Goal: Task Accomplishment & Management: Complete application form

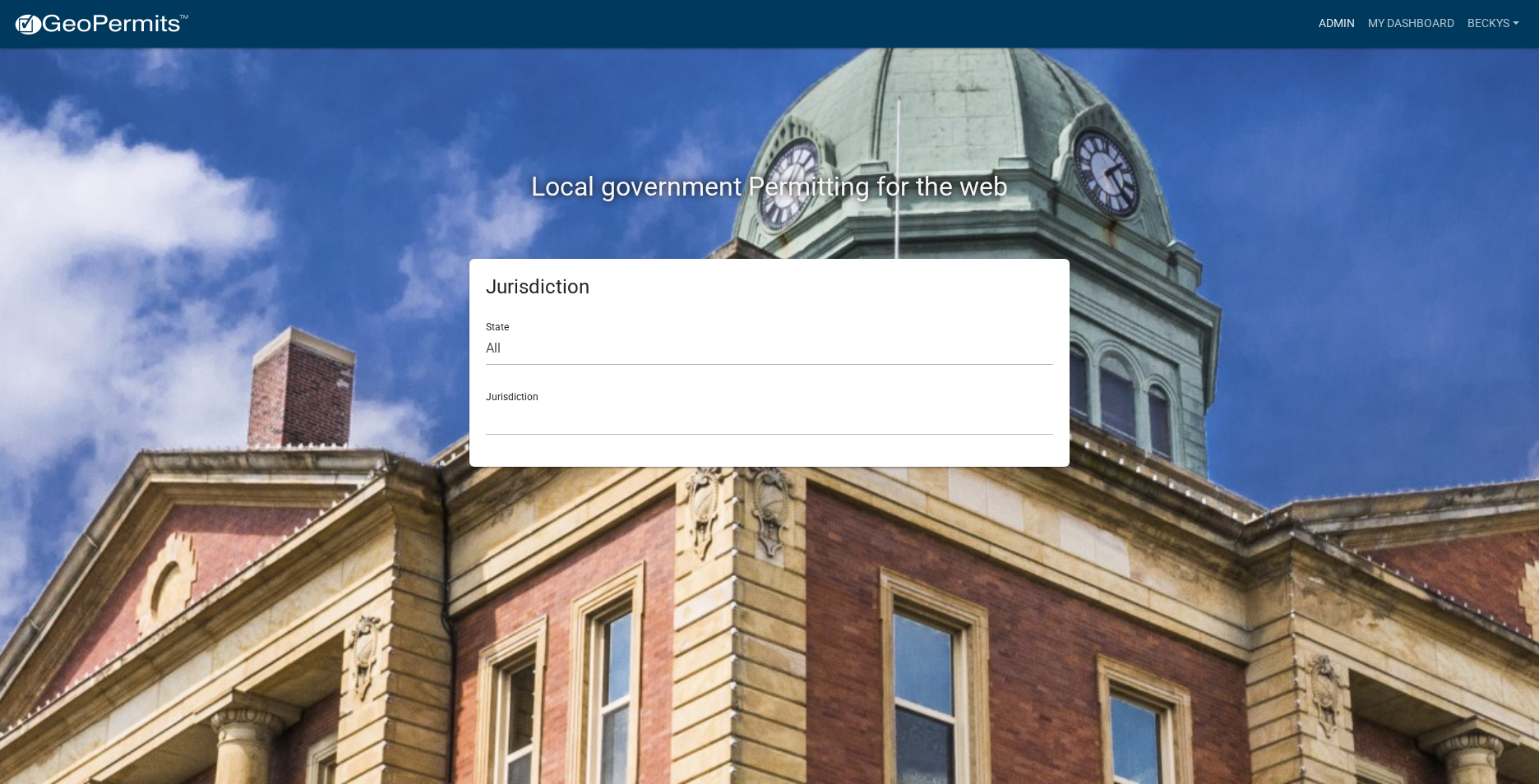
click at [1322, 20] on link "Admin" at bounding box center [1336, 23] width 49 height 31
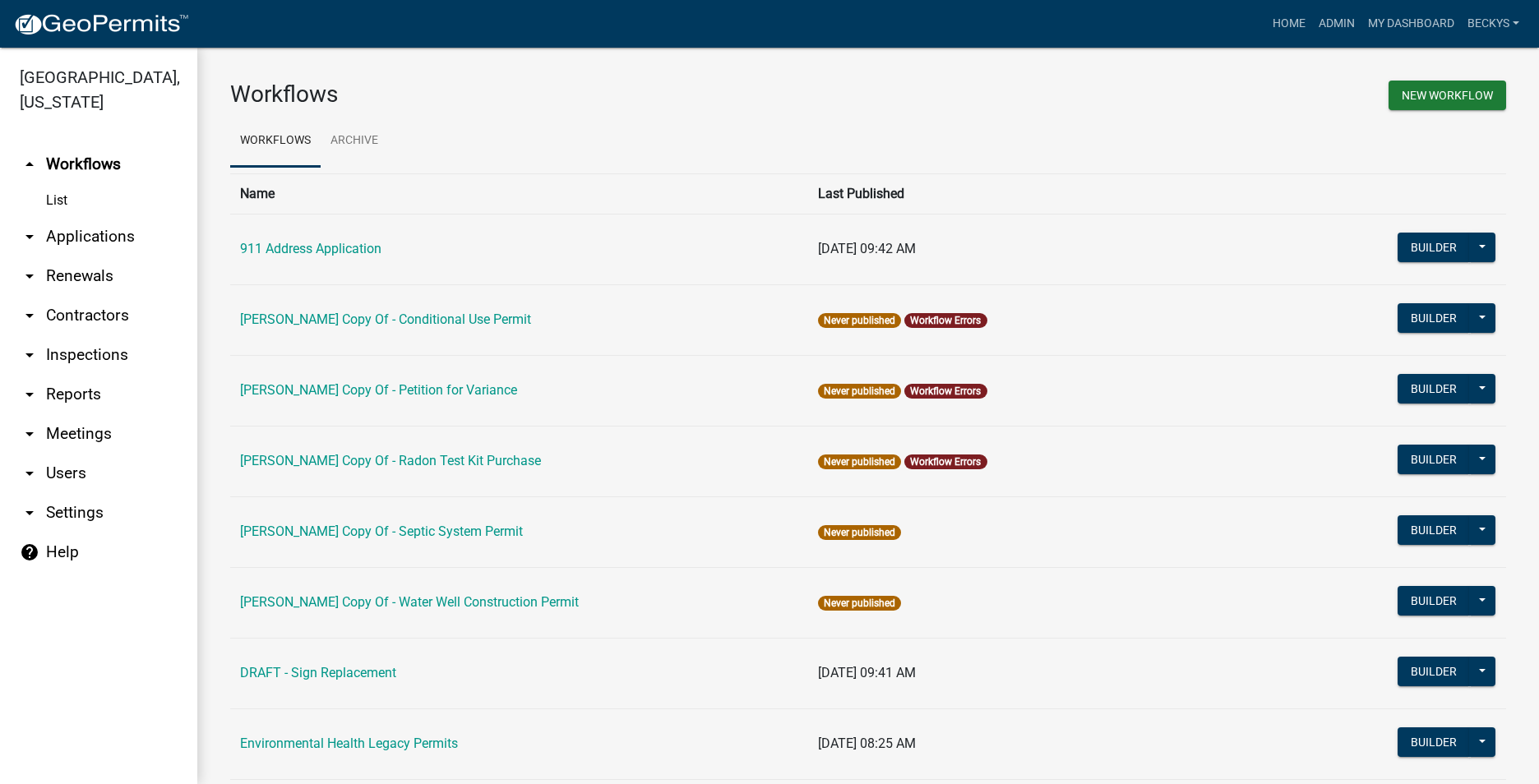
click at [94, 217] on link "arrow_drop_down Applications" at bounding box center [99, 237] width 197 height 39
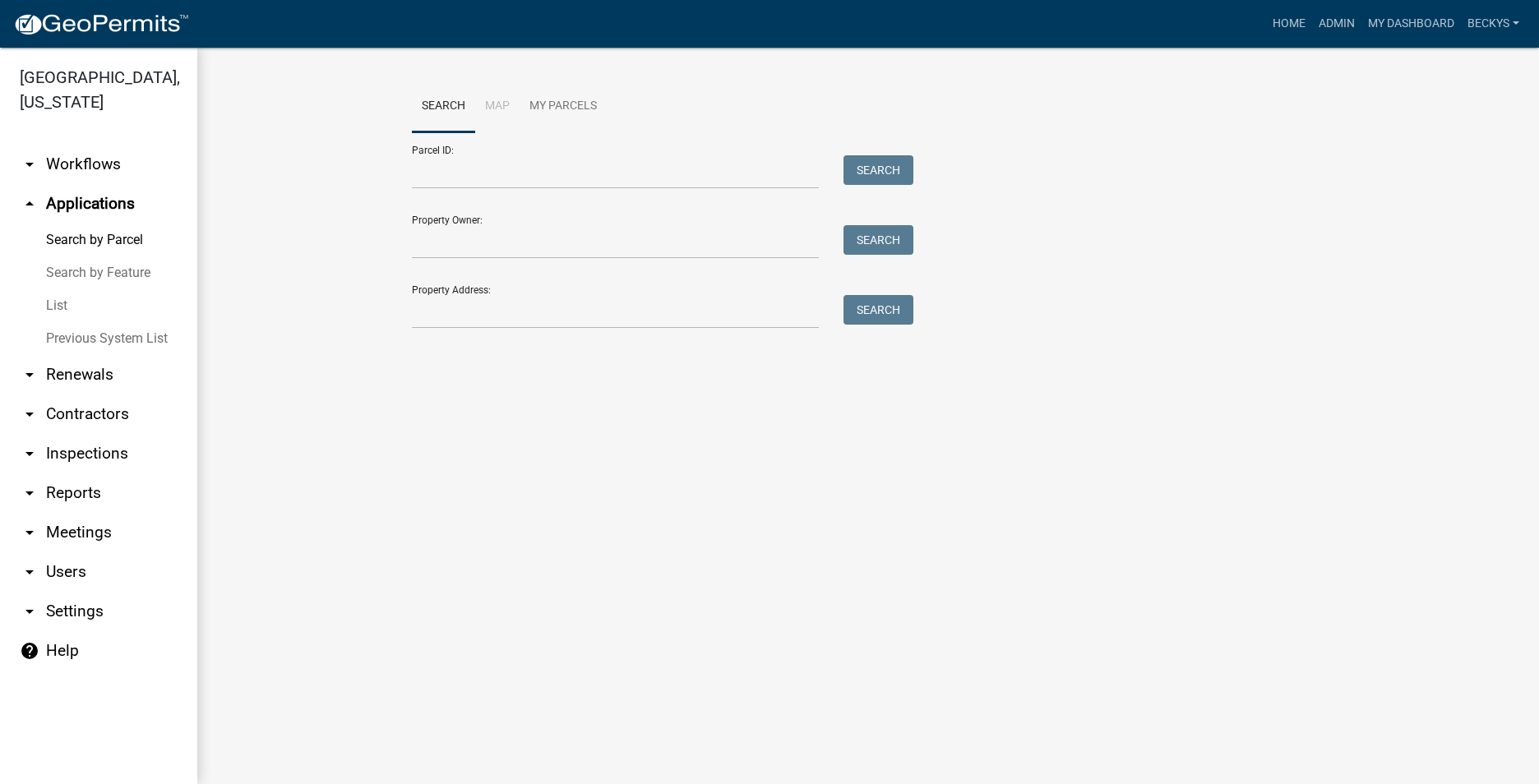
click at [64, 289] on link "List" at bounding box center [99, 306] width 197 height 33
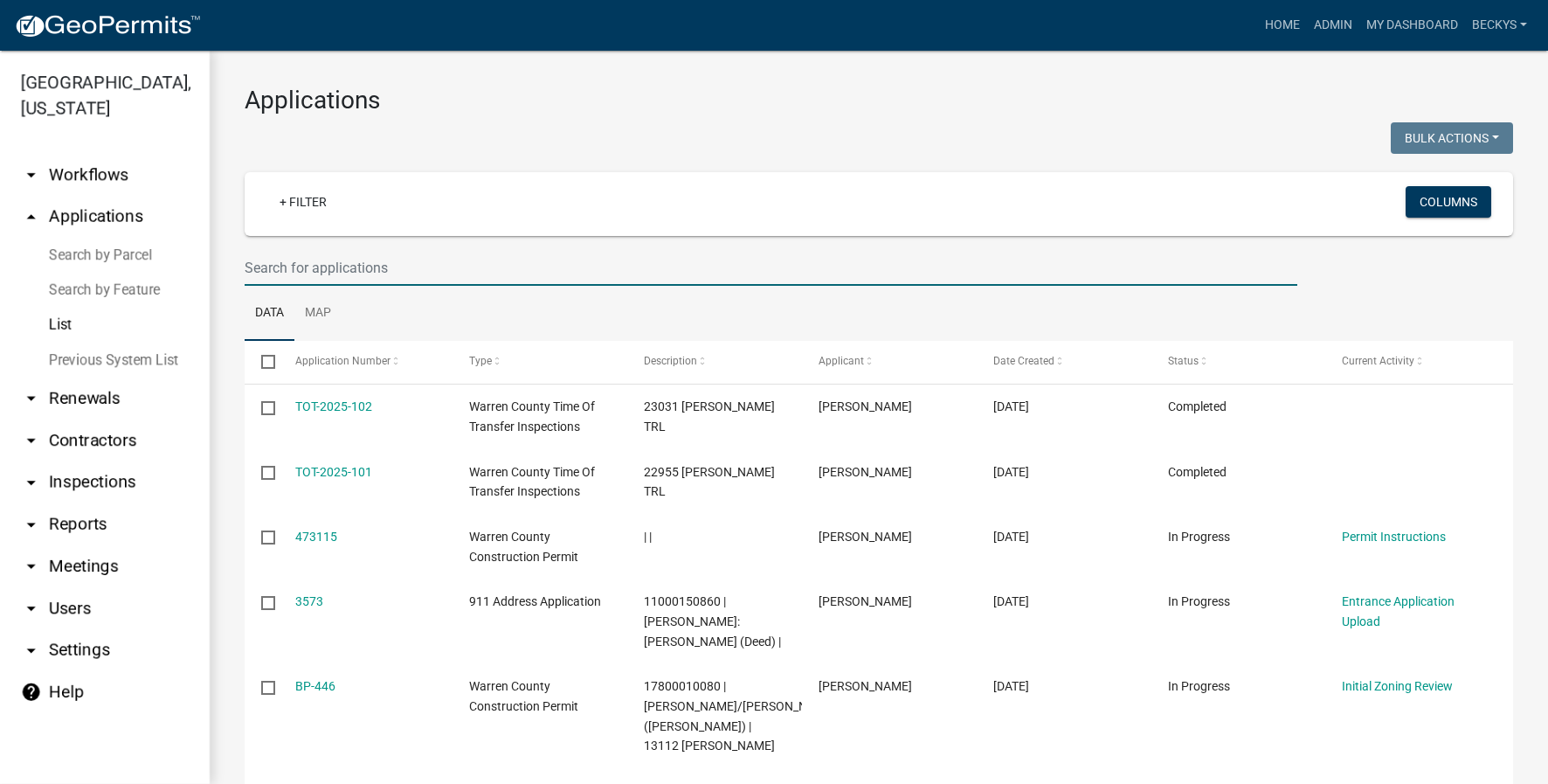
drag, startPoint x: 284, startPoint y: 261, endPoint x: 291, endPoint y: 251, distance: 12.2
click at [282, 261] on input "text" at bounding box center [771, 268] width 1053 height 36
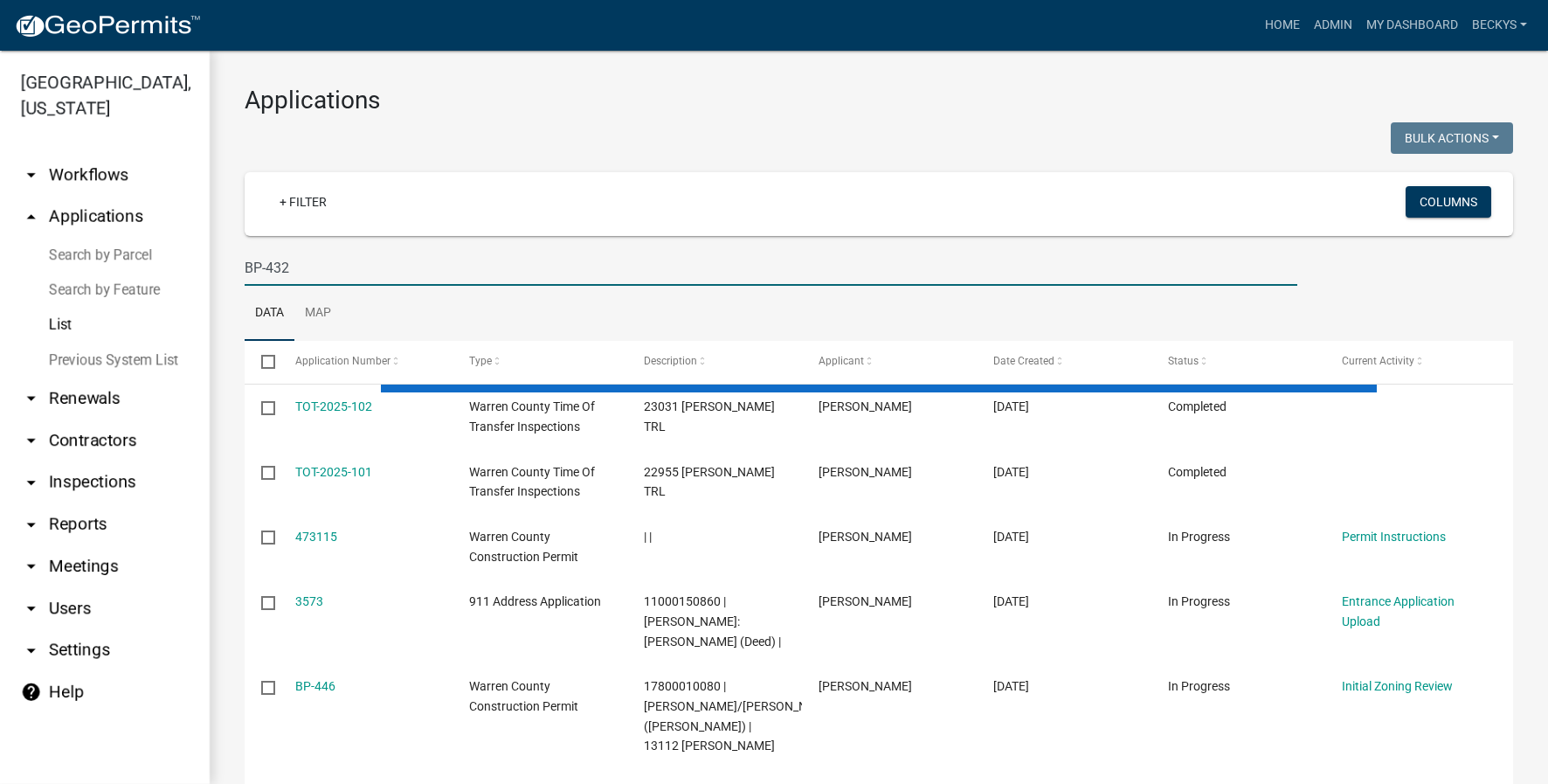
type input "BP-432"
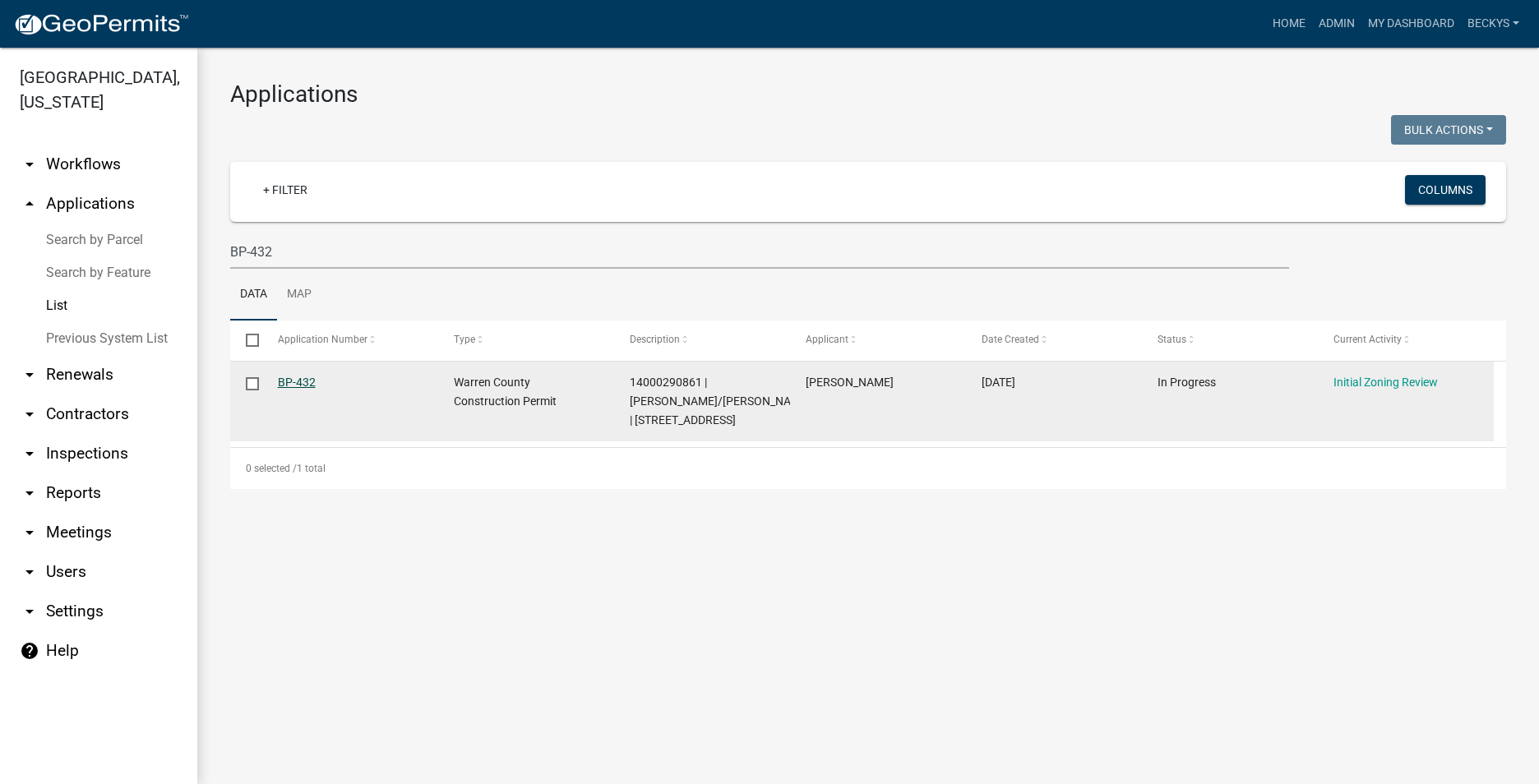
click at [292, 382] on link "BP-432" at bounding box center [297, 382] width 38 height 13
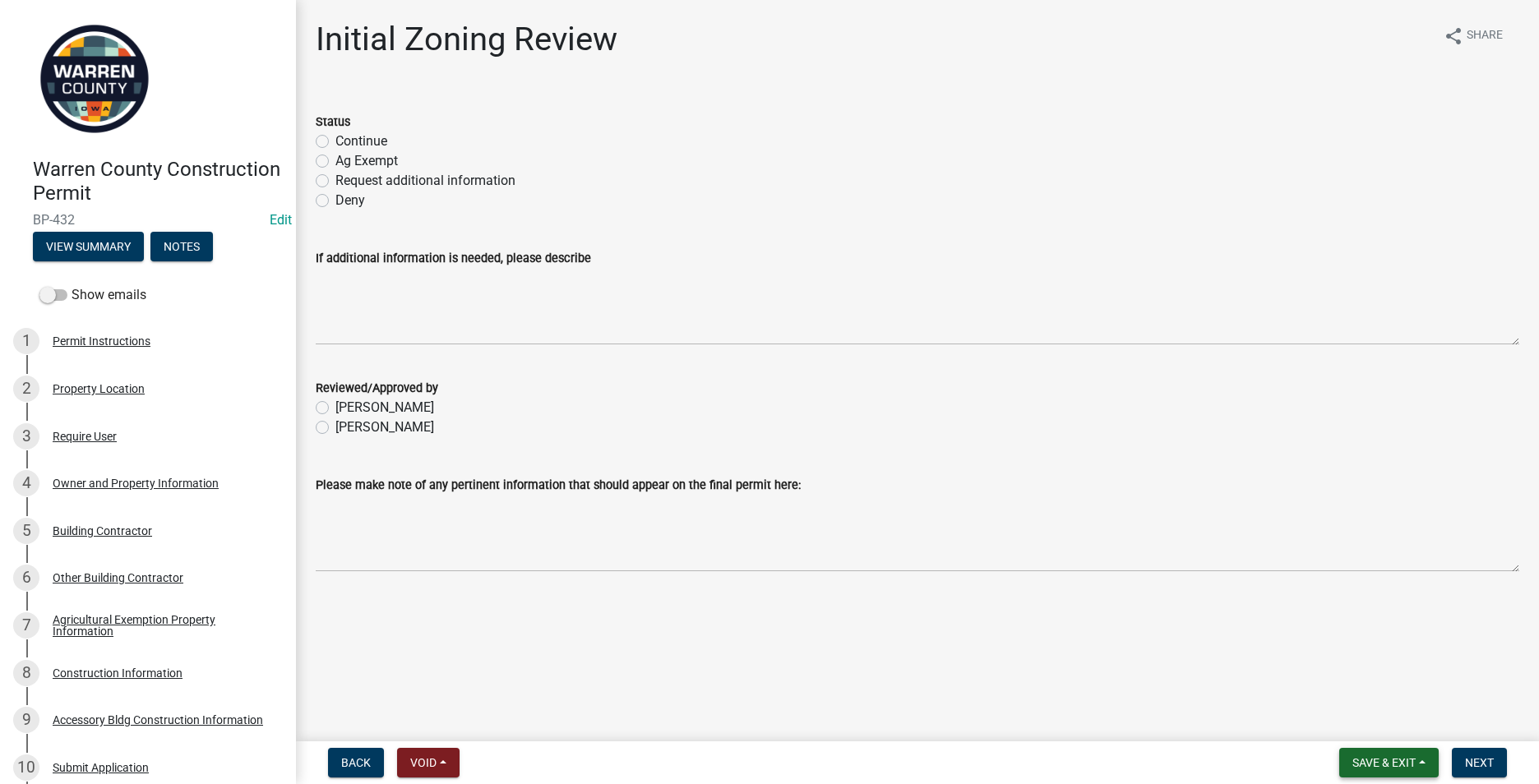
click at [1399, 765] on span "Save & Exit" at bounding box center [1384, 762] width 64 height 13
click at [1353, 727] on button "Save & Exit" at bounding box center [1372, 719] width 132 height 39
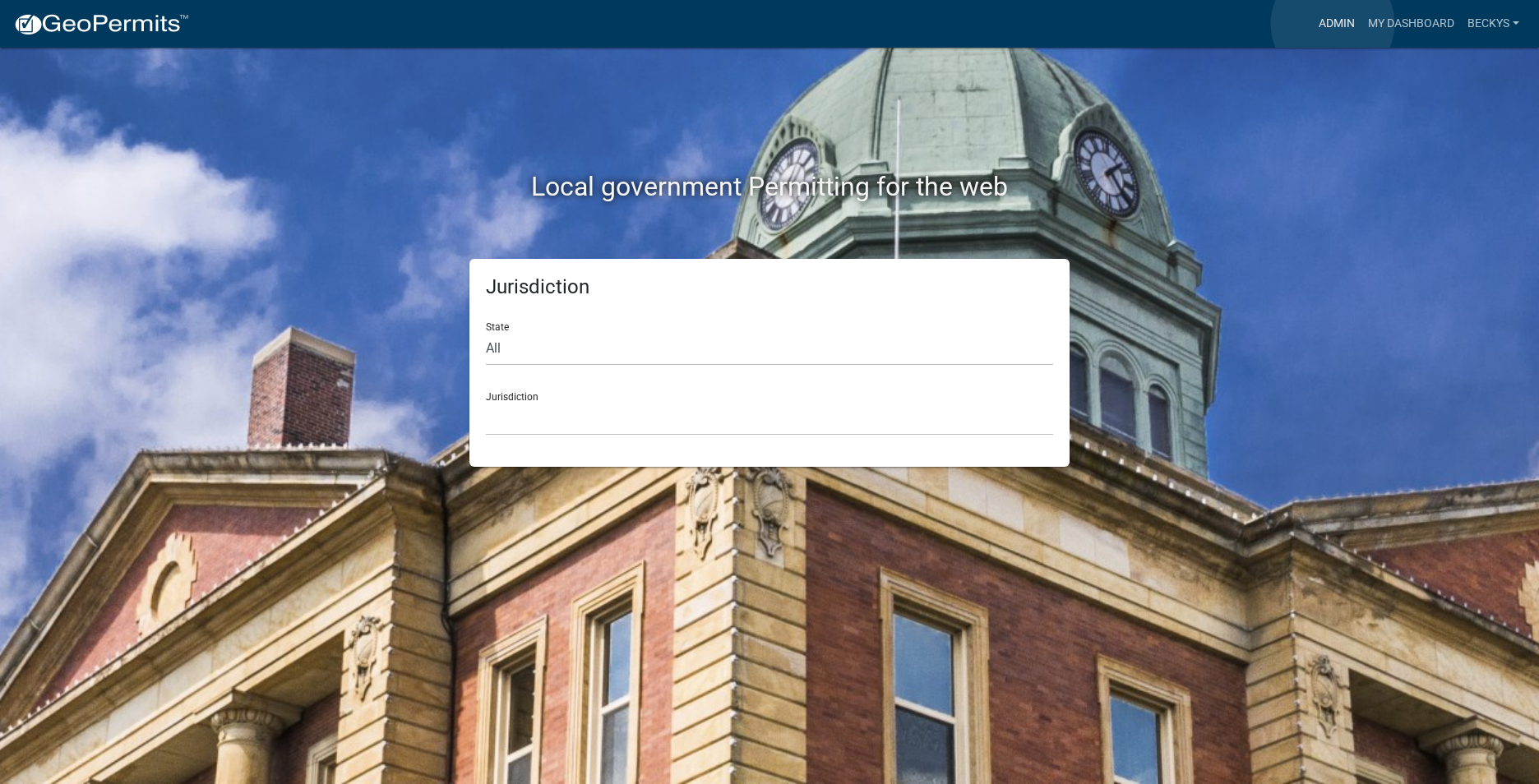
click at [1333, 24] on link "Admin" at bounding box center [1336, 23] width 49 height 31
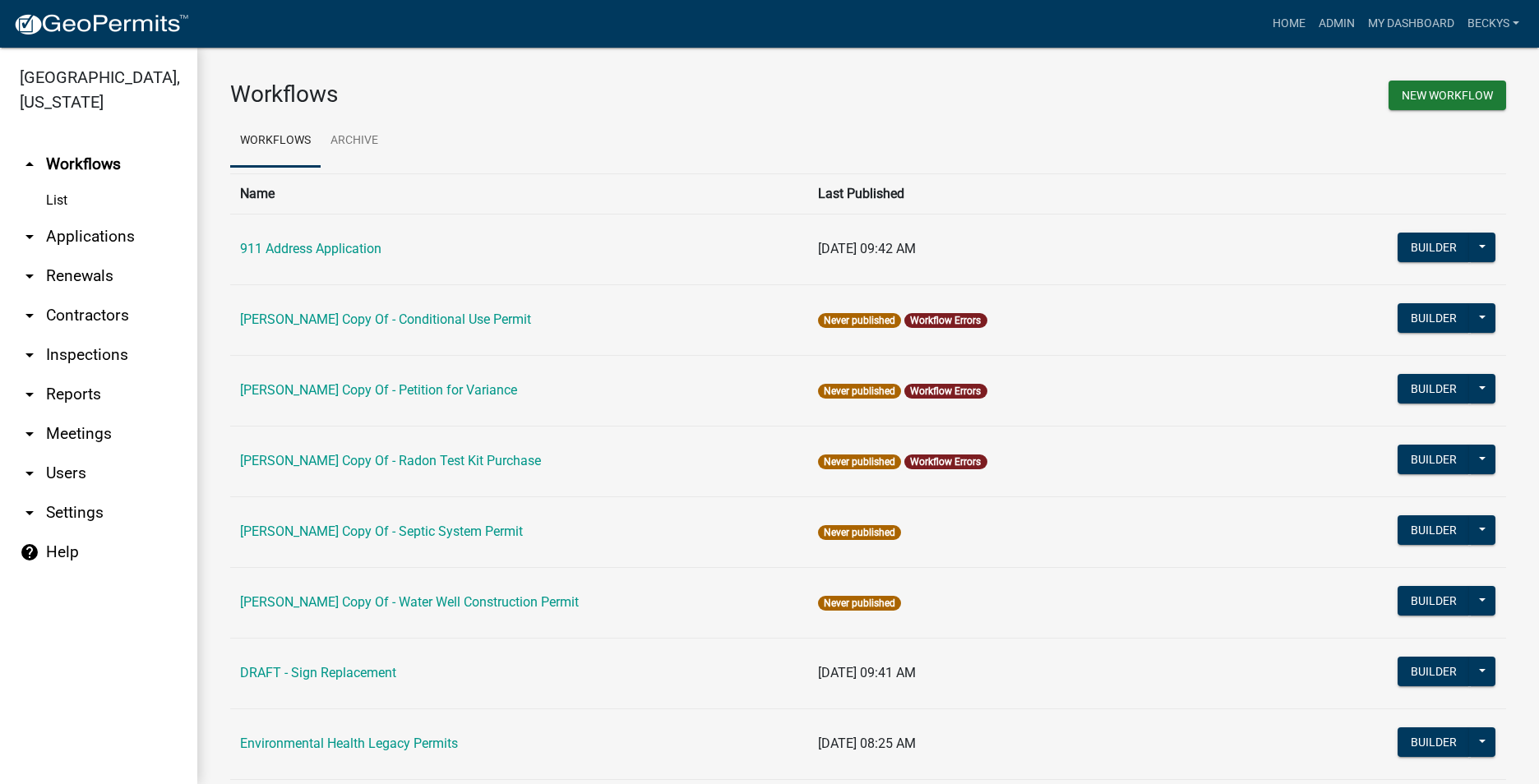
click at [89, 217] on link "arrow_drop_down Applications" at bounding box center [99, 237] width 197 height 39
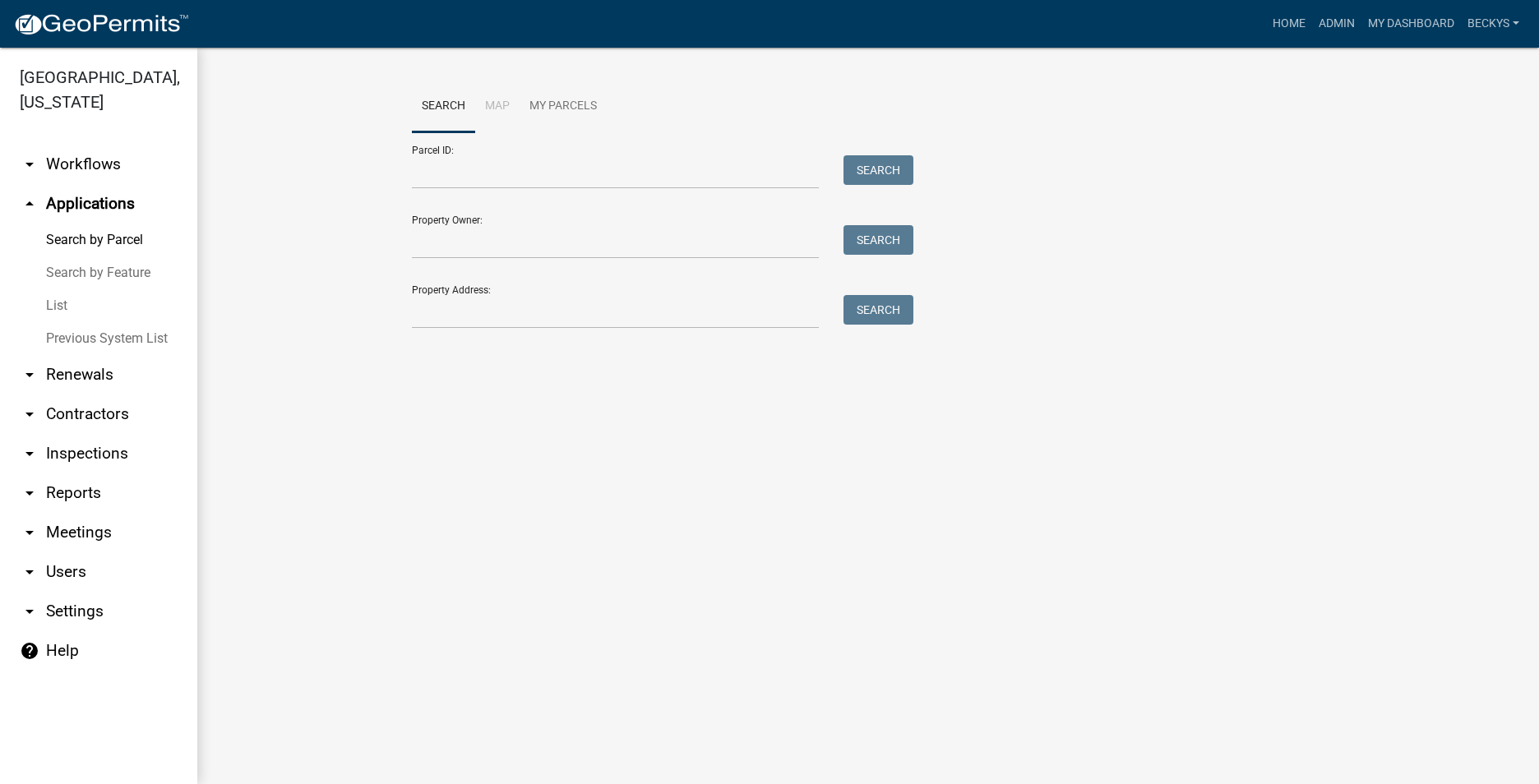
click at [60, 289] on link "List" at bounding box center [99, 306] width 197 height 33
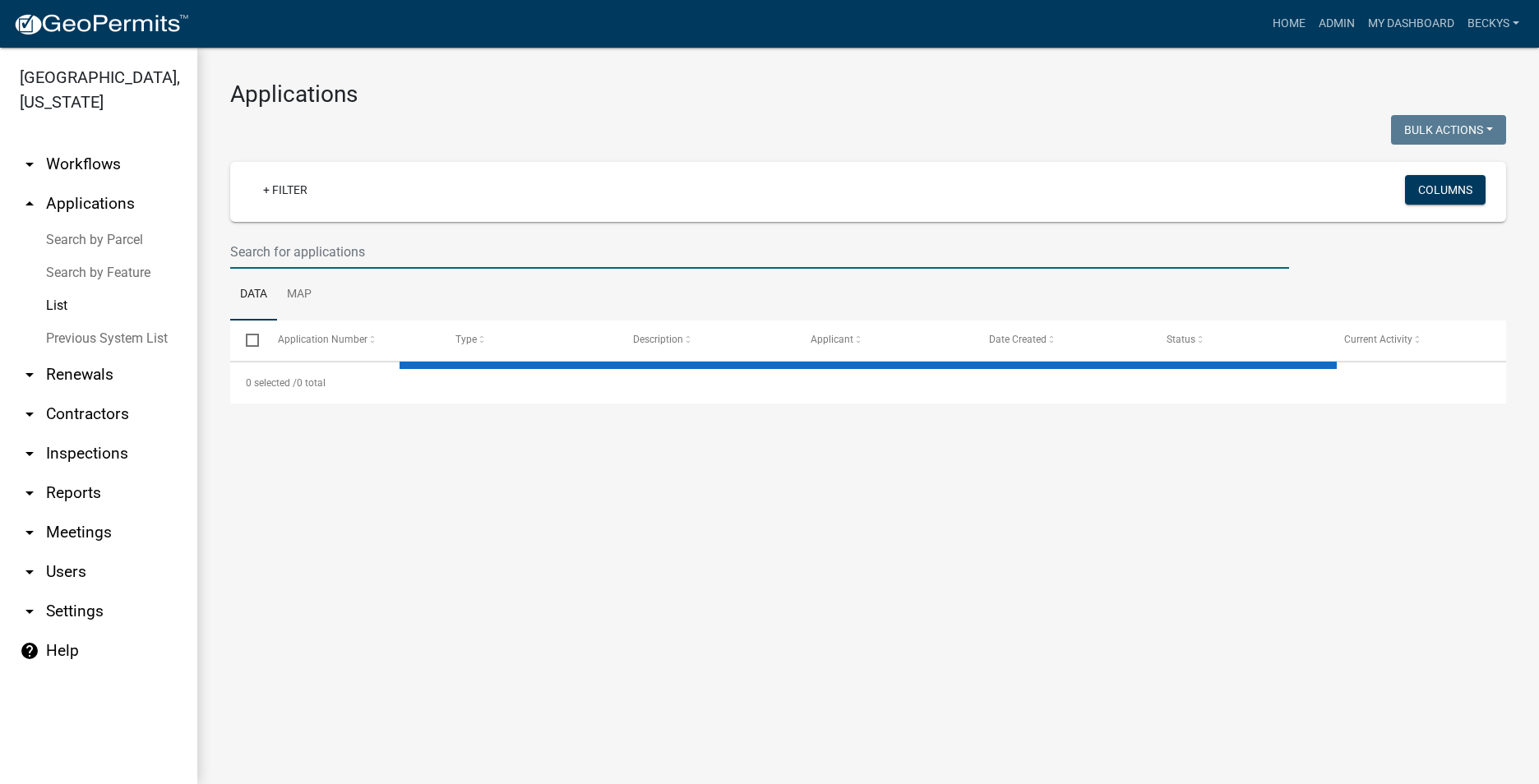
click at [237, 248] on input "text" at bounding box center [759, 252] width 1059 height 34
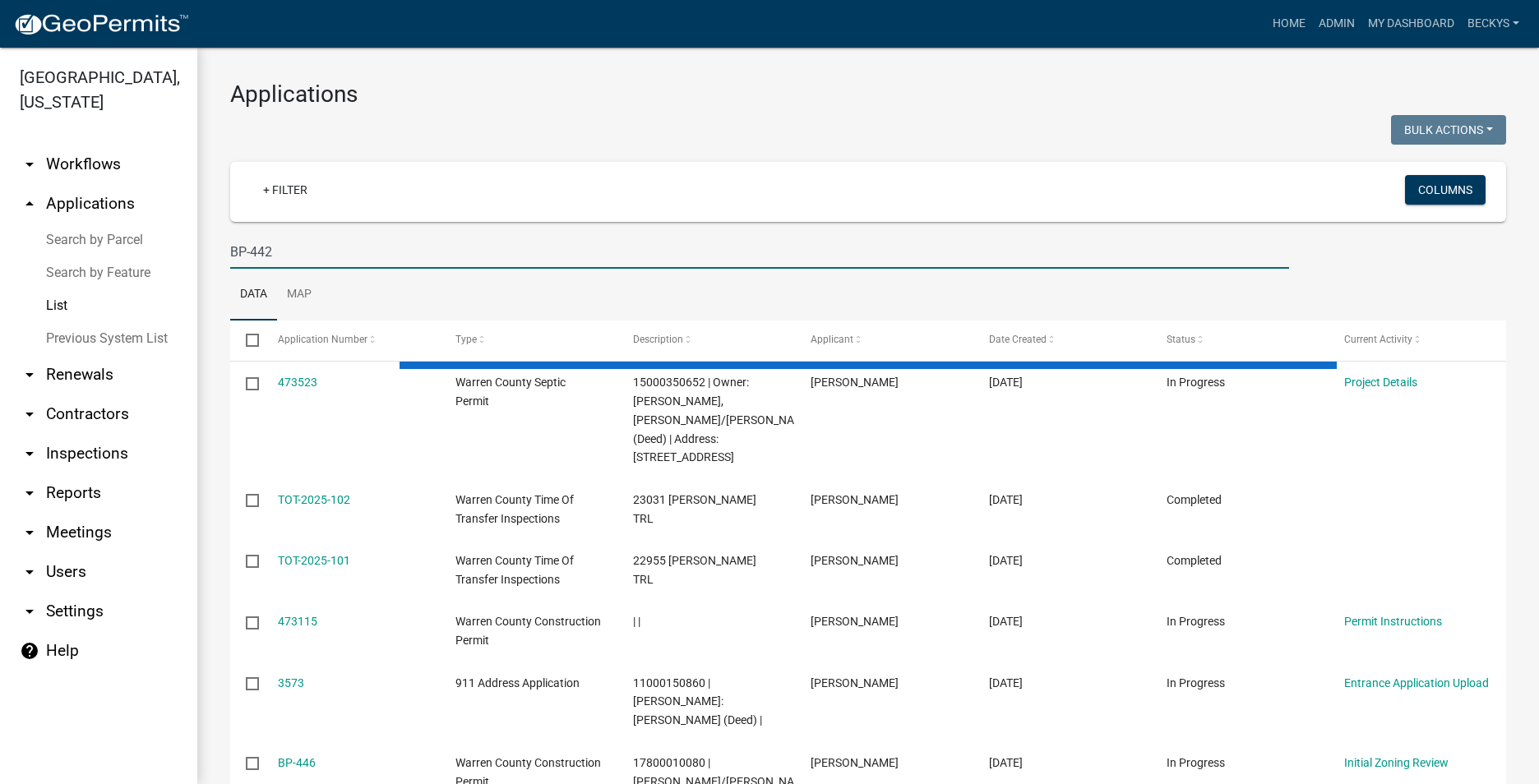
type input "BP-442"
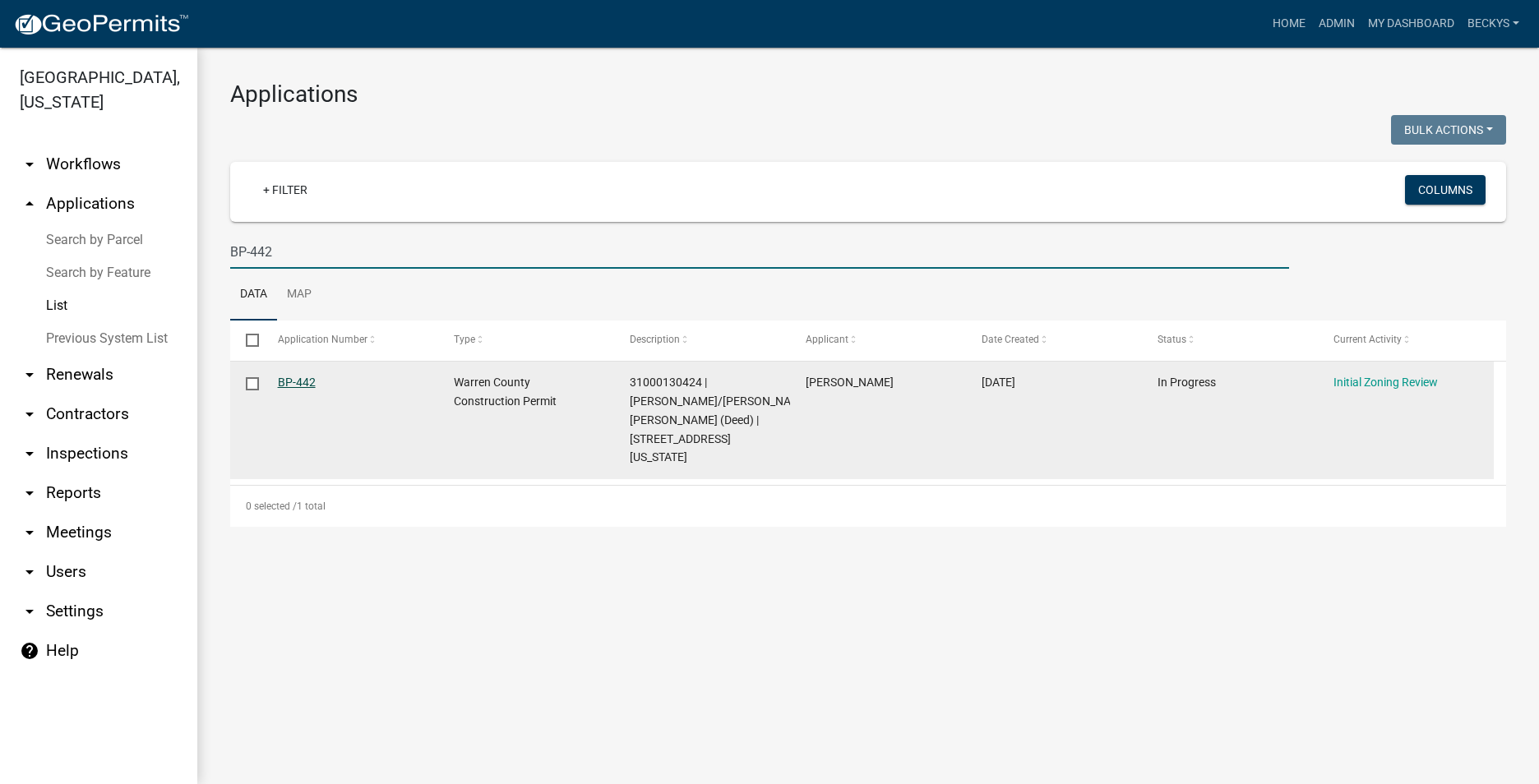
click at [306, 379] on link "BP-442" at bounding box center [297, 382] width 38 height 13
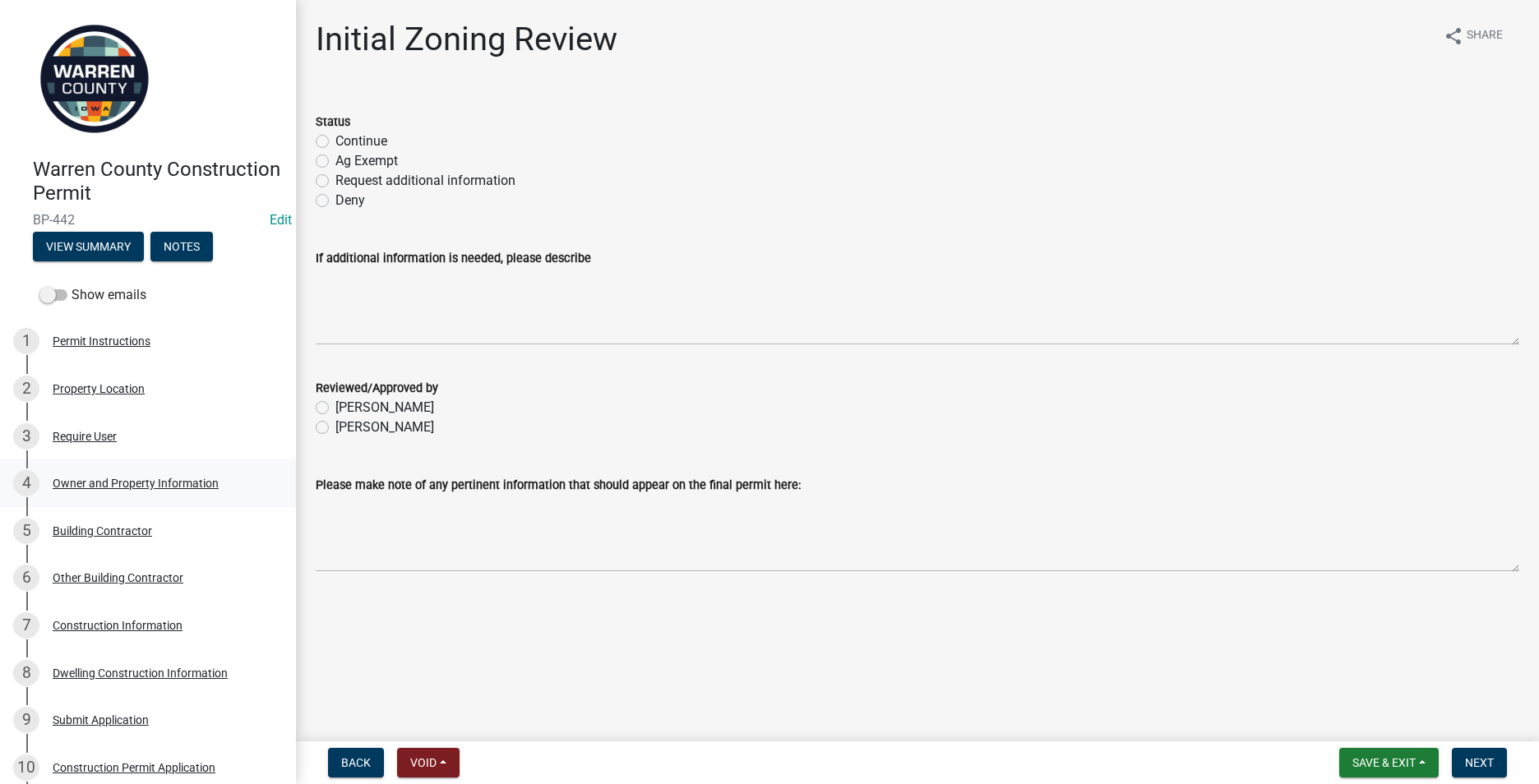
click at [87, 482] on div "Owner and Property Information" at bounding box center [135, 483] width 166 height 12
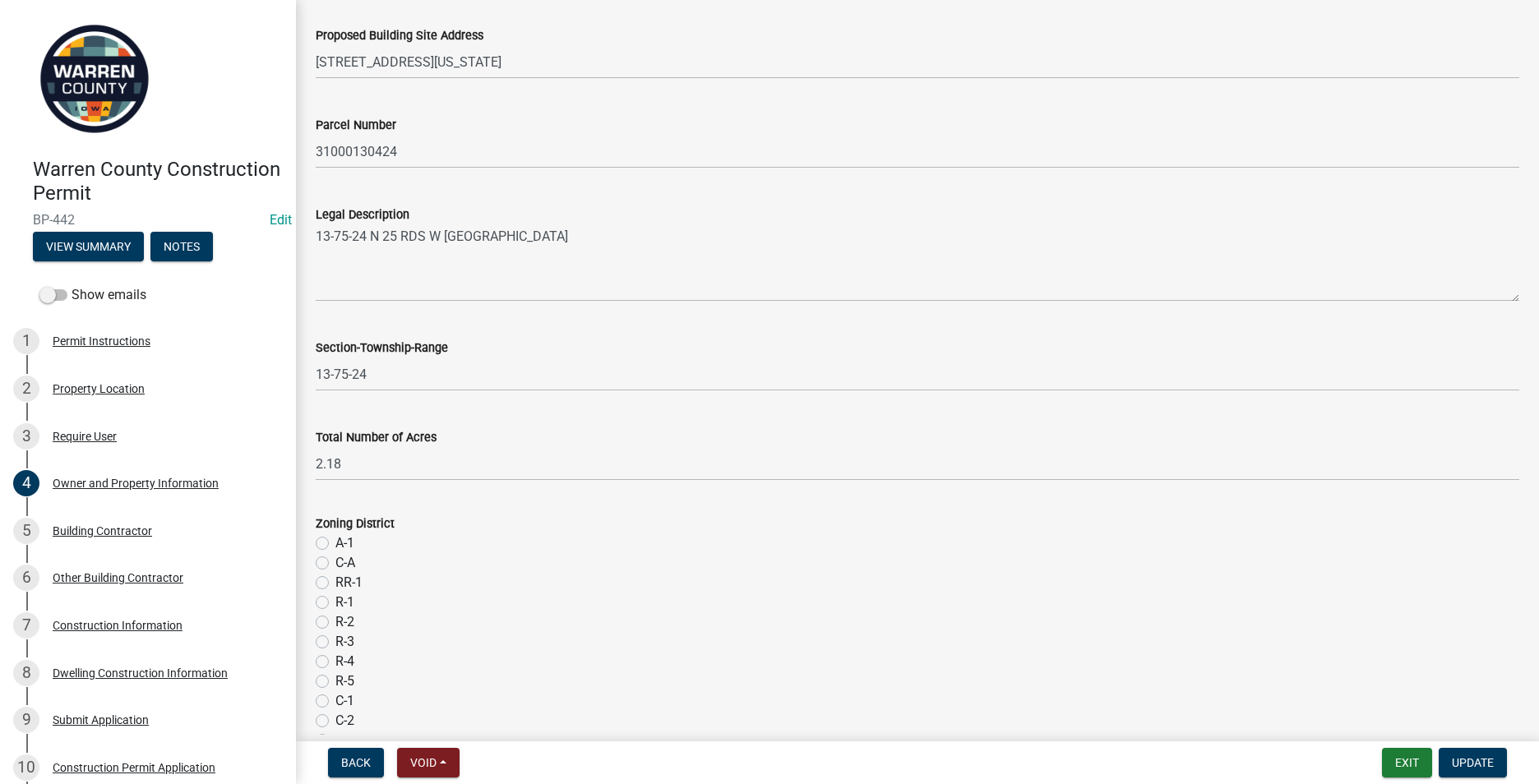
scroll to position [986, 0]
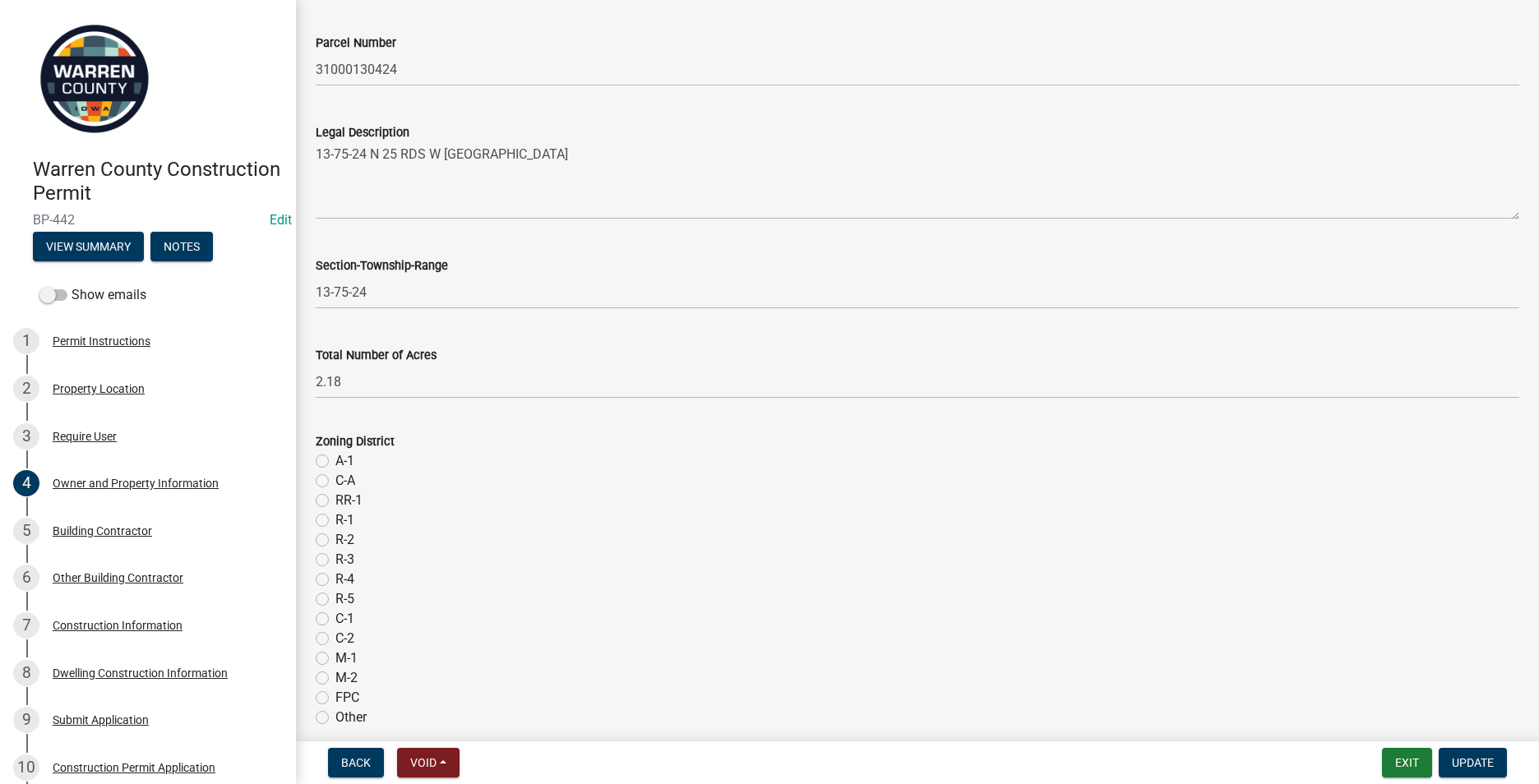
click at [335, 465] on label "A-1" at bounding box center [344, 461] width 19 height 20
click at [335, 461] on input "A-1" at bounding box center [341, 457] width 11 height 11
radio input "true"
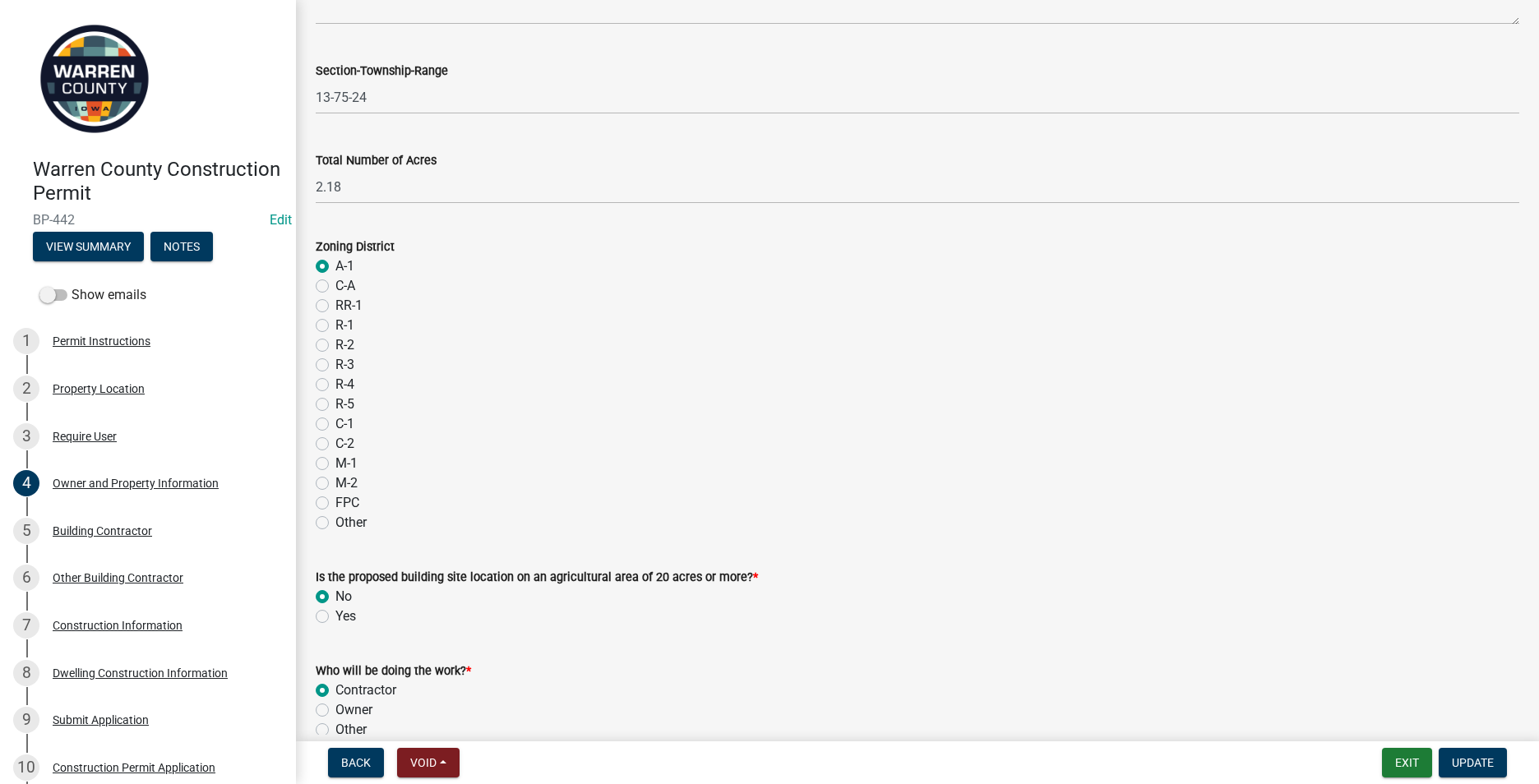
scroll to position [1285, 0]
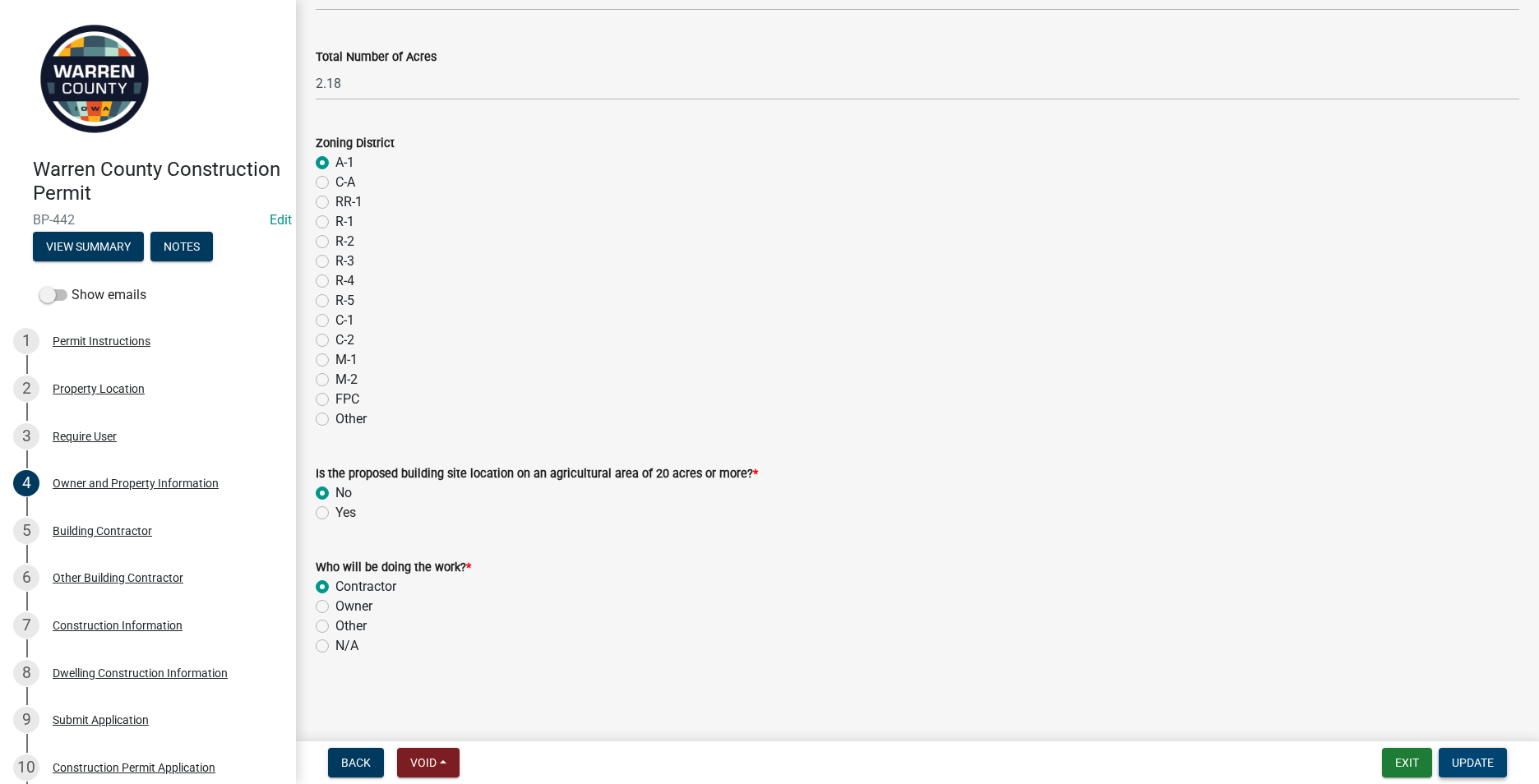
click at [1480, 765] on span "Update" at bounding box center [1473, 762] width 42 height 13
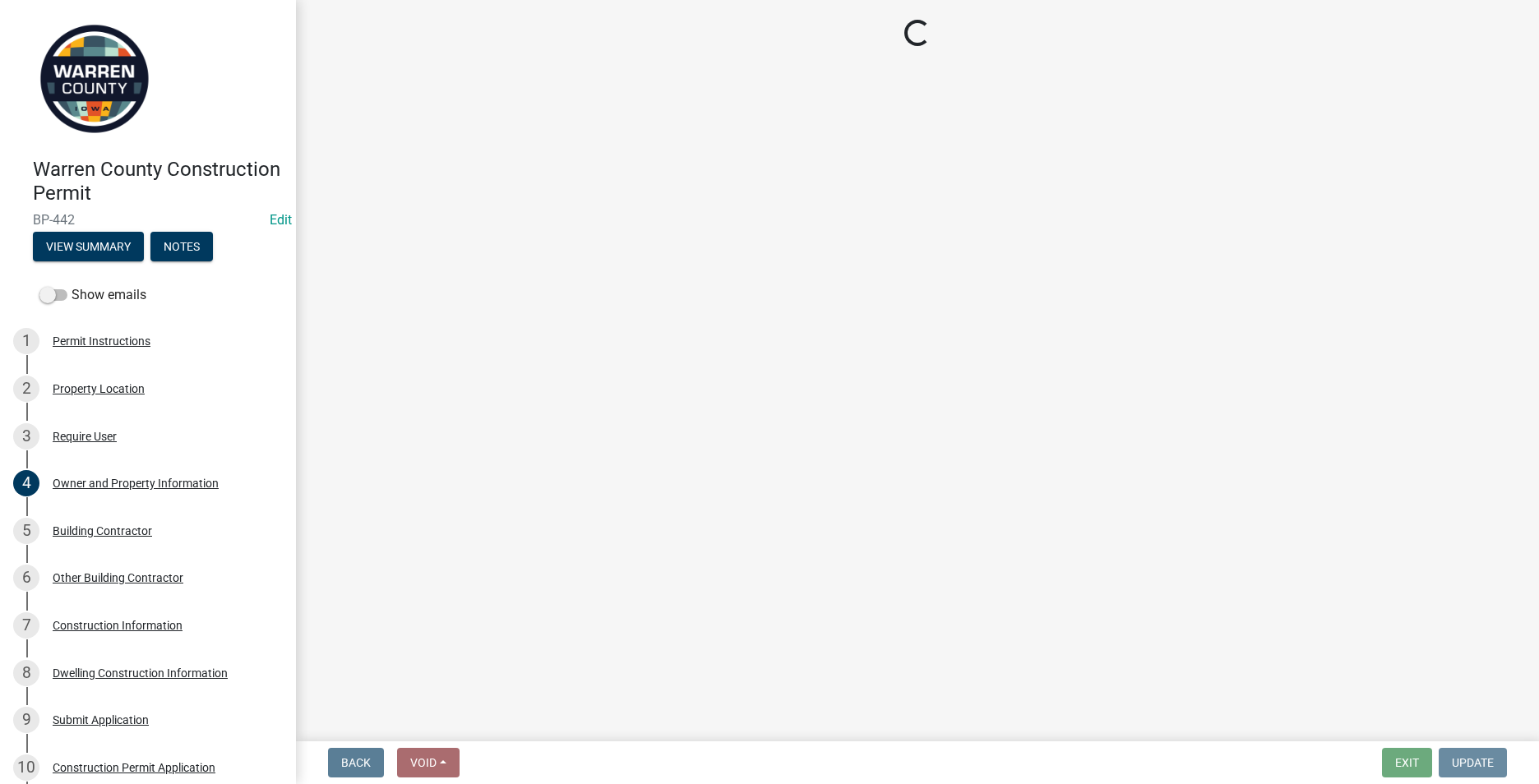
scroll to position [0, 0]
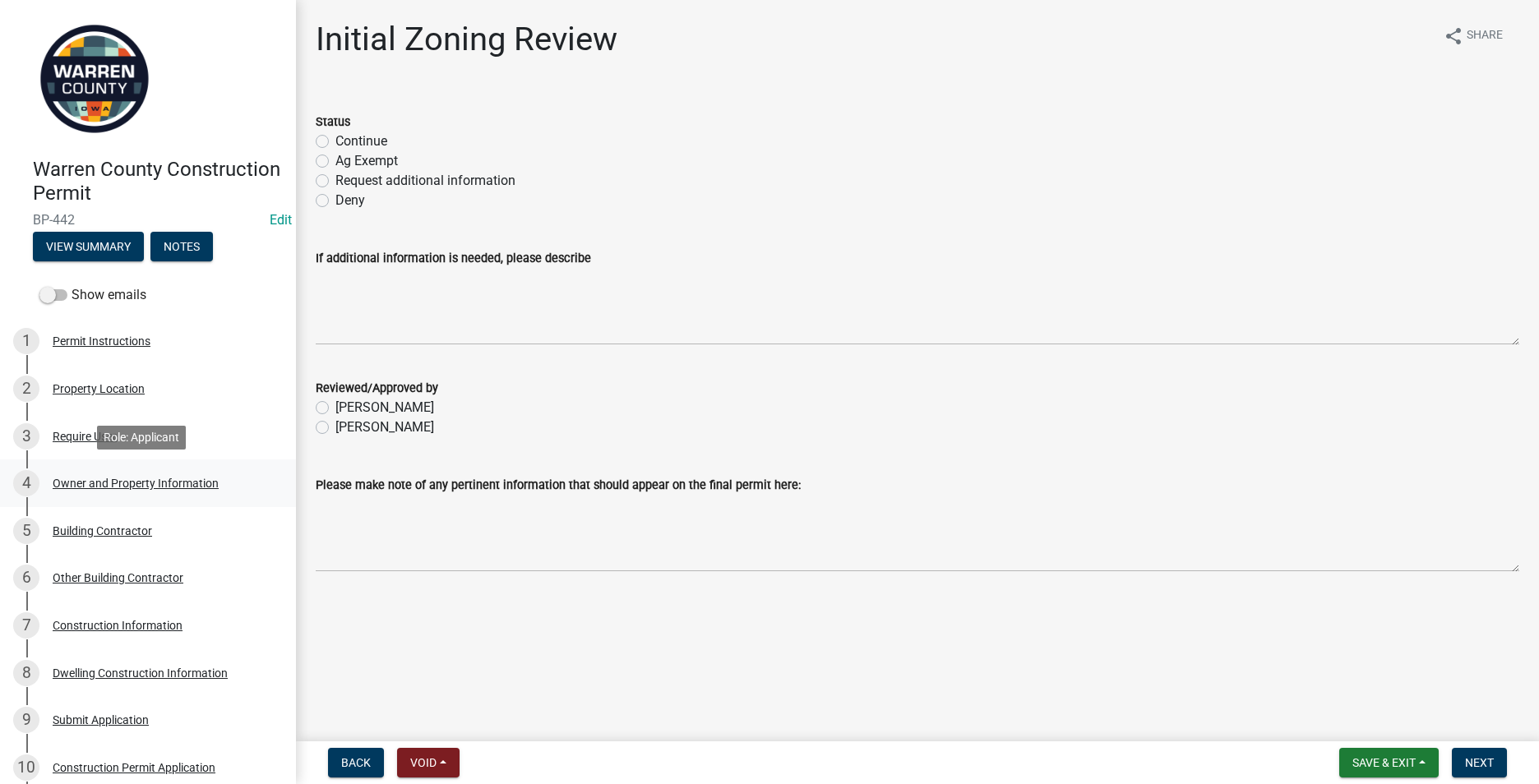
click at [92, 483] on div "Owner and Property Information" at bounding box center [135, 483] width 166 height 12
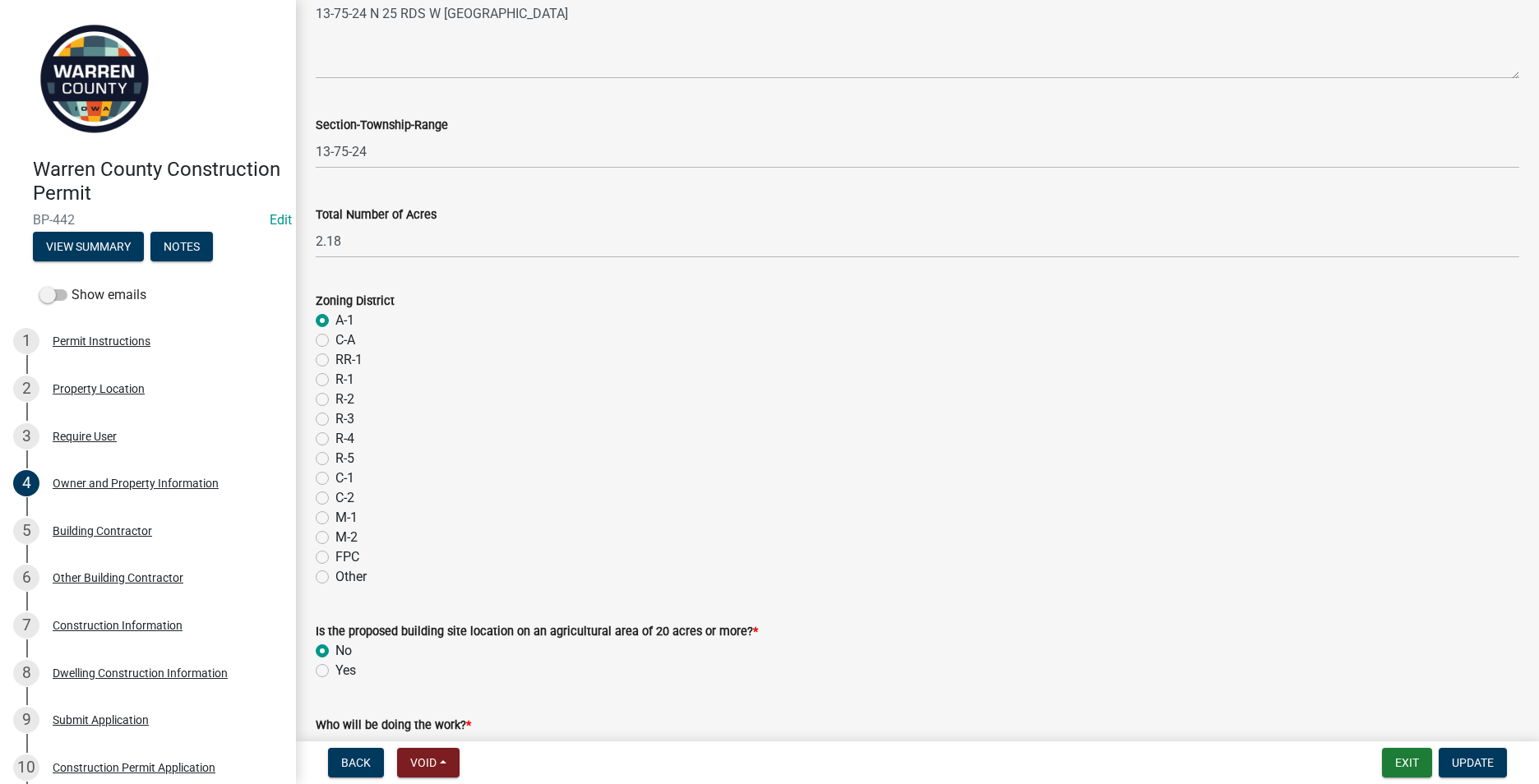
scroll to position [1233, 0]
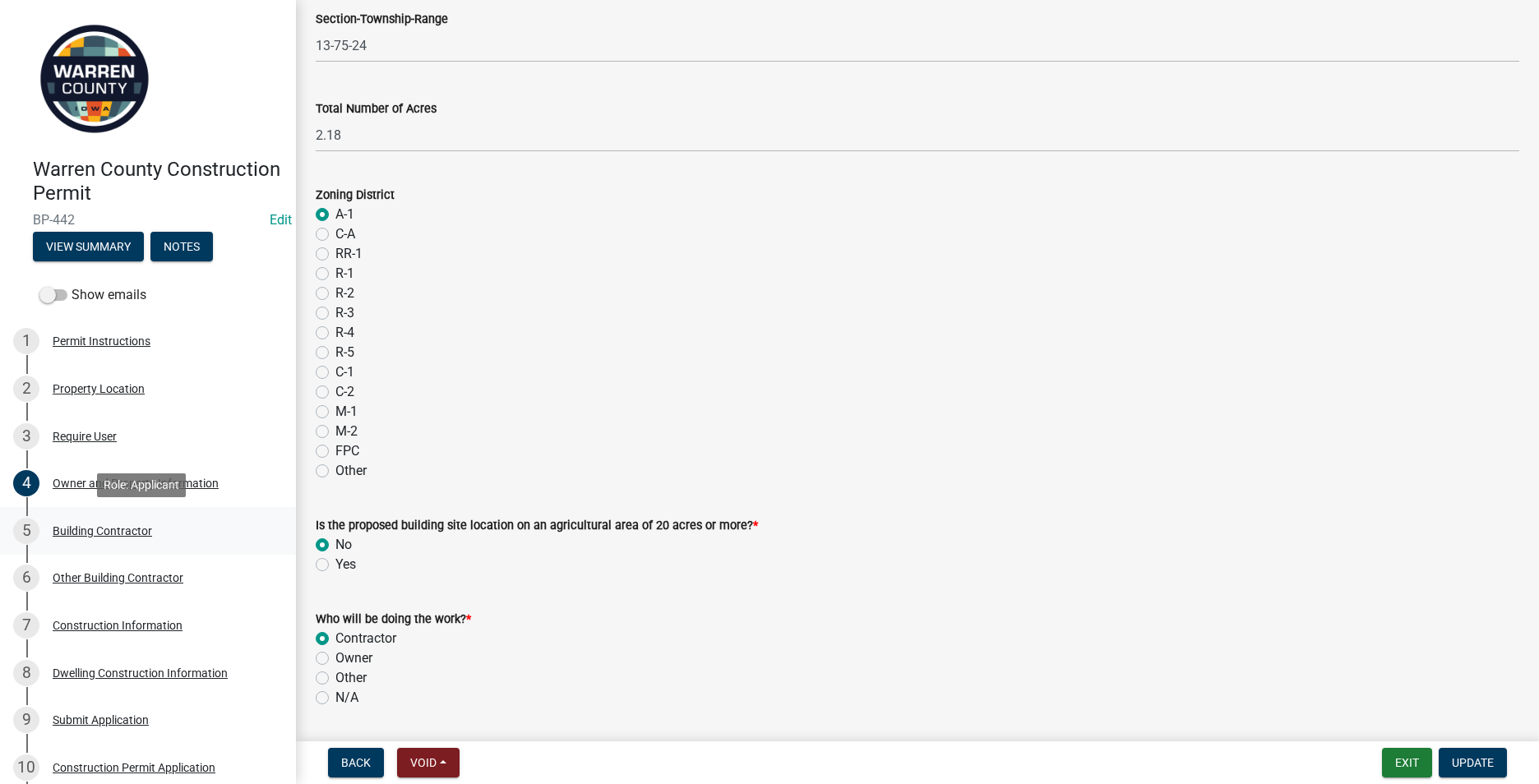
click at [117, 528] on div "Building Contractor" at bounding box center [102, 530] width 99 height 12
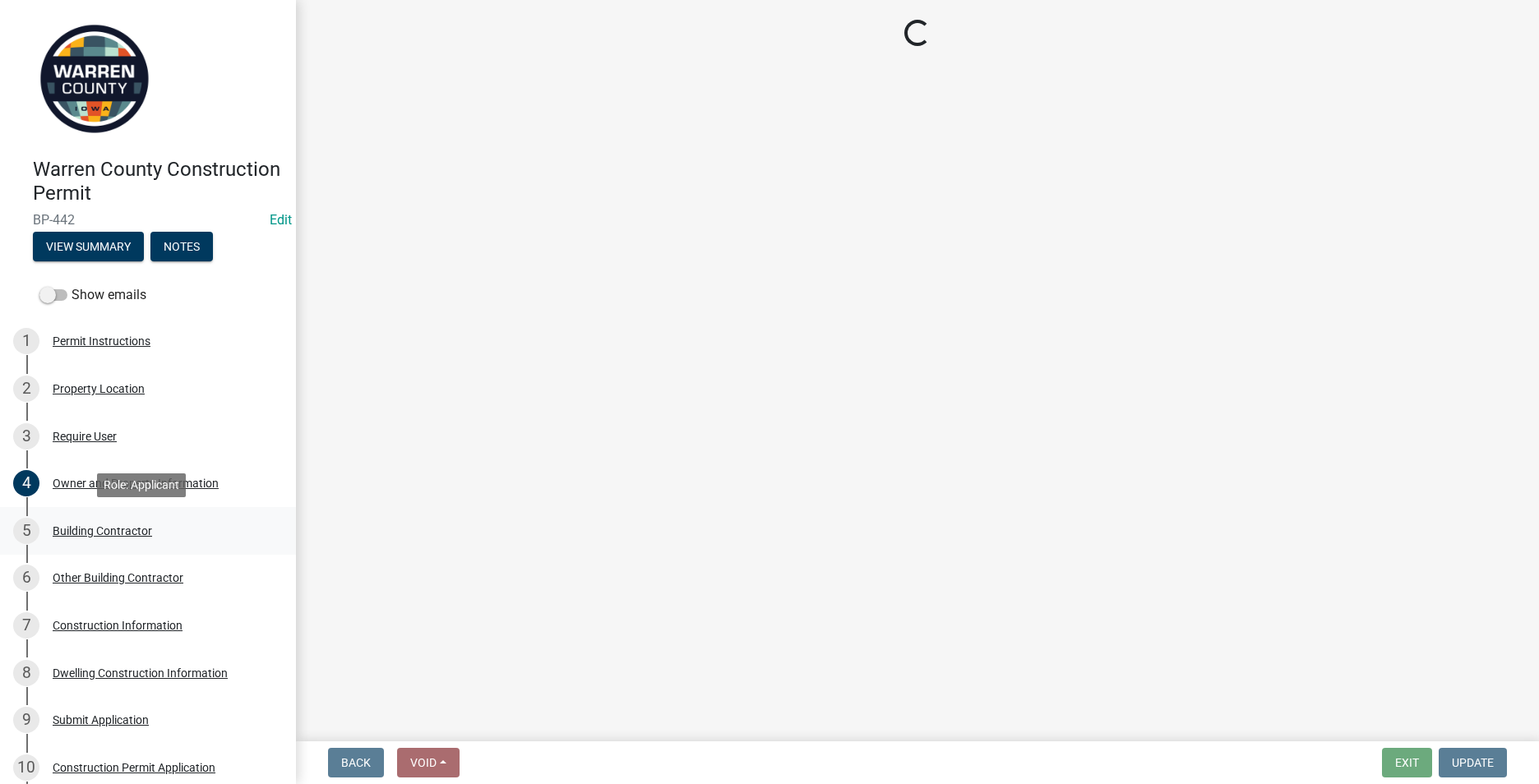
scroll to position [0, 0]
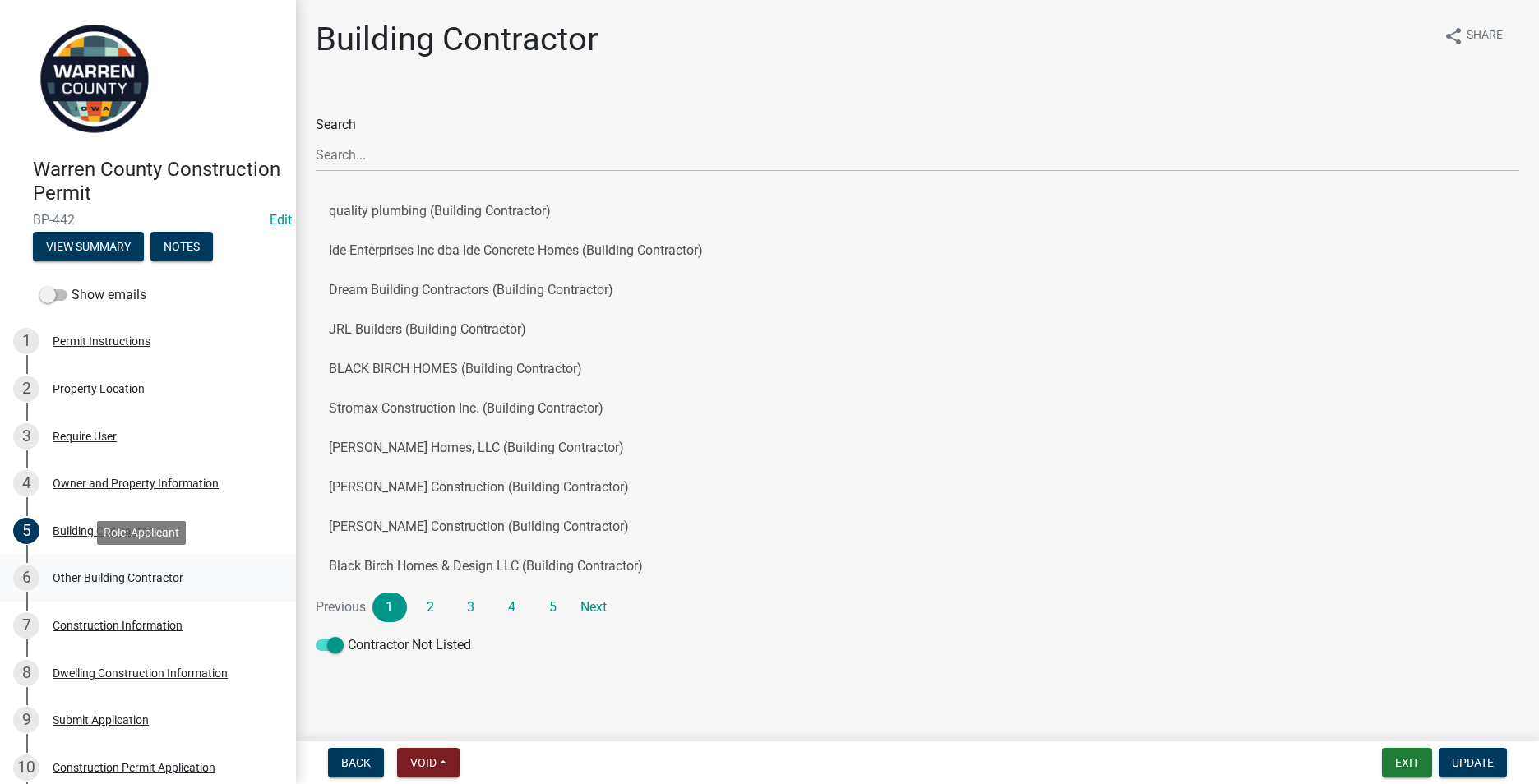
click at [90, 574] on div "Other Building Contractor" at bounding box center [118, 577] width 131 height 12
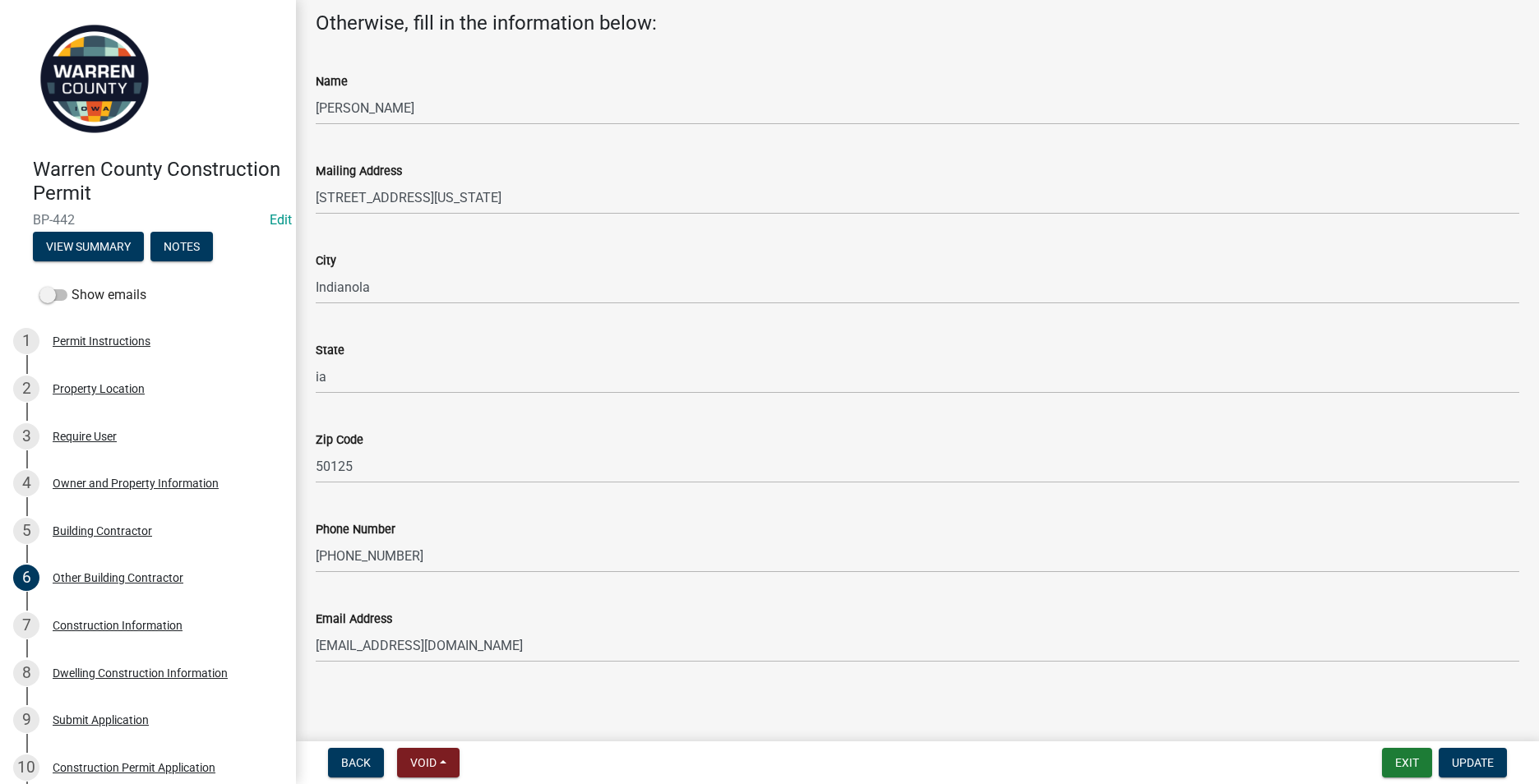
scroll to position [159, 0]
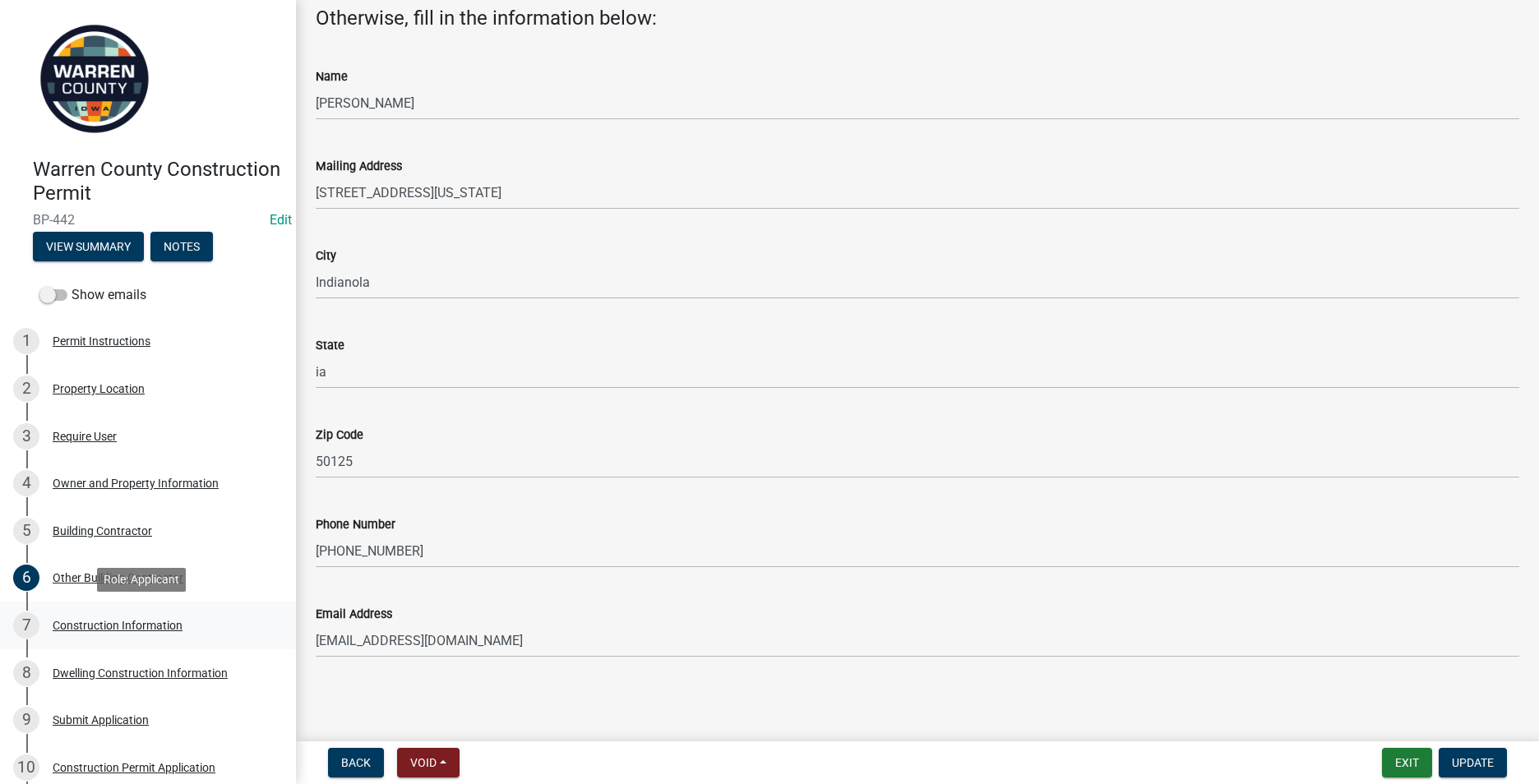
click at [139, 617] on div "7 Construction Information" at bounding box center [142, 625] width 256 height 26
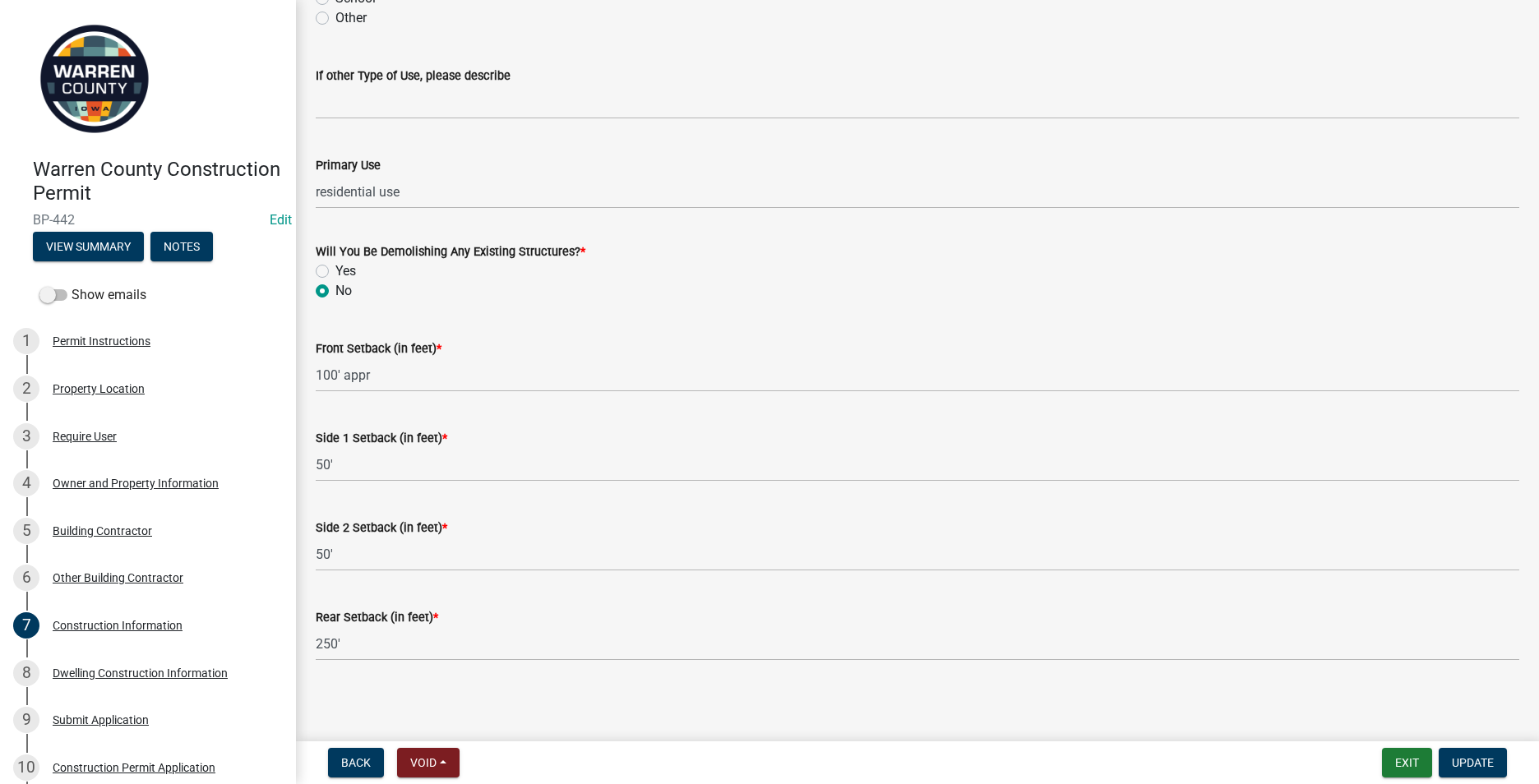
scroll to position [496, 0]
click at [152, 669] on div "Dwelling Construction Information" at bounding box center [140, 673] width 175 height 12
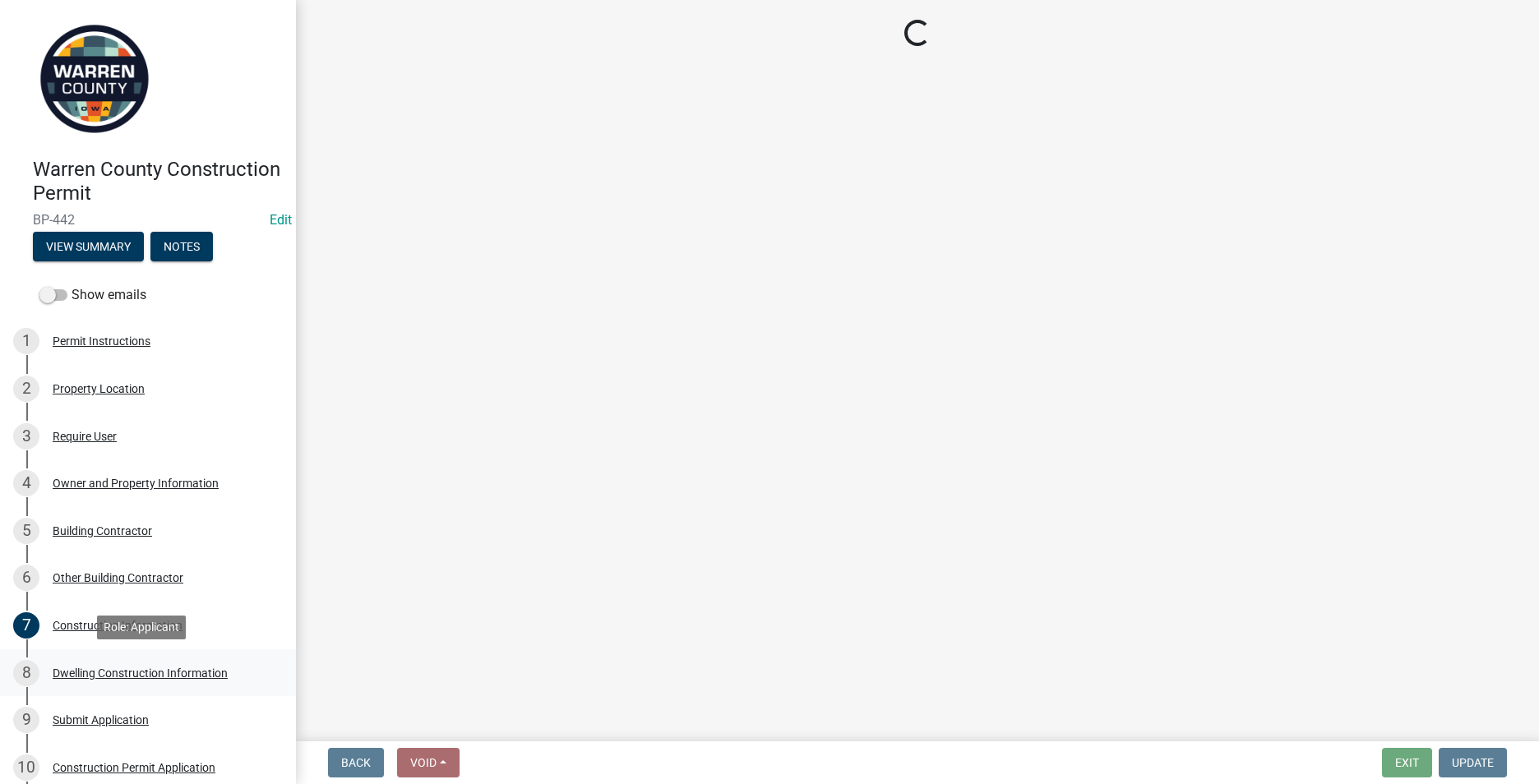
select select "6be2891c-b014-4eb5-8316-9de7191813e4"
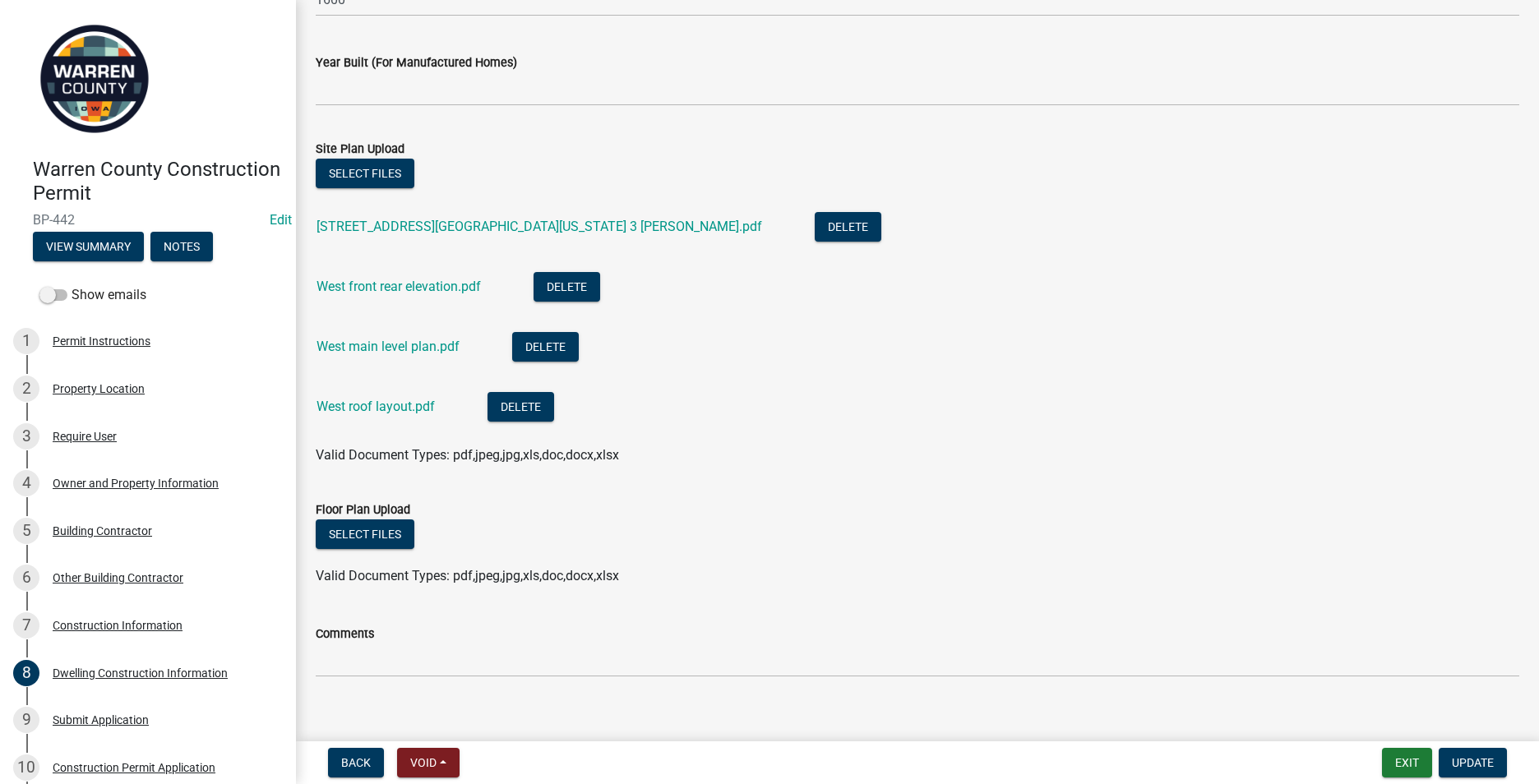
scroll to position [1152, 0]
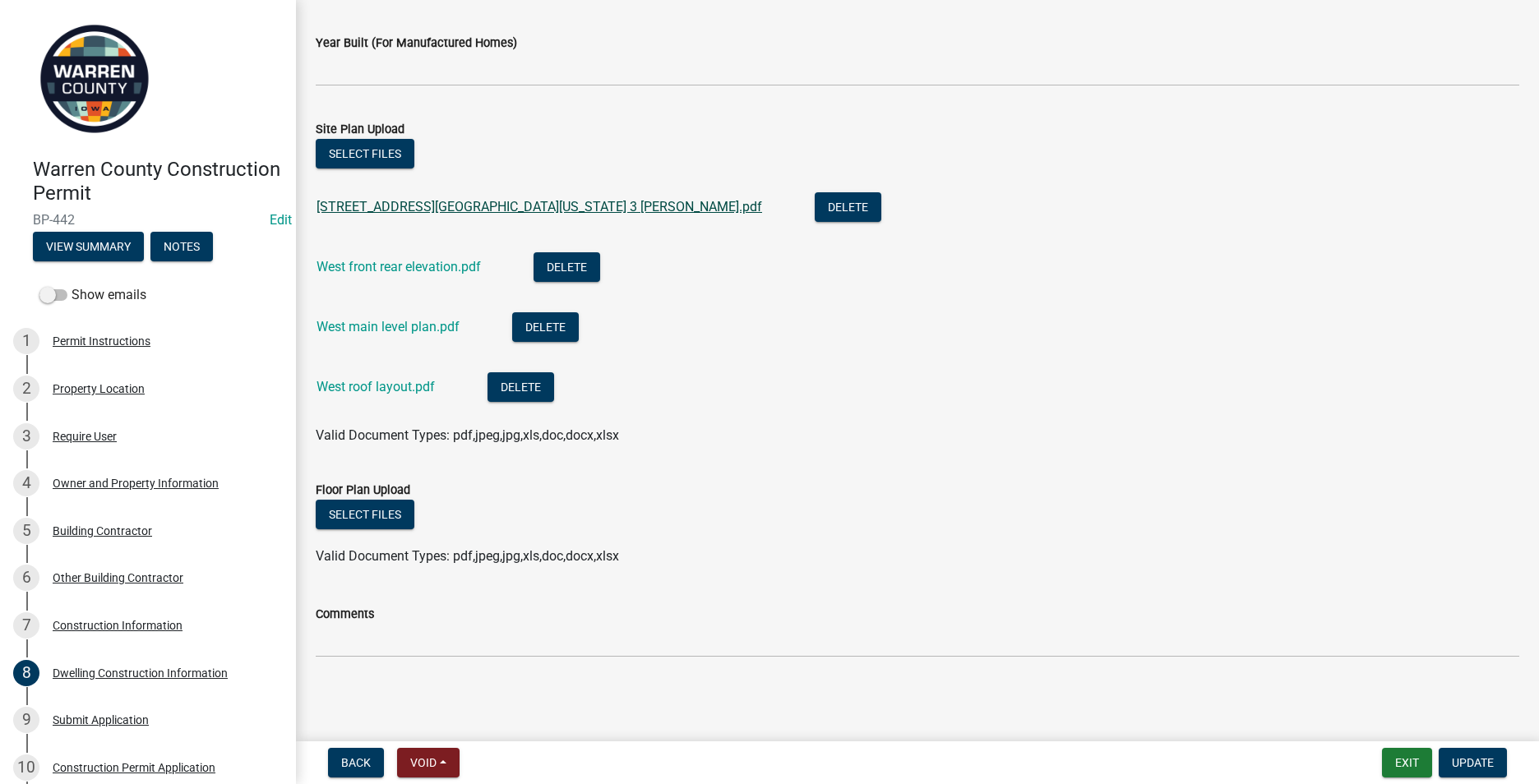
click at [416, 204] on link "[STREET_ADDRESS][GEOGRAPHIC_DATA][US_STATE] 3 [PERSON_NAME].pdf" at bounding box center [539, 206] width 445 height 15
click at [394, 265] on link "West front rear elevation.pdf" at bounding box center [398, 266] width 164 height 15
click at [375, 390] on link "West roof layout.pdf" at bounding box center [376, 386] width 118 height 15
click at [367, 384] on link "West roof layout.pdf" at bounding box center [376, 386] width 118 height 15
click at [387, 323] on link "West main level plan.pdf" at bounding box center [388, 326] width 143 height 15
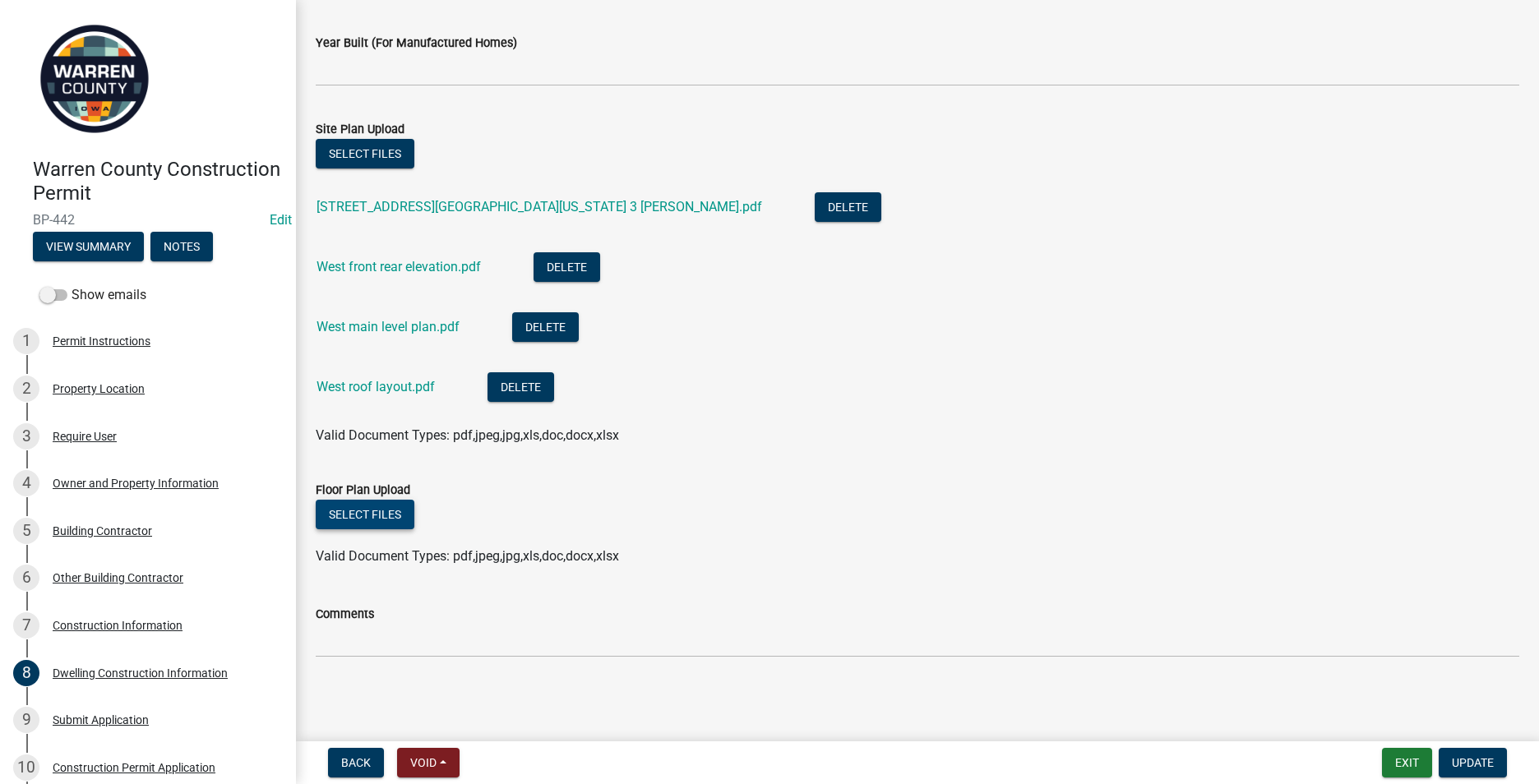
click at [352, 508] on button "Select files" at bounding box center [365, 514] width 99 height 30
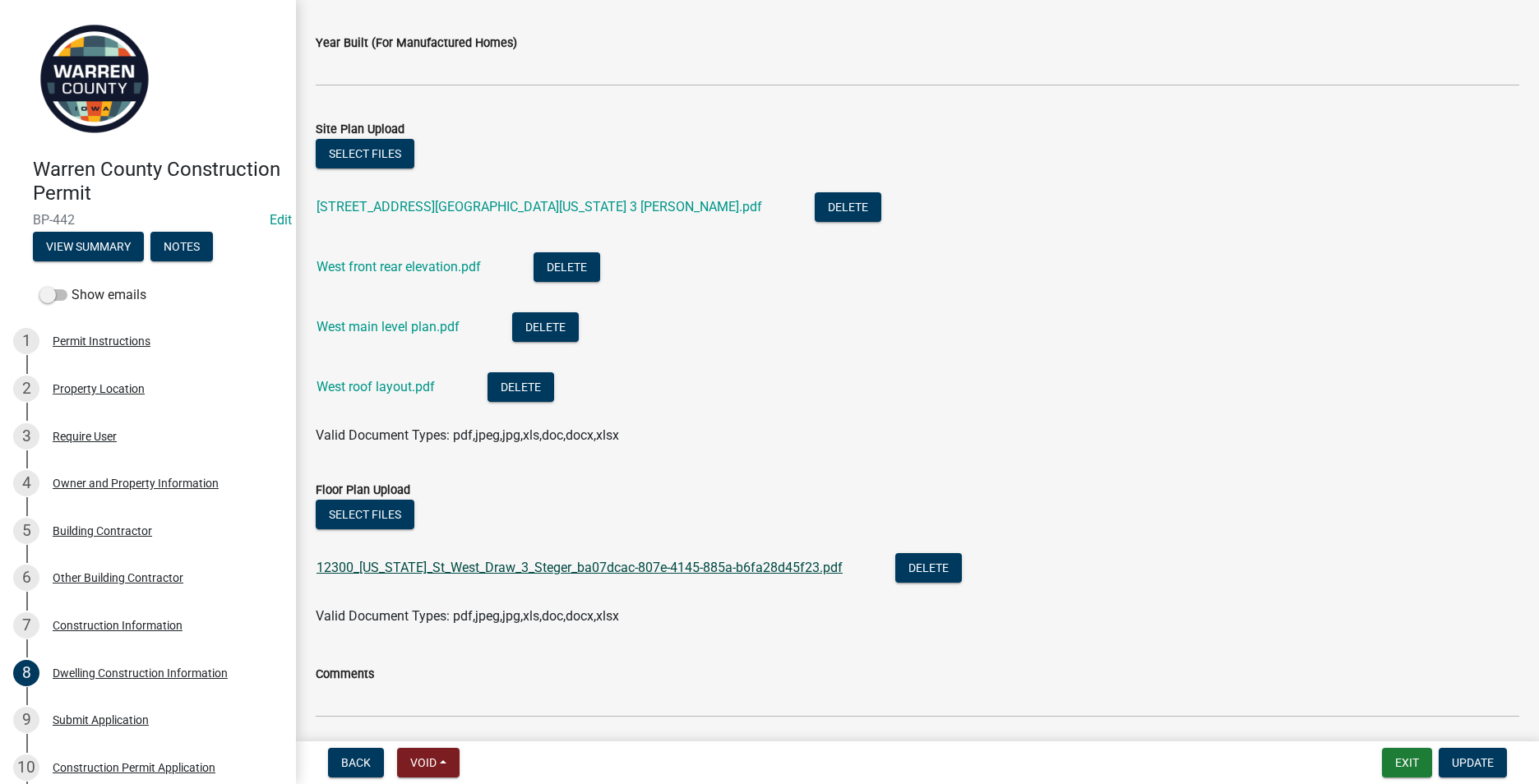
click at [460, 571] on link "12300_[US_STATE]_St_West_Draw_3_Steger_ba07dcac-807e-4145-885a-b6fa28d45f23.pdf" at bounding box center [579, 567] width 526 height 15
click at [815, 201] on button "Delete" at bounding box center [848, 207] width 66 height 30
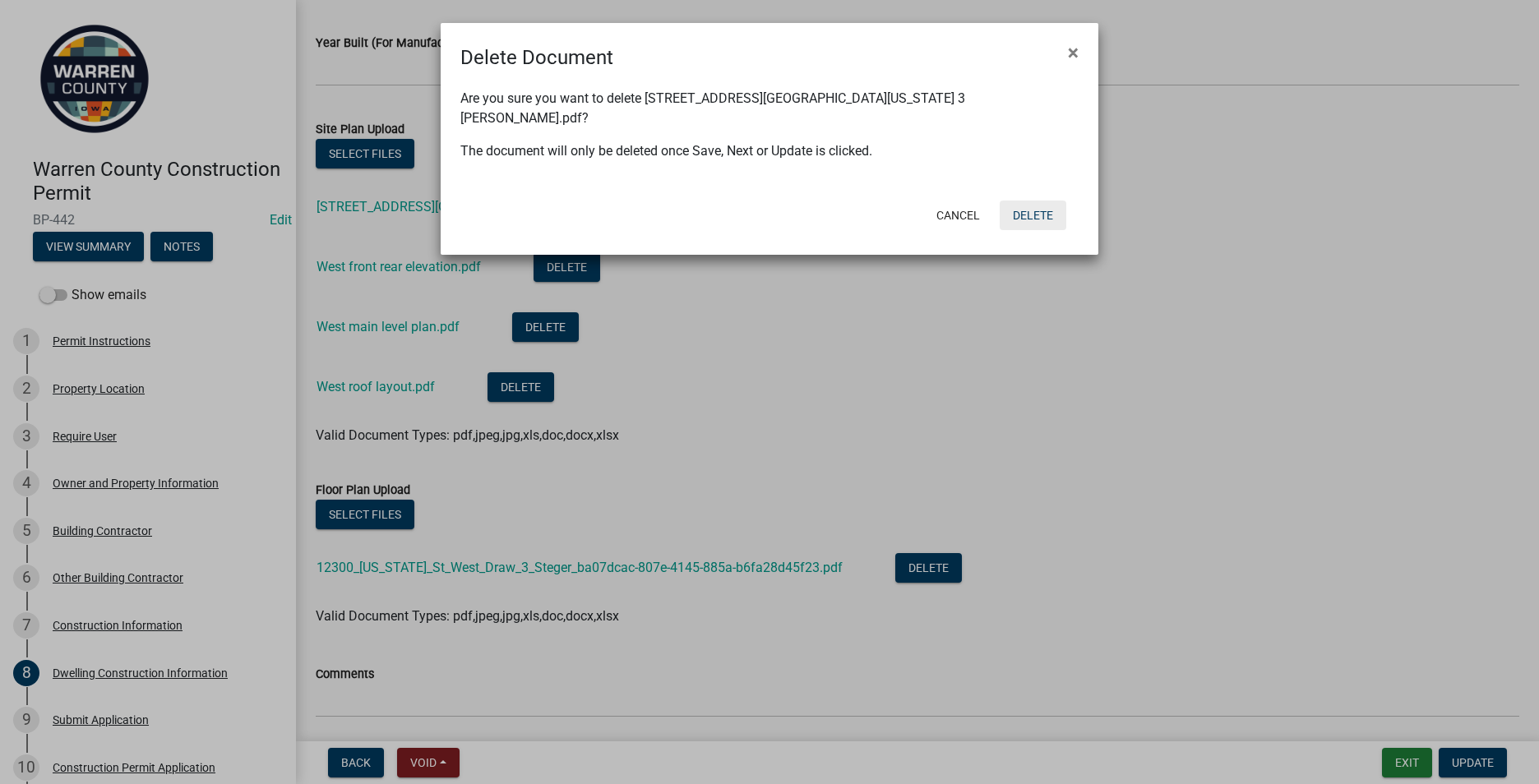
click at [1043, 201] on button "Delete" at bounding box center [1033, 215] width 66 height 30
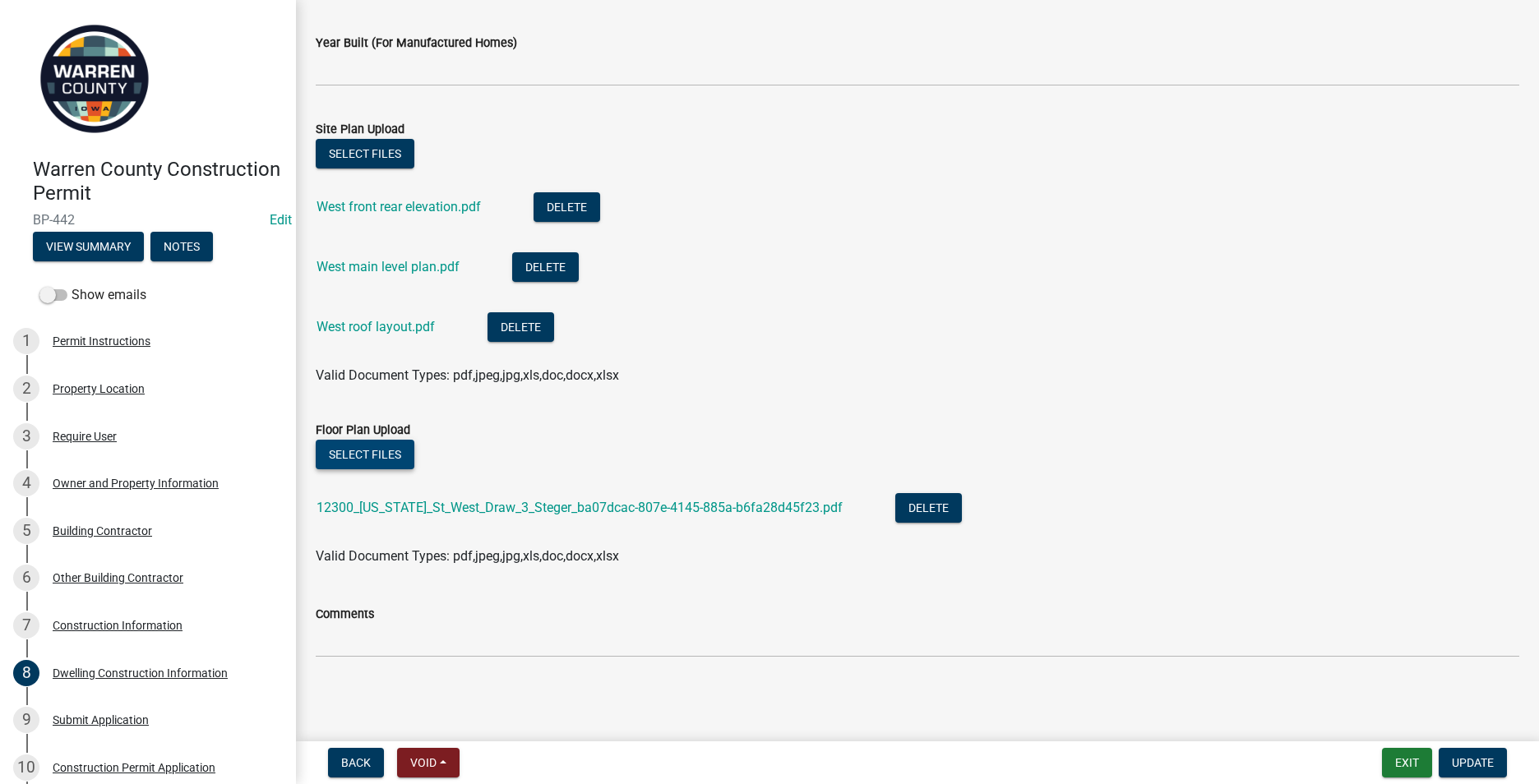
click at [374, 455] on button "Select files" at bounding box center [365, 454] width 99 height 30
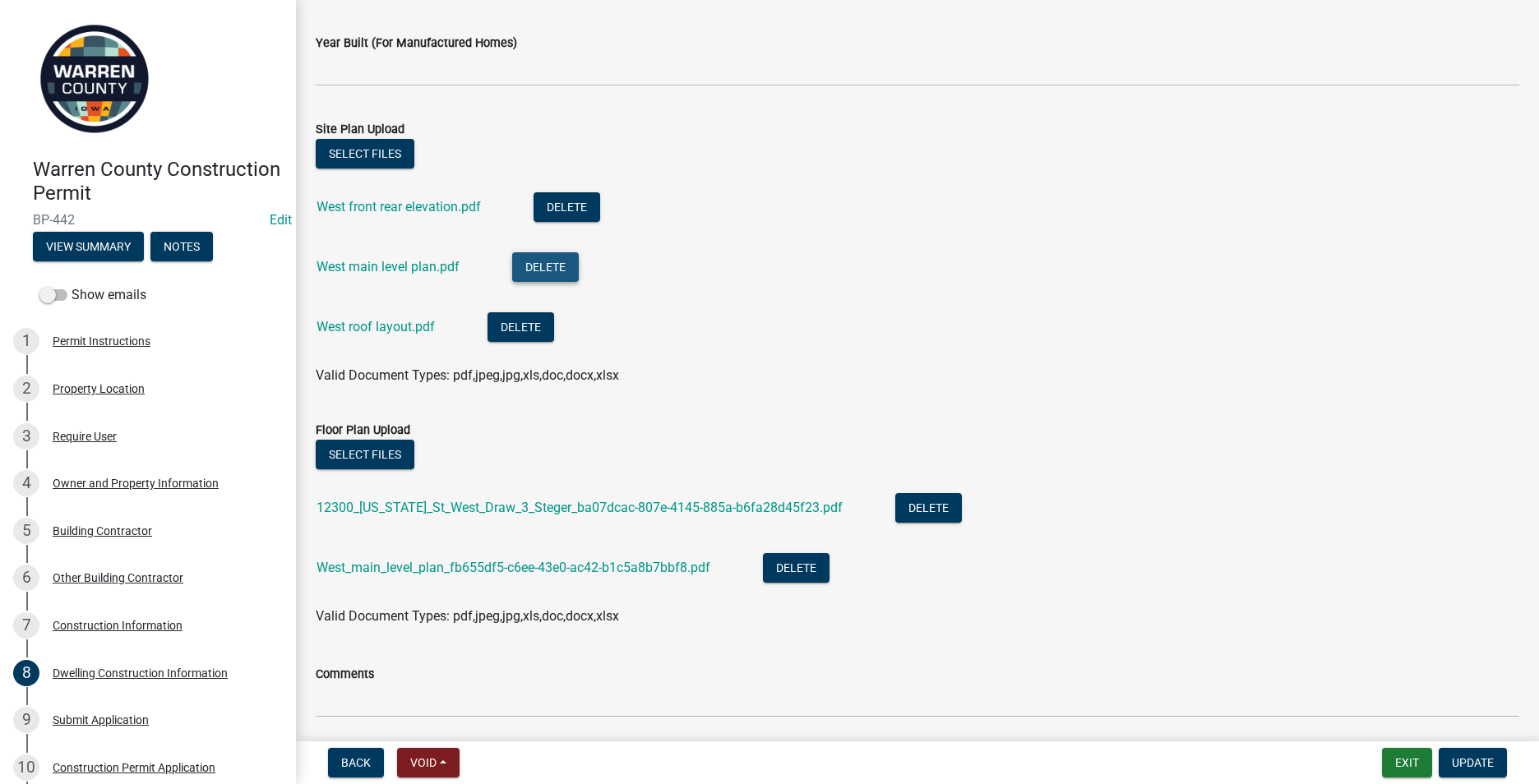
click at [542, 259] on button "Delete" at bounding box center [545, 267] width 66 height 30
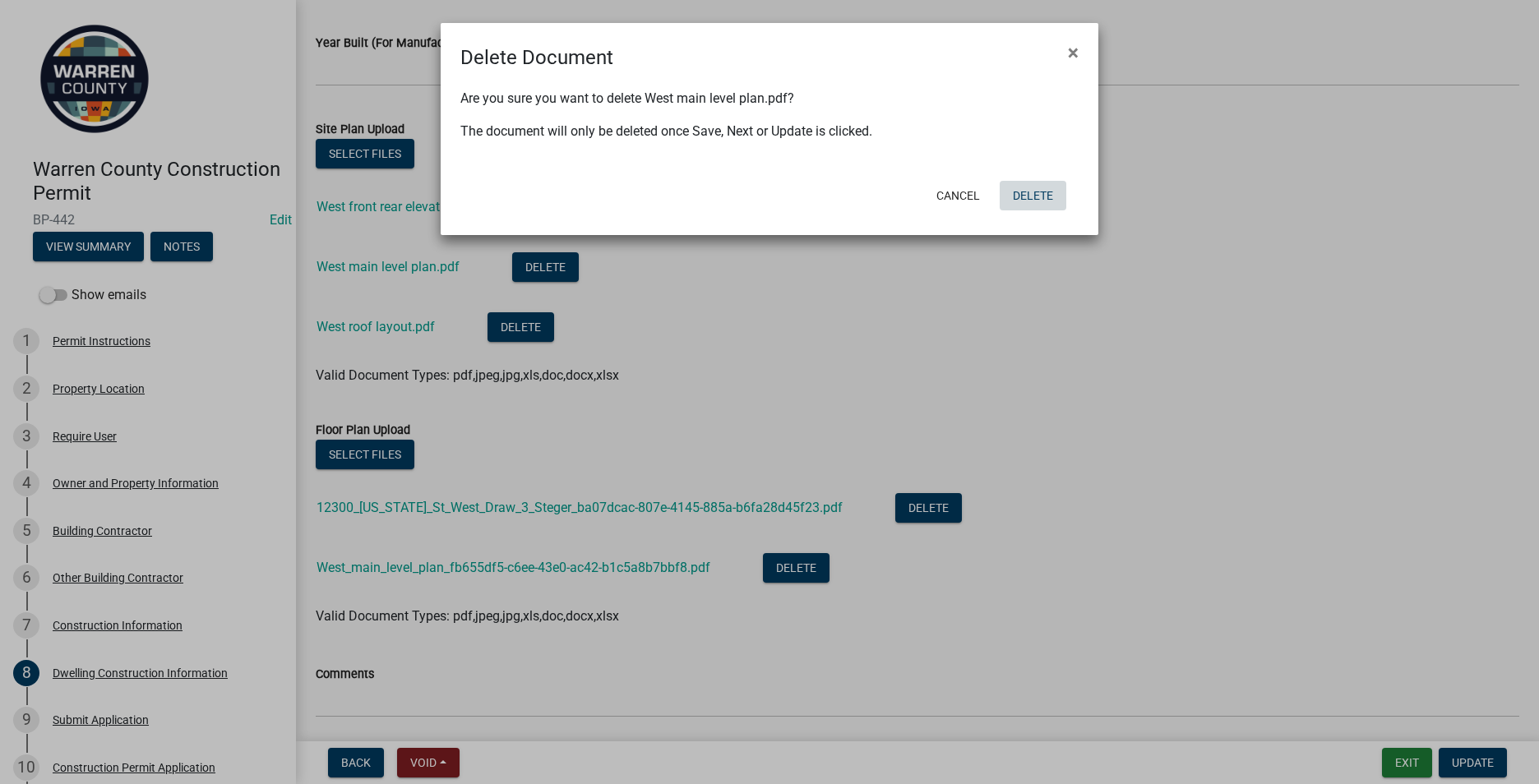
click at [1032, 201] on button "Delete" at bounding box center [1033, 195] width 66 height 30
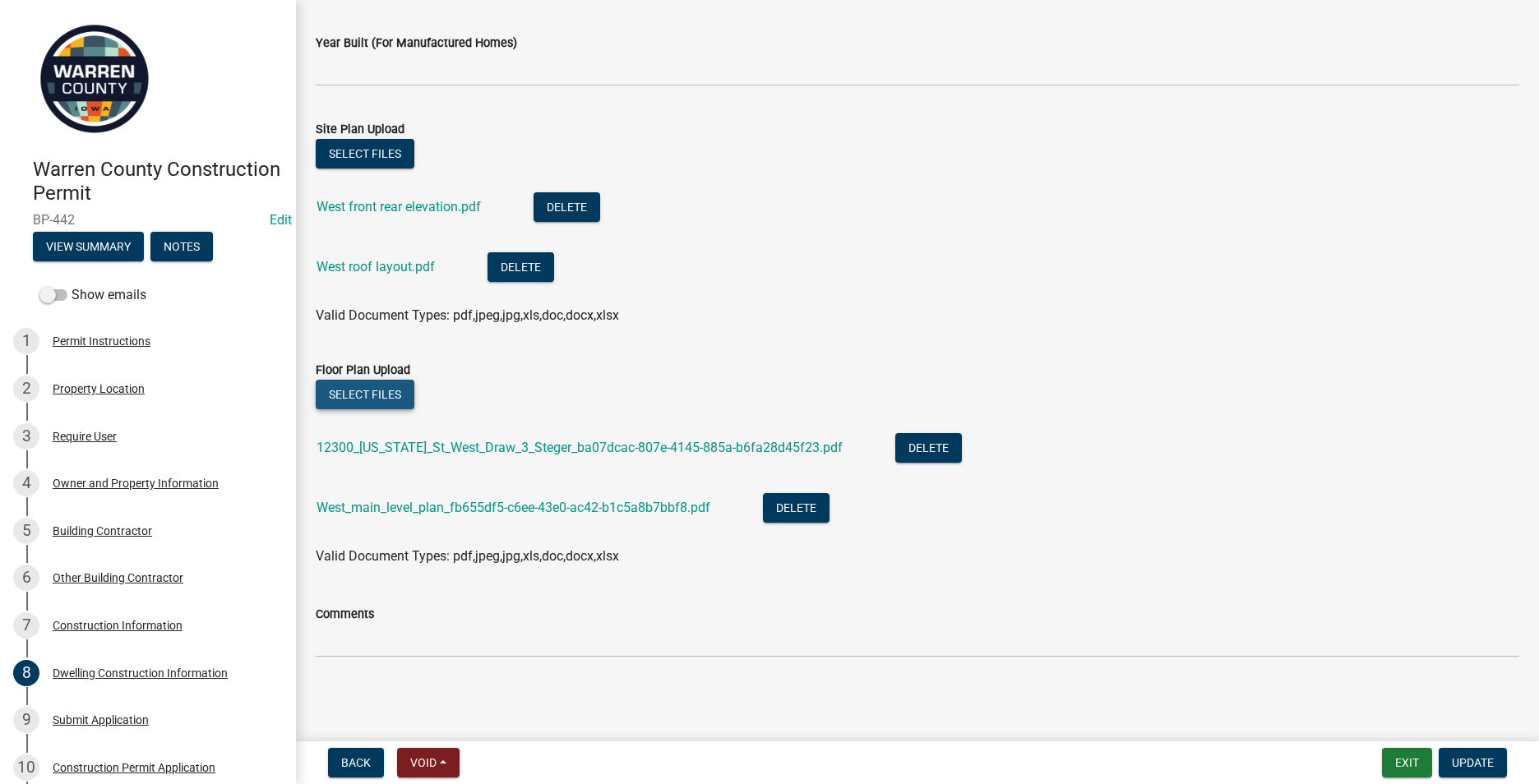
click at [360, 396] on button "Select files" at bounding box center [365, 394] width 99 height 30
click at [364, 392] on button "Select files" at bounding box center [365, 394] width 99 height 30
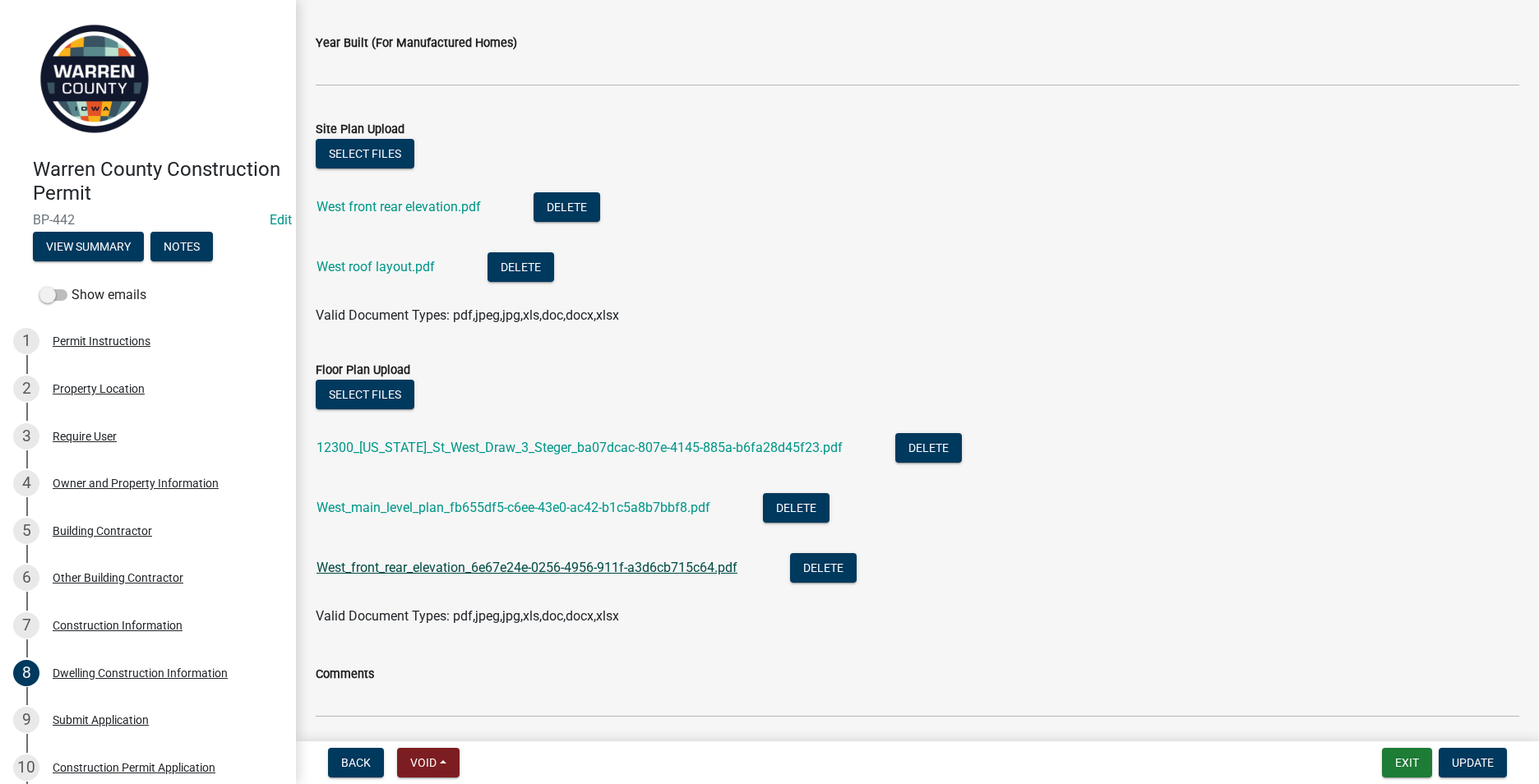
click at [442, 565] on link "West_front_rear_elevation_6e67e24e-0256-4956-911f-a3d6cb715c64.pdf" at bounding box center [527, 567] width 421 height 15
click at [558, 202] on button "Delete" at bounding box center [566, 207] width 66 height 30
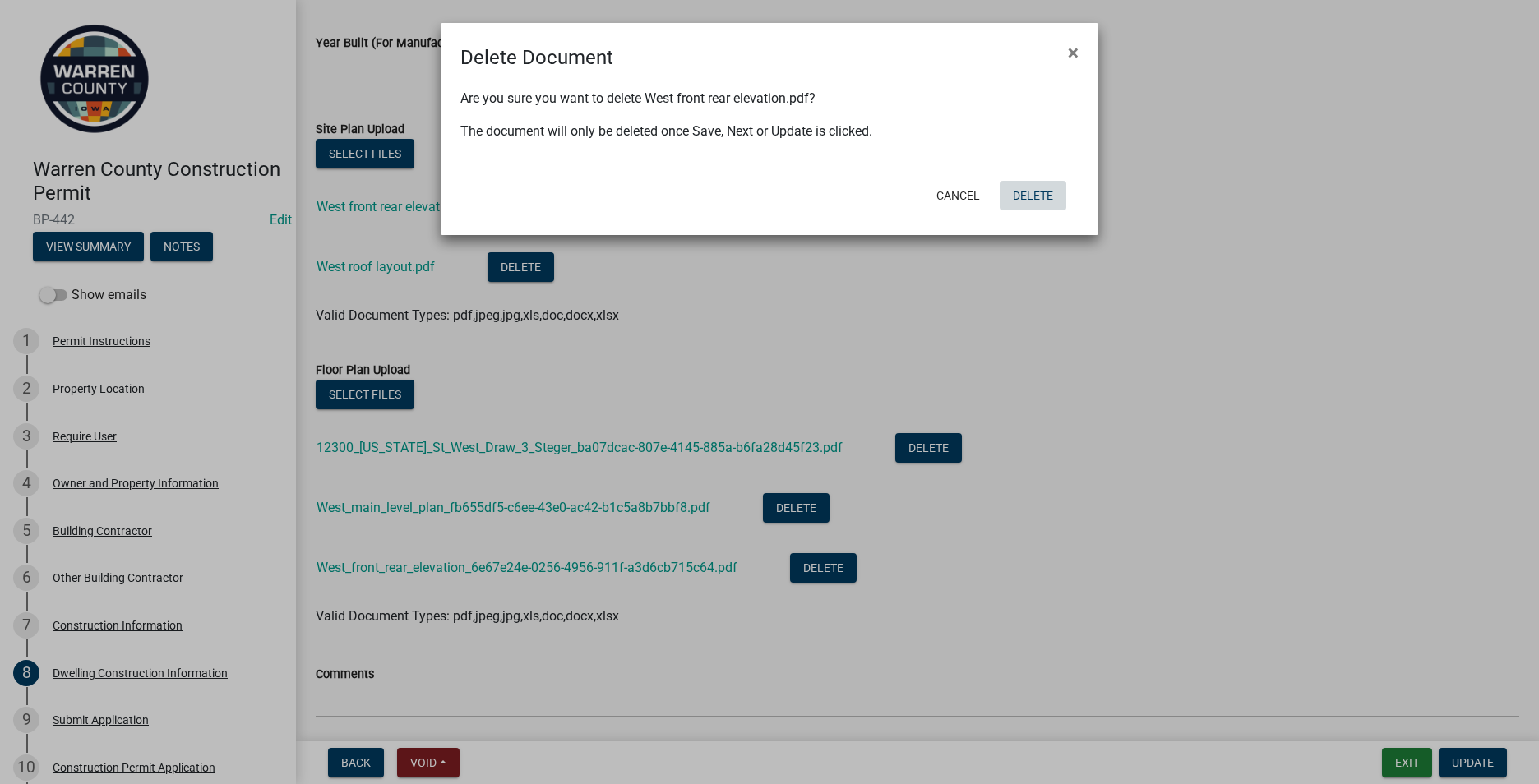
click at [1033, 198] on button "Delete" at bounding box center [1033, 195] width 66 height 30
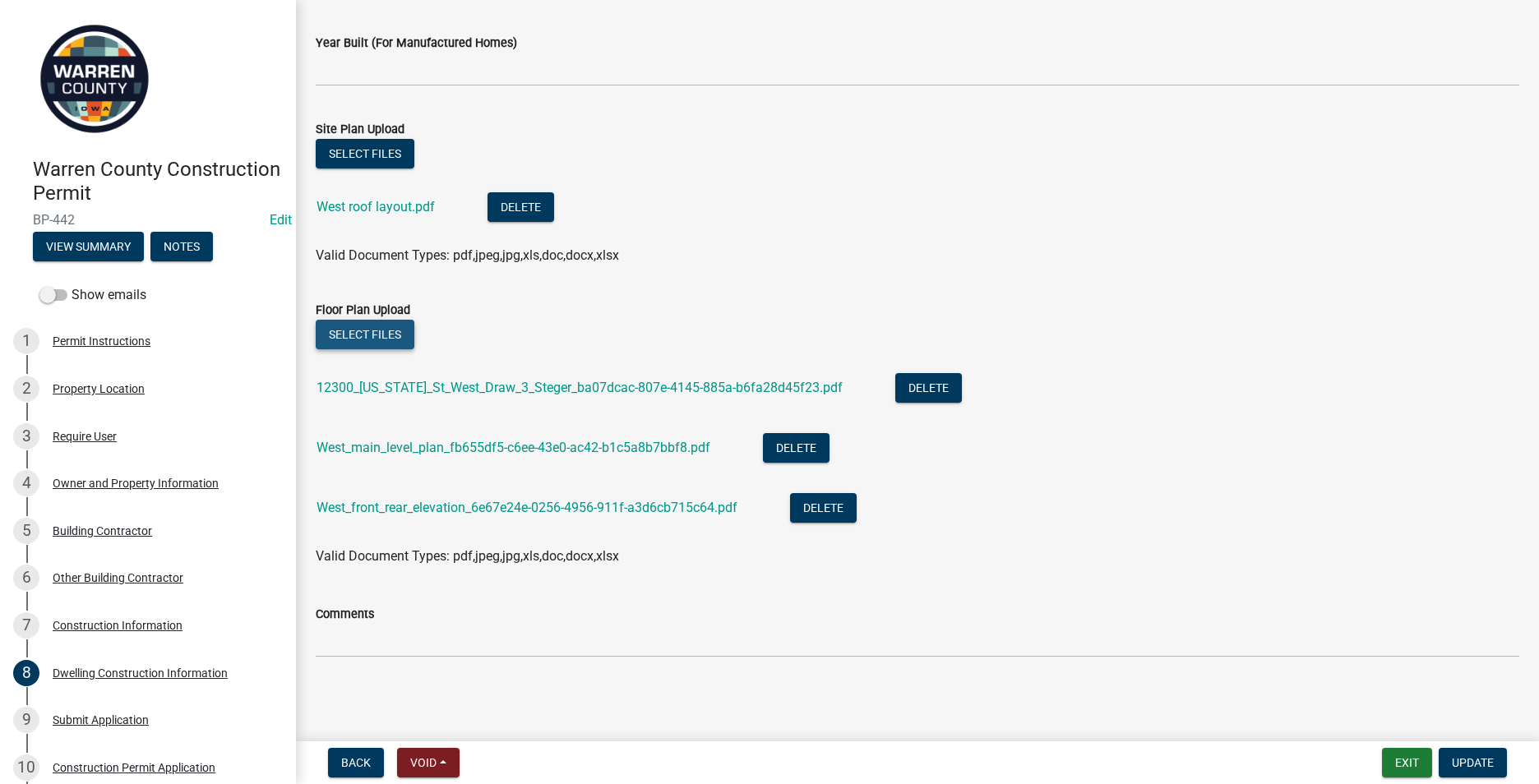
click at [382, 332] on button "Select files" at bounding box center [365, 334] width 99 height 30
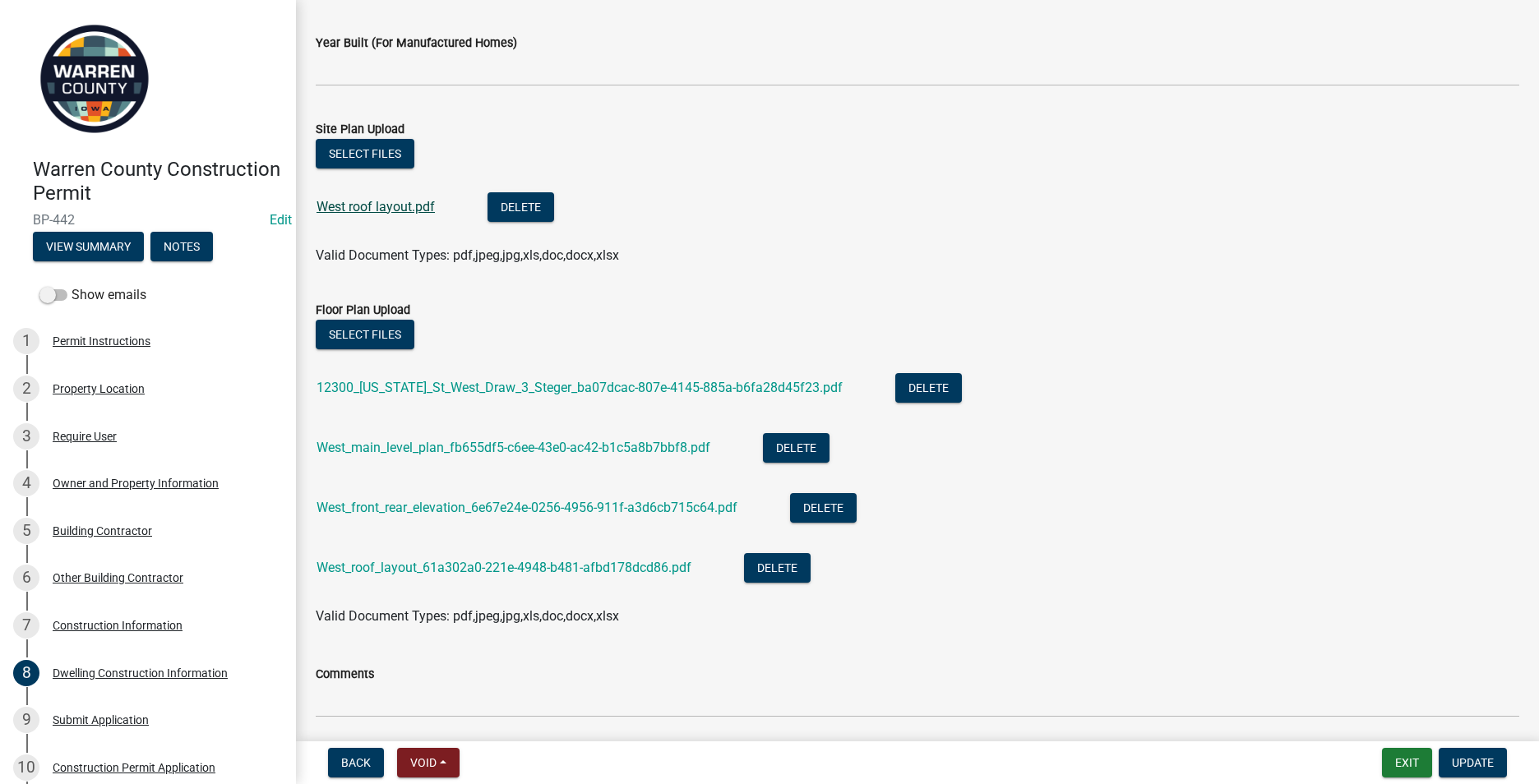
click at [346, 202] on link "West roof layout.pdf" at bounding box center [376, 206] width 118 height 15
click at [509, 205] on button "Delete" at bounding box center [521, 207] width 66 height 30
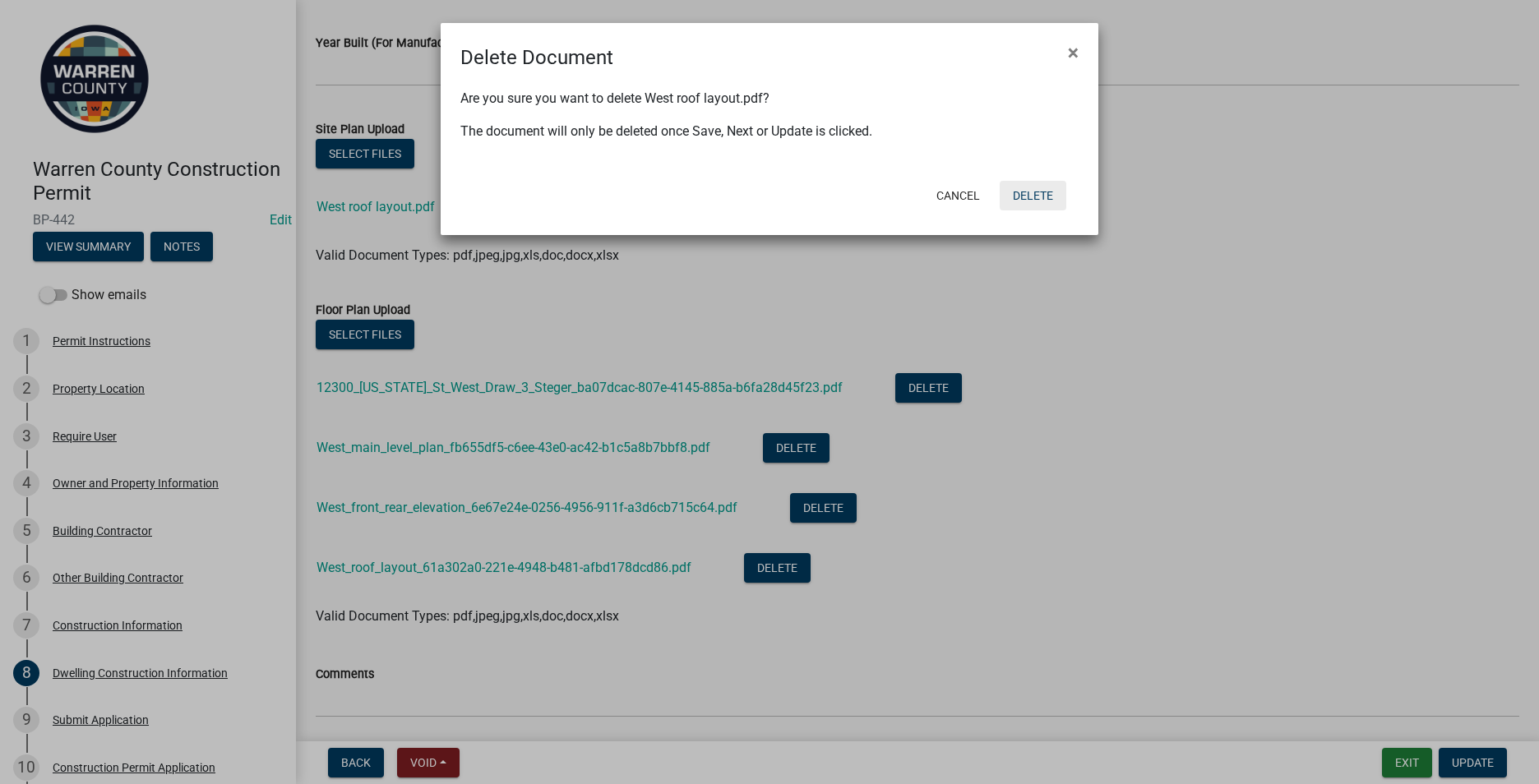
click at [1046, 188] on button "Delete" at bounding box center [1033, 195] width 66 height 30
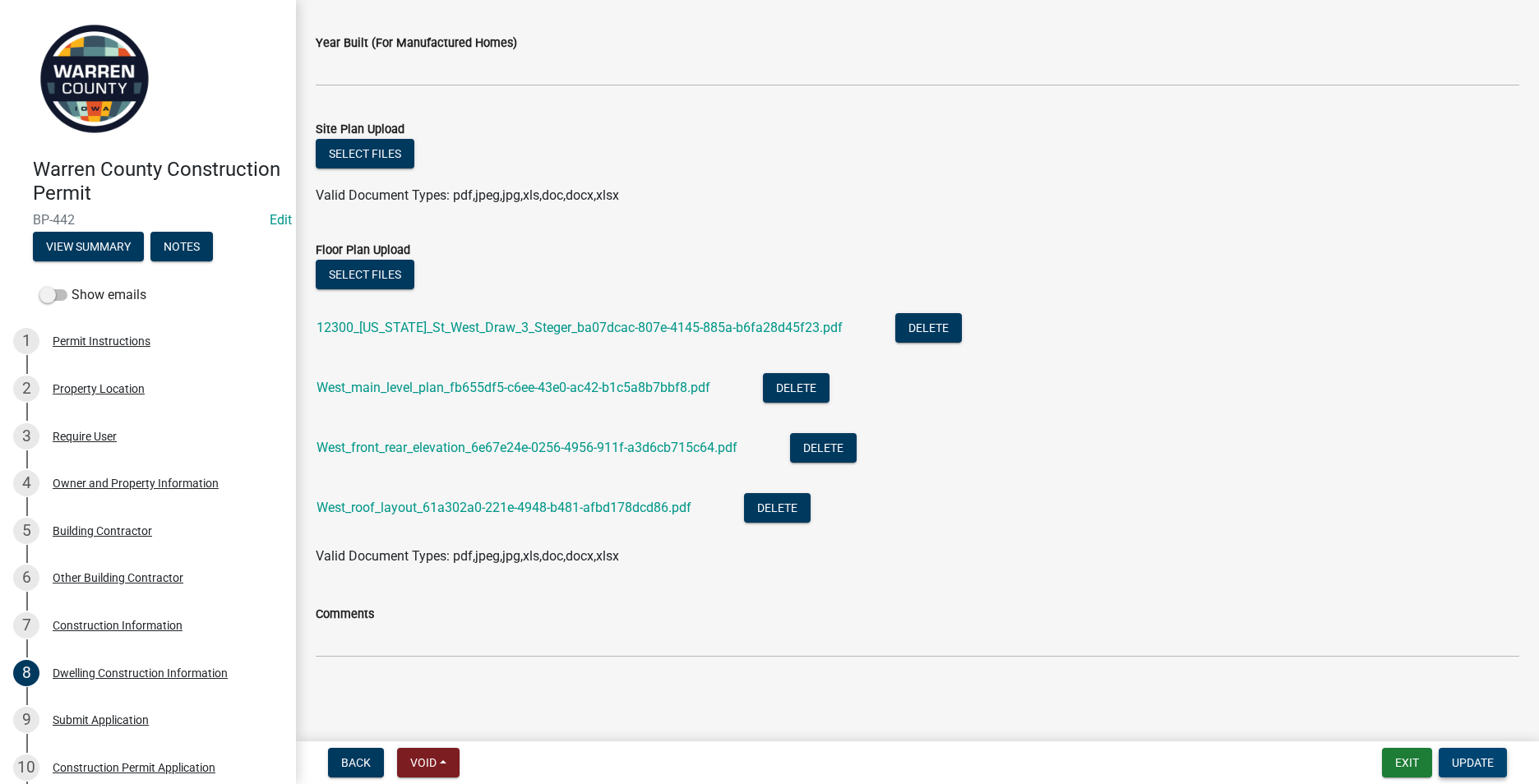
click at [1455, 756] on span "Update" at bounding box center [1473, 762] width 42 height 13
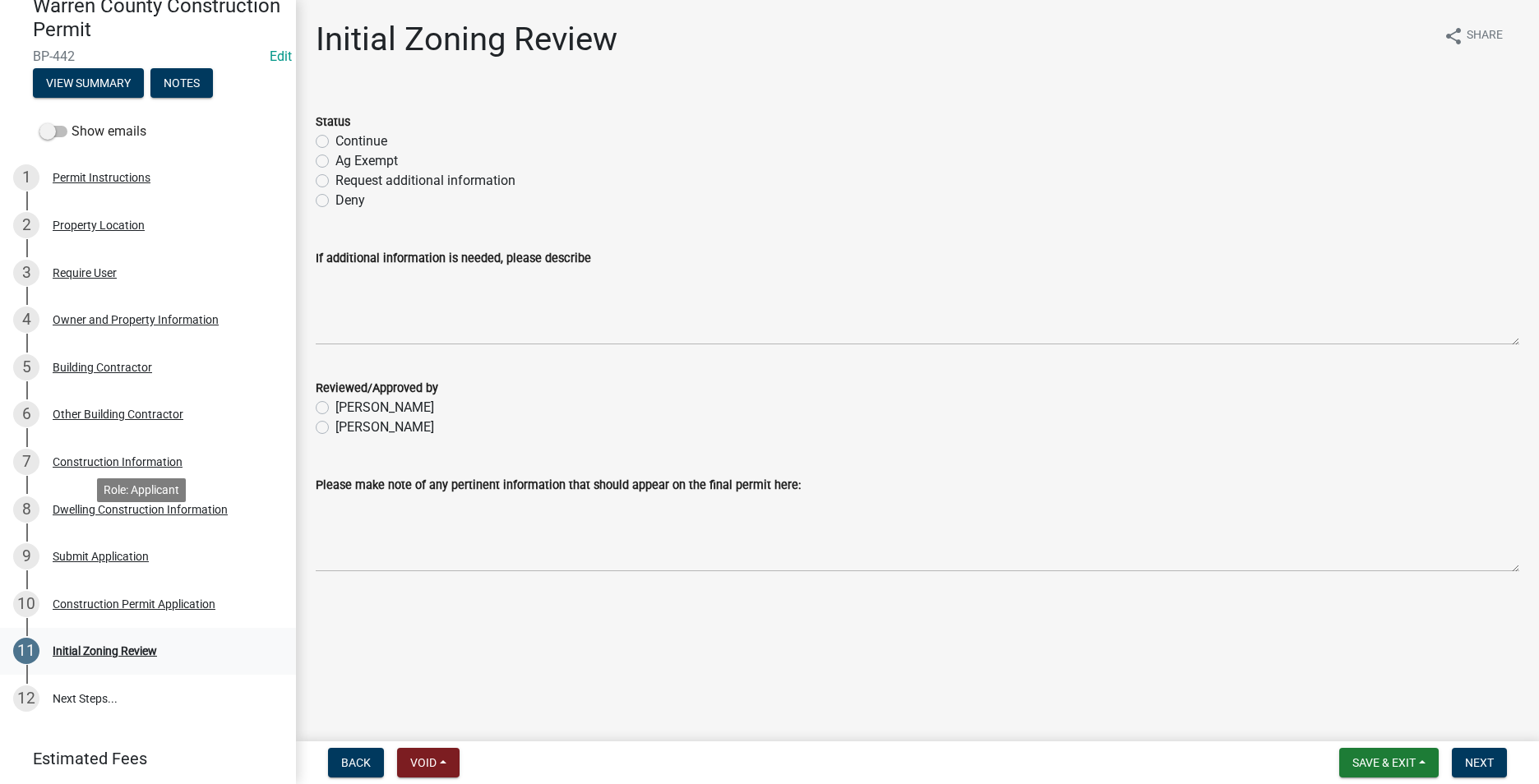
scroll to position [164, 0]
click at [335, 181] on label "Request additional information" at bounding box center [425, 181] width 180 height 20
click at [335, 181] on input "Request additional information" at bounding box center [341, 177] width 11 height 11
radio input "true"
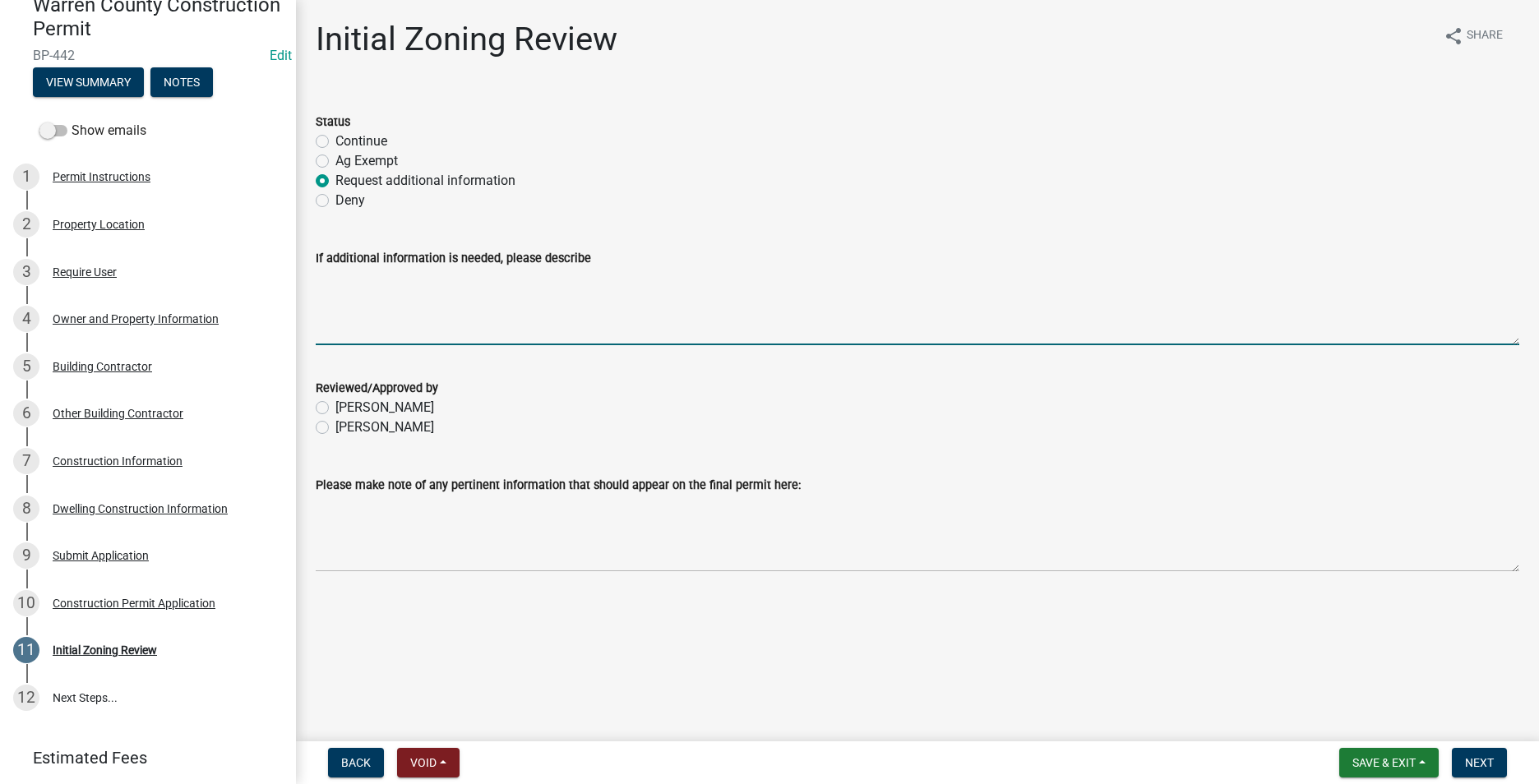
click at [330, 288] on textarea "If additional information is needed, please describe" at bounding box center [917, 306] width 1204 height 77
type textarea "Please provide a site plan. This would be an aerial view of the property markin…"
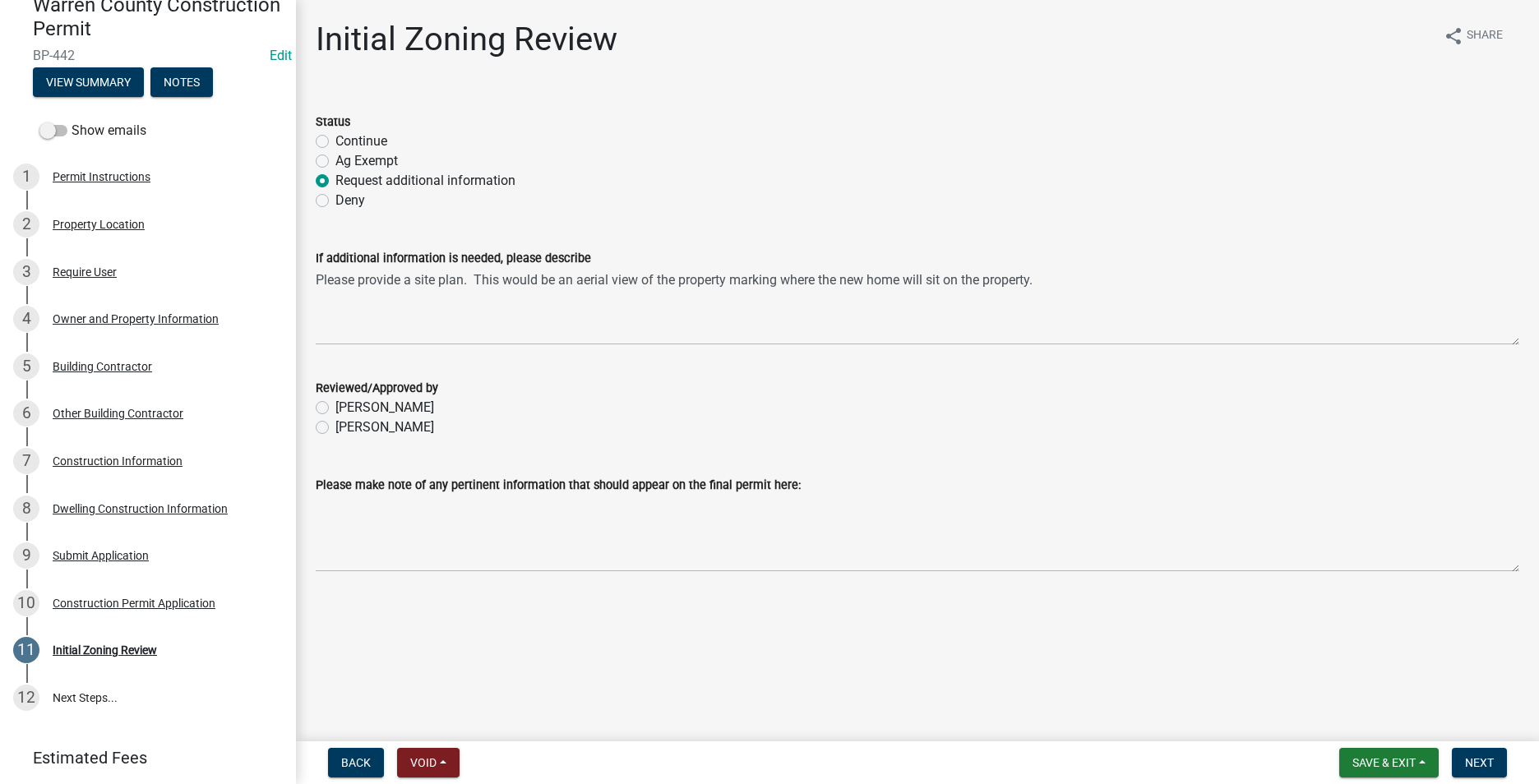
click at [335, 424] on label "[PERSON_NAME]" at bounding box center [385, 427] width 99 height 20
click at [335, 424] on input "[PERSON_NAME]" at bounding box center [341, 423] width 11 height 11
radio input "true"
click at [1482, 767] on span "Next" at bounding box center [1479, 762] width 29 height 13
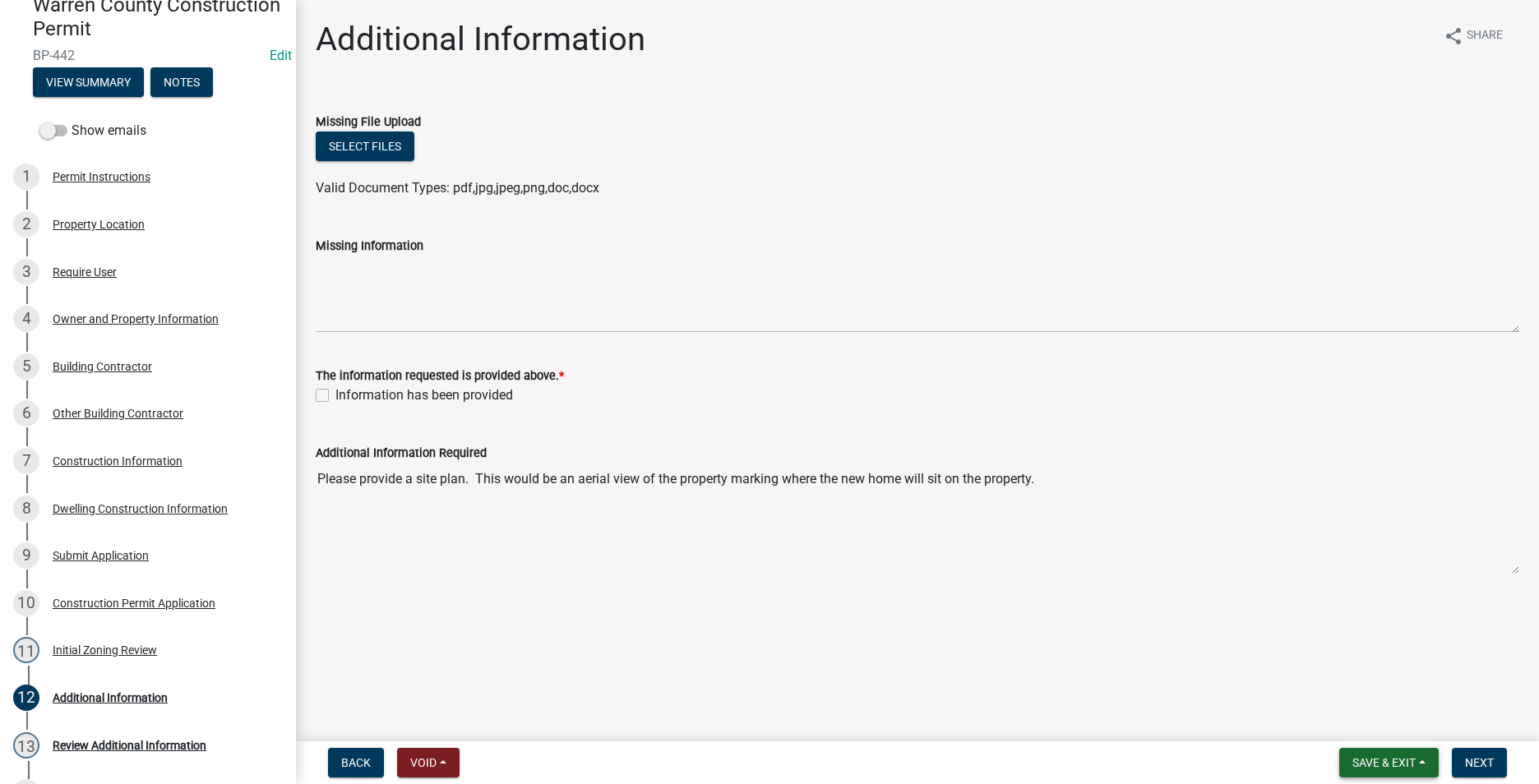
click at [1412, 759] on span "Save & Exit" at bounding box center [1384, 762] width 64 height 13
click at [1362, 717] on button "Save & Exit" at bounding box center [1372, 719] width 132 height 39
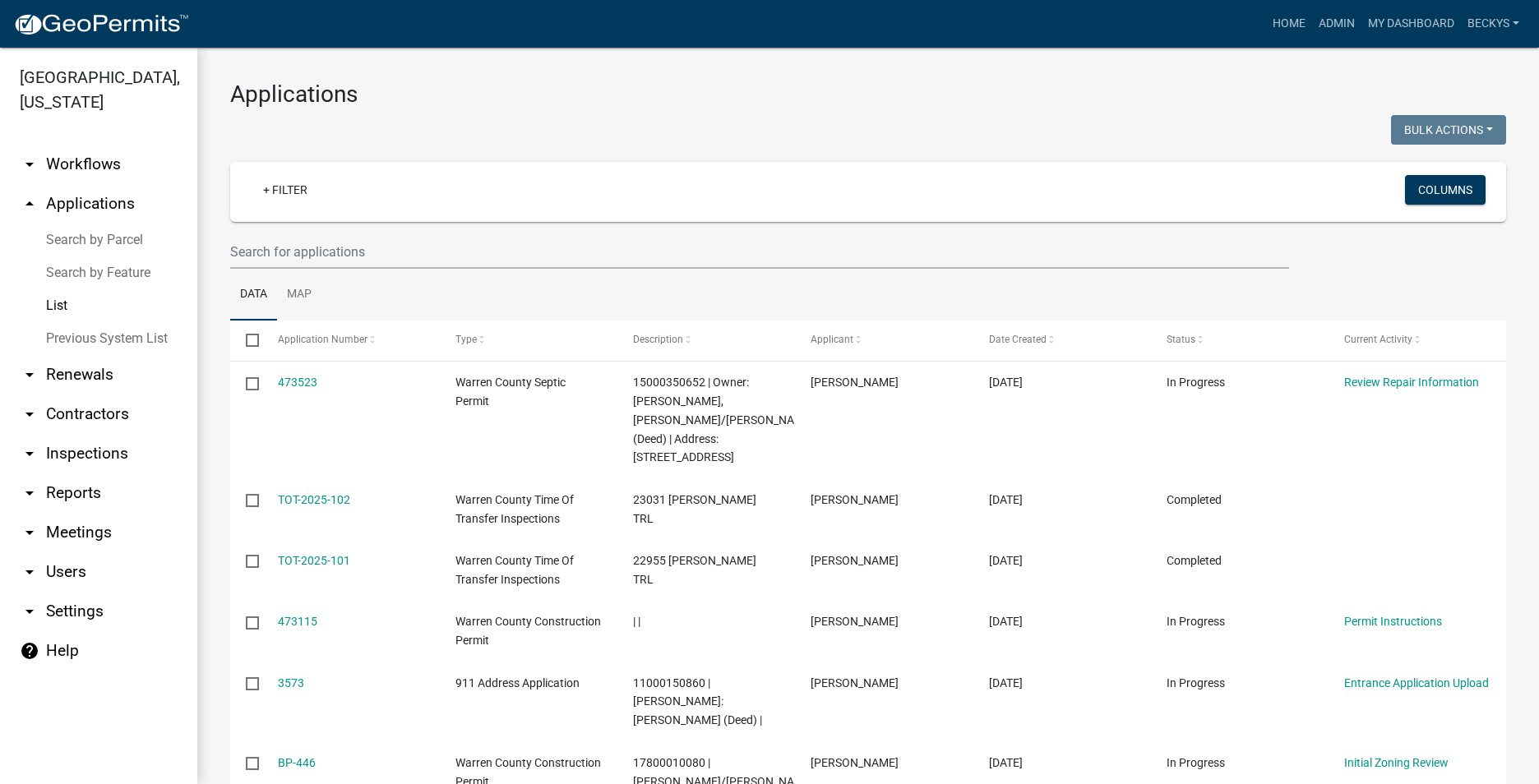
click at [56, 289] on link "List" at bounding box center [99, 306] width 197 height 33
click at [255, 249] on input "text" at bounding box center [759, 252] width 1059 height 34
type input "BP-444"
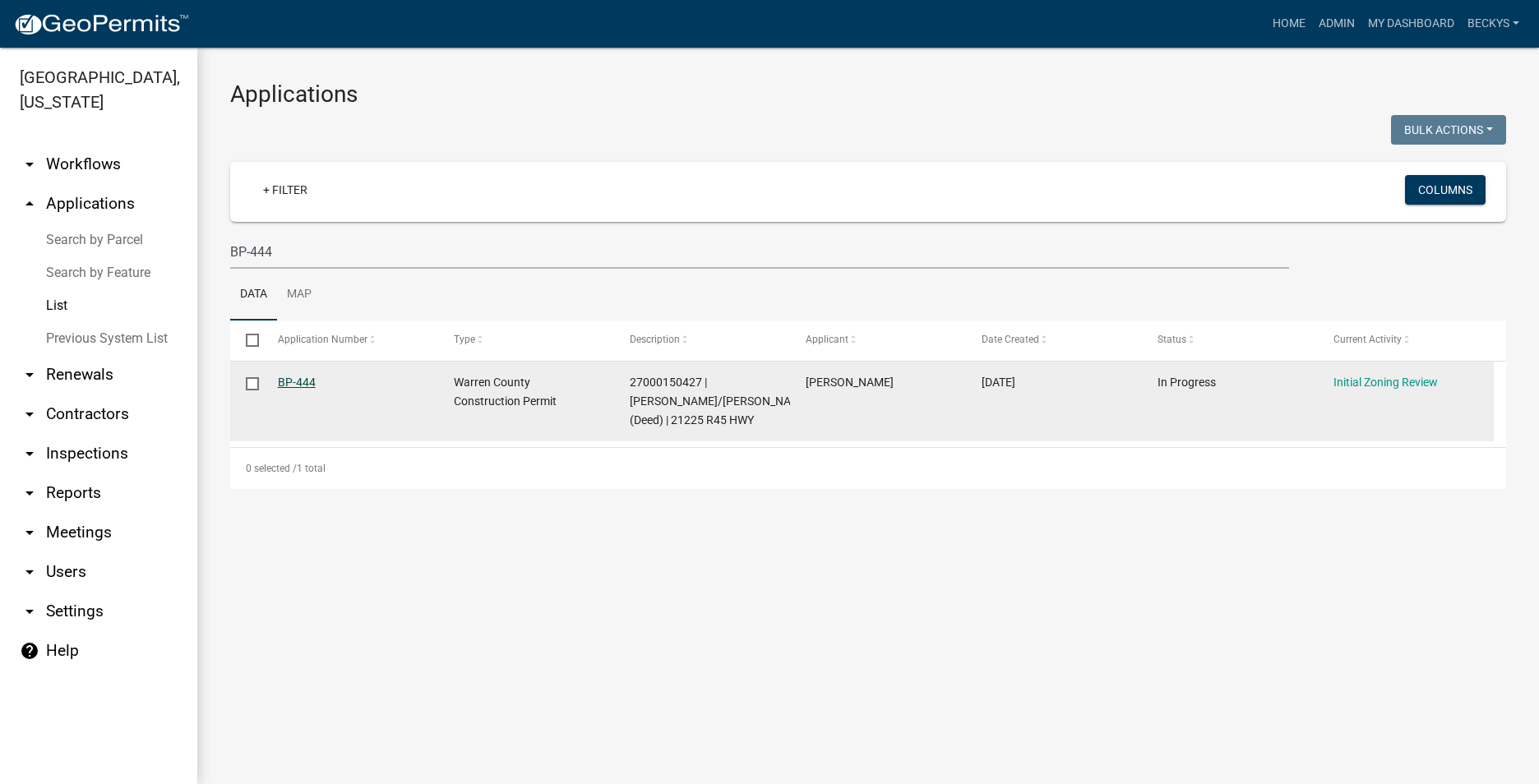
click at [293, 381] on link "BP-444" at bounding box center [297, 382] width 38 height 13
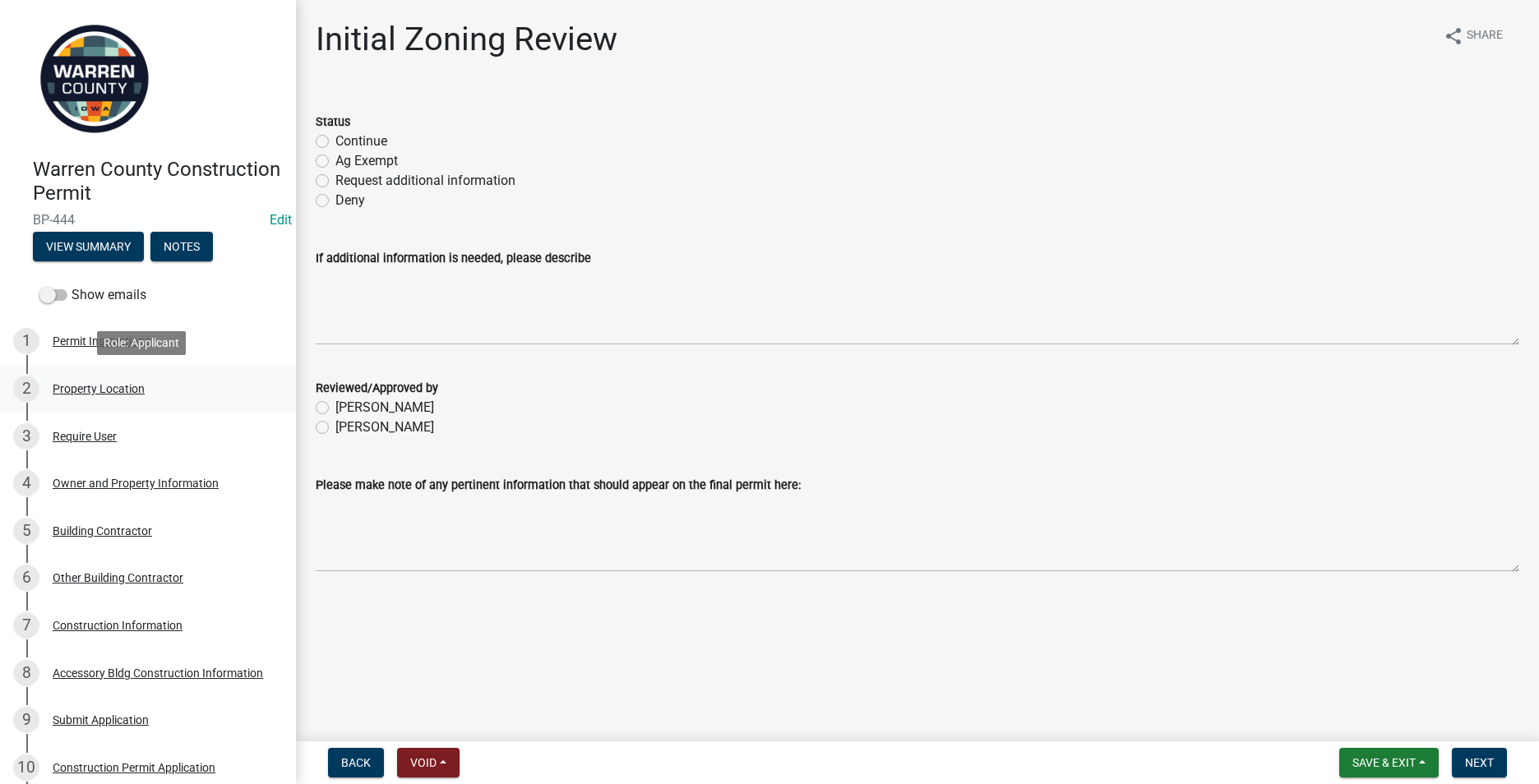
click at [97, 386] on div "Property Location" at bounding box center [99, 388] width 92 height 12
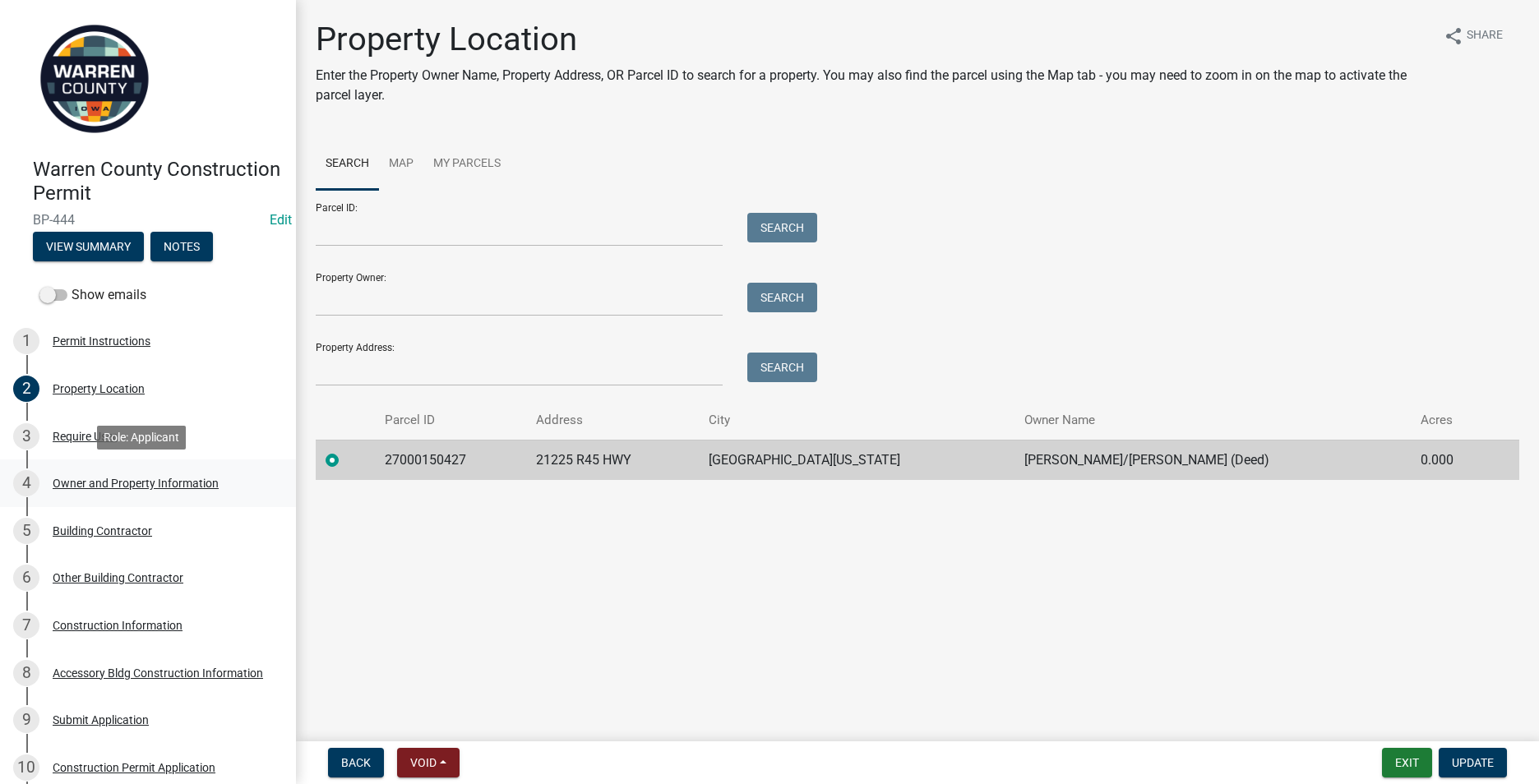
click at [82, 478] on div "Owner and Property Information" at bounding box center [135, 483] width 166 height 12
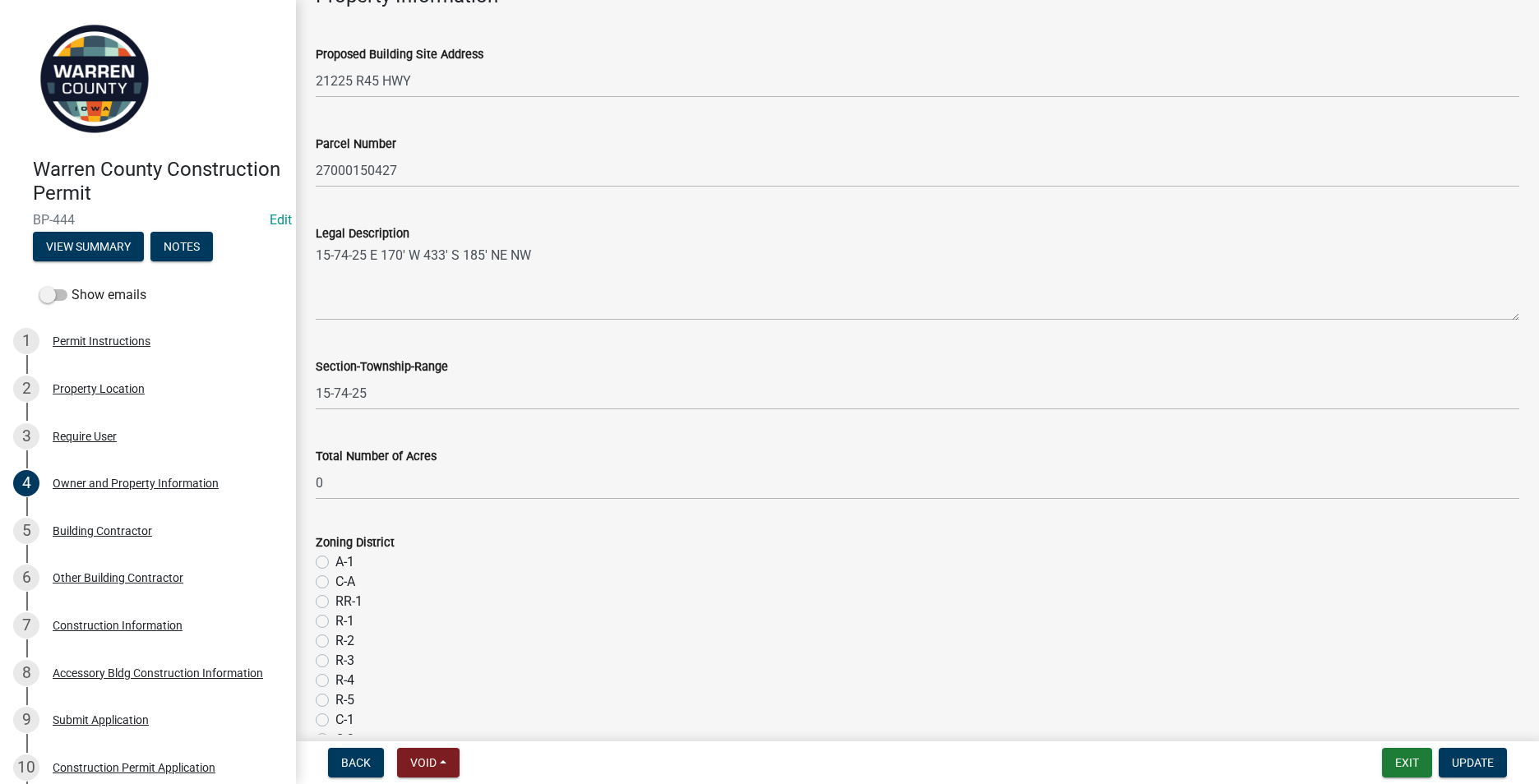
scroll to position [904, 0]
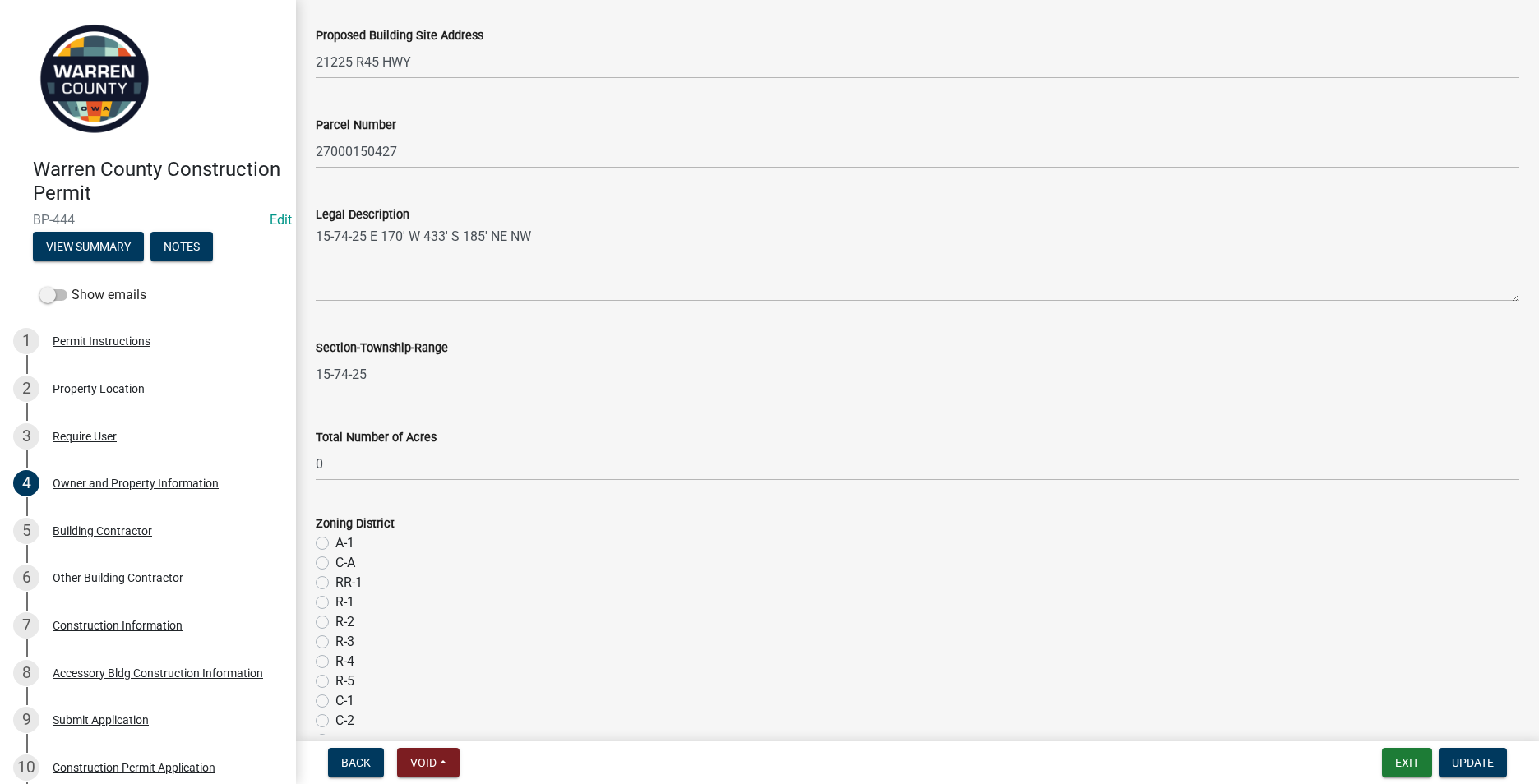
click at [335, 540] on label "A-1" at bounding box center [344, 543] width 19 height 20
click at [335, 540] on input "A-1" at bounding box center [341, 538] width 11 height 11
radio input "true"
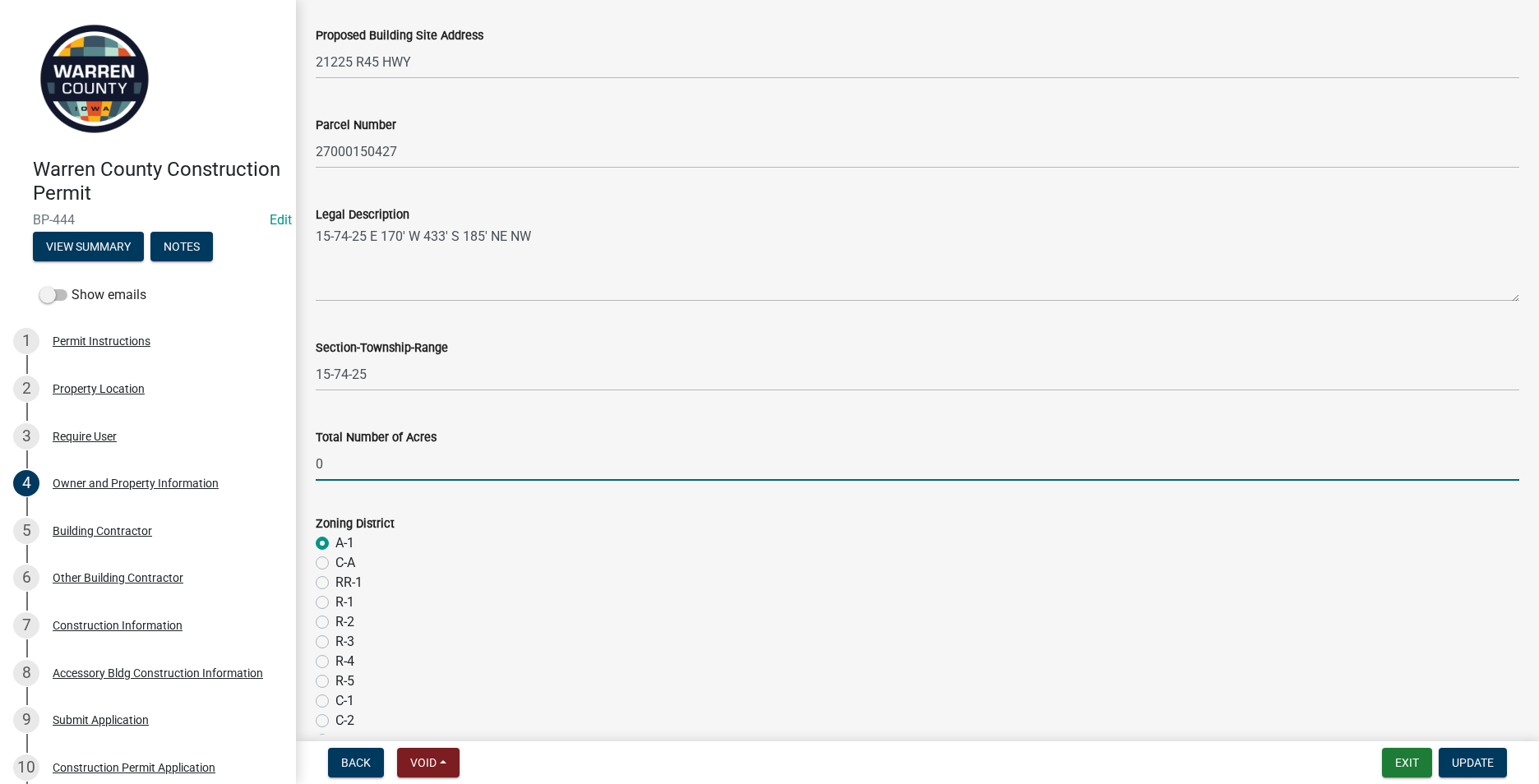
drag, startPoint x: 324, startPoint y: 463, endPoint x: 310, endPoint y: 463, distance: 14.0
click at [310, 463] on div "Total Number of Acres 0" at bounding box center [917, 442] width 1228 height 76
click at [316, 461] on input ".72" at bounding box center [917, 464] width 1204 height 34
type input "0.72"
click at [1455, 753] on button "Update" at bounding box center [1473, 762] width 68 height 30
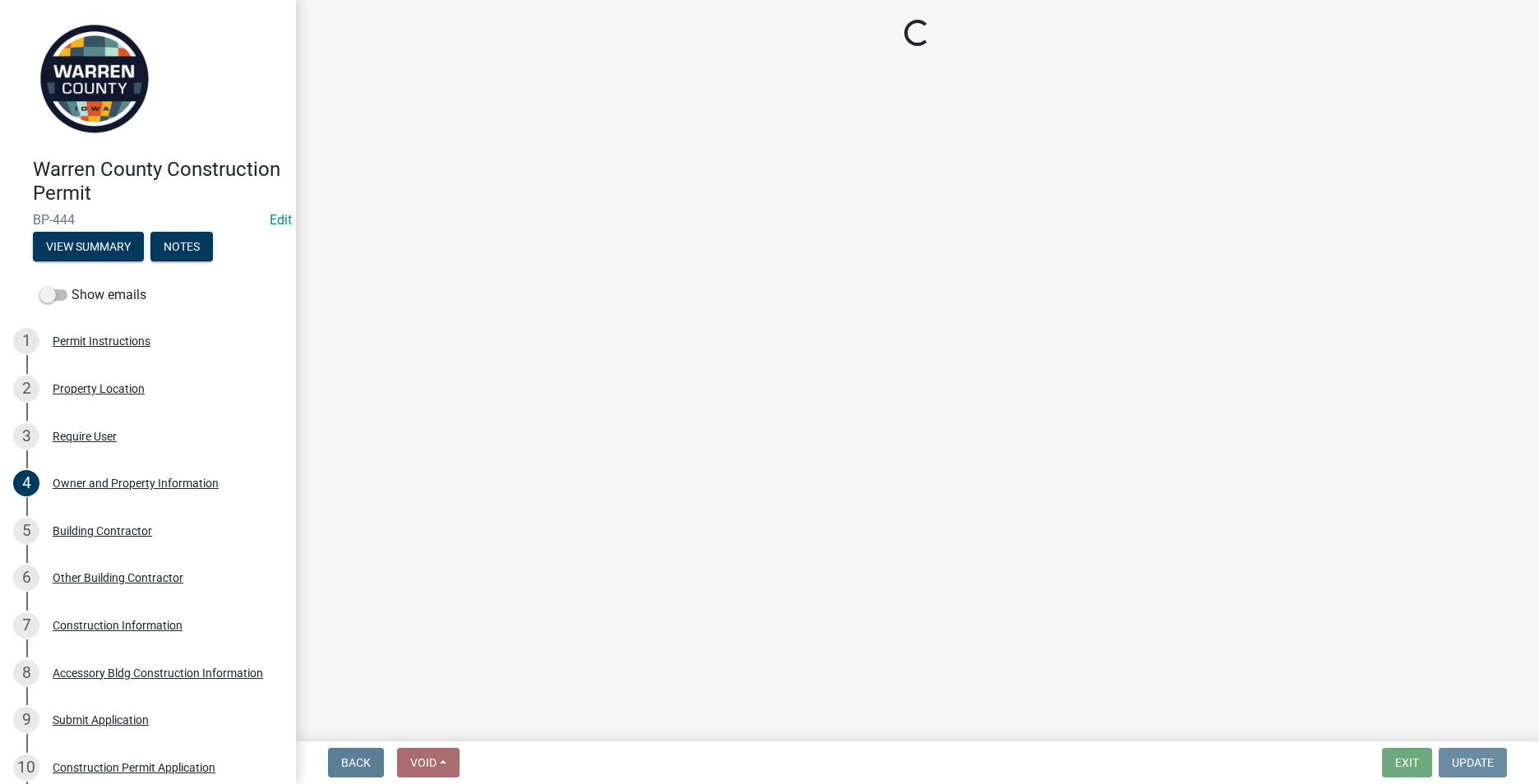
scroll to position [0, 0]
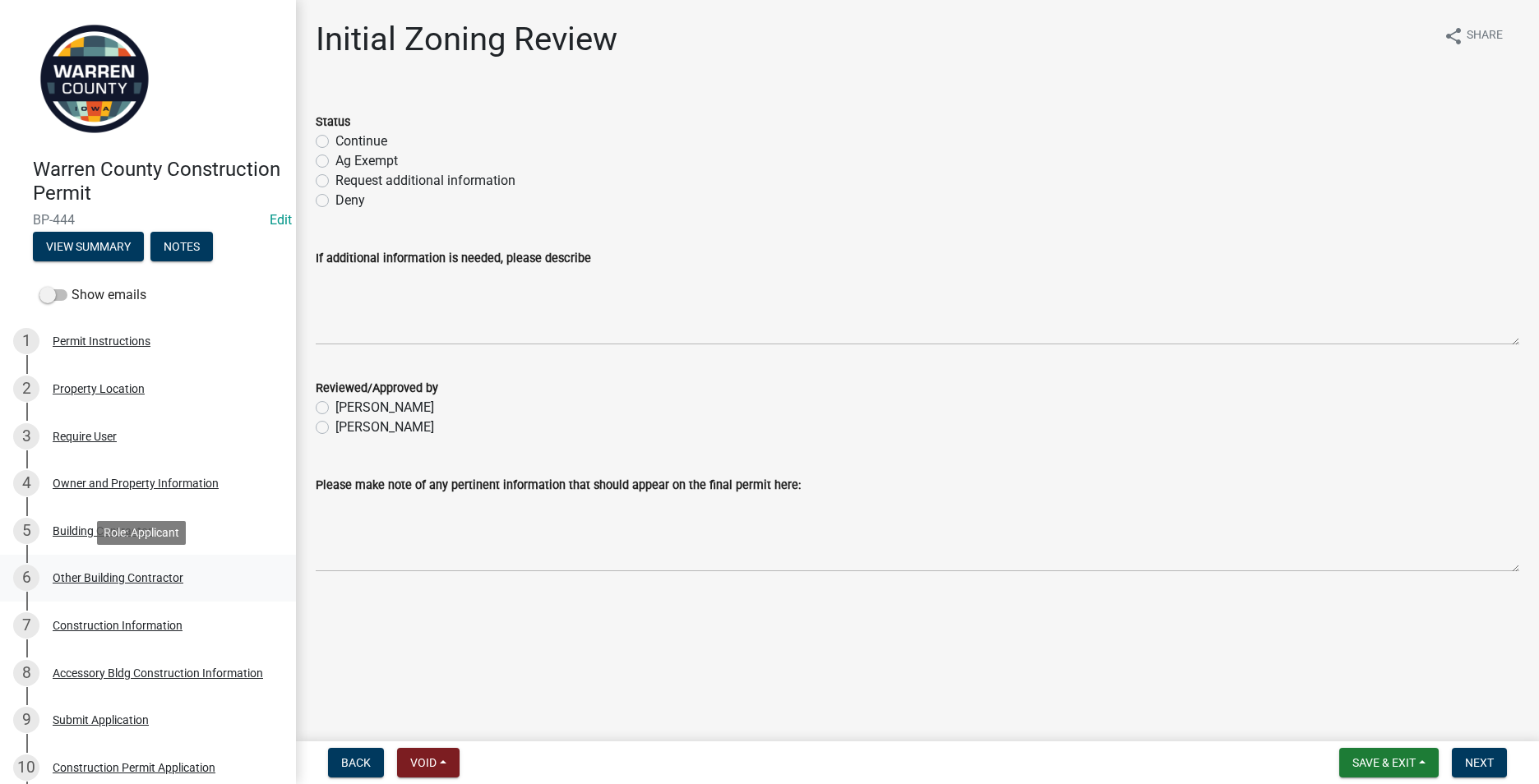
click at [91, 582] on div "Other Building Contractor" at bounding box center [118, 577] width 131 height 12
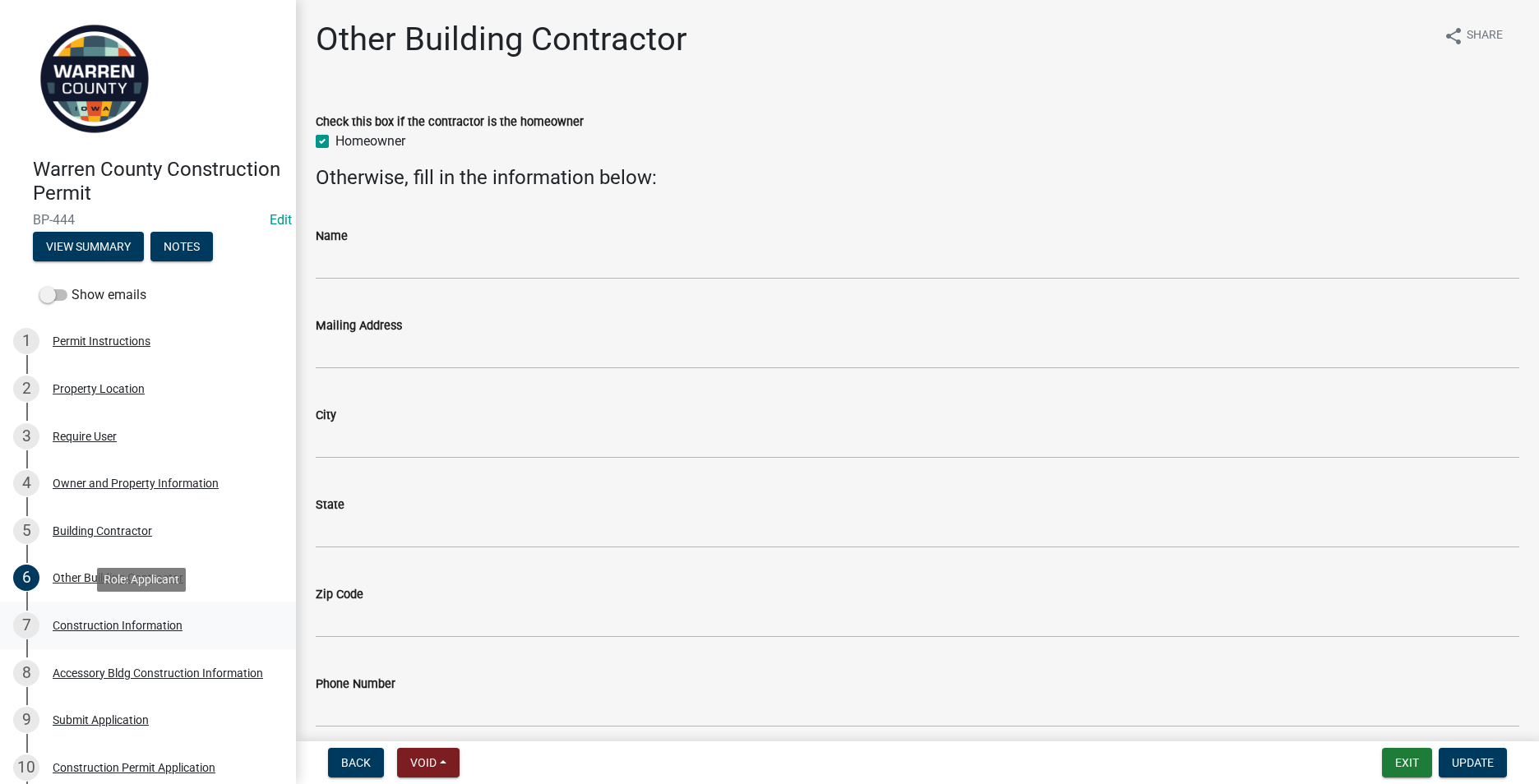
click at [86, 631] on div "Construction Information" at bounding box center [117, 625] width 130 height 12
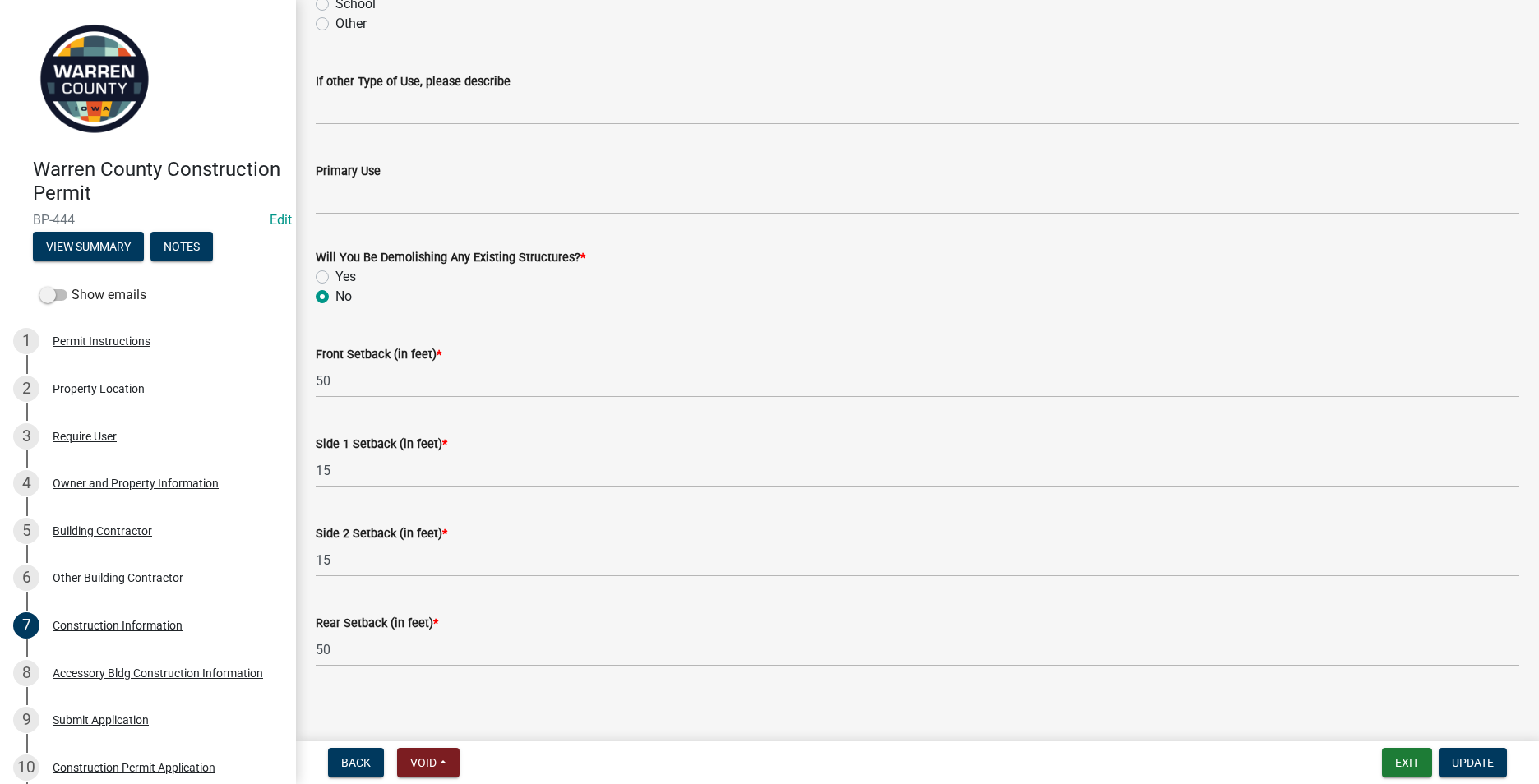
scroll to position [493, 0]
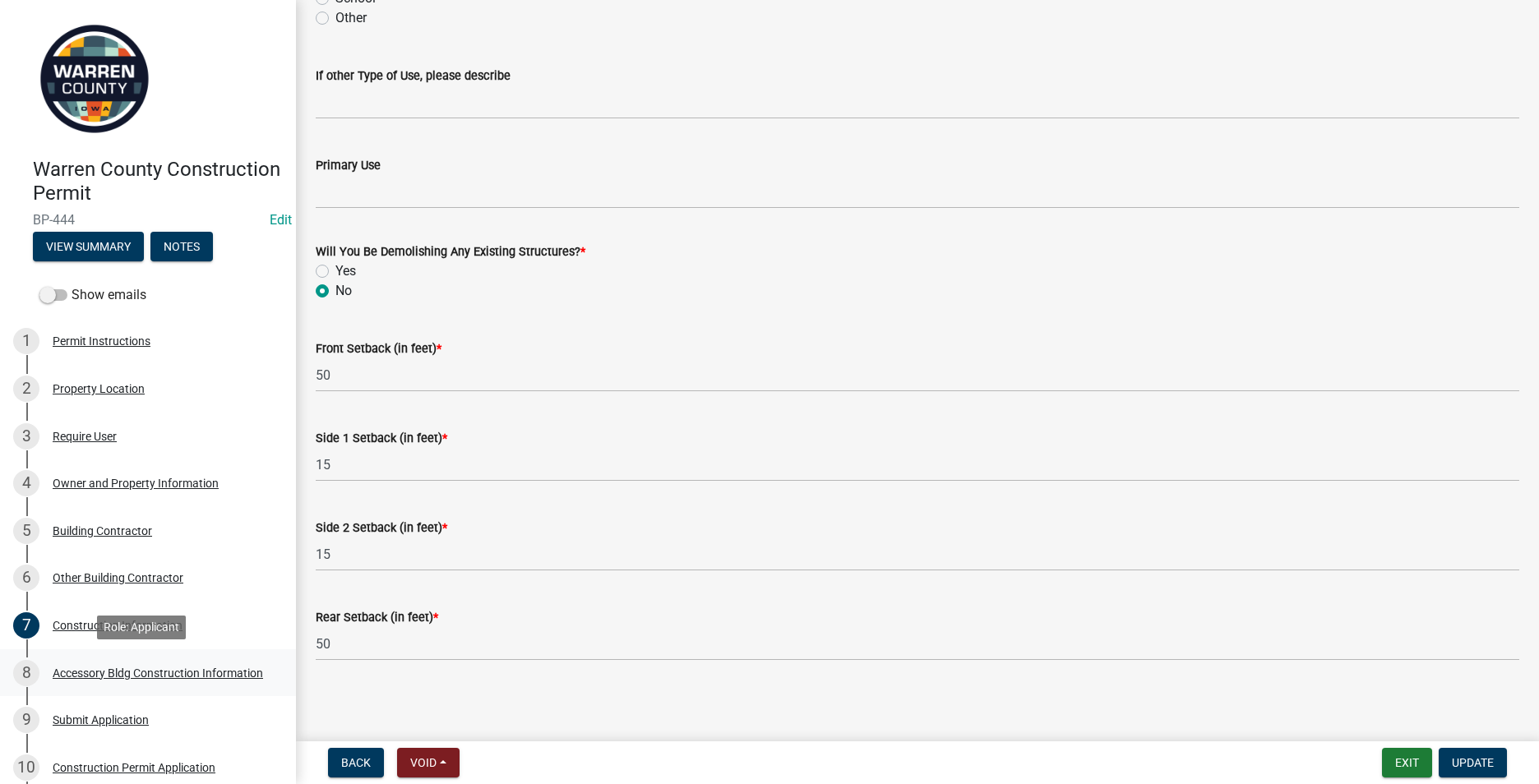
click at [101, 659] on div "8 Accessory Bldg Construction Information" at bounding box center [142, 672] width 256 height 26
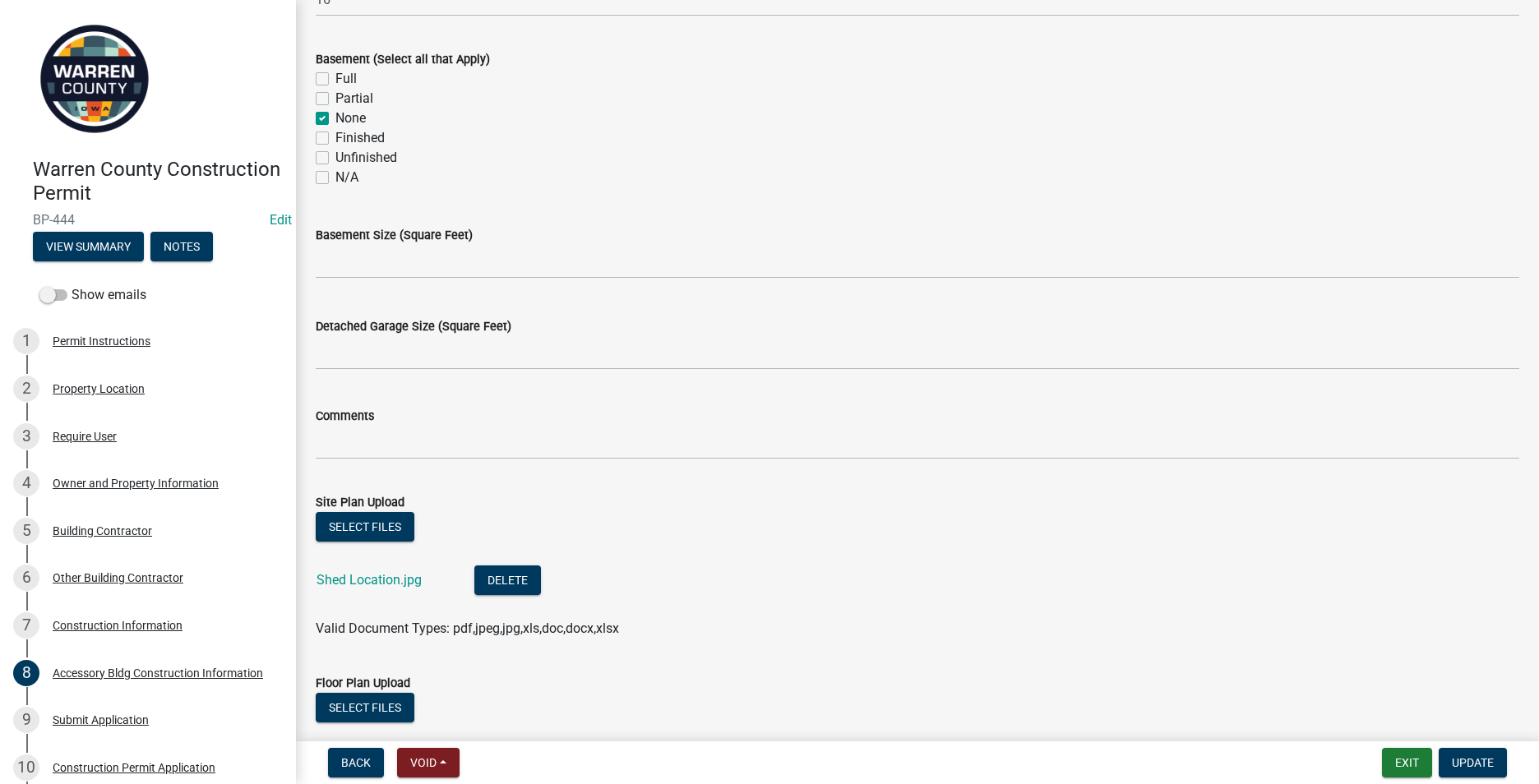
scroll to position [658, 0]
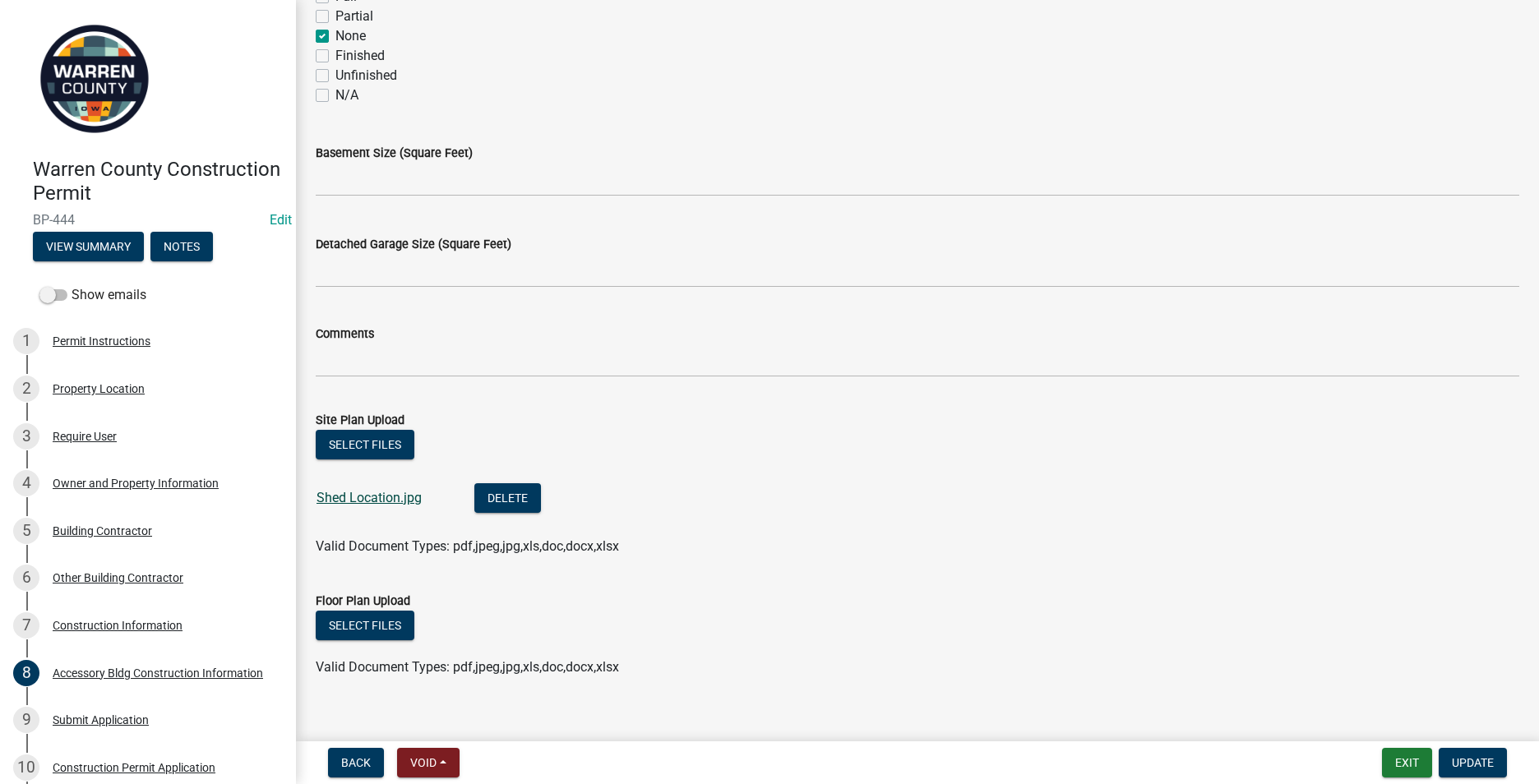
click at [347, 500] on link "Shed Location.jpg" at bounding box center [368, 497] width 105 height 15
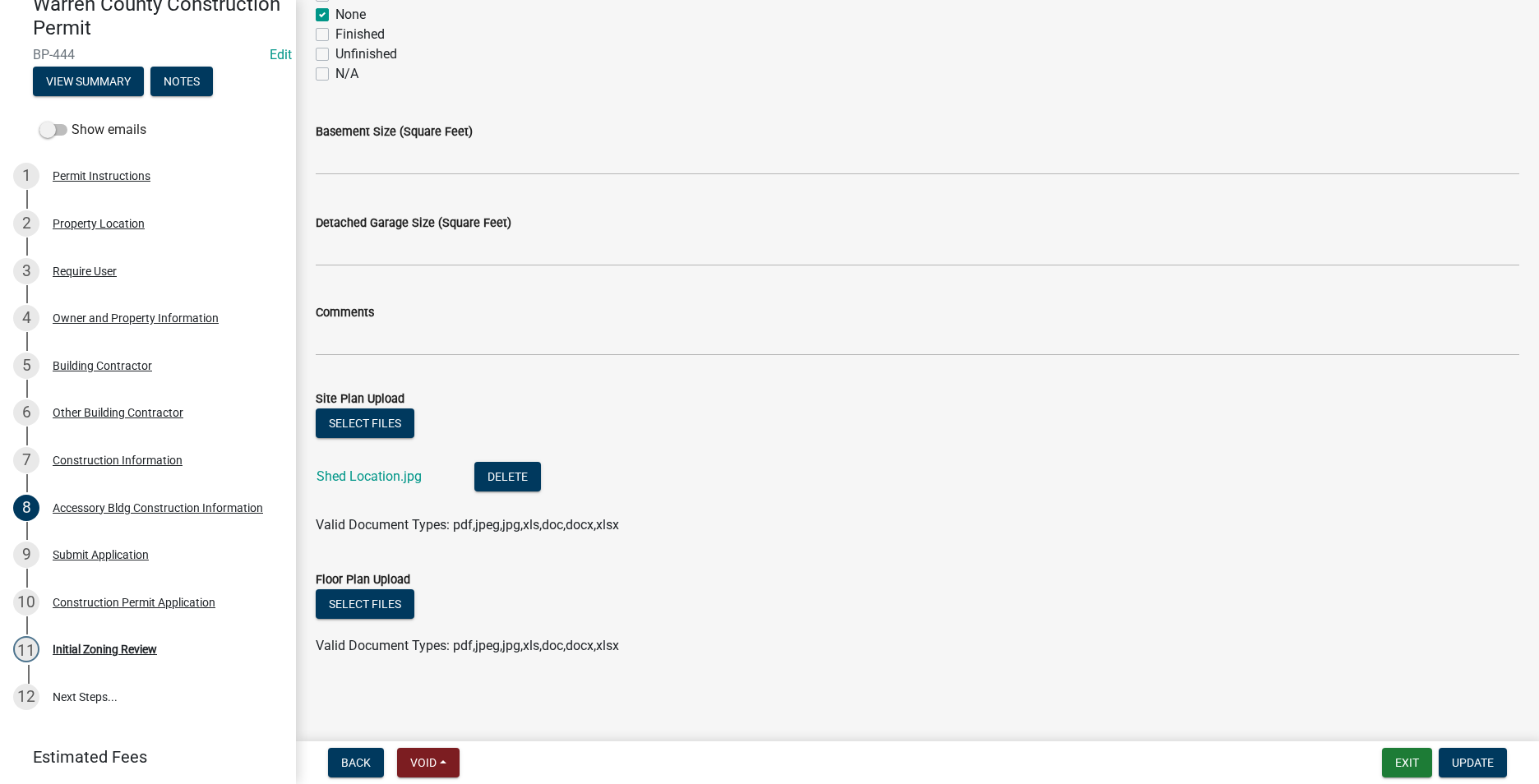
scroll to position [218, 0]
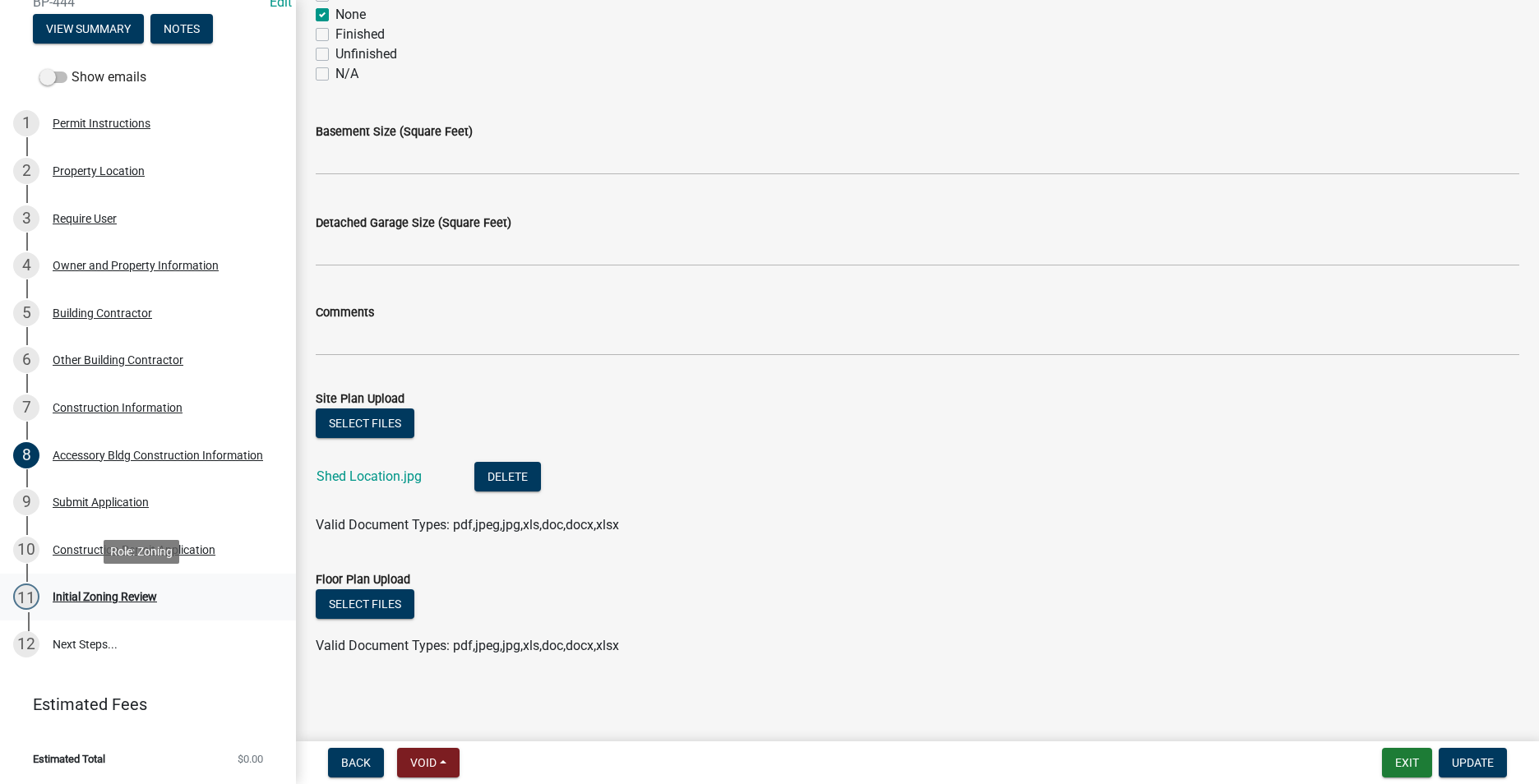
click at [127, 598] on div "Initial Zoning Review" at bounding box center [105, 596] width 104 height 12
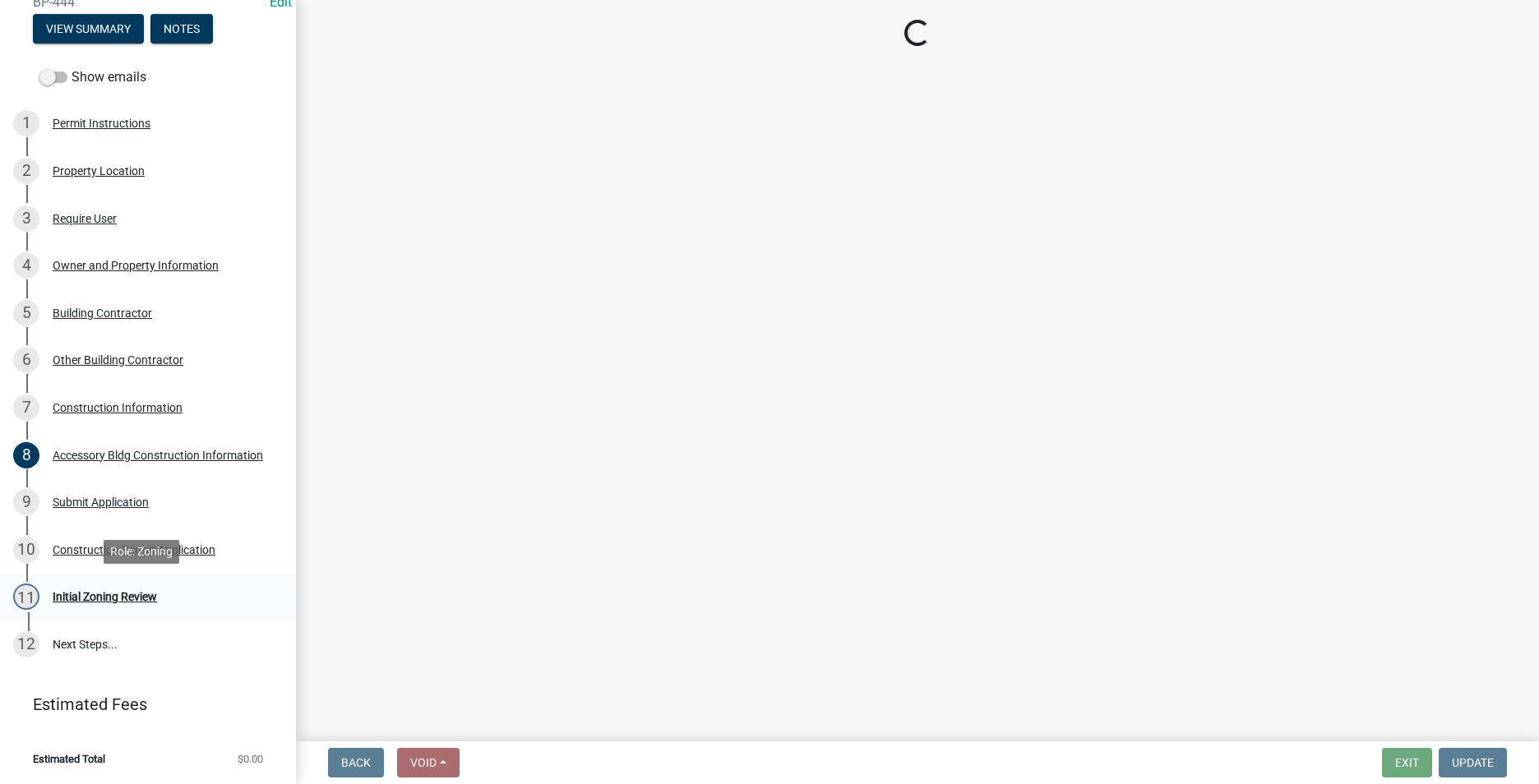
scroll to position [0, 0]
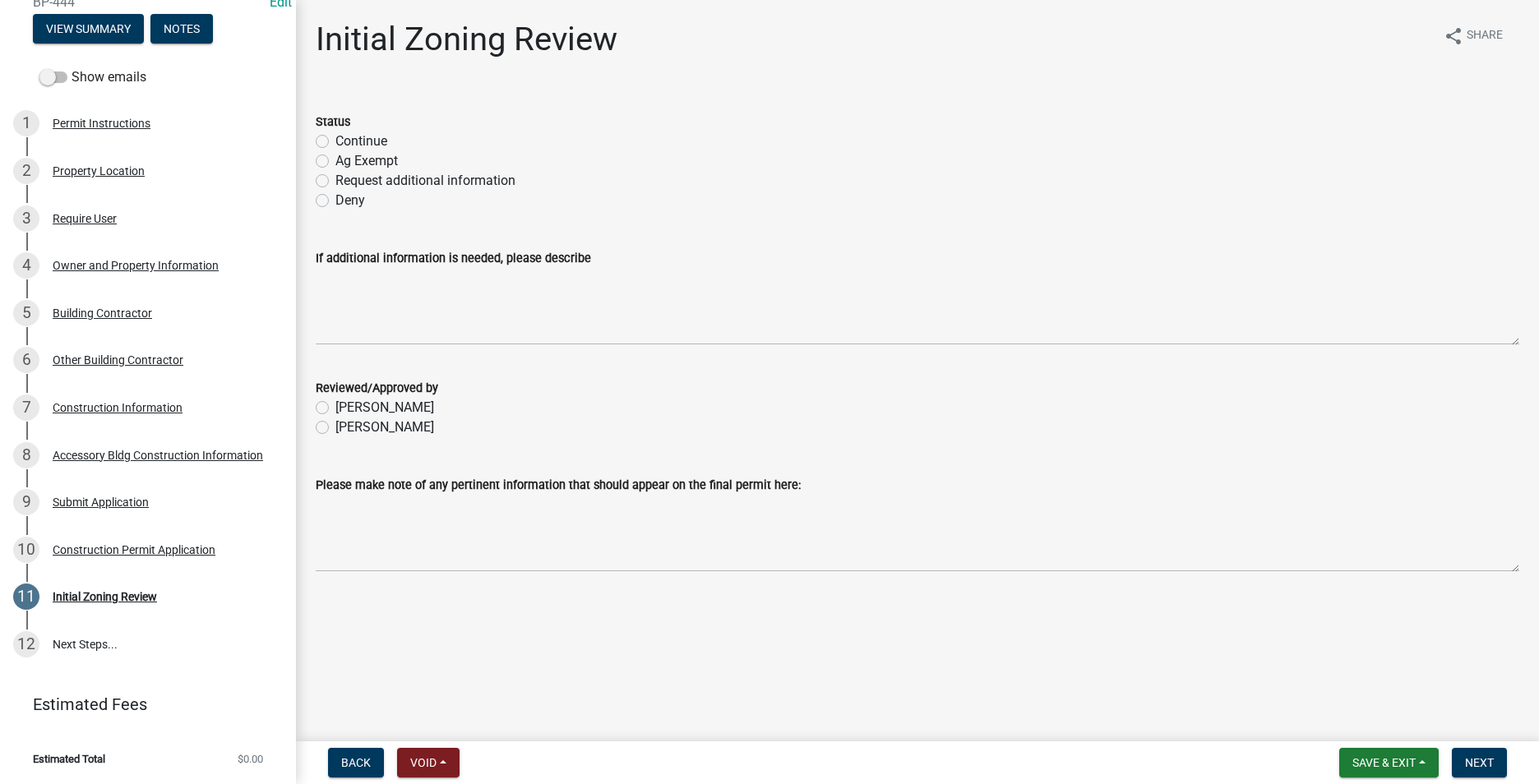
click at [335, 180] on label "Request additional information" at bounding box center [425, 181] width 180 height 20
click at [335, 180] on input "Request additional information" at bounding box center [341, 177] width 11 height 11
radio input "true"
click at [335, 428] on label "[PERSON_NAME]" at bounding box center [385, 427] width 99 height 20
click at [335, 428] on input "[PERSON_NAME]" at bounding box center [341, 423] width 11 height 11
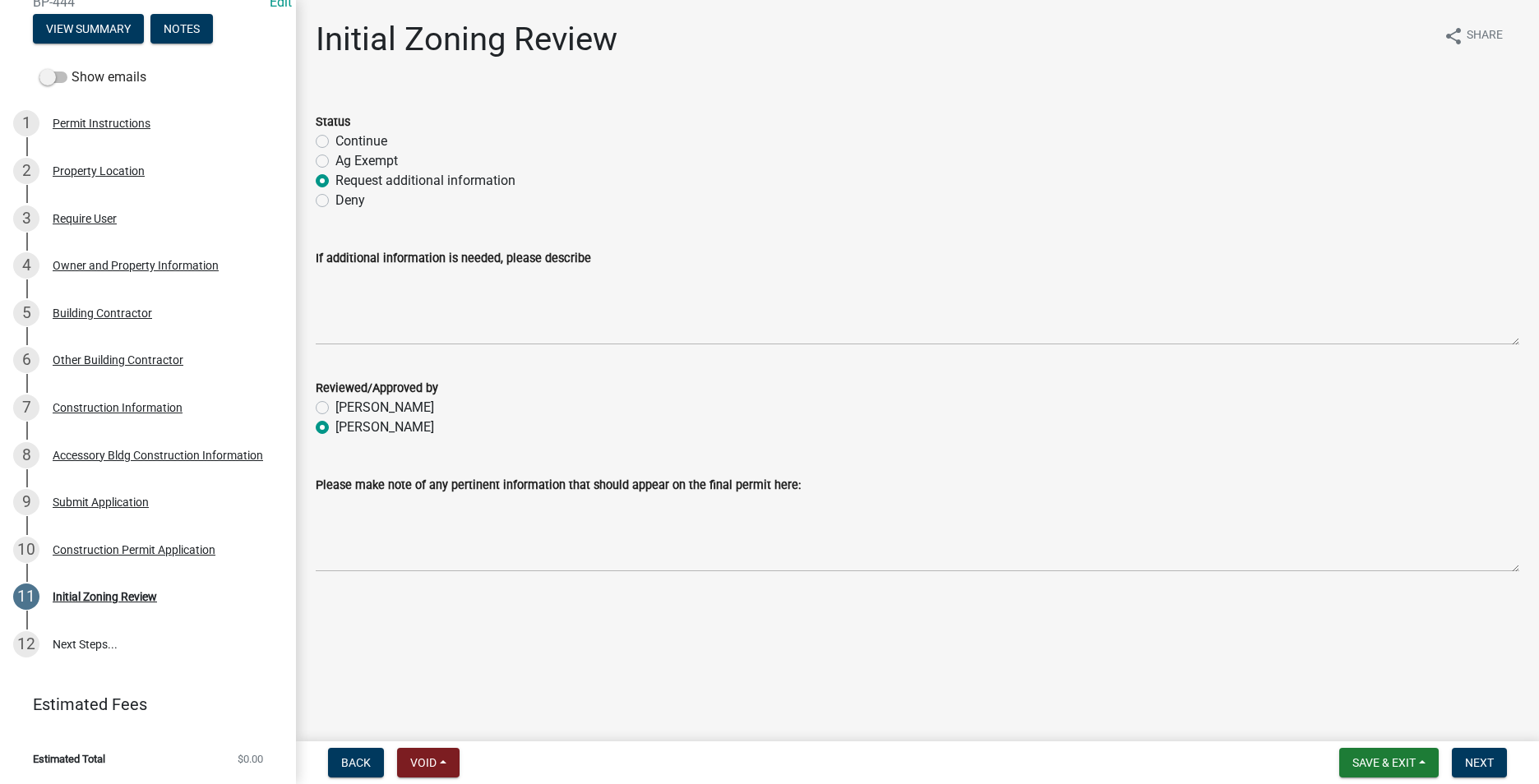
radio input "true"
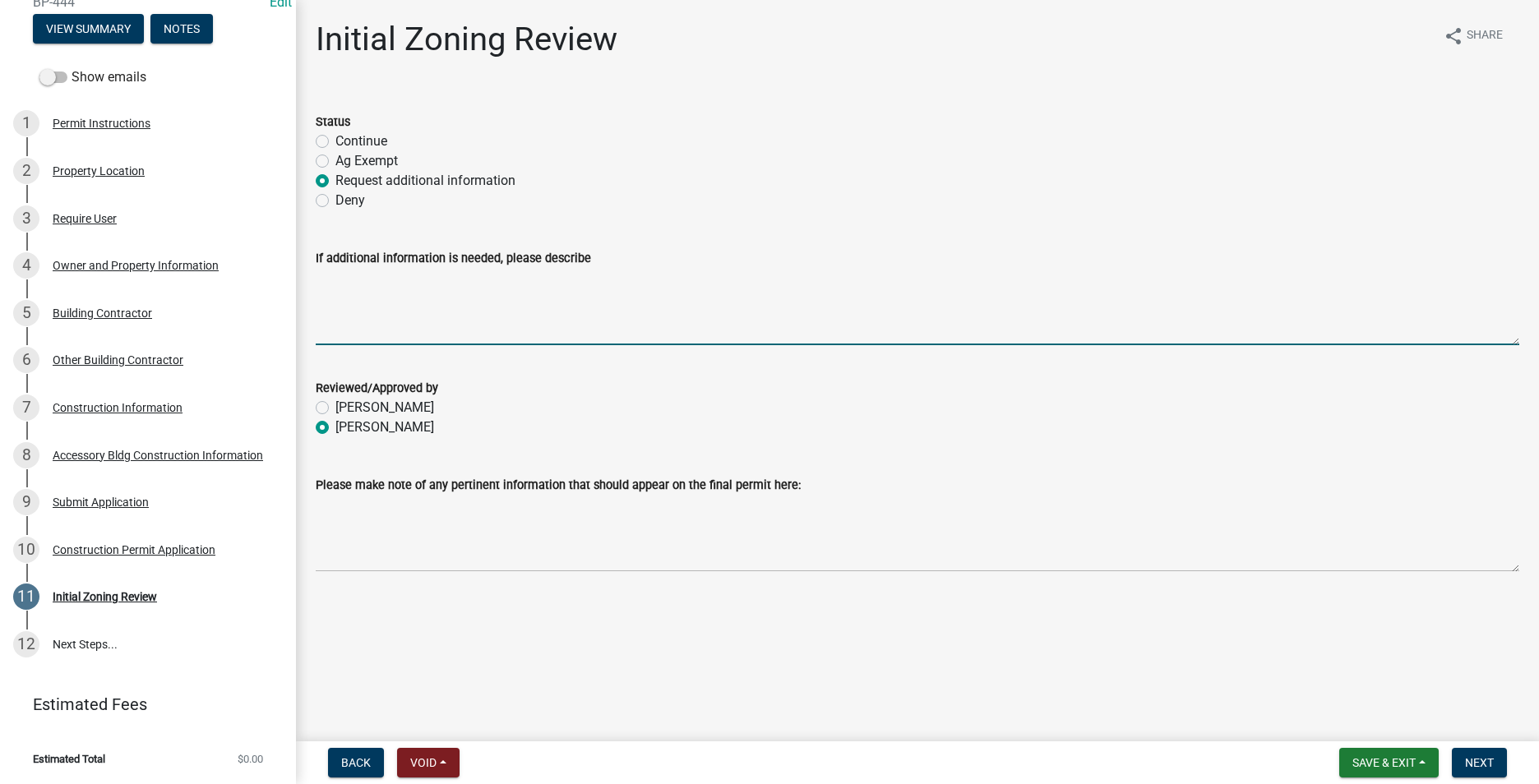
click at [324, 288] on textarea "If additional information is needed, please describe" at bounding box center [917, 306] width 1204 height 77
type textarea "Please provide the following information: 1. Primary Use of the structure 2. Fl…"
click at [1486, 769] on span "Next" at bounding box center [1479, 762] width 29 height 13
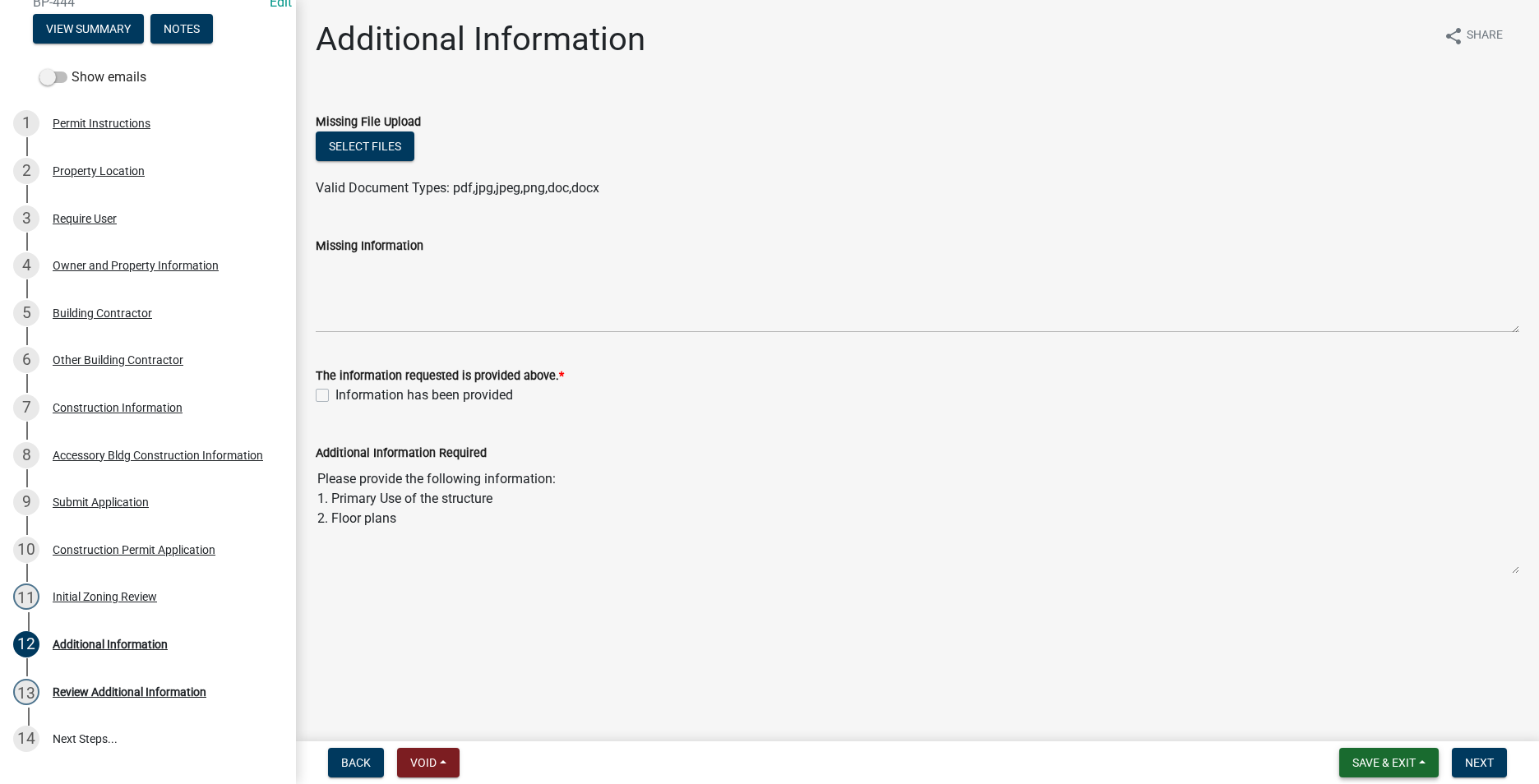
click at [1365, 760] on span "Save & Exit" at bounding box center [1384, 762] width 64 height 13
drag, startPoint x: 1358, startPoint y: 729, endPoint x: 1333, endPoint y: 729, distance: 25.0
click at [1358, 729] on button "Save & Exit" at bounding box center [1372, 719] width 132 height 39
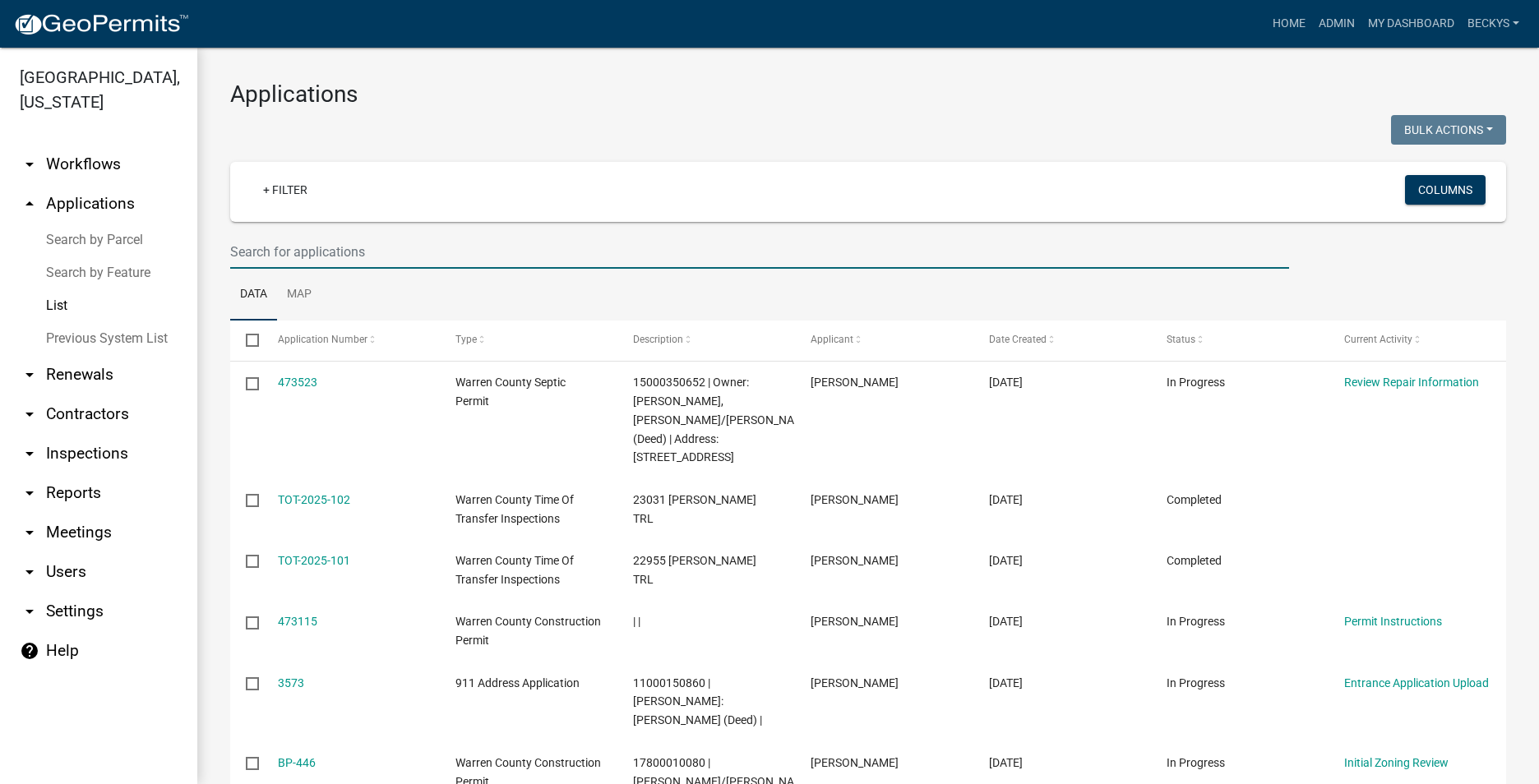
click at [258, 252] on input "text" at bounding box center [759, 252] width 1059 height 34
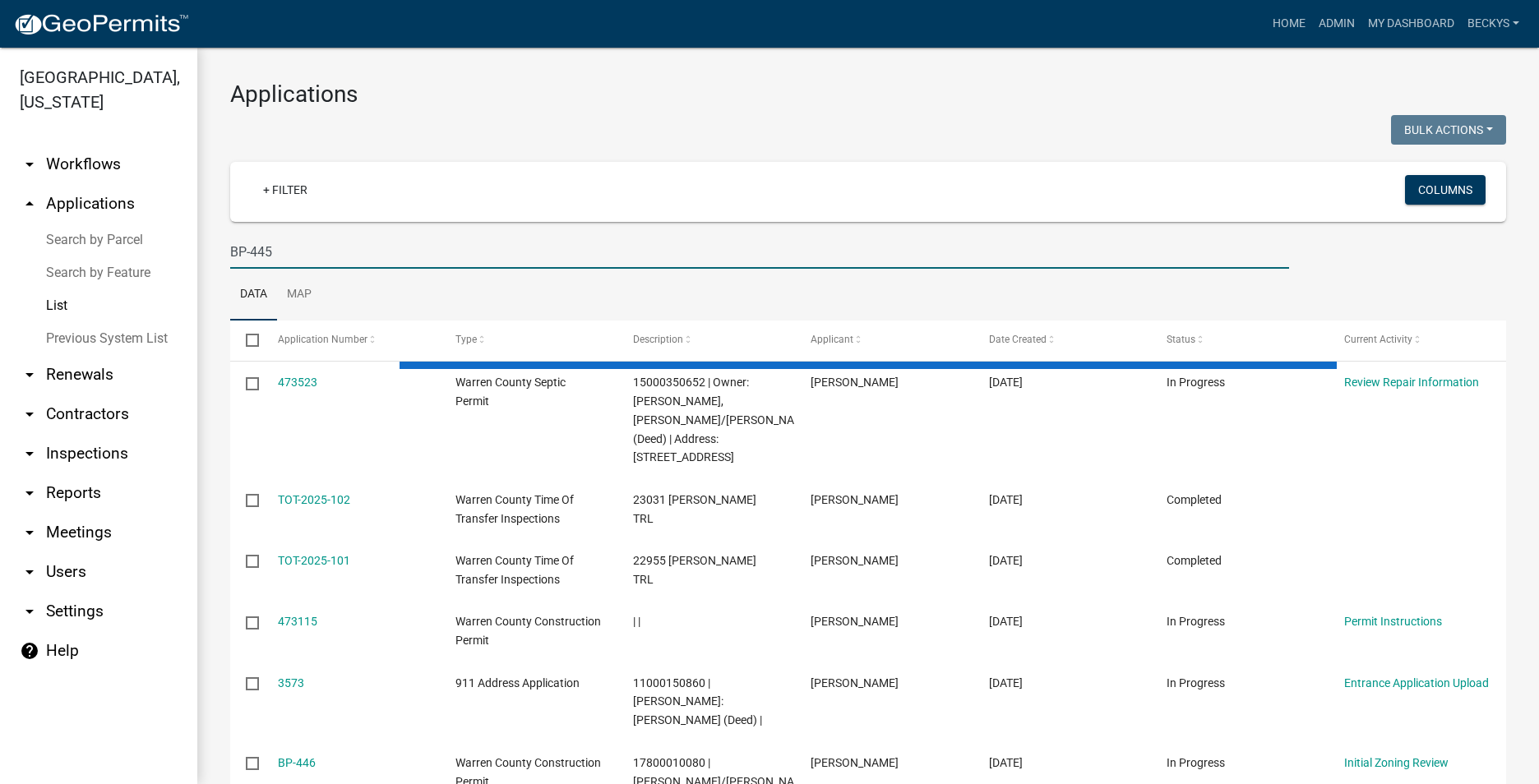
type input "BP-445"
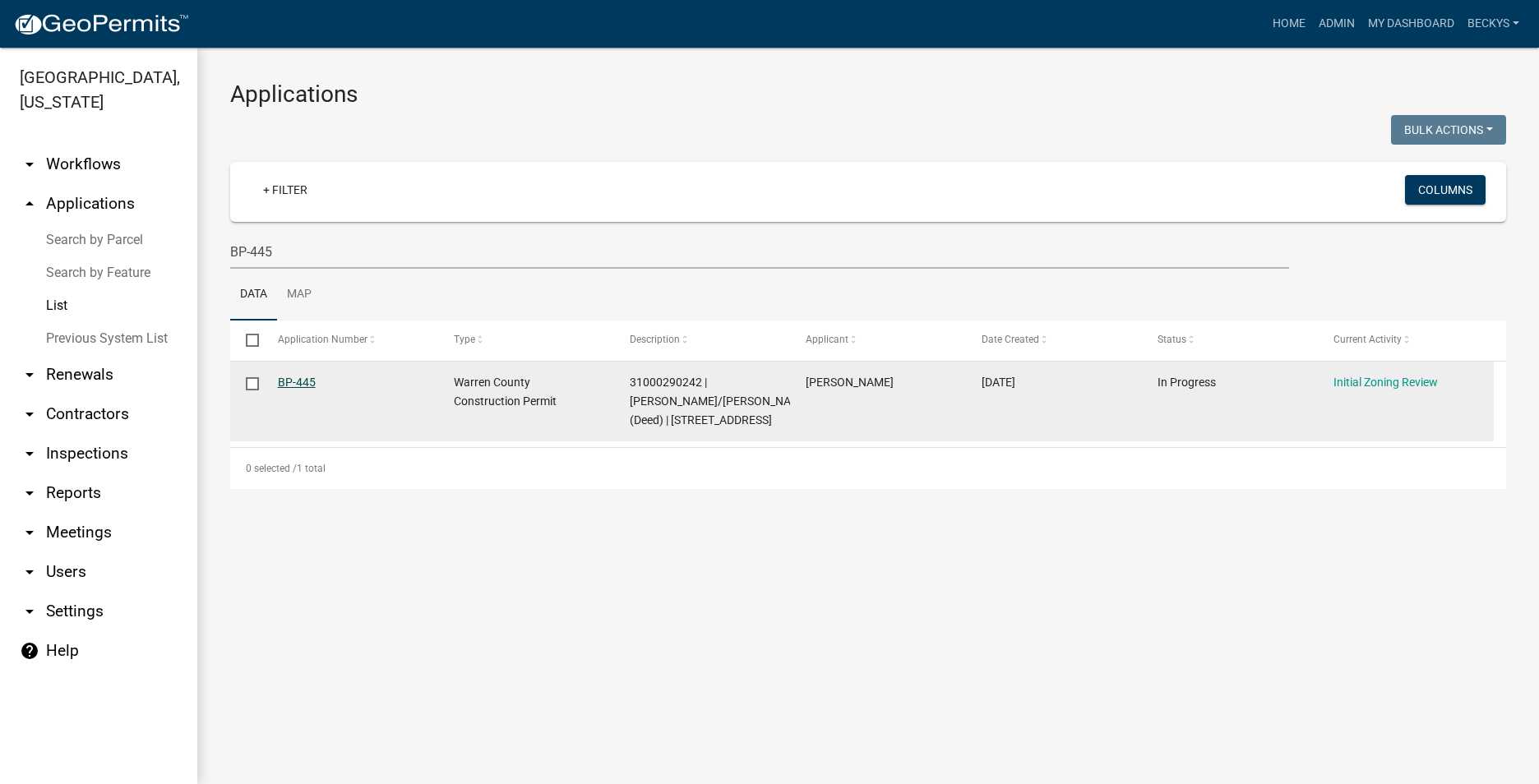
click at [290, 379] on link "BP-445" at bounding box center [297, 382] width 38 height 13
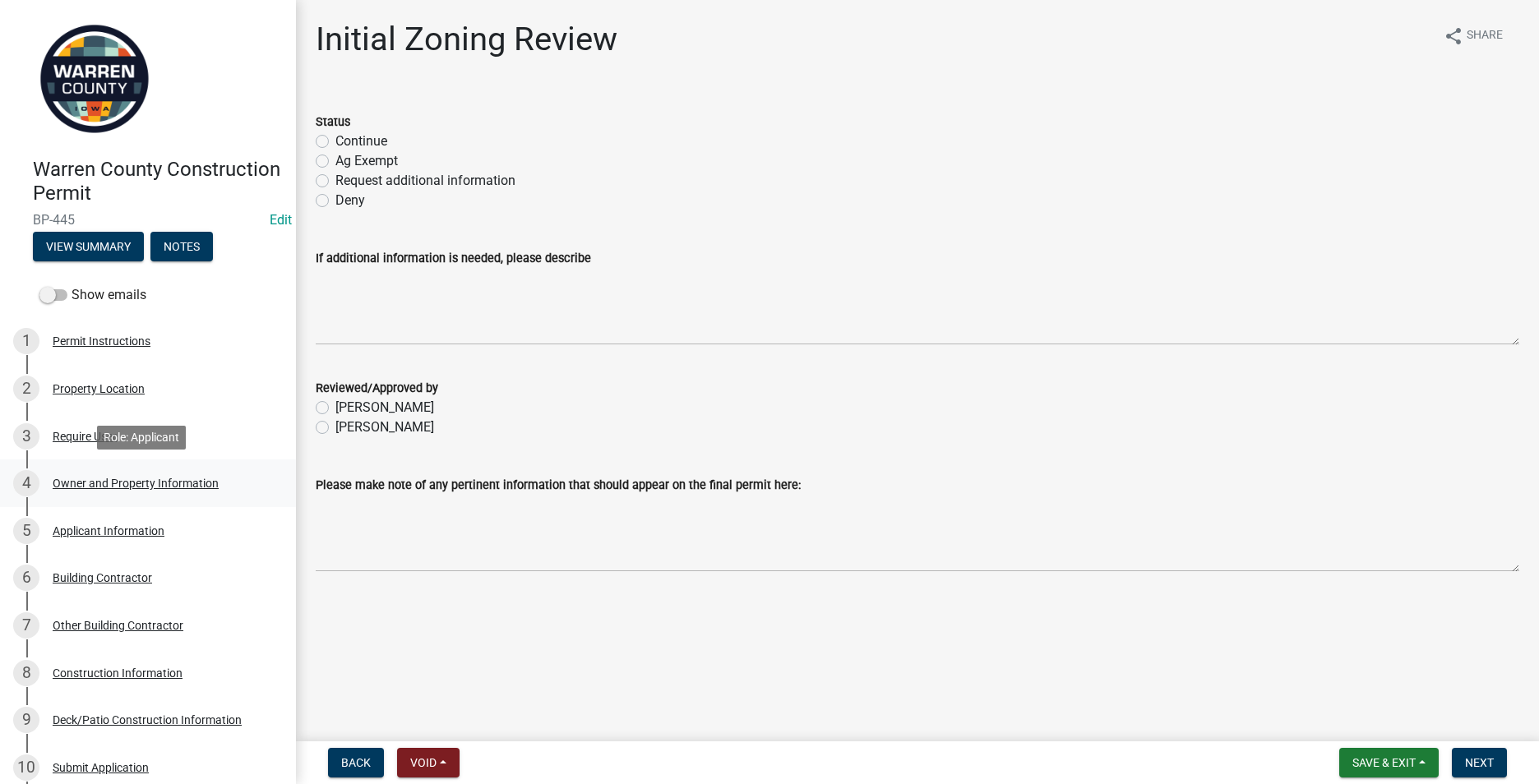
click at [108, 478] on div "Owner and Property Information" at bounding box center [135, 483] width 166 height 12
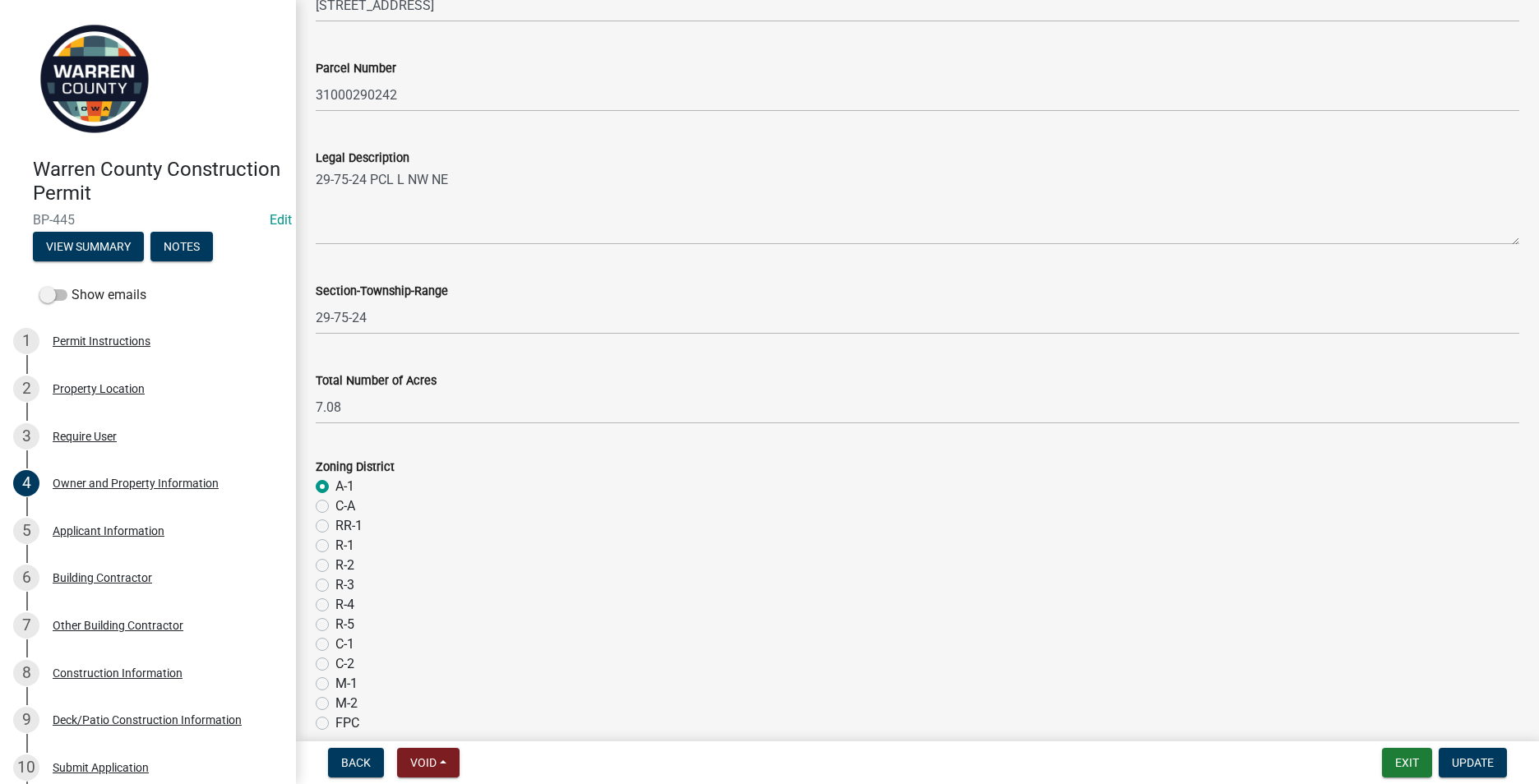
scroll to position [1285, 0]
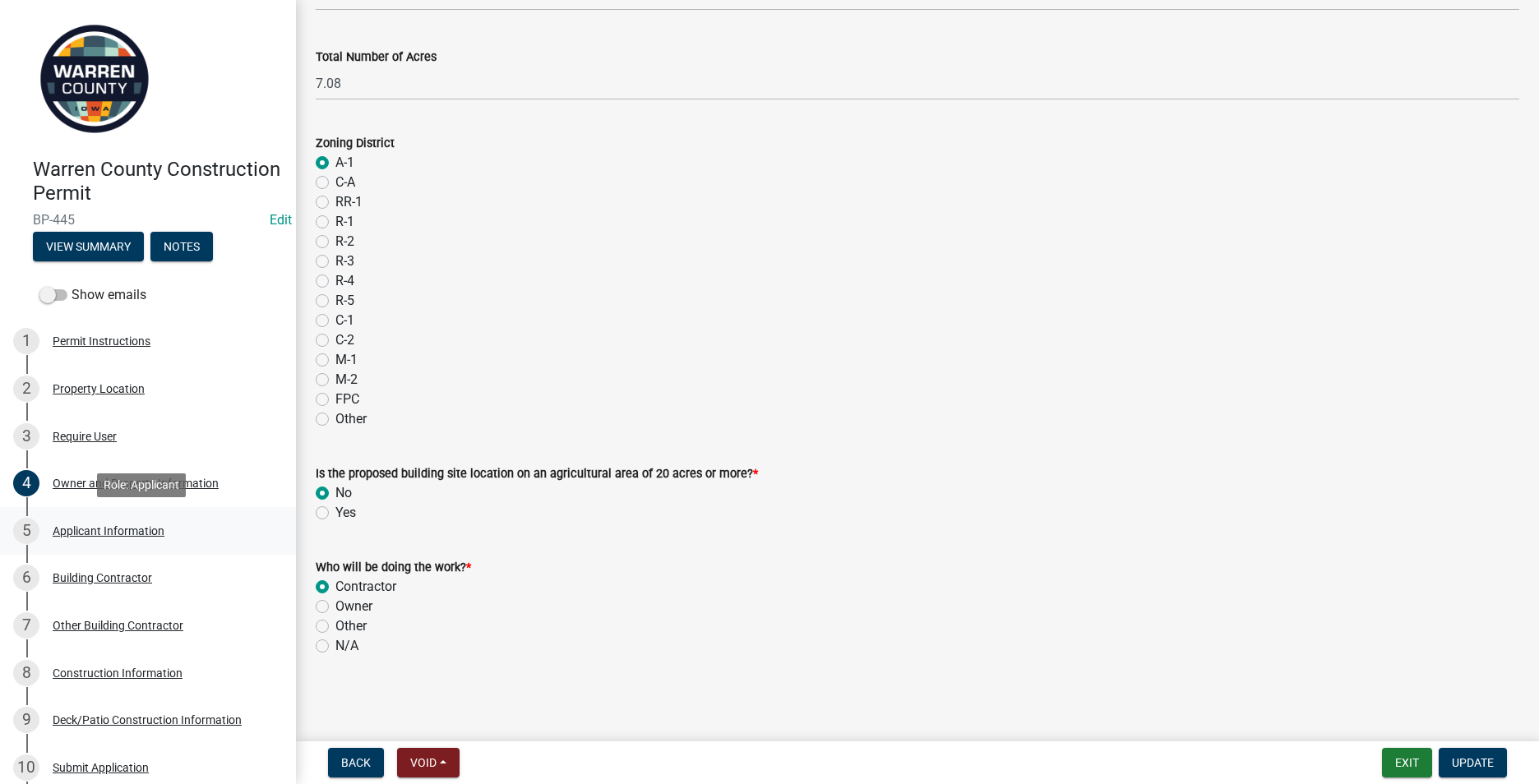
click at [84, 529] on div "Applicant Information" at bounding box center [108, 530] width 112 height 12
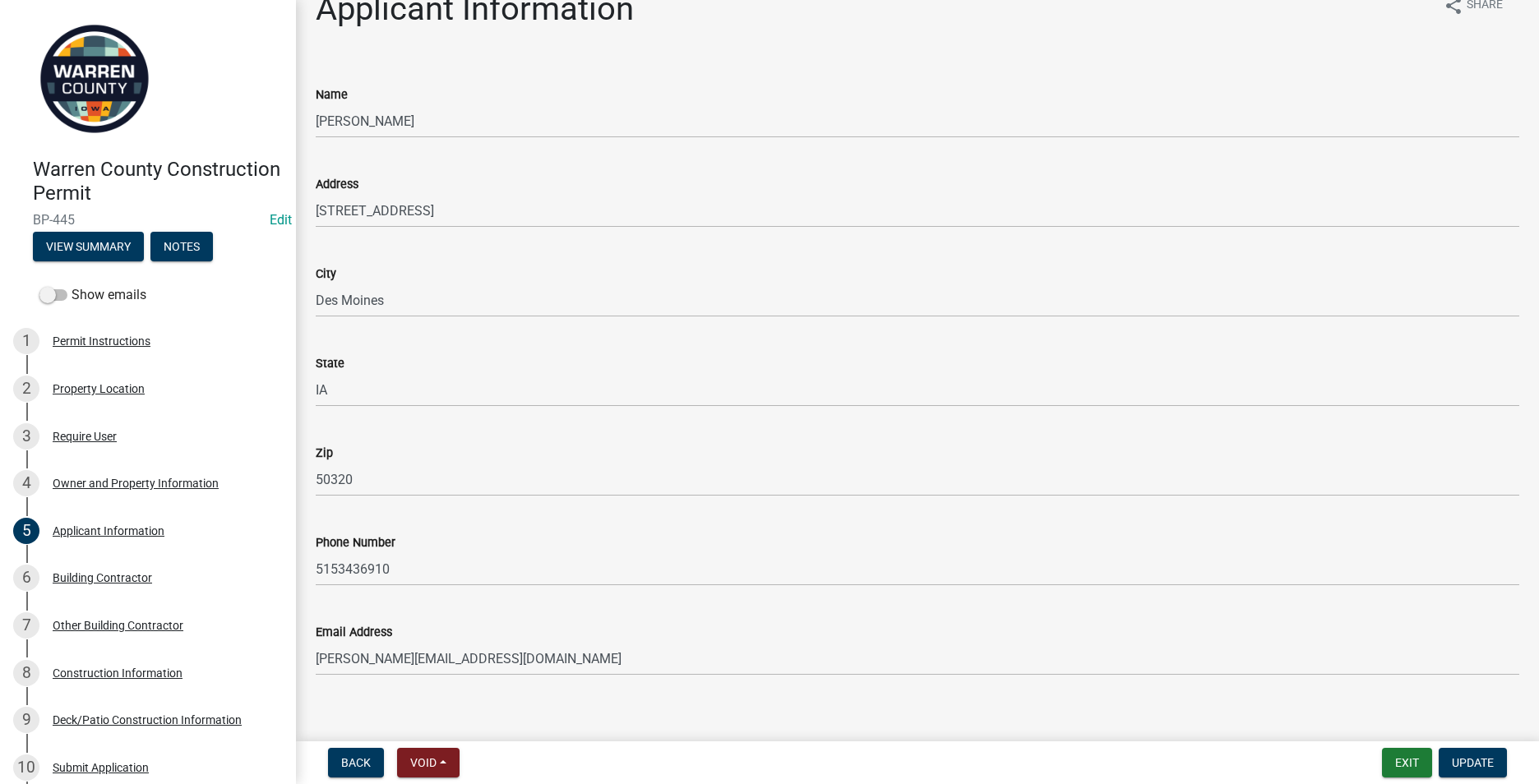
scroll to position [48, 0]
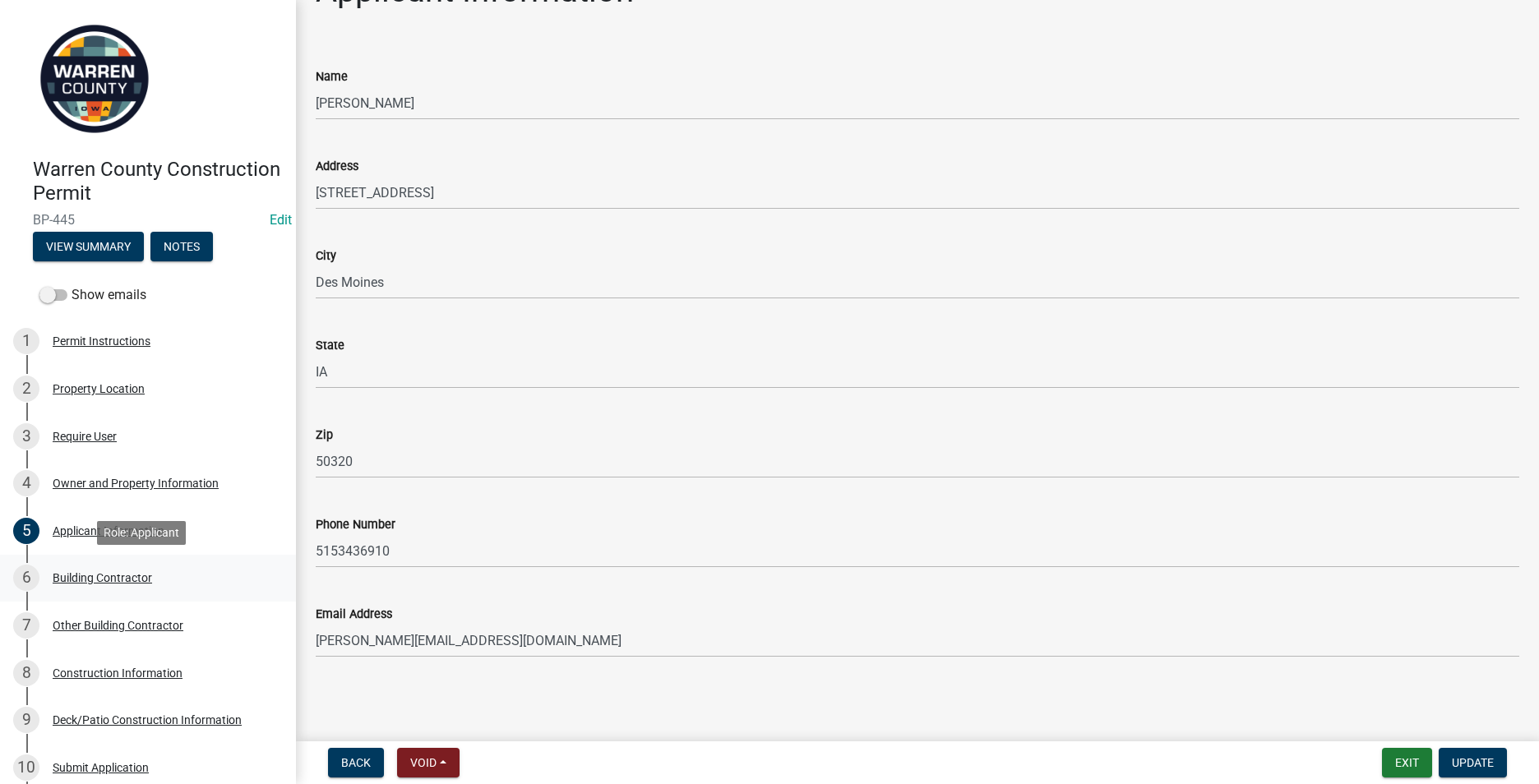
click at [91, 579] on div "Building Contractor" at bounding box center [102, 577] width 99 height 12
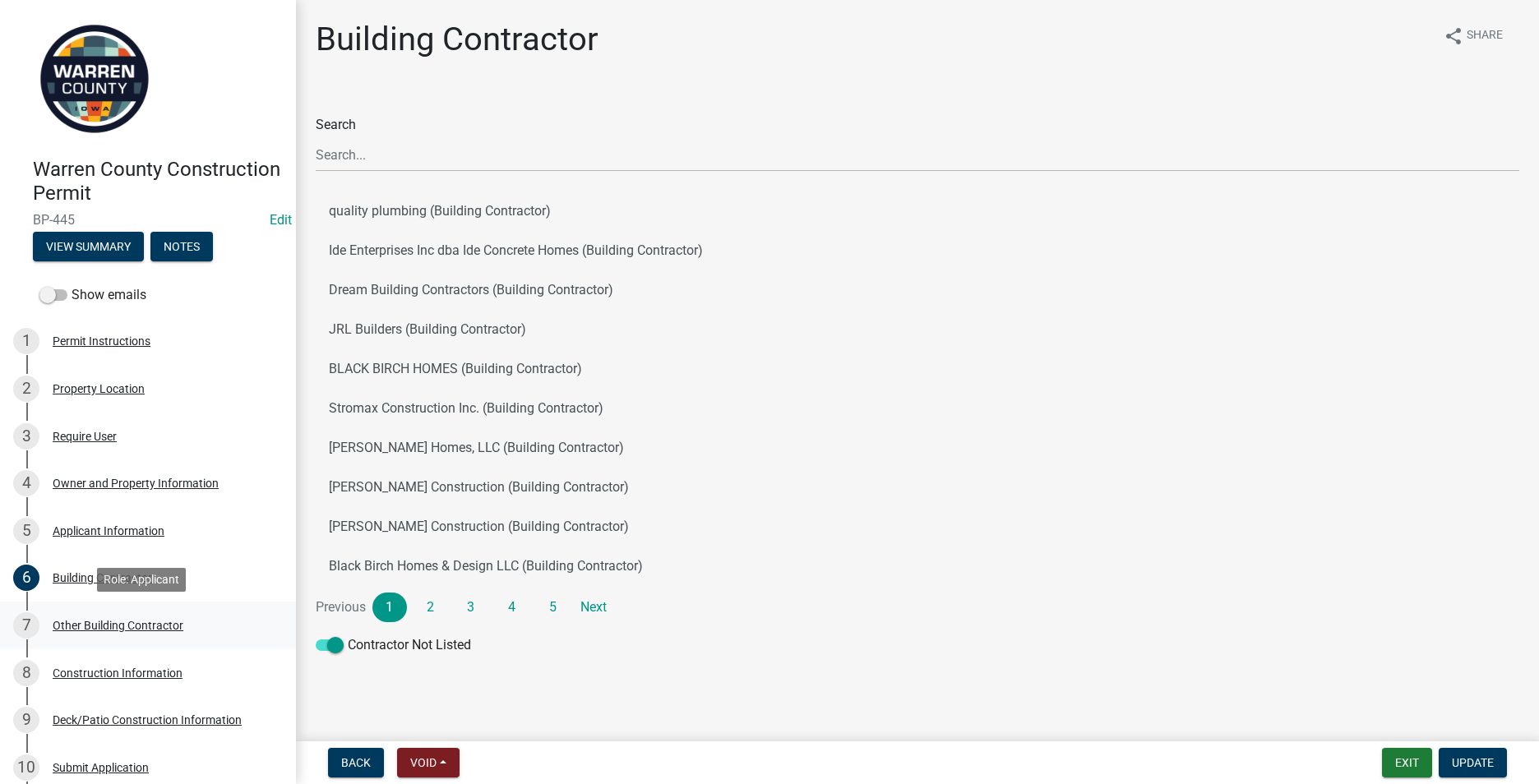
click at [89, 622] on div "Other Building Contractor" at bounding box center [118, 625] width 131 height 12
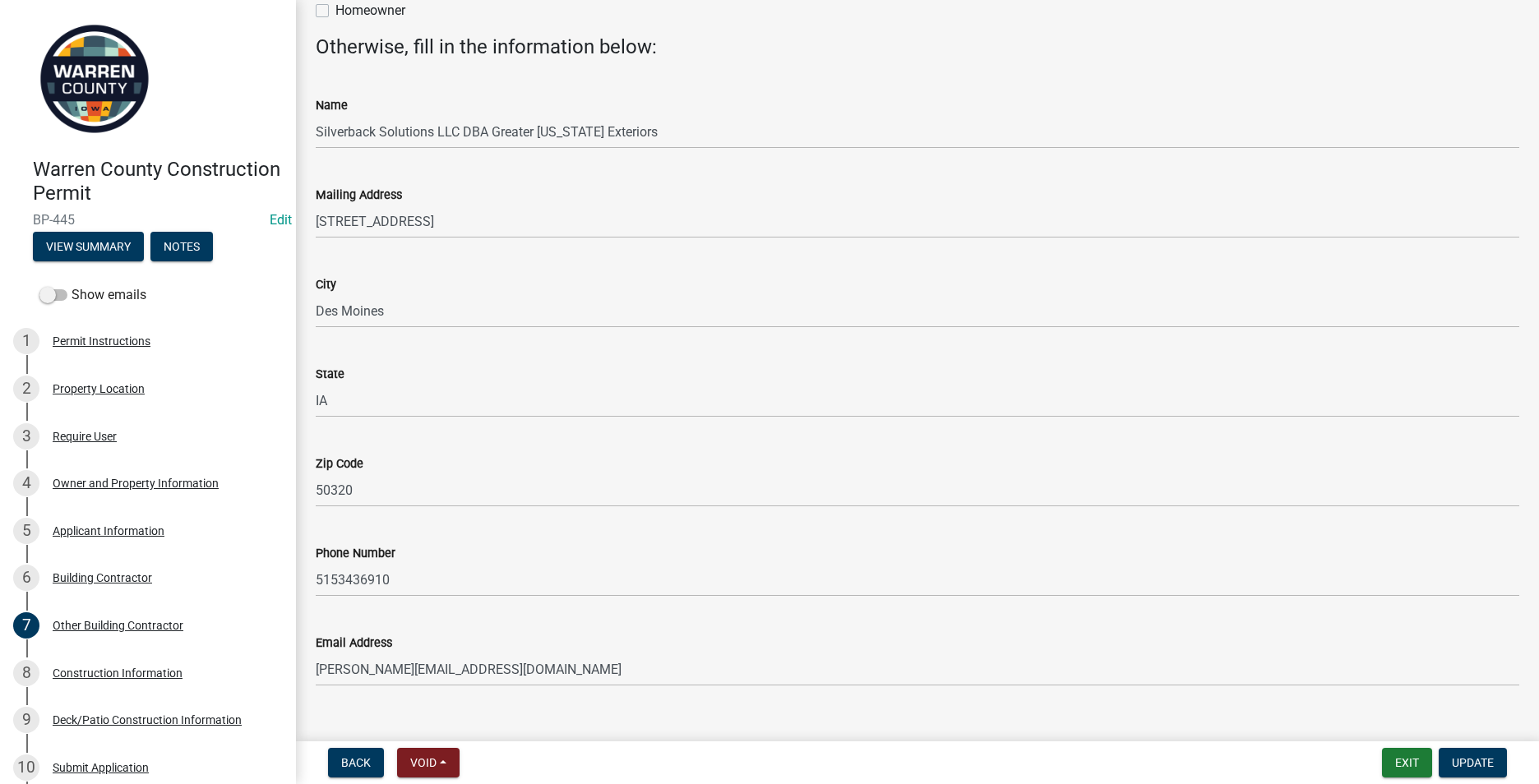
scroll to position [159, 0]
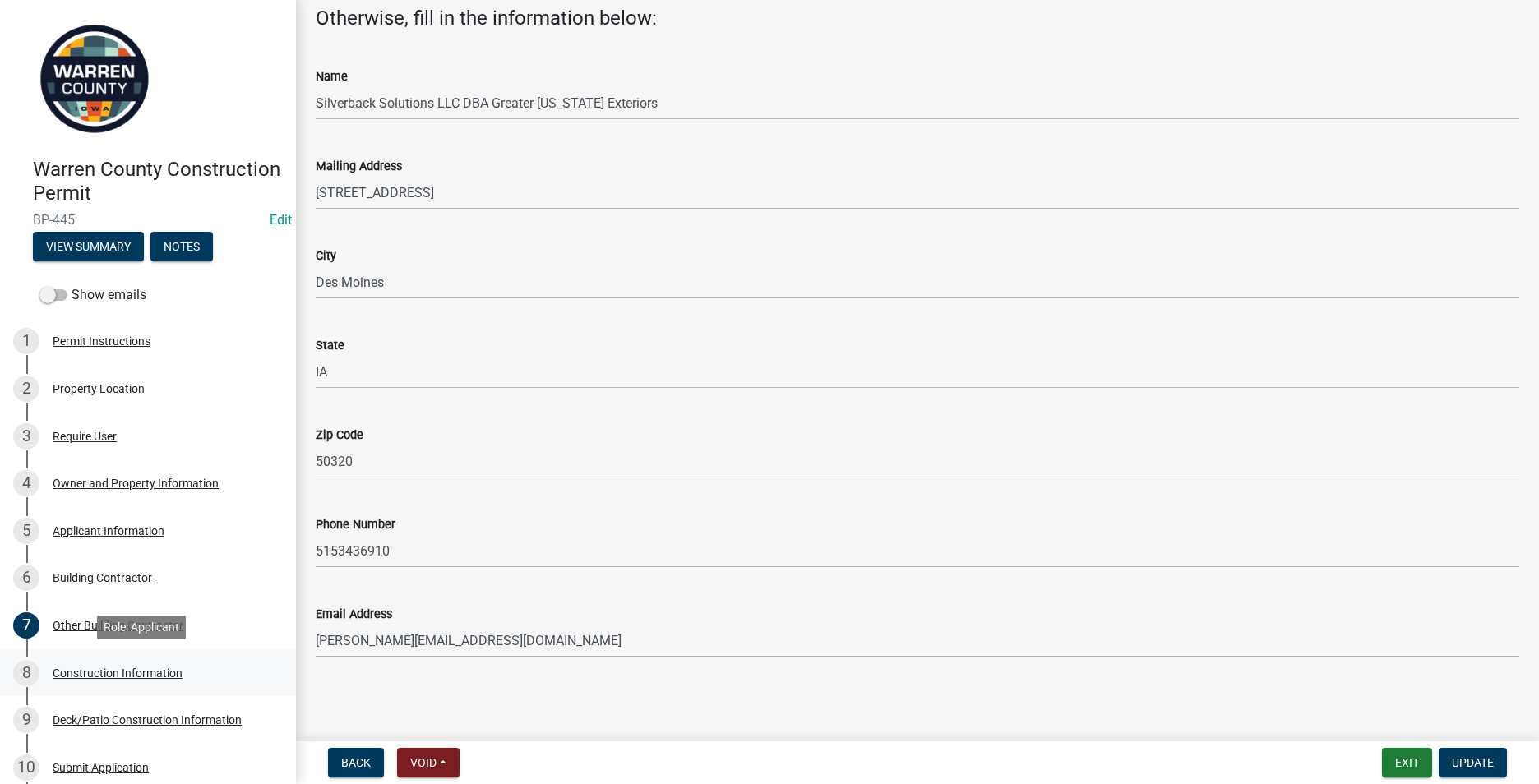
click at [104, 669] on div "Construction Information" at bounding box center [117, 673] width 130 height 12
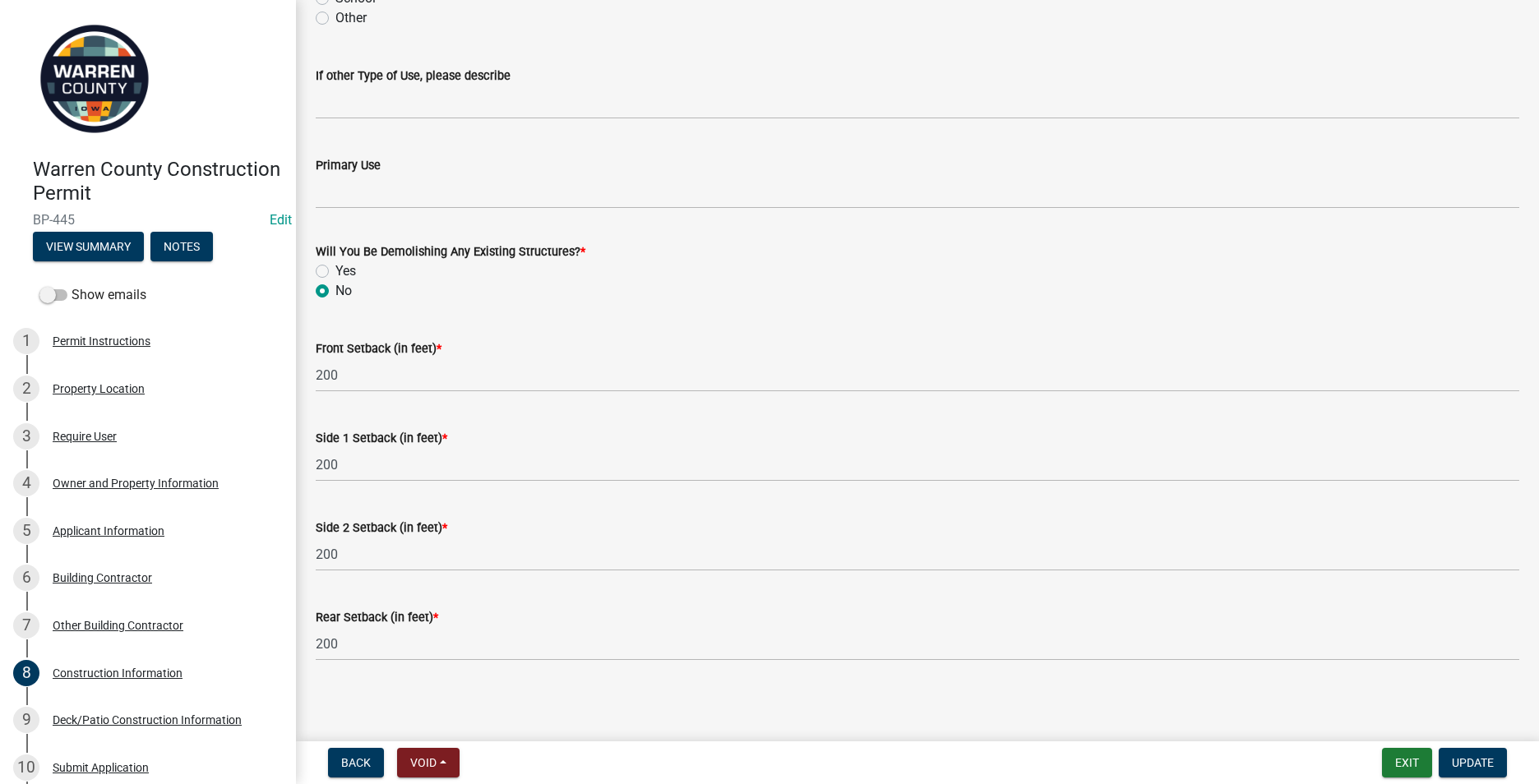
scroll to position [496, 0]
click at [158, 714] on div "Deck/Patio Construction Information" at bounding box center [147, 719] width 189 height 12
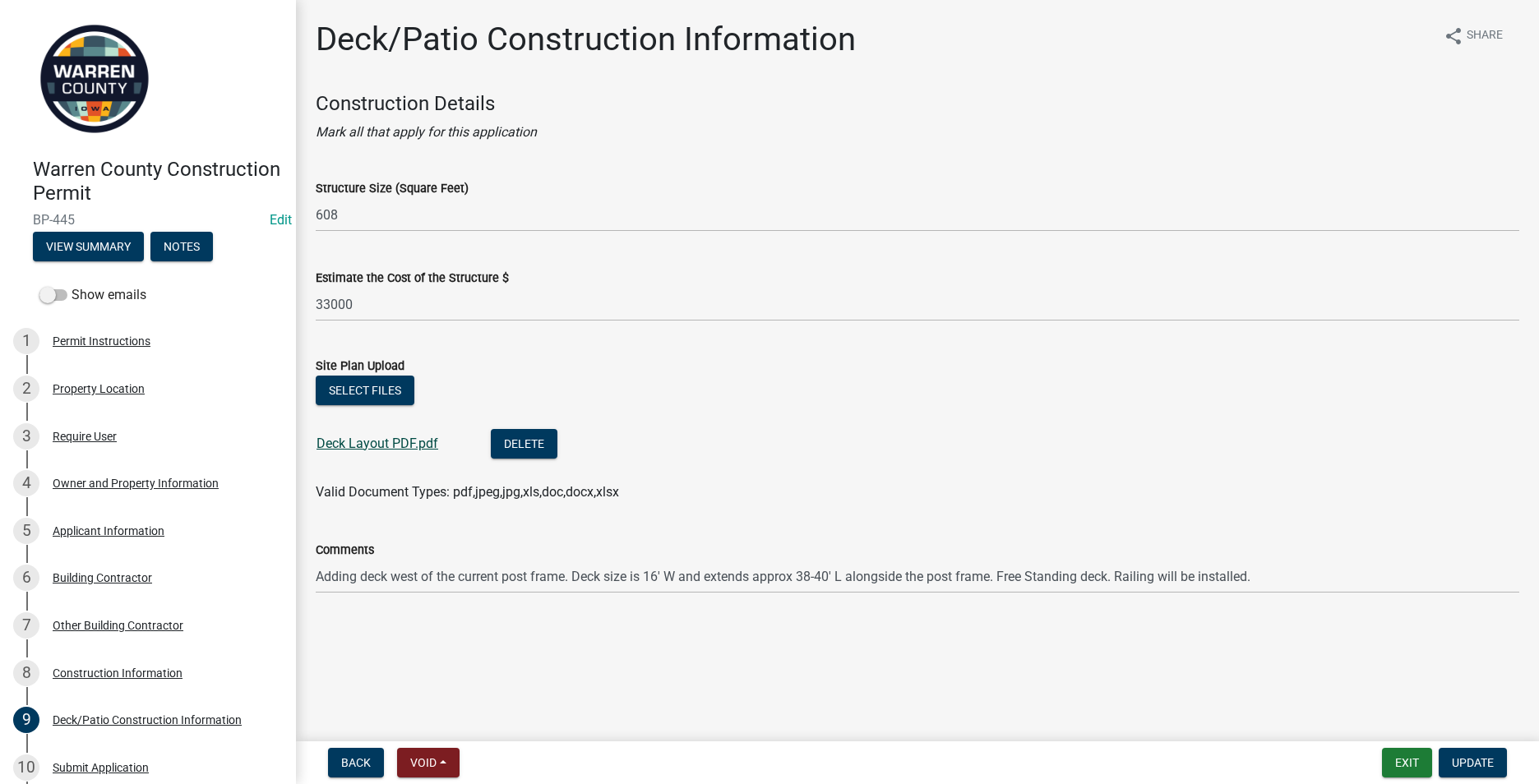
click at [350, 447] on link "Deck Layout PDF.pdf" at bounding box center [377, 443] width 122 height 15
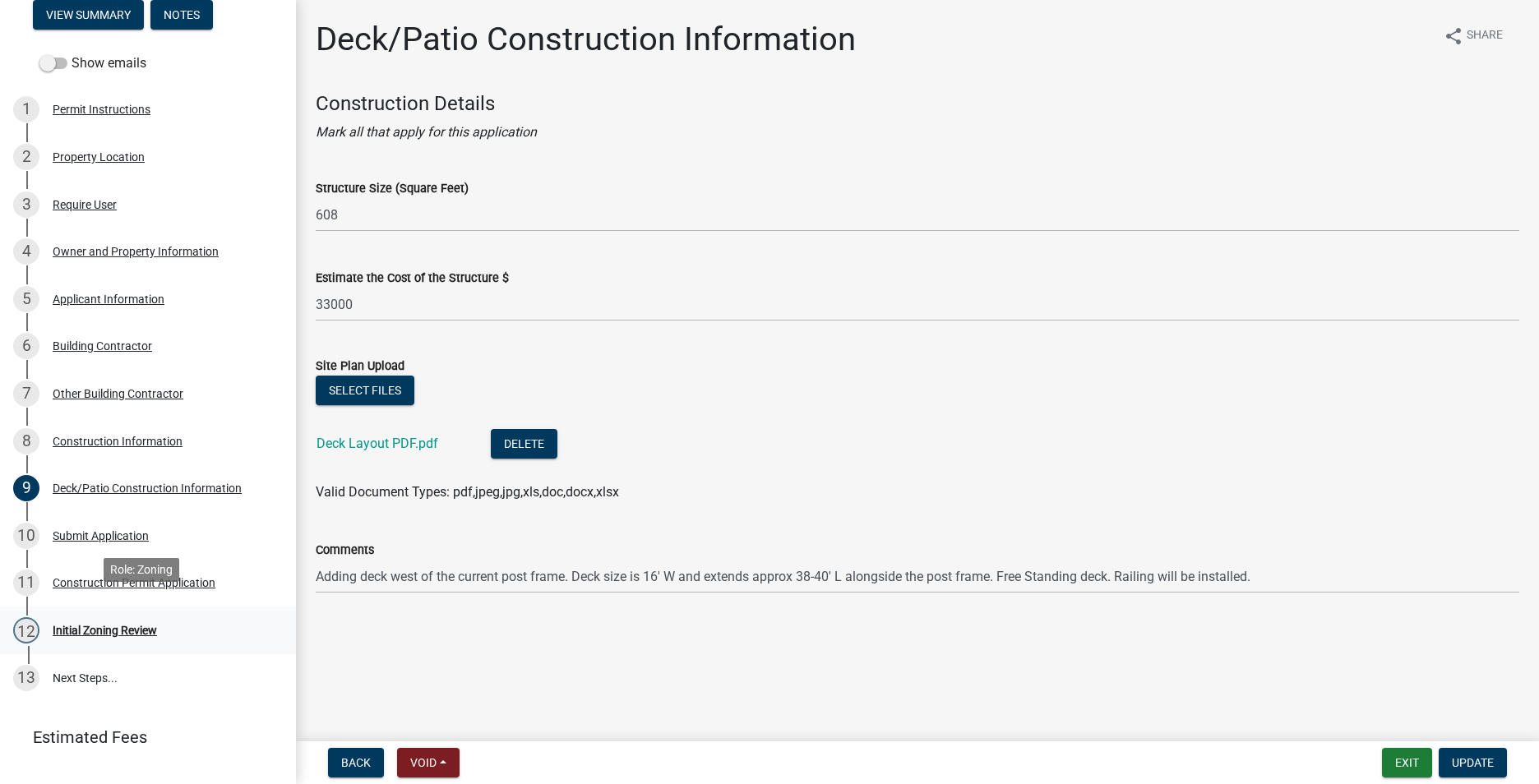
scroll to position [246, 0]
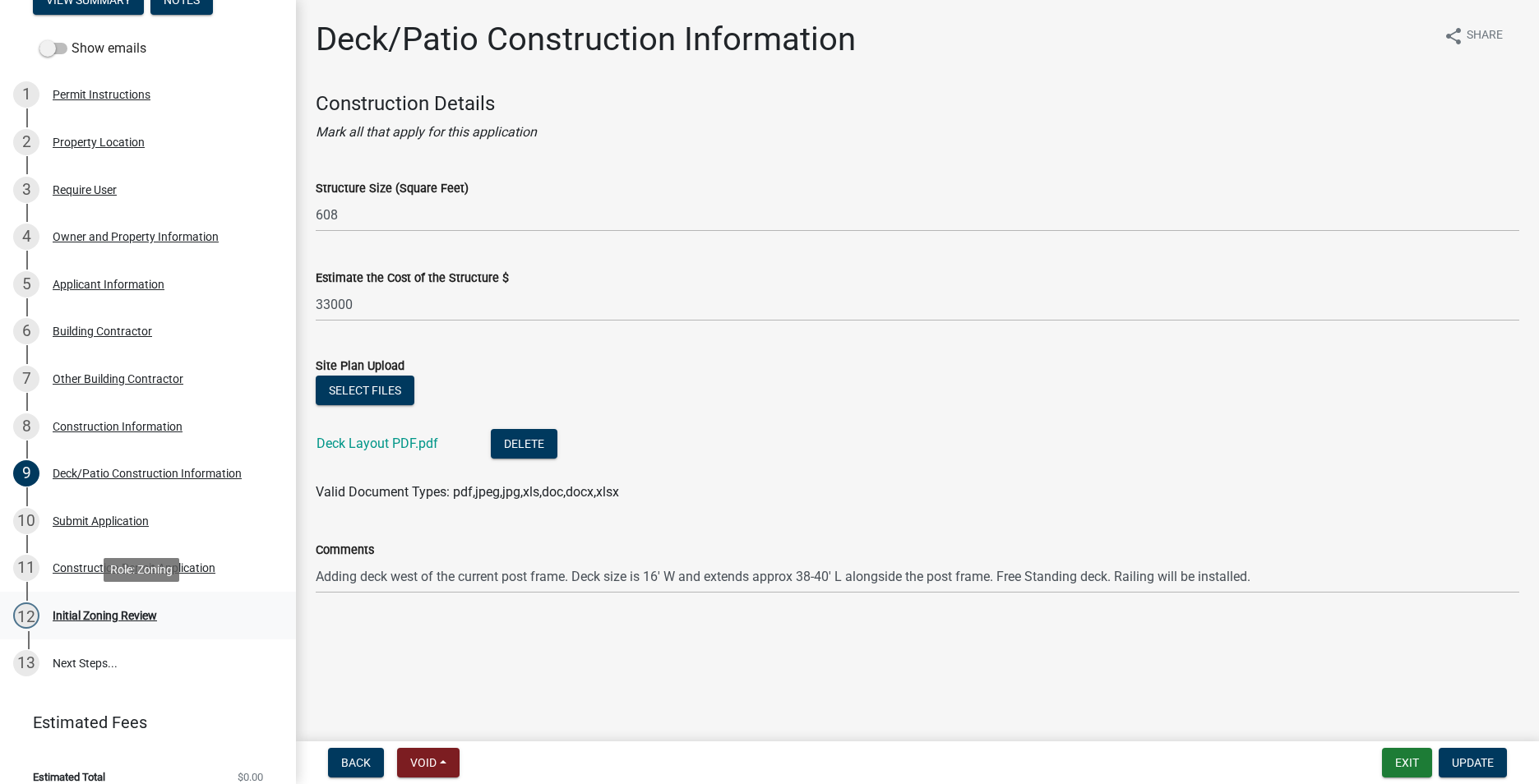
click at [98, 610] on div "Initial Zoning Review" at bounding box center [105, 616] width 104 height 12
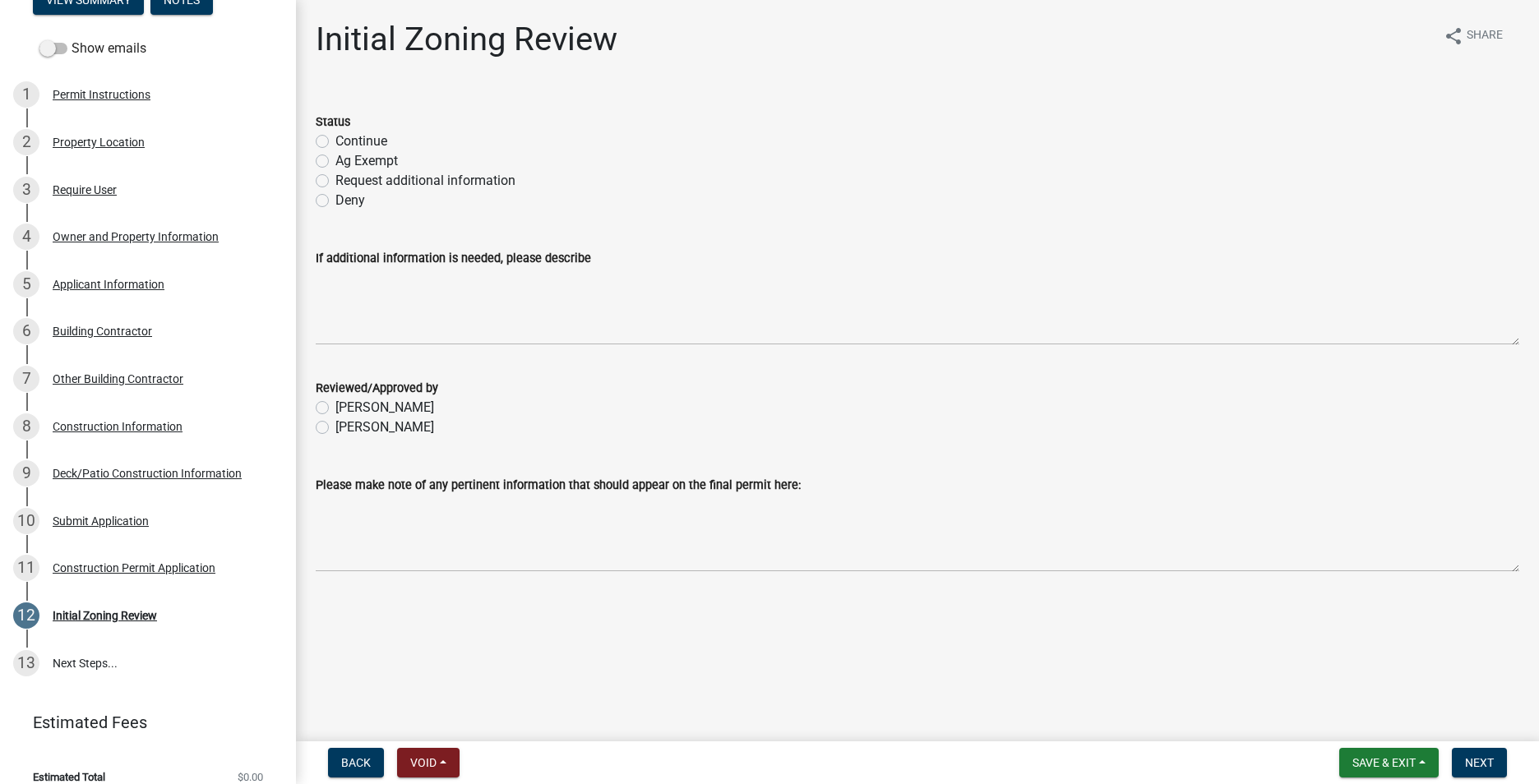
click at [335, 202] on label "Deny" at bounding box center [350, 201] width 30 height 20
click at [335, 202] on input "Deny" at bounding box center [341, 196] width 11 height 11
radio input "true"
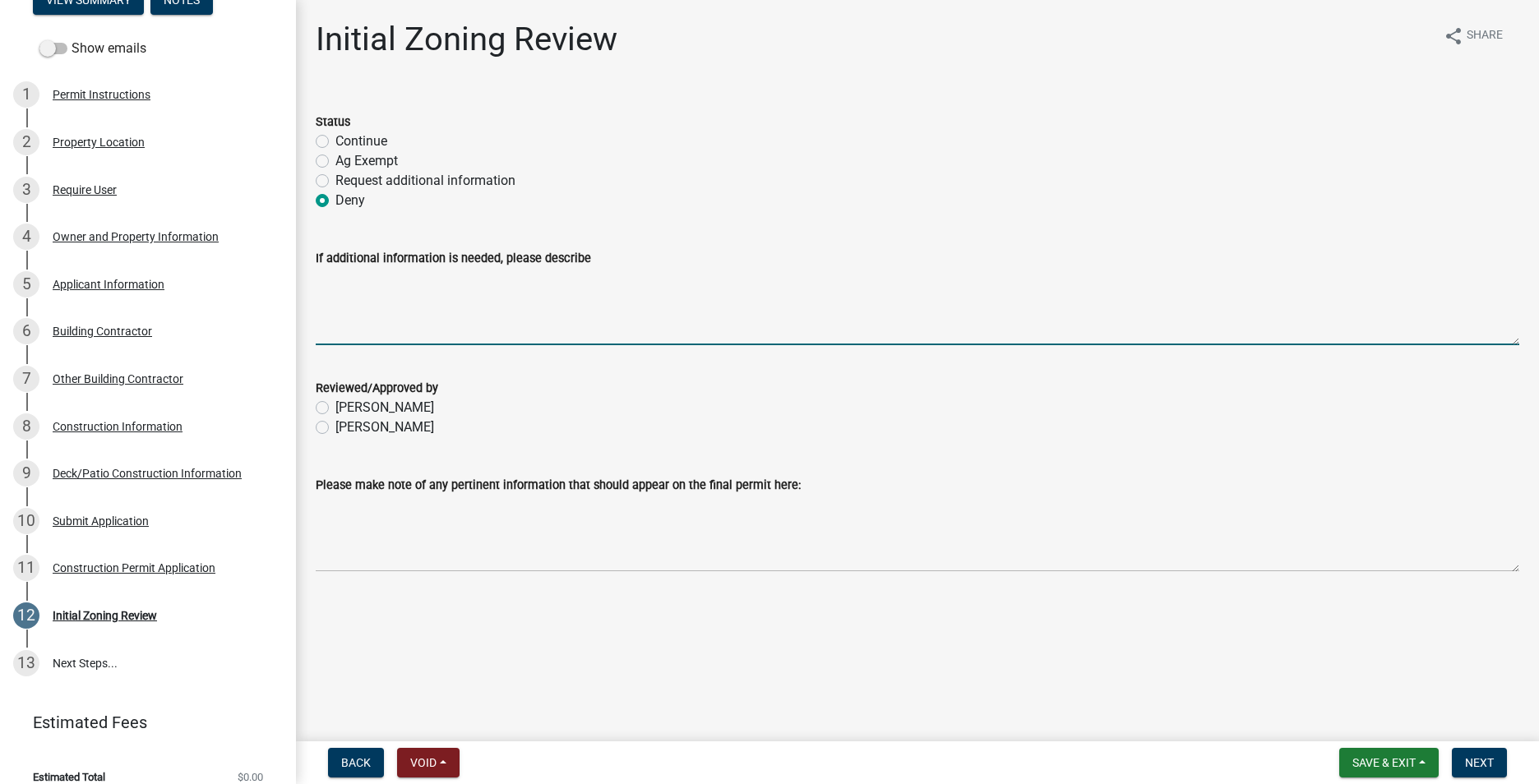
click at [323, 283] on textarea "If additional information is needed, please describe" at bounding box center [917, 306] width 1204 height 77
type textarea "A building permit is not required in [GEOGRAPHIC_DATA] for an open deck."
click at [335, 425] on label "[PERSON_NAME]" at bounding box center [385, 427] width 99 height 20
click at [335, 425] on input "[PERSON_NAME]" at bounding box center [341, 423] width 11 height 11
radio input "true"
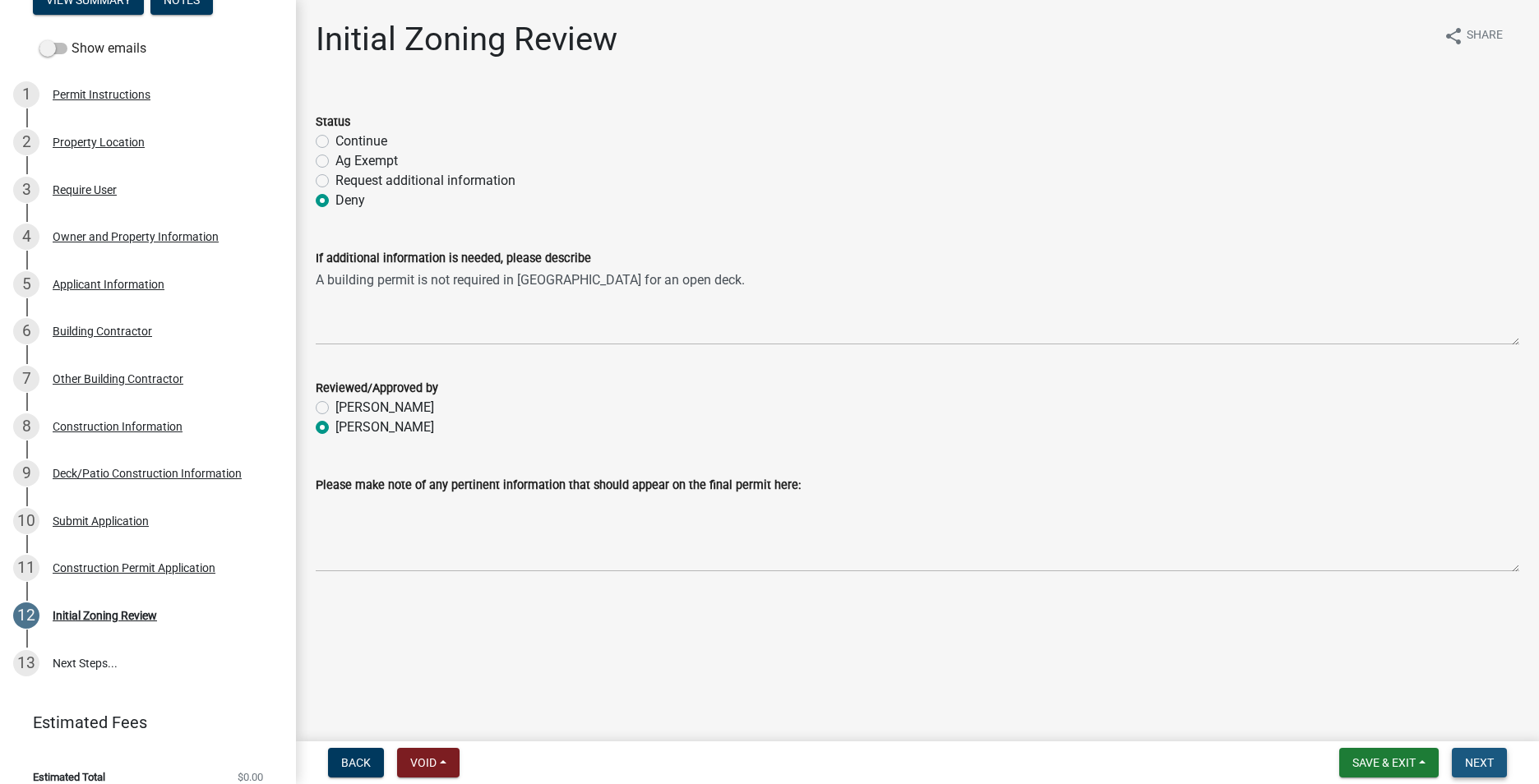
click at [1475, 766] on span "Next" at bounding box center [1479, 762] width 29 height 13
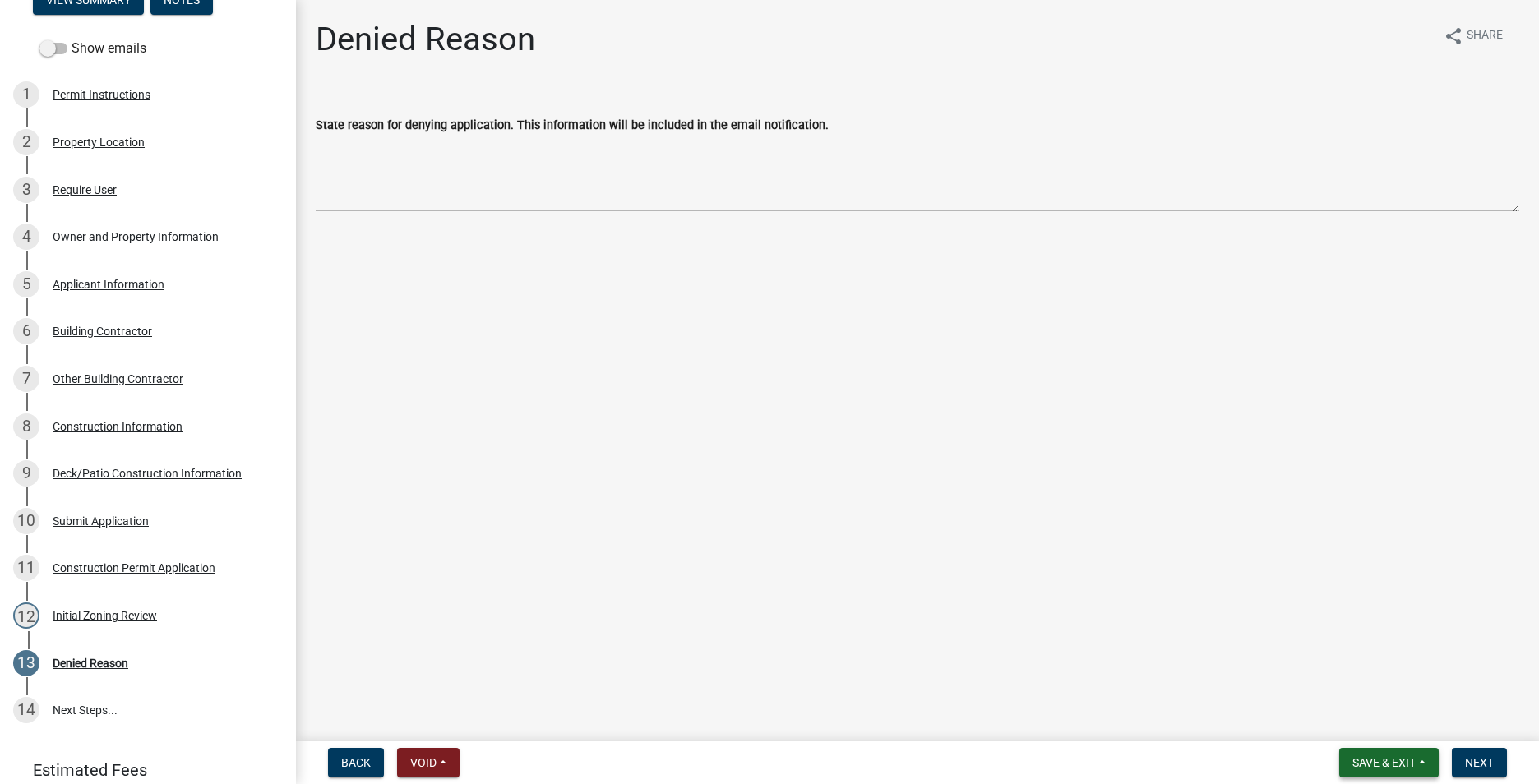
click at [1353, 756] on span "Save & Exit" at bounding box center [1384, 762] width 64 height 13
click at [1349, 685] on button "Save" at bounding box center [1372, 680] width 132 height 39
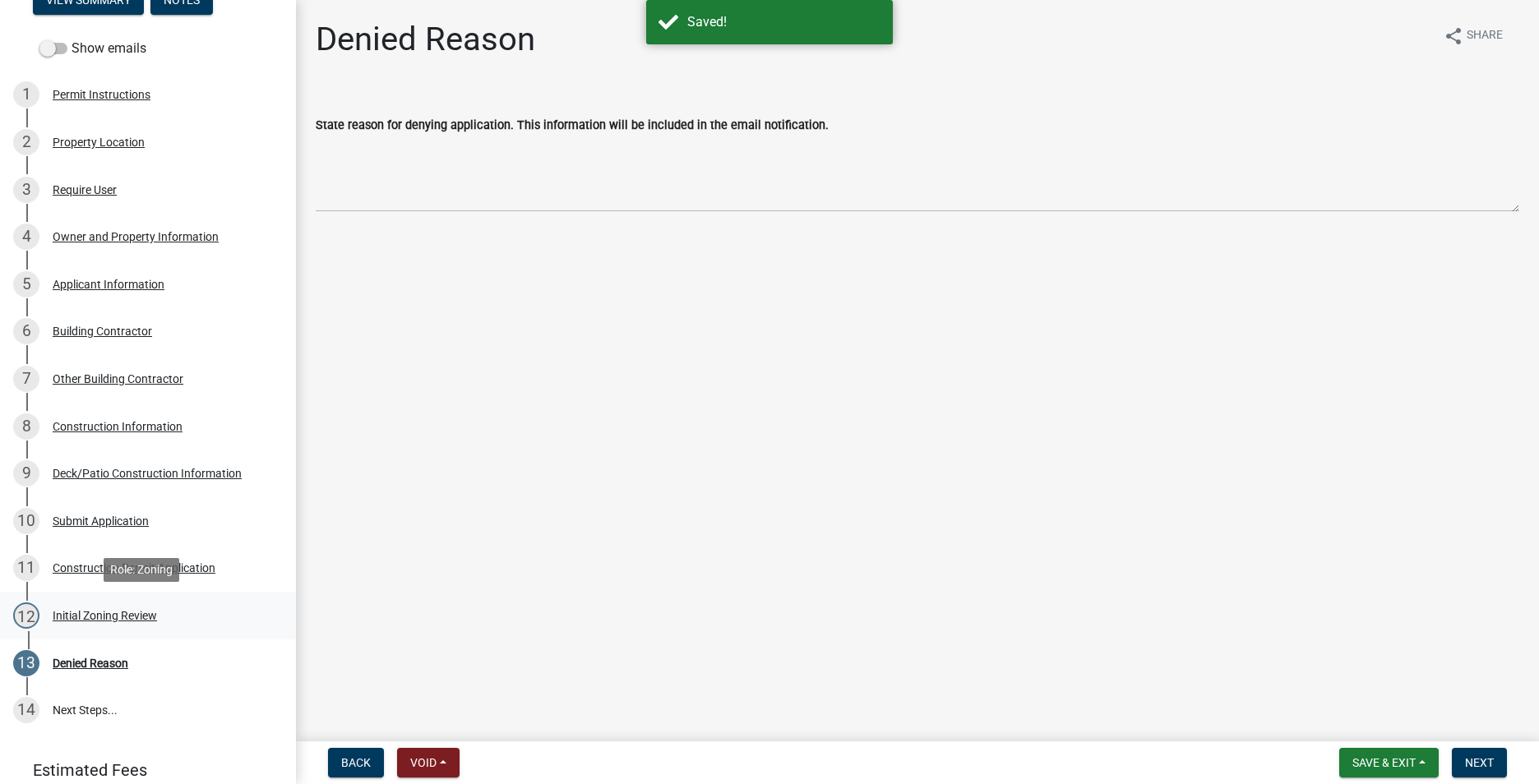
click at [79, 611] on div "Initial Zoning Review" at bounding box center [105, 616] width 104 height 12
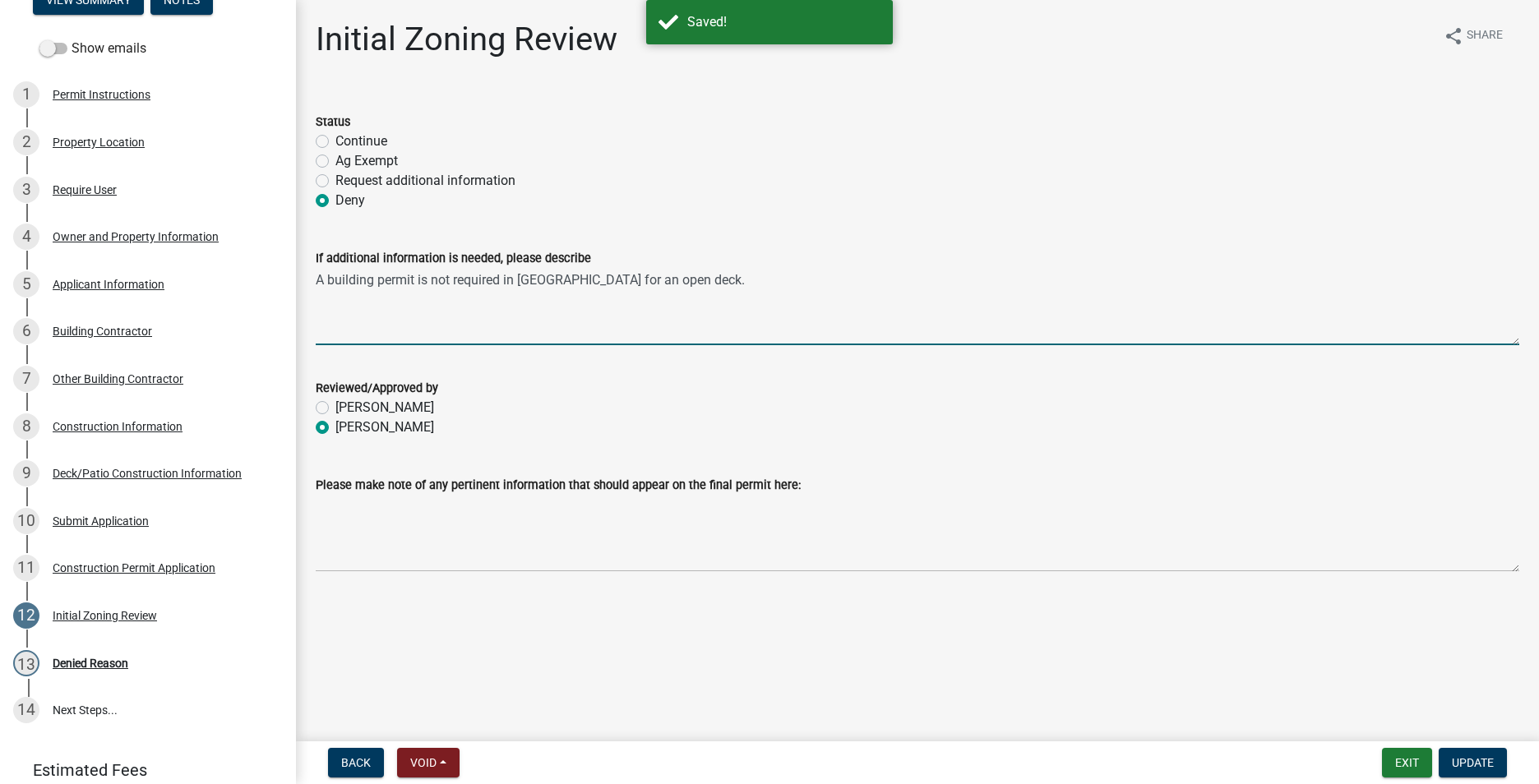
drag, startPoint x: 718, startPoint y: 277, endPoint x: 295, endPoint y: 259, distance: 423.4
click at [295, 259] on div "Warren County Construction Permit BP-445 Edit View Summary Notes Show emails 1 …" at bounding box center [769, 392] width 1539 height 784
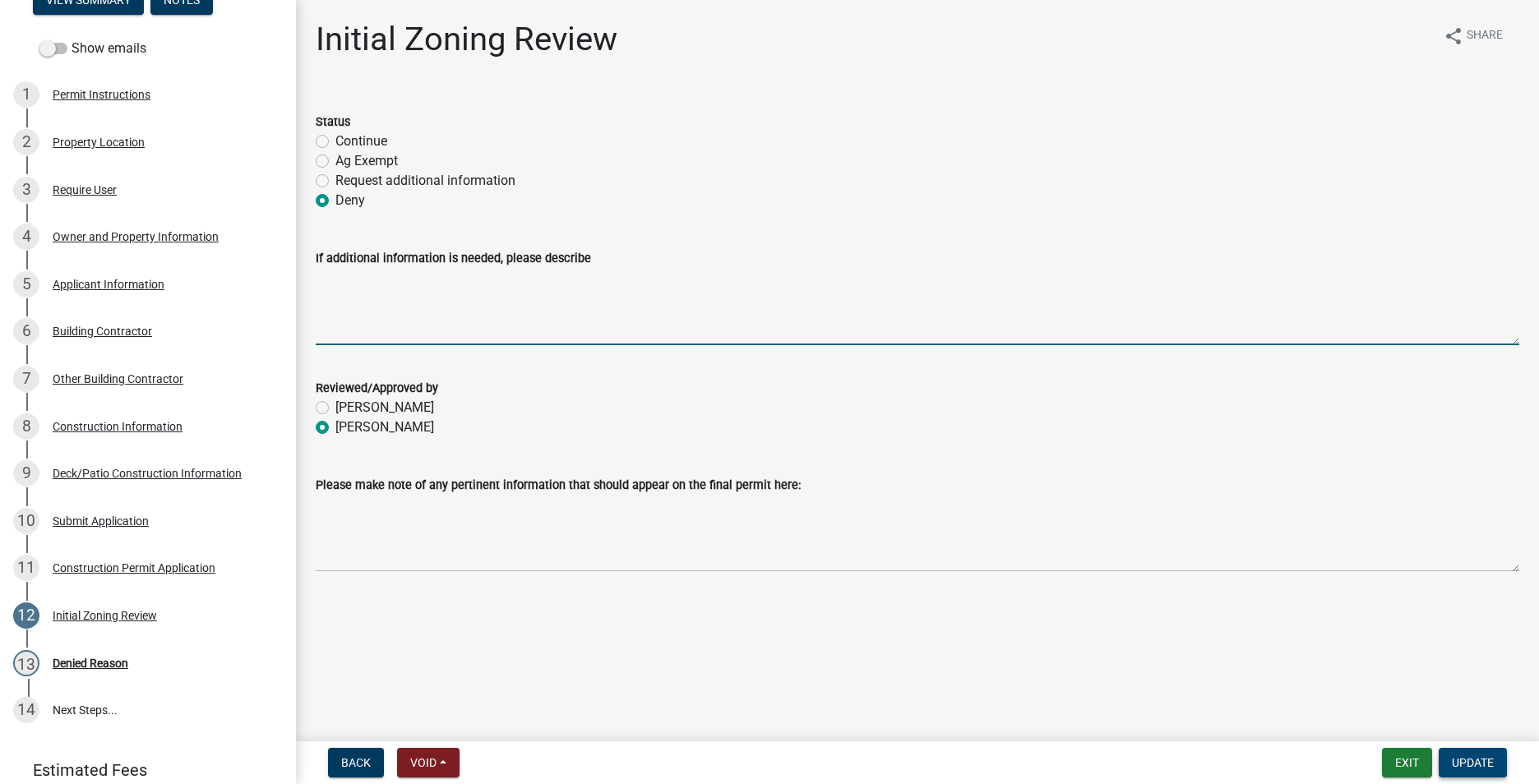
click at [1474, 762] on span "Update" at bounding box center [1473, 762] width 42 height 13
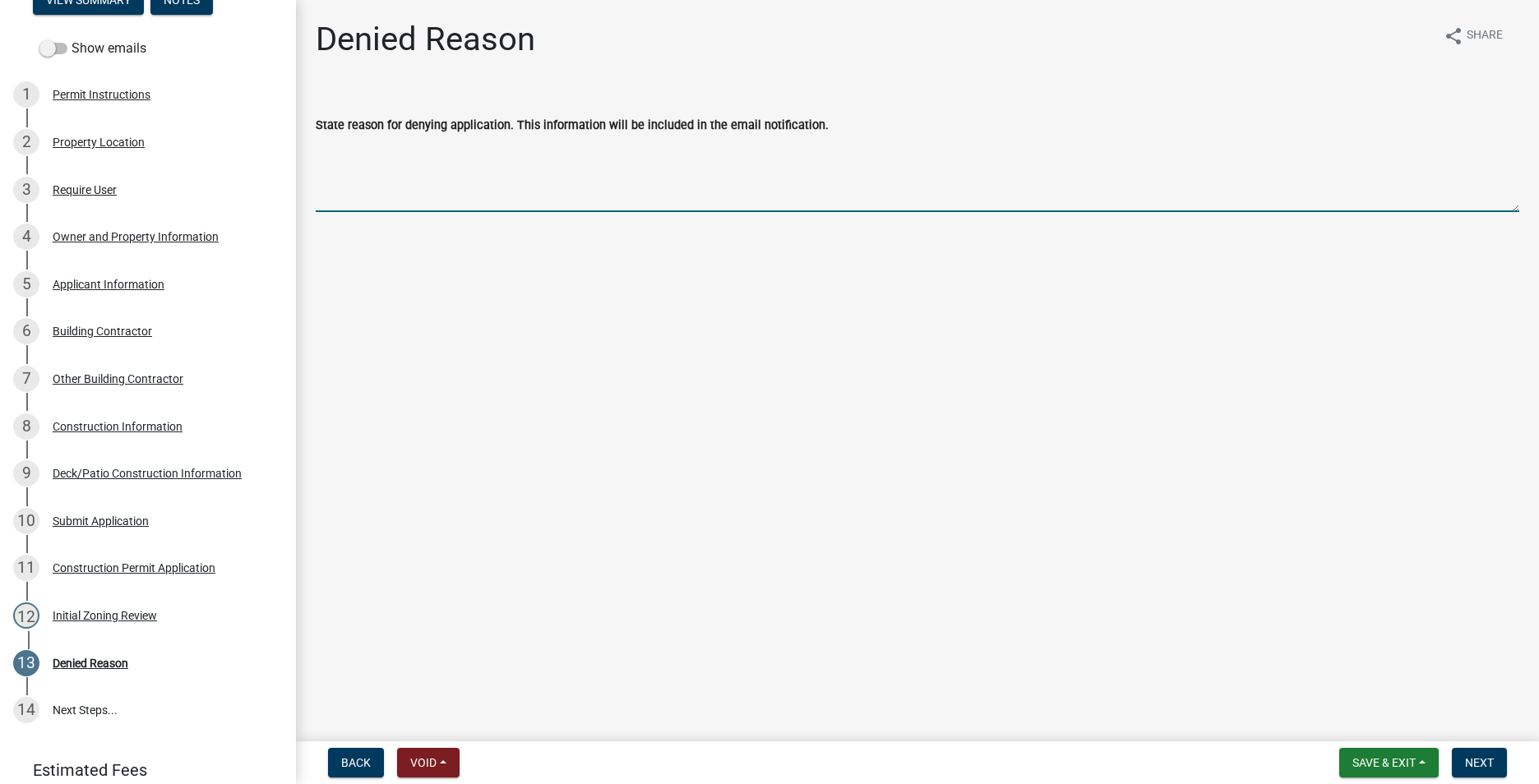
click at [342, 150] on textarea "State reason for denying application. This information will be included in the …" at bounding box center [917, 173] width 1204 height 77
paste textarea "A building permit is not required in [GEOGRAPHIC_DATA] for an open deck."
type textarea "A building permit is not required in [GEOGRAPHIC_DATA] for an open deck."
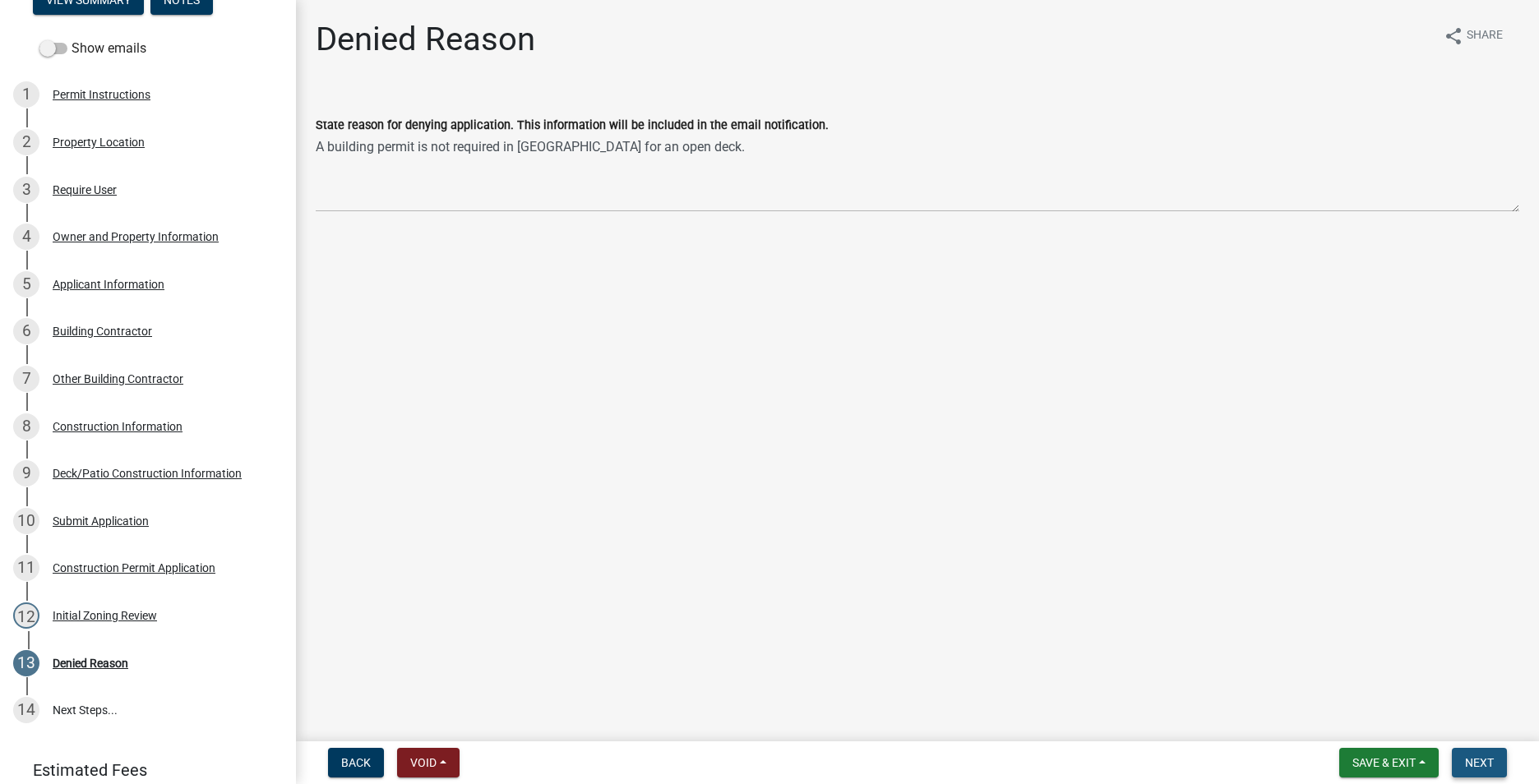
click at [1477, 761] on span "Next" at bounding box center [1479, 762] width 29 height 13
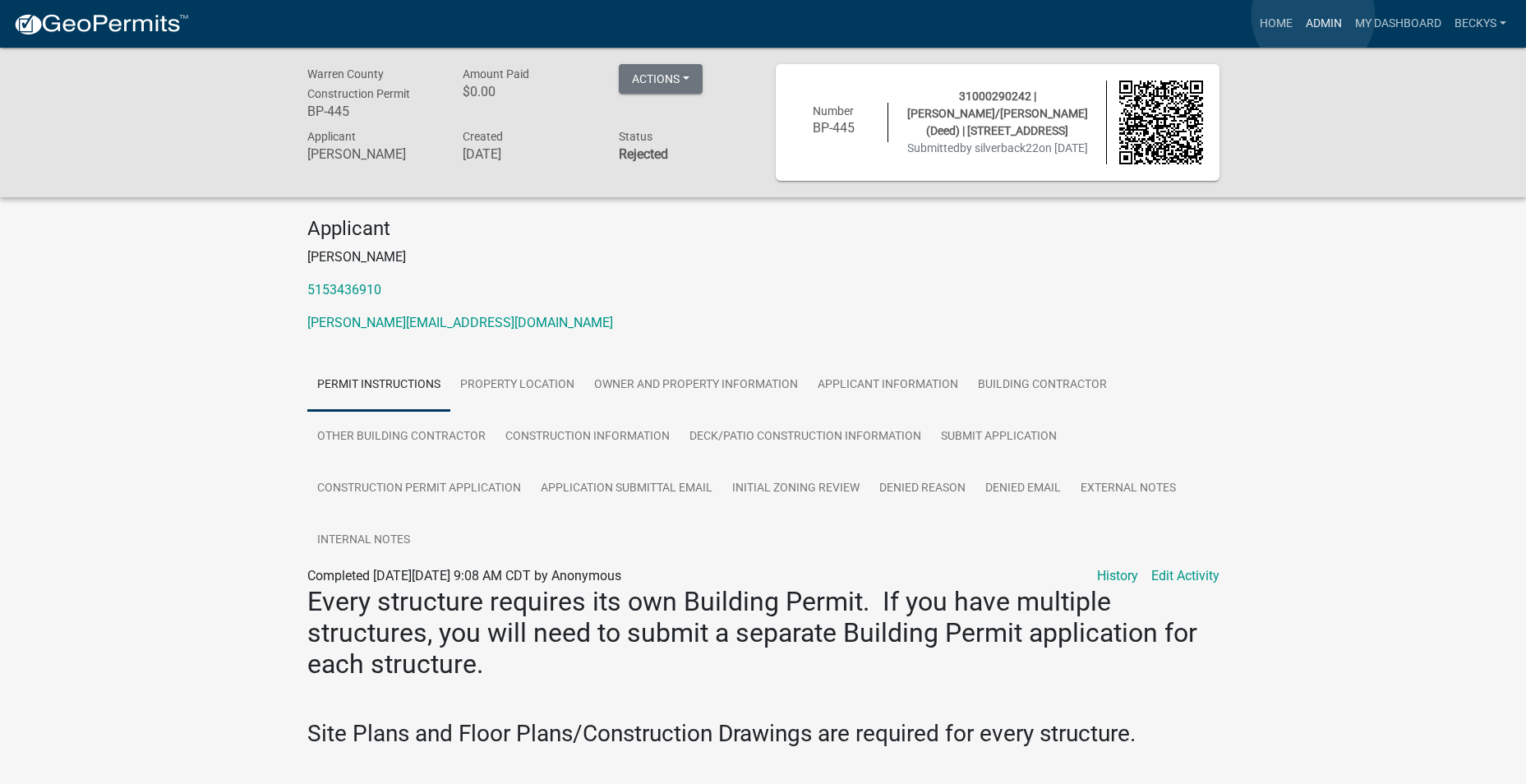
click at [1314, 15] on link "Admin" at bounding box center [1323, 23] width 49 height 31
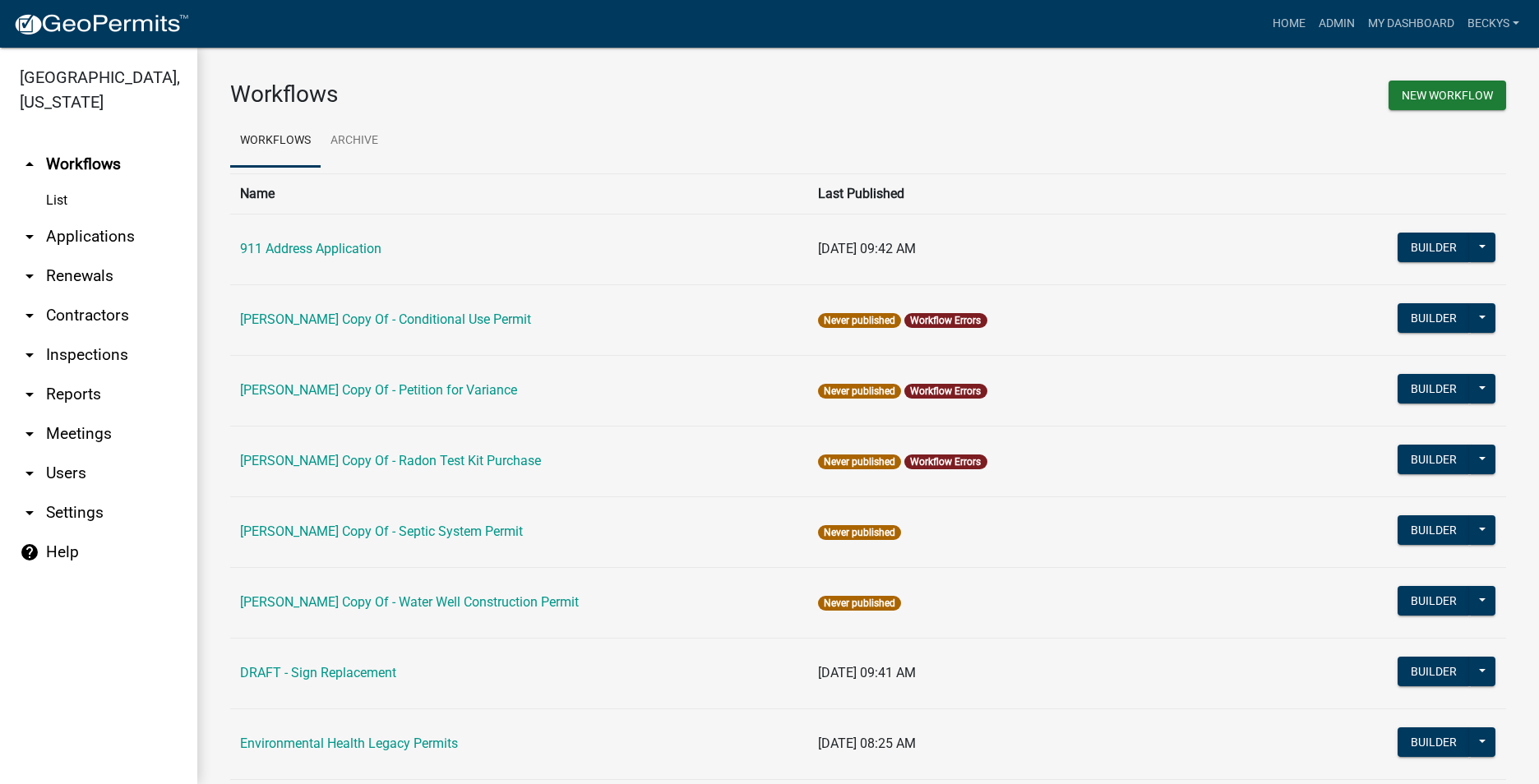
click at [91, 217] on link "arrow_drop_down Applications" at bounding box center [99, 237] width 197 height 39
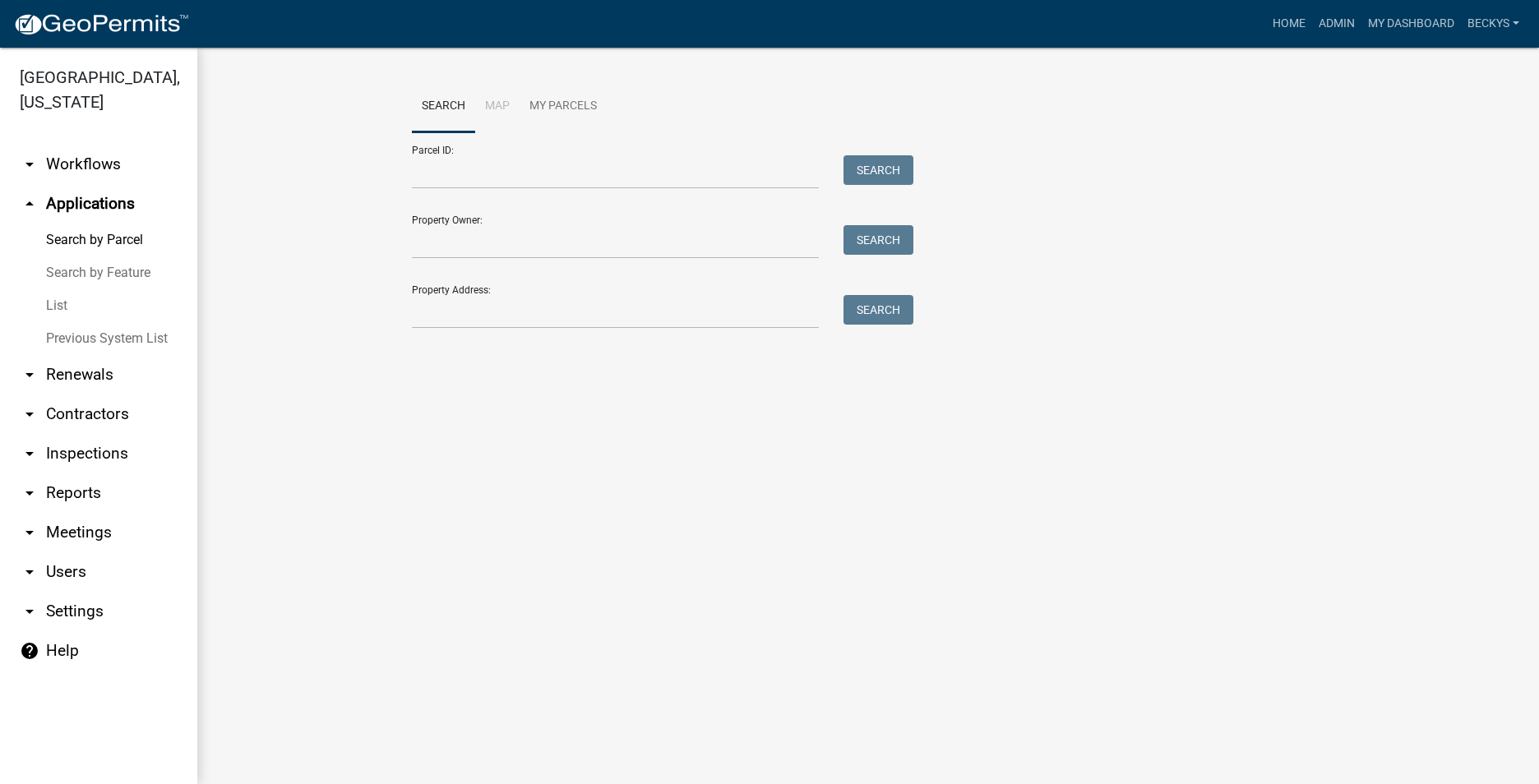
click at [56, 289] on link "List" at bounding box center [99, 306] width 197 height 33
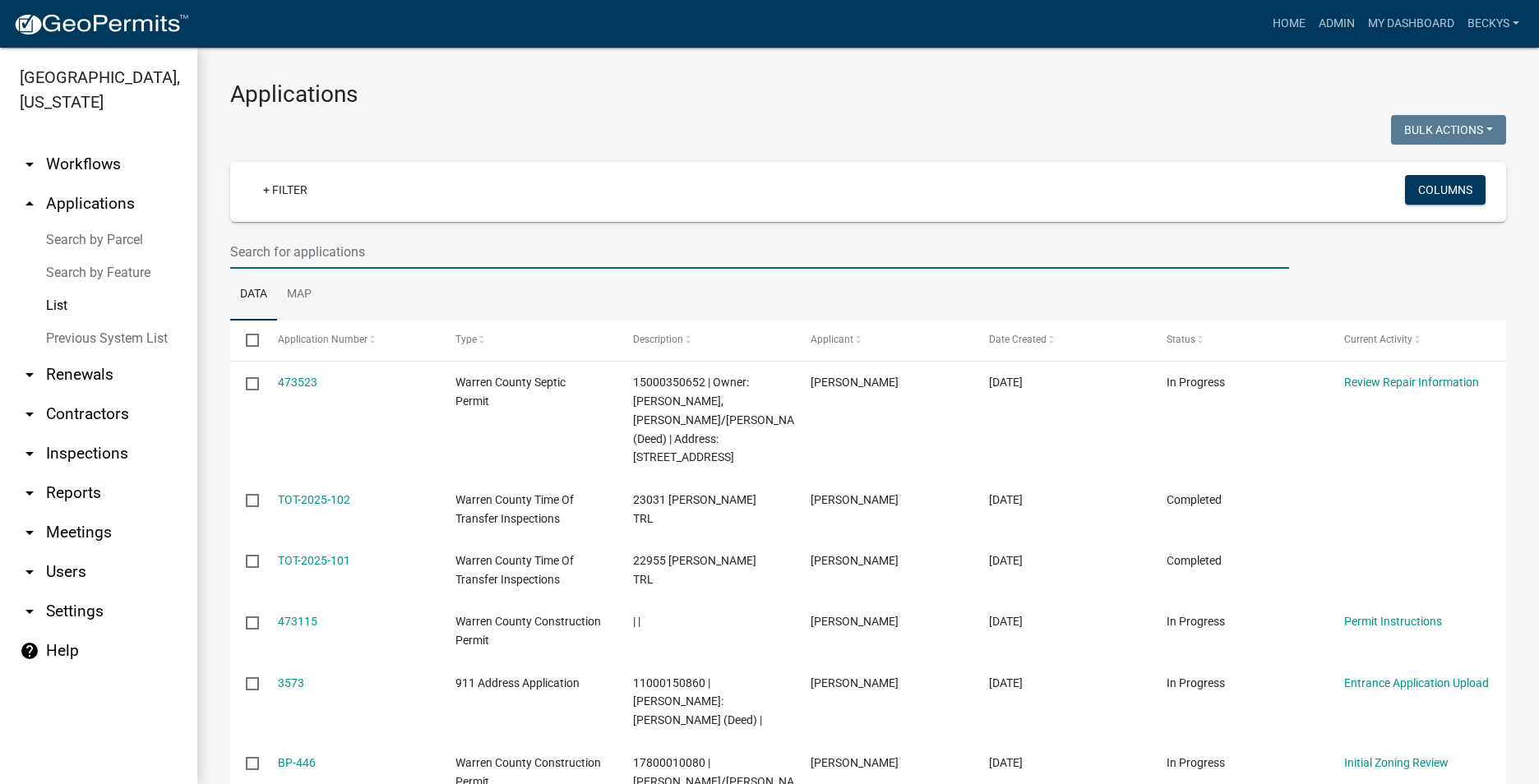
click at [233, 247] on input "text" at bounding box center [759, 252] width 1059 height 34
type input "BP"
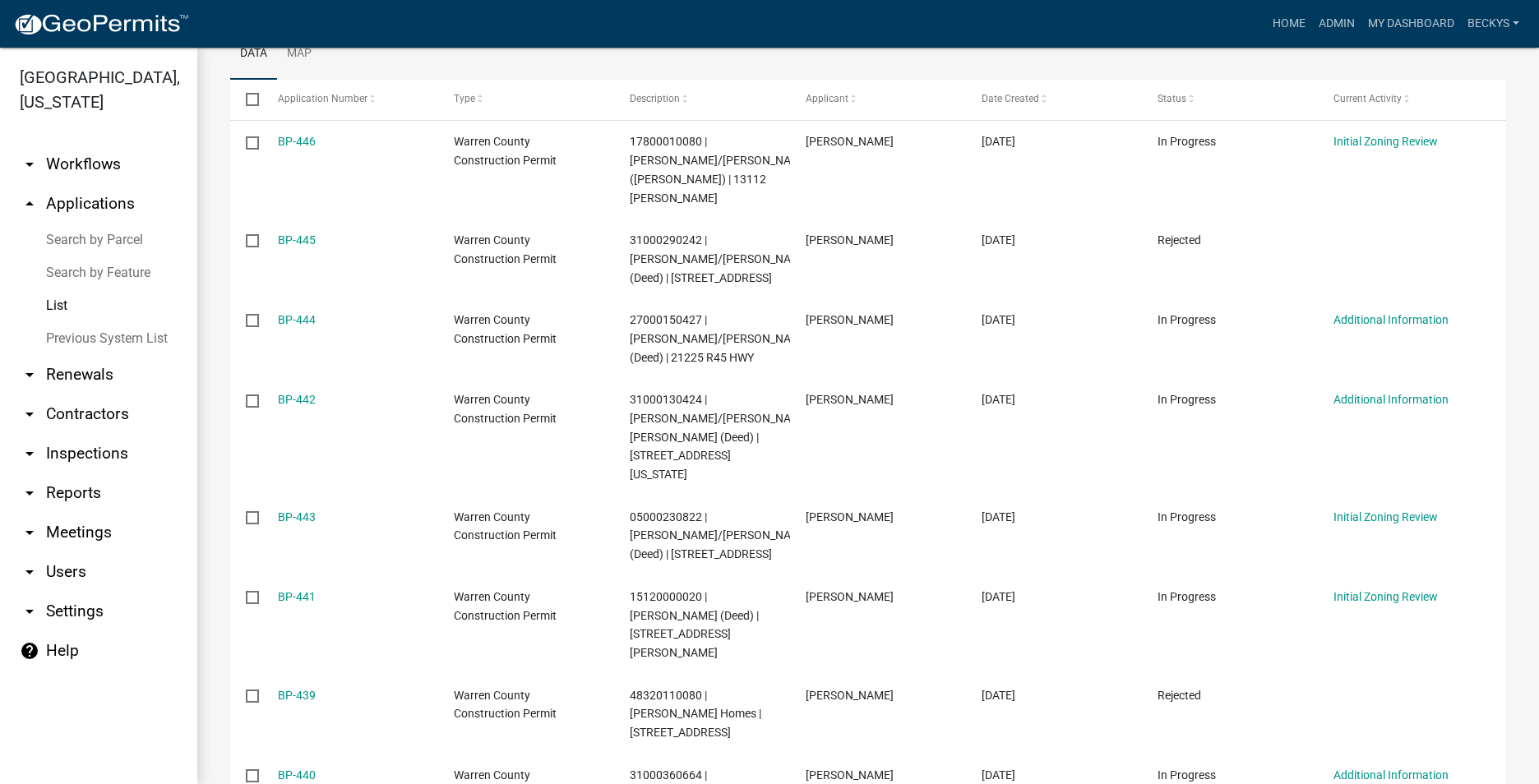
scroll to position [159, 0]
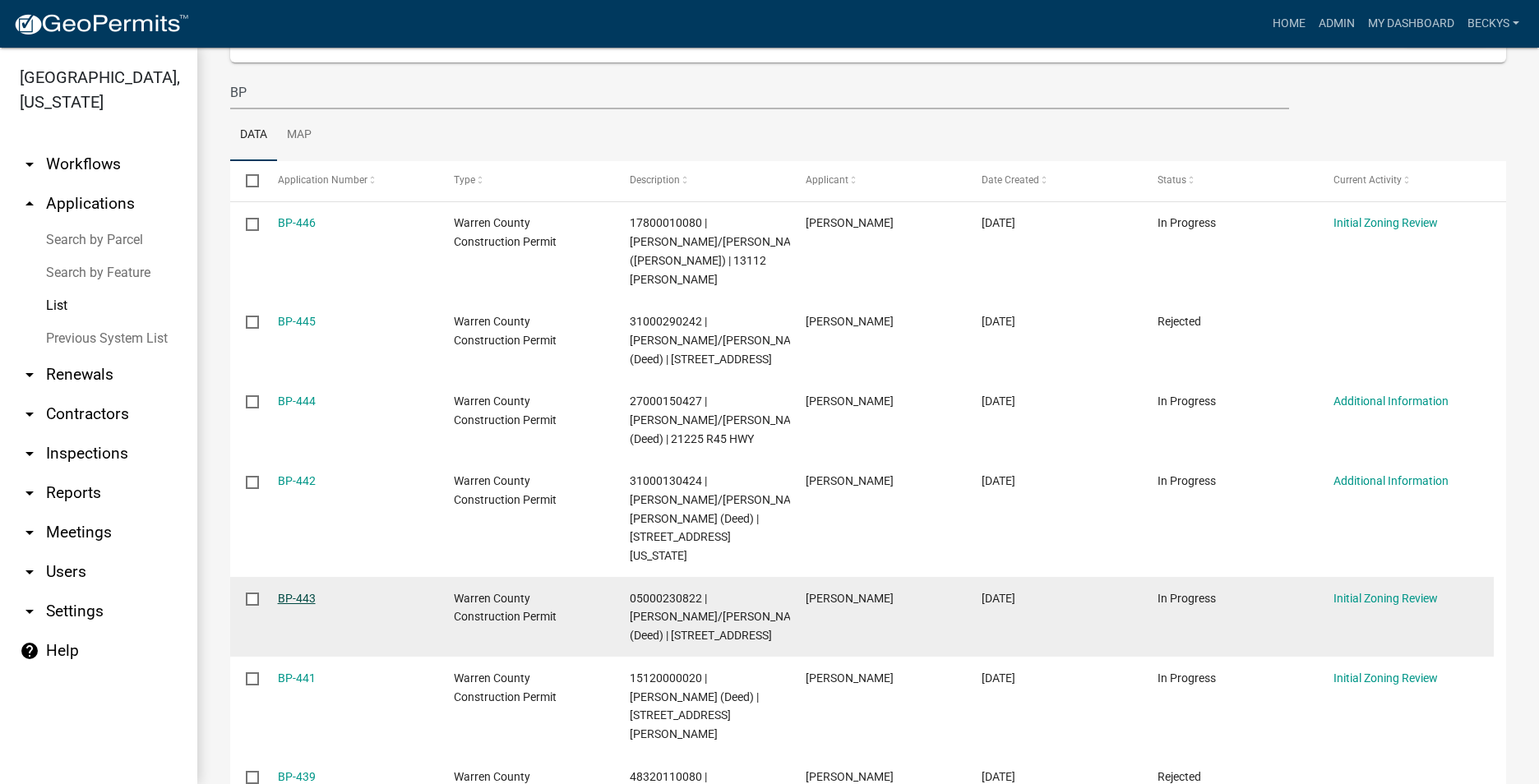
click at [307, 591] on link "BP-443" at bounding box center [297, 598] width 38 height 13
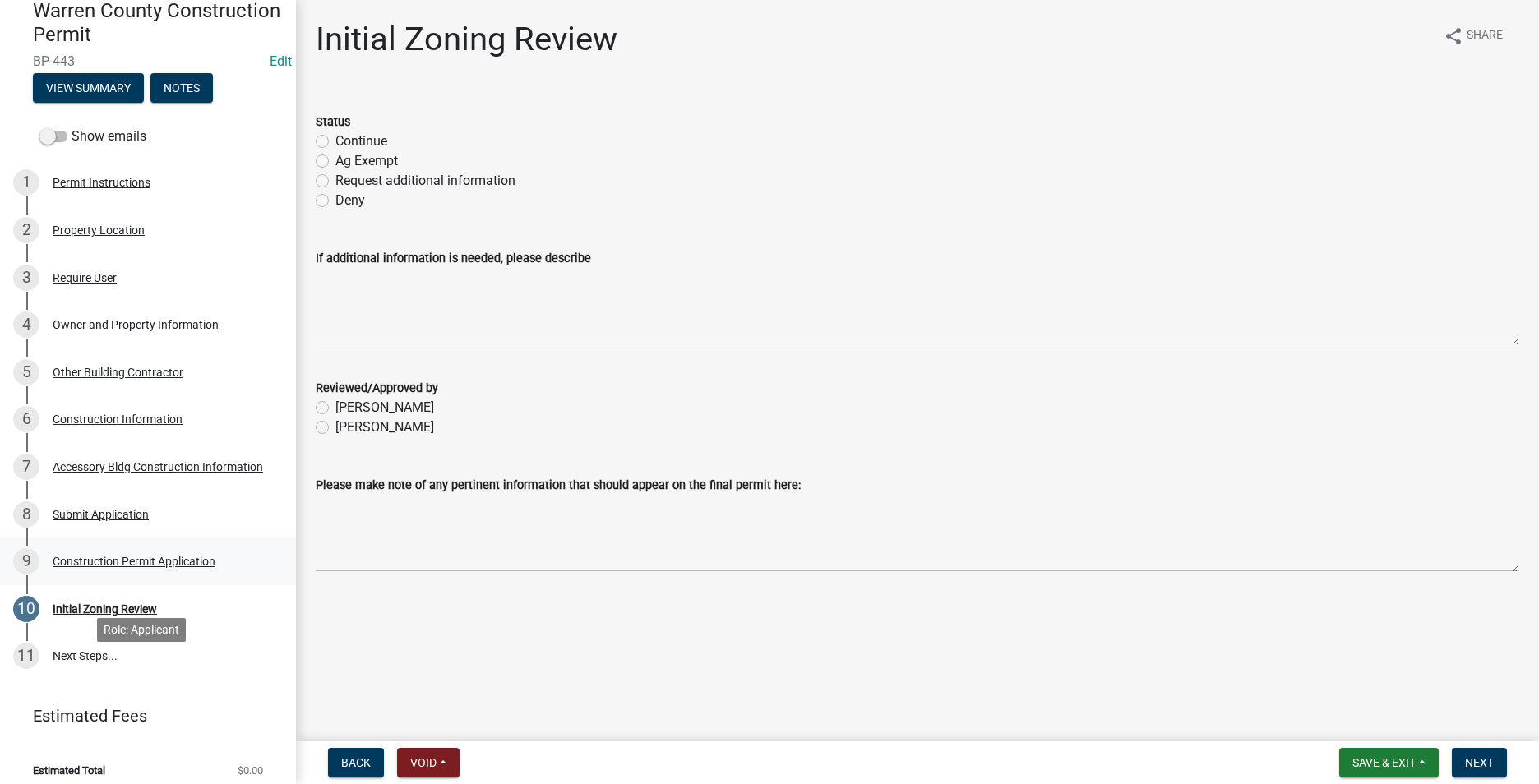
scroll to position [164, 0]
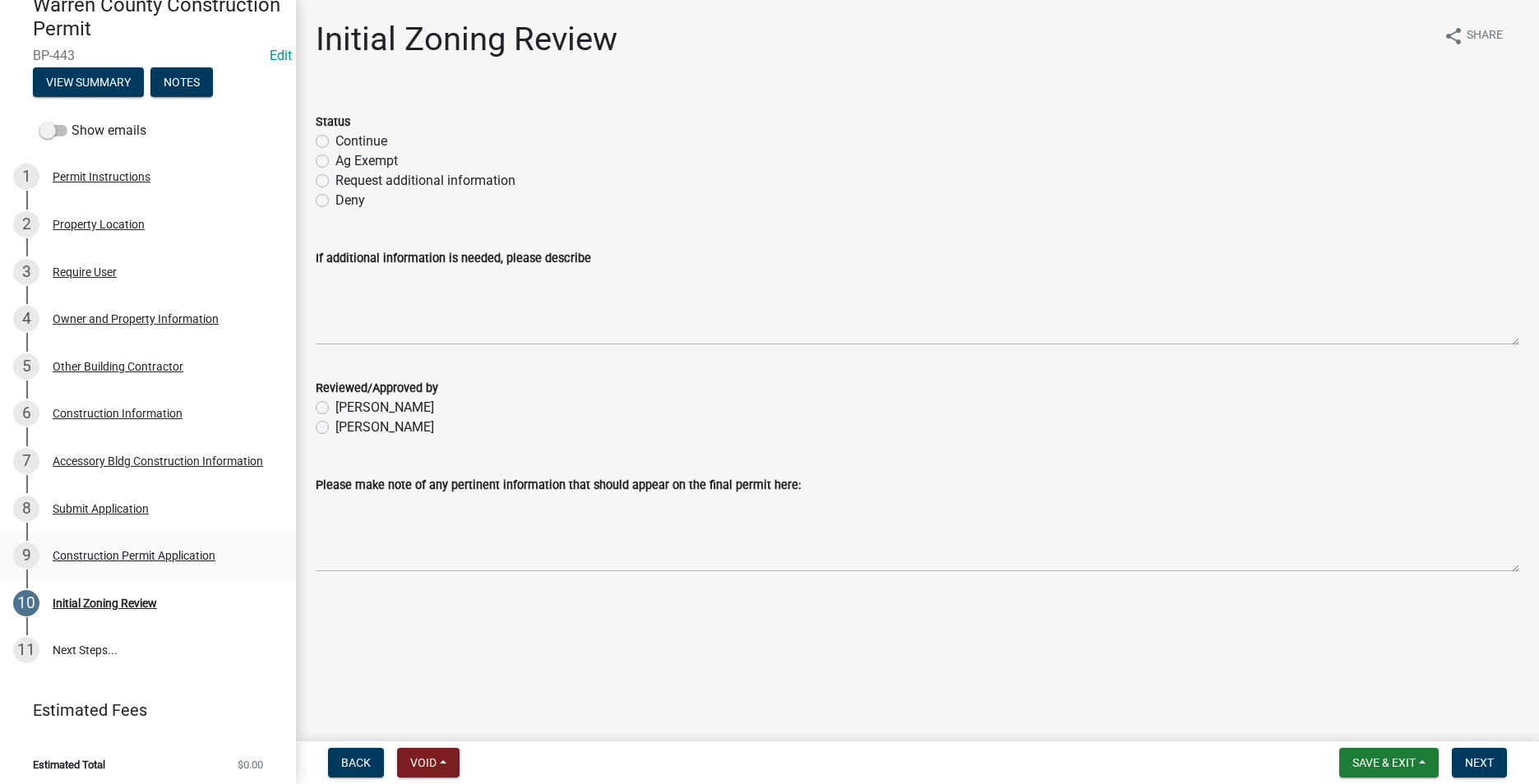
click at [115, 555] on div "Construction Permit Application" at bounding box center [134, 556] width 163 height 12
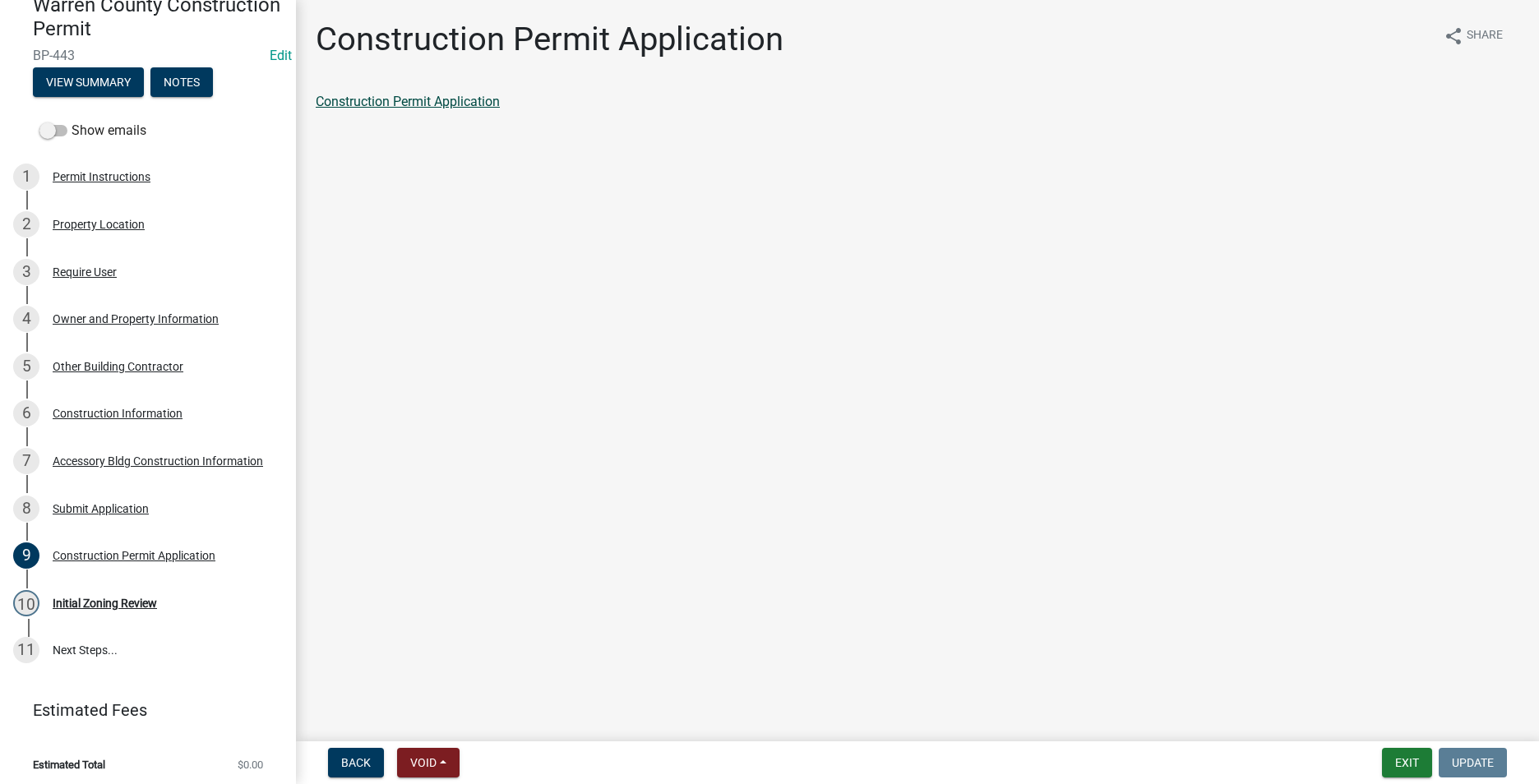
click at [454, 104] on link "Construction Permit Application" at bounding box center [407, 101] width 184 height 15
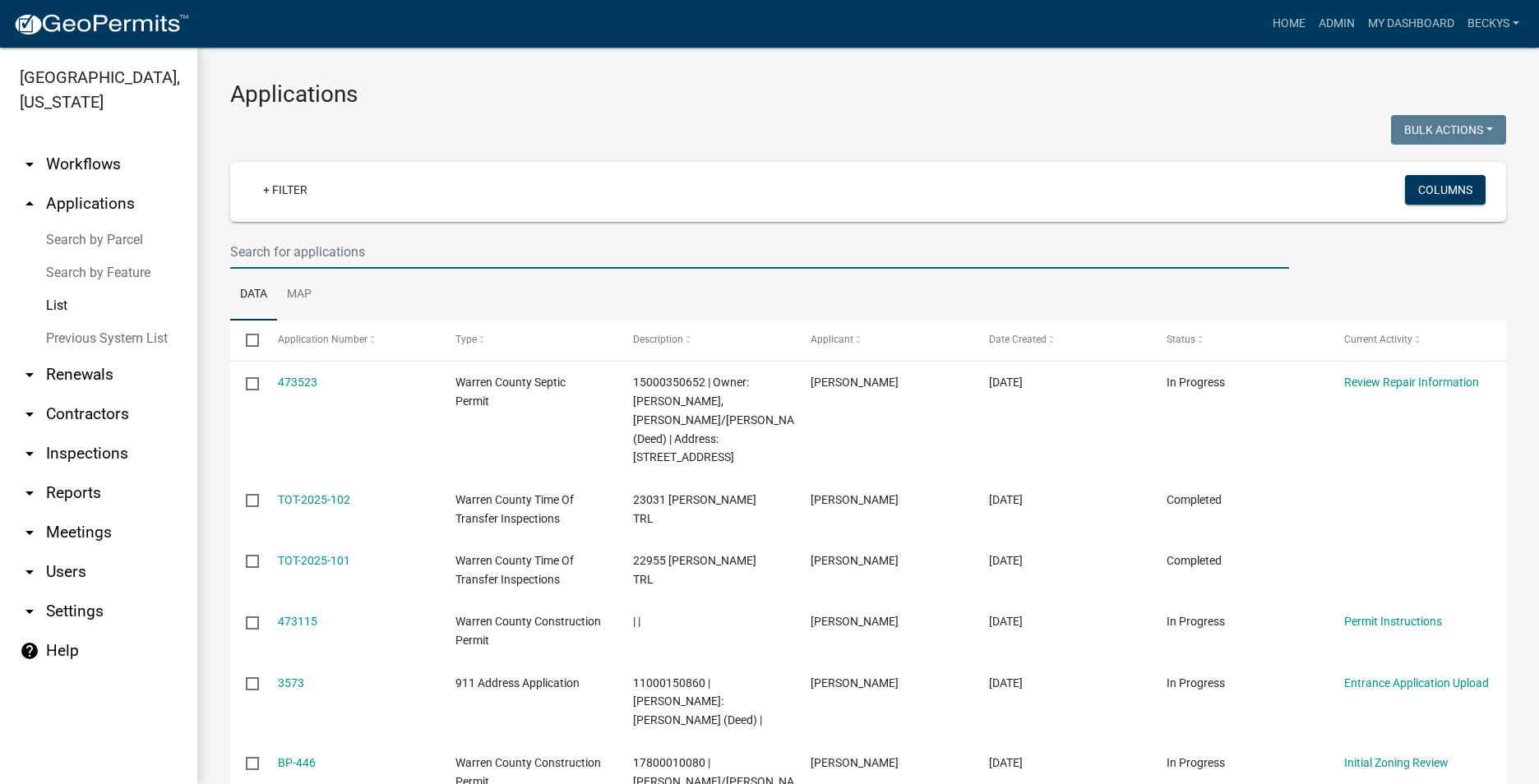
click at [248, 263] on input "text" at bounding box center [759, 252] width 1059 height 34
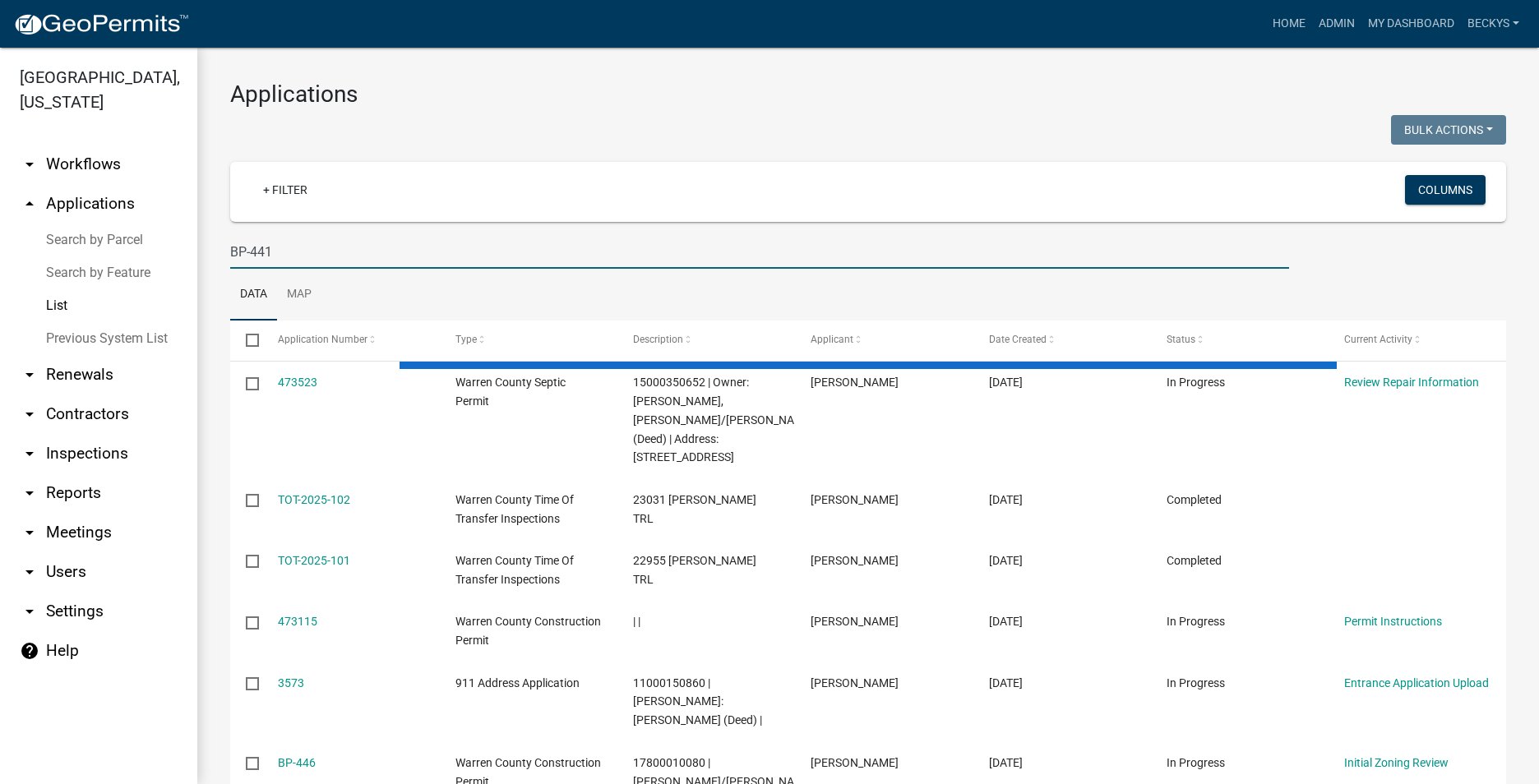
type input "BP-441"
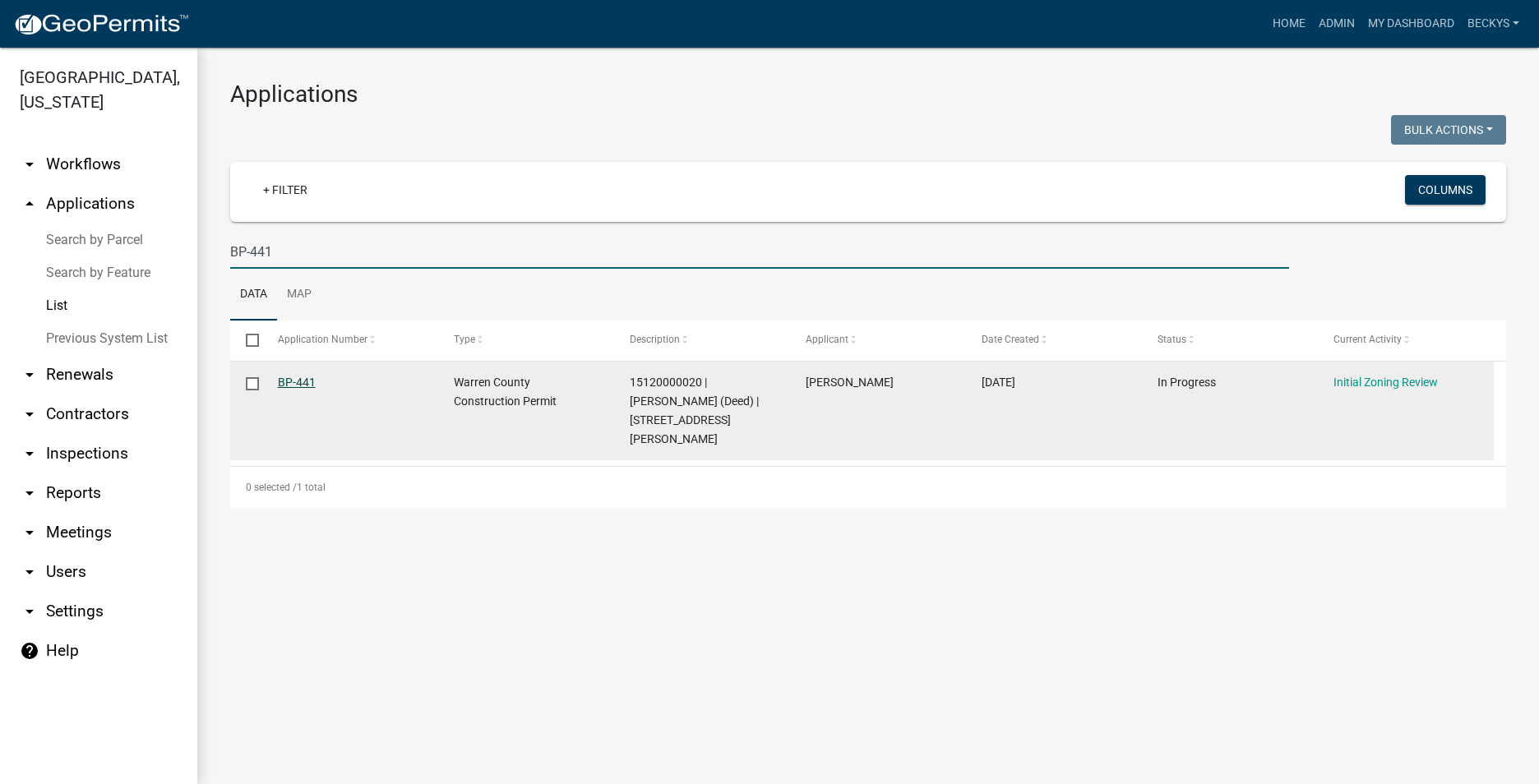
click at [287, 381] on link "BP-441" at bounding box center [297, 382] width 38 height 13
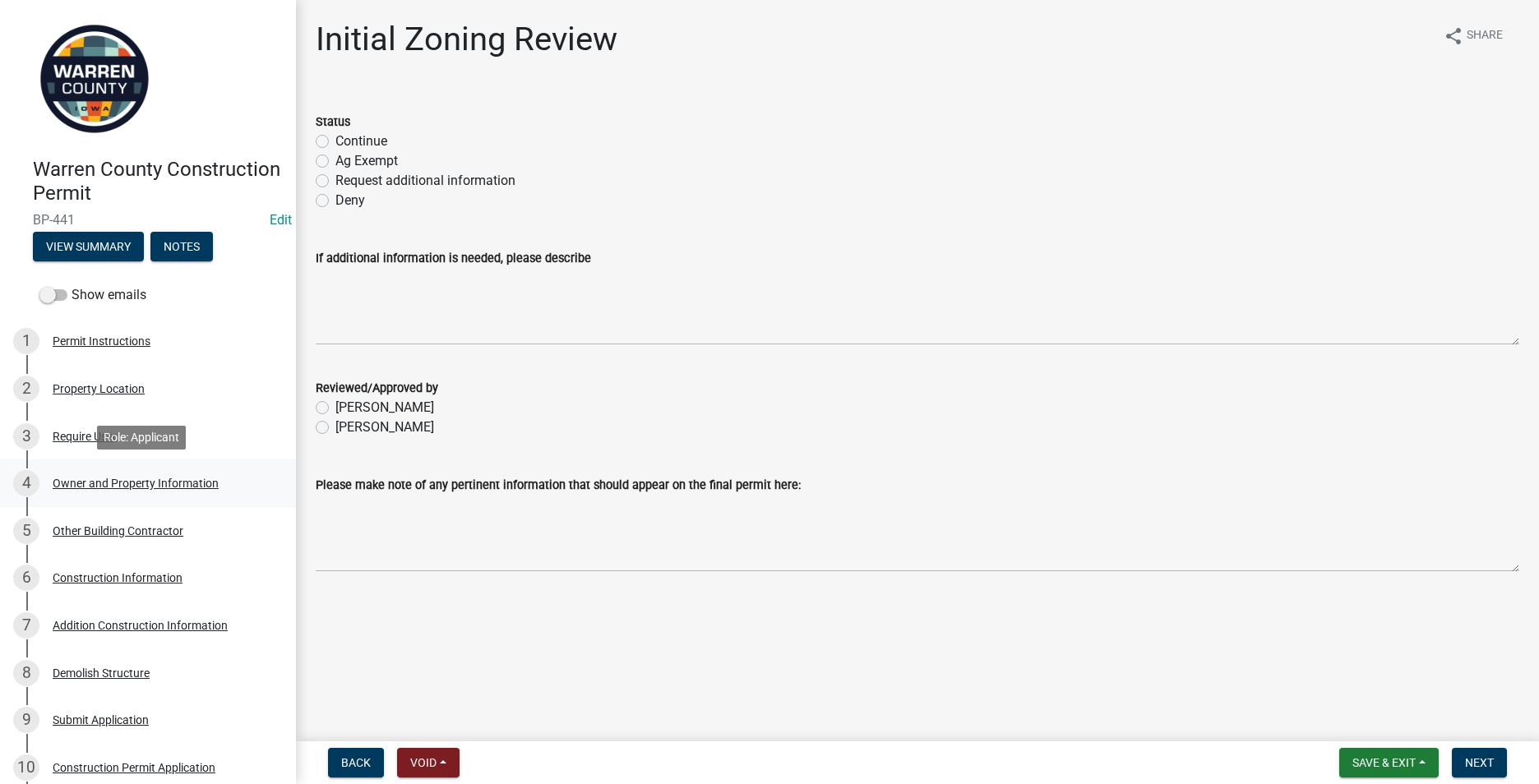
click at [80, 483] on div "Owner and Property Information" at bounding box center [135, 483] width 166 height 12
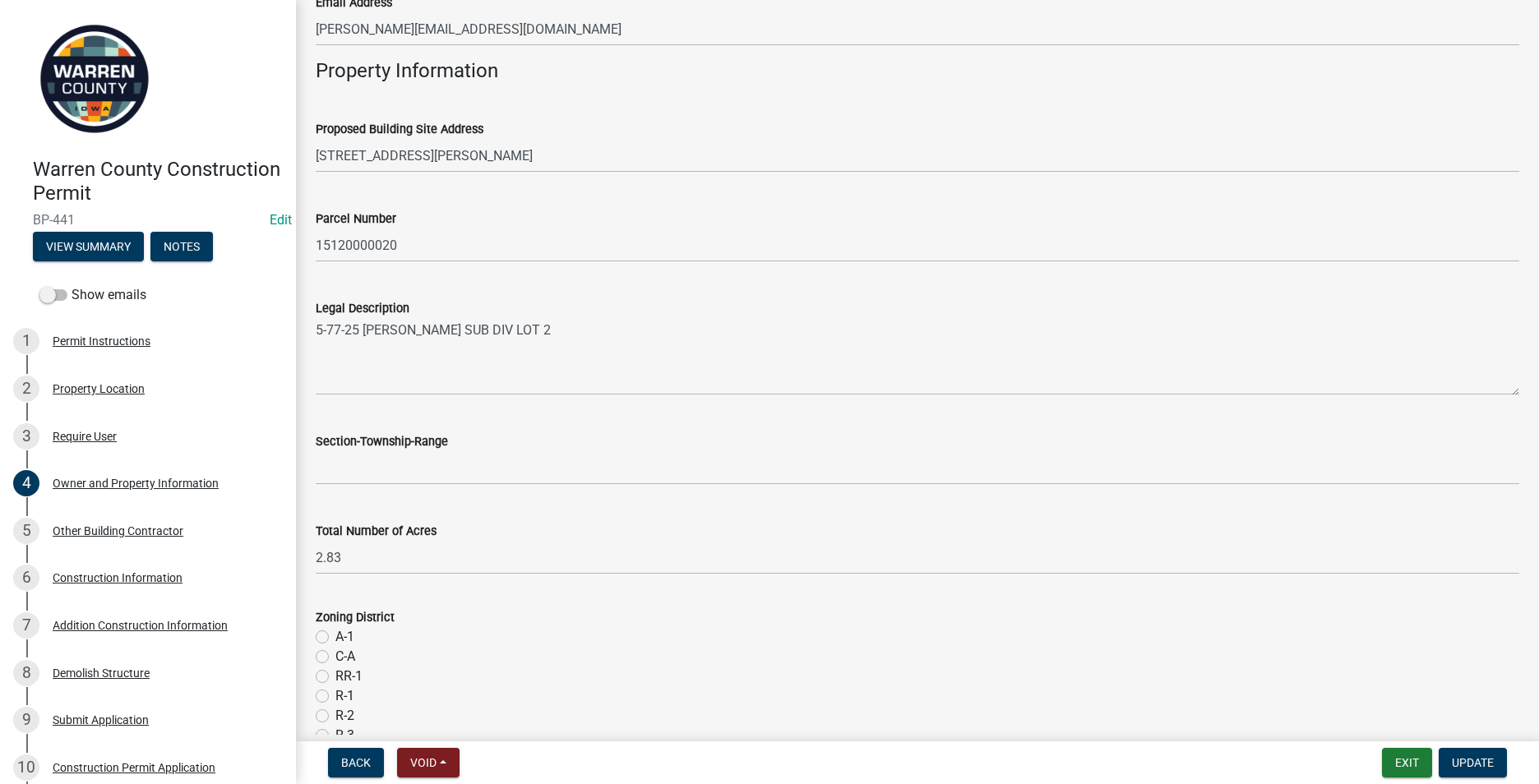
scroll to position [904, 0]
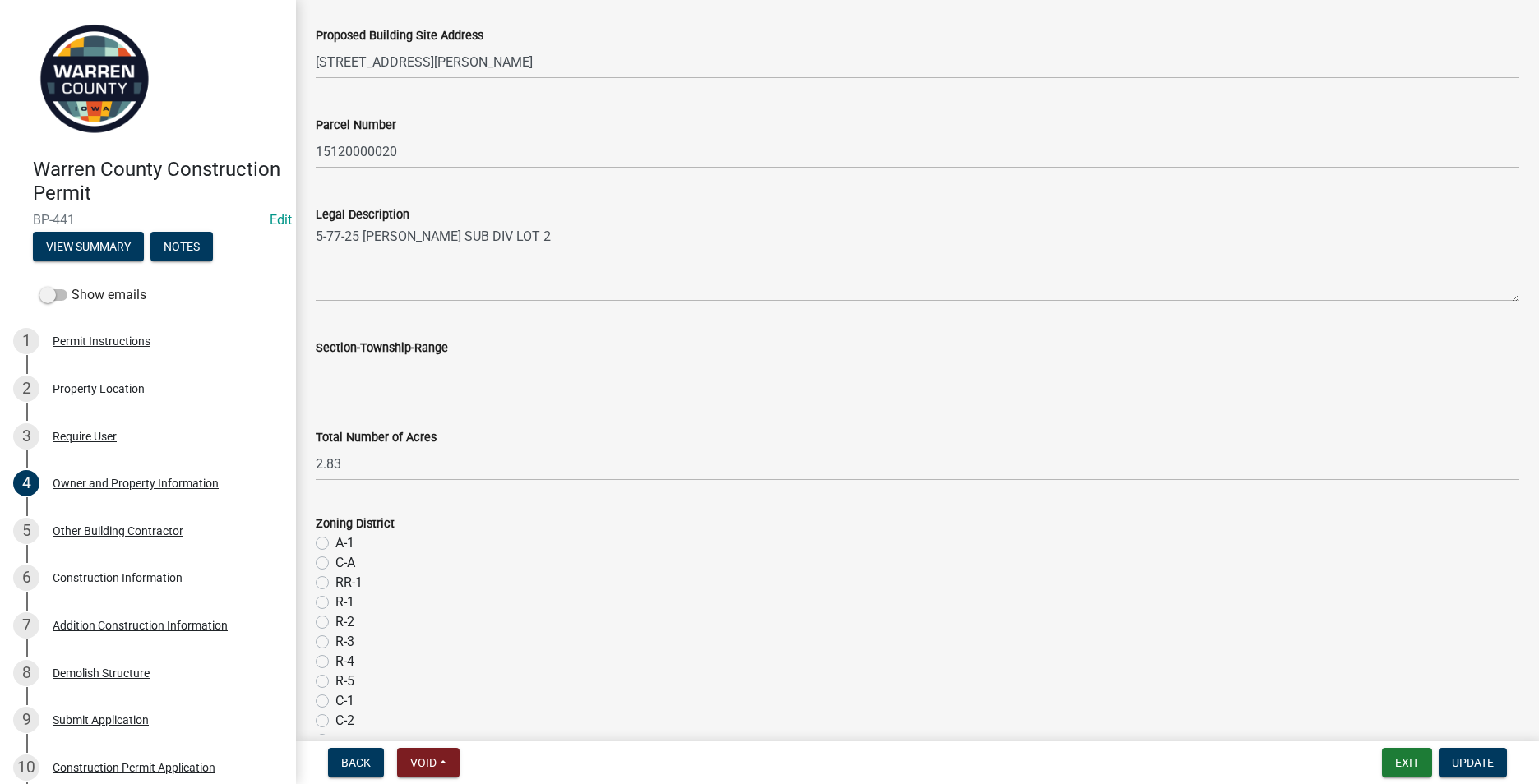
click at [335, 540] on label "A-1" at bounding box center [344, 543] width 19 height 20
click at [335, 540] on input "A-1" at bounding box center [341, 538] width 11 height 11
radio input "true"
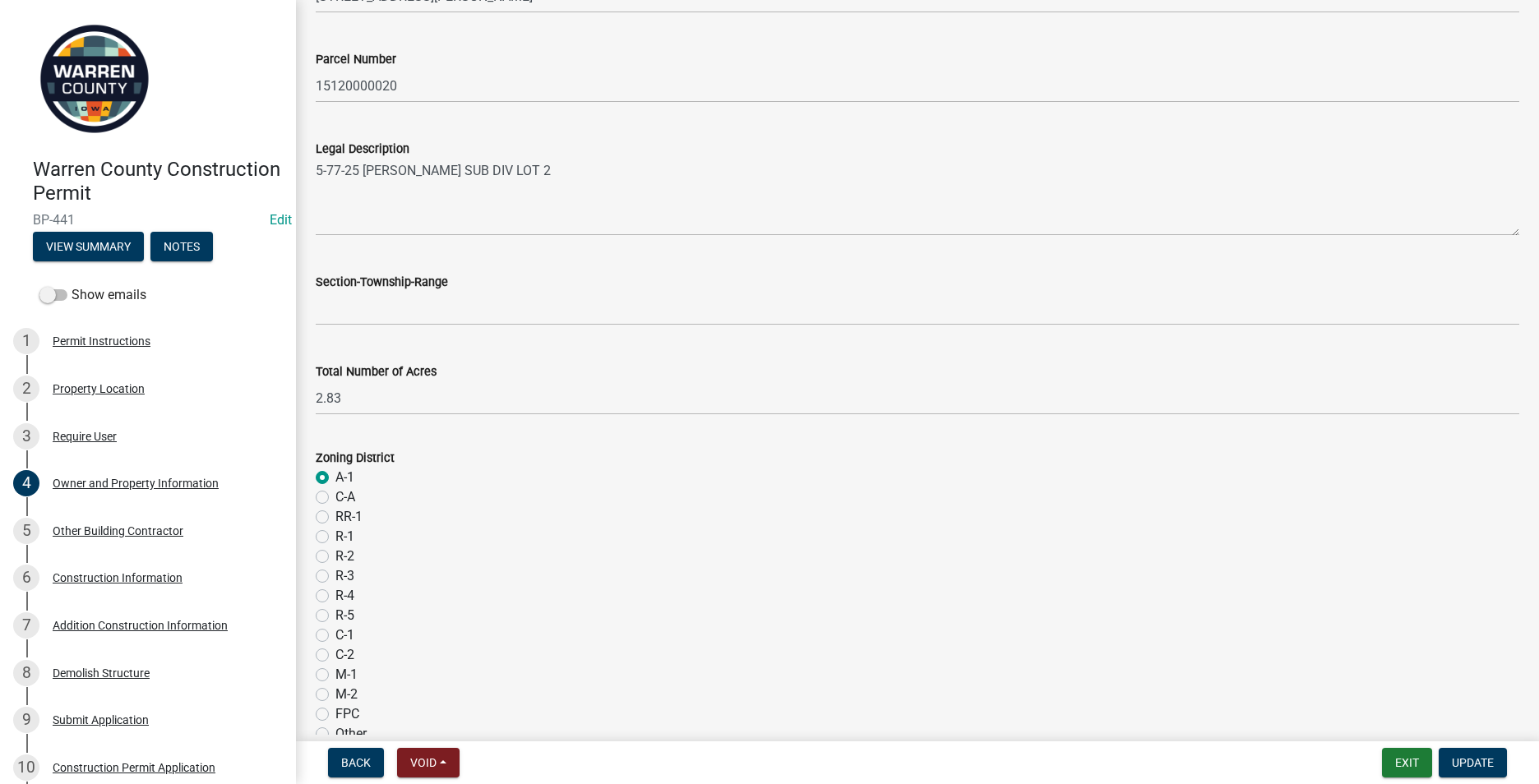
scroll to position [1285, 0]
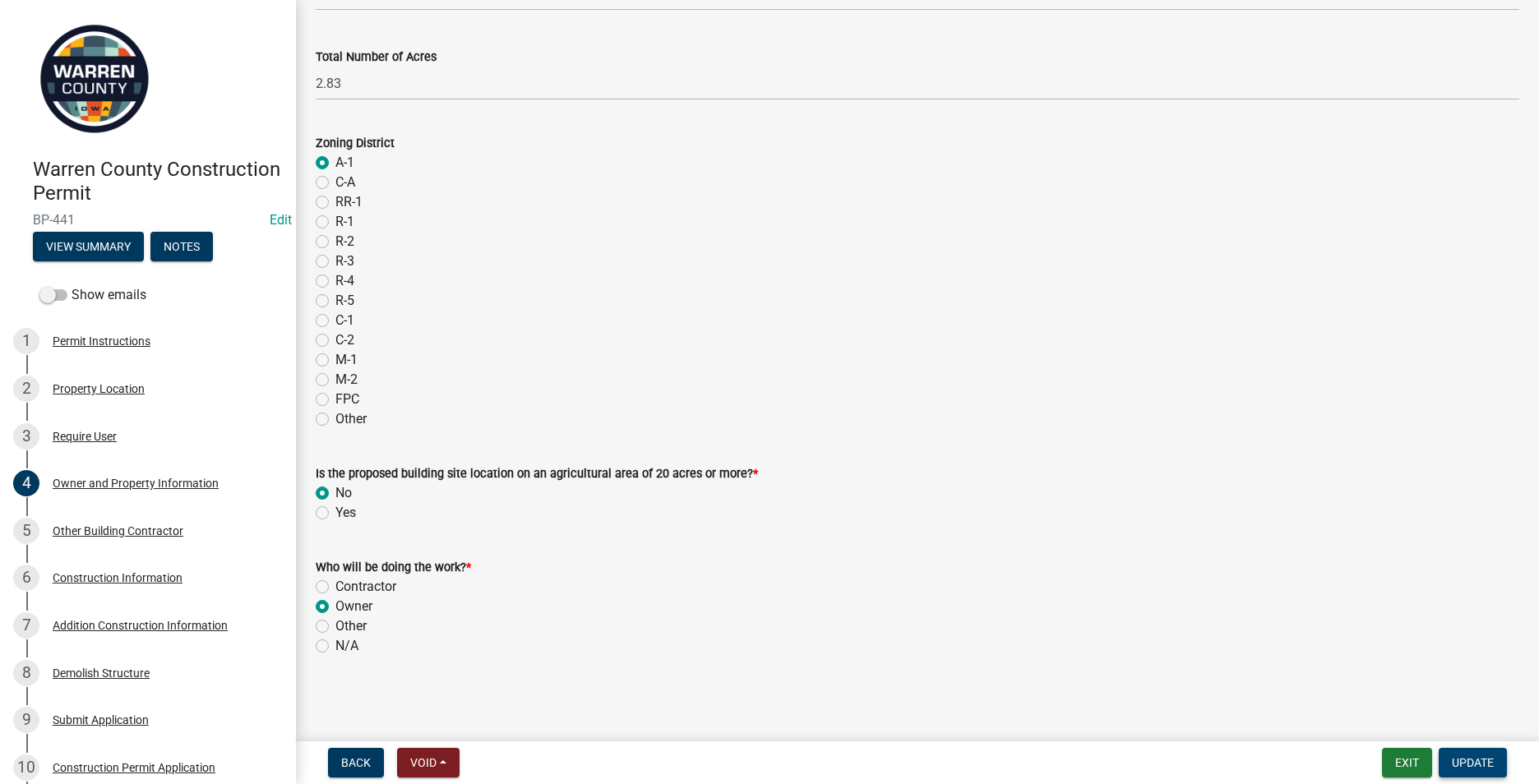
click at [1493, 766] on span "Update" at bounding box center [1473, 762] width 42 height 13
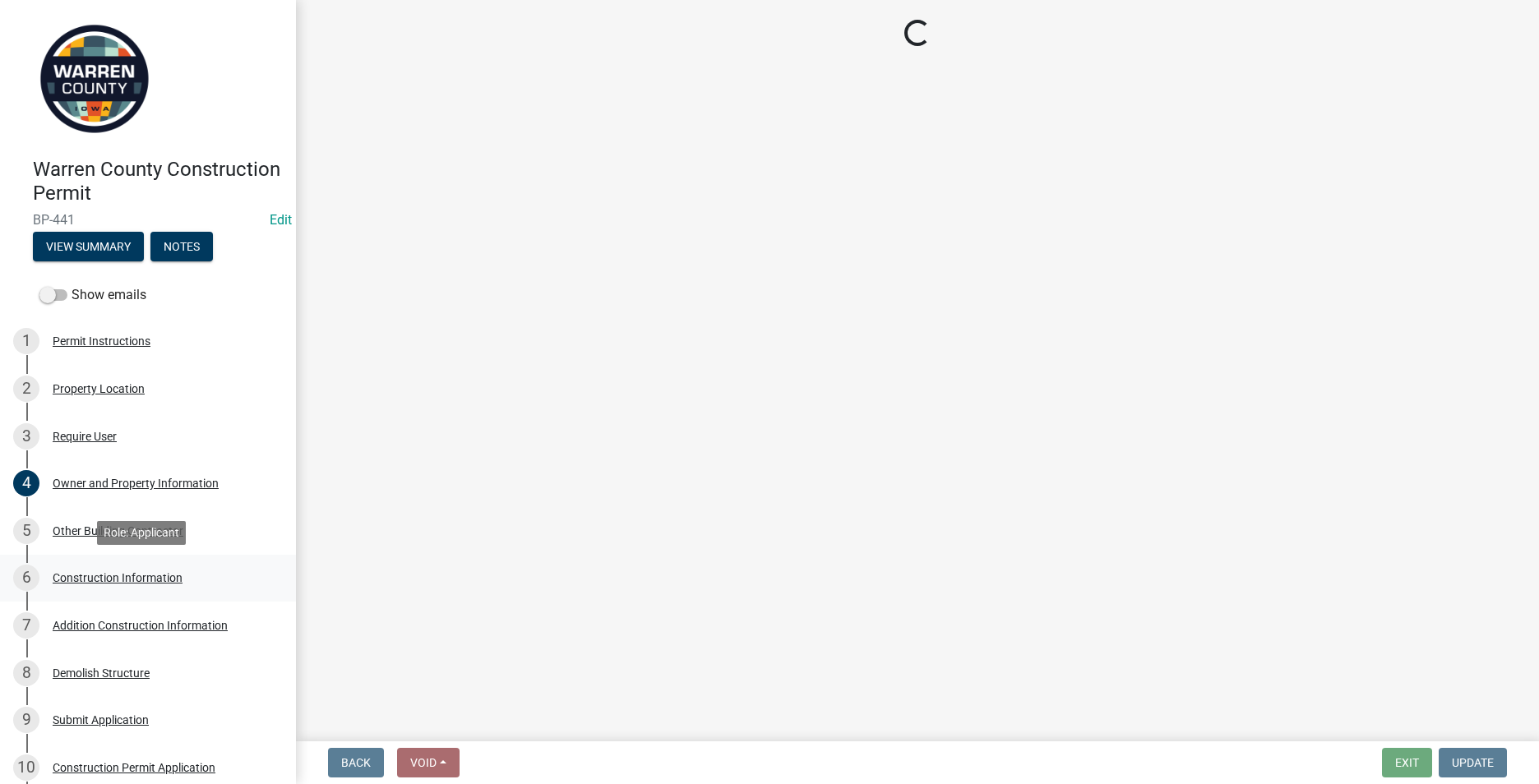
click at [66, 576] on div "Construction Information" at bounding box center [117, 577] width 130 height 12
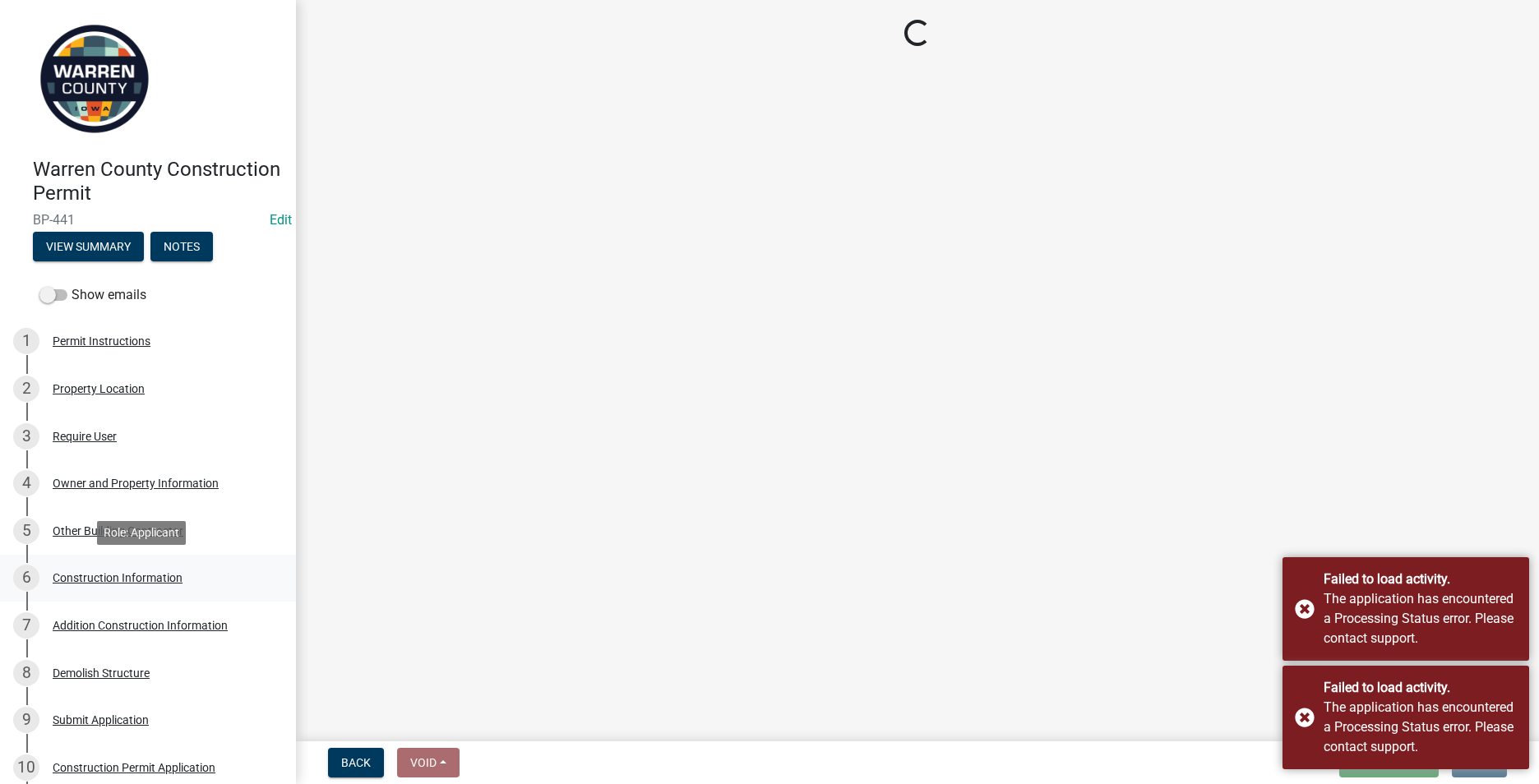
click at [93, 572] on div "Construction Information" at bounding box center [117, 577] width 130 height 12
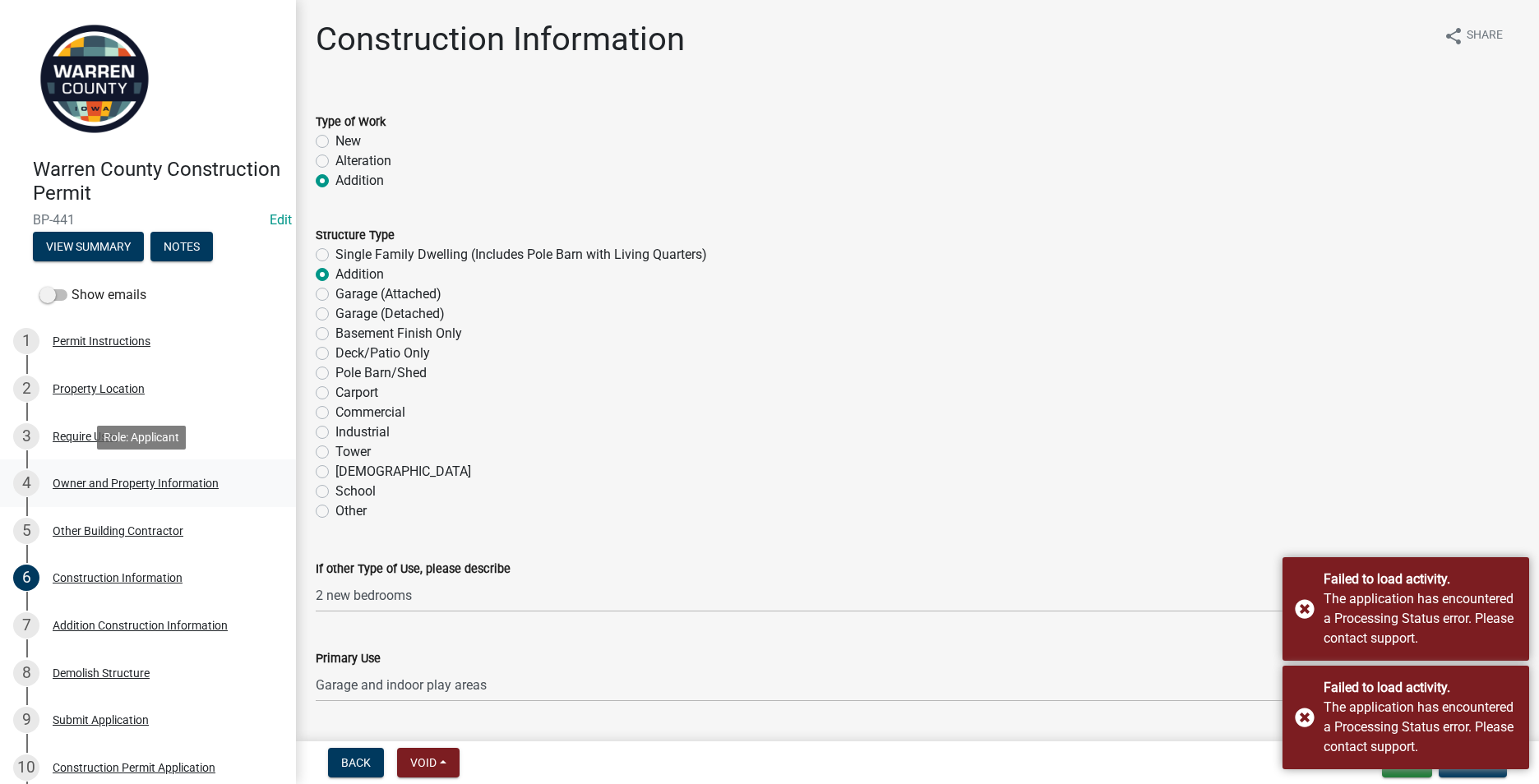
click at [86, 486] on div "Owner and Property Information" at bounding box center [135, 483] width 166 height 12
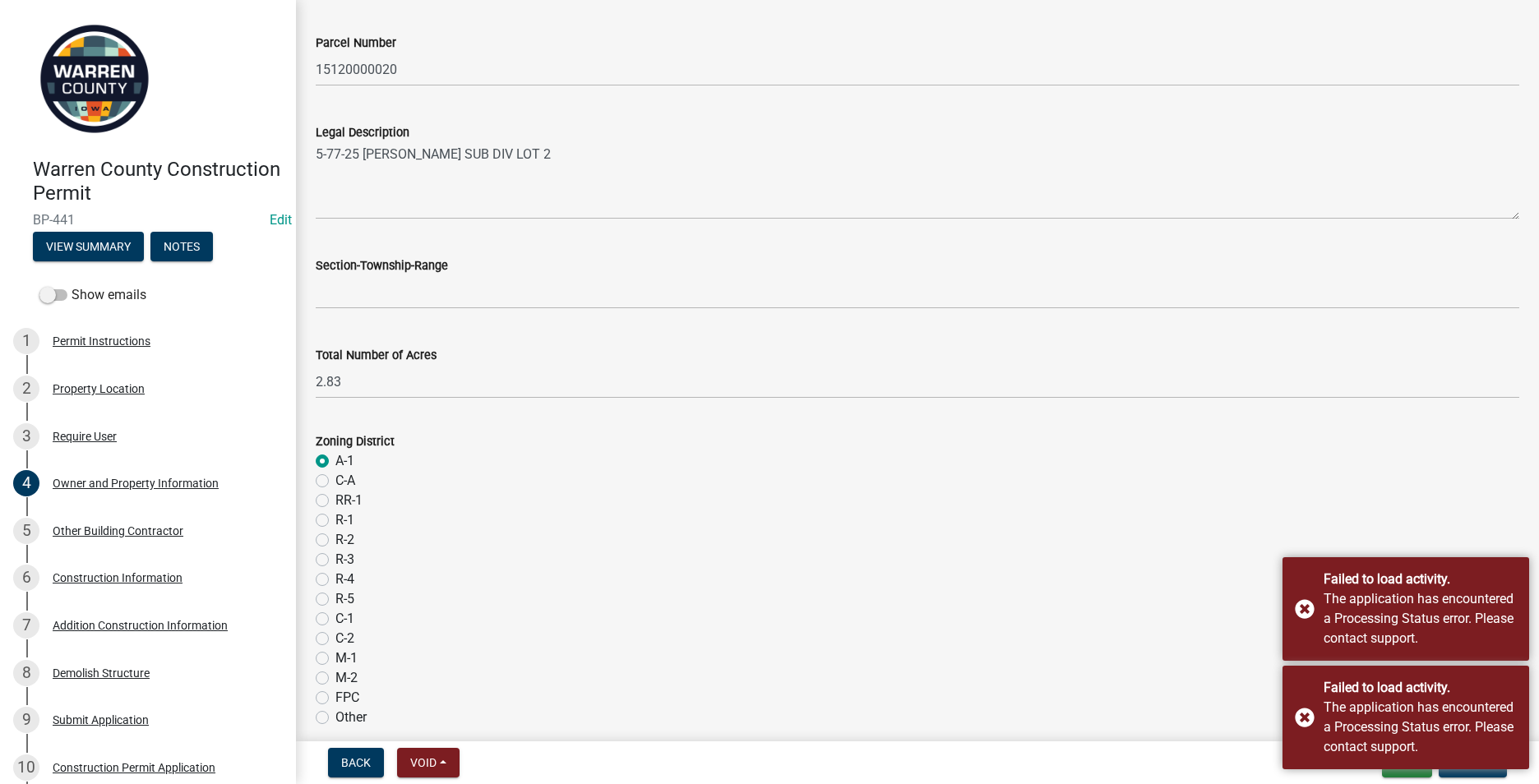
scroll to position [1285, 0]
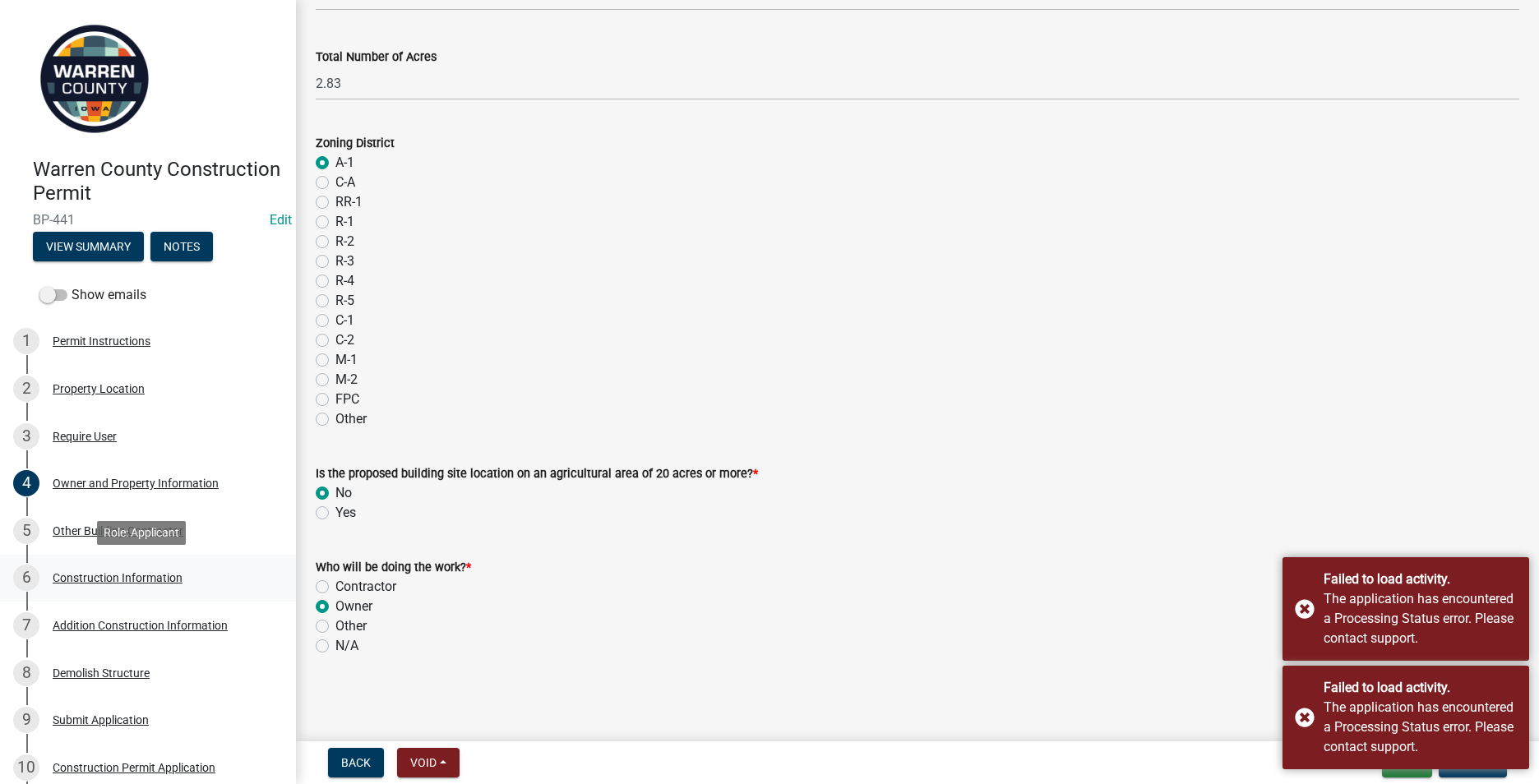
click at [99, 575] on div "Construction Information" at bounding box center [117, 577] width 130 height 12
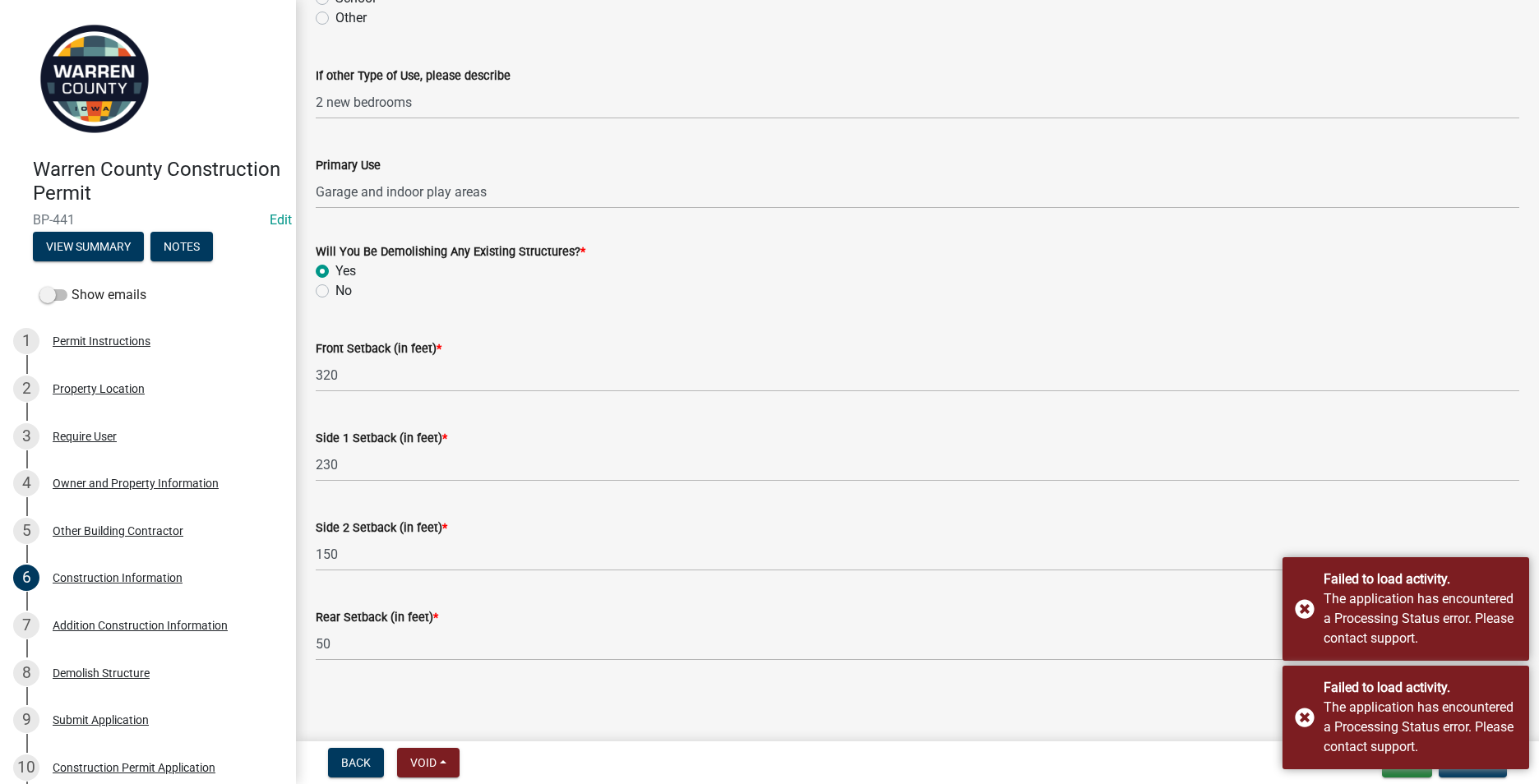
scroll to position [496, 0]
click at [128, 625] on div "Addition Construction Information" at bounding box center [140, 625] width 175 height 12
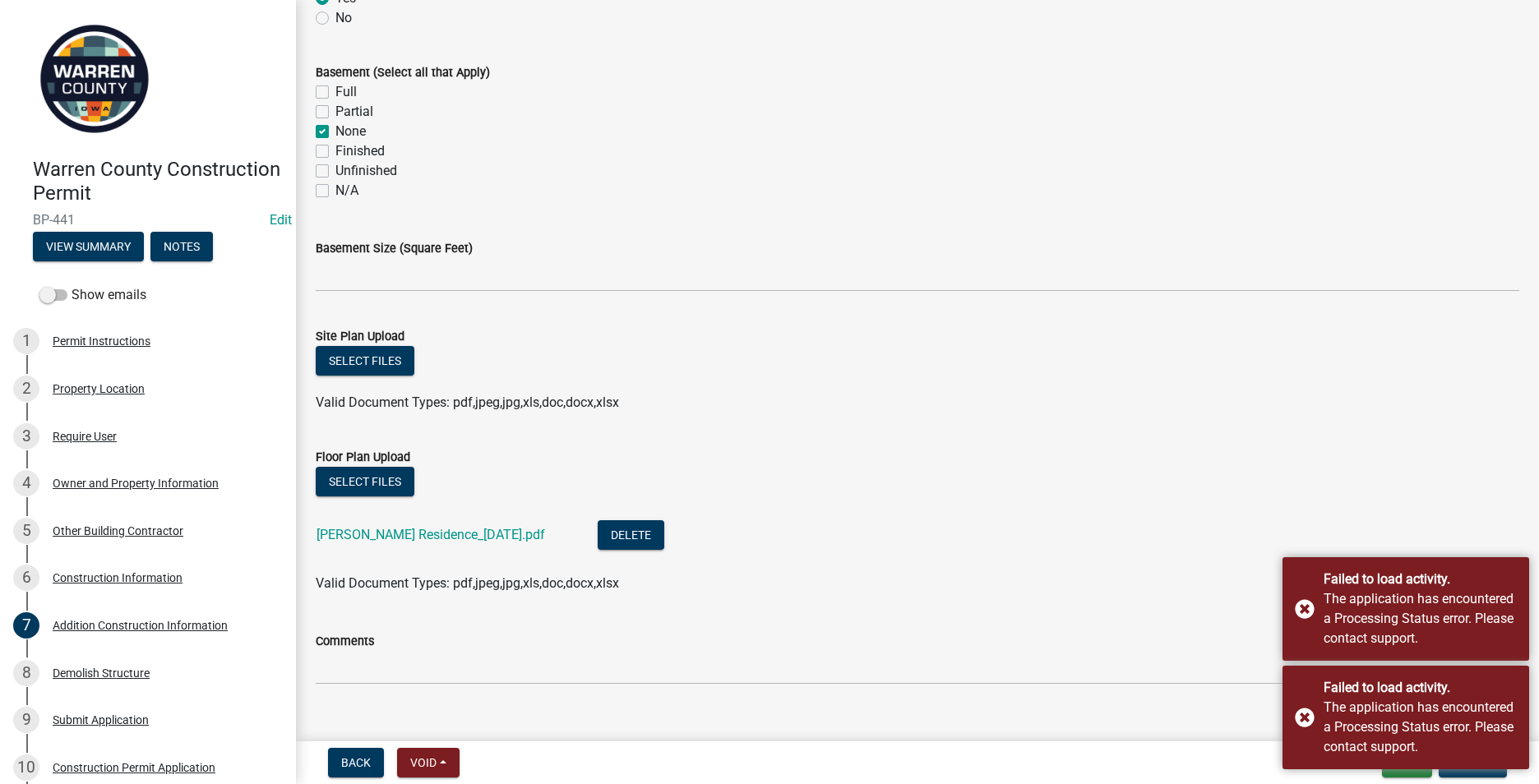
scroll to position [658, 0]
click at [375, 533] on link "[PERSON_NAME] Residence_[DATE].pdf" at bounding box center [430, 532] width 229 height 15
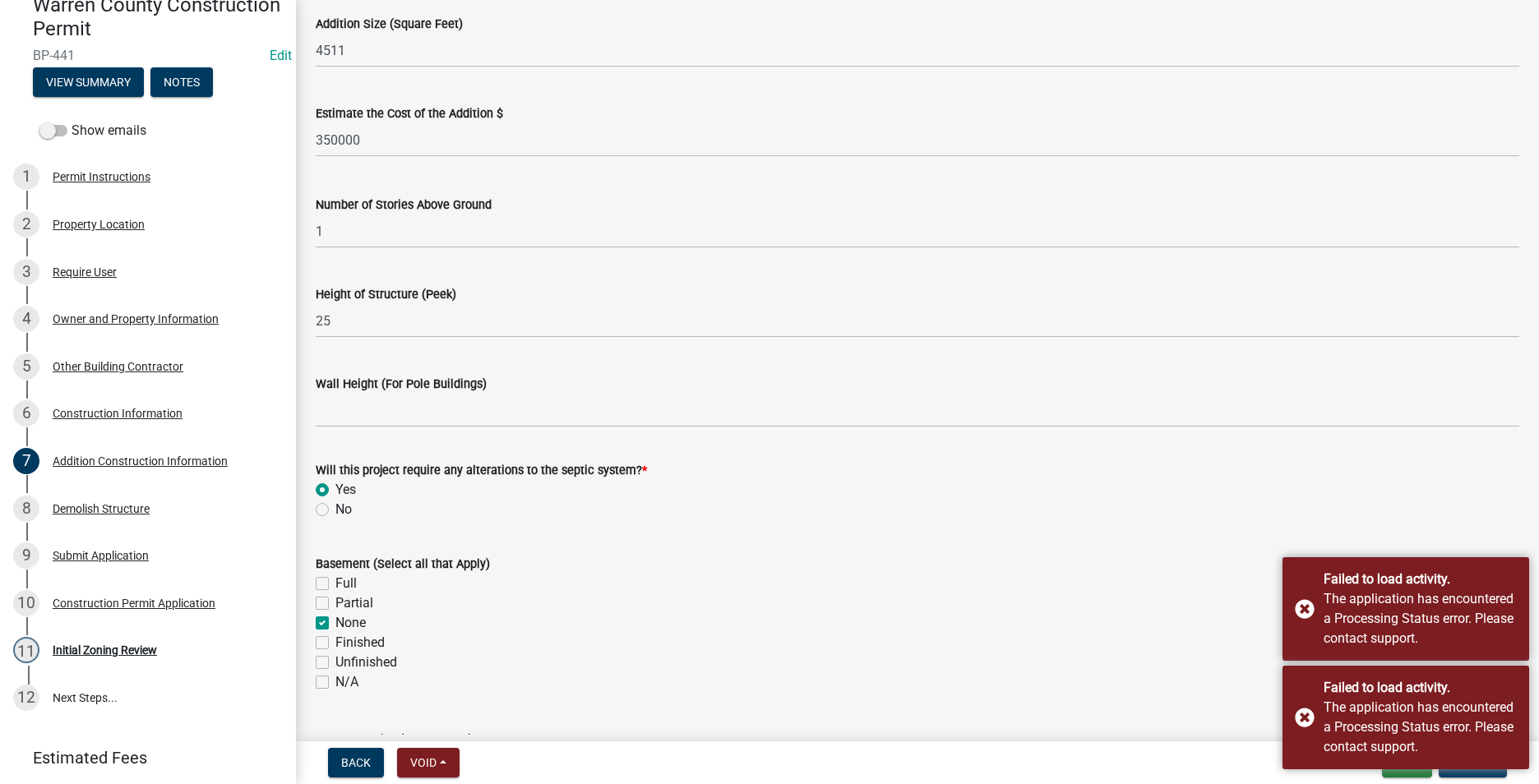
scroll to position [0, 0]
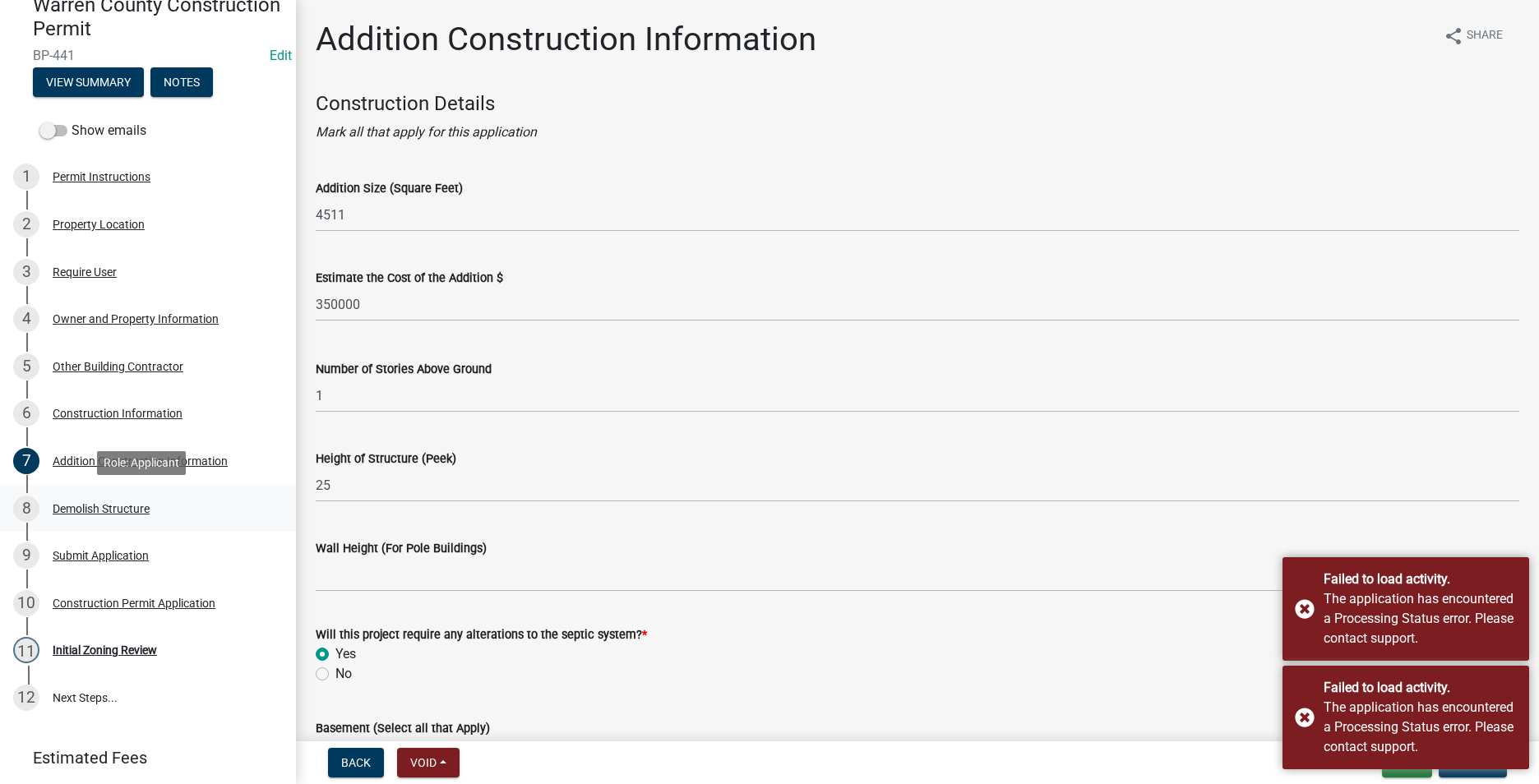
click at [87, 513] on div "Demolish Structure" at bounding box center [101, 508] width 97 height 12
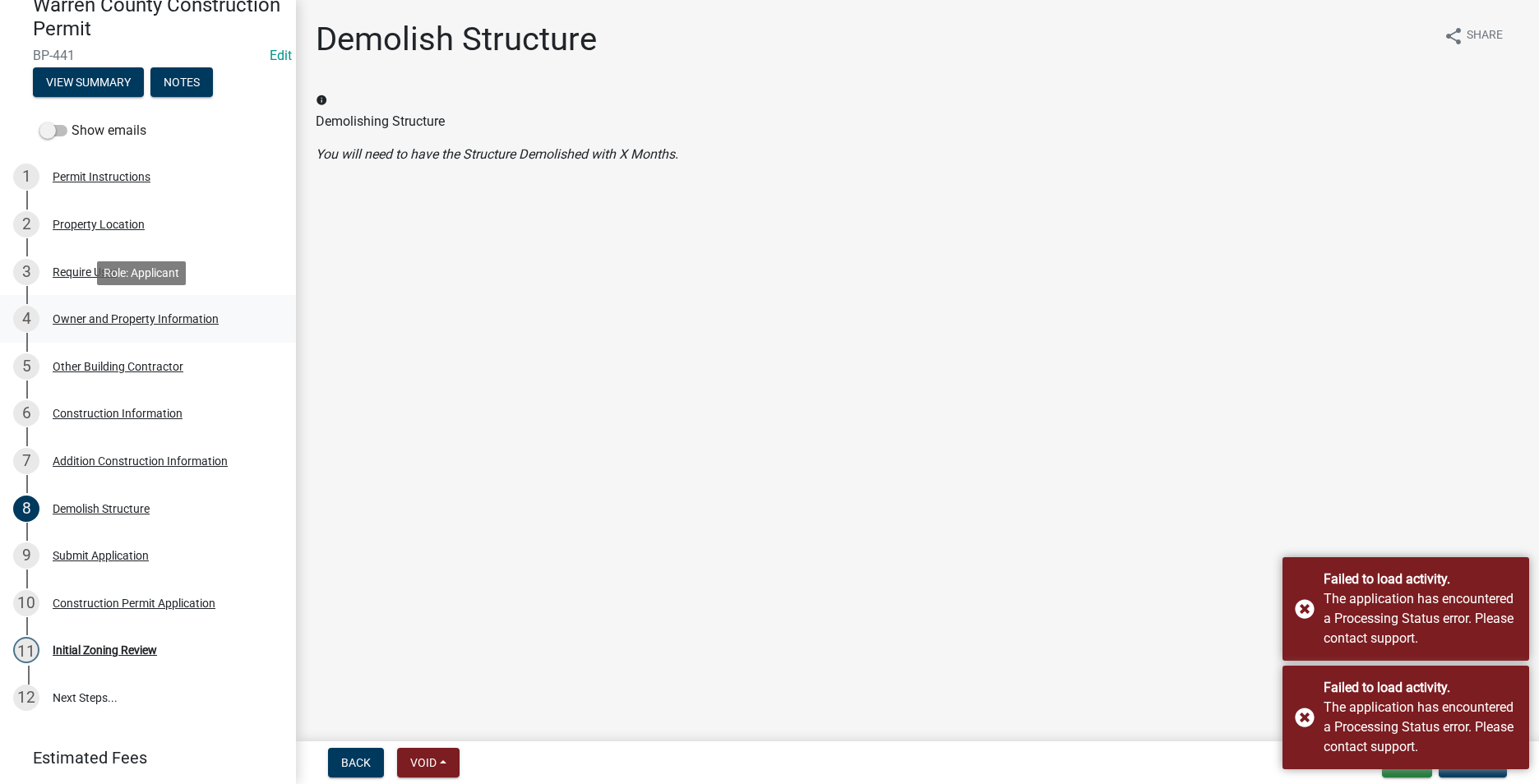
click at [82, 323] on div "Owner and Property Information" at bounding box center [135, 318] width 166 height 12
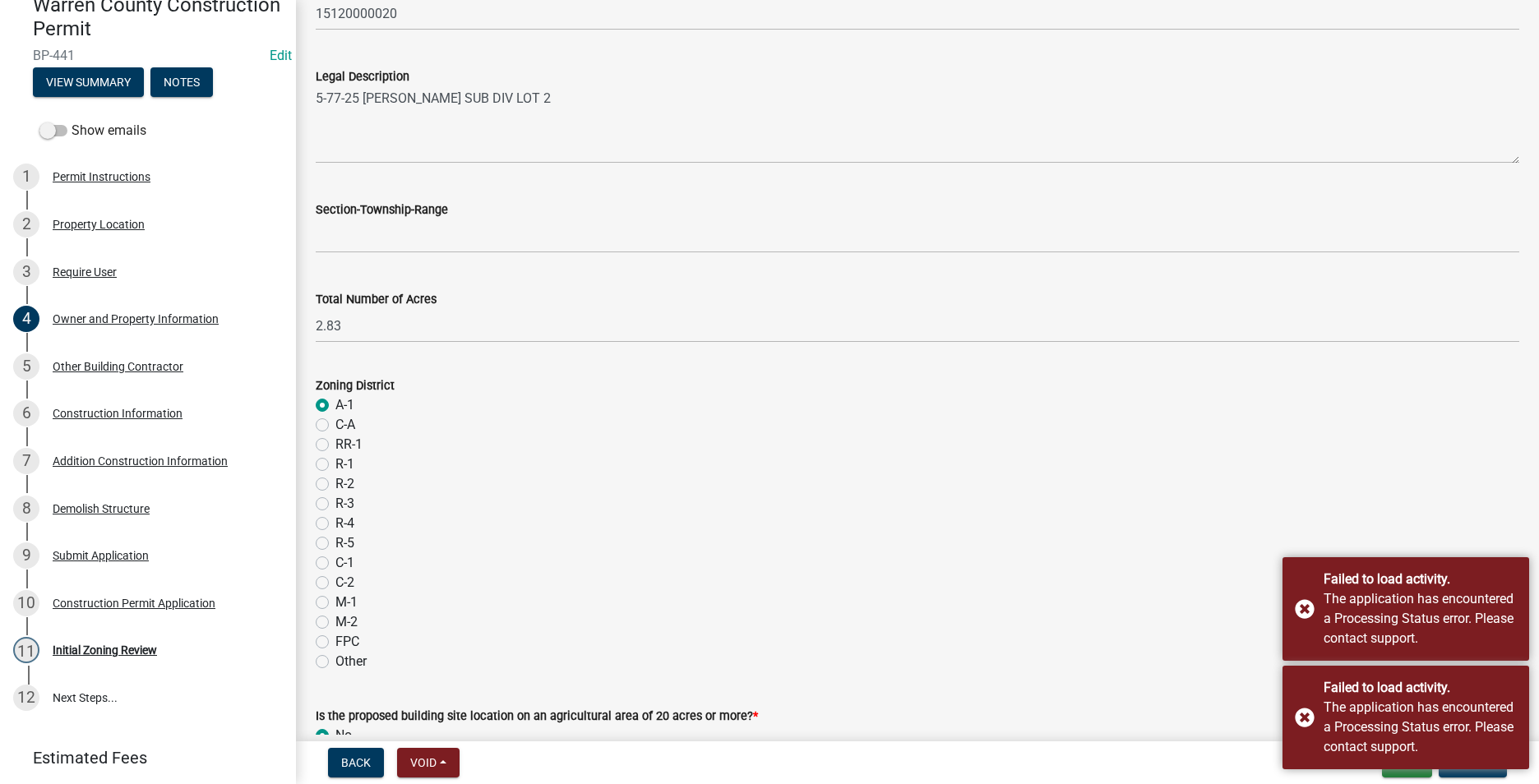
scroll to position [1285, 0]
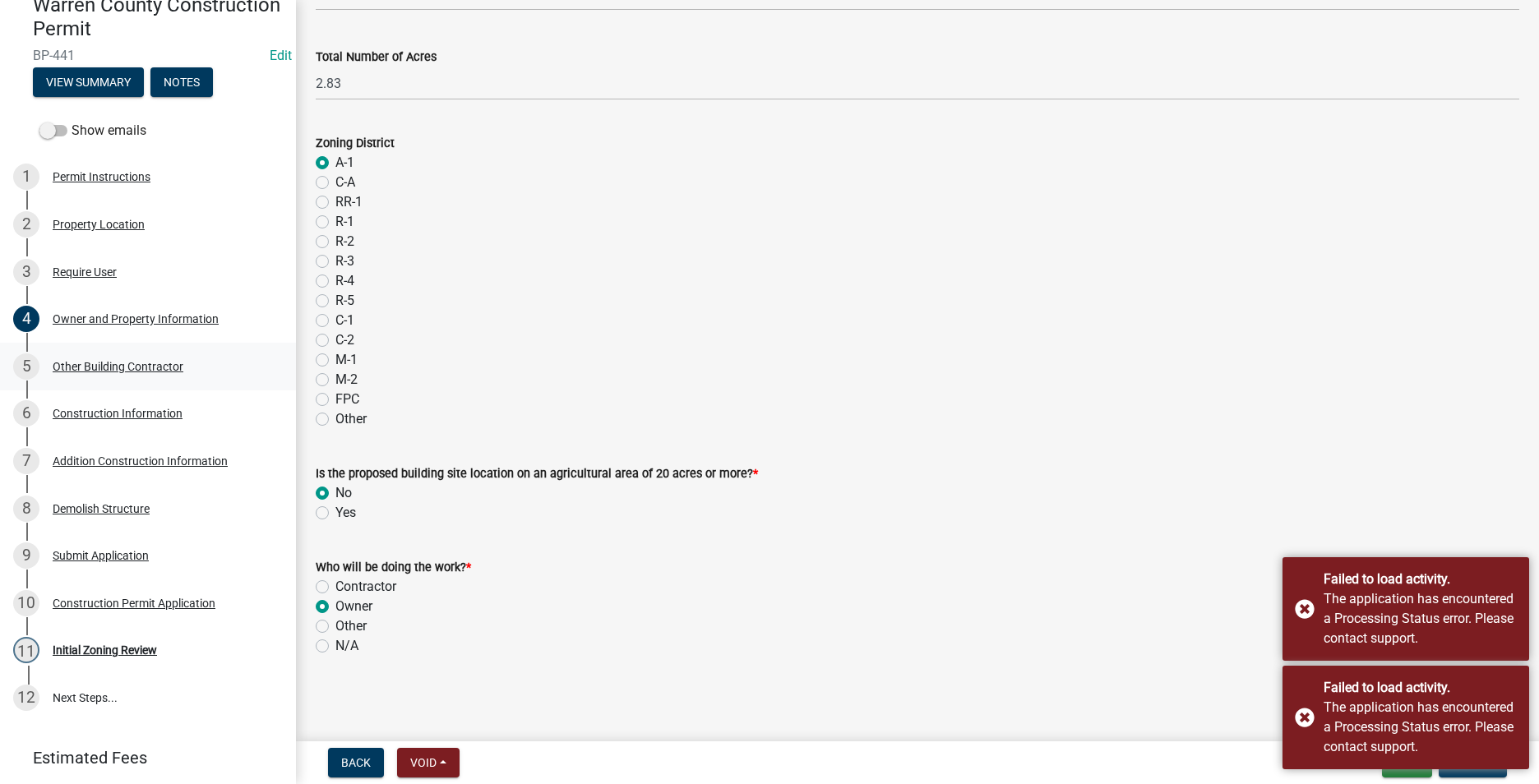
click at [115, 362] on div "Other Building Contractor" at bounding box center [118, 366] width 131 height 12
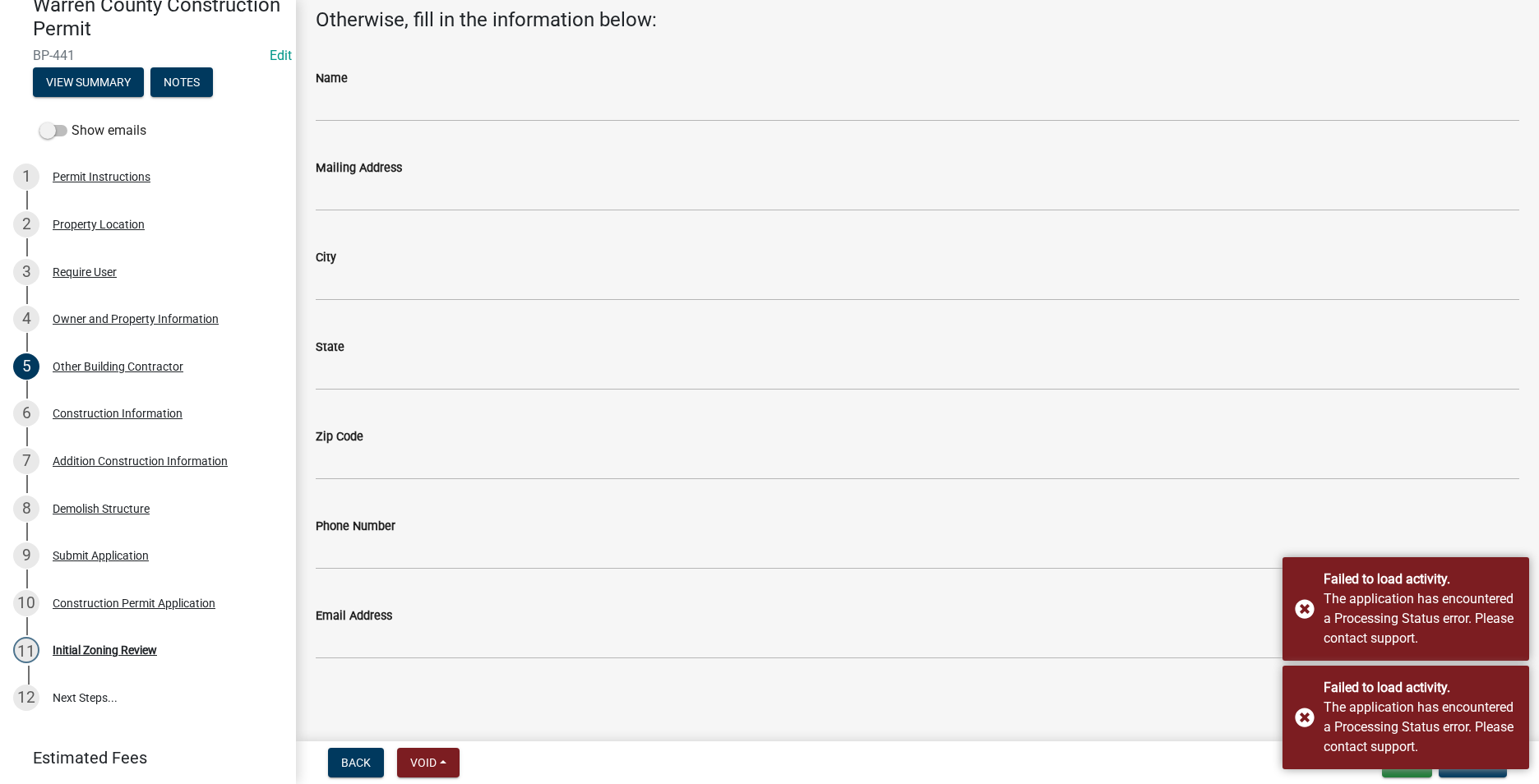
scroll to position [159, 0]
click at [123, 405] on div "6 Construction Information" at bounding box center [142, 413] width 256 height 26
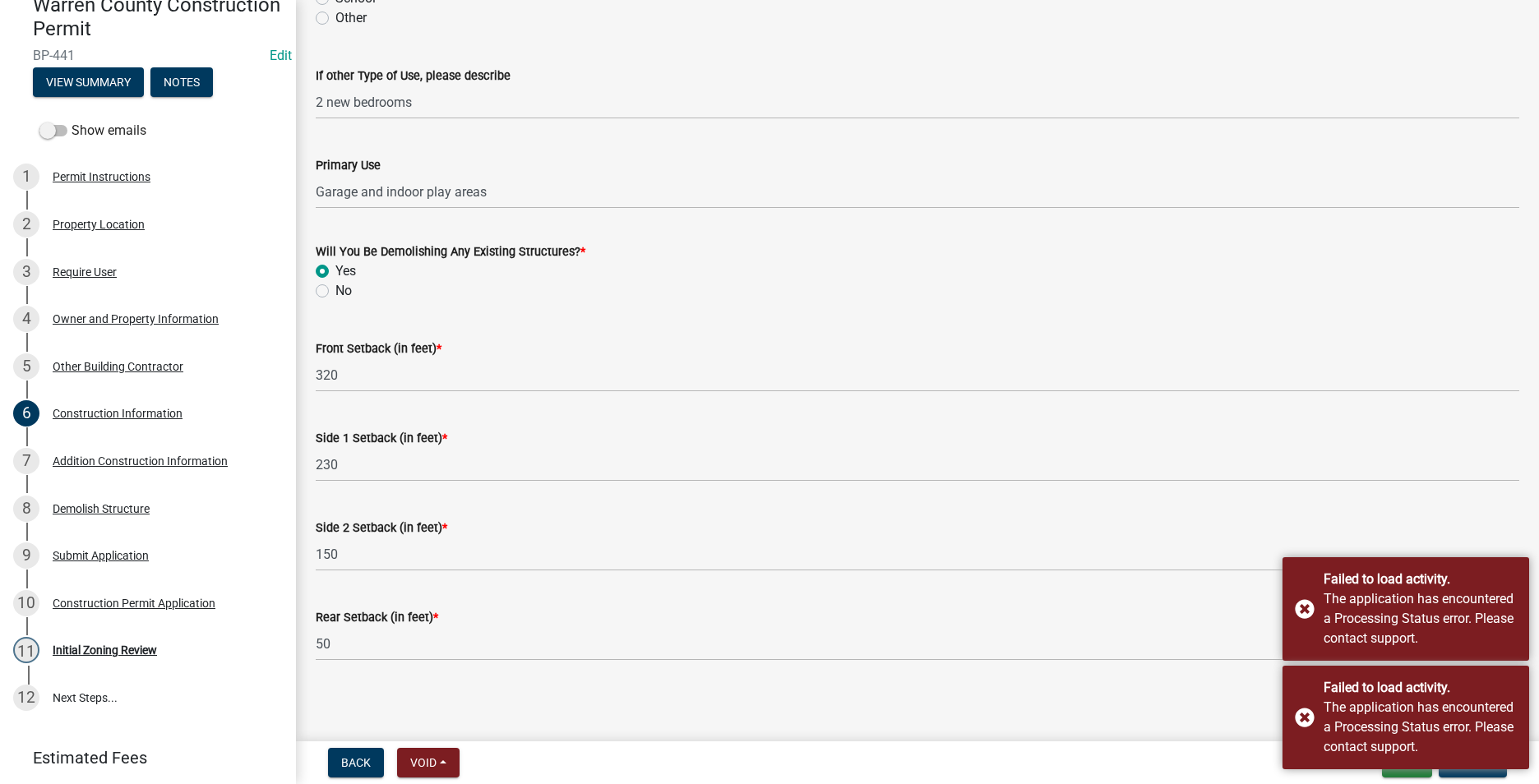
scroll to position [496, 0]
click at [160, 459] on div "Addition Construction Information" at bounding box center [140, 461] width 175 height 12
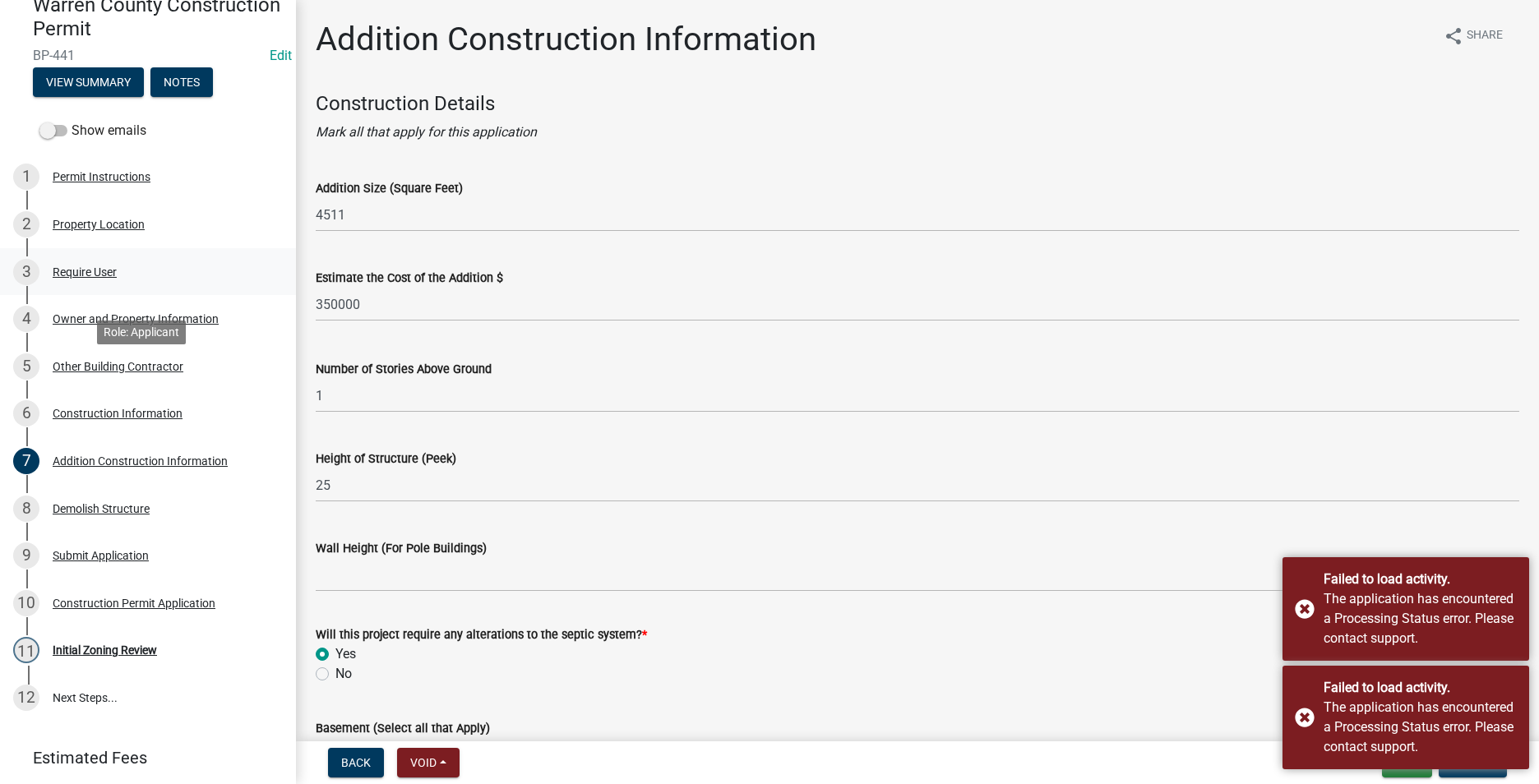
scroll to position [0, 0]
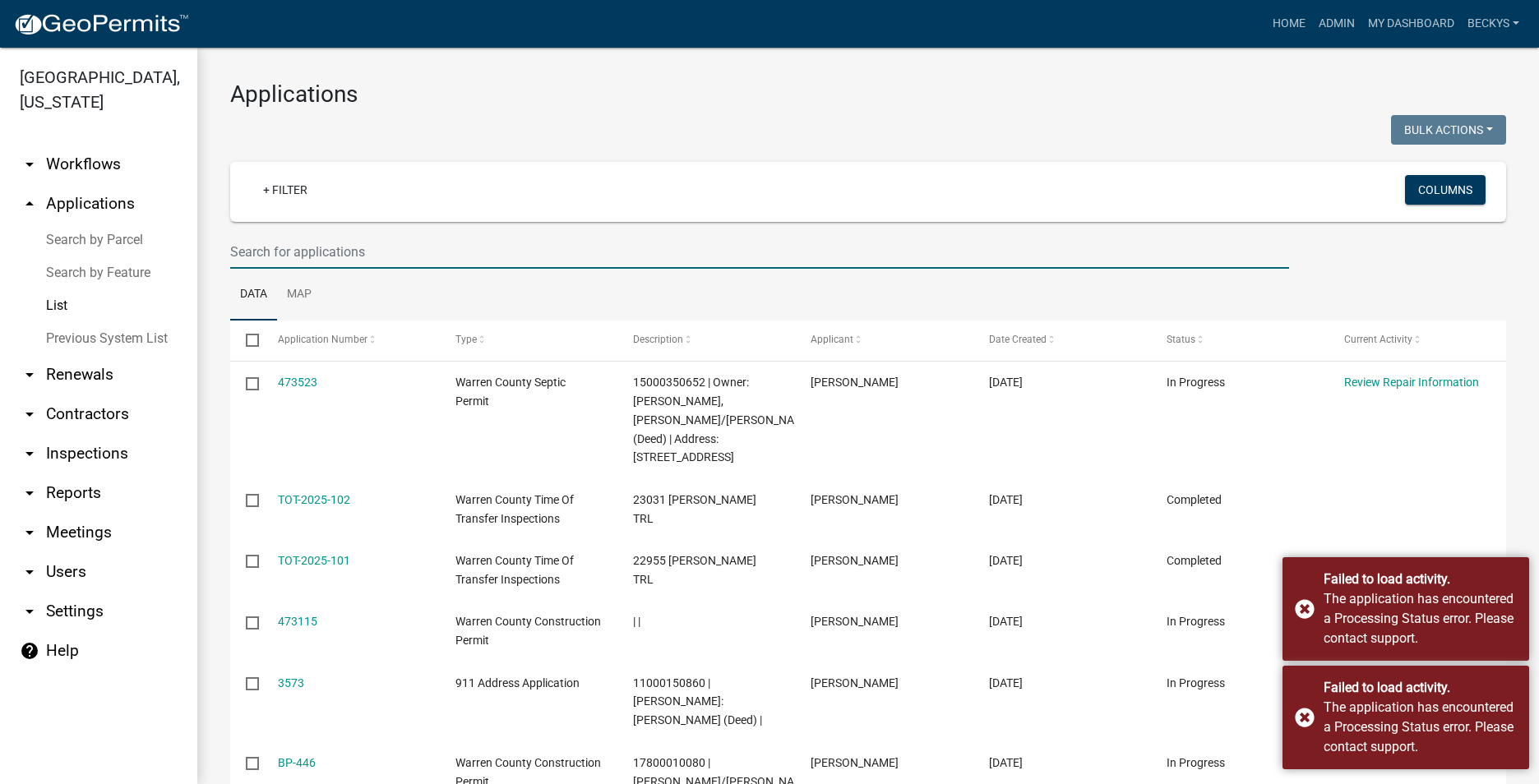
click at [249, 243] on input "text" at bounding box center [759, 252] width 1059 height 34
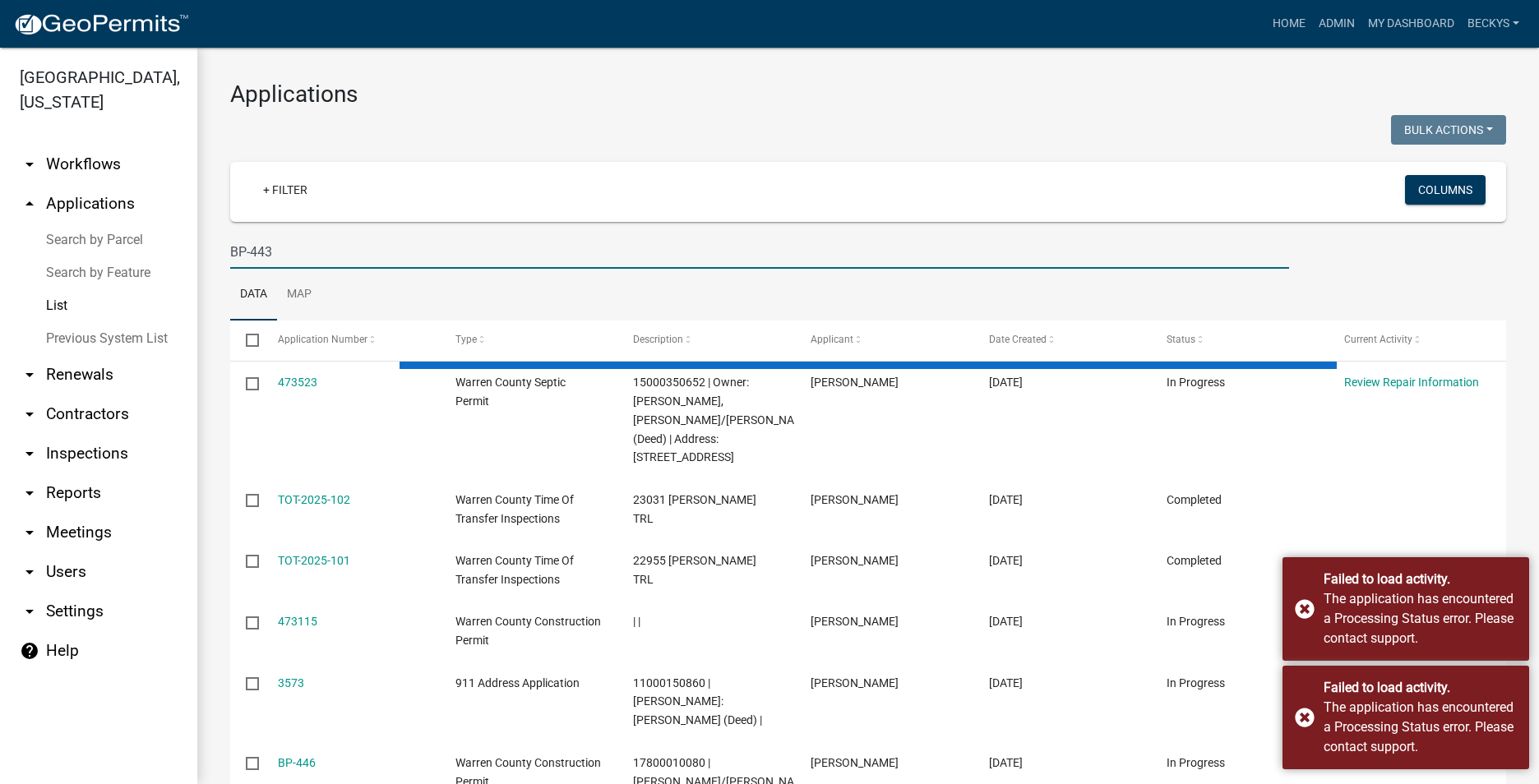
type input "BP-443"
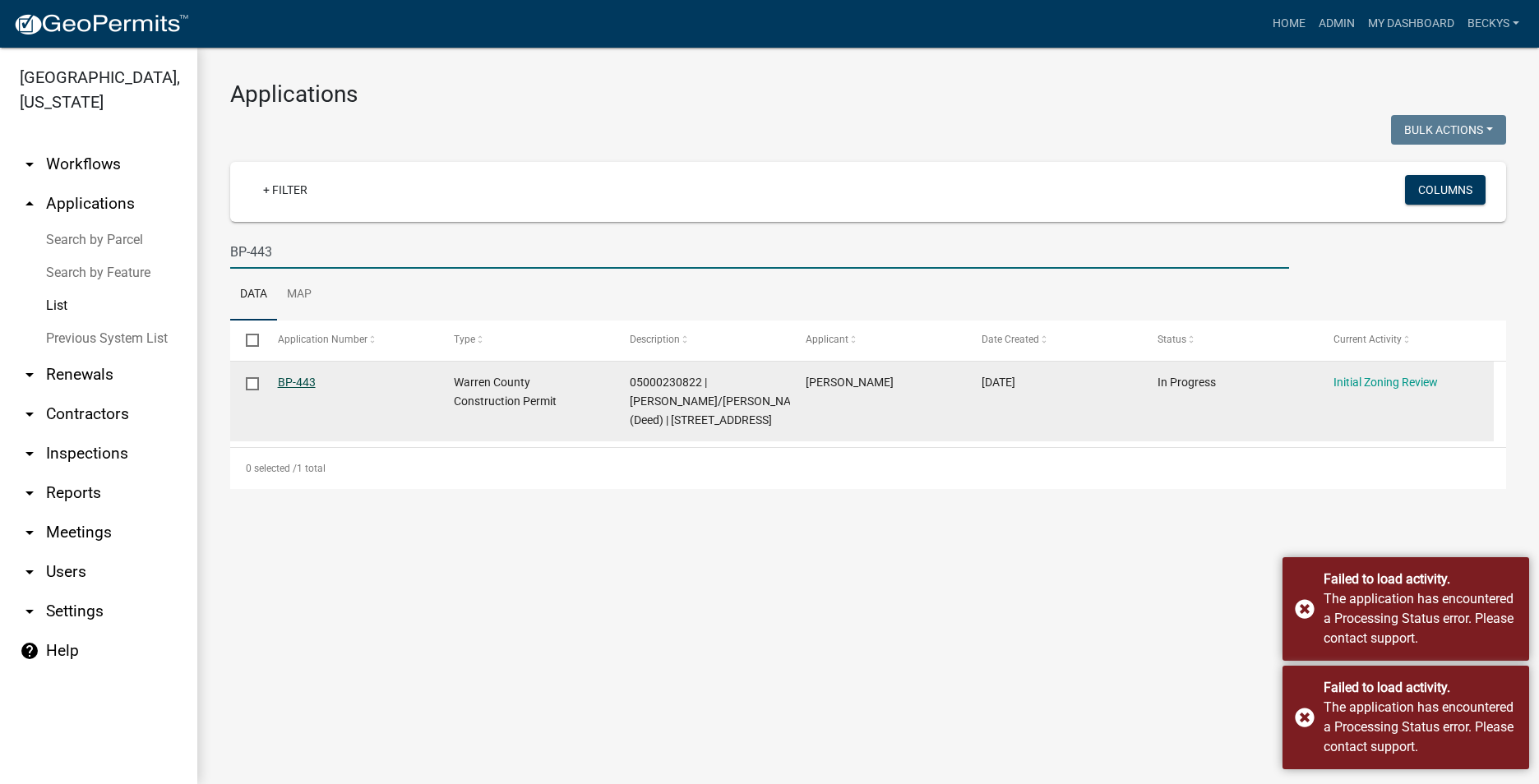
click at [293, 376] on link "BP-443" at bounding box center [297, 382] width 38 height 13
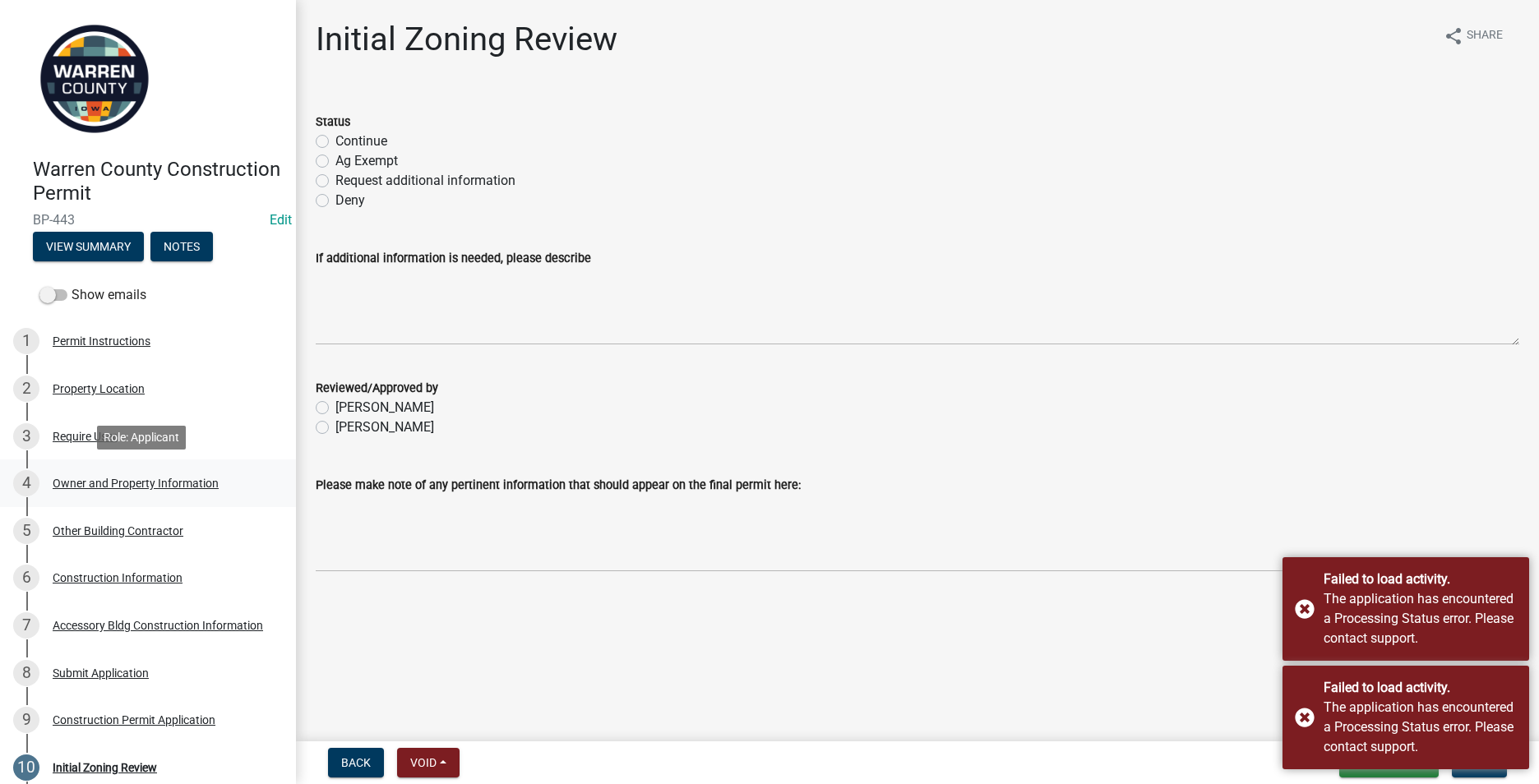
click at [203, 478] on div "Owner and Property Information" at bounding box center [135, 483] width 166 height 12
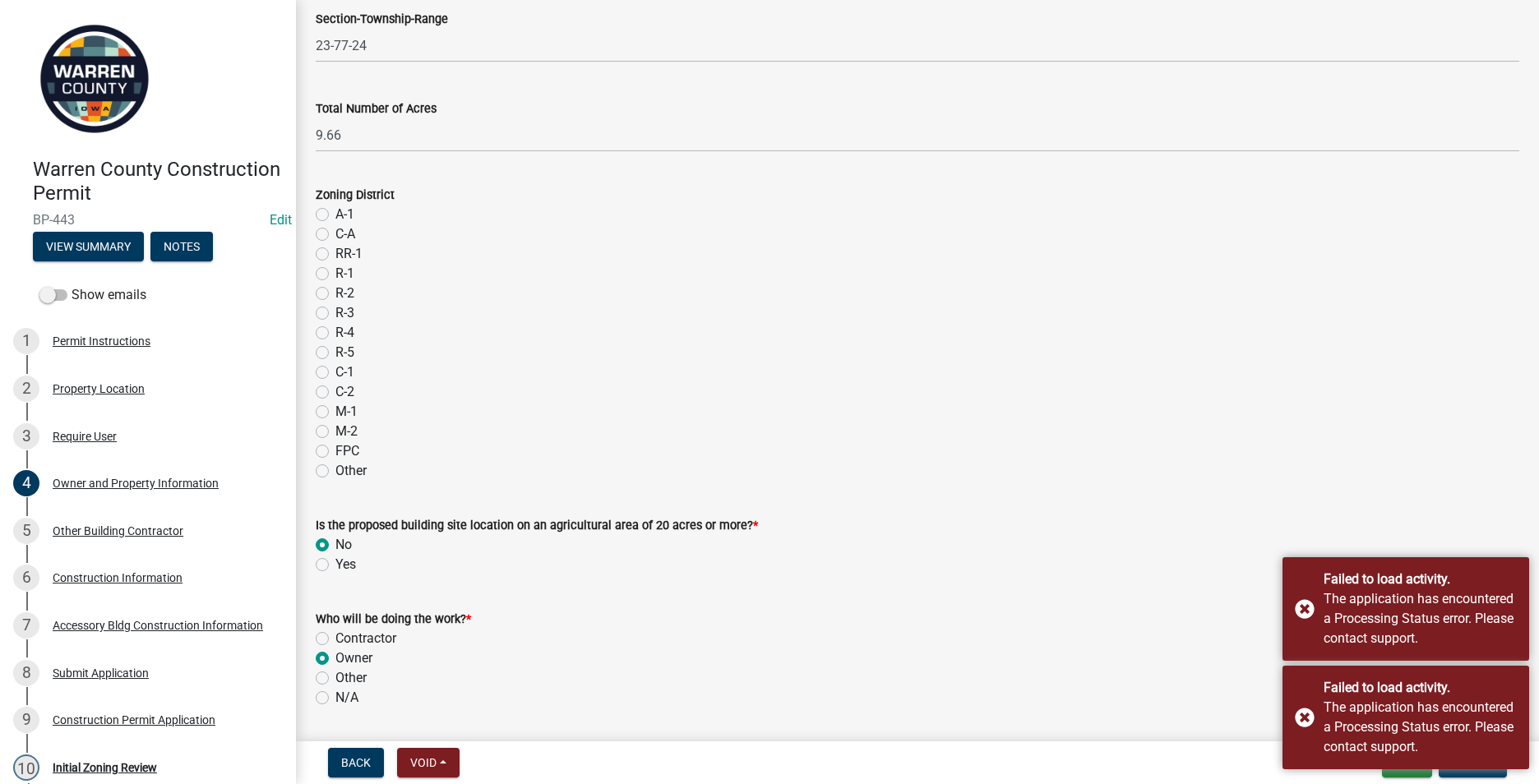
scroll to position [1285, 0]
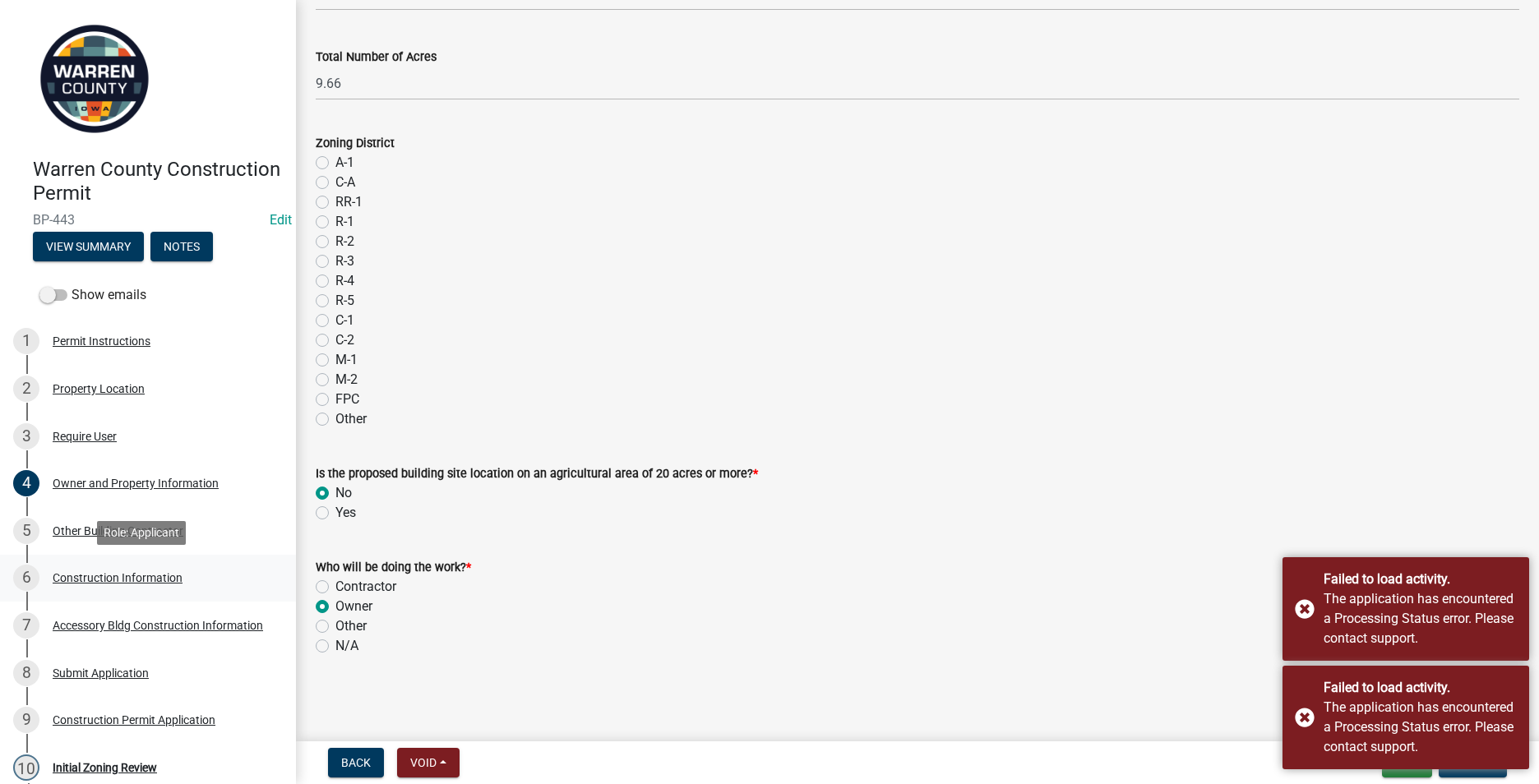
click at [127, 578] on div "Construction Information" at bounding box center [117, 577] width 130 height 12
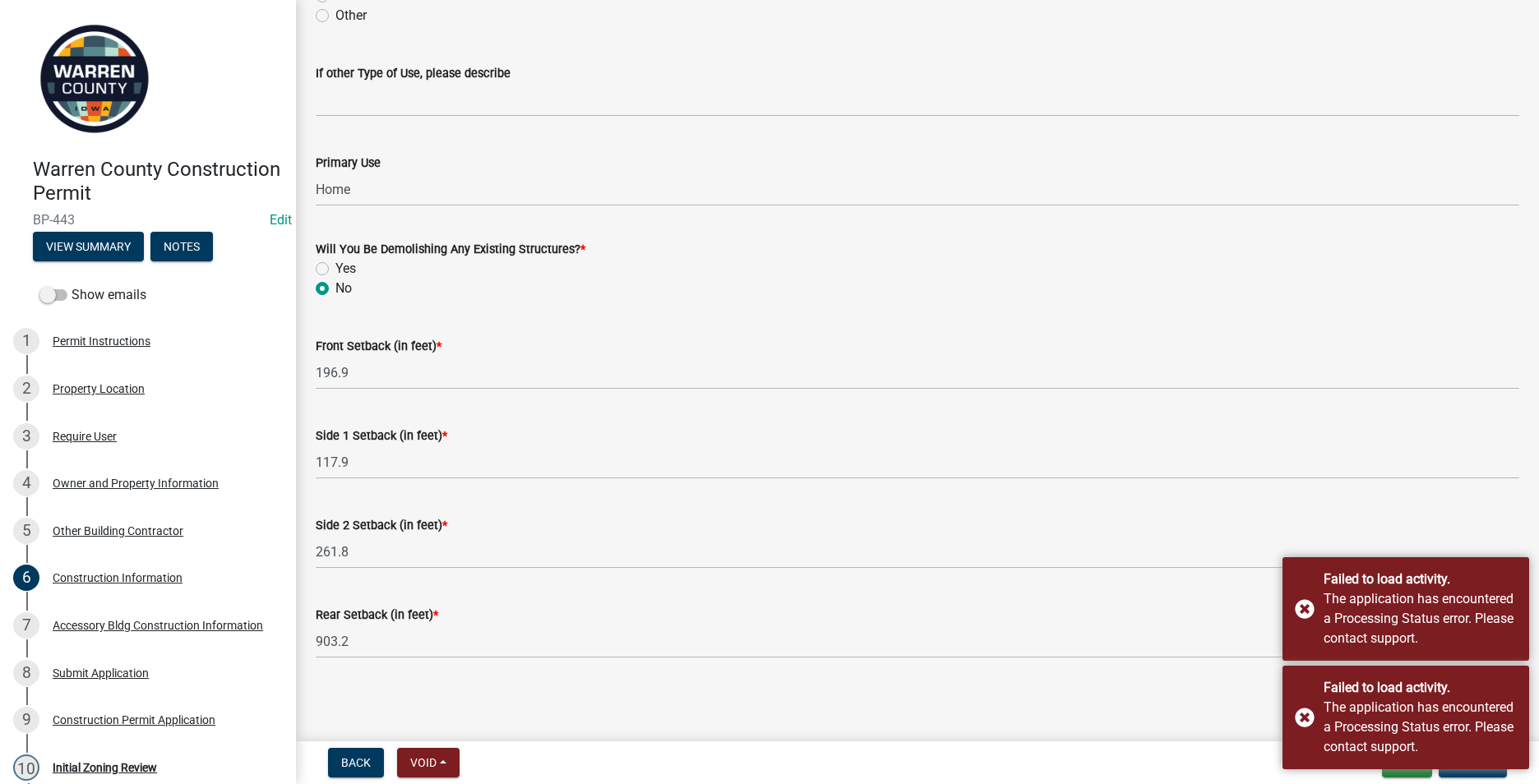
scroll to position [496, 0]
click at [100, 620] on div "Accessory Bldg Construction Information" at bounding box center [158, 625] width 211 height 12
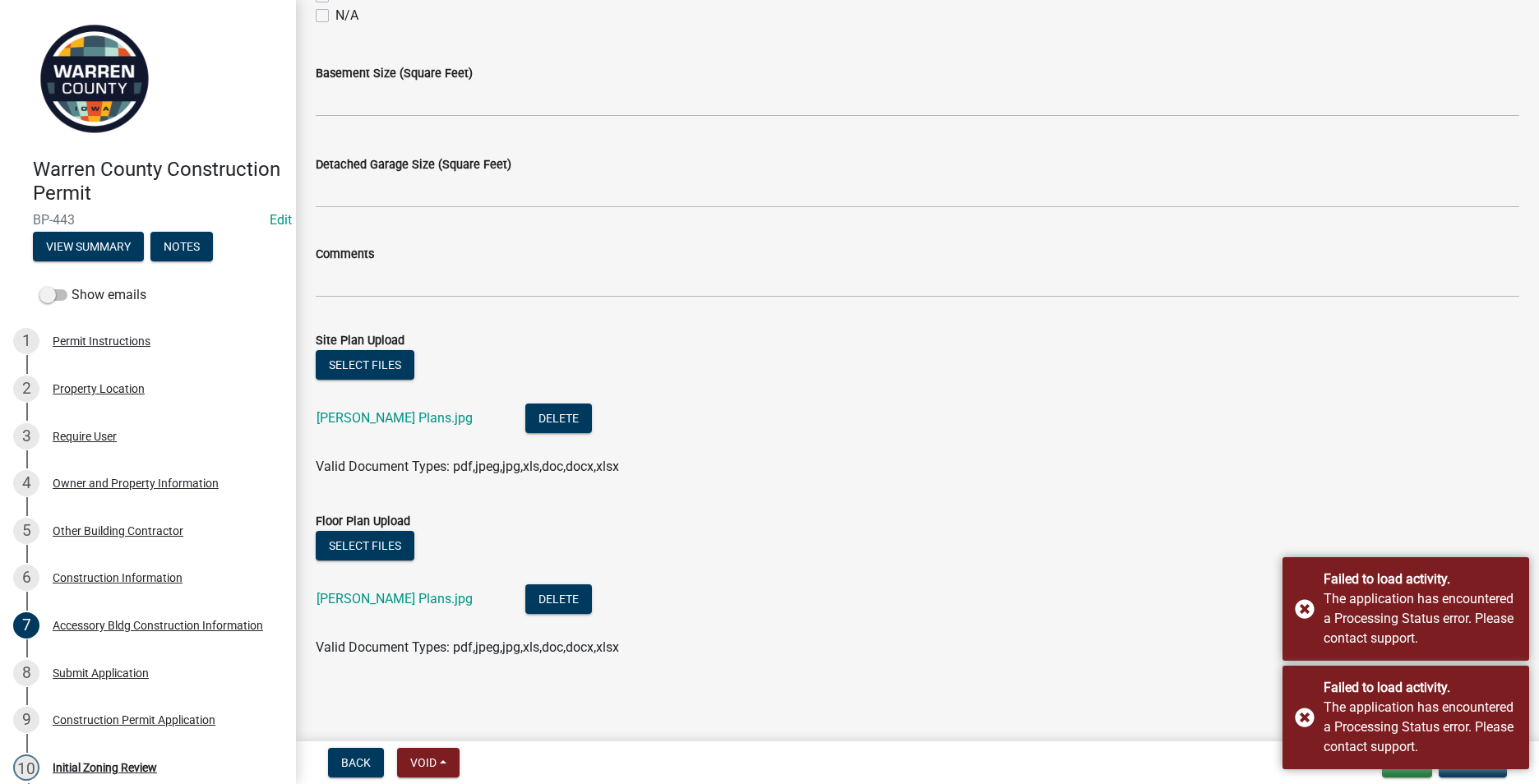
scroll to position [739, 0]
click at [347, 417] on link "[PERSON_NAME] Plans.jpg" at bounding box center [394, 416] width 156 height 15
click at [337, 594] on link "[PERSON_NAME] Plans.jpg" at bounding box center [394, 597] width 156 height 15
click at [372, 422] on link "[PERSON_NAME] Plans.jpg" at bounding box center [394, 416] width 156 height 15
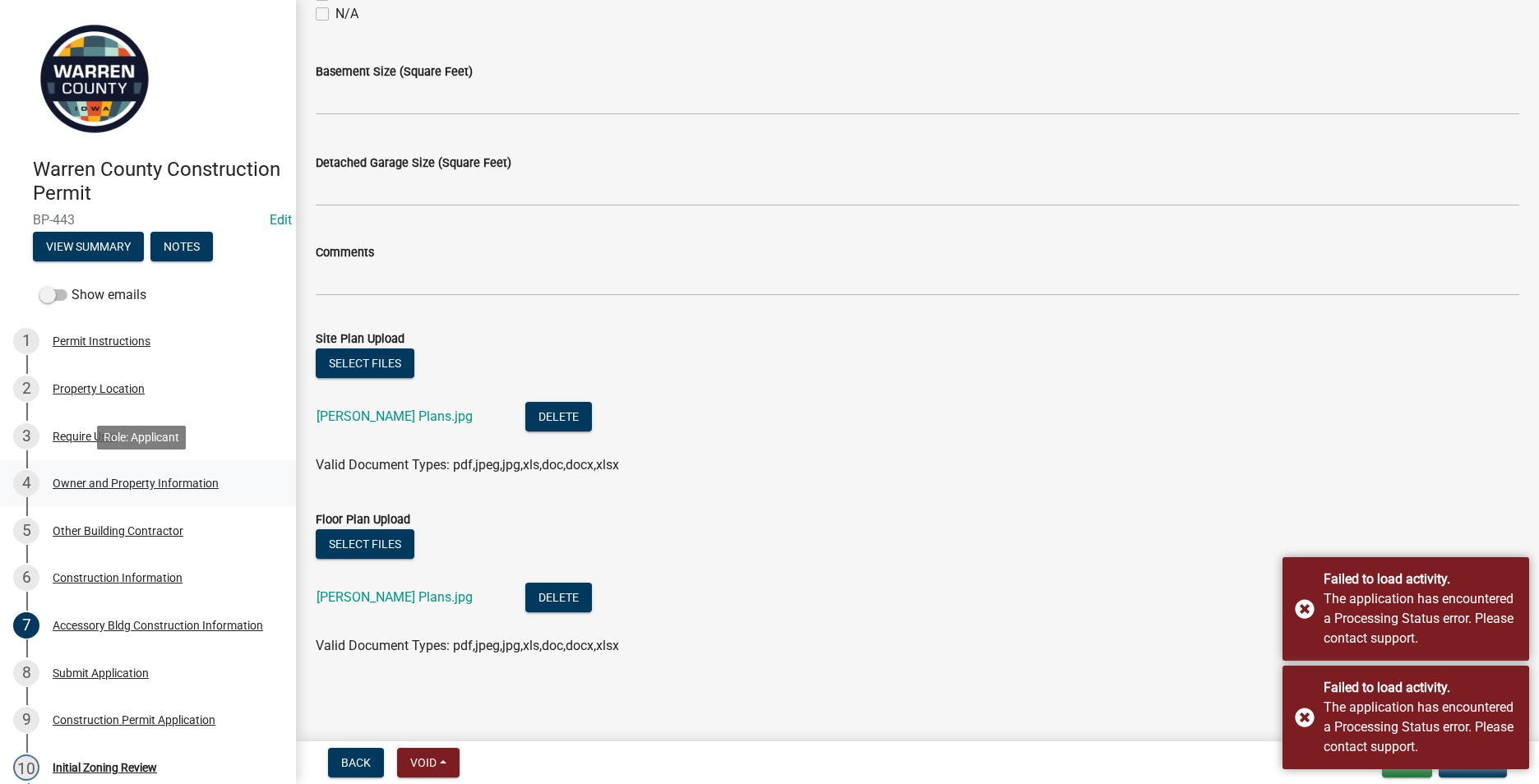
click at [106, 473] on div "4 Owner and Property Information" at bounding box center [142, 483] width 256 height 26
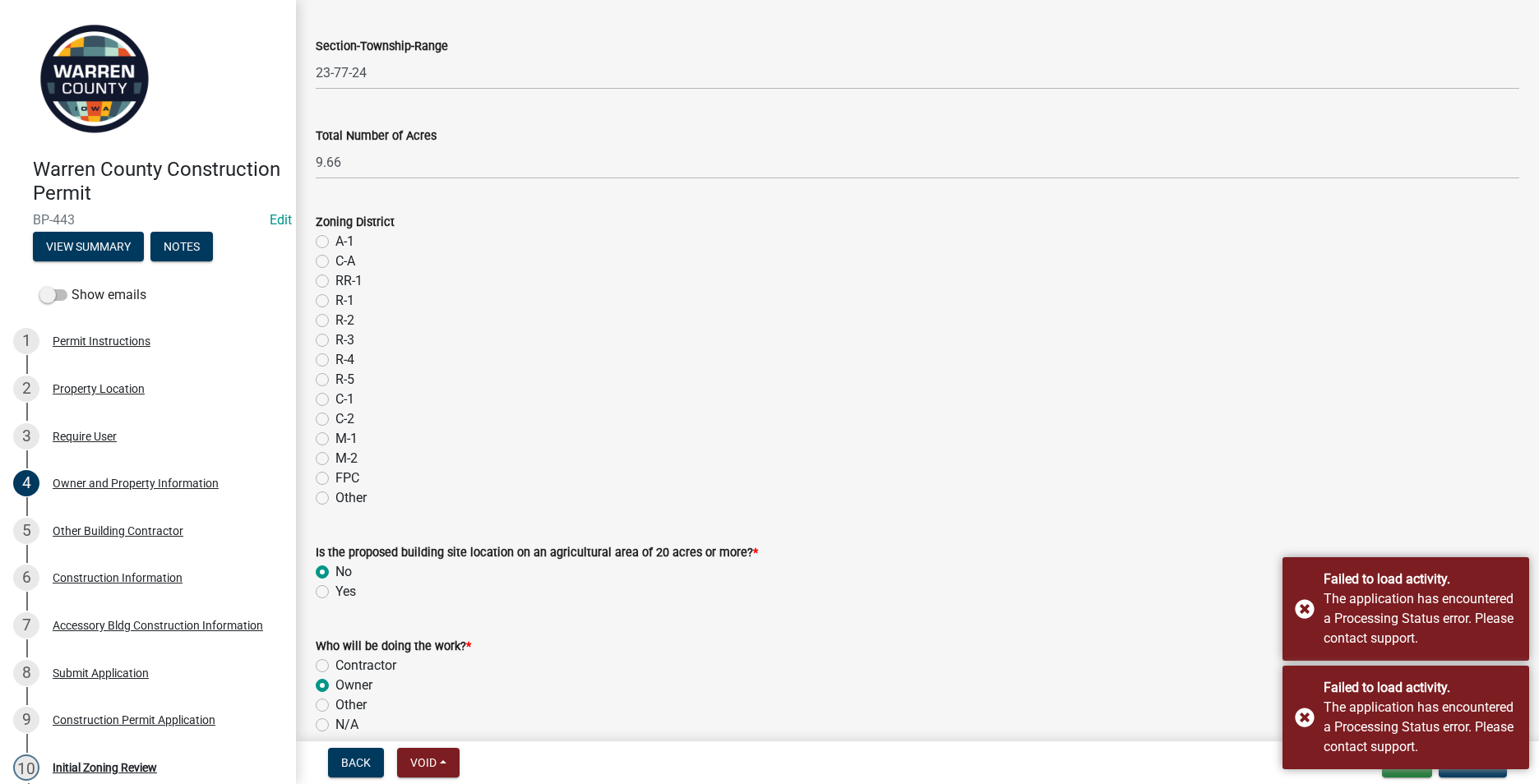
scroll to position [1038, 0]
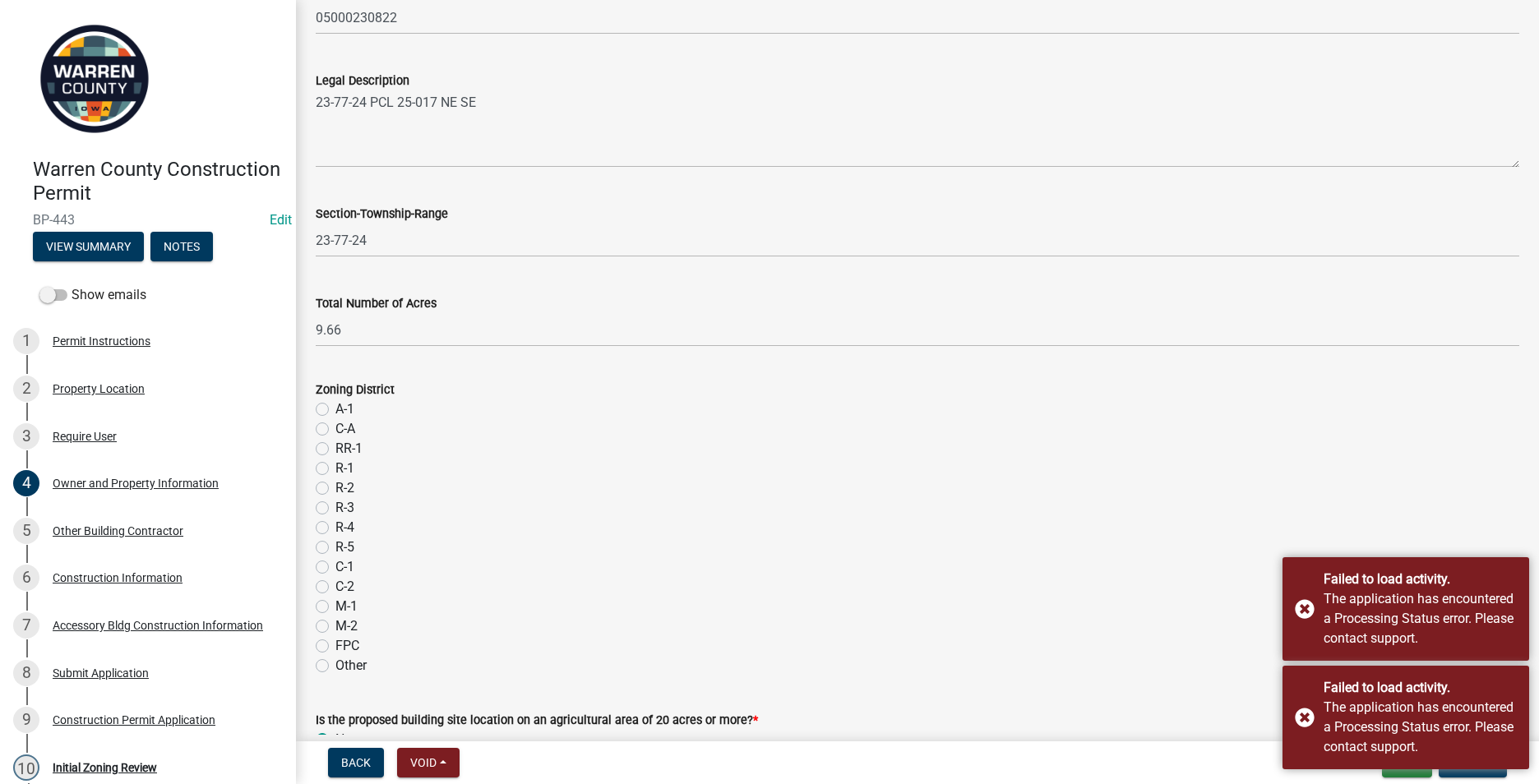
click at [335, 409] on label "A-1" at bounding box center [344, 409] width 19 height 20
click at [335, 409] on input "A-1" at bounding box center [341, 405] width 11 height 11
radio input "true"
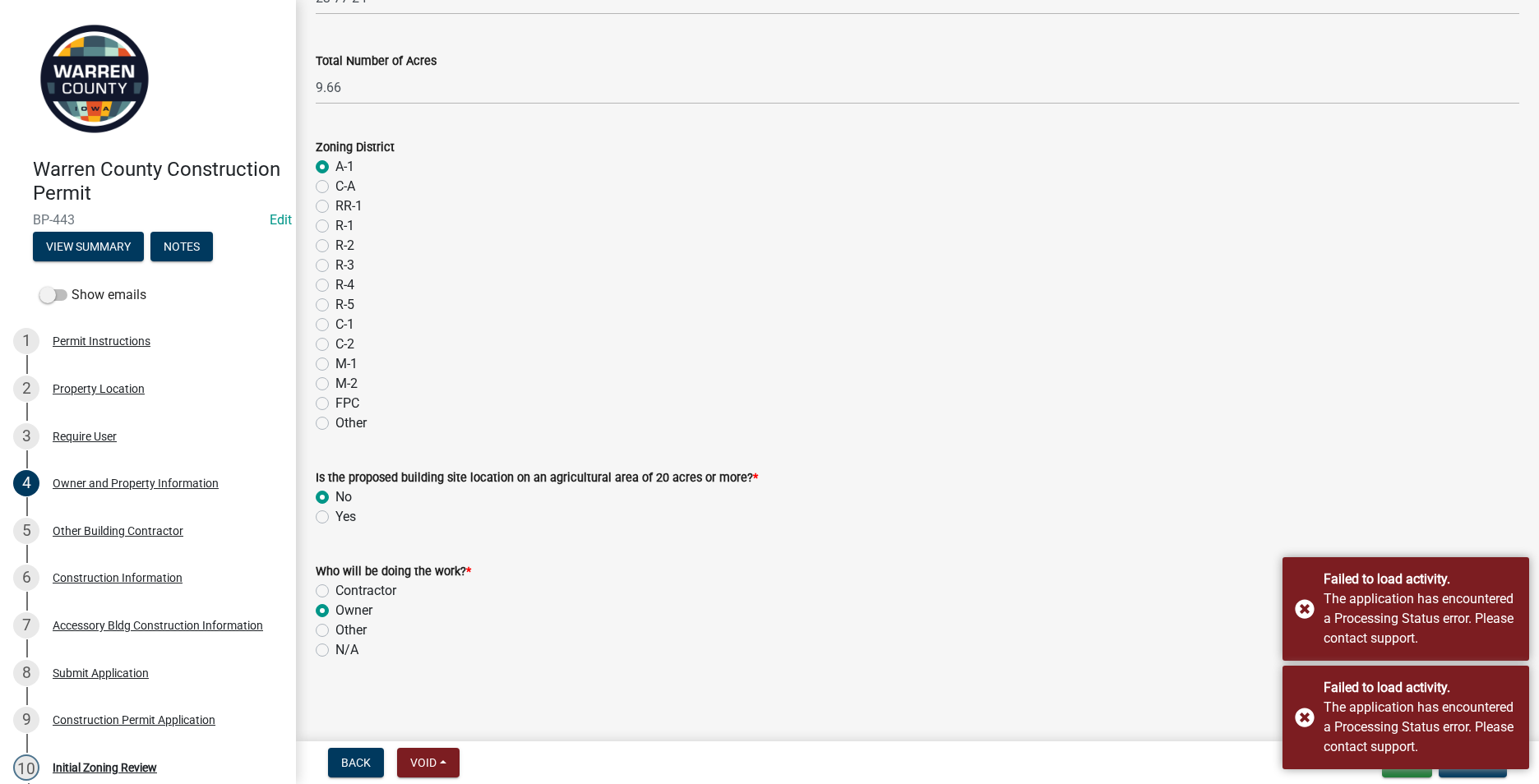
scroll to position [1285, 0]
click at [1330, 489] on div "No" at bounding box center [917, 493] width 1204 height 20
click at [1472, 770] on button "Update" at bounding box center [1473, 762] width 68 height 30
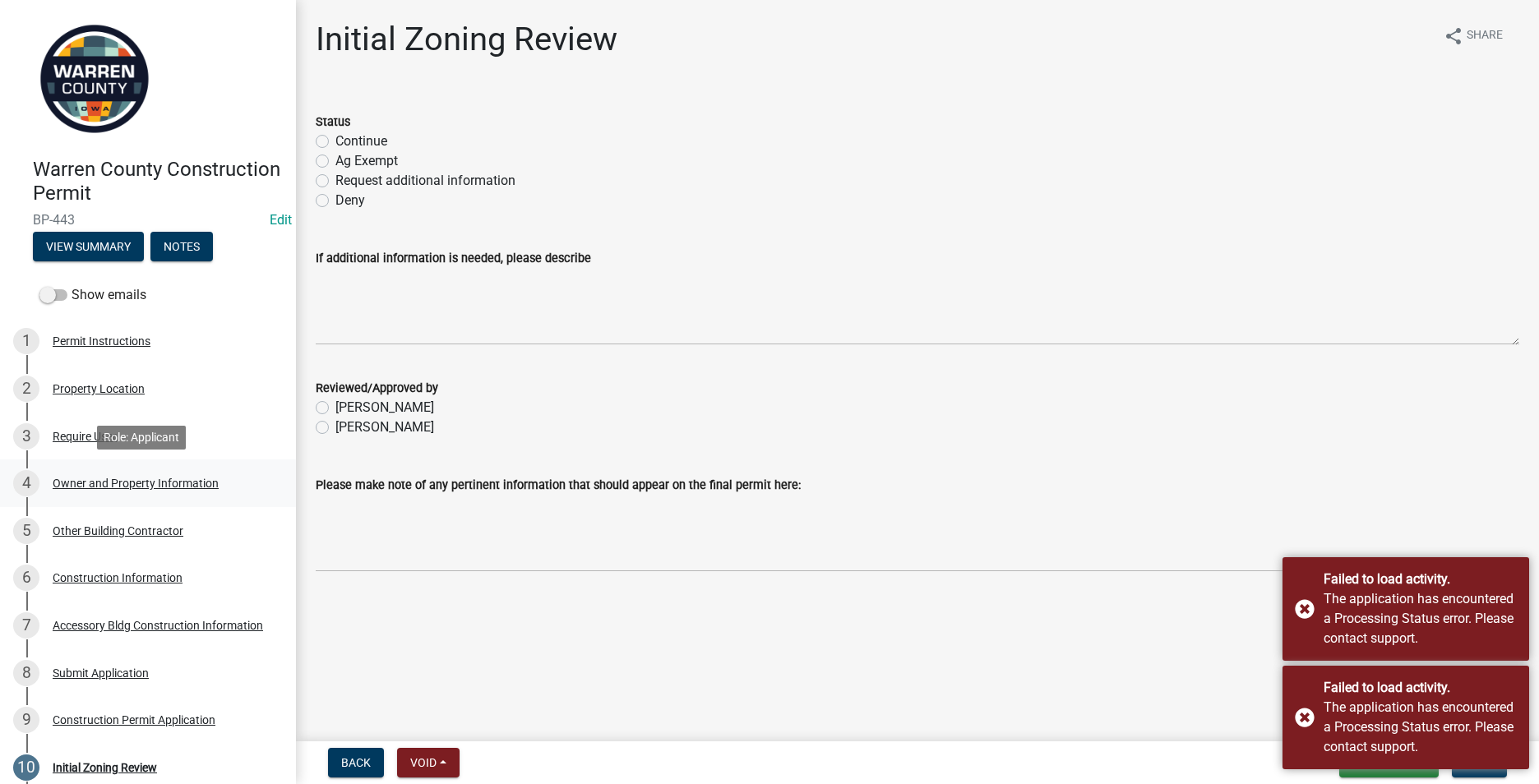
click at [126, 486] on div "Owner and Property Information" at bounding box center [135, 483] width 166 height 12
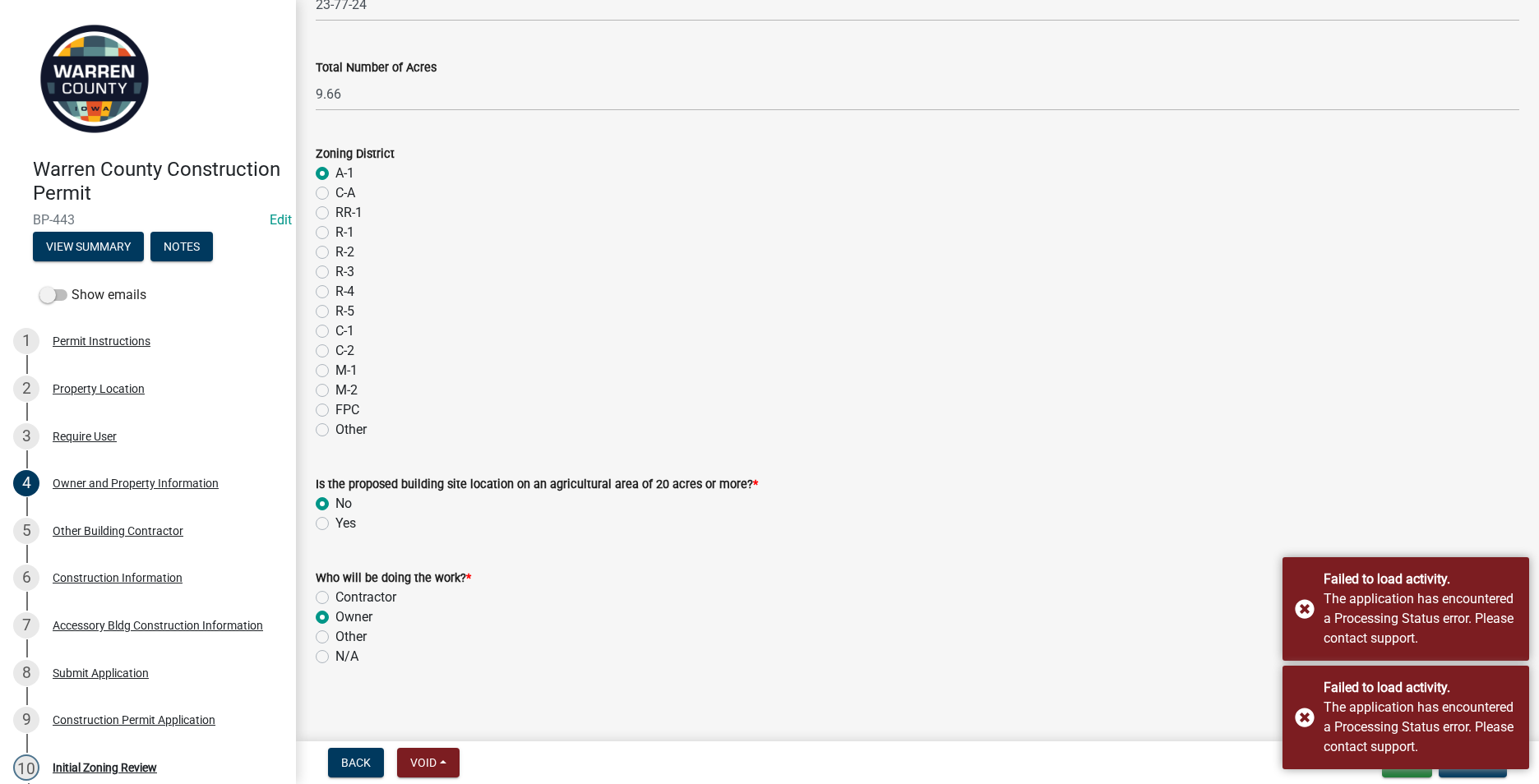
scroll to position [1285, 0]
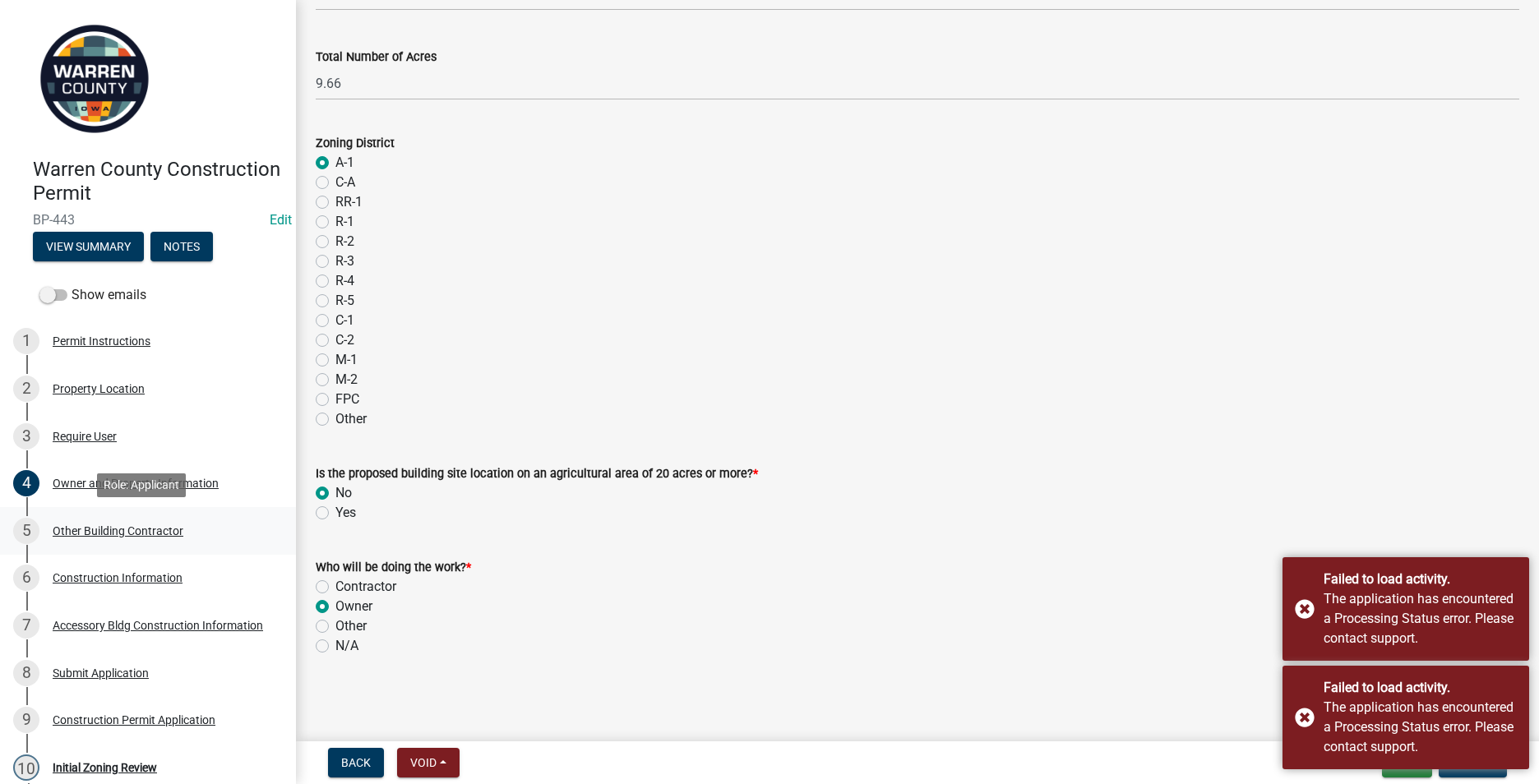
click at [117, 530] on div "Other Building Contractor" at bounding box center [118, 530] width 131 height 12
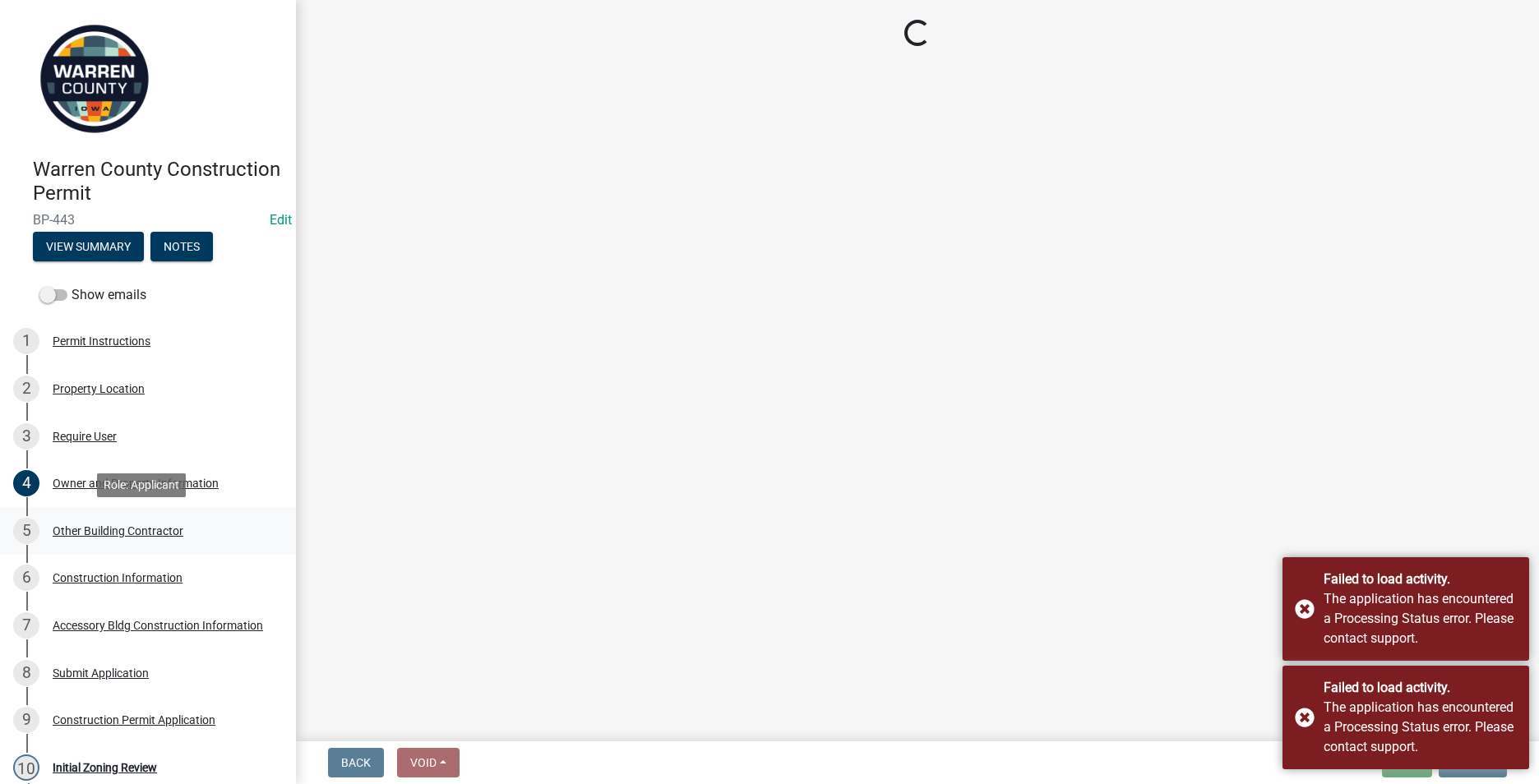
scroll to position [0, 0]
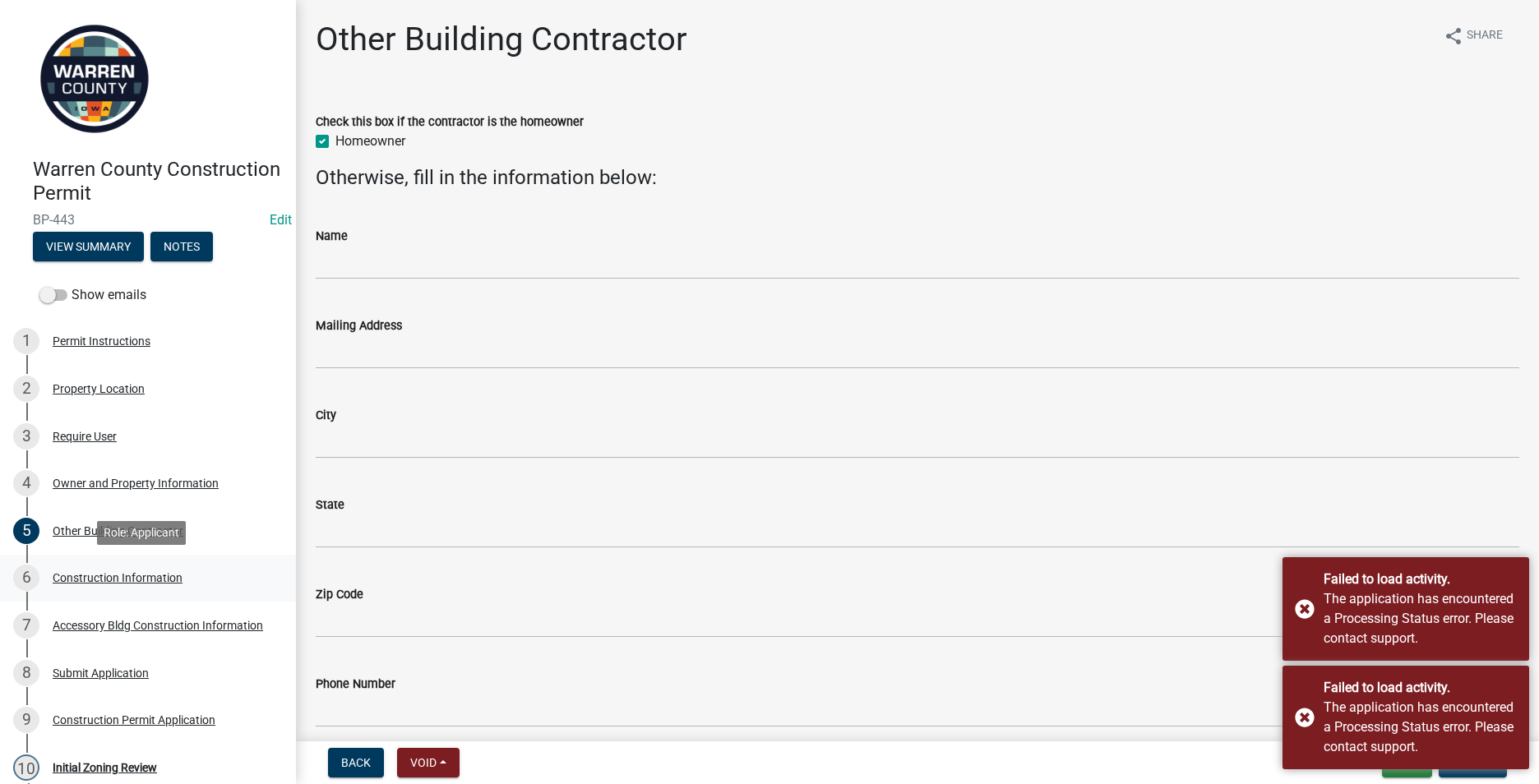
click at [95, 573] on div "Construction Information" at bounding box center [117, 577] width 130 height 12
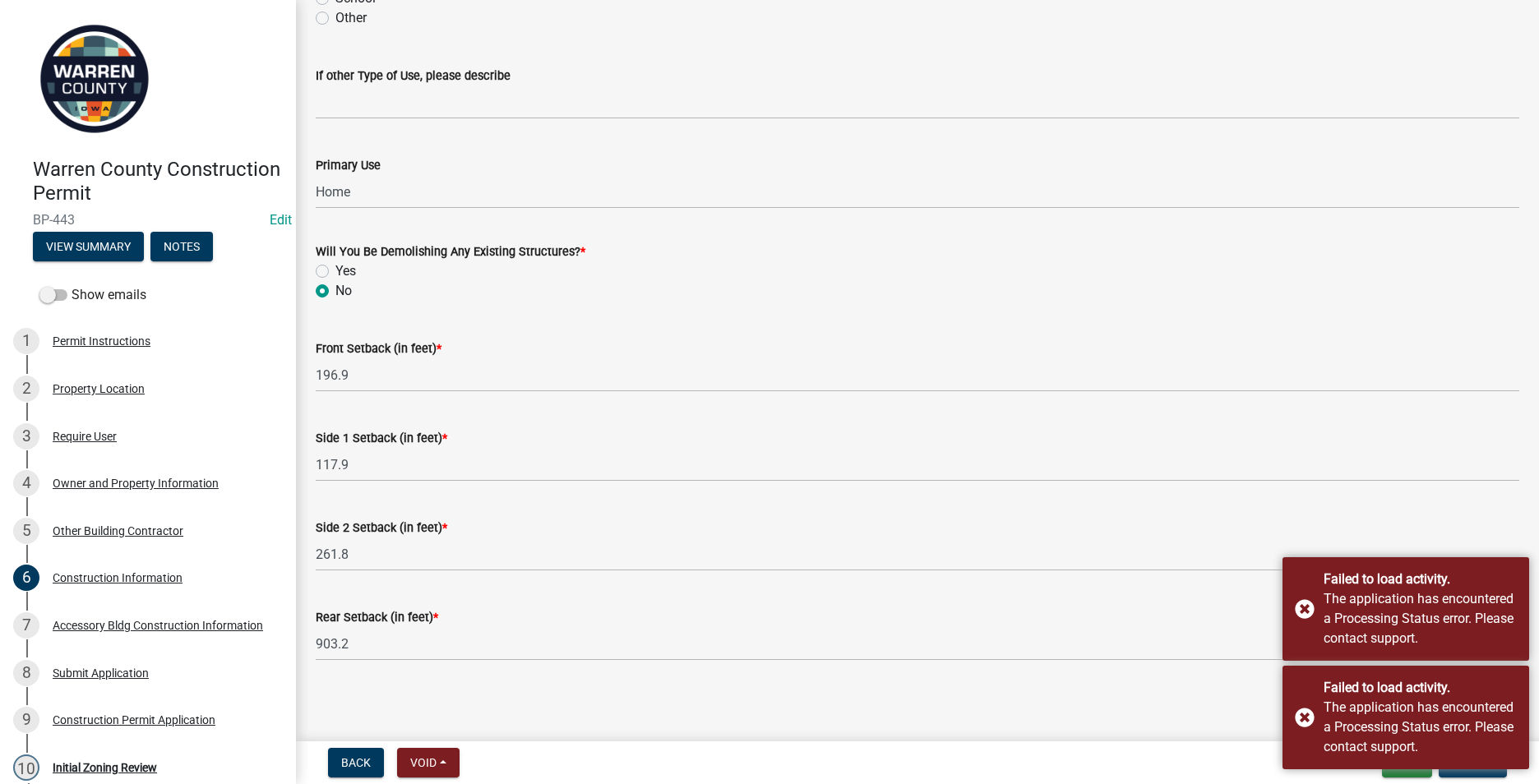
scroll to position [496, 0]
click at [132, 622] on div "Accessory Bldg Construction Information" at bounding box center [158, 625] width 211 height 12
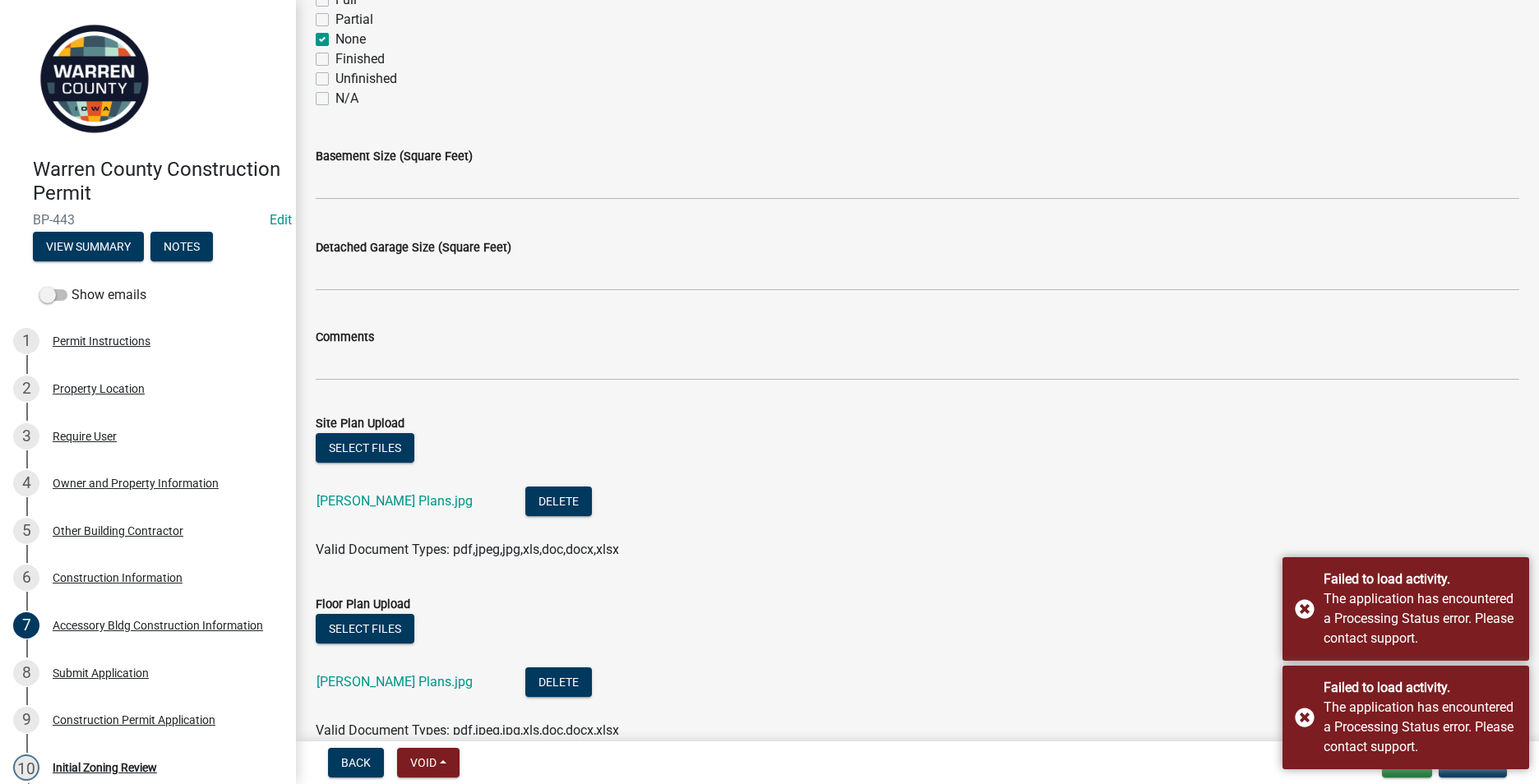
scroll to position [739, 0]
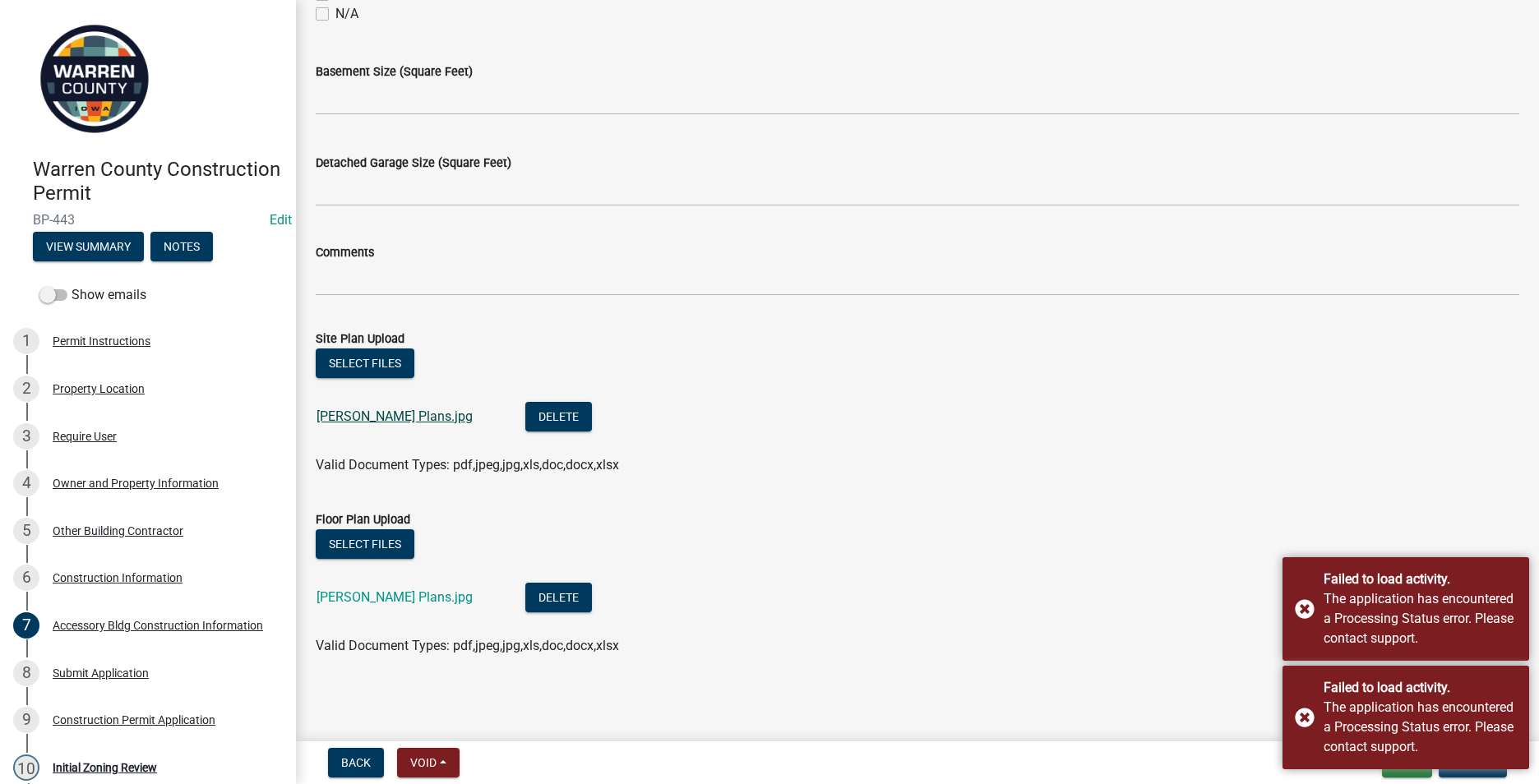
click at [351, 414] on link "[PERSON_NAME] Plans.jpg" at bounding box center [394, 416] width 156 height 15
click at [1466, 770] on button "Update" at bounding box center [1473, 762] width 68 height 30
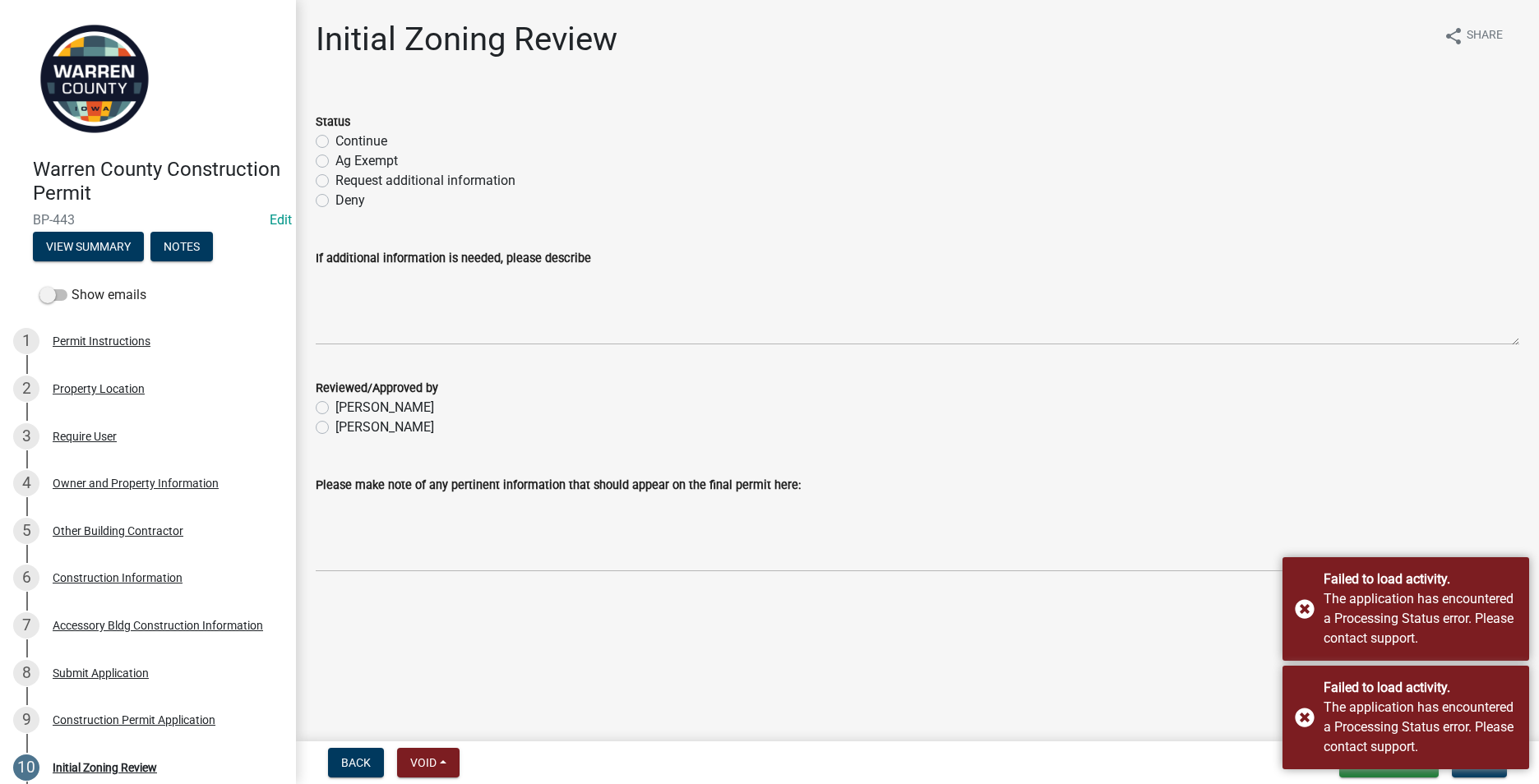
click at [335, 140] on label "Continue" at bounding box center [361, 142] width 52 height 20
click at [335, 140] on input "Continue" at bounding box center [341, 137] width 11 height 11
radio input "true"
click at [335, 427] on label "[PERSON_NAME]" at bounding box center [385, 427] width 99 height 20
click at [335, 427] on input "[PERSON_NAME]" at bounding box center [341, 423] width 11 height 11
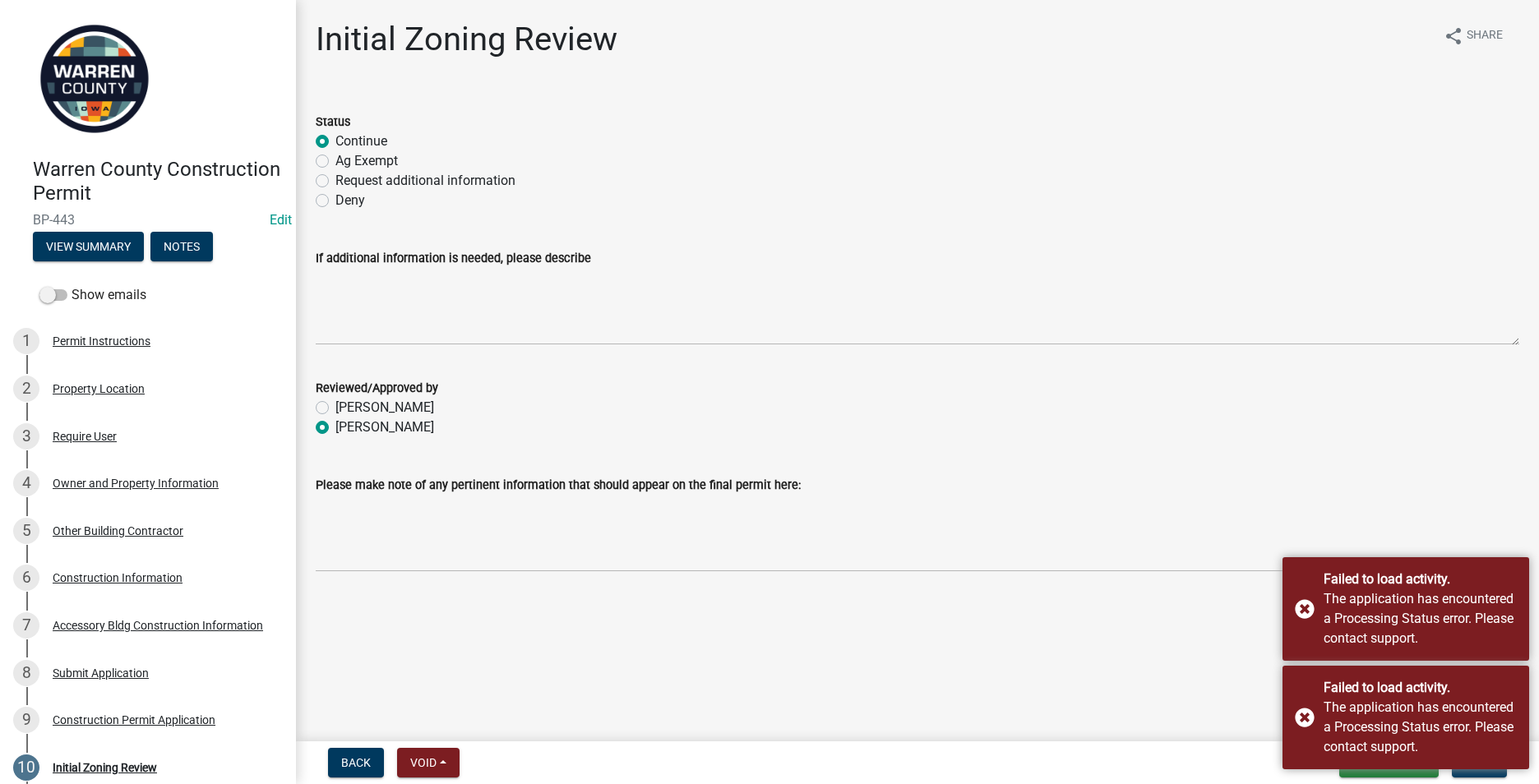
radio input "true"
click at [1474, 769] on span "Next" at bounding box center [1479, 762] width 29 height 13
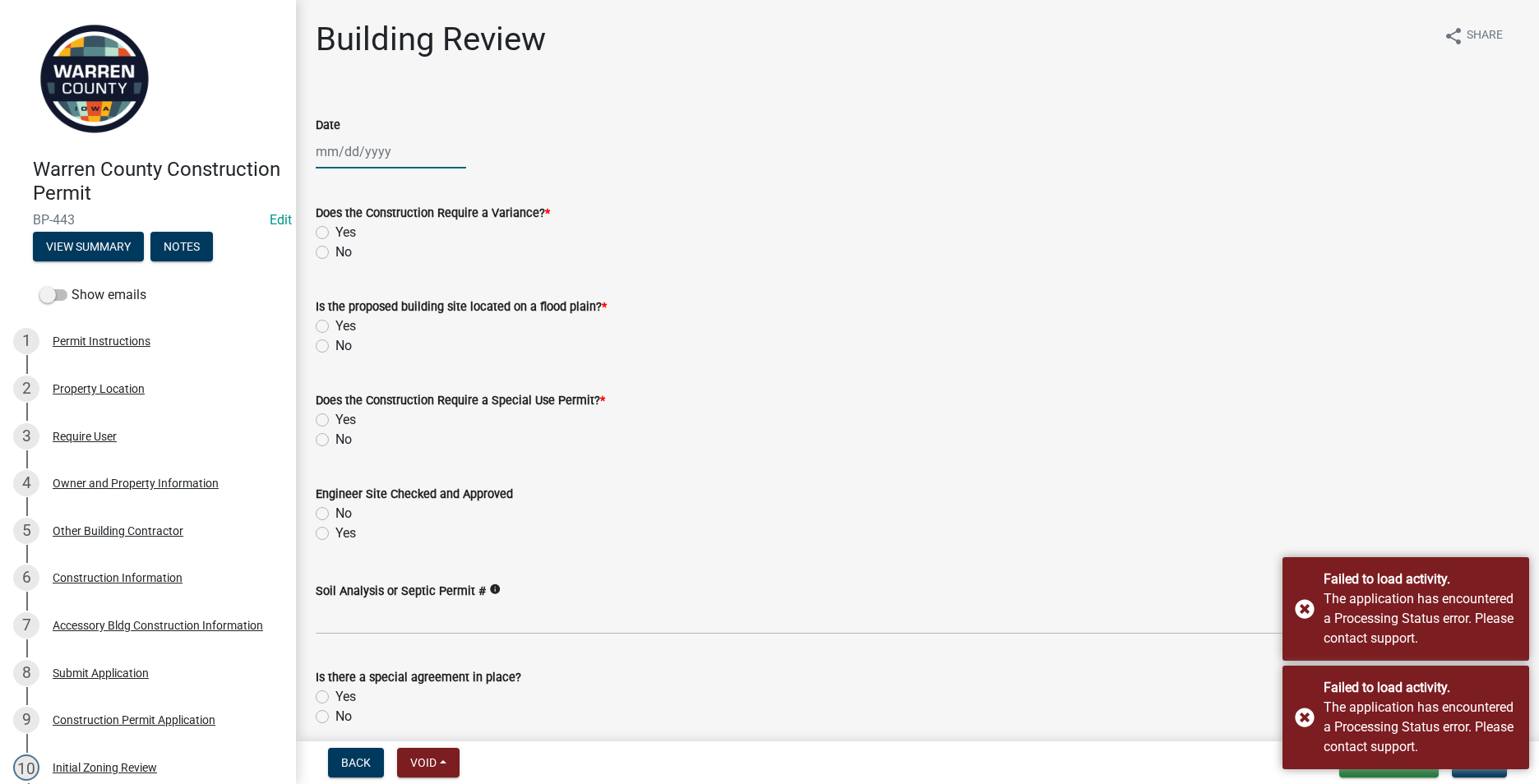
click at [365, 151] on div at bounding box center [391, 151] width 151 height 34
select select "9"
select select "2025"
click at [405, 237] on div "4" at bounding box center [411, 238] width 26 height 26
type input "[DATE]"
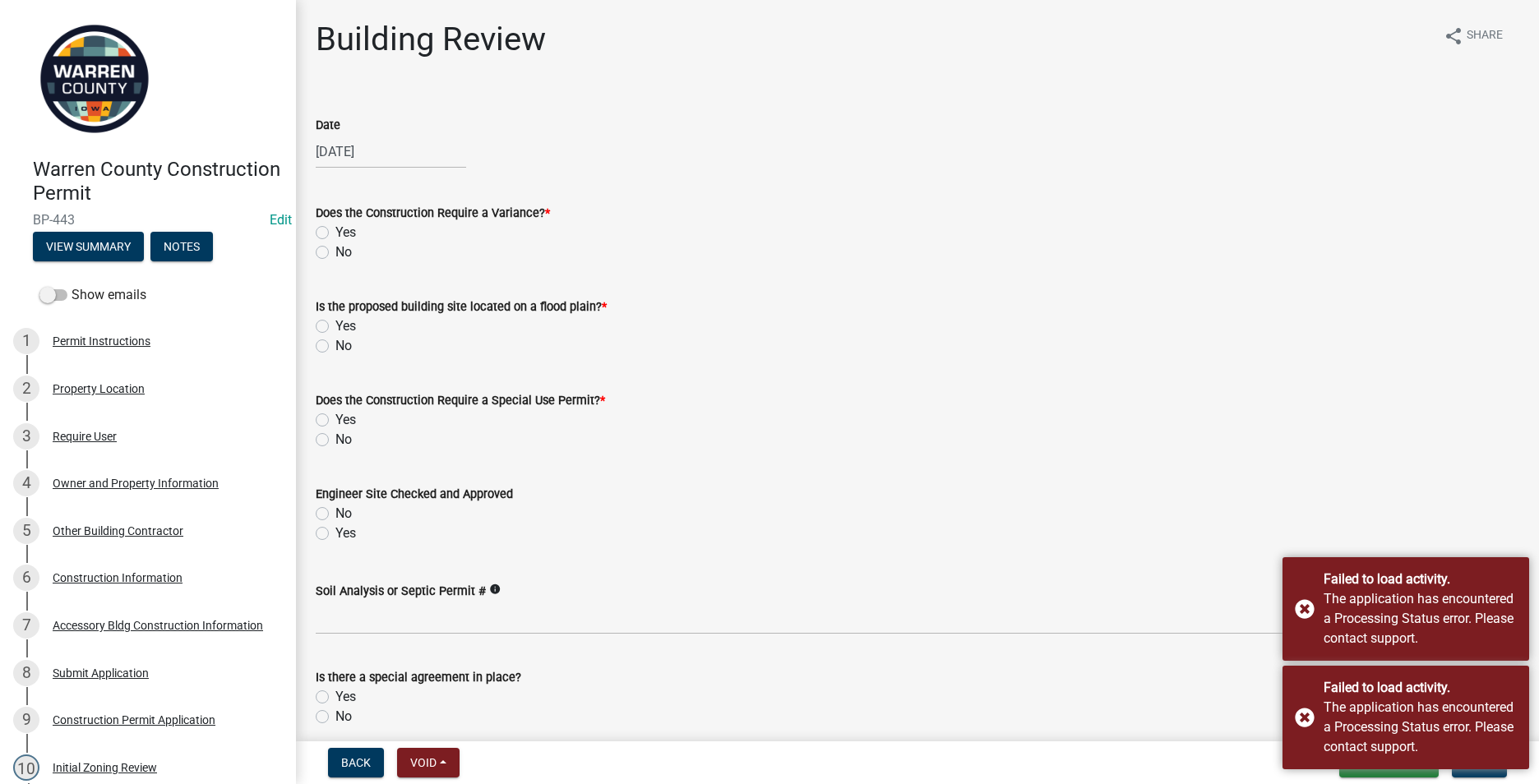
click at [335, 253] on label "No" at bounding box center [343, 253] width 16 height 20
click at [335, 253] on input "No" at bounding box center [341, 248] width 11 height 11
radio input "true"
click at [335, 345] on label "No" at bounding box center [343, 346] width 16 height 20
click at [335, 345] on input "No" at bounding box center [341, 341] width 11 height 11
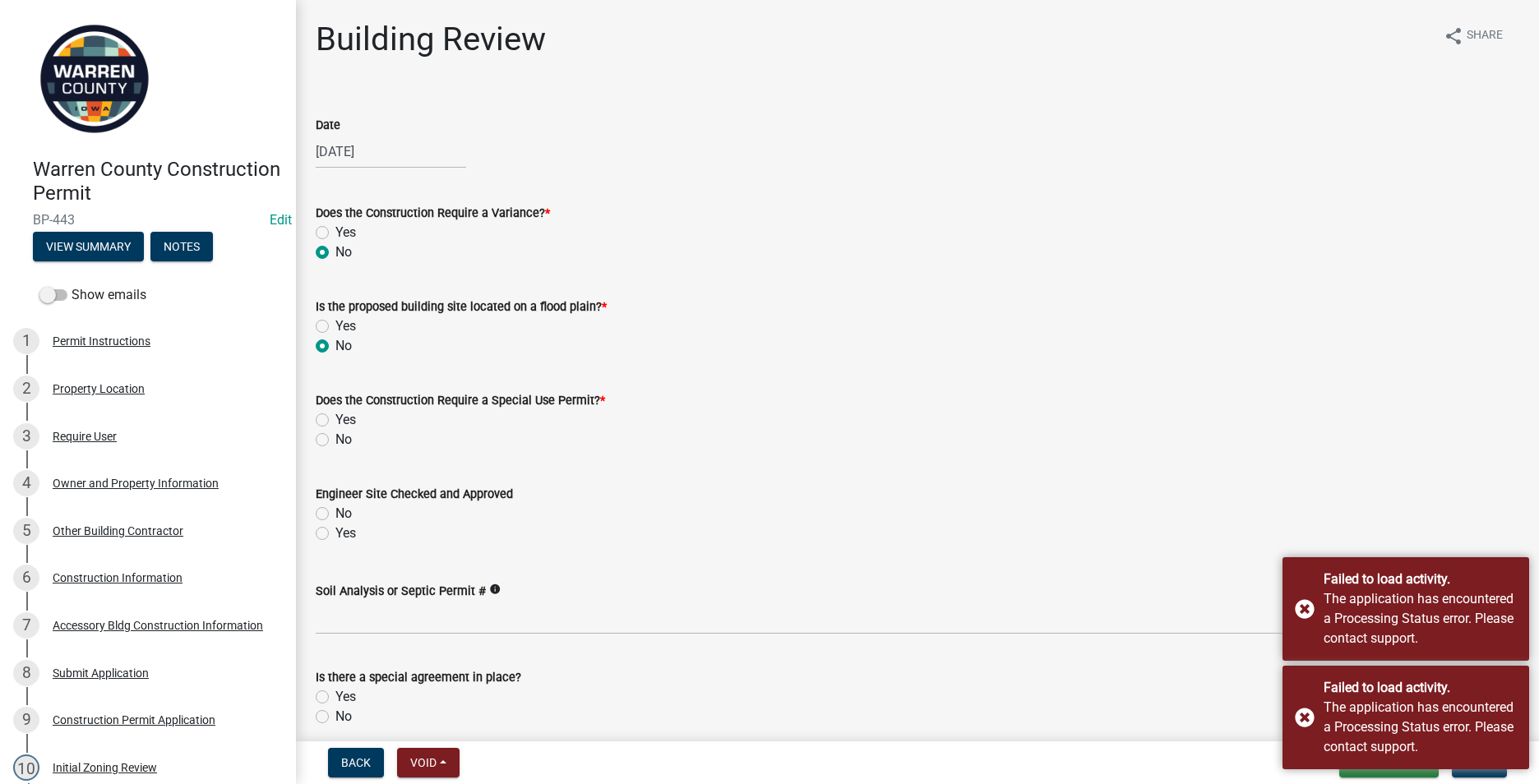
radio input "true"
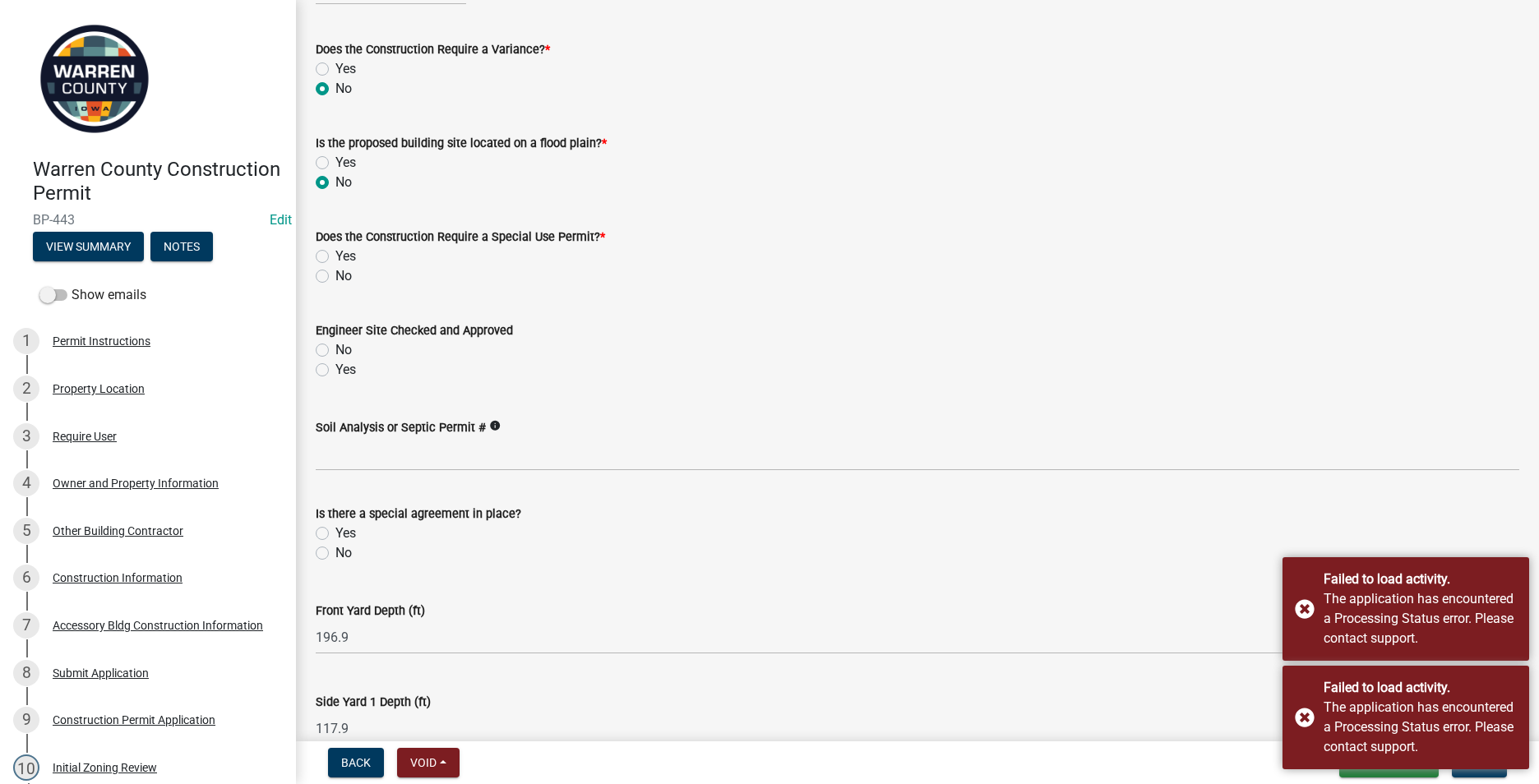
scroll to position [164, 0]
click at [335, 273] on label "No" at bounding box center [343, 275] width 16 height 20
click at [335, 273] on input "No" at bounding box center [341, 271] width 11 height 11
radio input "true"
click at [335, 372] on label "Yes" at bounding box center [345, 369] width 21 height 20
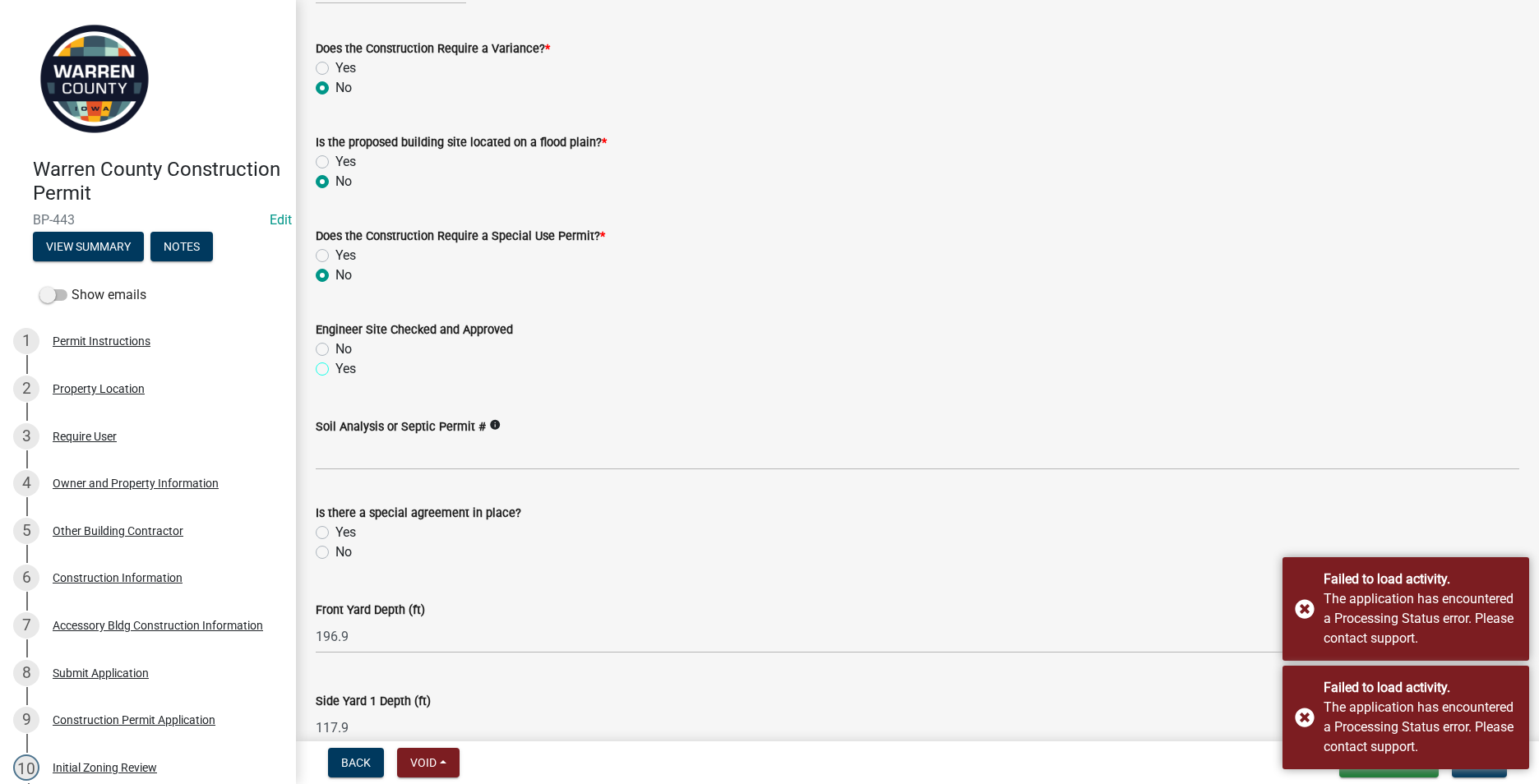
click at [335, 370] on input "Yes" at bounding box center [341, 365] width 11 height 11
radio input "true"
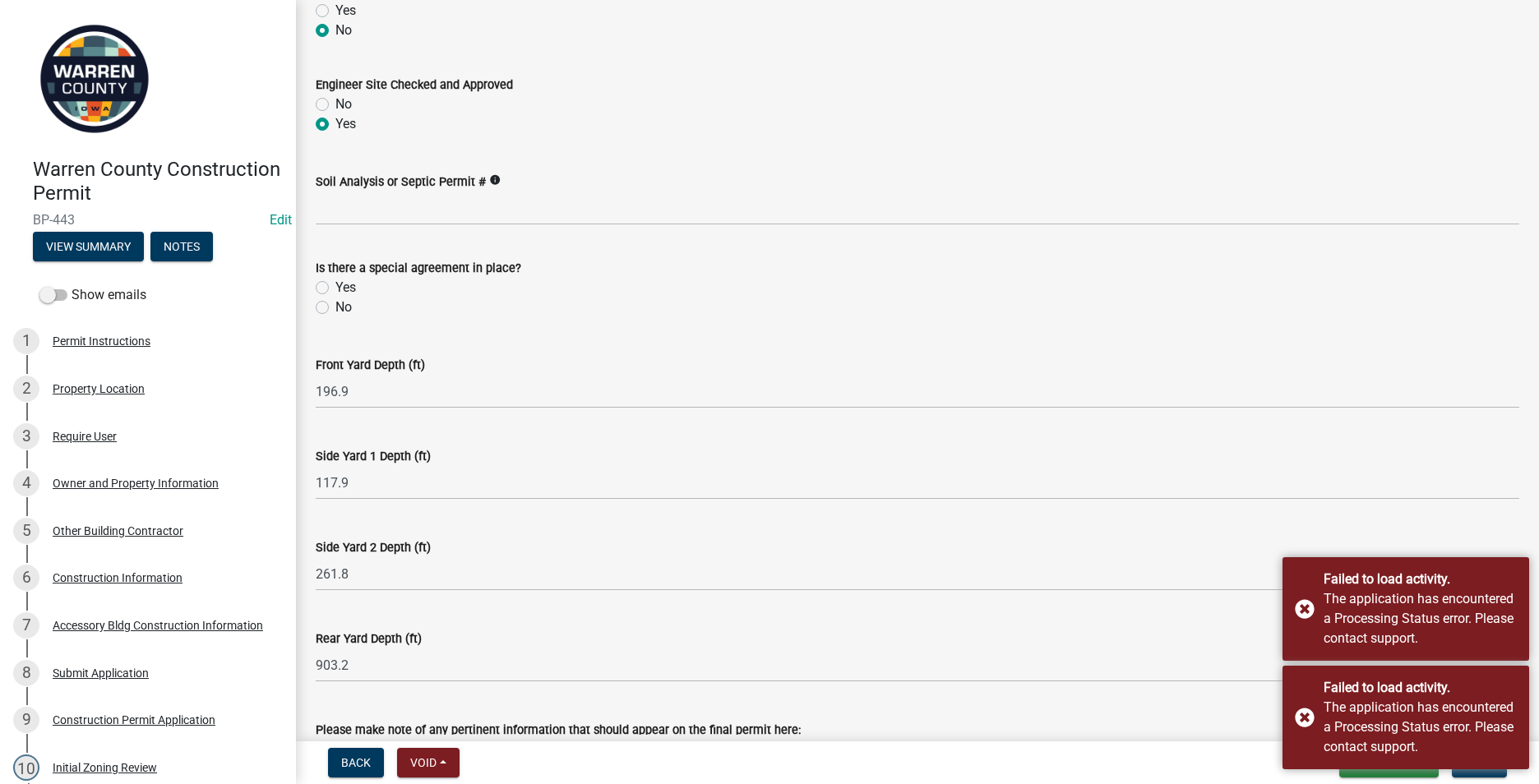
scroll to position [411, 0]
click at [335, 306] on label "No" at bounding box center [343, 306] width 16 height 20
click at [335, 306] on input "No" at bounding box center [341, 301] width 11 height 11
radio input "true"
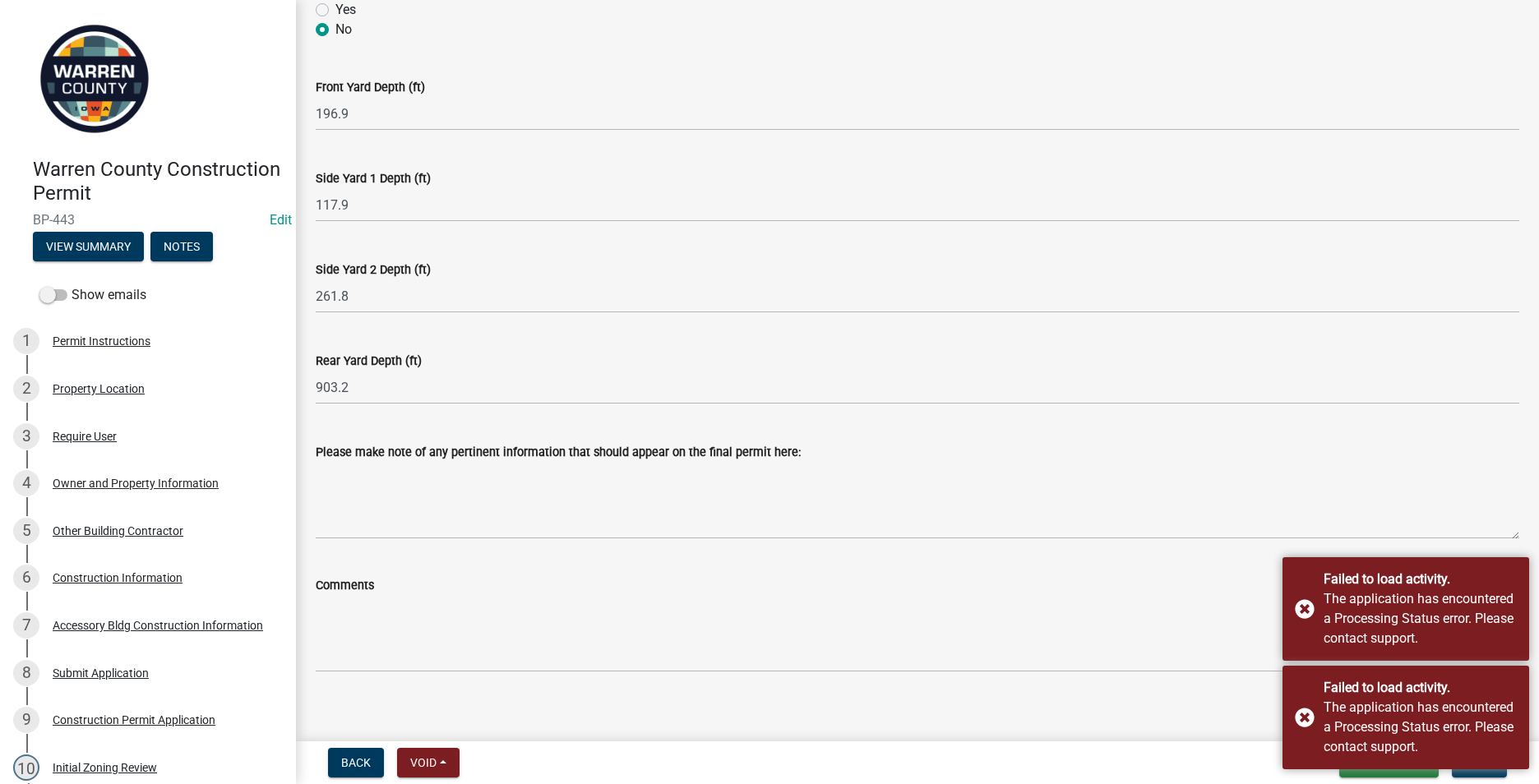
scroll to position [702, 0]
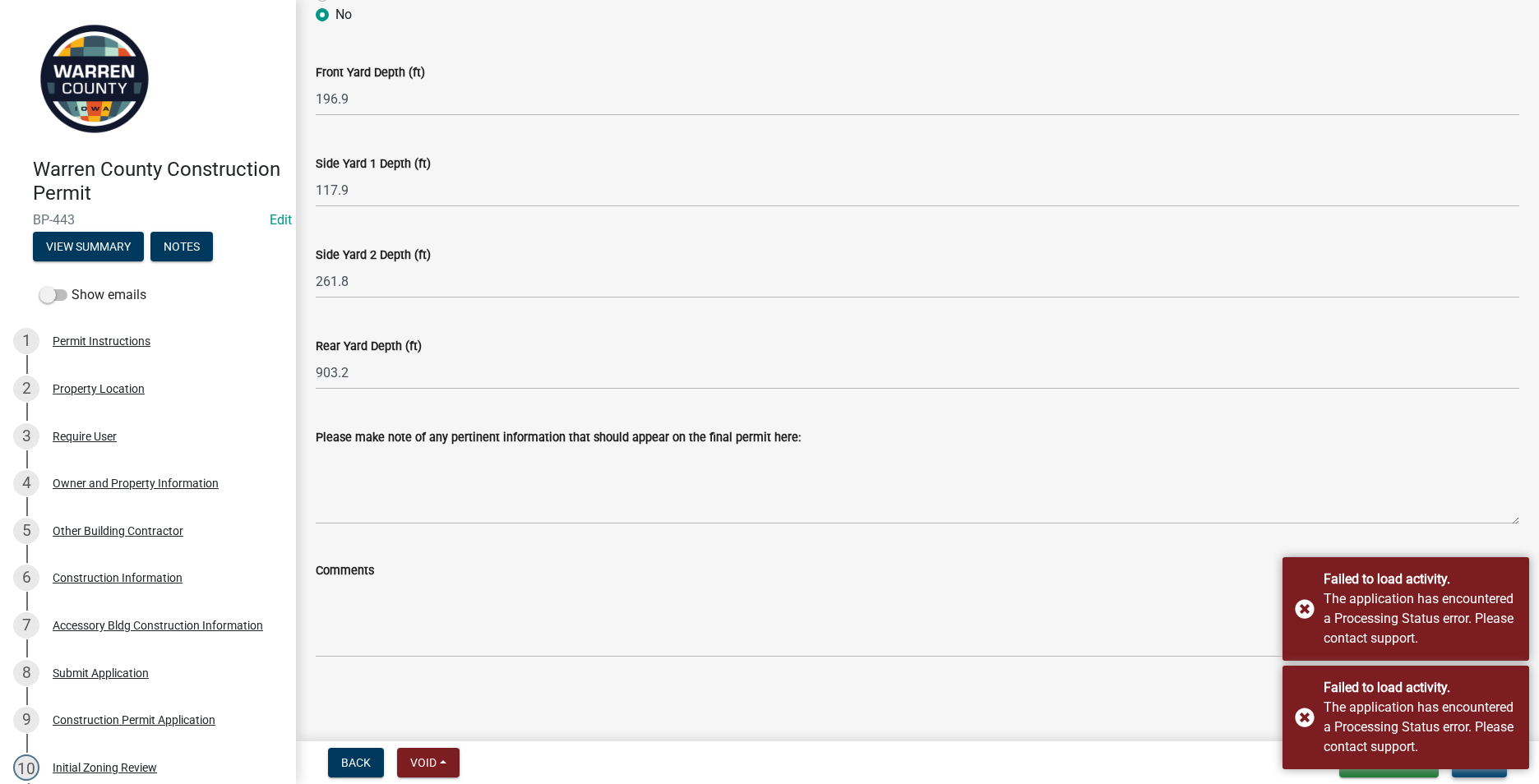
click at [1460, 771] on button "Next" at bounding box center [1479, 762] width 55 height 30
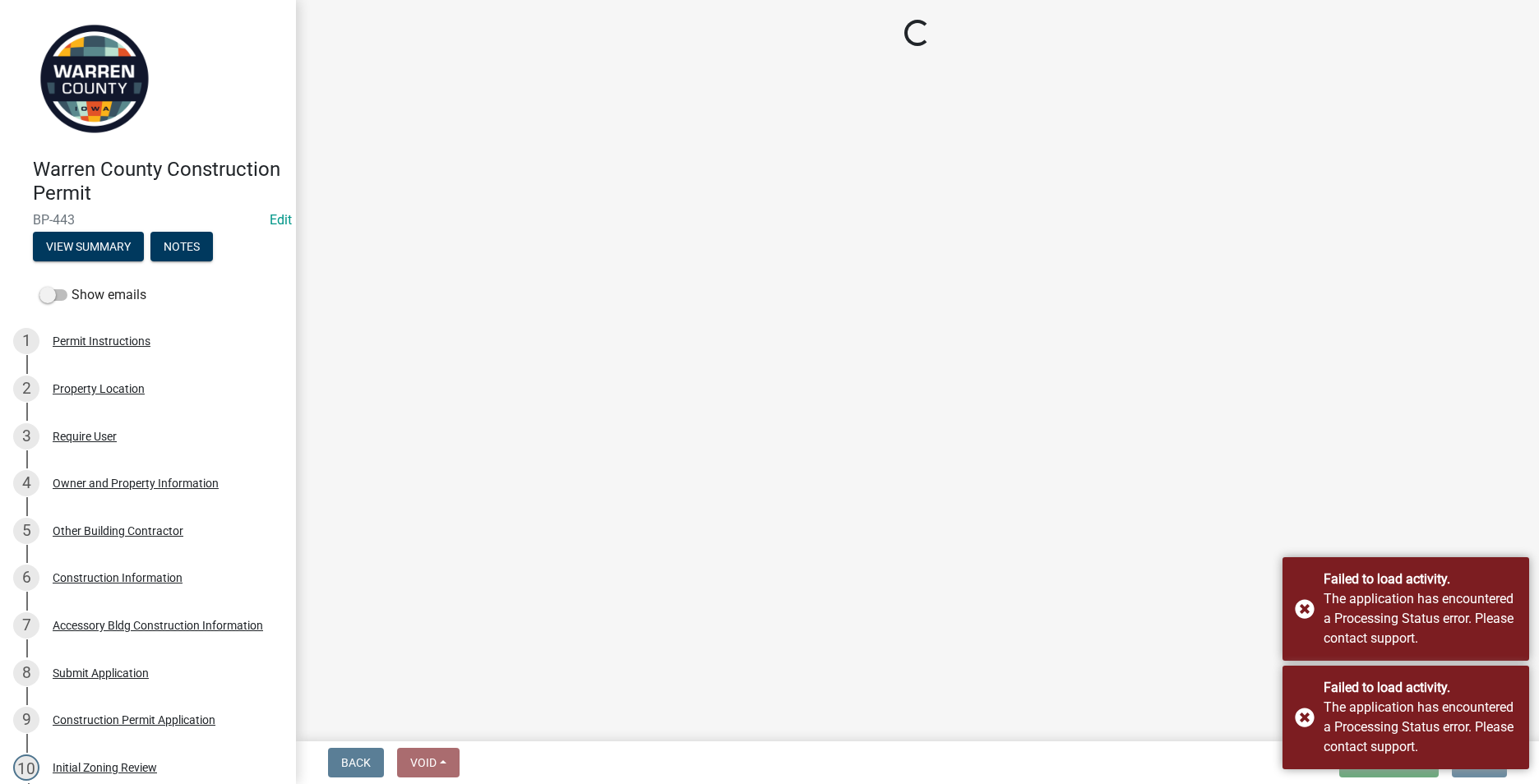
scroll to position [0, 0]
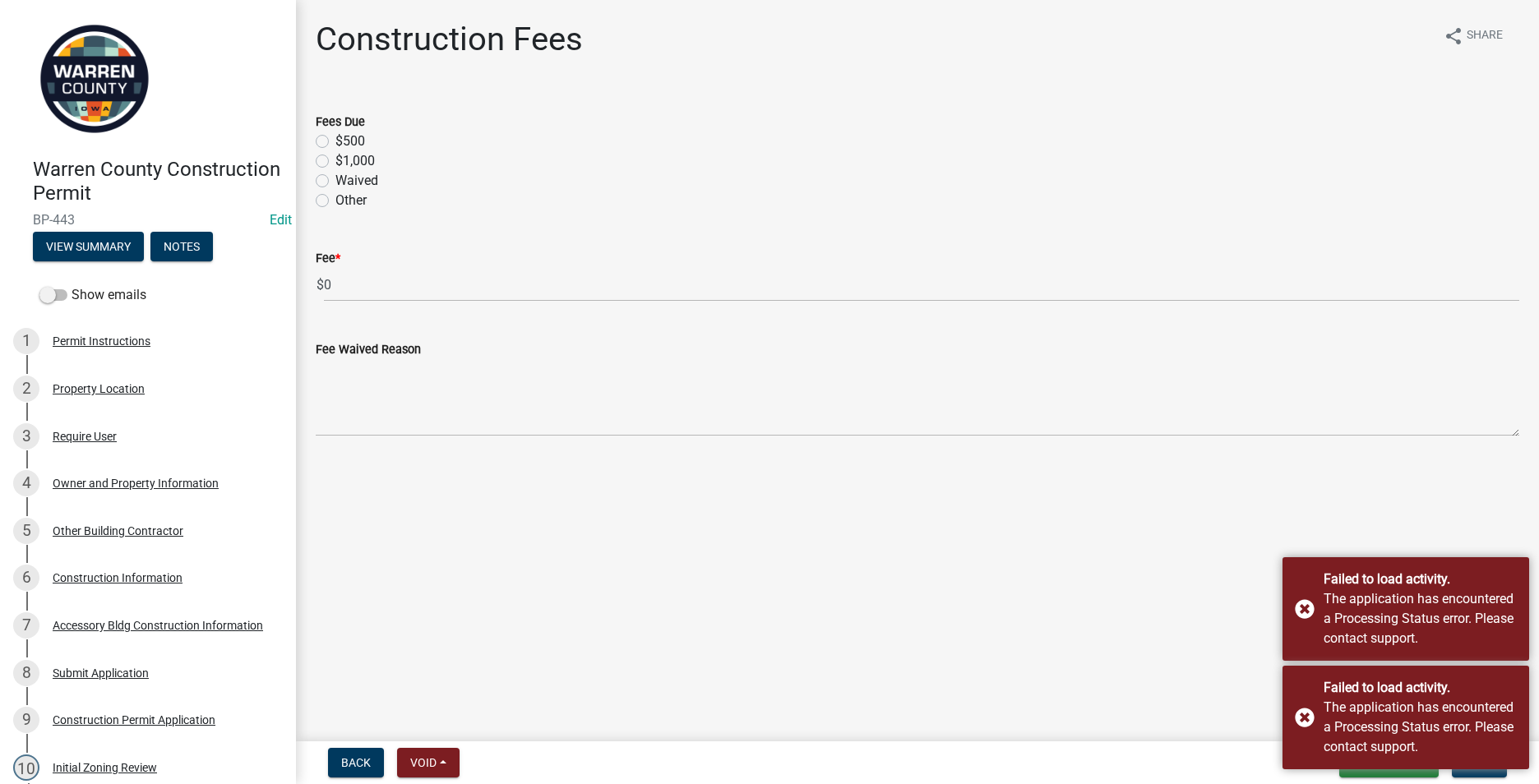
click at [335, 139] on label "$500" at bounding box center [350, 142] width 30 height 20
click at [335, 139] on input "$500" at bounding box center [341, 137] width 11 height 11
radio input "true"
click at [1464, 772] on button "Next" at bounding box center [1479, 762] width 55 height 30
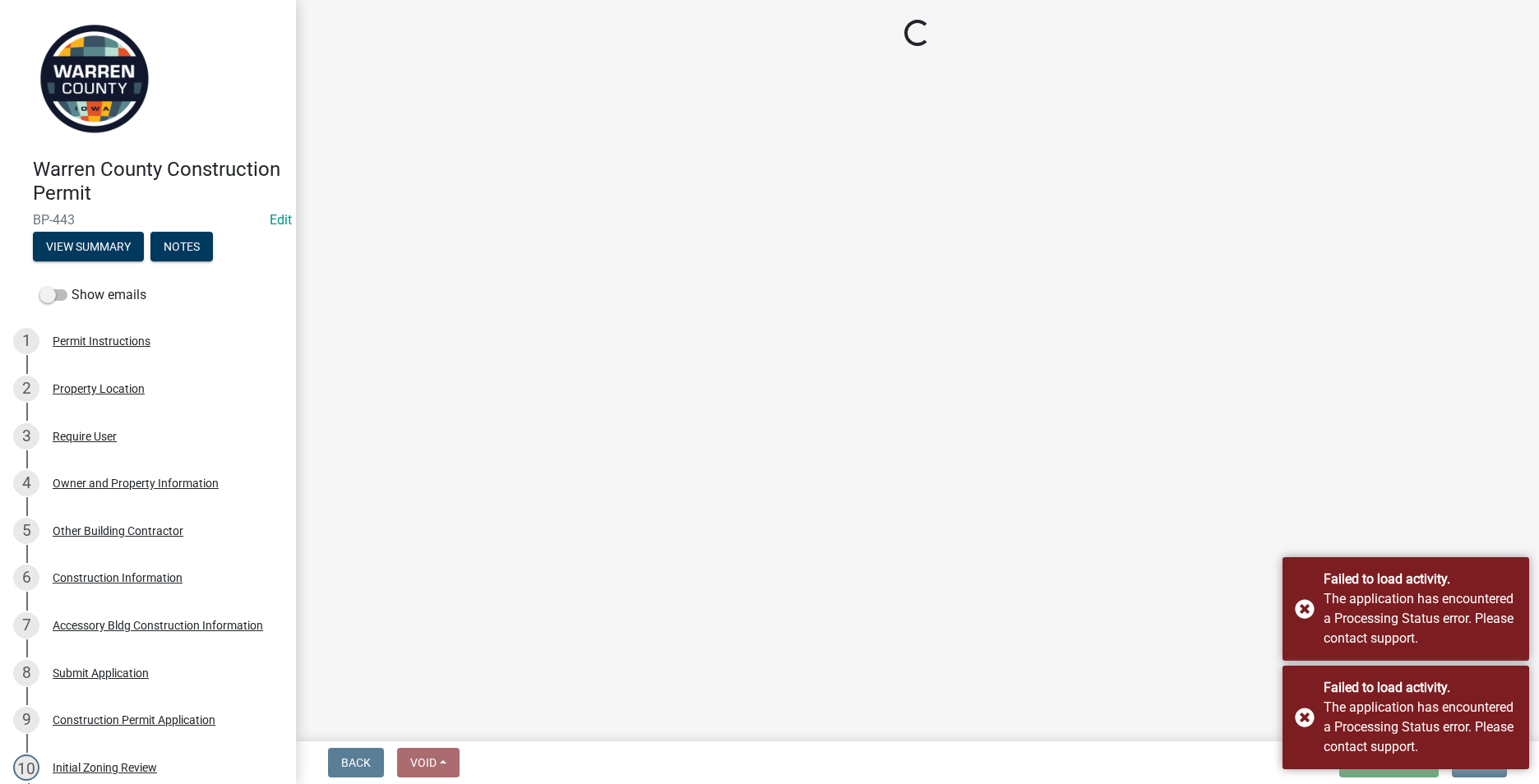
select select "3: 3"
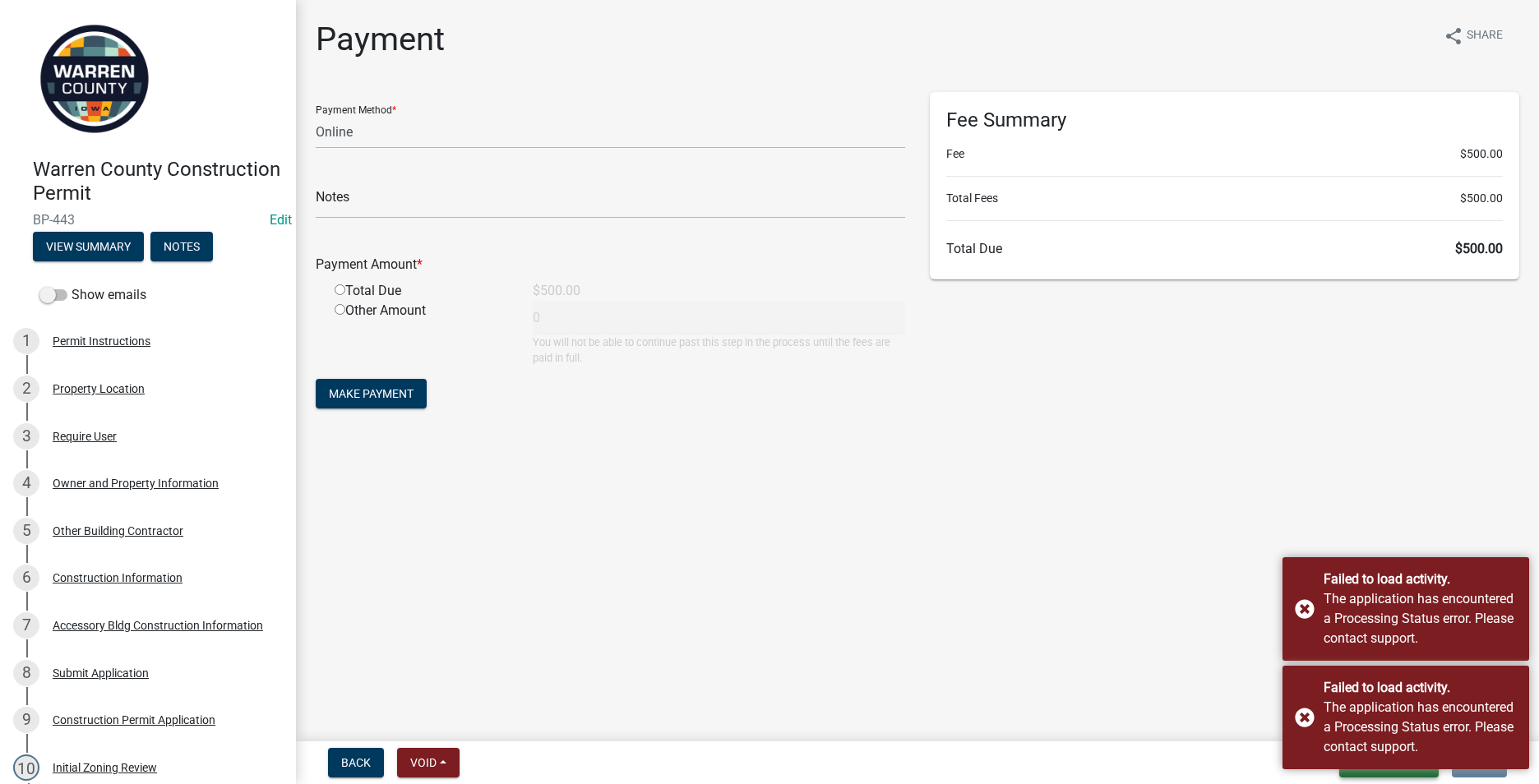
click at [1355, 770] on button "Save & Exit" at bounding box center [1388, 762] width 99 height 30
click at [1330, 661] on button "Save" at bounding box center [1372, 680] width 132 height 39
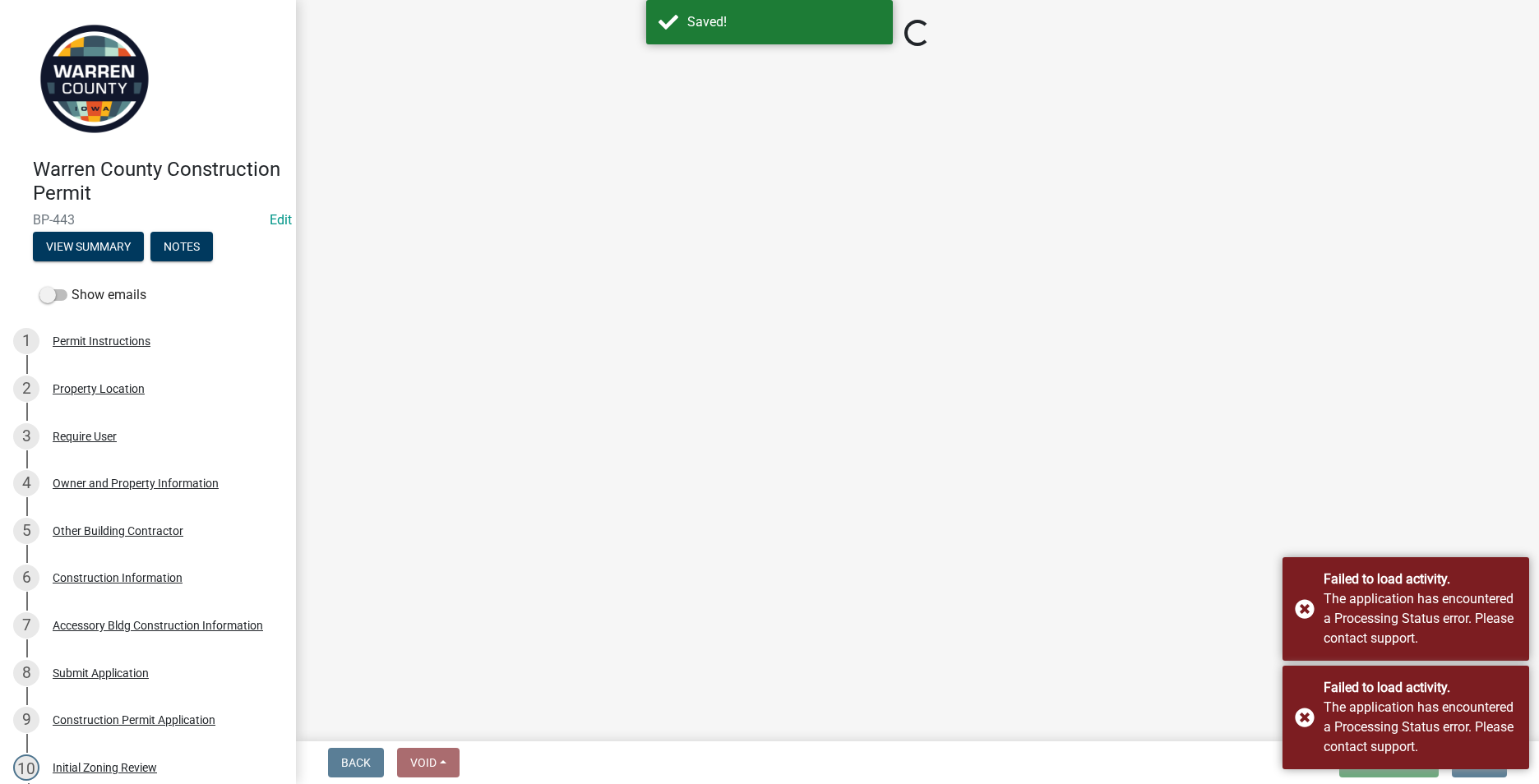
select select "3: 3"
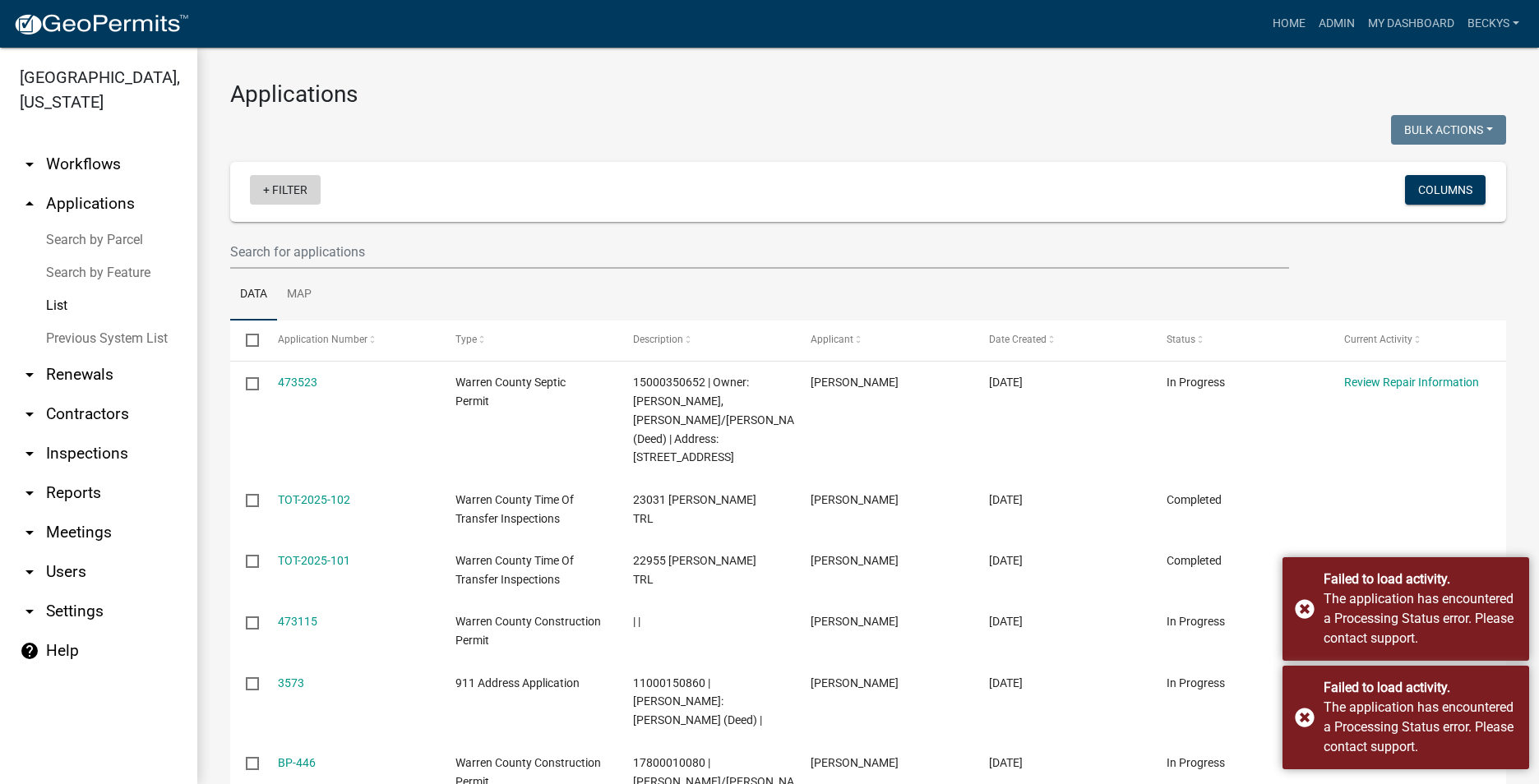
click at [273, 198] on link "+ Filter" at bounding box center [285, 189] width 71 height 30
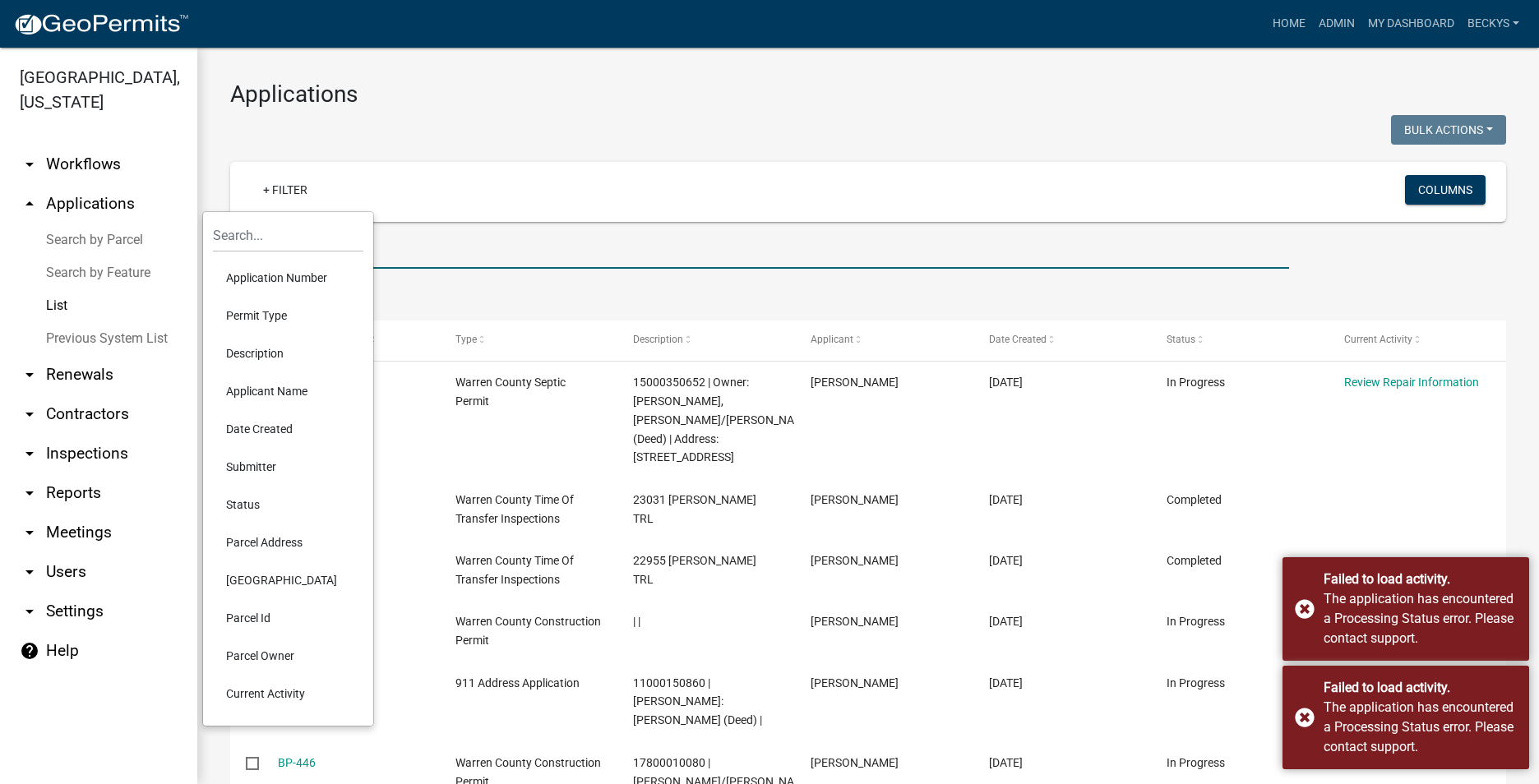
click at [410, 257] on input "text" at bounding box center [759, 252] width 1059 height 34
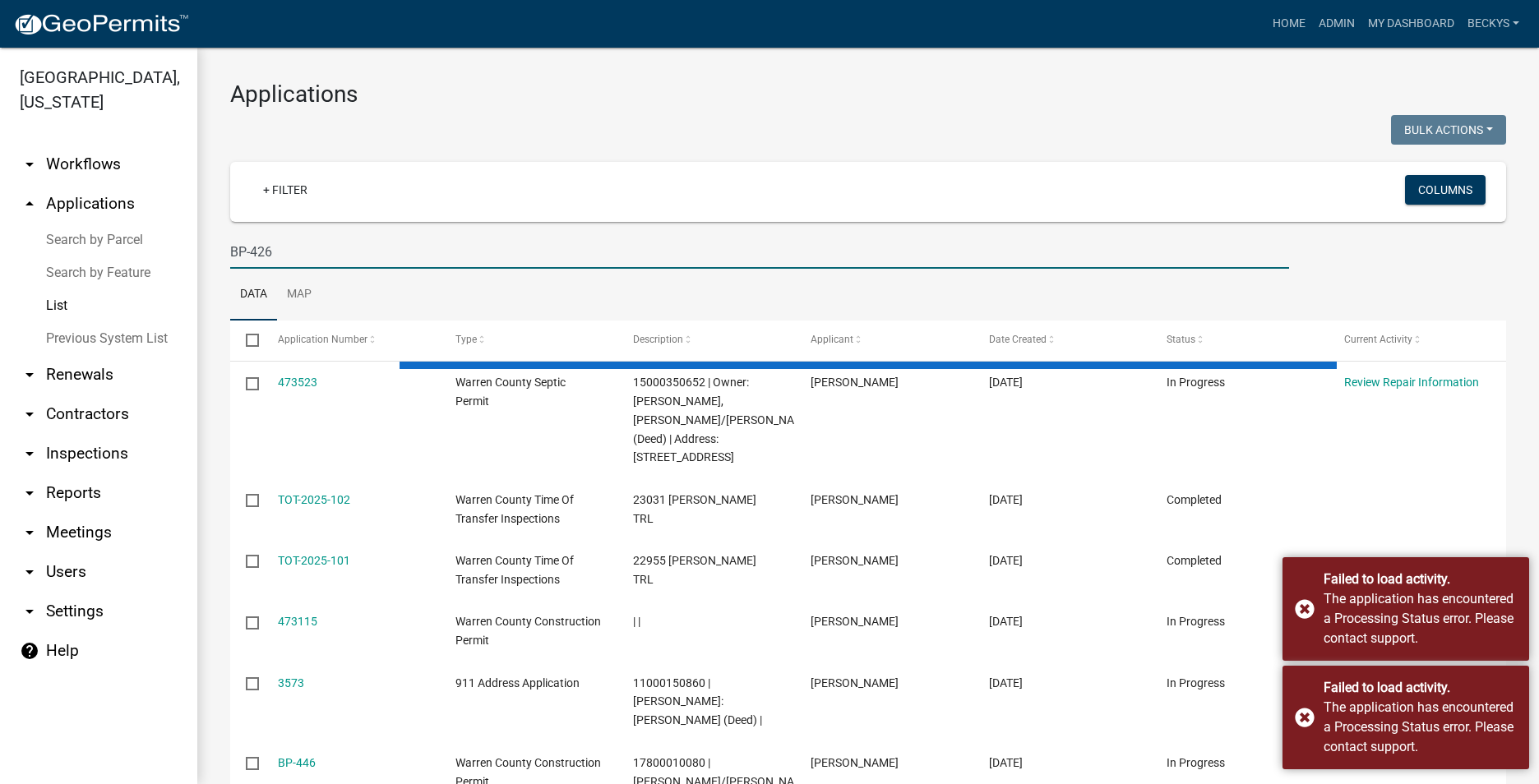
type input "BP-426"
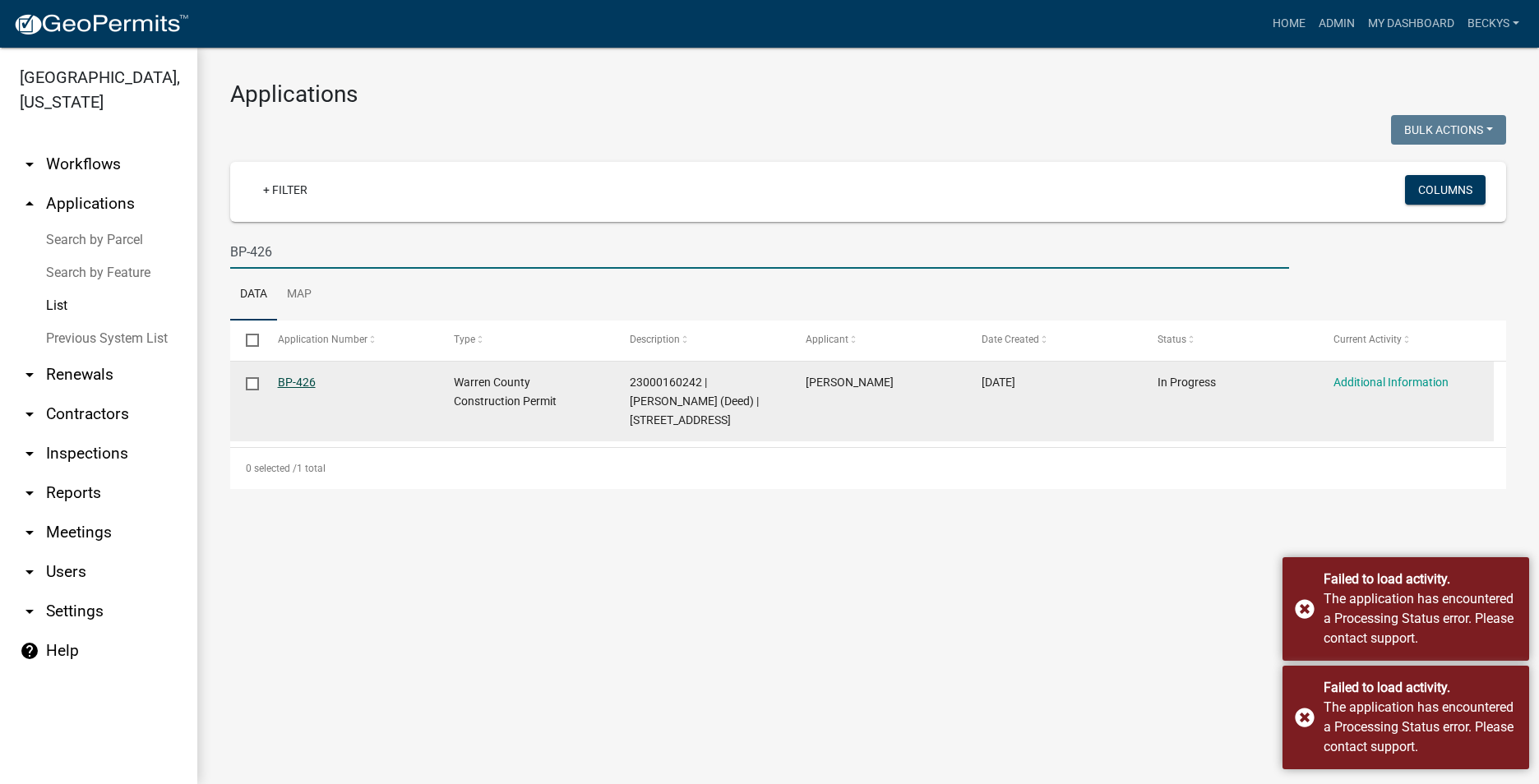
click at [298, 383] on link "BP-426" at bounding box center [297, 382] width 38 height 13
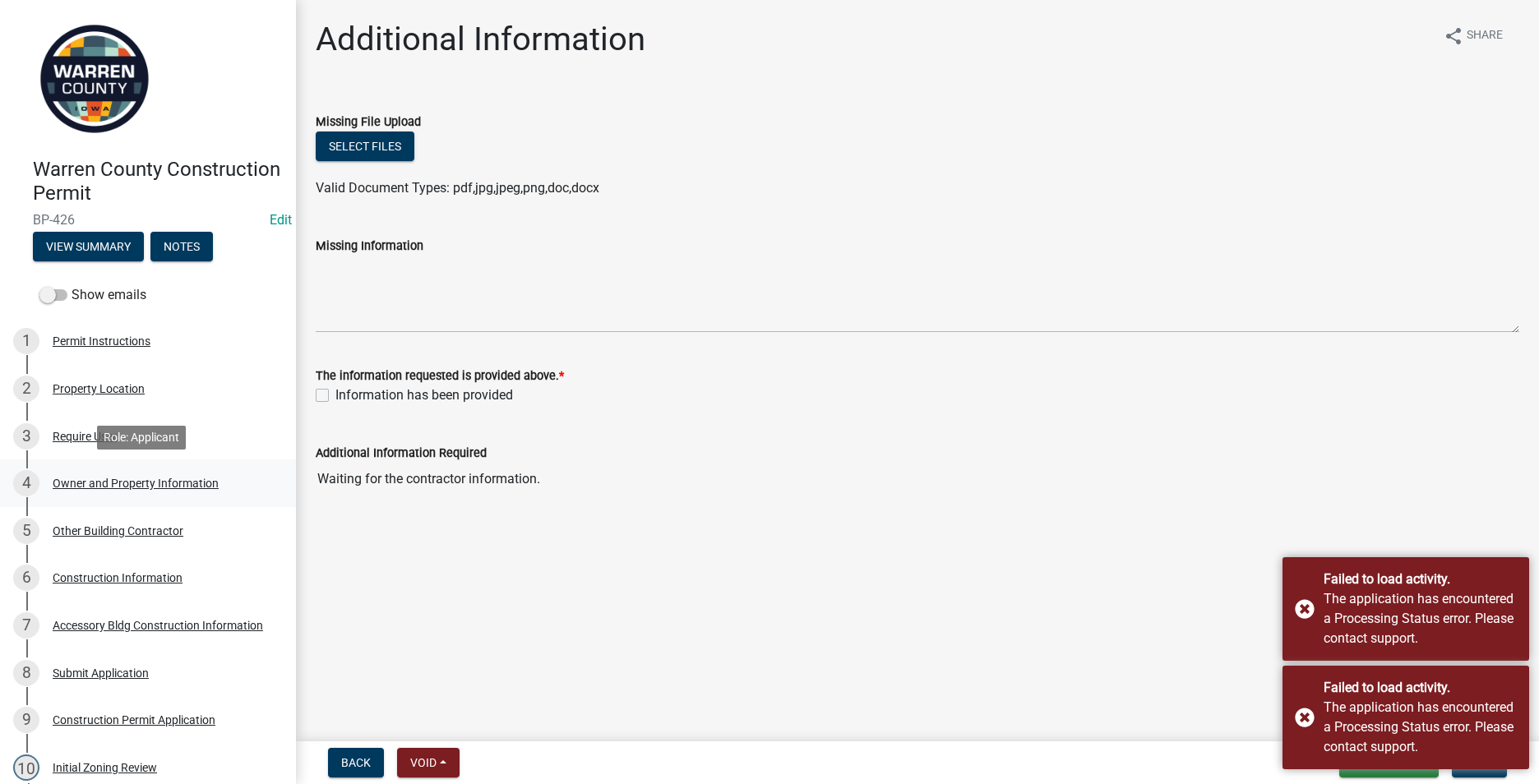
click at [89, 482] on div "Owner and Property Information" at bounding box center [135, 483] width 166 height 12
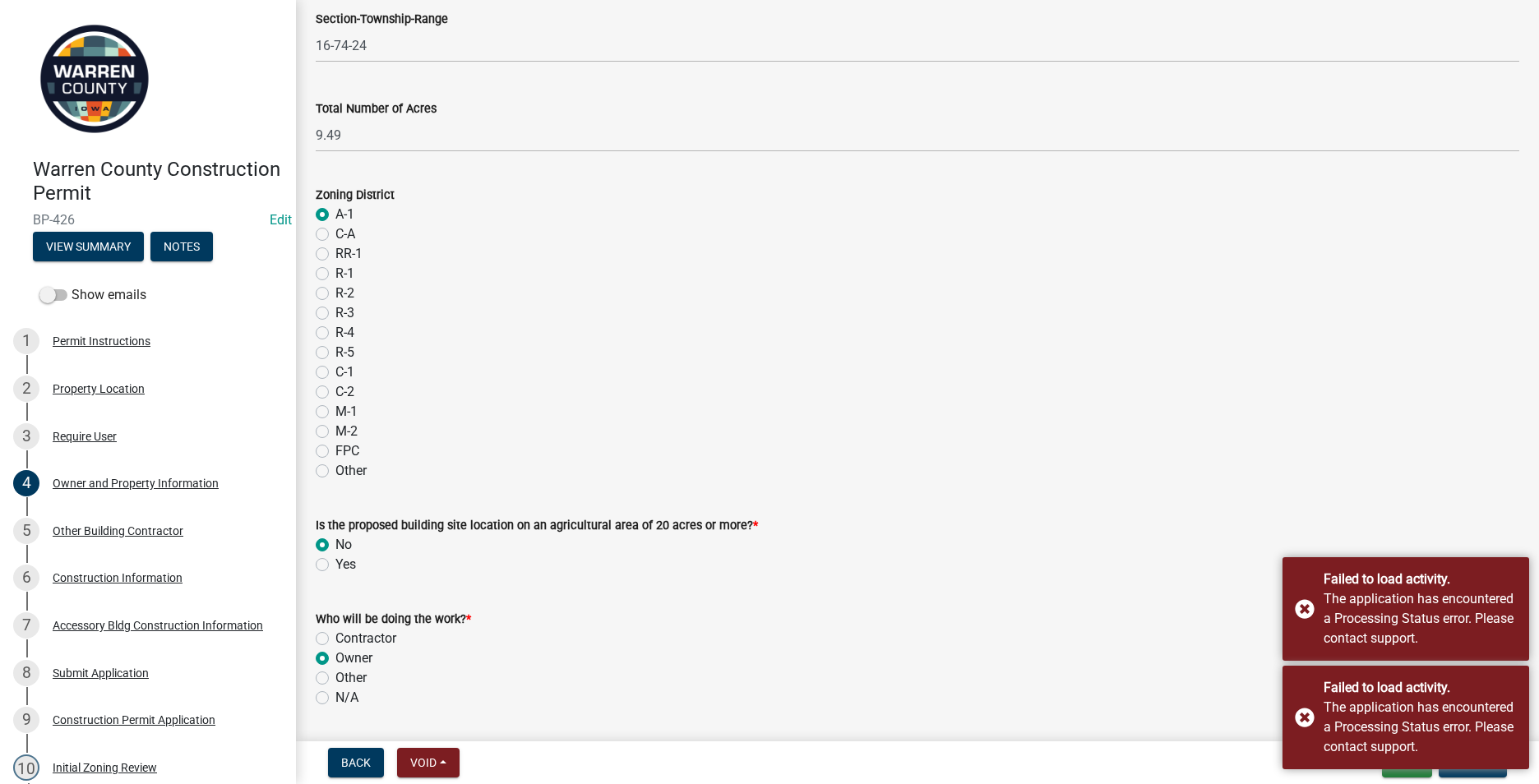
scroll to position [1285, 0]
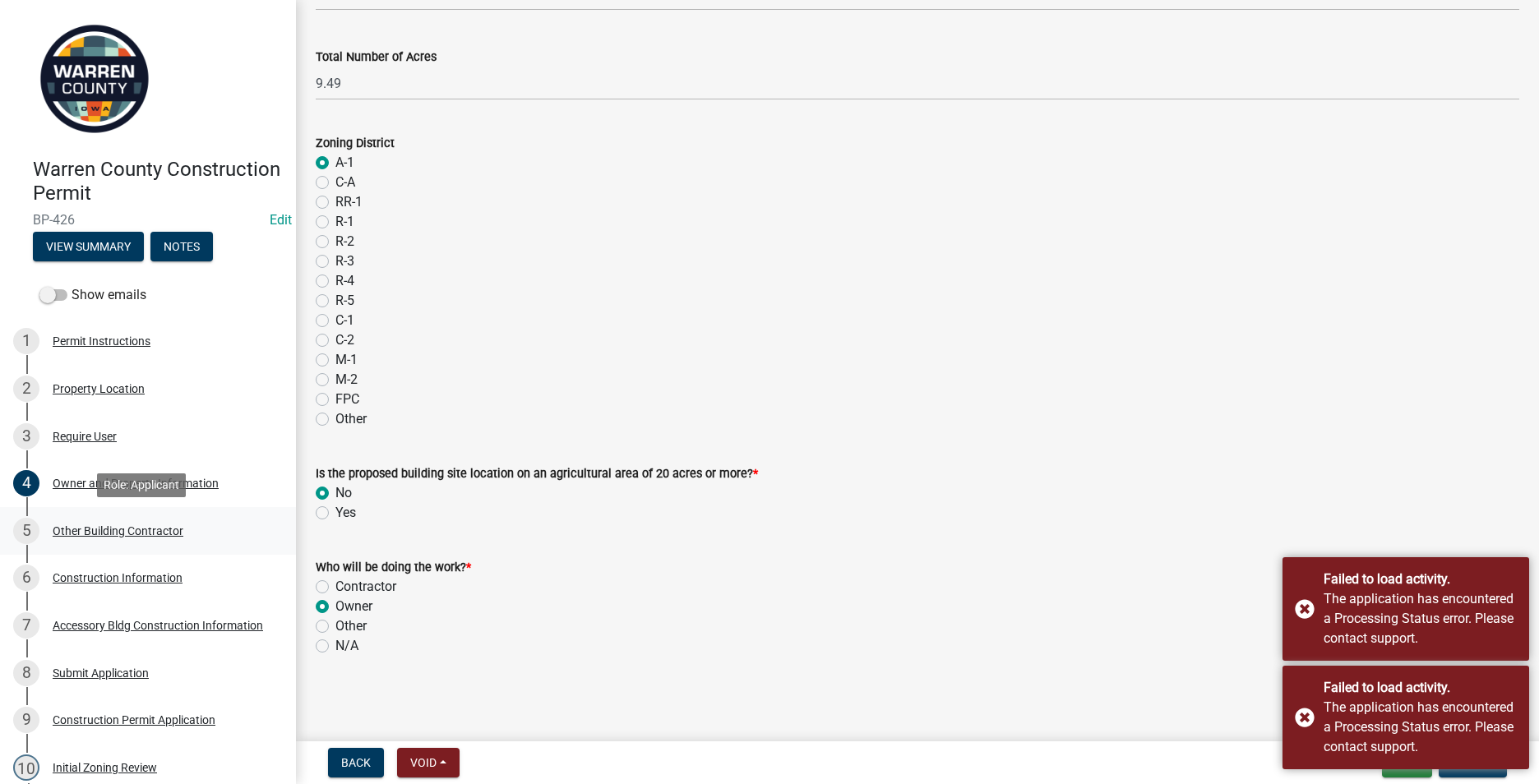
click at [143, 530] on div "Other Building Contractor" at bounding box center [118, 530] width 131 height 12
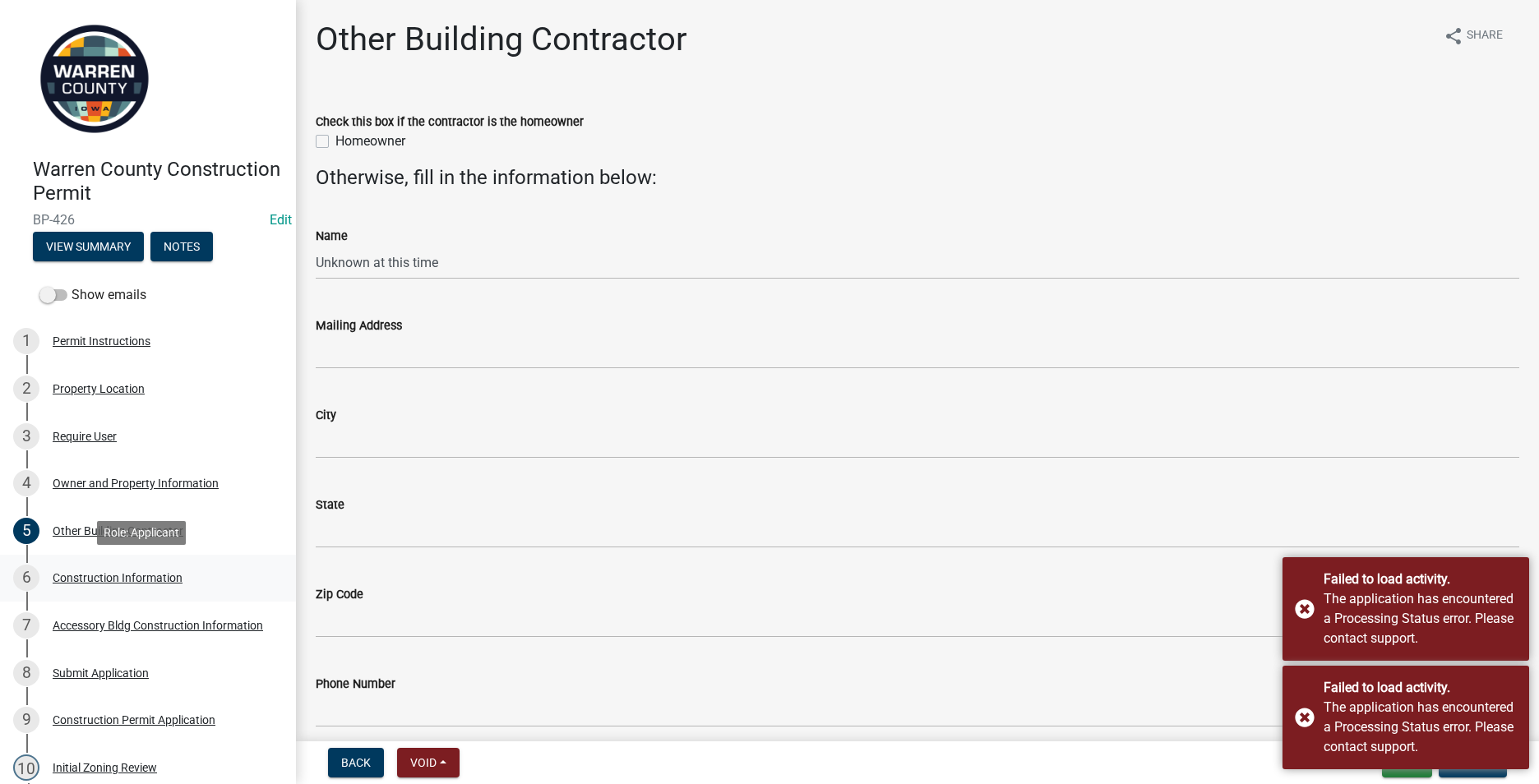
click at [107, 577] on div "Construction Information" at bounding box center [117, 577] width 130 height 12
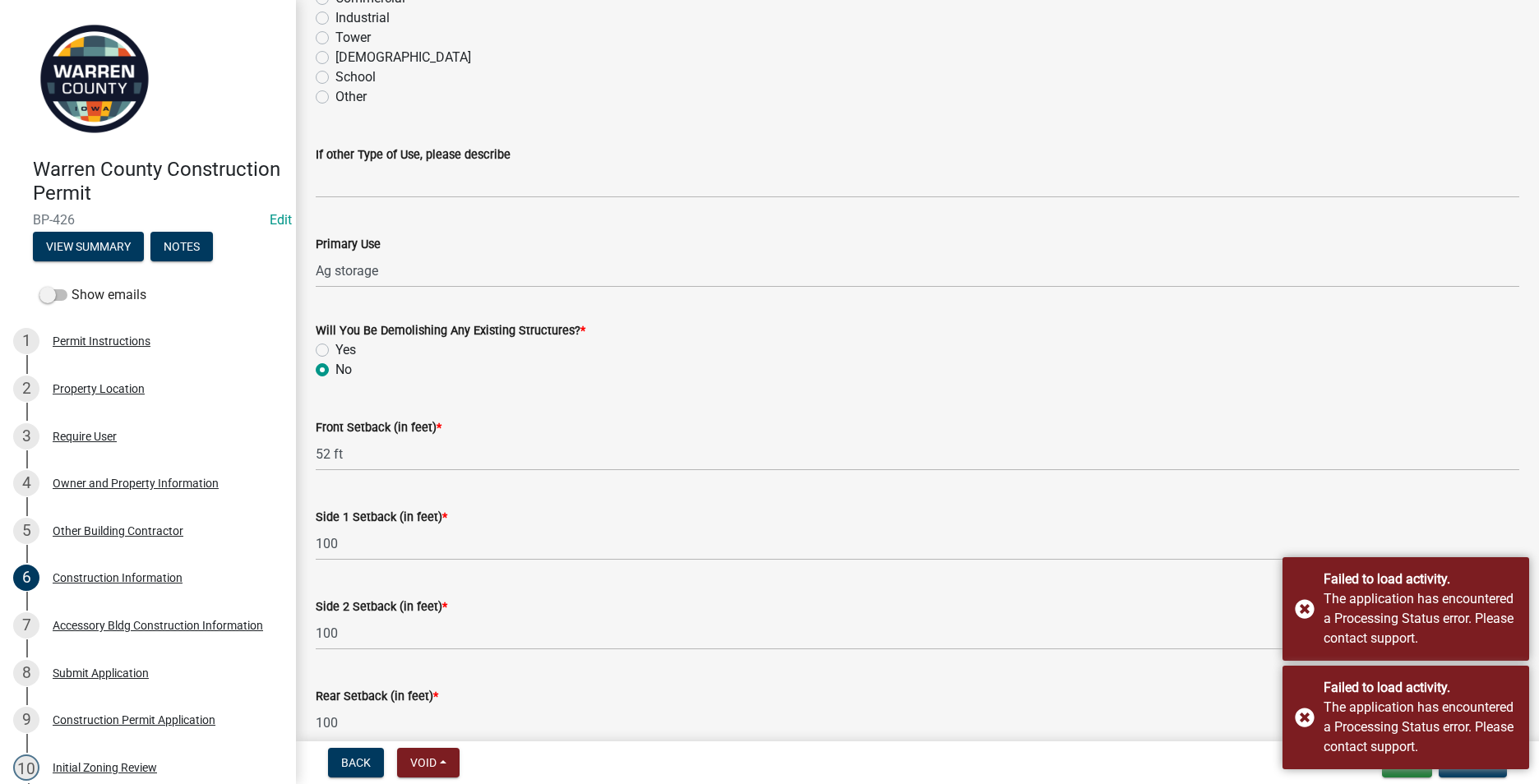
scroll to position [496, 0]
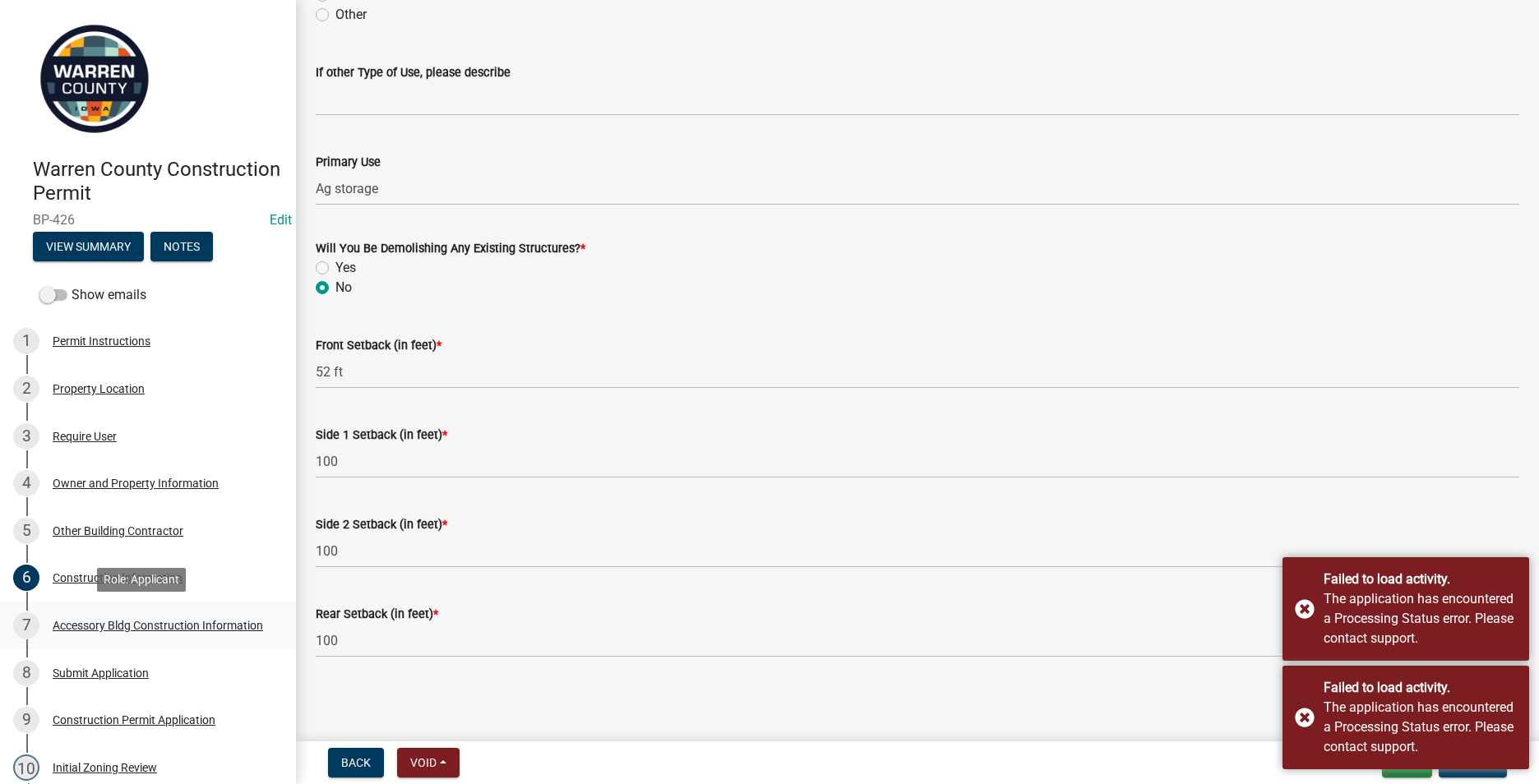
click at [126, 620] on div "Accessory Bldg Construction Information" at bounding box center [158, 625] width 211 height 12
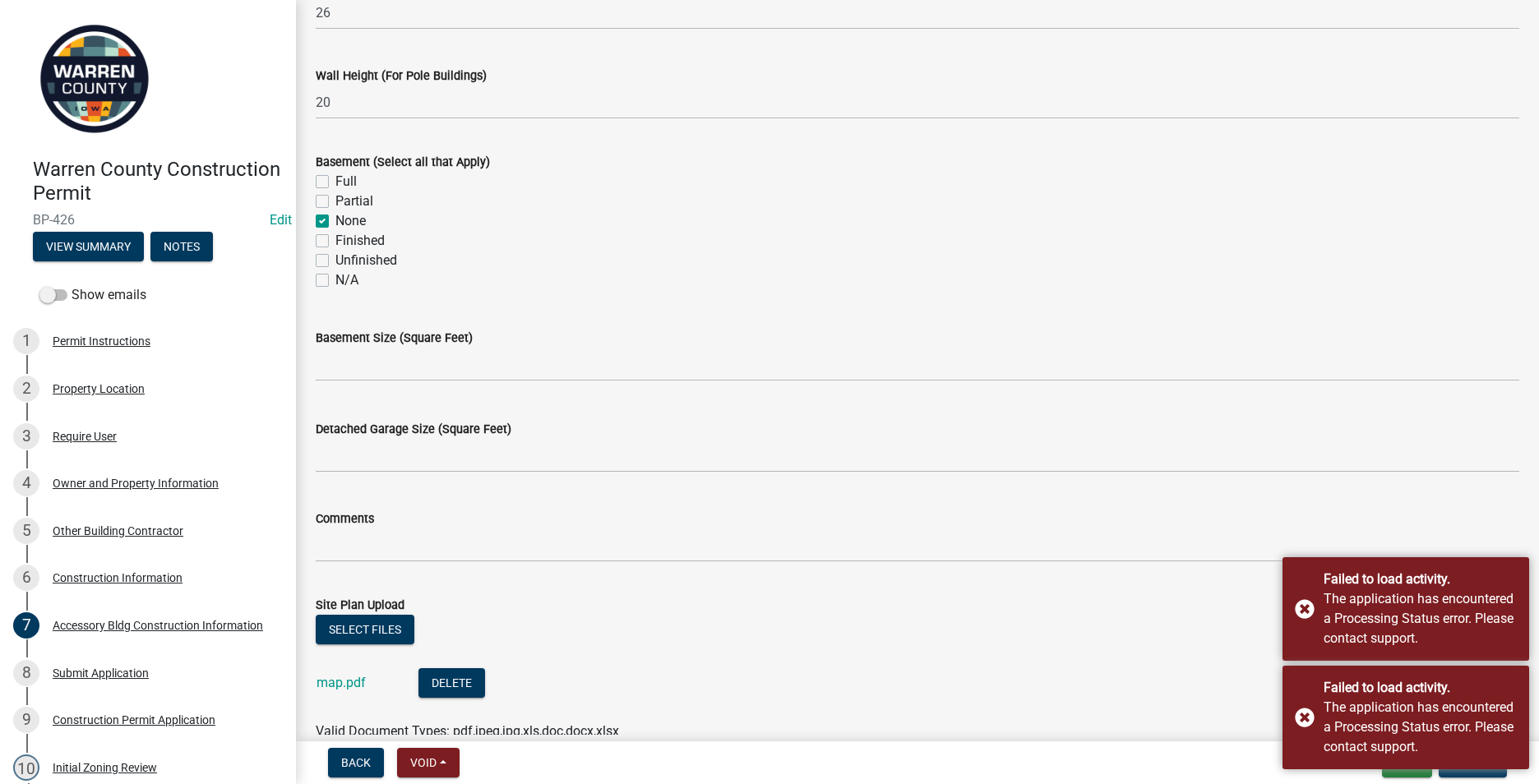
scroll to position [739, 0]
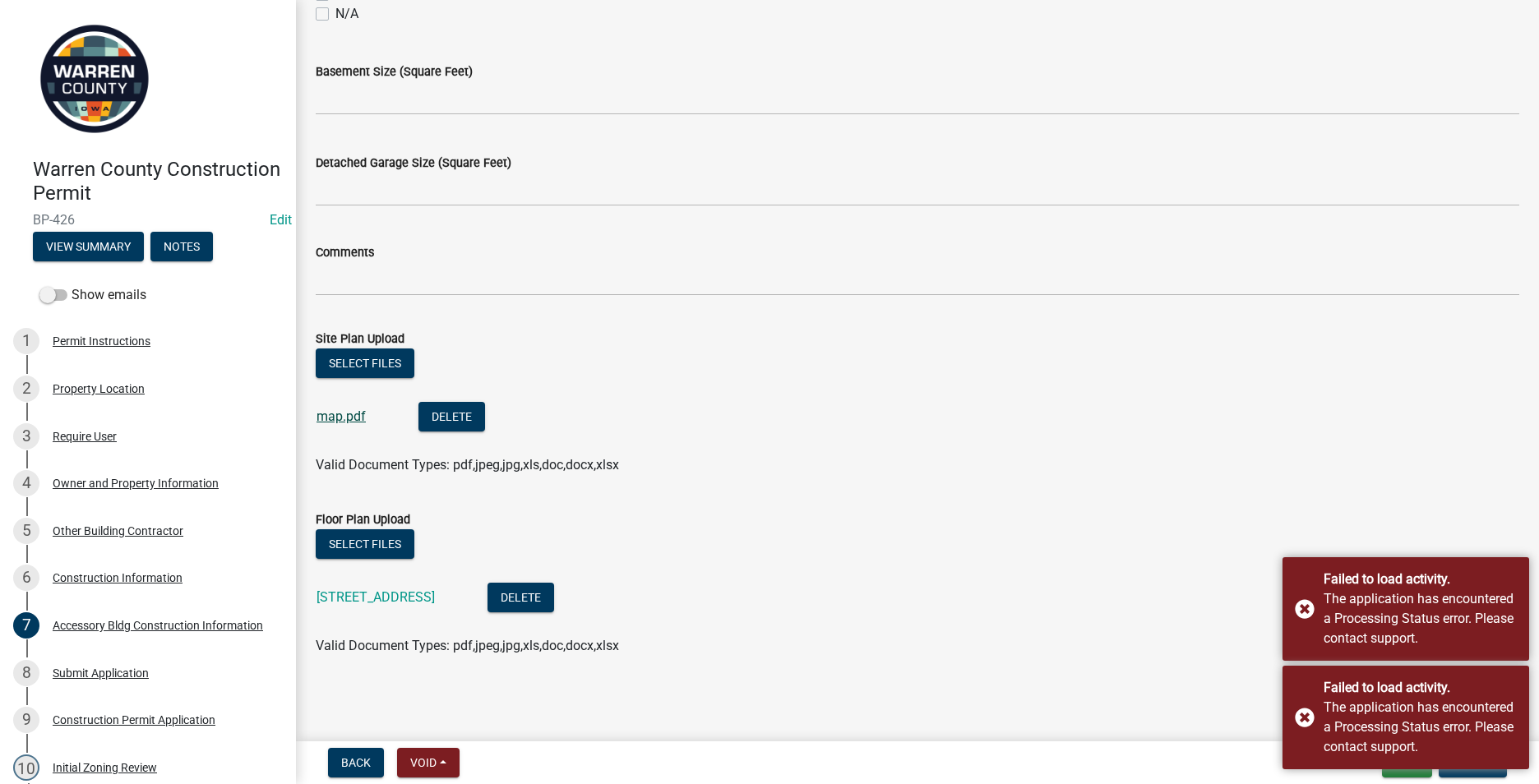
click at [340, 418] on link "map.pdf" at bounding box center [341, 416] width 49 height 15
click at [374, 599] on link "[STREET_ADDRESS]" at bounding box center [376, 597] width 118 height 15
click at [1199, 445] on li "map.pdf Delete" at bounding box center [917, 418] width 1204 height 60
click at [1301, 606] on div "Failed to load activity. The application has encountered a Processing Status er…" at bounding box center [1405, 609] width 246 height 104
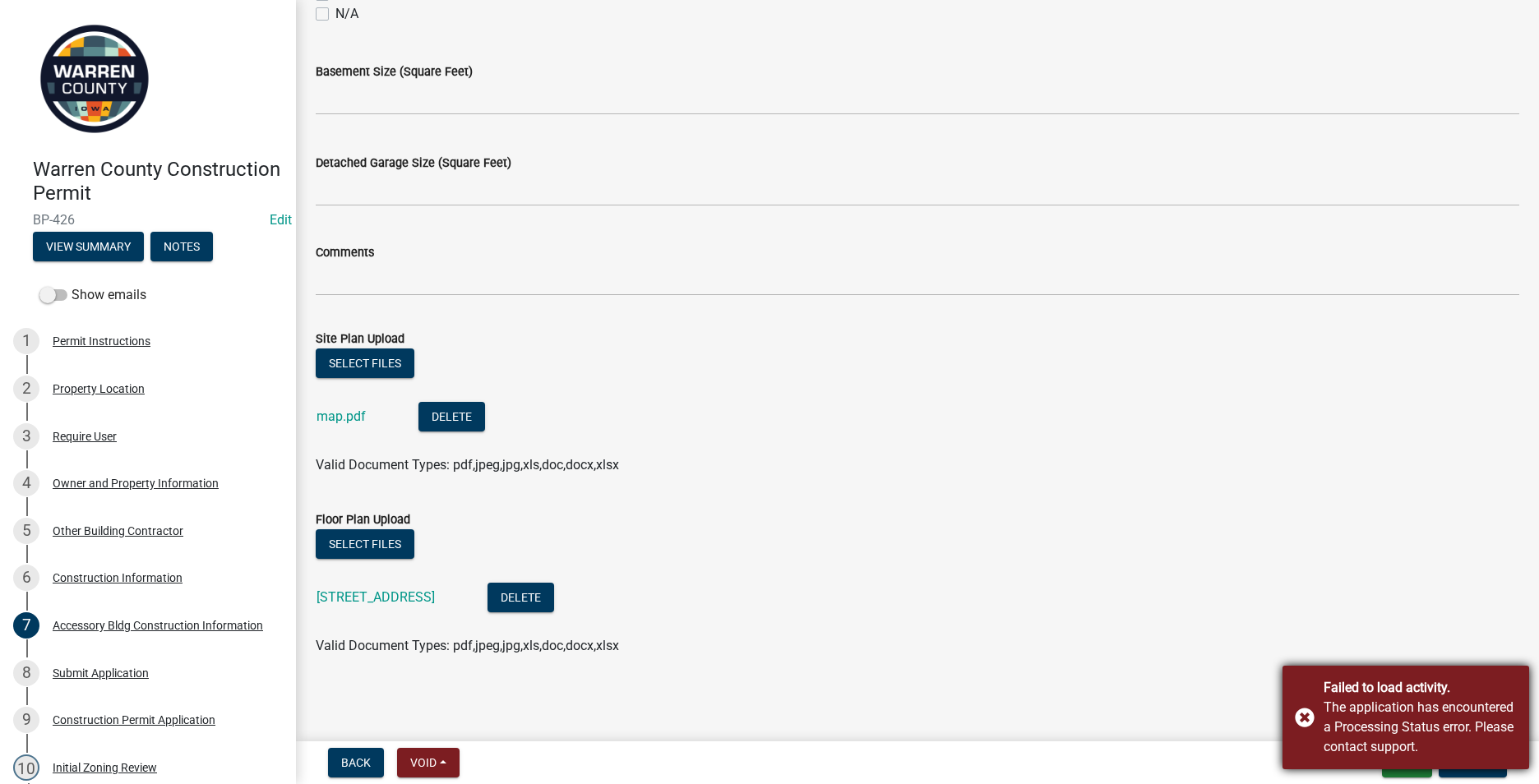
click at [1302, 719] on div "Failed to load activity. The application has encountered a Processing Status er…" at bounding box center [1405, 718] width 246 height 104
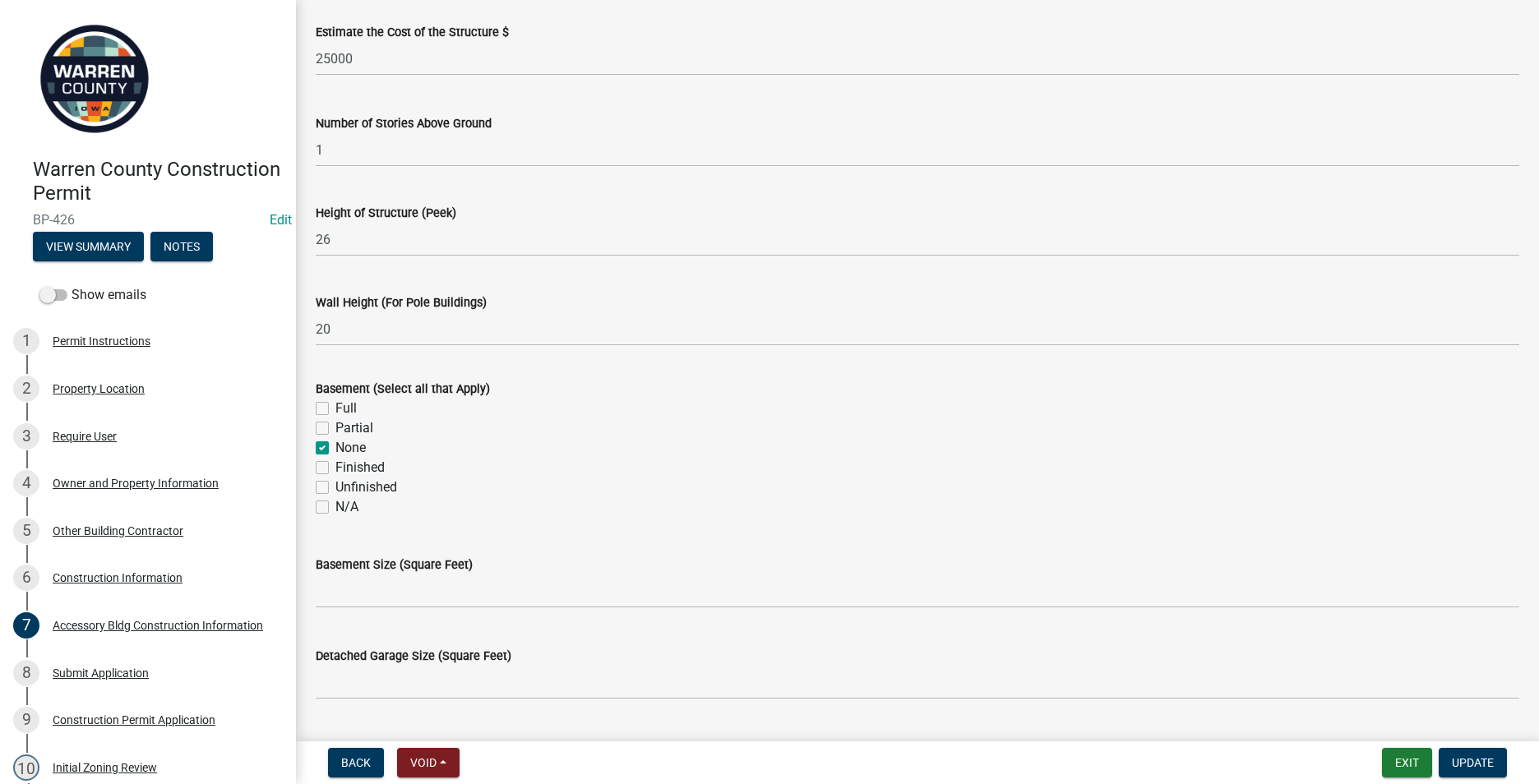
scroll to position [0, 0]
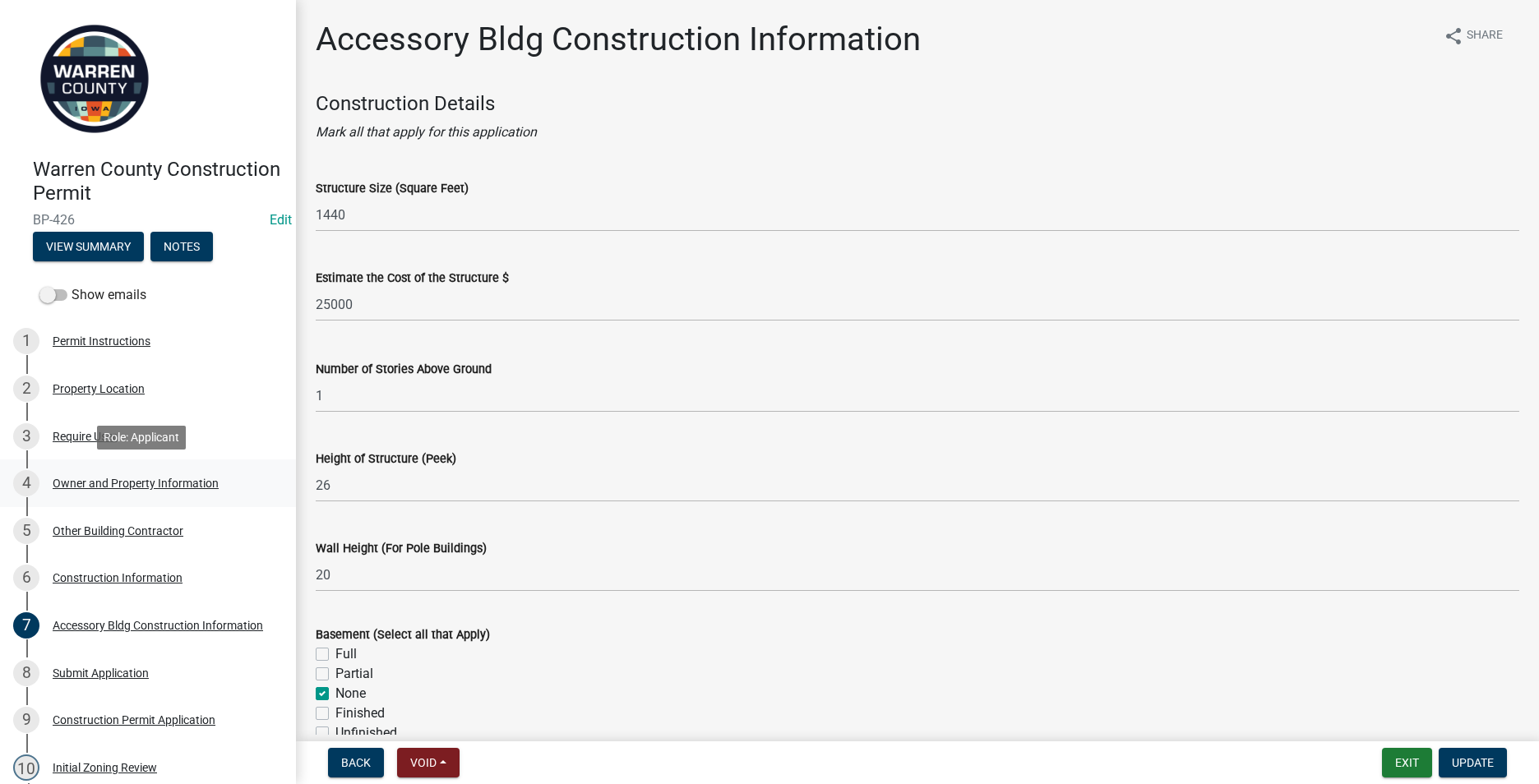
click at [70, 482] on div "Owner and Property Information" at bounding box center [135, 483] width 166 height 12
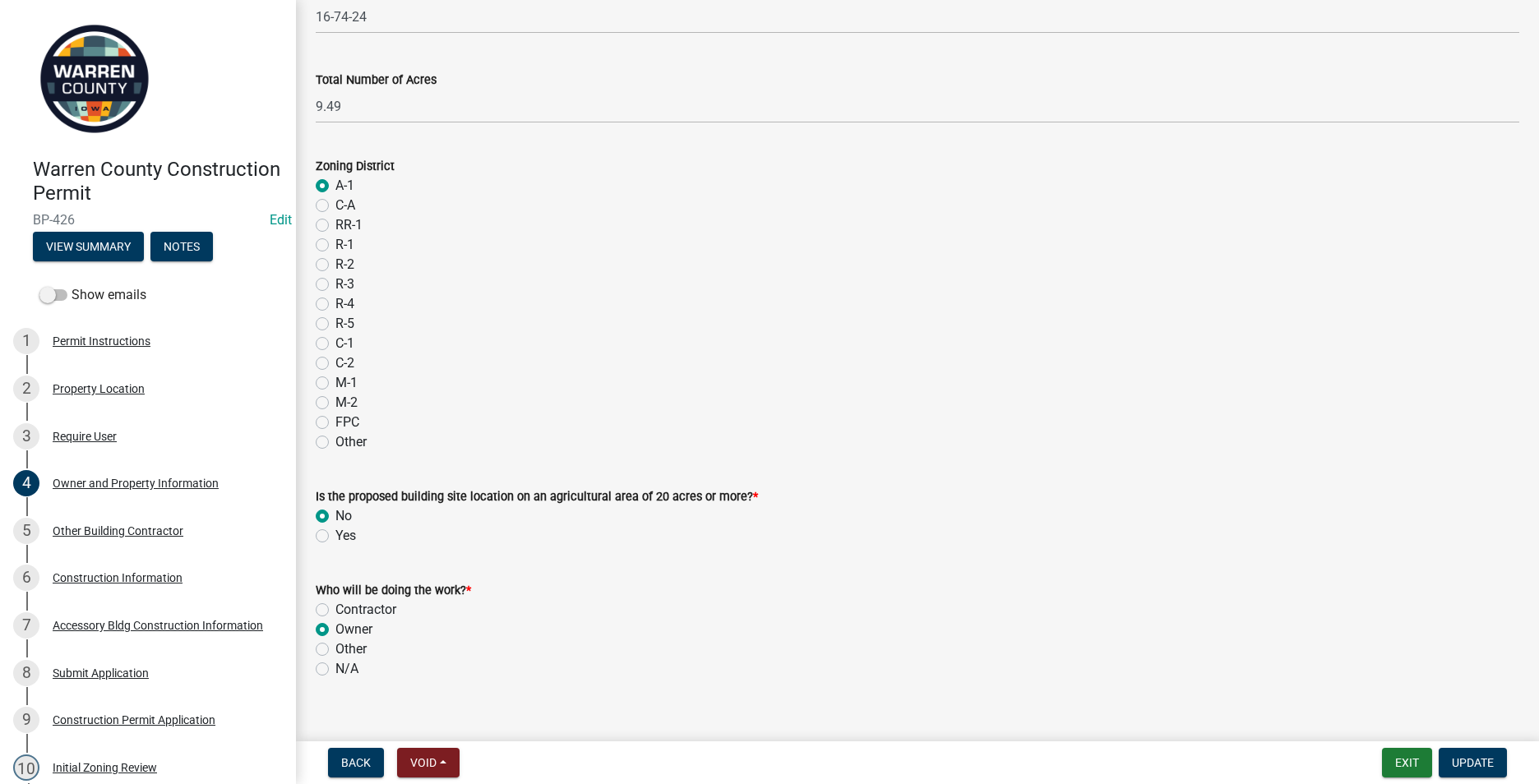
scroll to position [1285, 0]
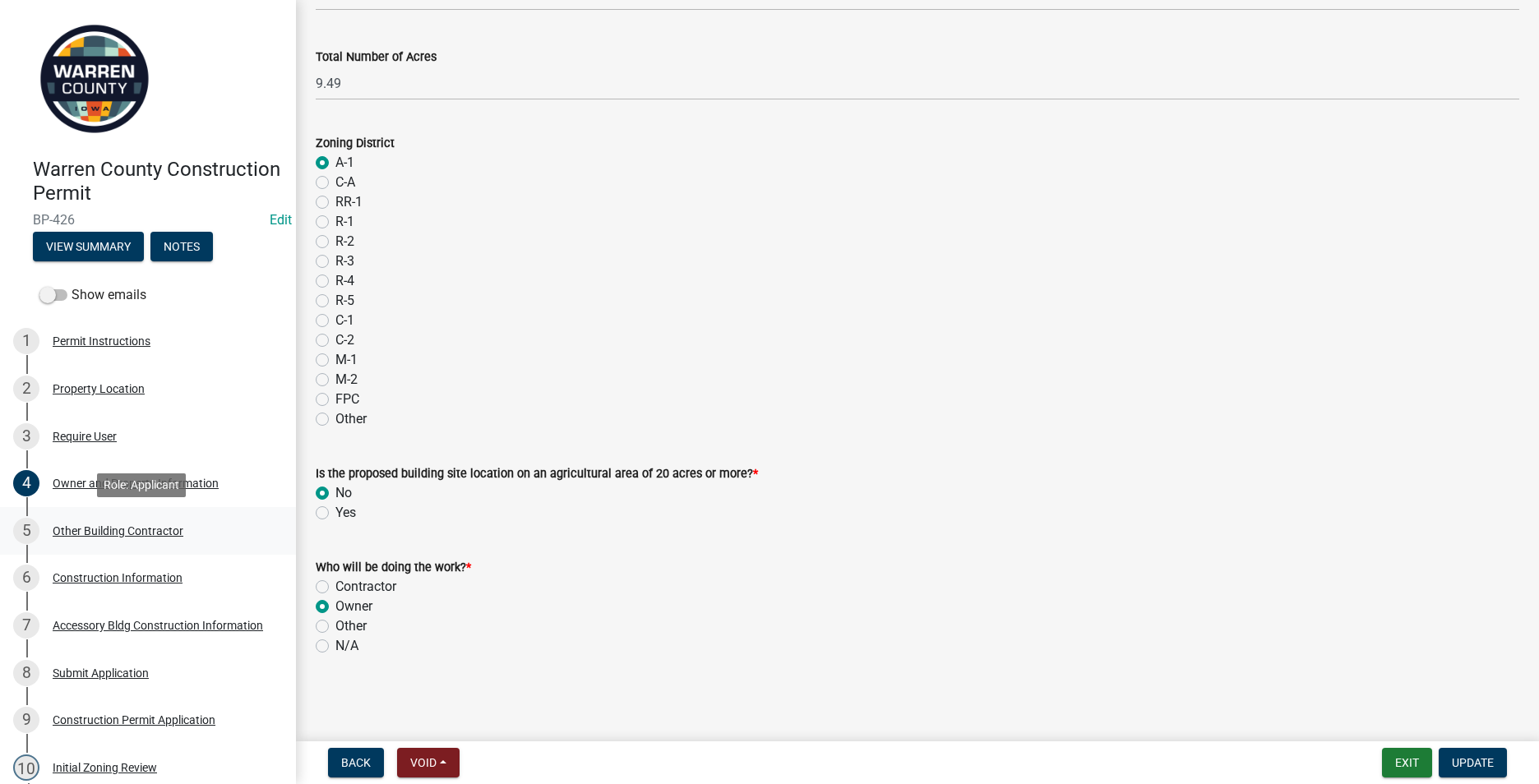
click at [155, 531] on div "Other Building Contractor" at bounding box center [118, 530] width 131 height 12
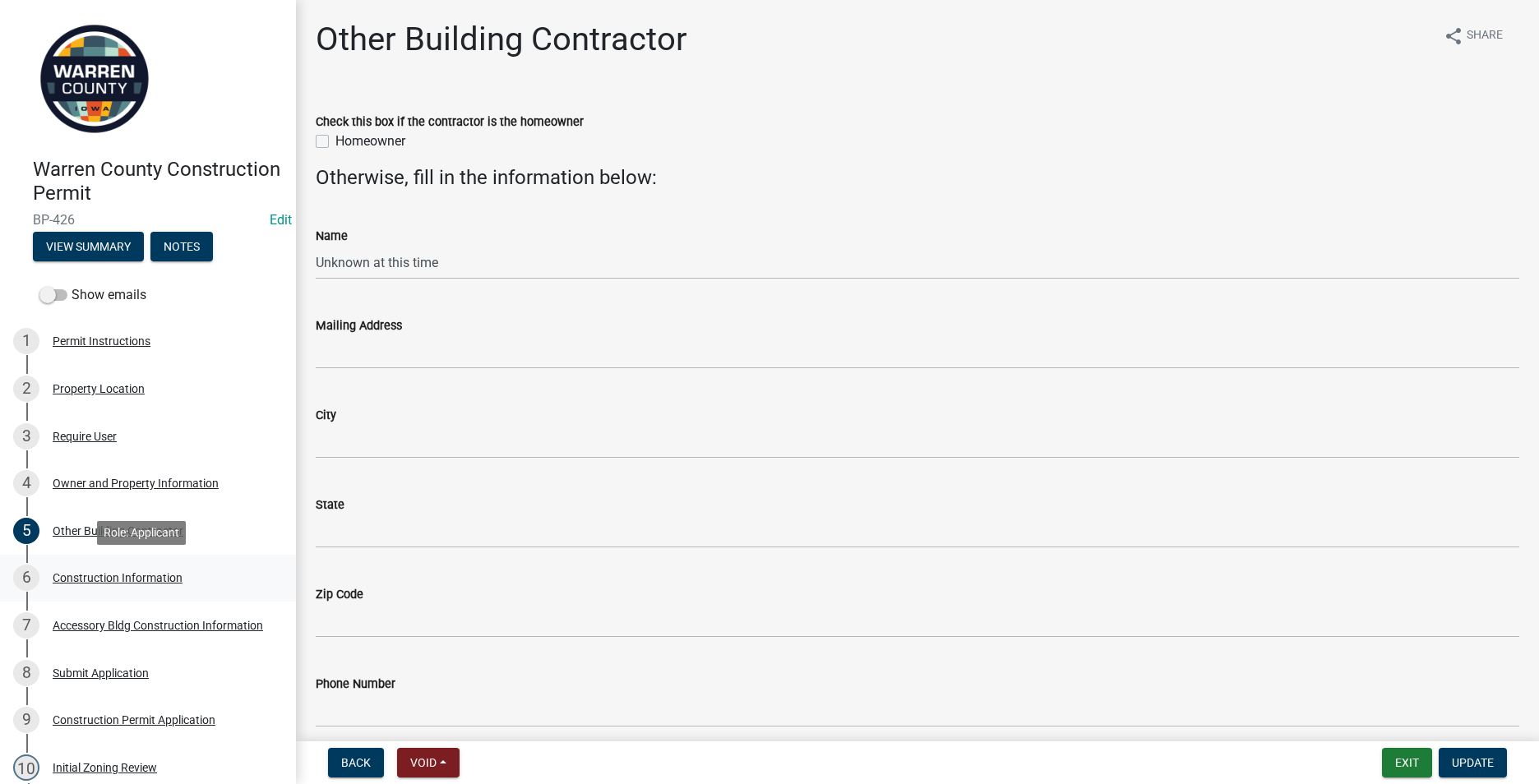
click at [105, 576] on div "Construction Information" at bounding box center [117, 577] width 130 height 12
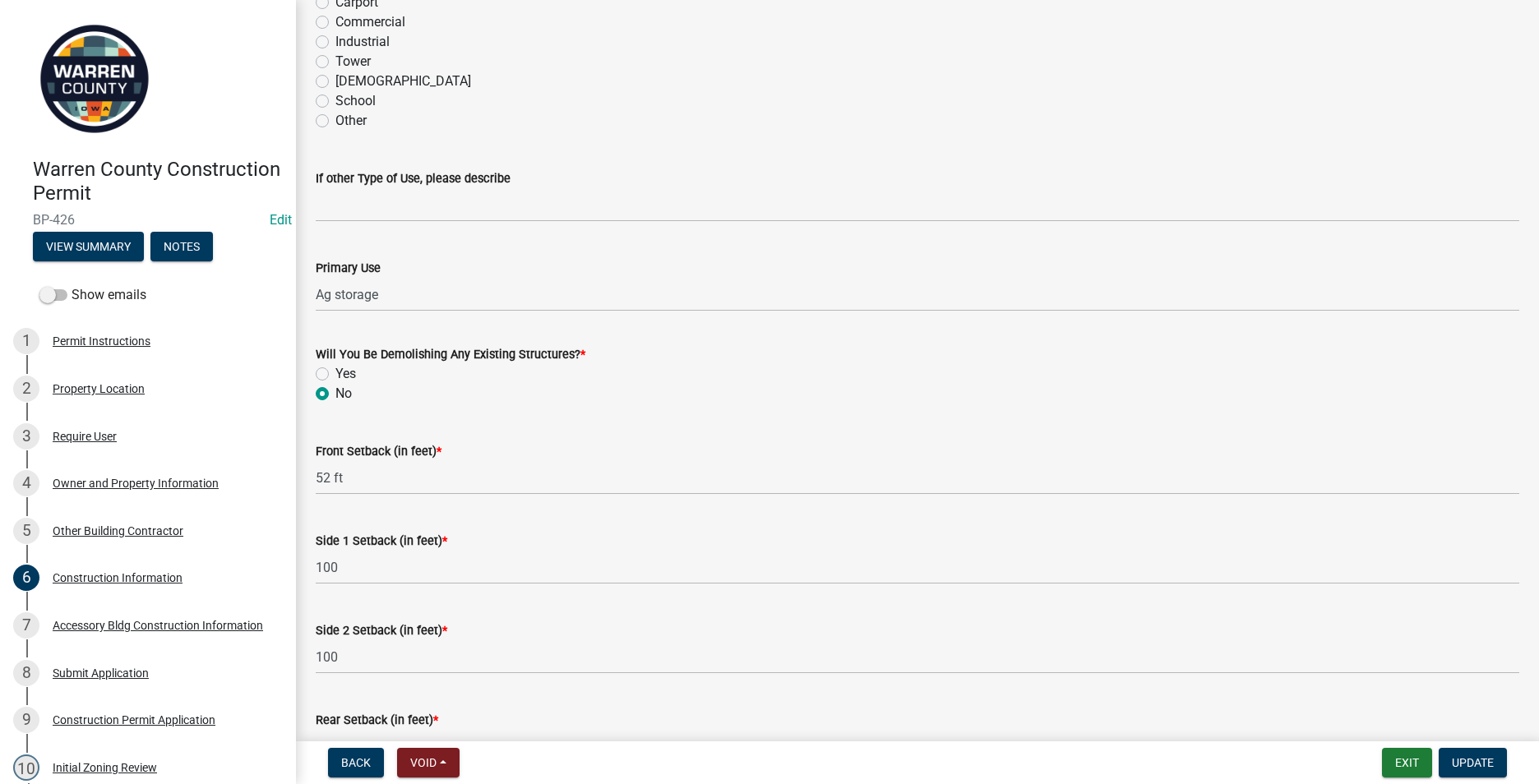
scroll to position [496, 0]
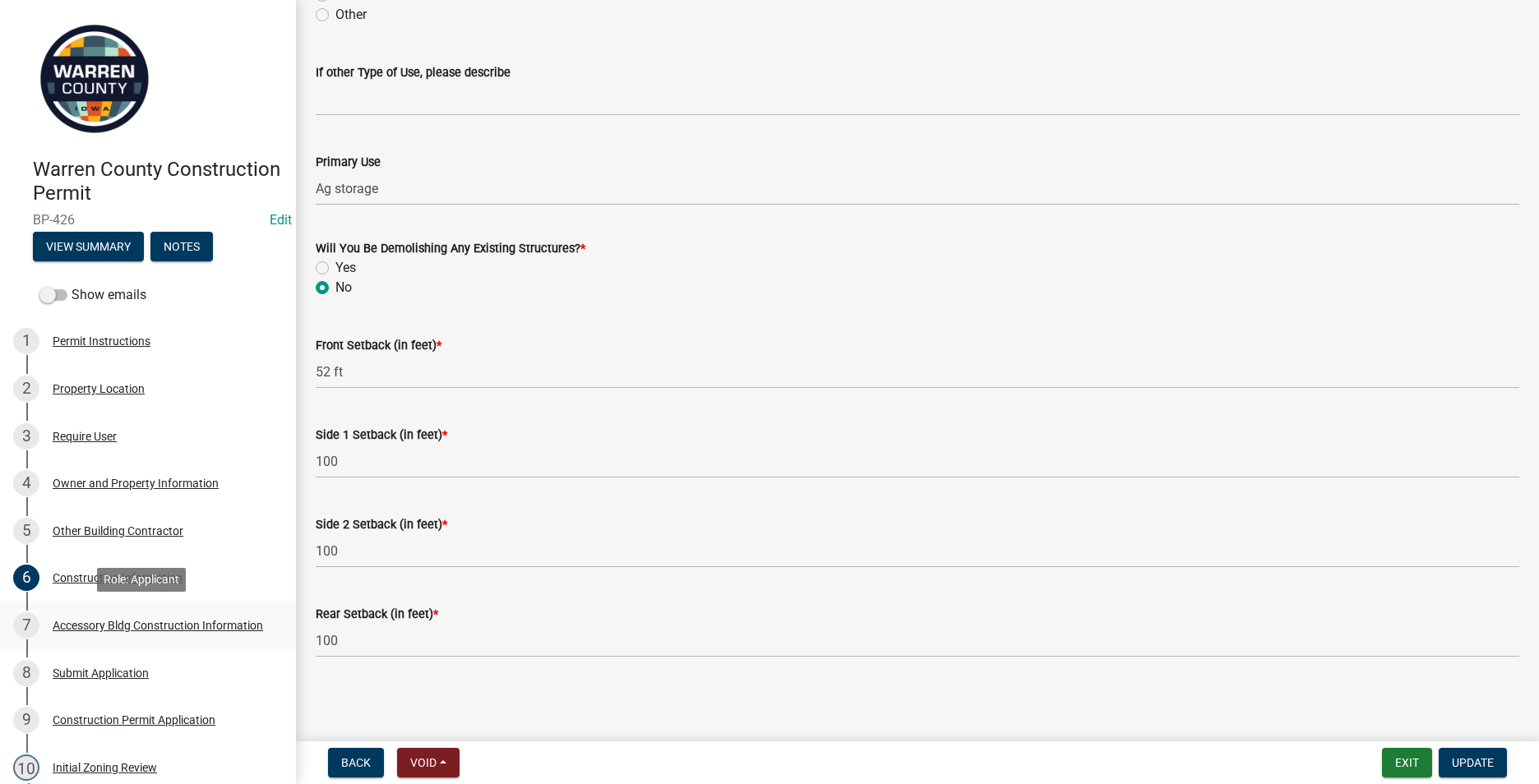
click at [94, 620] on div "Accessory Bldg Construction Information" at bounding box center [158, 625] width 211 height 12
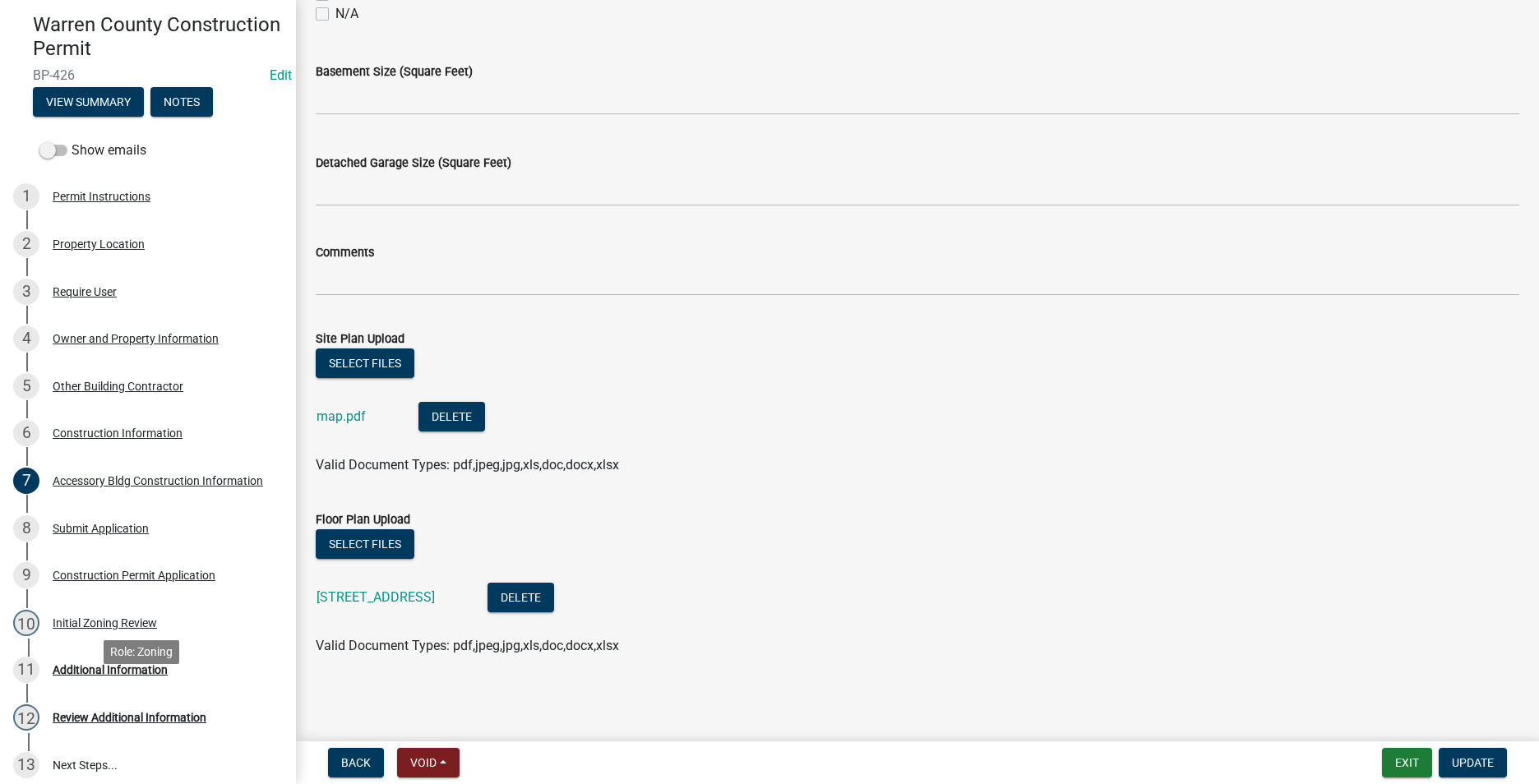
scroll to position [164, 0]
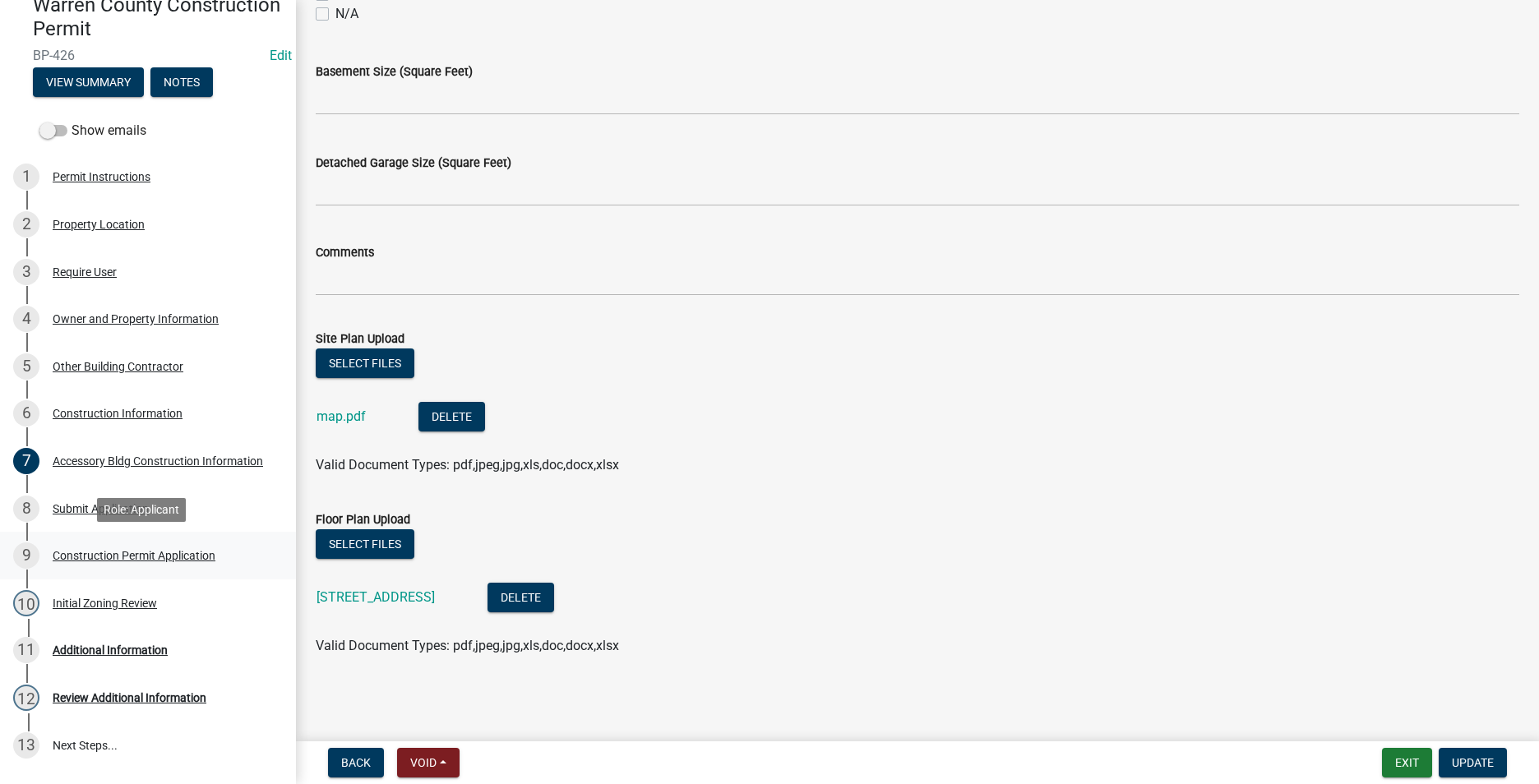
click at [84, 551] on div "Construction Permit Application" at bounding box center [134, 556] width 163 height 12
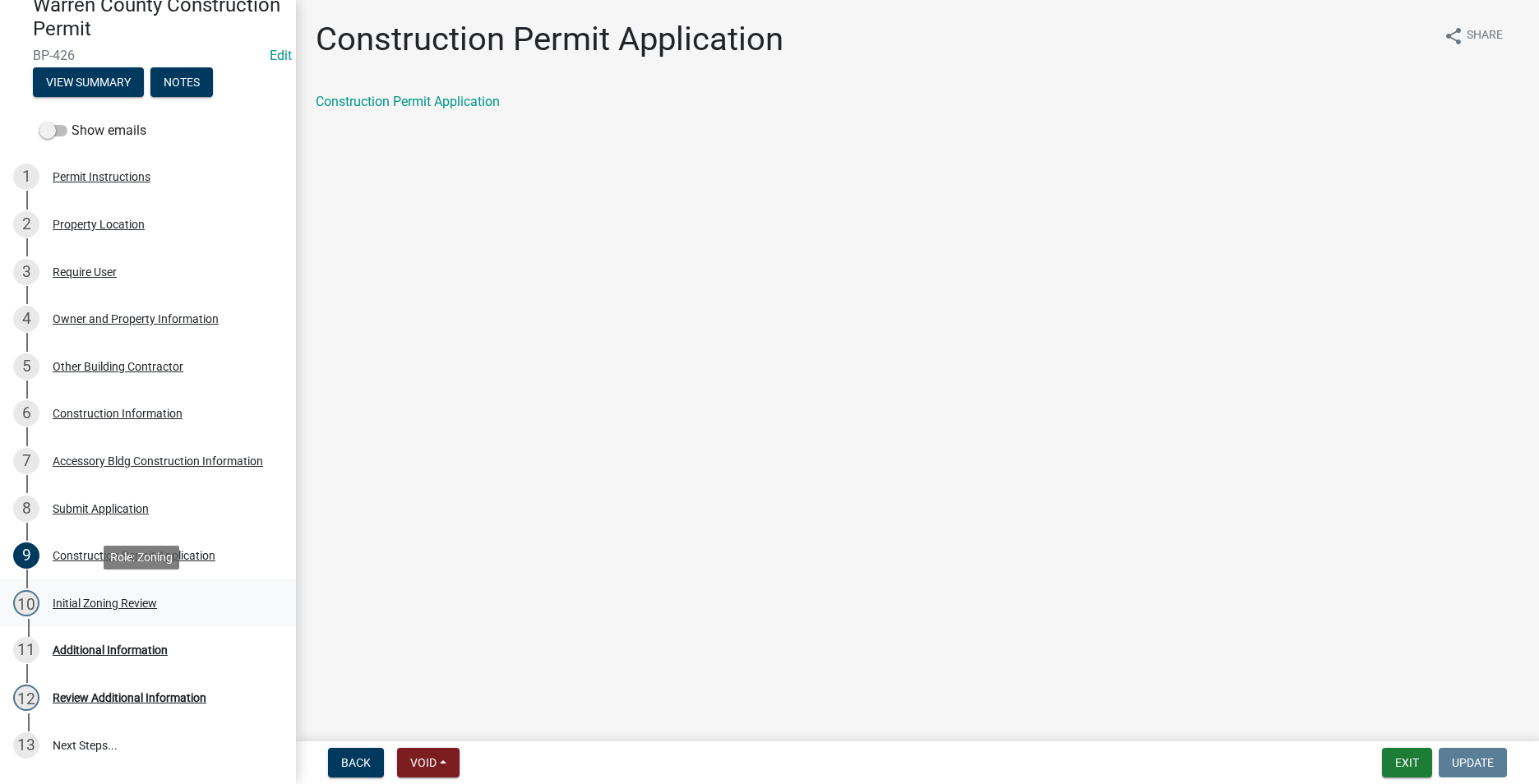
click at [84, 599] on div "Initial Zoning Review" at bounding box center [105, 603] width 104 height 12
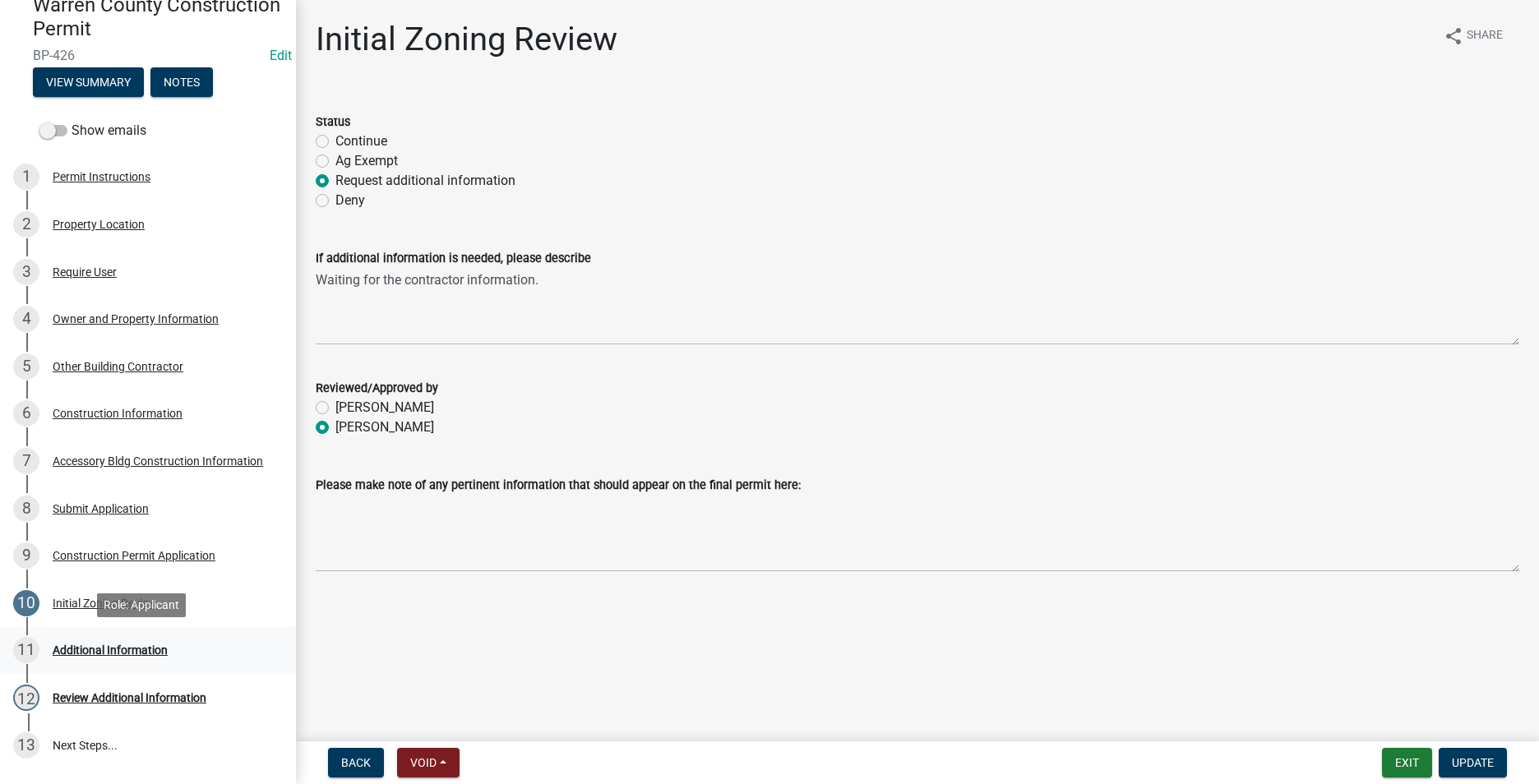
click at [78, 654] on div "Additional Information" at bounding box center [110, 650] width 115 height 12
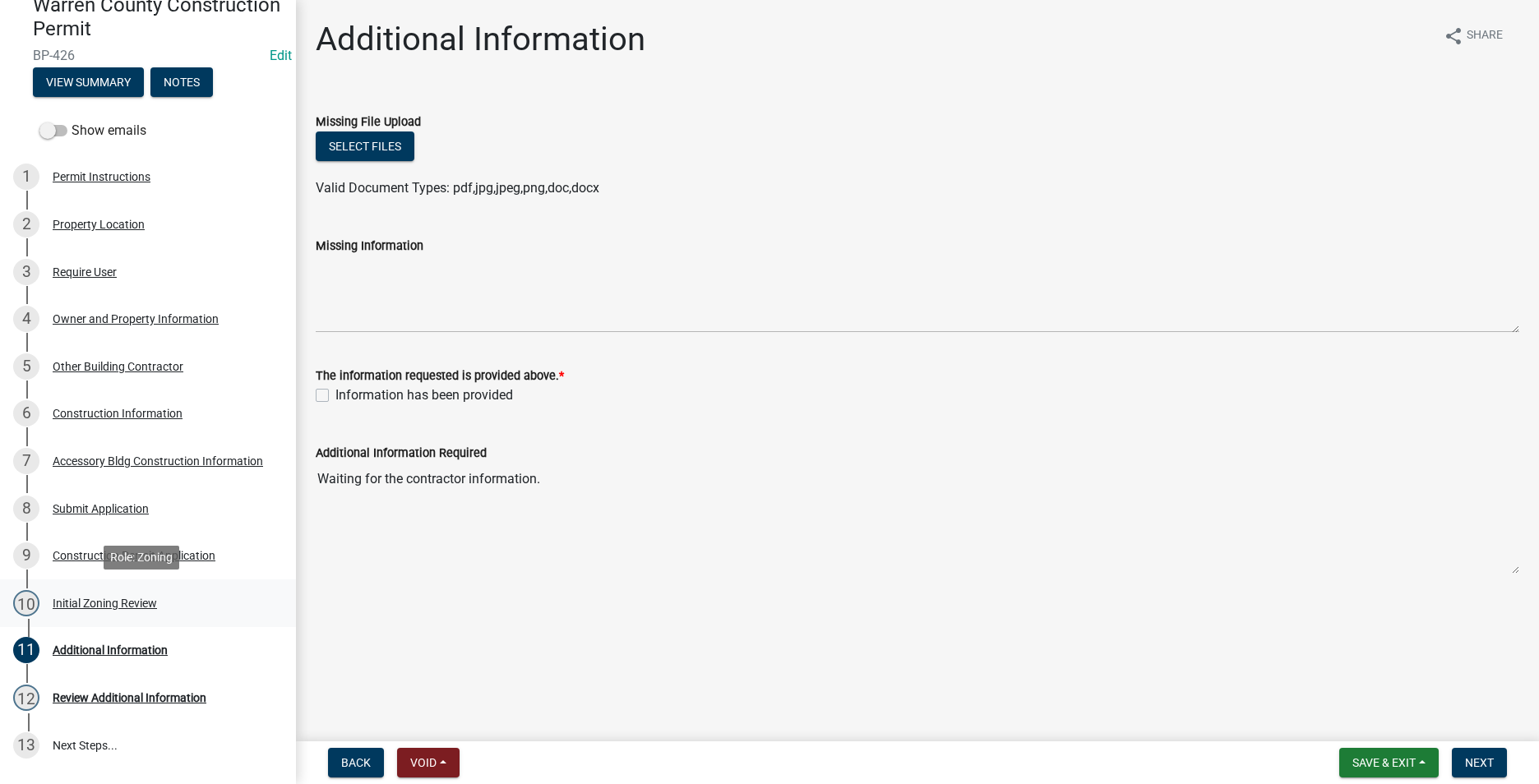
click at [71, 593] on div "10 Initial Zoning Review" at bounding box center [142, 603] width 256 height 26
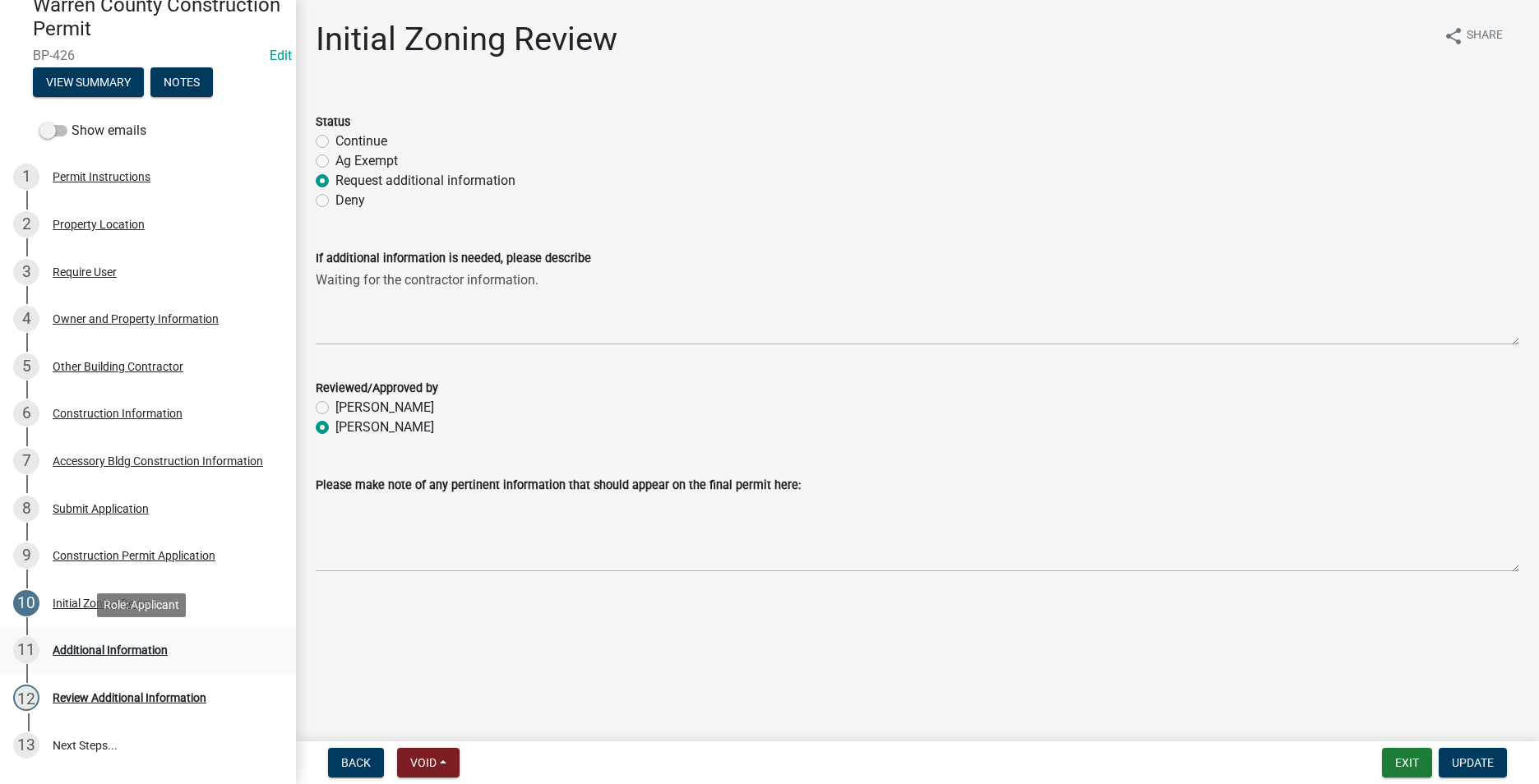
click at [64, 651] on div "Additional Information" at bounding box center [110, 650] width 115 height 12
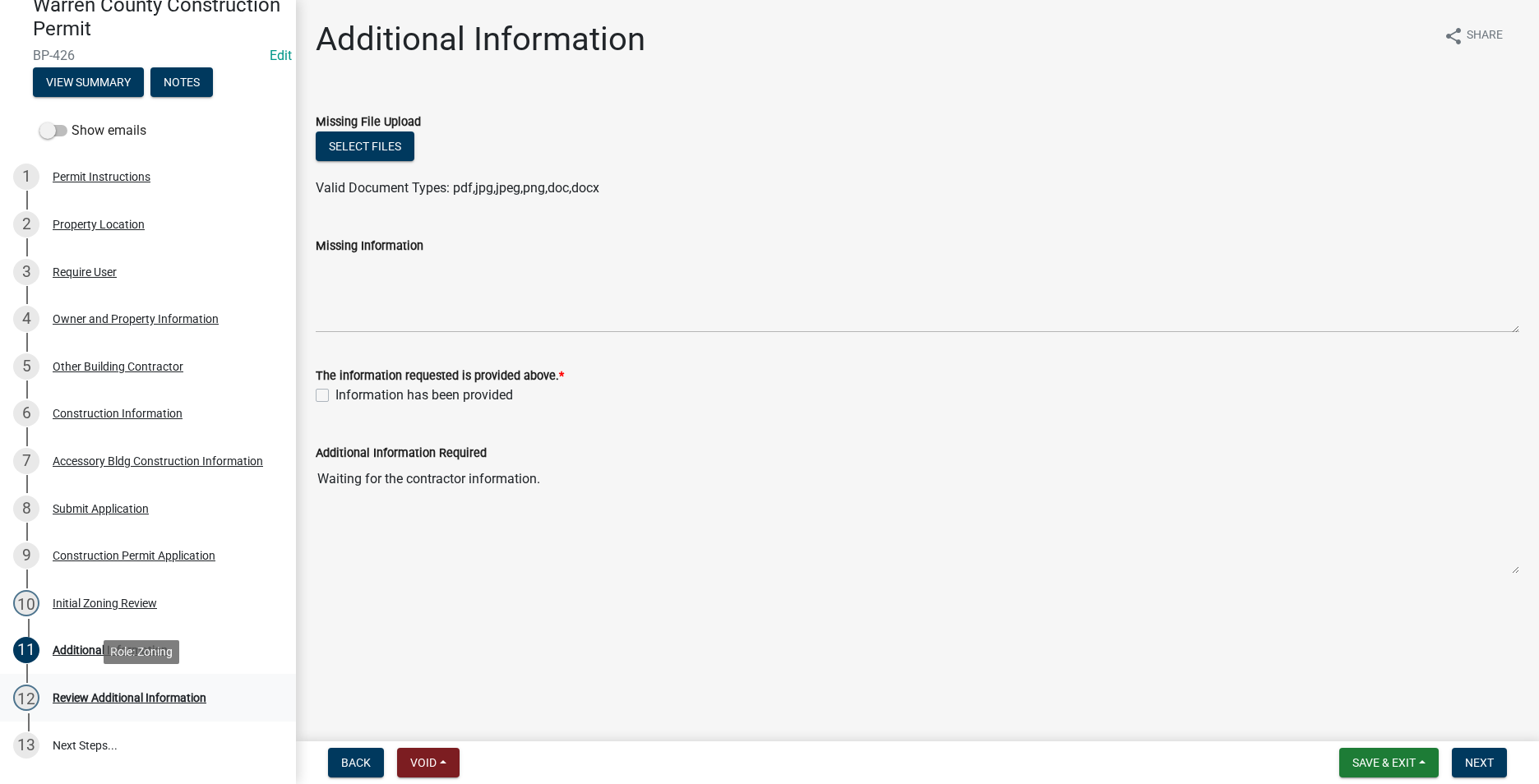
click at [90, 696] on div "Review Additional Information" at bounding box center [130, 697] width 154 height 12
click at [124, 607] on div "Initial Zoning Review" at bounding box center [105, 603] width 104 height 12
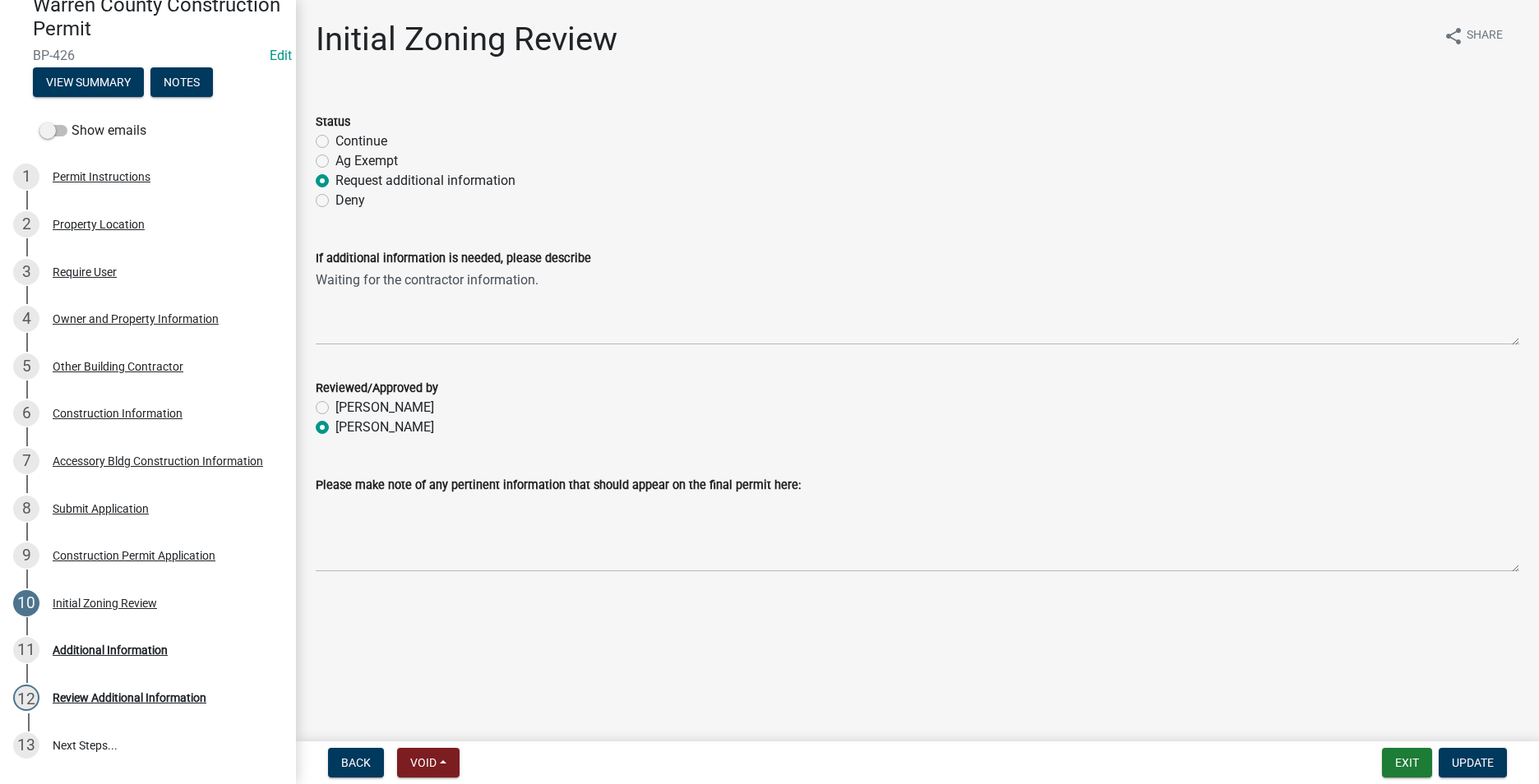
click at [335, 139] on label "Continue" at bounding box center [361, 142] width 52 height 20
click at [335, 139] on input "Continue" at bounding box center [341, 137] width 11 height 11
radio input "true"
click at [1461, 759] on span "Update" at bounding box center [1473, 762] width 42 height 13
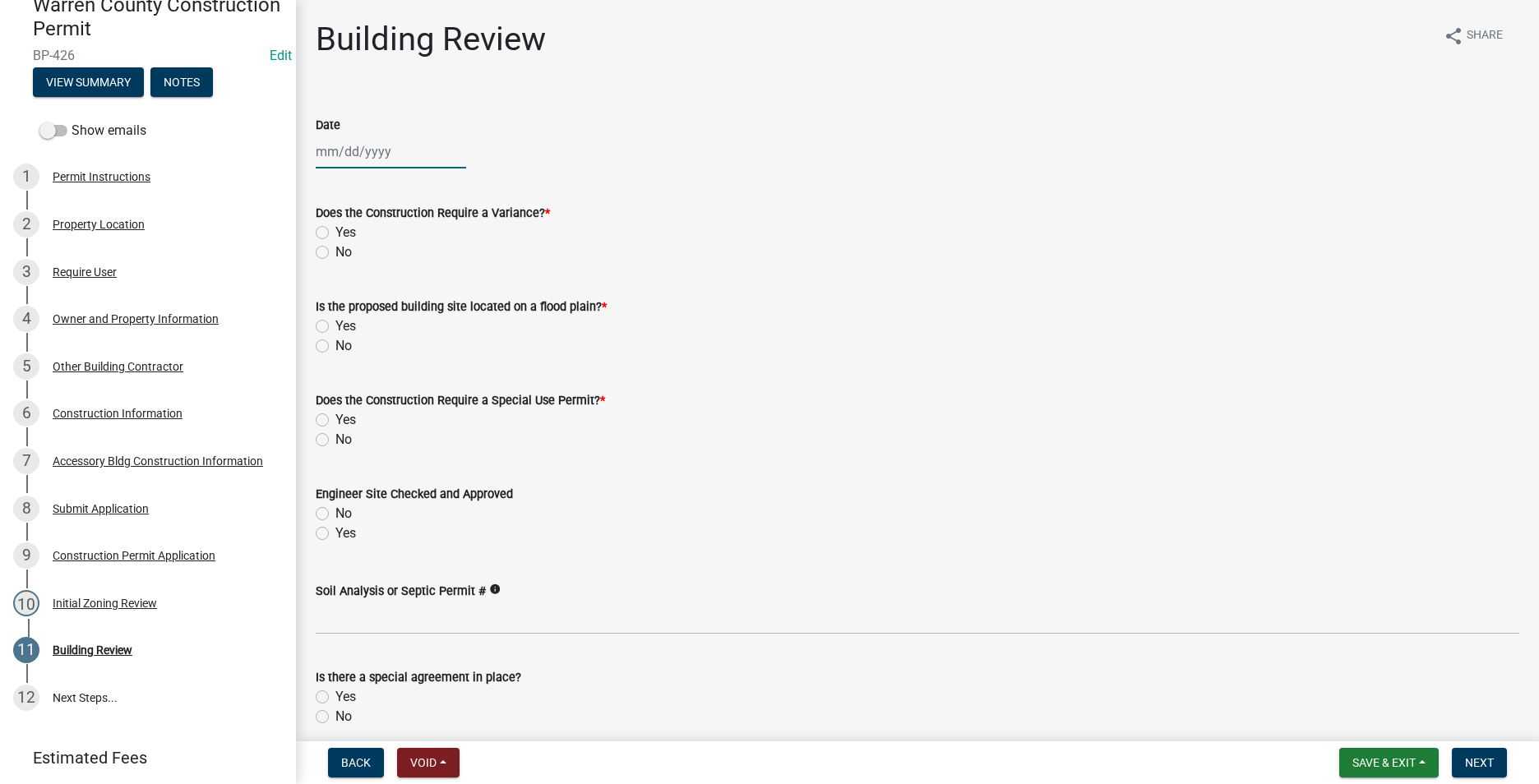
click at [378, 153] on div at bounding box center [391, 151] width 151 height 34
select select "9"
select select "2025"
click at [415, 236] on div "4" at bounding box center [411, 238] width 26 height 26
type input "[DATE]"
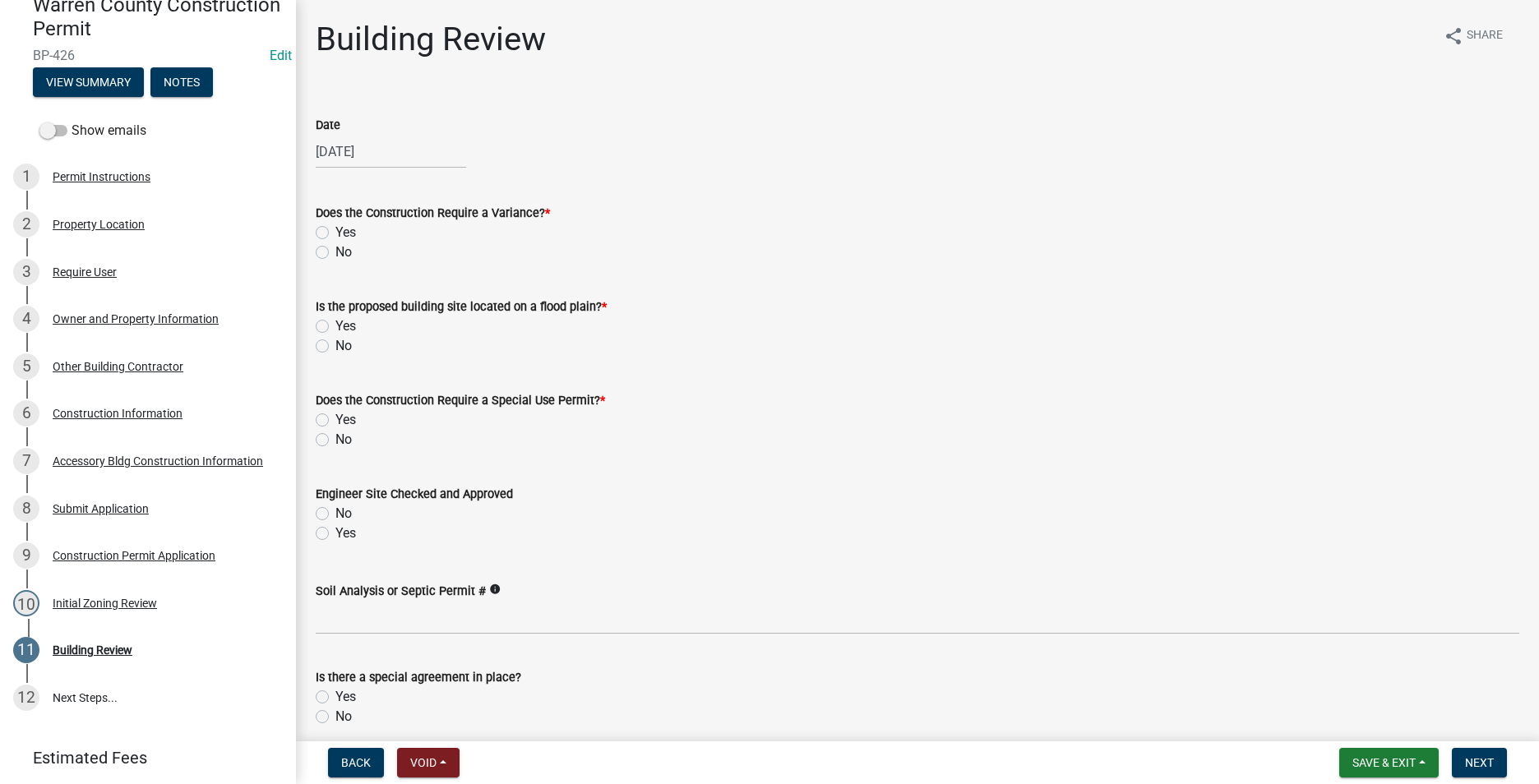
click at [335, 255] on label "No" at bounding box center [343, 253] width 16 height 20
click at [335, 253] on input "No" at bounding box center [341, 248] width 11 height 11
radio input "true"
click at [335, 347] on label "No" at bounding box center [343, 346] width 16 height 20
click at [335, 347] on input "No" at bounding box center [341, 341] width 11 height 11
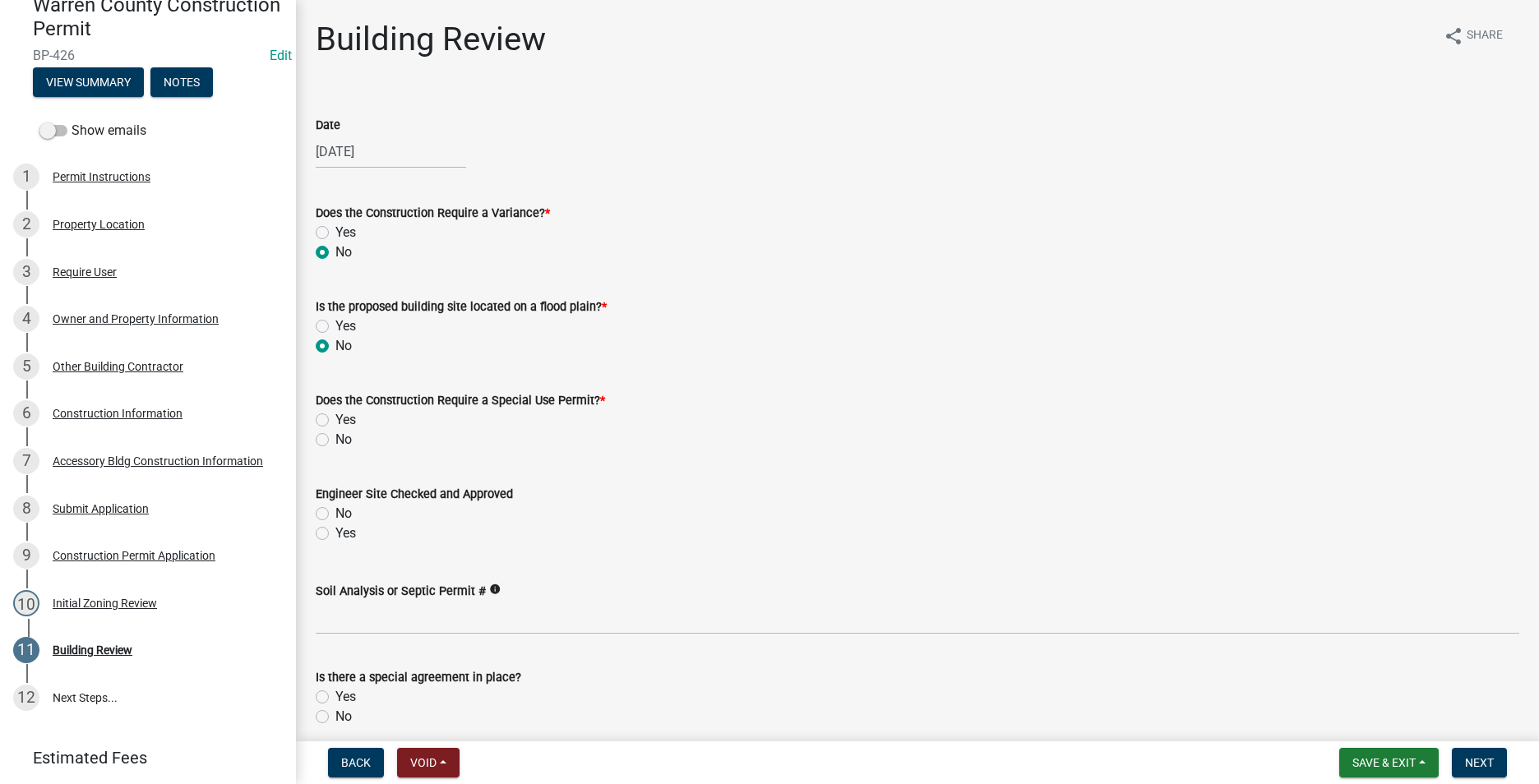
radio input "true"
click at [335, 442] on label "No" at bounding box center [343, 440] width 16 height 20
click at [335, 441] on input "No" at bounding box center [341, 435] width 11 height 11
radio input "true"
click at [335, 531] on label "Yes" at bounding box center [345, 533] width 21 height 20
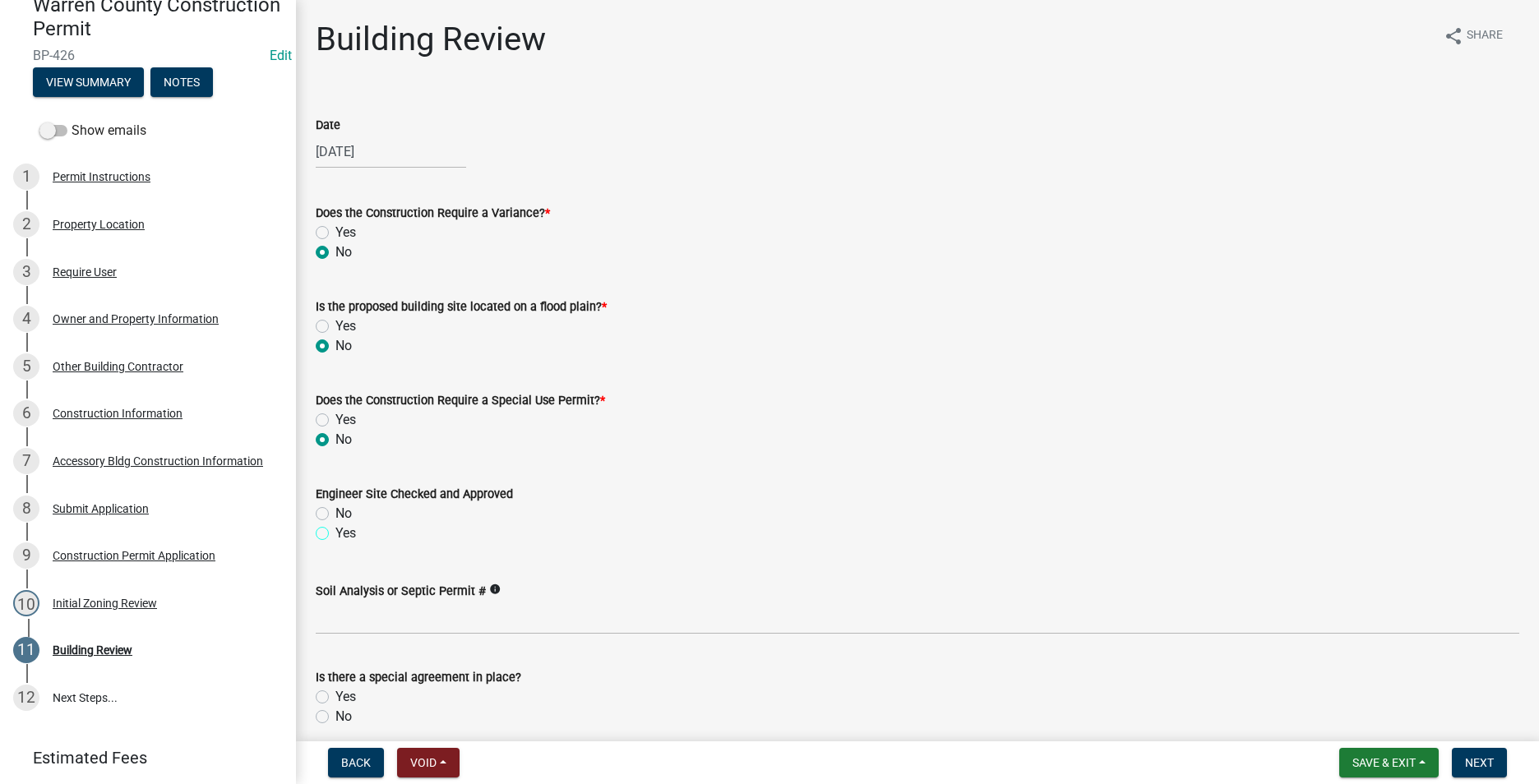
click at [335, 531] on input "Yes" at bounding box center [341, 529] width 11 height 11
radio input "true"
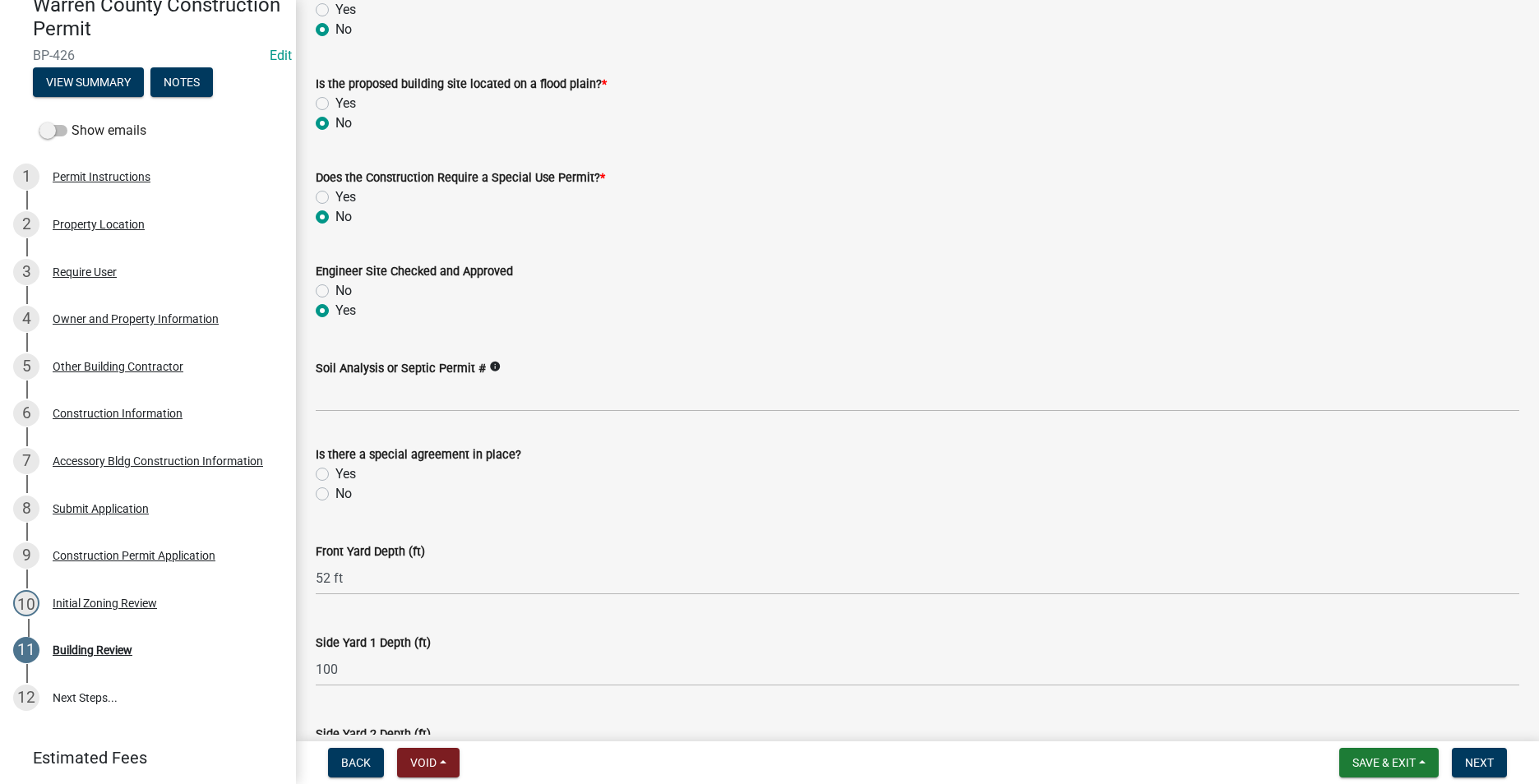
scroll to position [246, 0]
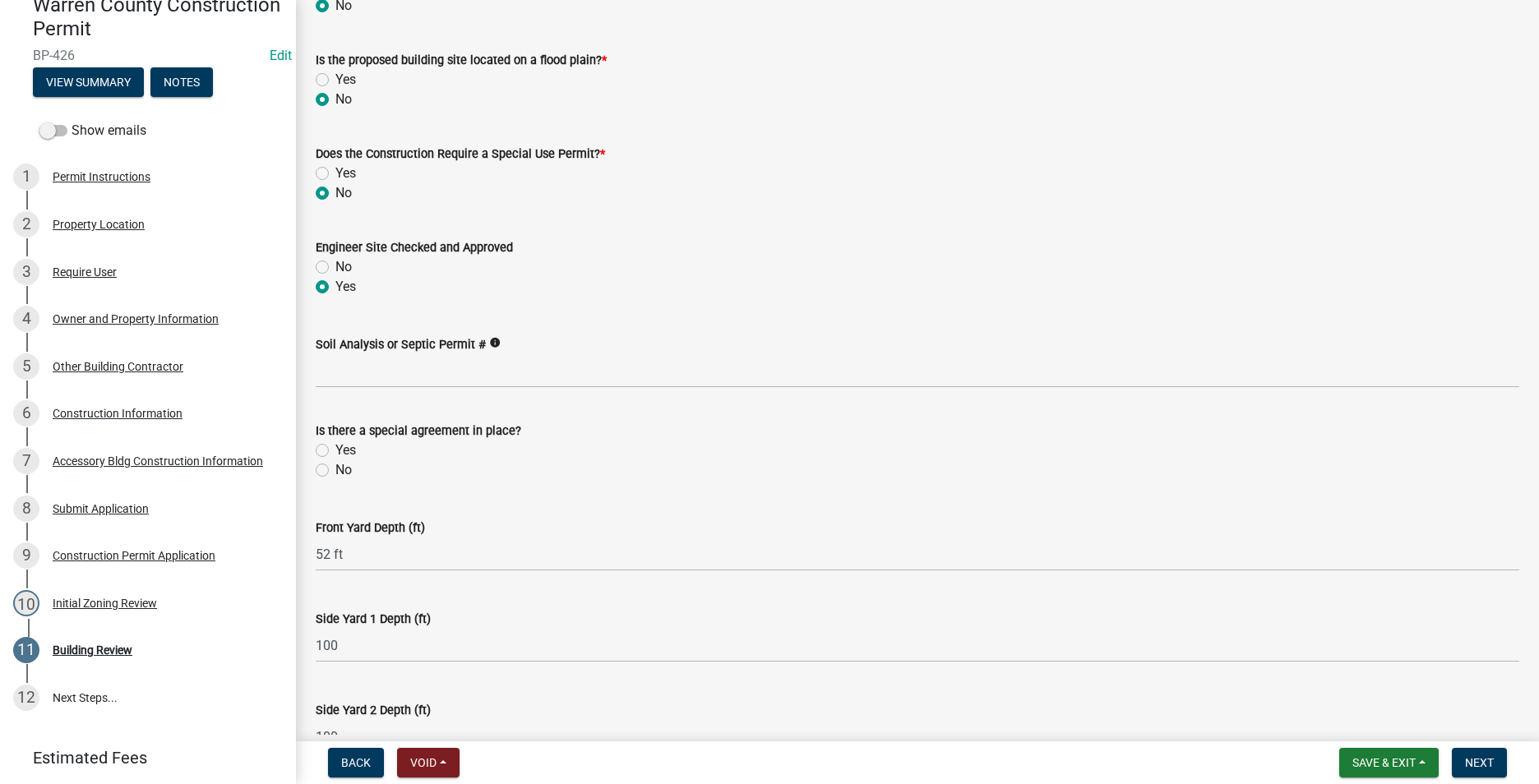
click at [335, 472] on label "No" at bounding box center [343, 470] width 16 height 20
click at [335, 471] on input "No" at bounding box center [341, 466] width 11 height 11
radio input "true"
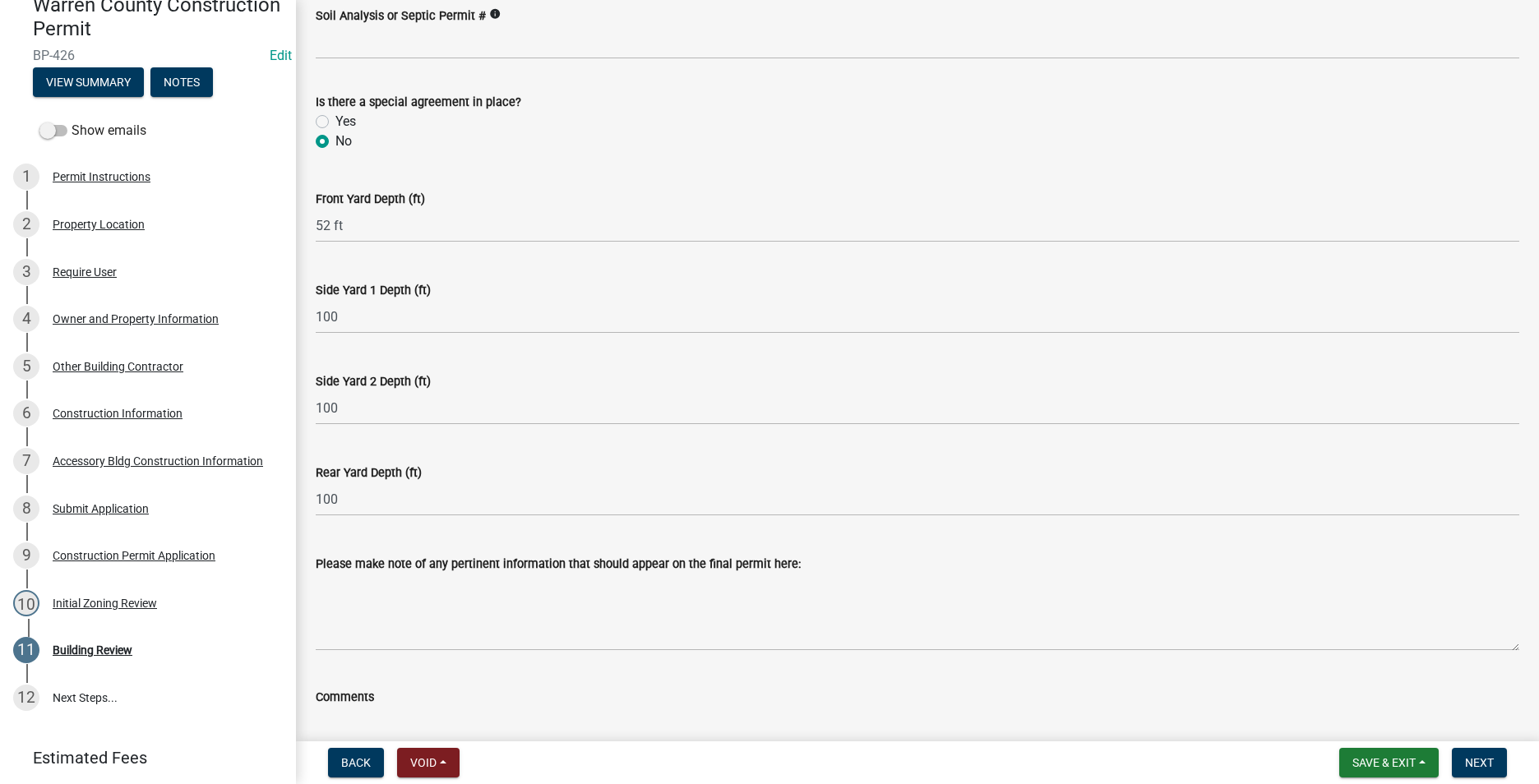
scroll to position [702, 0]
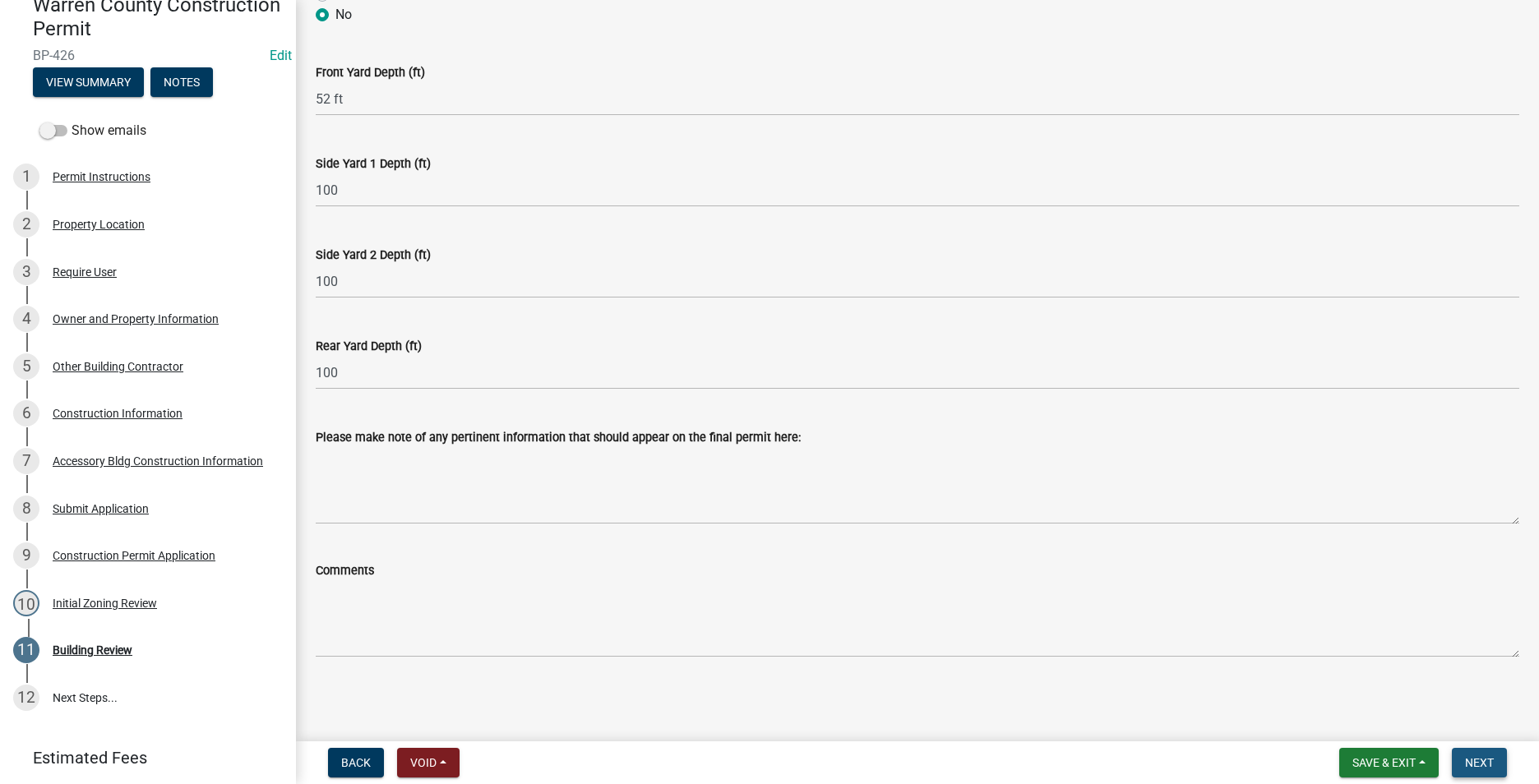
click at [1479, 759] on span "Next" at bounding box center [1479, 762] width 29 height 13
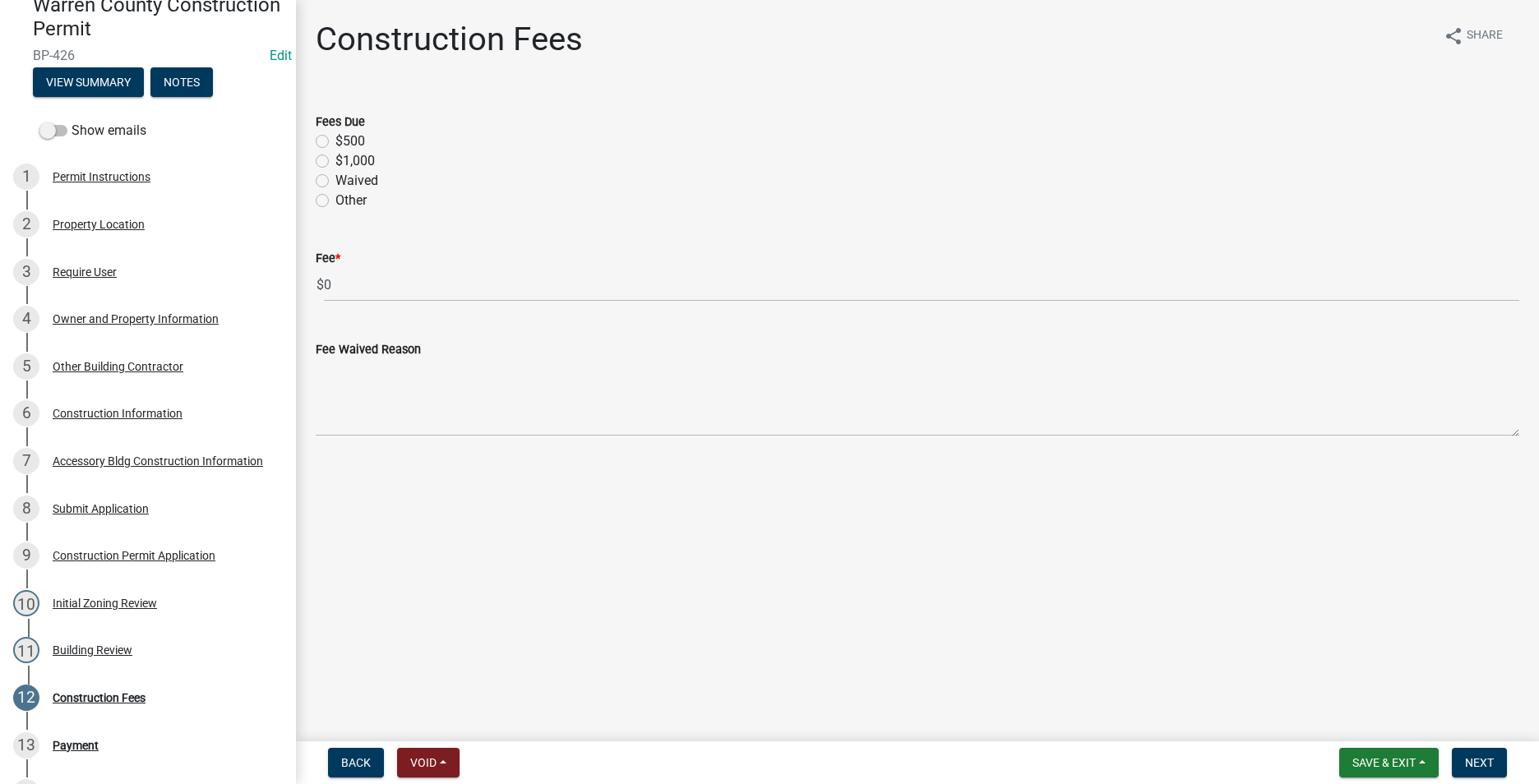
drag, startPoint x: 324, startPoint y: 137, endPoint x: 346, endPoint y: 179, distance: 47.4
click at [335, 137] on label "$500" at bounding box center [350, 142] width 30 height 20
click at [335, 137] on input "$500" at bounding box center [341, 137] width 11 height 11
radio input "true"
click at [1483, 753] on button "Next" at bounding box center [1479, 762] width 55 height 30
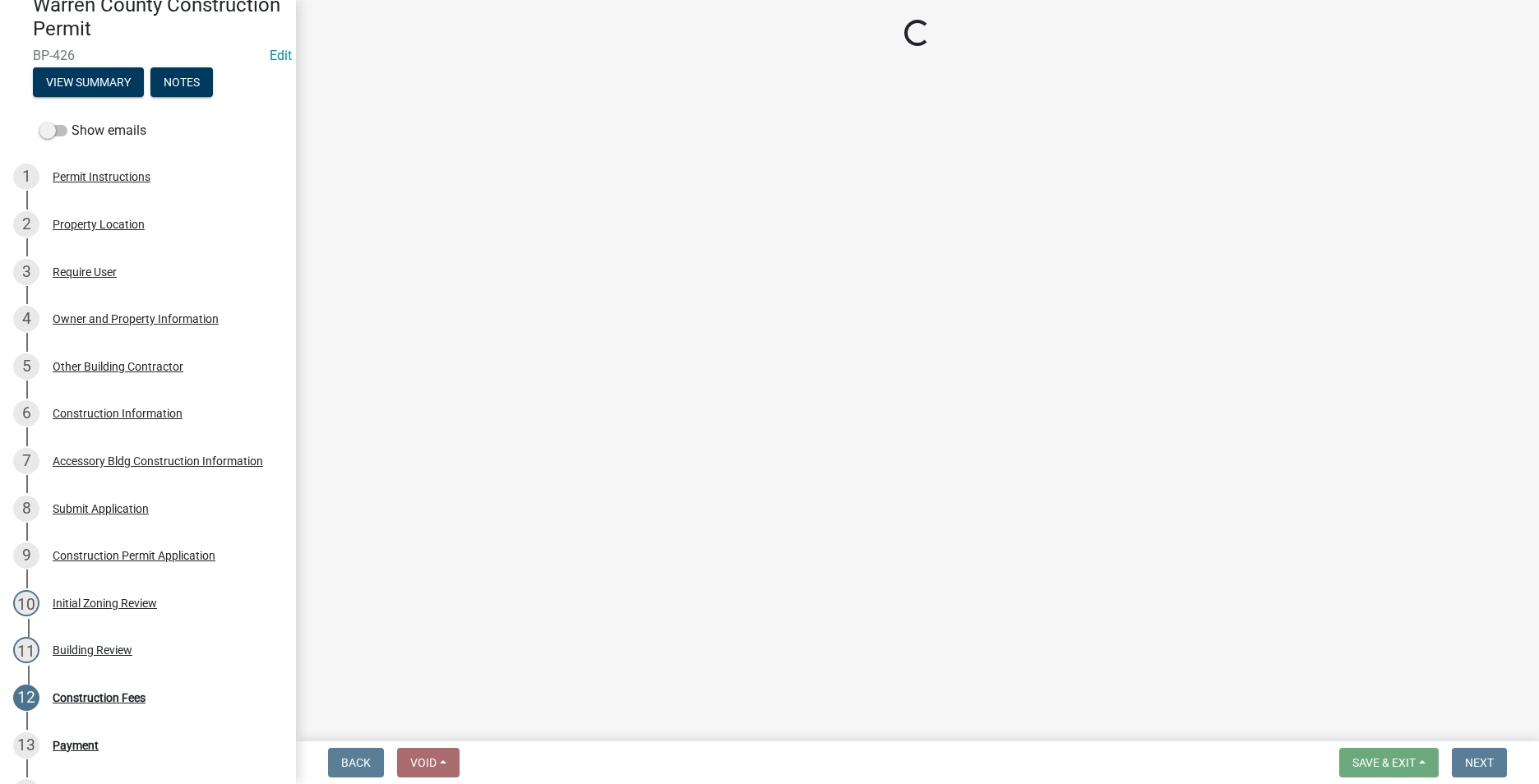
select select "3: 3"
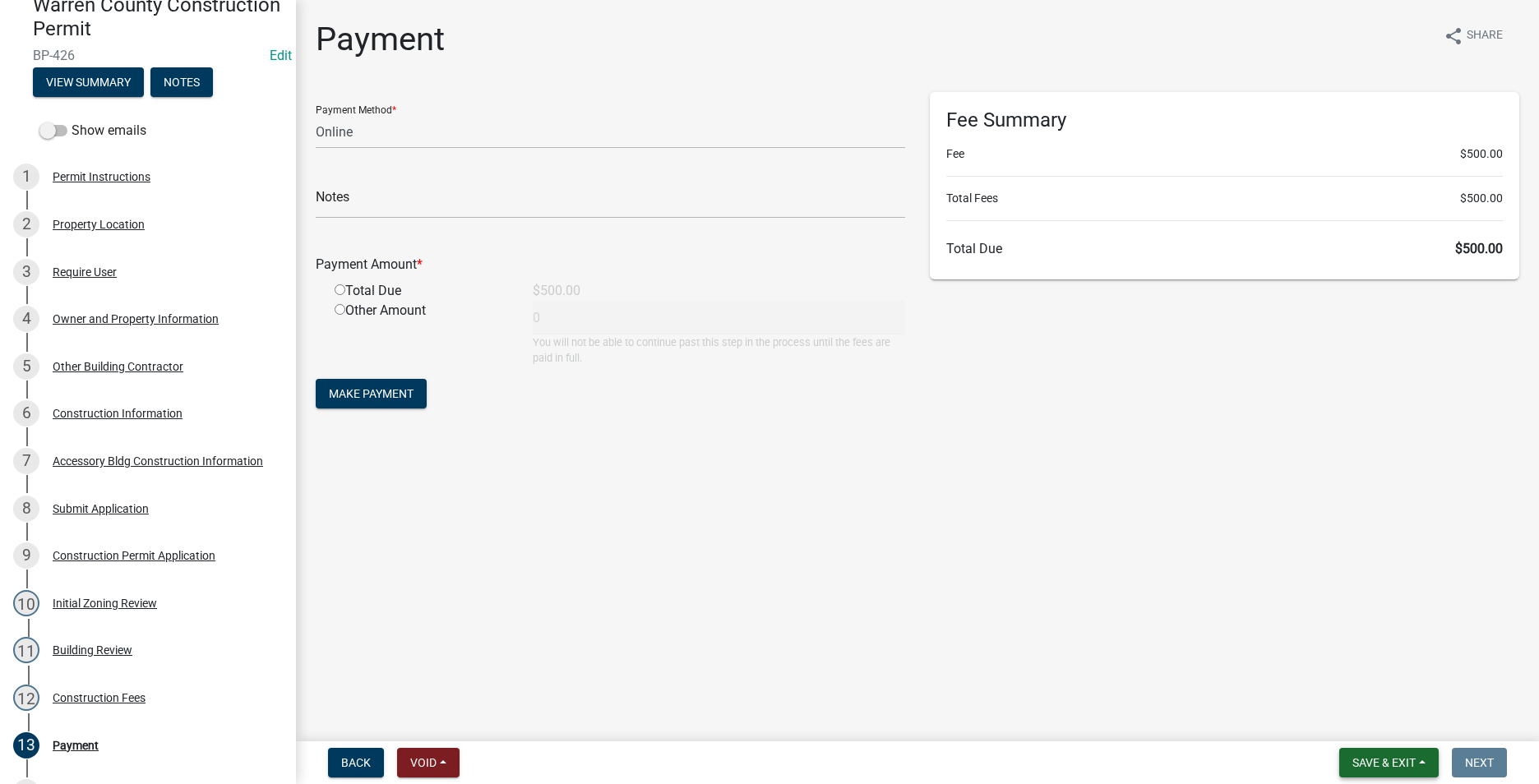
click at [1384, 759] on span "Save & Exit" at bounding box center [1384, 762] width 64 height 13
click at [1362, 730] on button "Save & Exit" at bounding box center [1372, 719] width 132 height 39
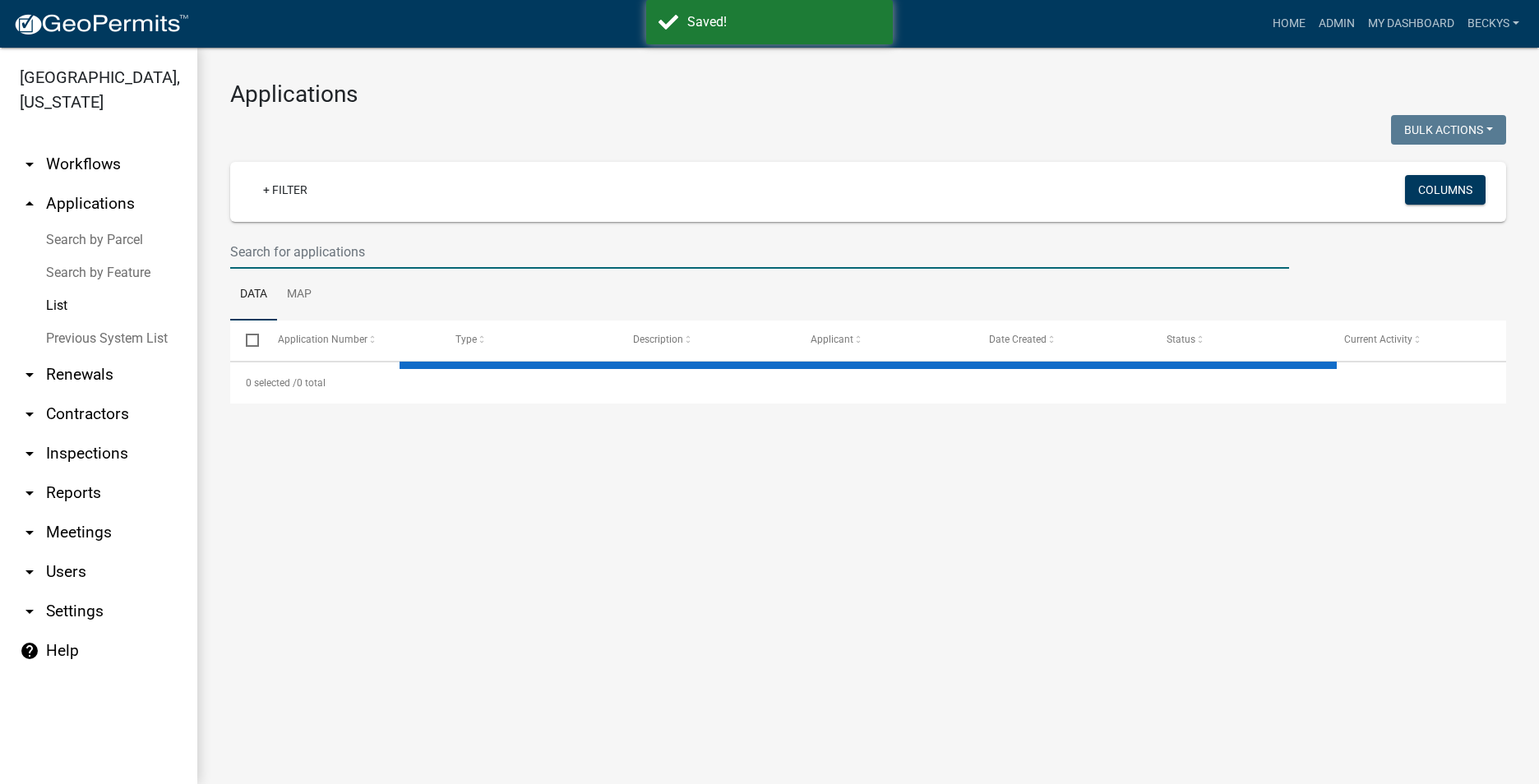
click at [270, 256] on input "text" at bounding box center [759, 252] width 1059 height 34
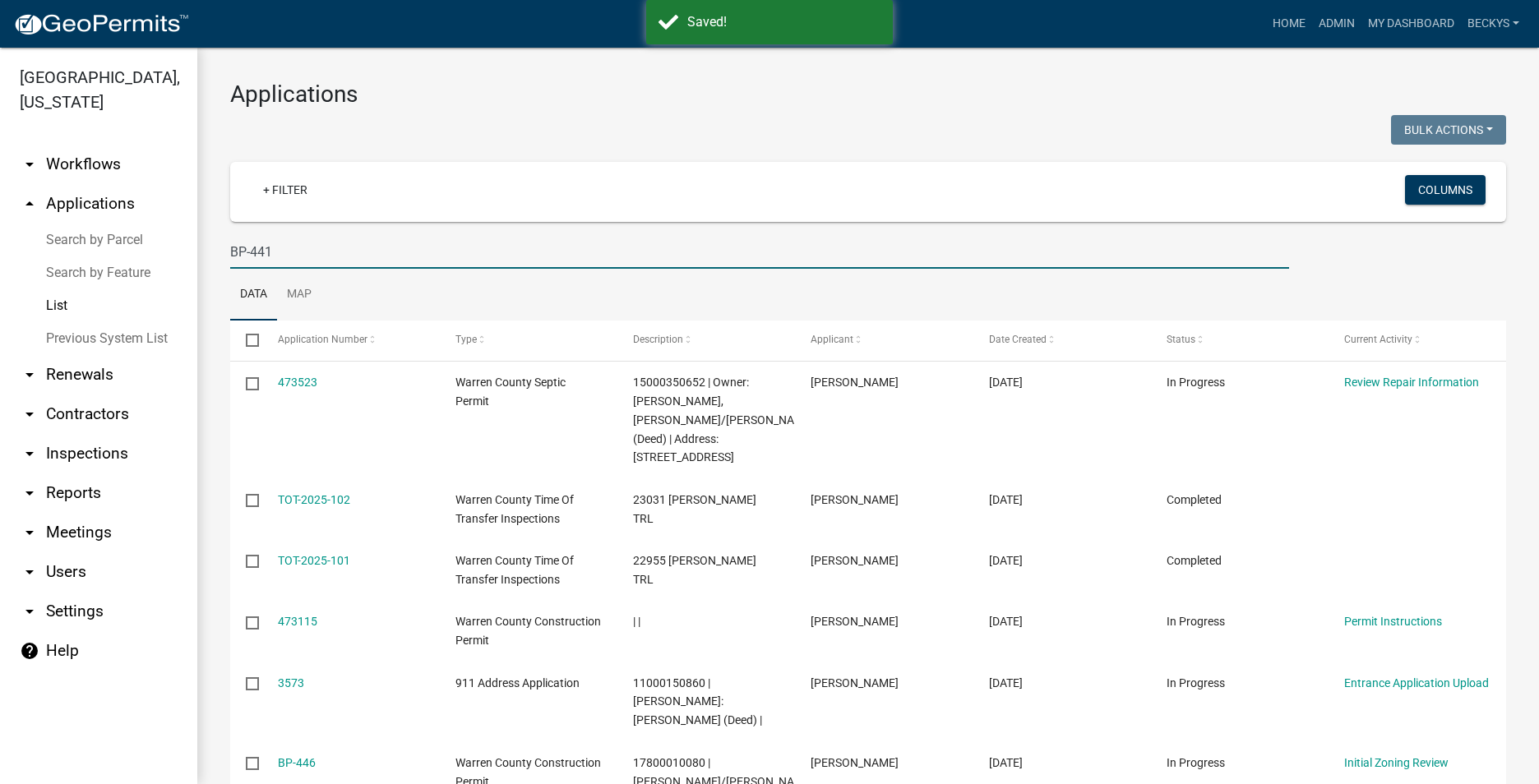
type input "BP-441"
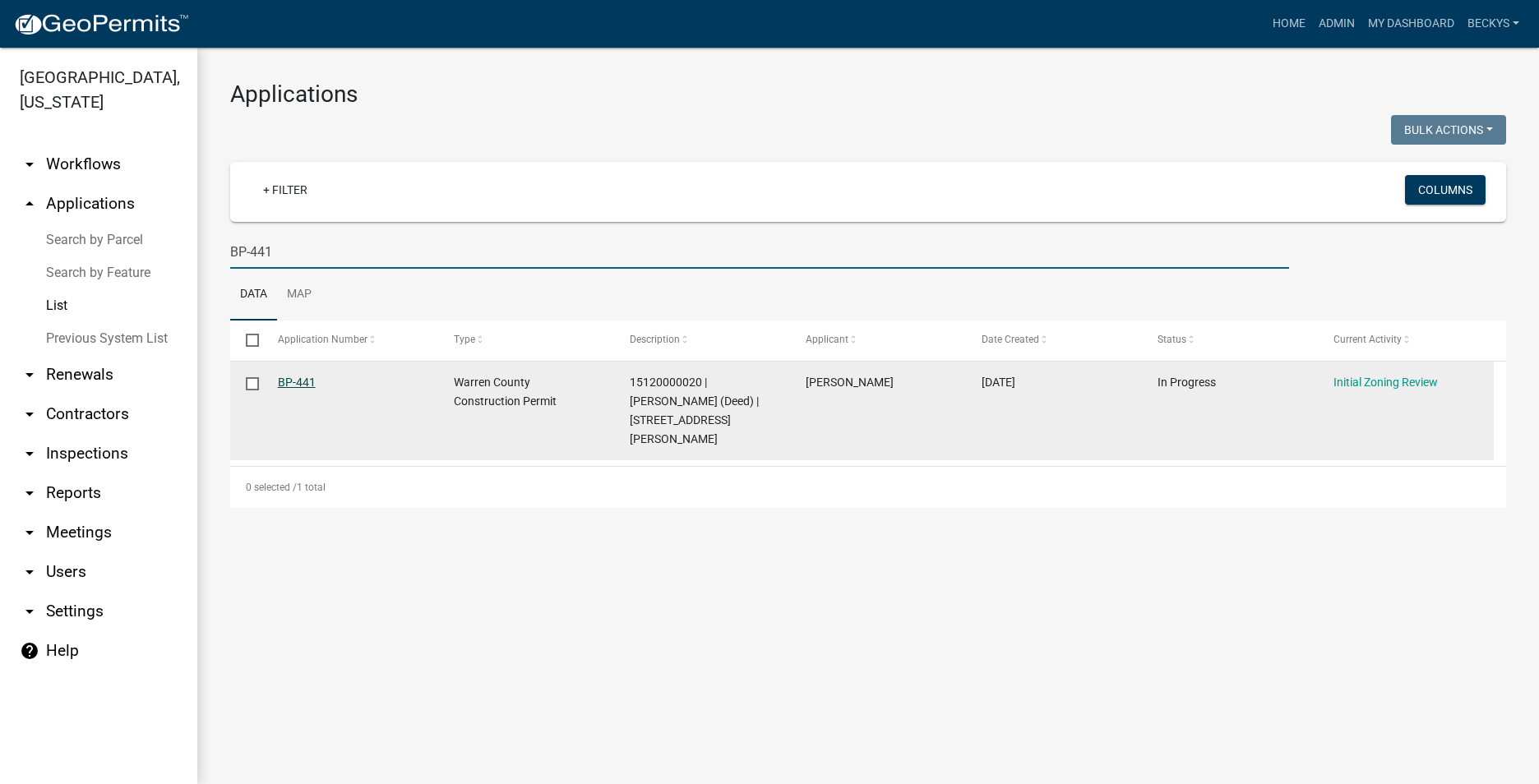
click at [304, 382] on link "BP-441" at bounding box center [297, 382] width 38 height 13
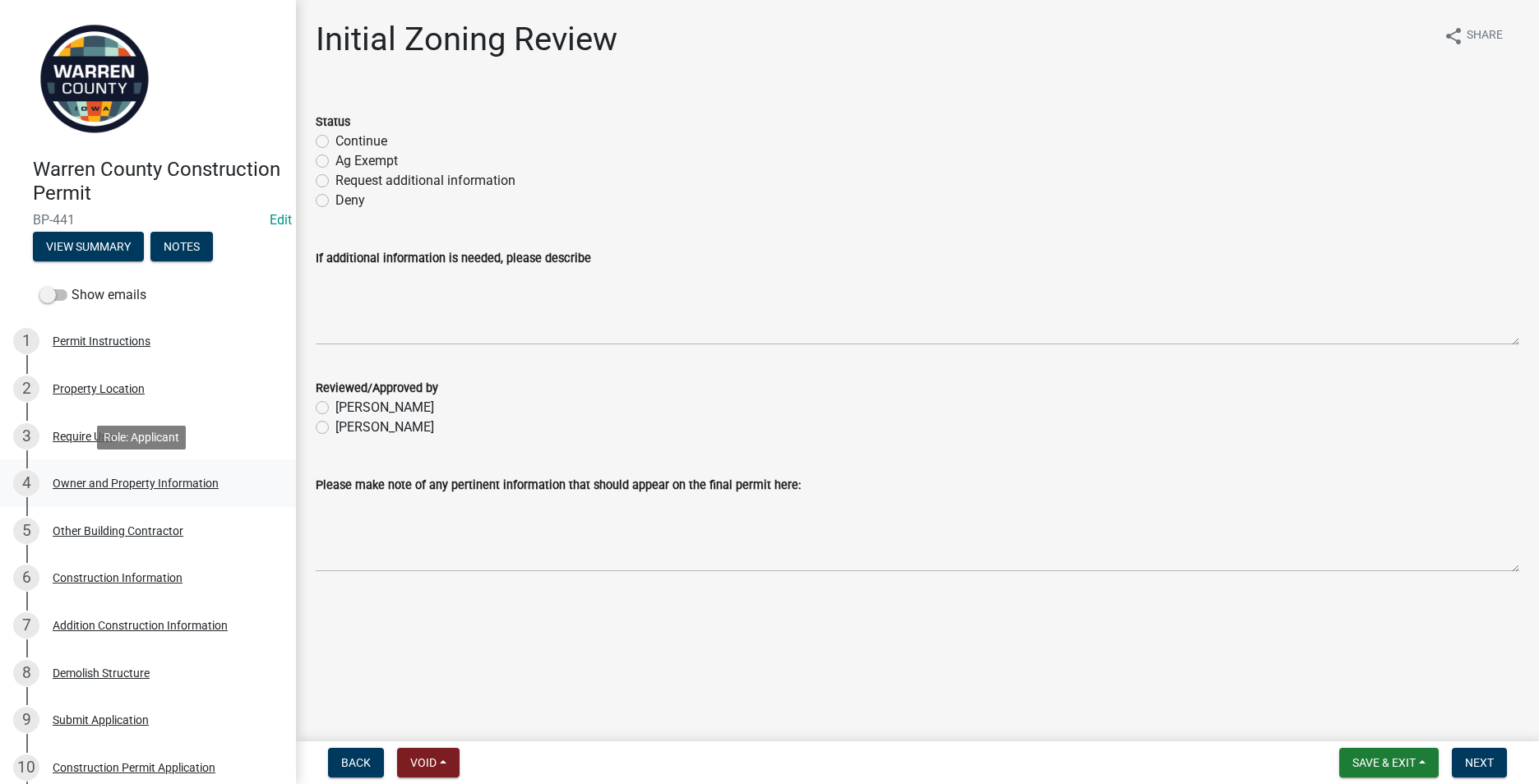
click at [148, 478] on div "Owner and Property Information" at bounding box center [135, 483] width 166 height 12
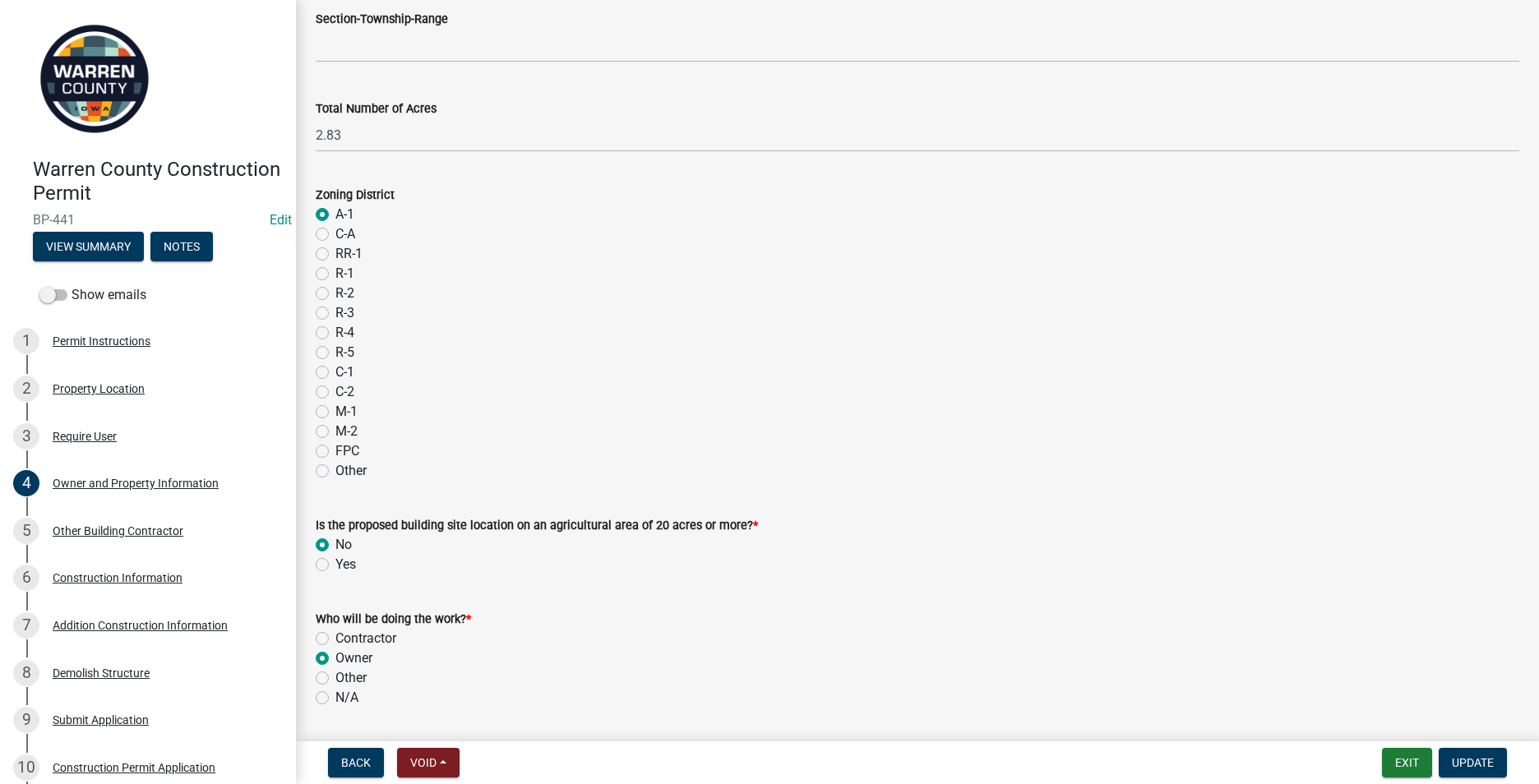
scroll to position [1285, 0]
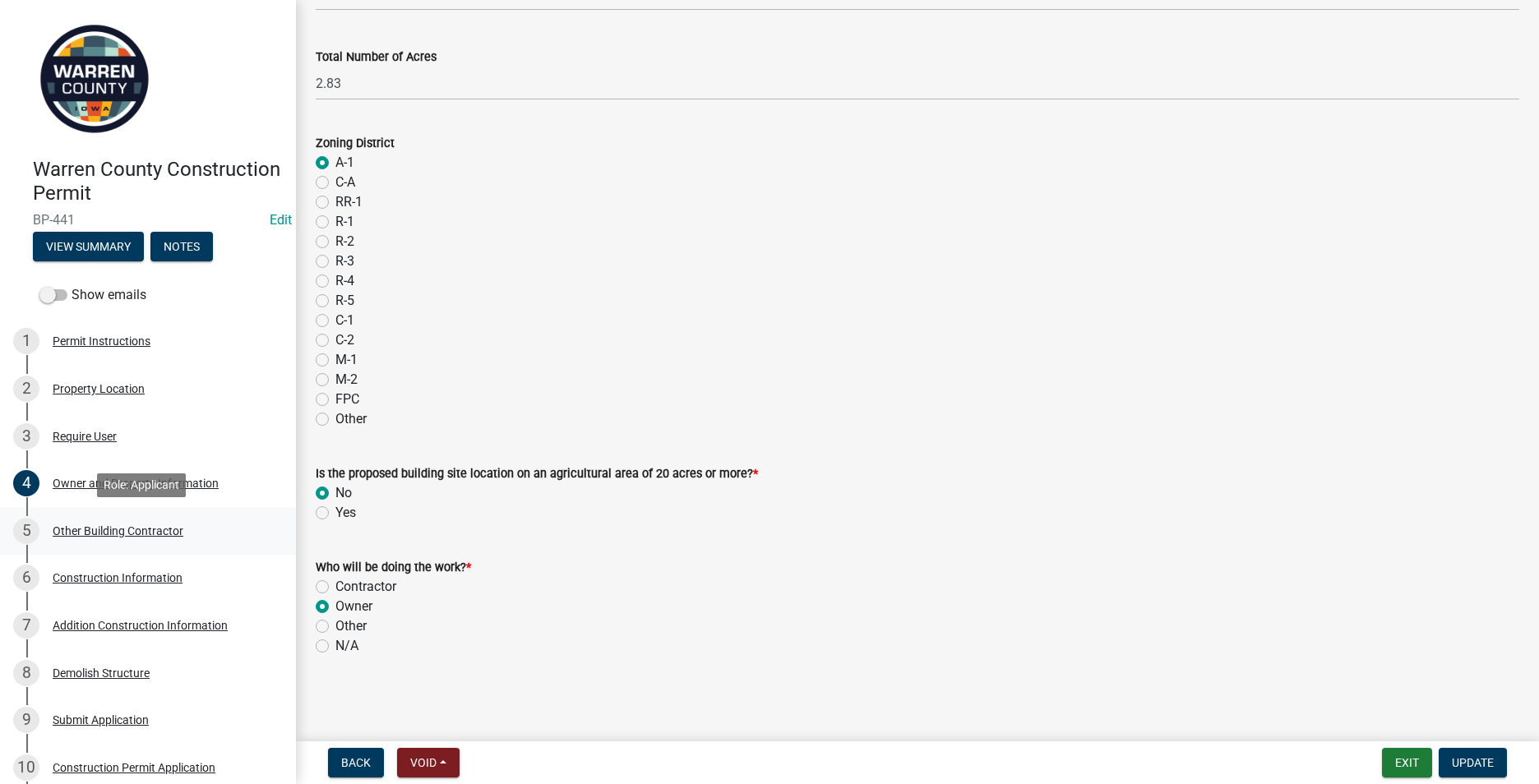
click at [130, 525] on div "Other Building Contractor" at bounding box center [118, 530] width 131 height 12
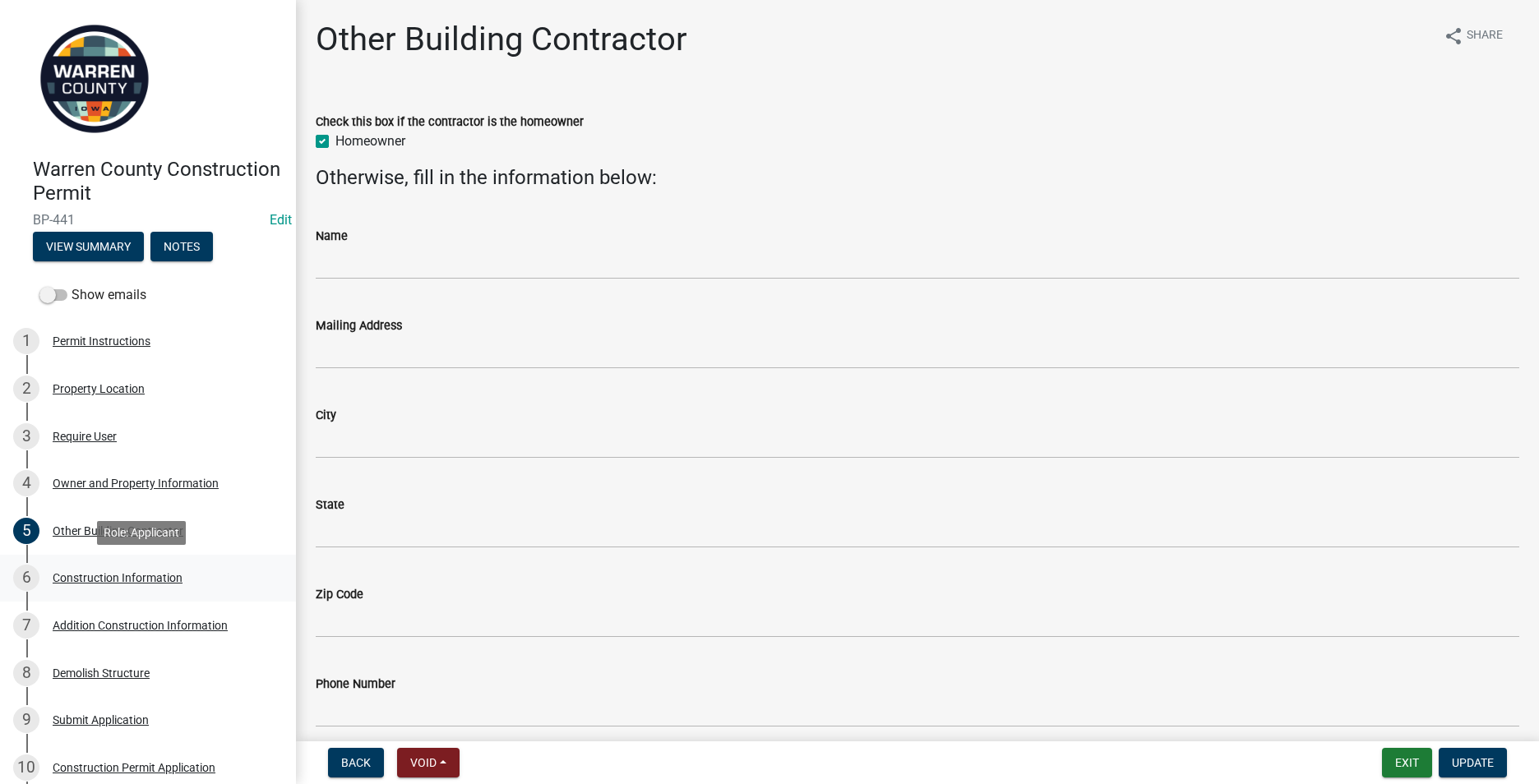
click at [84, 580] on div "Construction Information" at bounding box center [117, 577] width 130 height 12
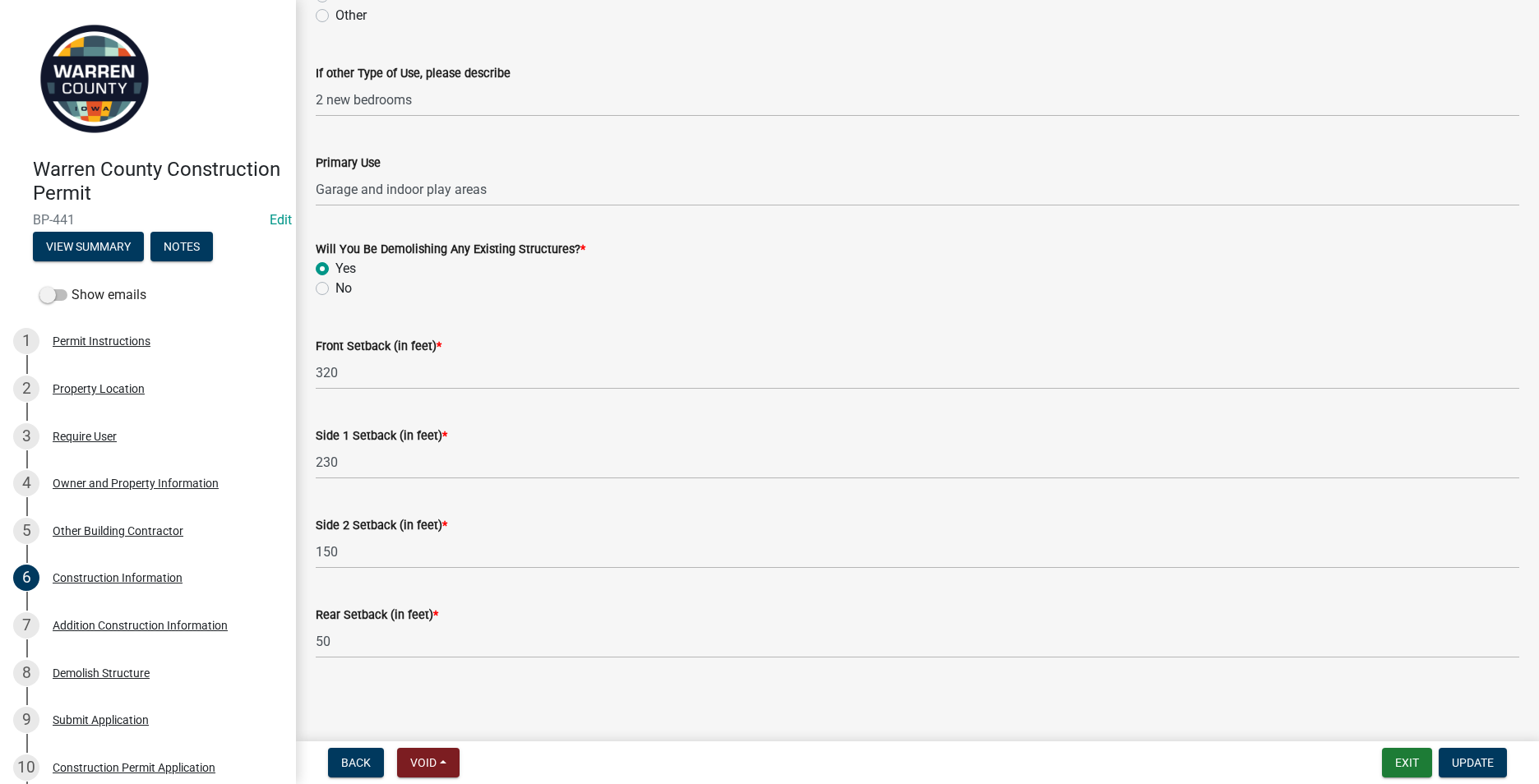
scroll to position [496, 0]
click at [131, 623] on div "Addition Construction Information" at bounding box center [140, 625] width 175 height 12
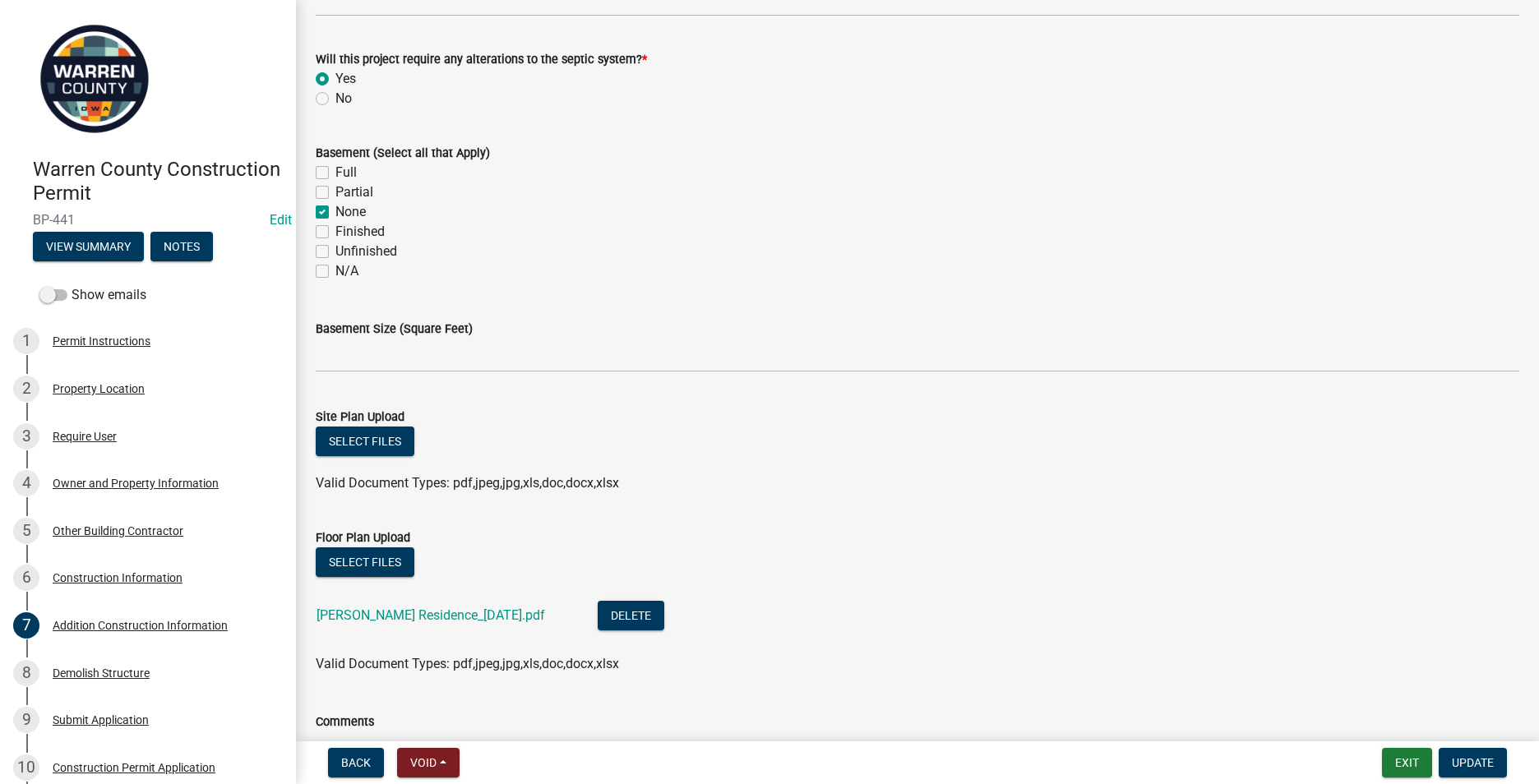
scroll to position [658, 0]
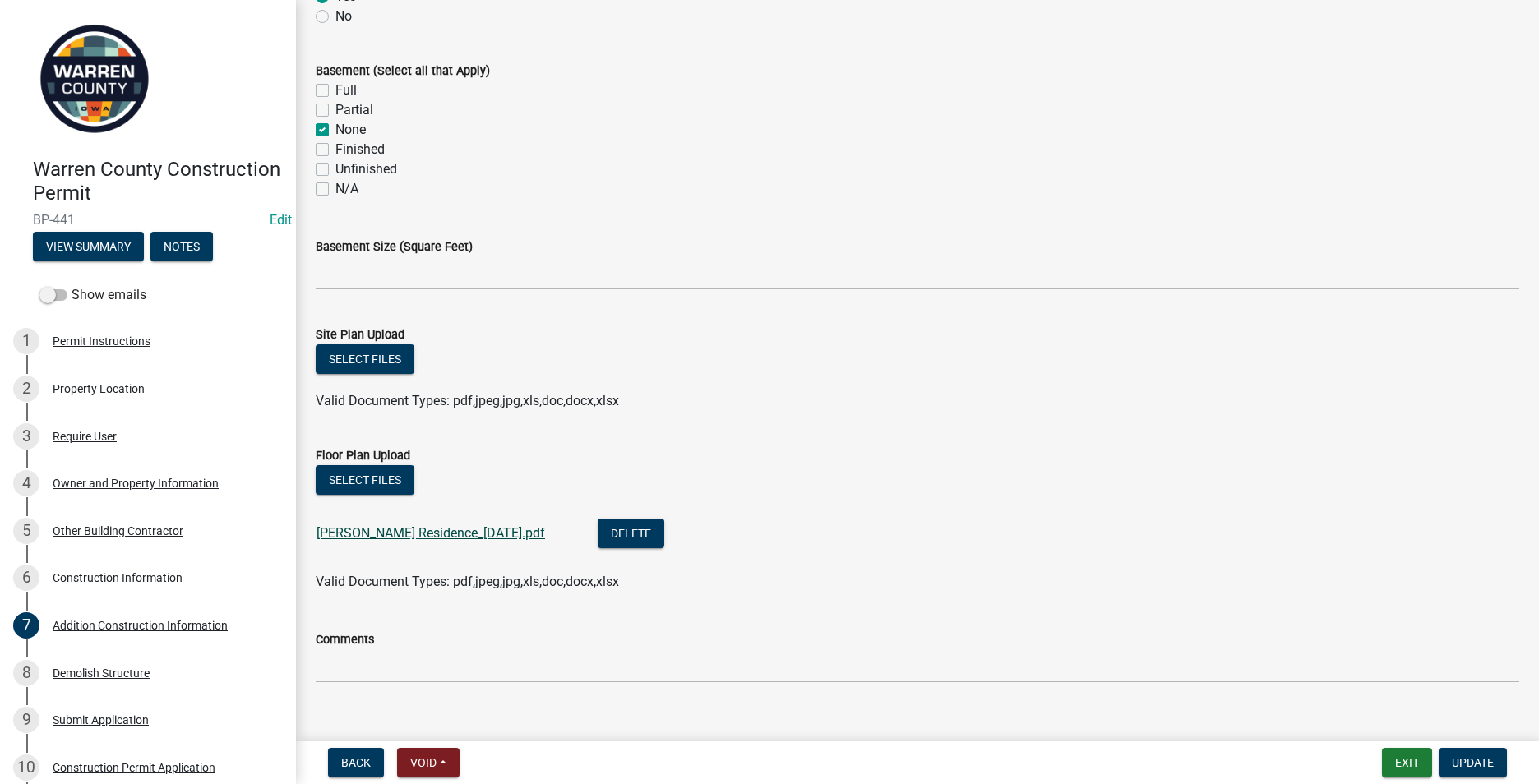
click at [402, 530] on link "[PERSON_NAME] Residence_[DATE].pdf" at bounding box center [430, 532] width 229 height 15
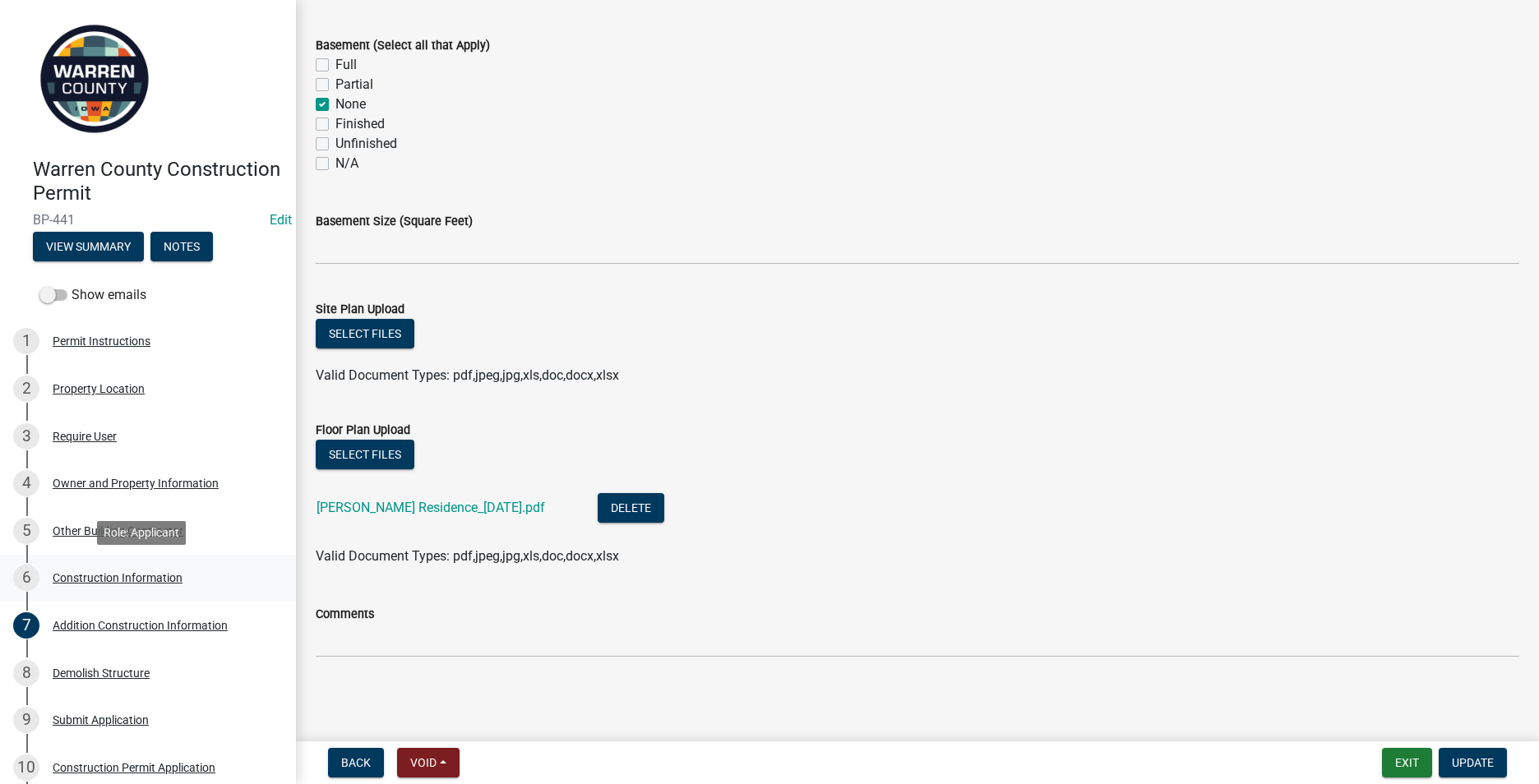
click at [112, 573] on div "Construction Information" at bounding box center [117, 577] width 130 height 12
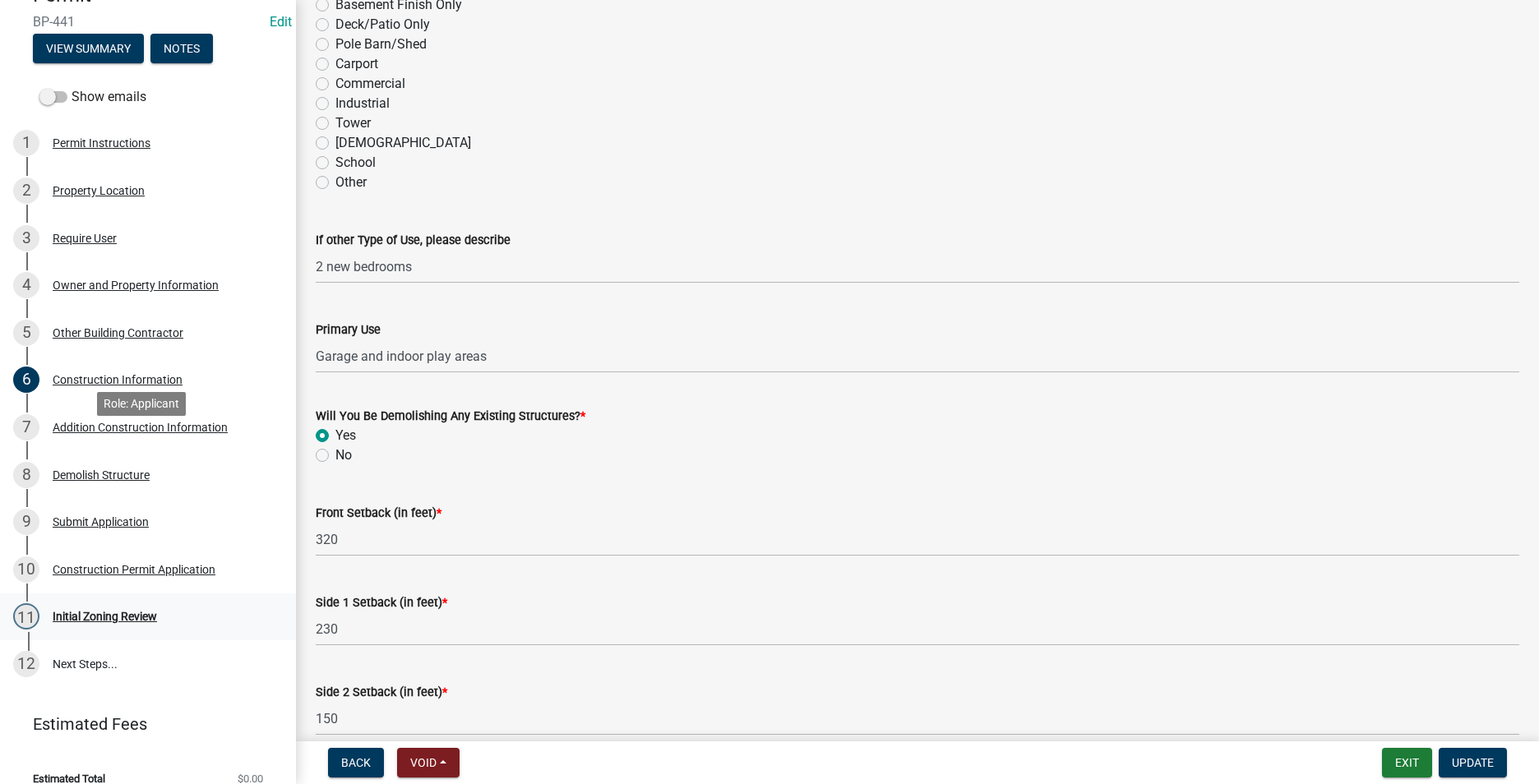
scroll to position [218, 0]
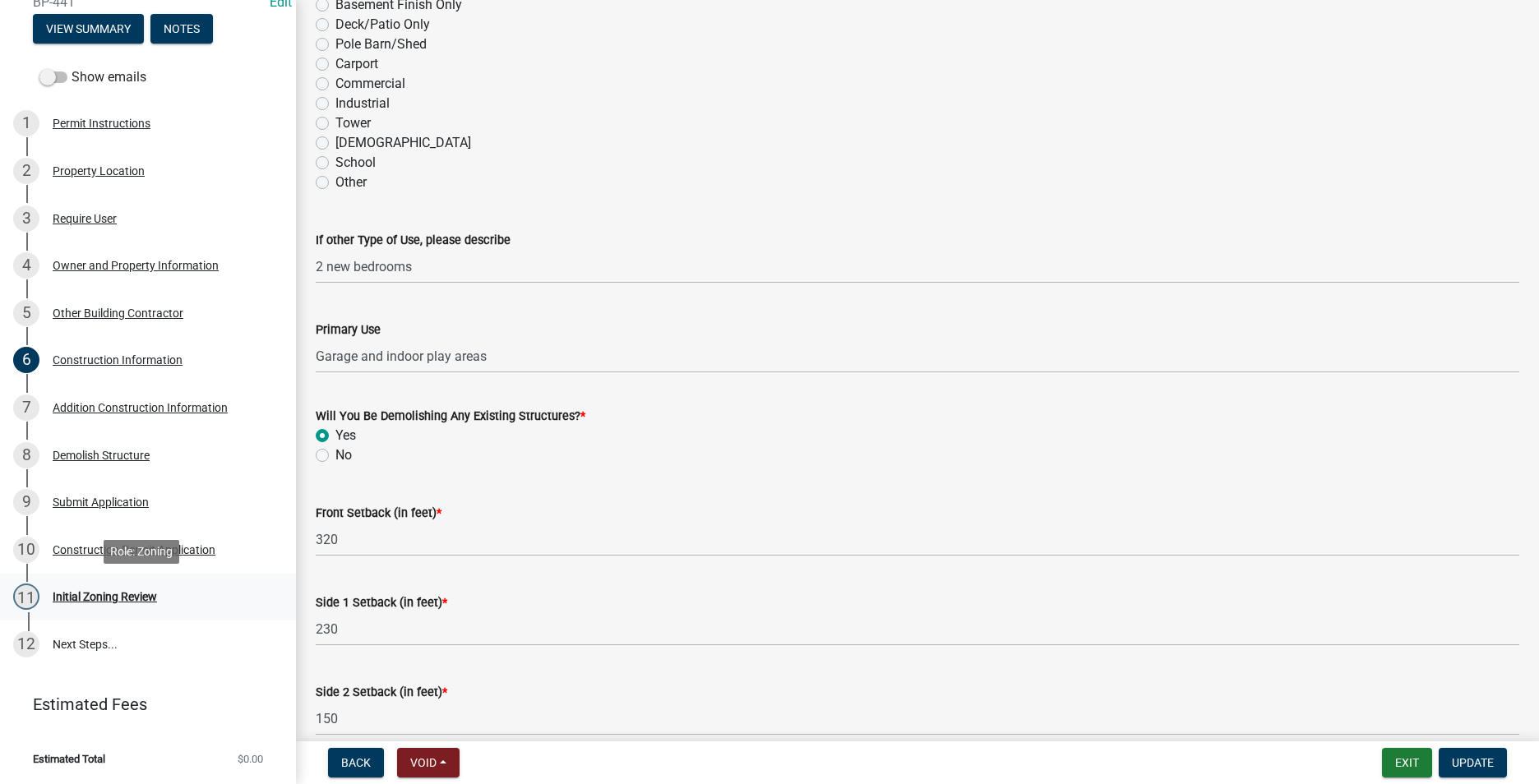
click at [102, 598] on div "Initial Zoning Review" at bounding box center [105, 596] width 104 height 12
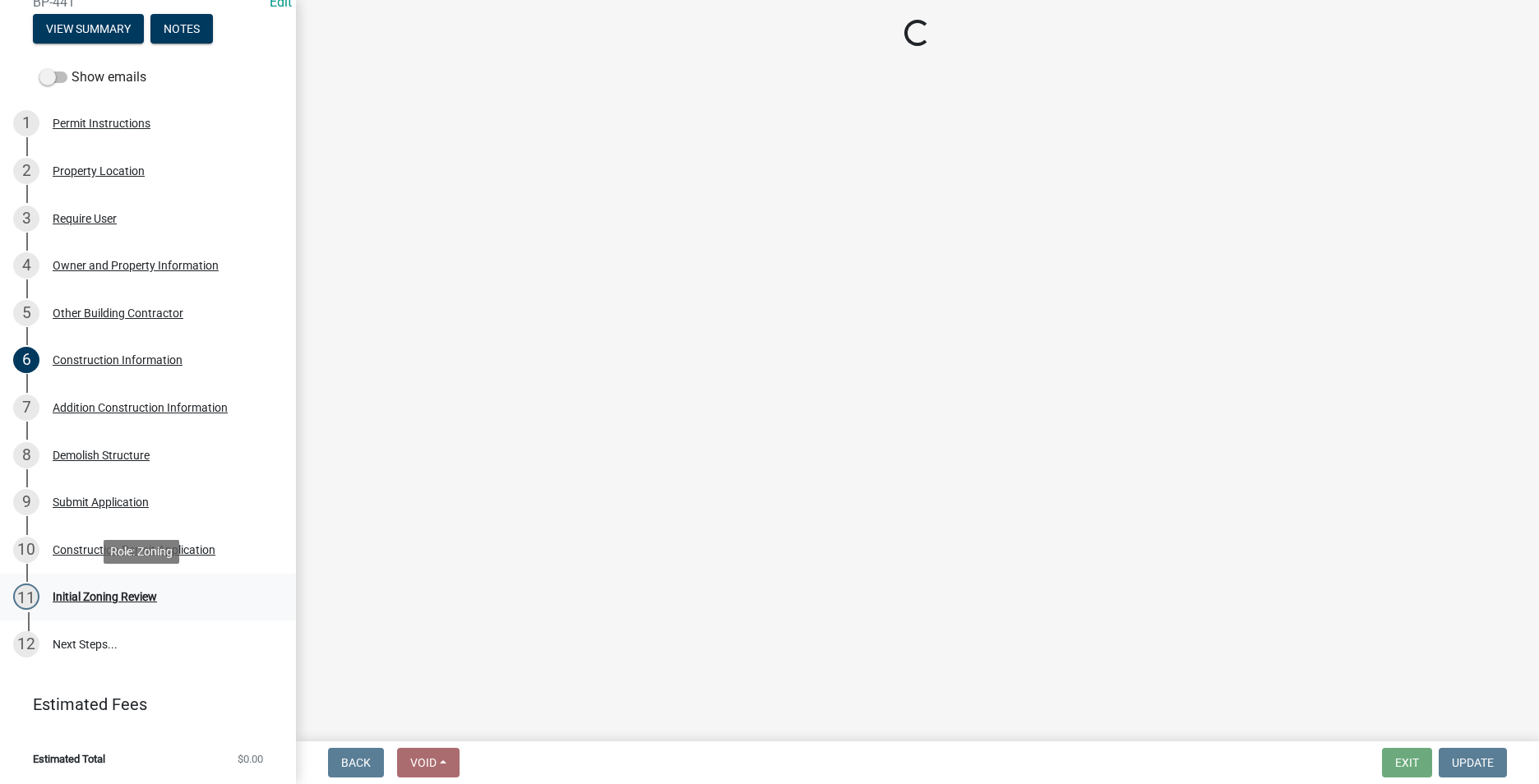
scroll to position [0, 0]
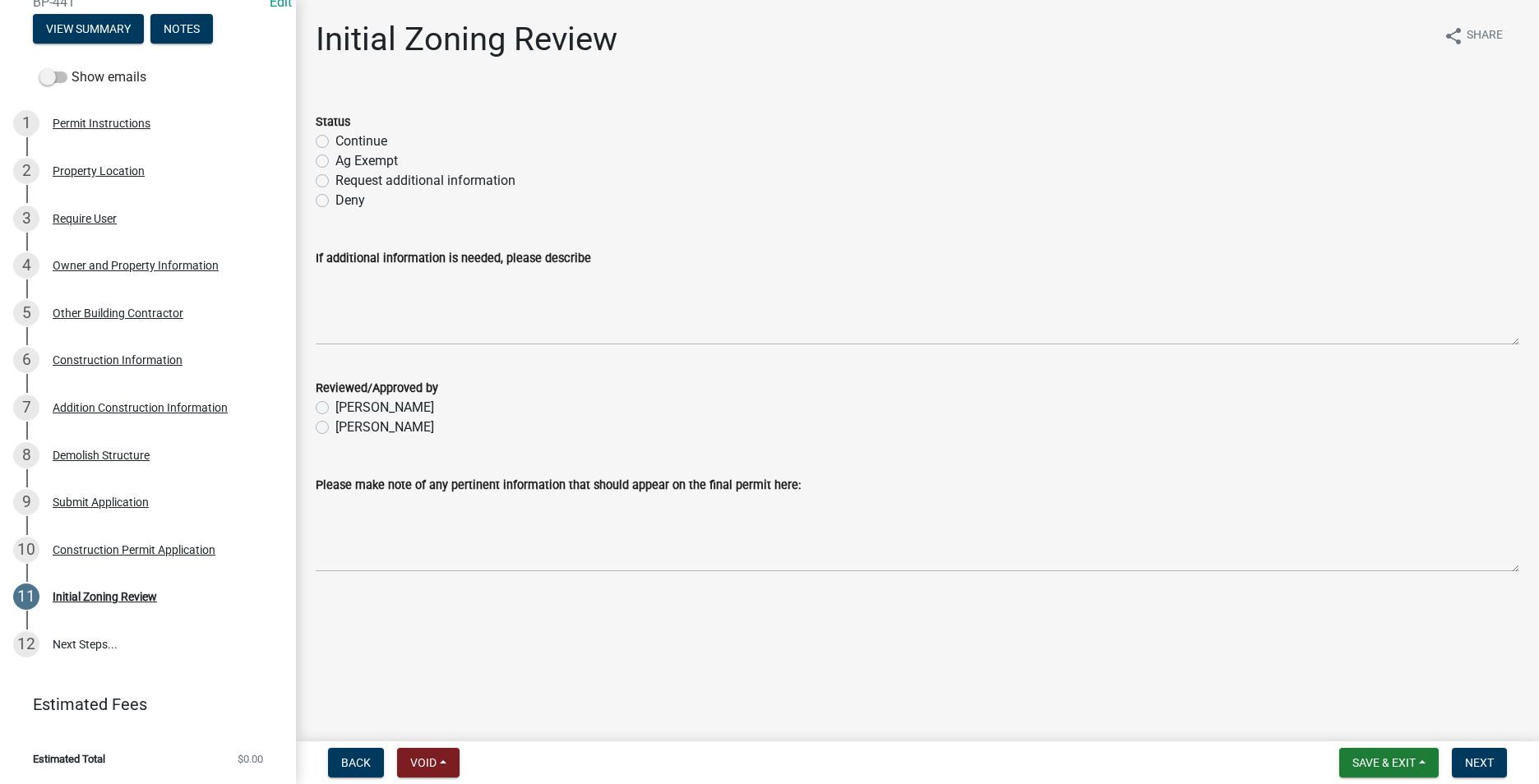
click at [335, 177] on label "Request additional information" at bounding box center [425, 181] width 180 height 20
click at [335, 177] on input "Request additional information" at bounding box center [341, 177] width 11 height 11
radio input "true"
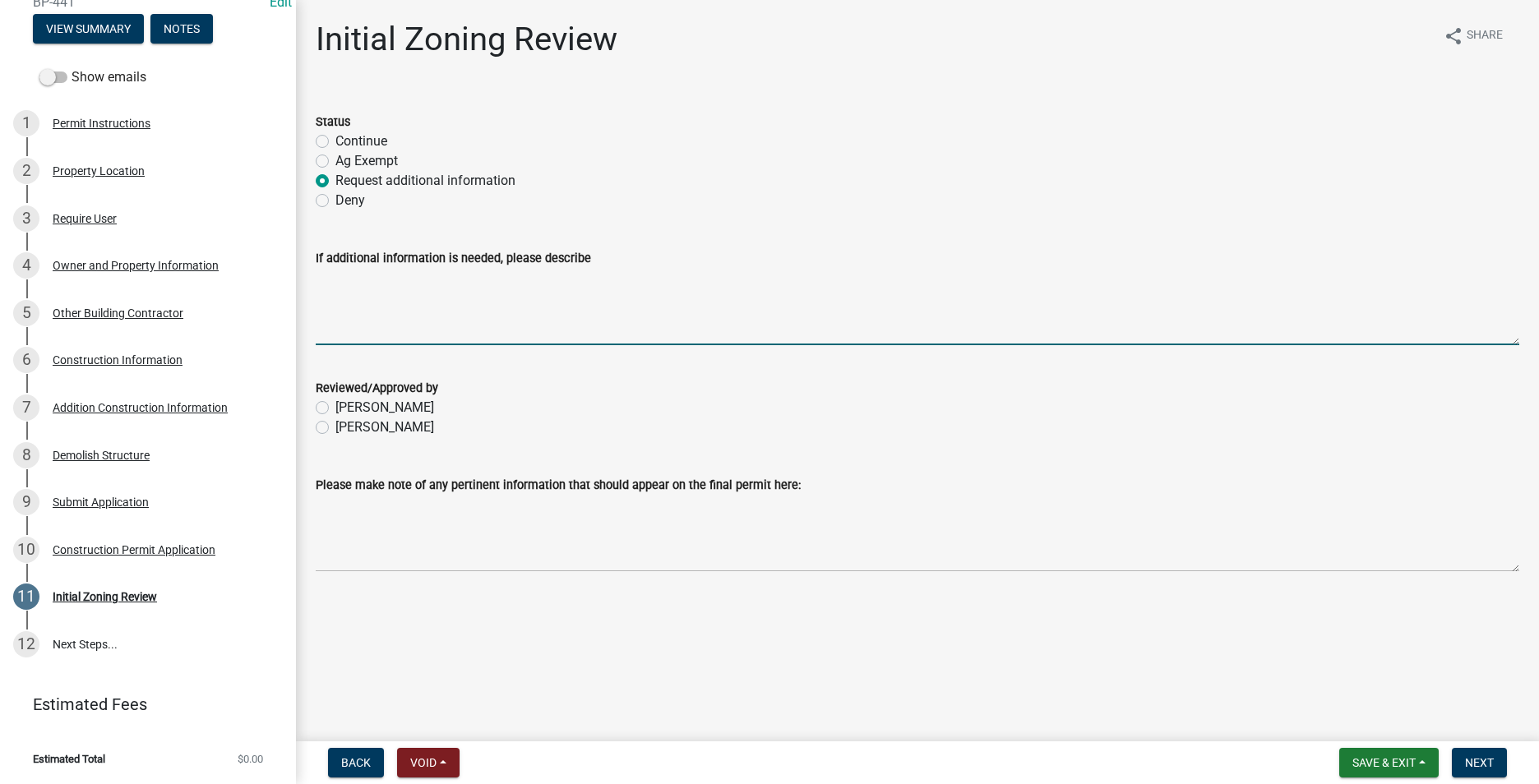
click at [335, 283] on textarea "If additional information is needed, please describe" at bounding box center [917, 306] width 1204 height 77
click at [392, 294] on textarea "Please provide the following information: 1. Site plan - aerial view and mark w…" at bounding box center [917, 306] width 1204 height 77
click at [395, 289] on textarea "Please provide the following information: 1. Site plan - aerial view and mark w…" at bounding box center [917, 306] width 1204 height 77
click at [465, 291] on textarea "Please provide the following information: 1. Site plan - (aerial view and mark …" at bounding box center [917, 306] width 1204 height 77
drag, startPoint x: 700, startPoint y: 291, endPoint x: 813, endPoint y: 296, distance: 113.1
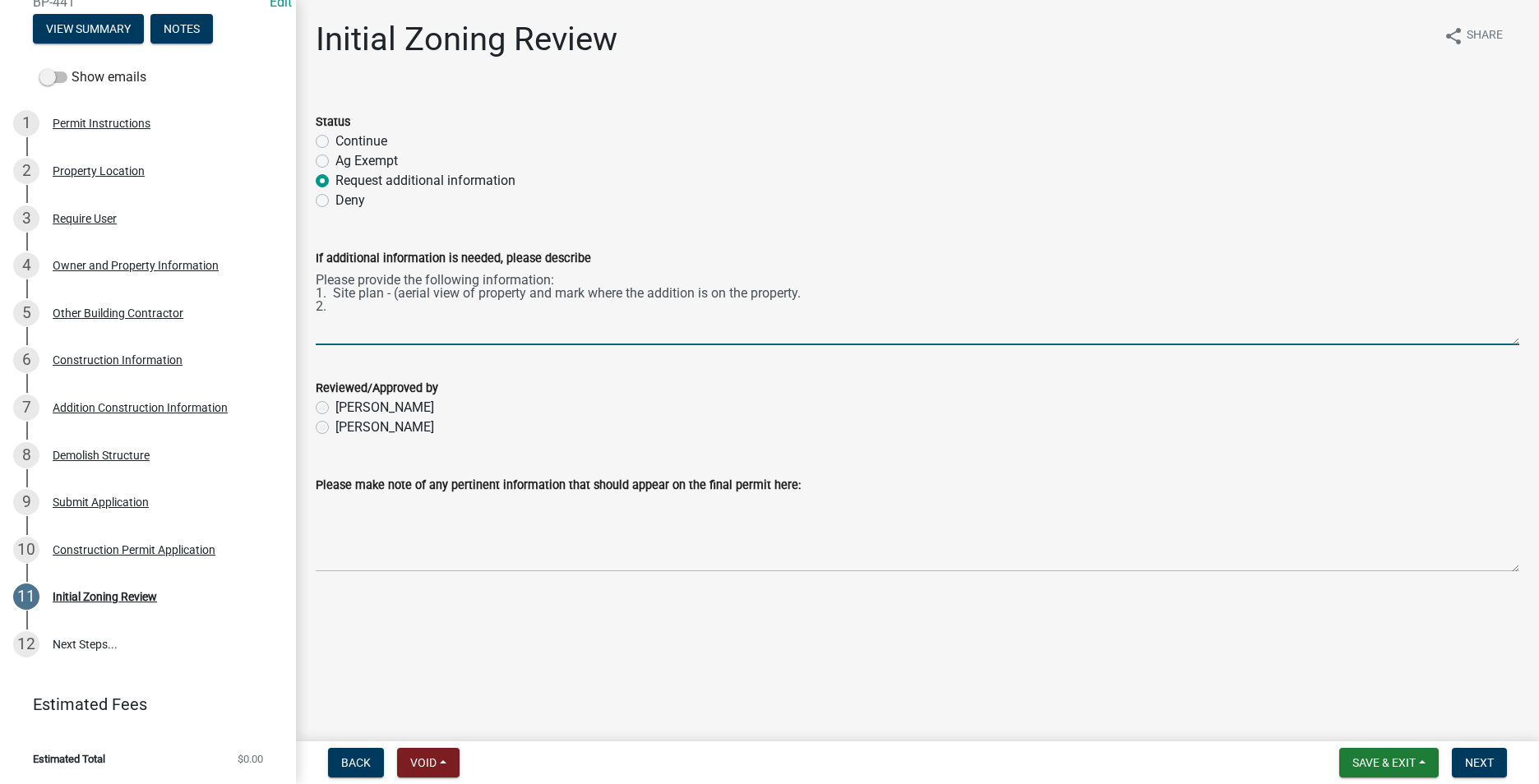
click at [813, 296] on textarea "Please provide the following information: 1. Site plan - (aerial view of proper…" at bounding box center [917, 306] width 1204 height 77
click at [347, 306] on textarea "Please provide the following information: 1. Site plan - (aerial view of proper…" at bounding box center [917, 306] width 1204 height 77
type textarea "Please provide the following information: 1. Site plan - (aerial view of proper…"
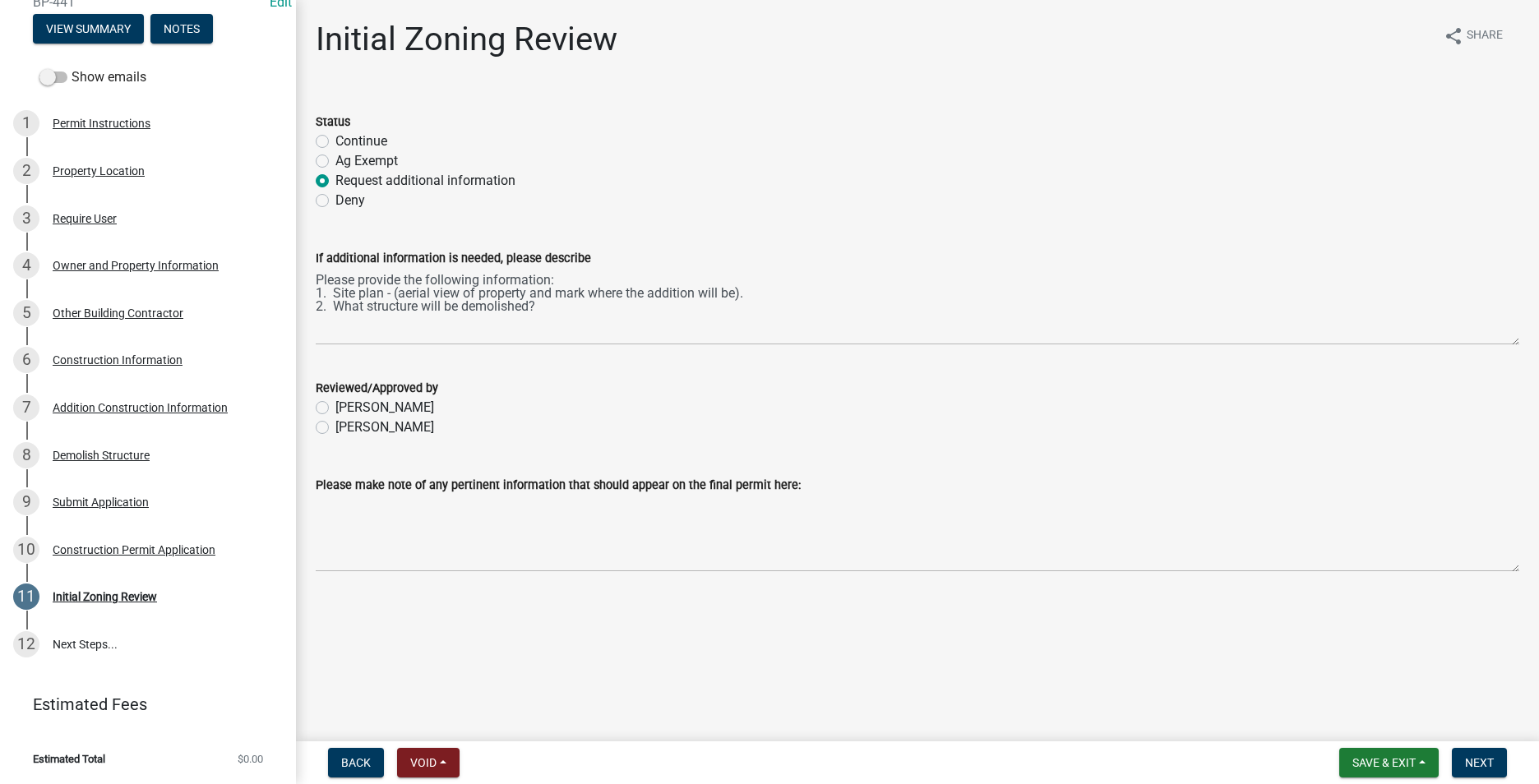
click at [335, 426] on label "[PERSON_NAME]" at bounding box center [385, 427] width 99 height 20
click at [335, 426] on input "[PERSON_NAME]" at bounding box center [341, 423] width 11 height 11
radio input "true"
click at [1473, 757] on span "Next" at bounding box center [1479, 762] width 29 height 13
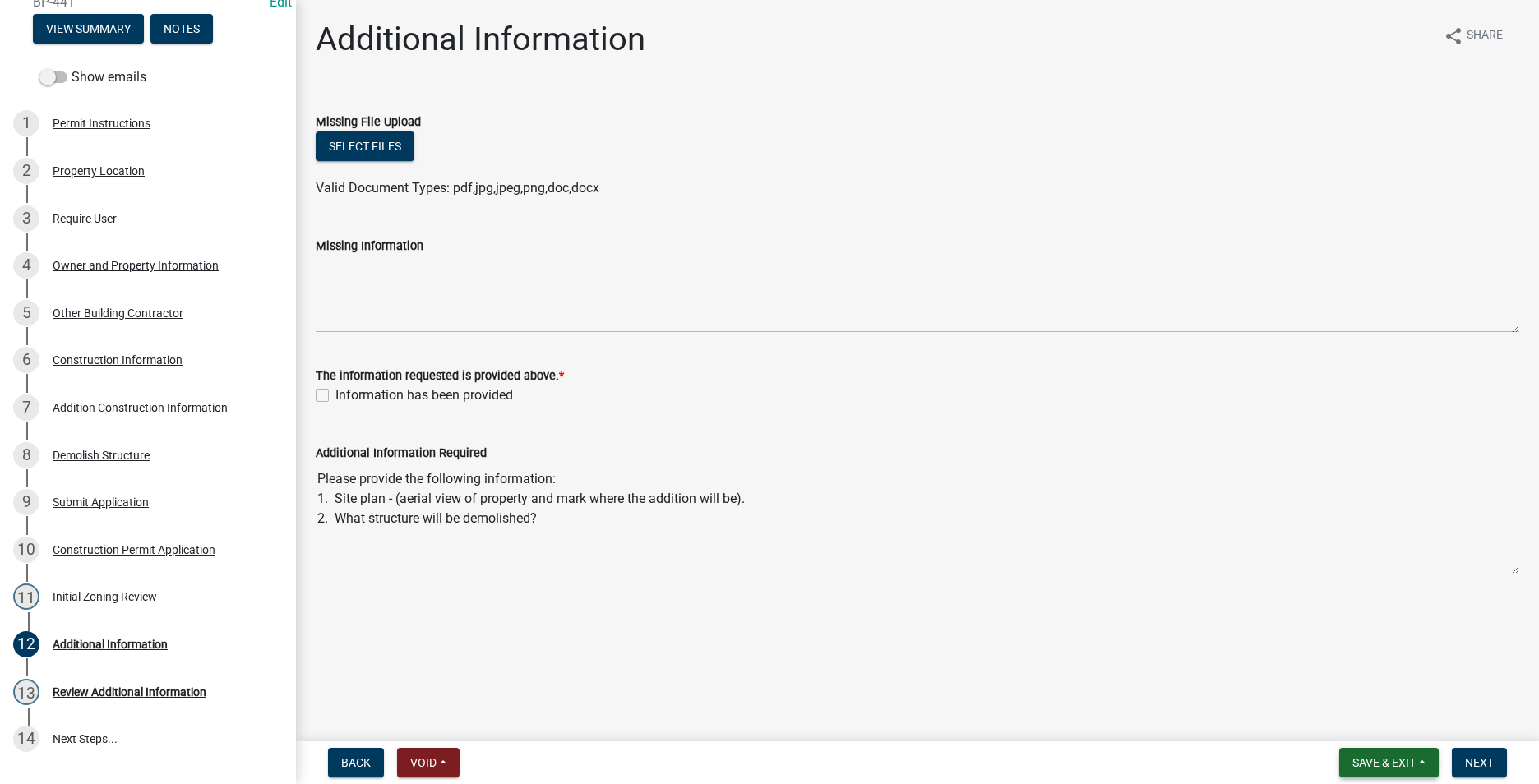
click at [1380, 754] on button "Save & Exit" at bounding box center [1388, 762] width 99 height 30
click at [1353, 719] on button "Save & Exit" at bounding box center [1372, 719] width 132 height 39
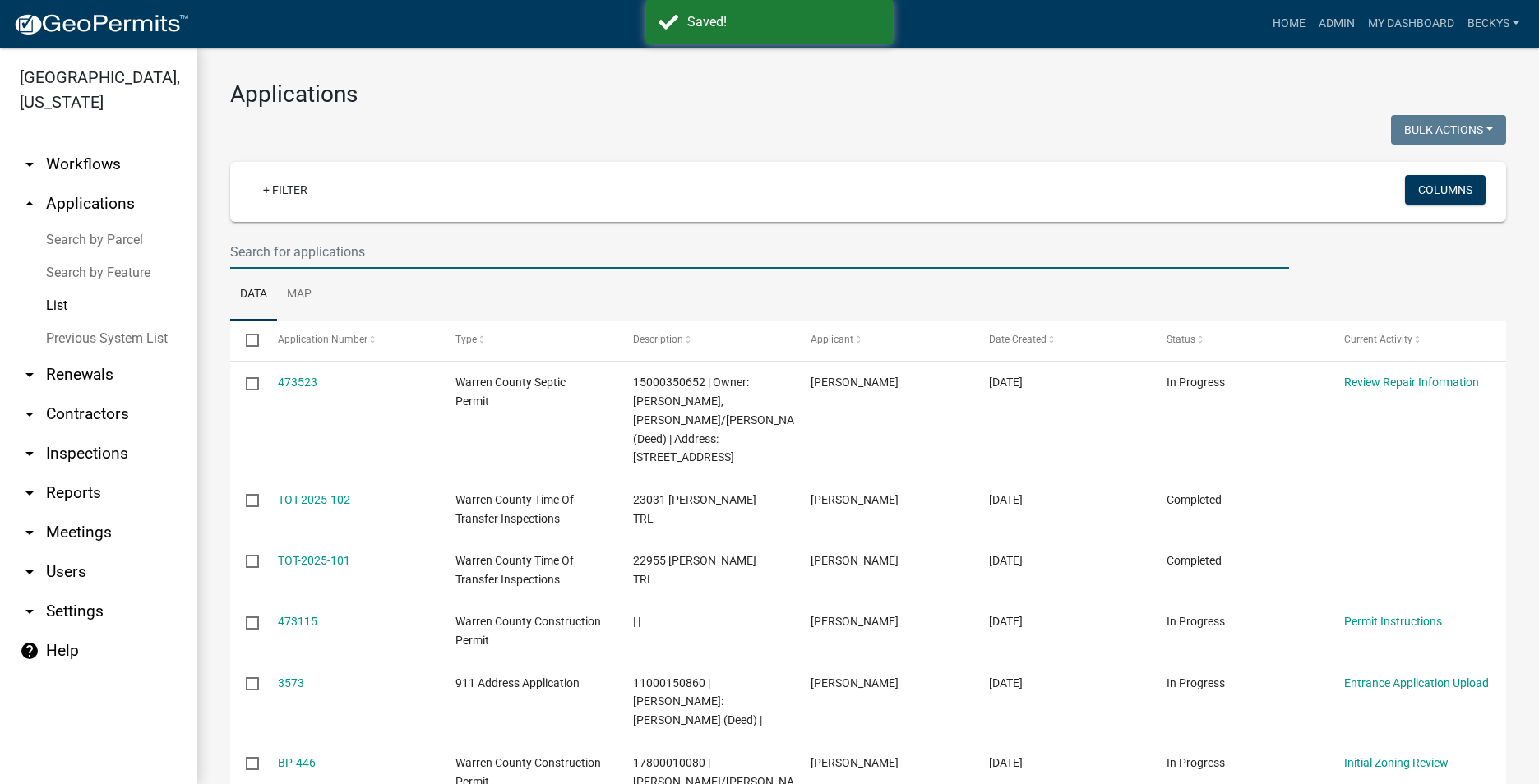
click at [247, 255] on input "text" at bounding box center [759, 252] width 1059 height 34
type input "BP-432"
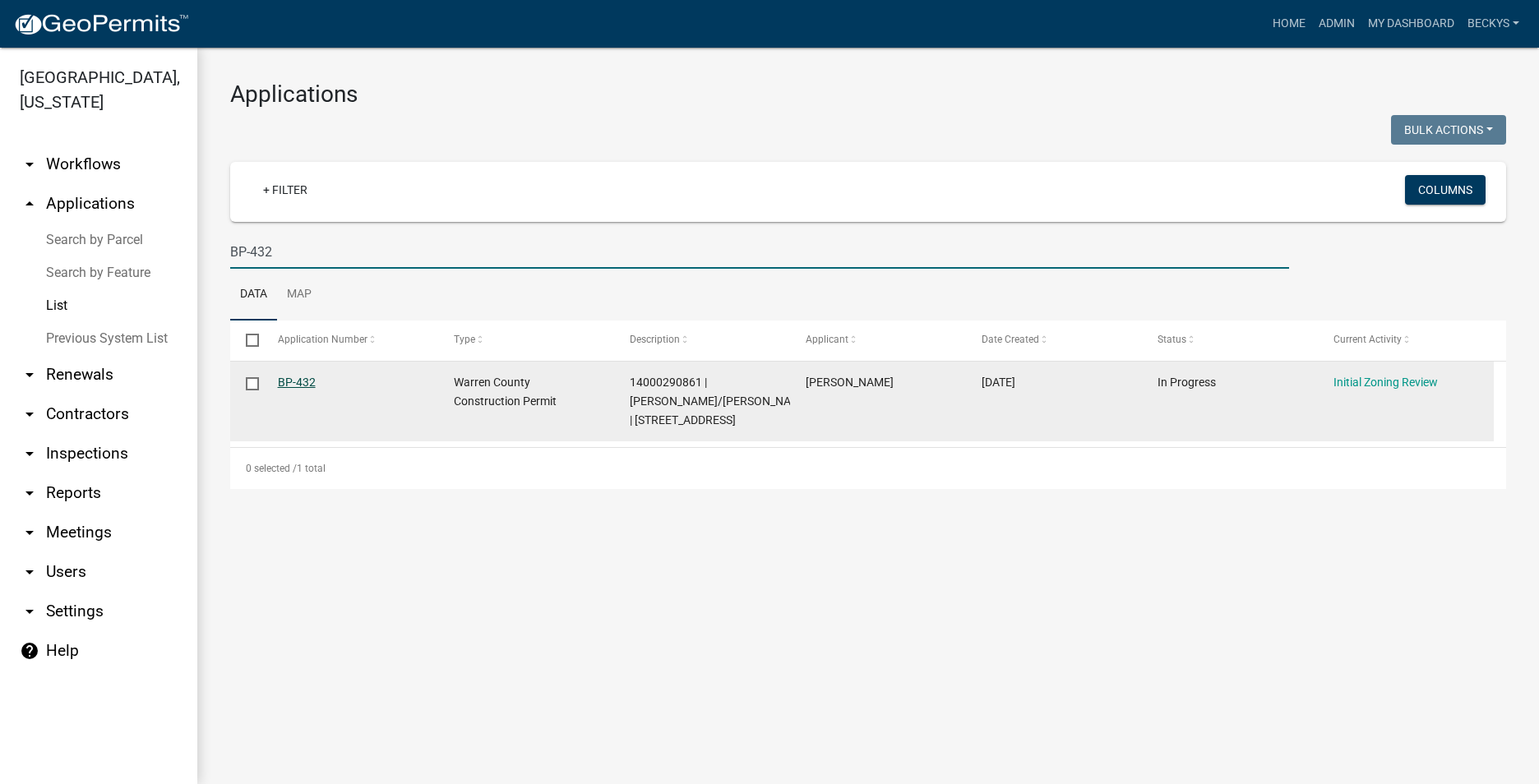
click at [292, 377] on link "BP-432" at bounding box center [297, 382] width 38 height 13
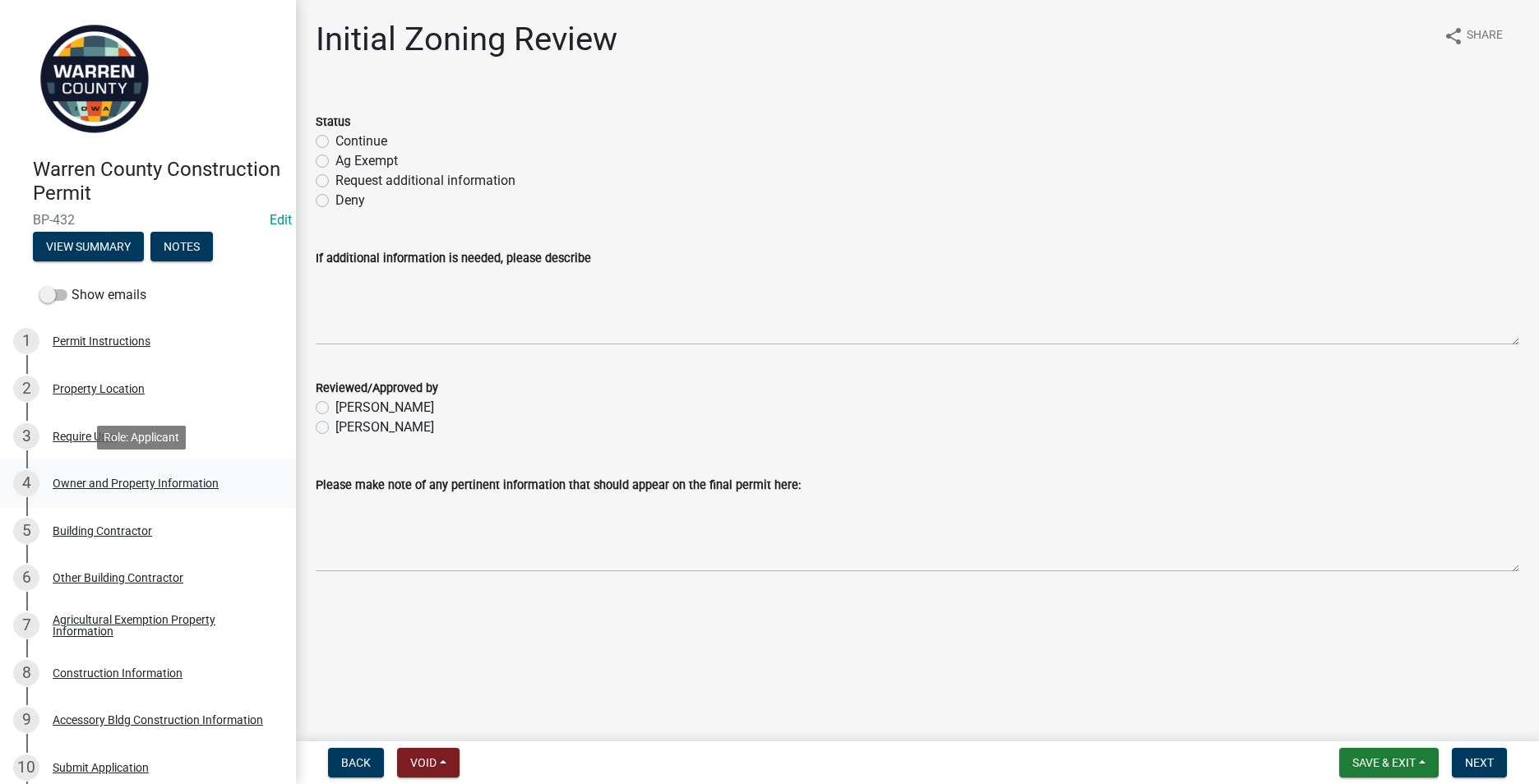
click at [144, 478] on div "Owner and Property Information" at bounding box center [135, 483] width 166 height 12
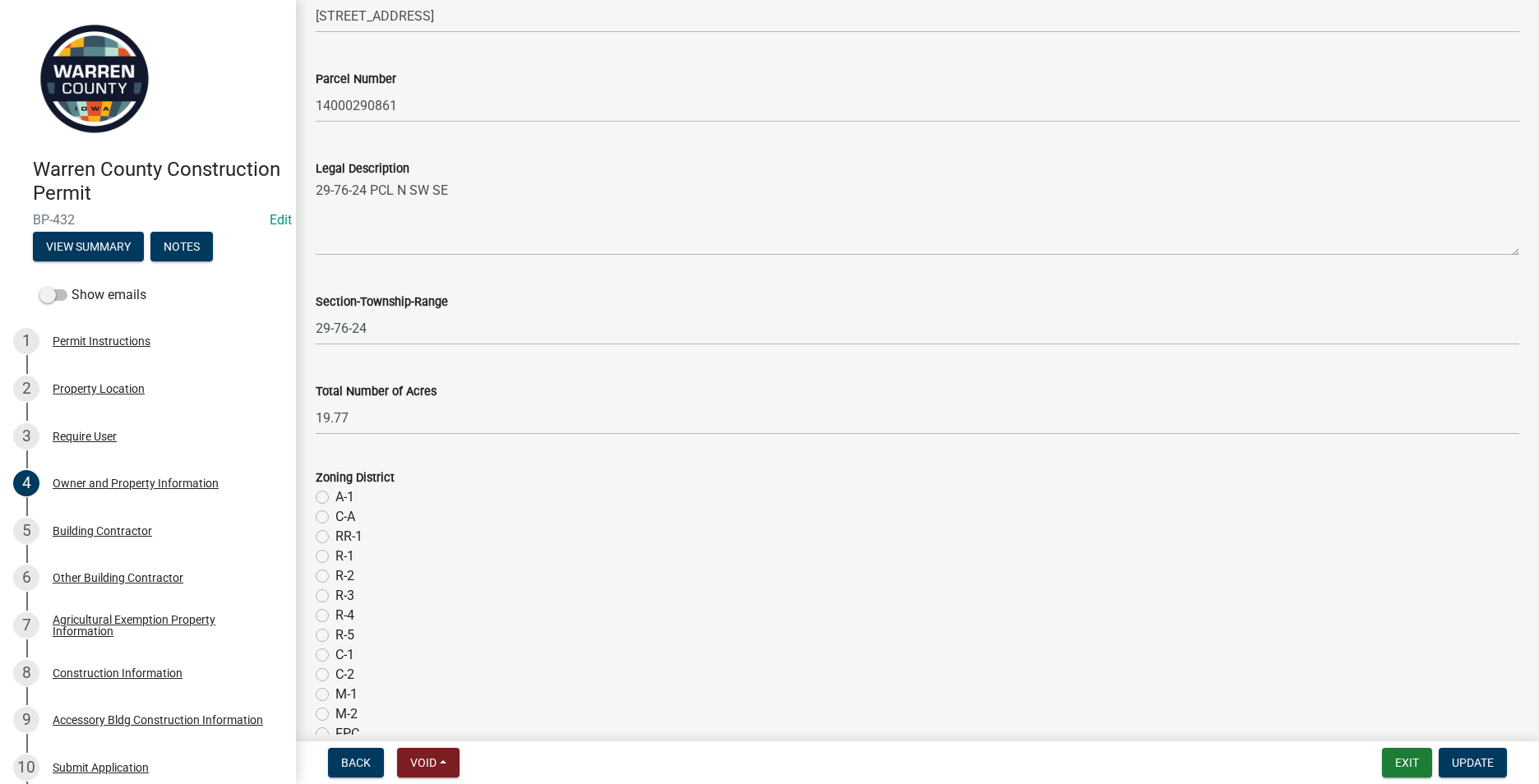
scroll to position [986, 0]
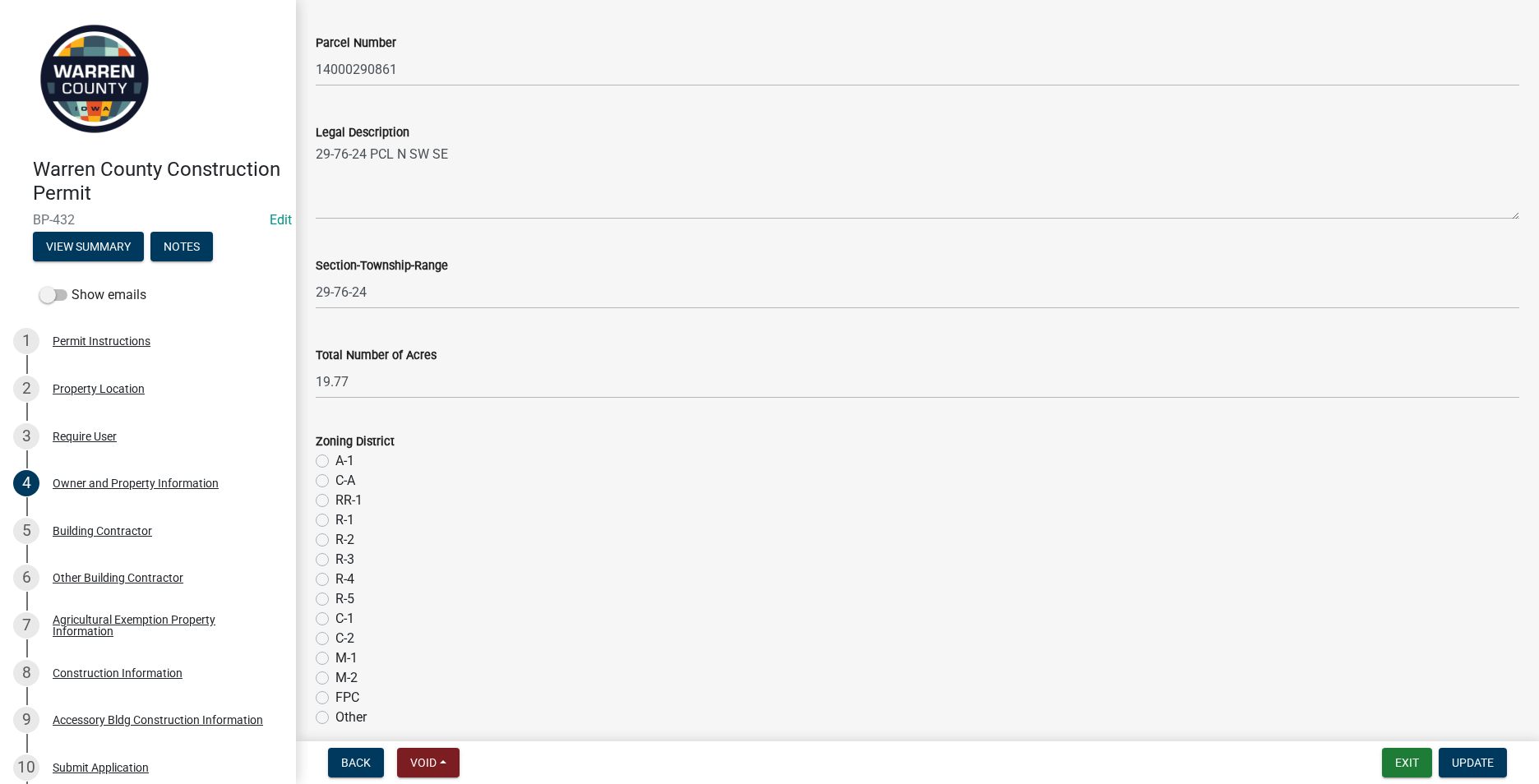
click at [335, 463] on label "A-1" at bounding box center [344, 461] width 19 height 20
click at [335, 461] on input "A-1" at bounding box center [341, 457] width 11 height 11
radio input "true"
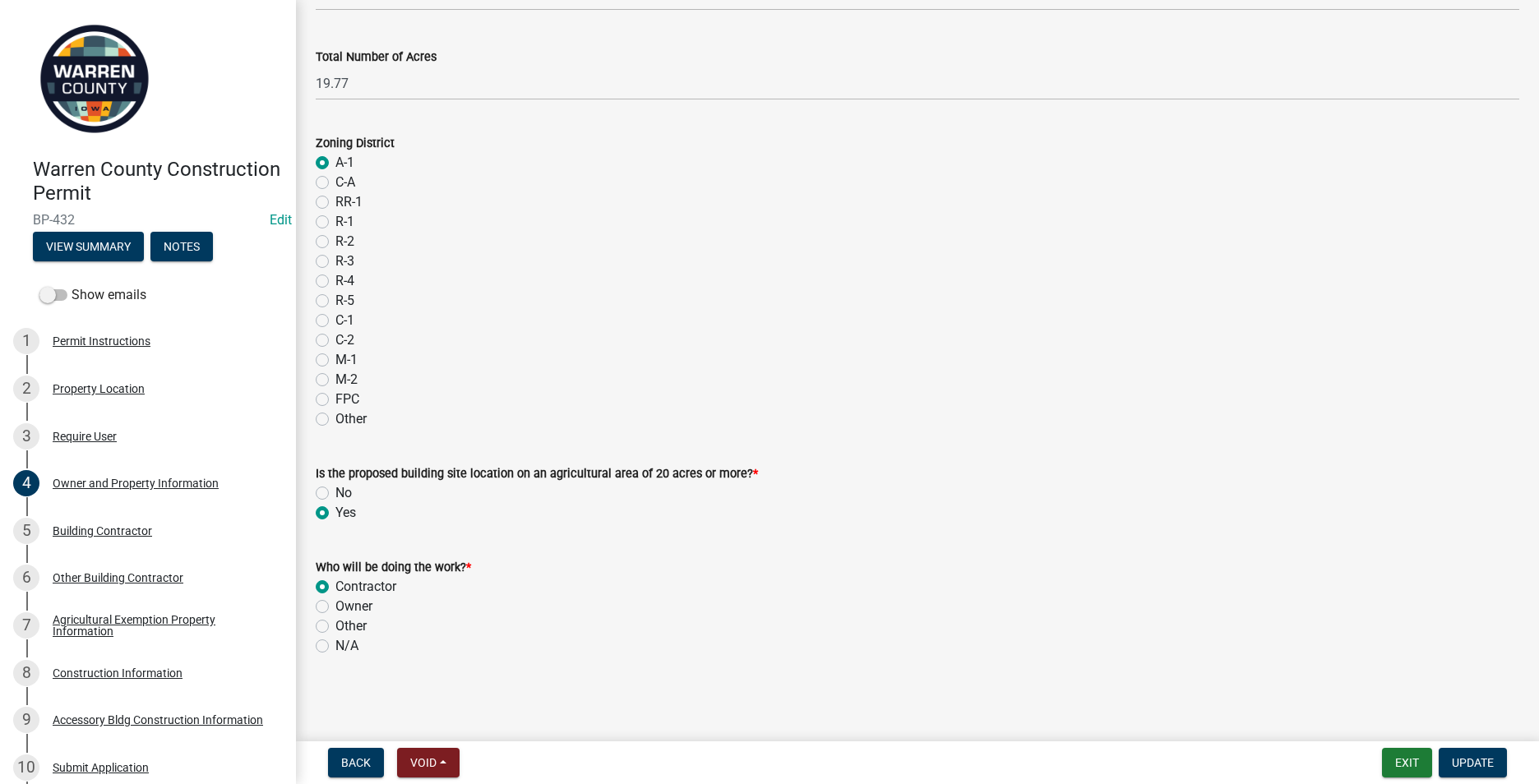
scroll to position [1202, 0]
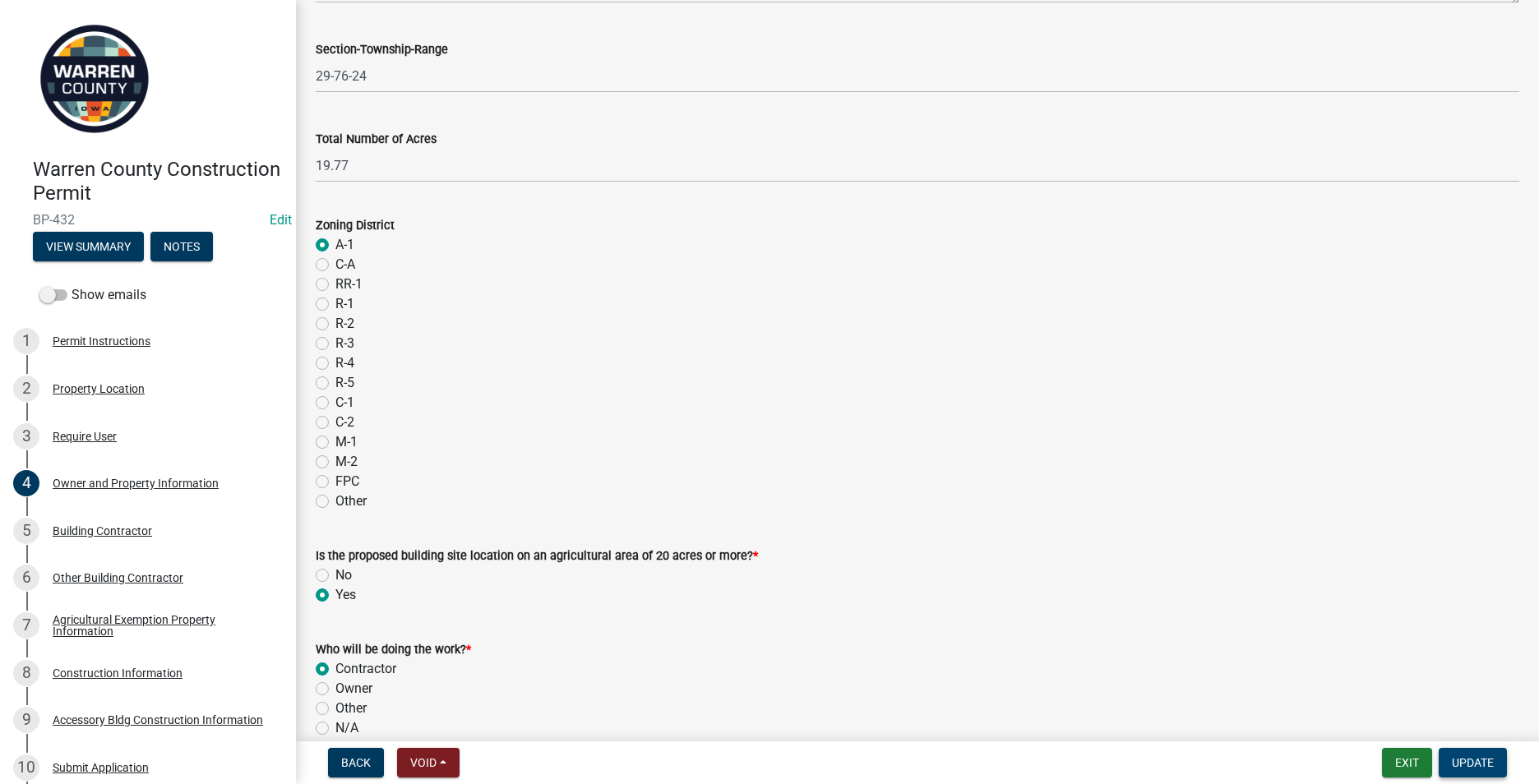
click at [1483, 761] on span "Update" at bounding box center [1473, 762] width 42 height 13
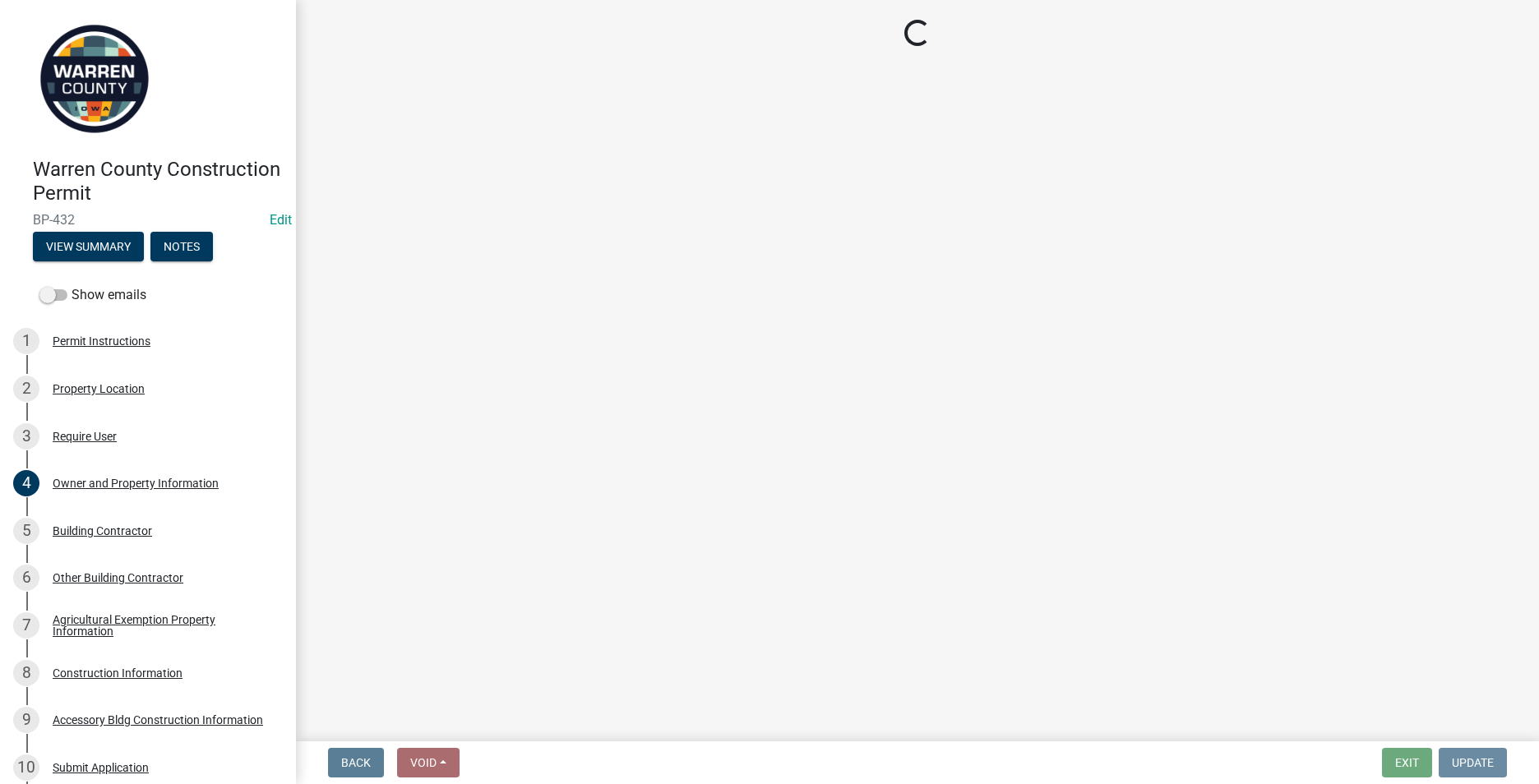
scroll to position [0, 0]
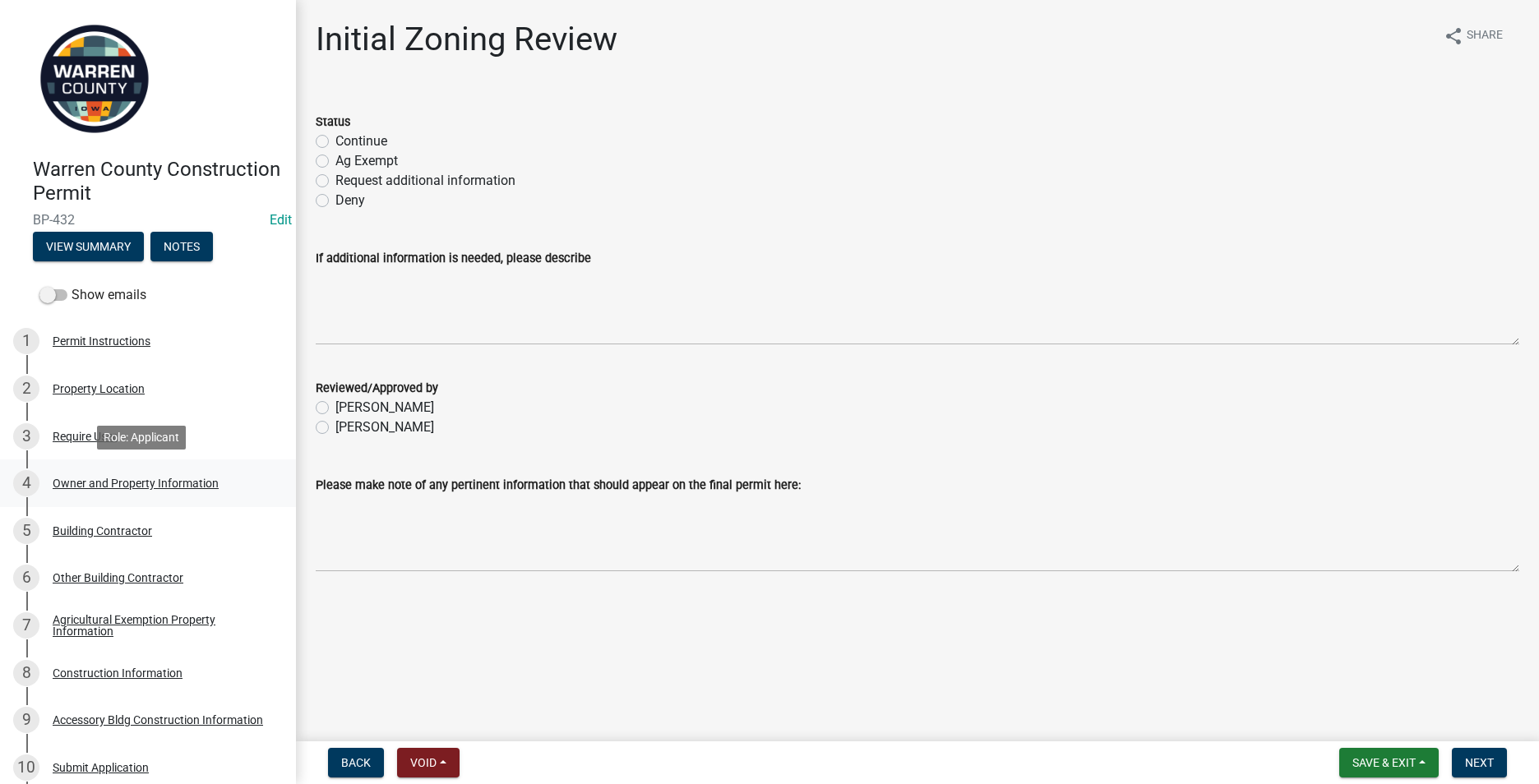
click at [110, 485] on div "Owner and Property Information" at bounding box center [135, 483] width 166 height 12
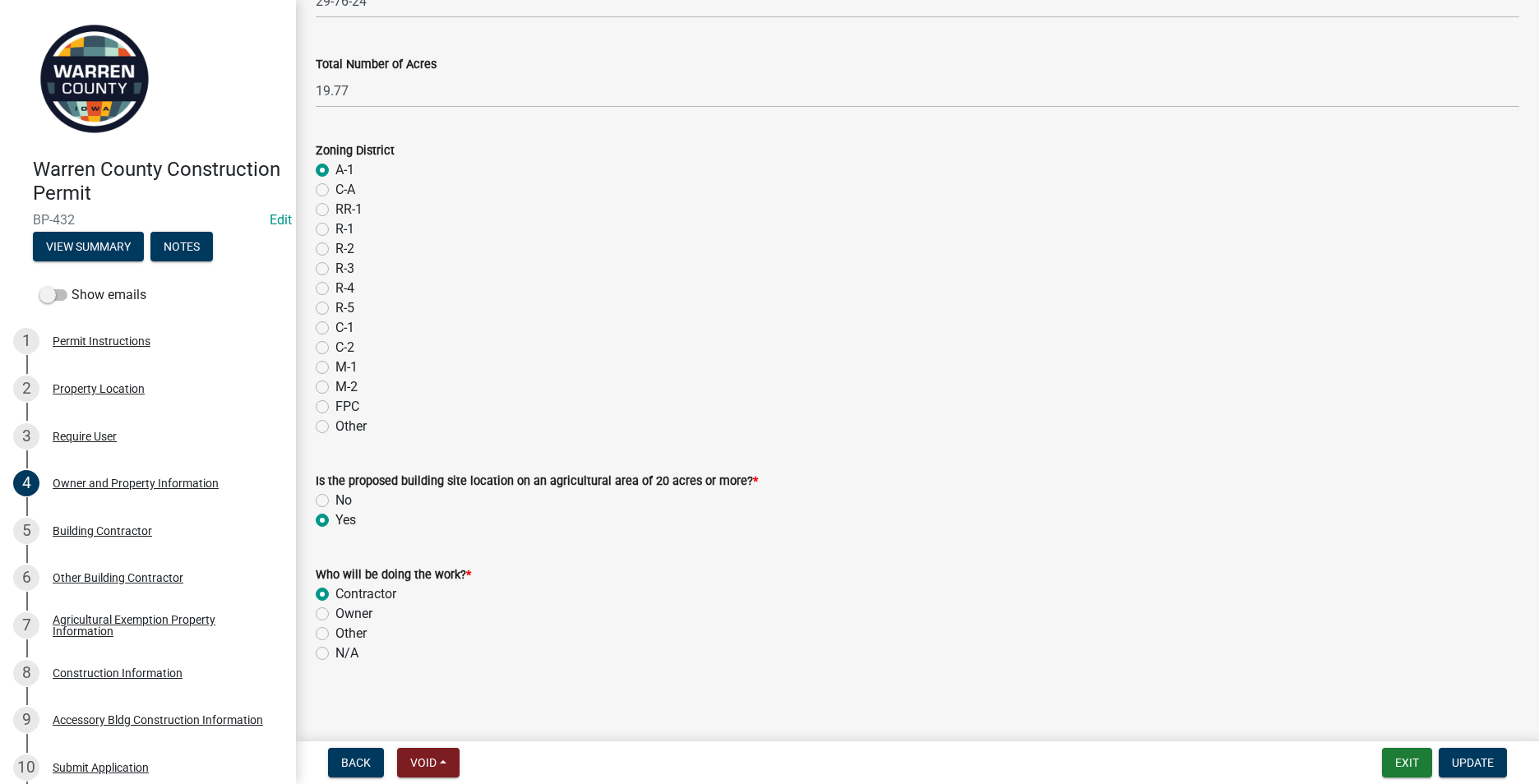
scroll to position [1285, 0]
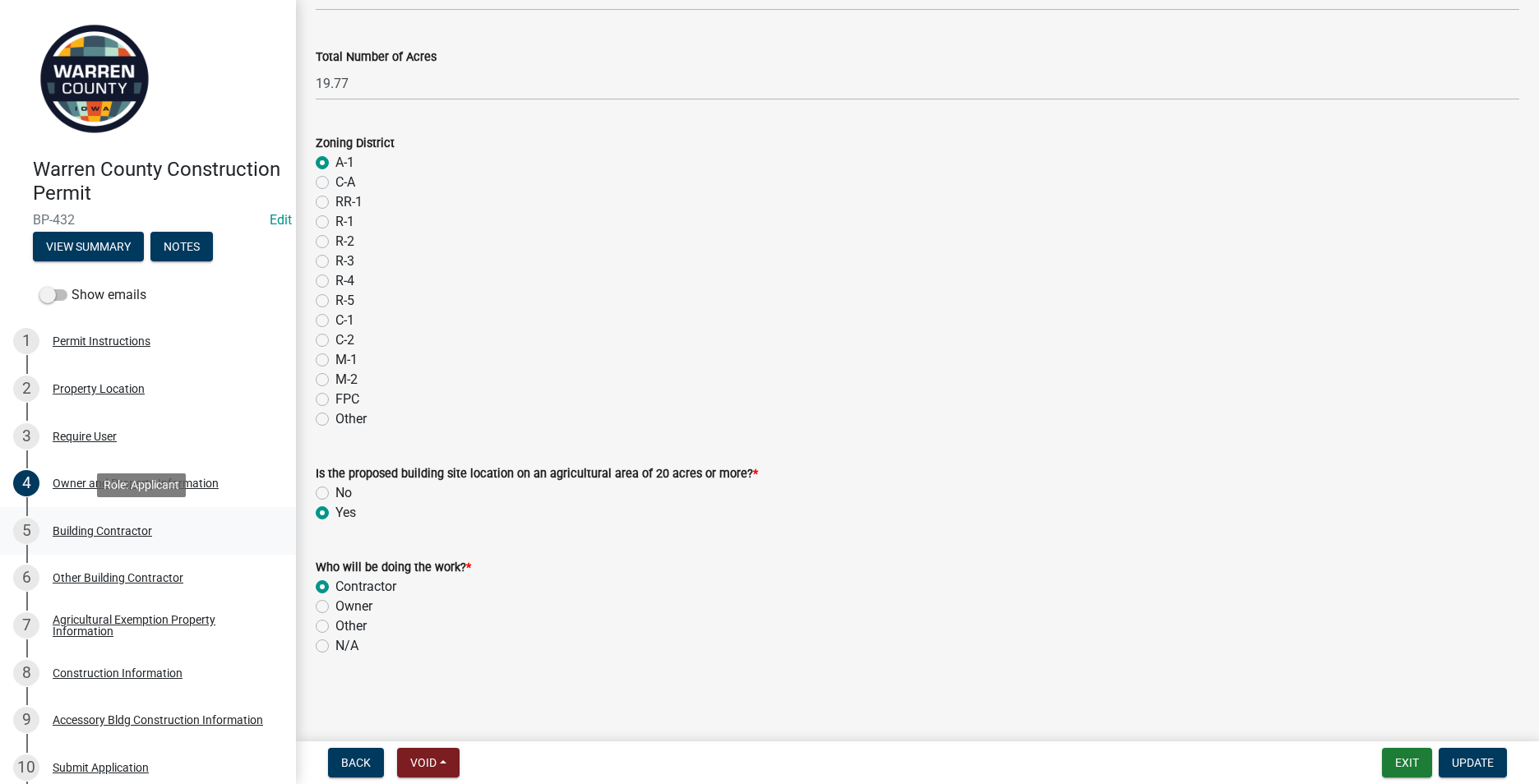
click at [115, 528] on div "Building Contractor" at bounding box center [102, 530] width 99 height 12
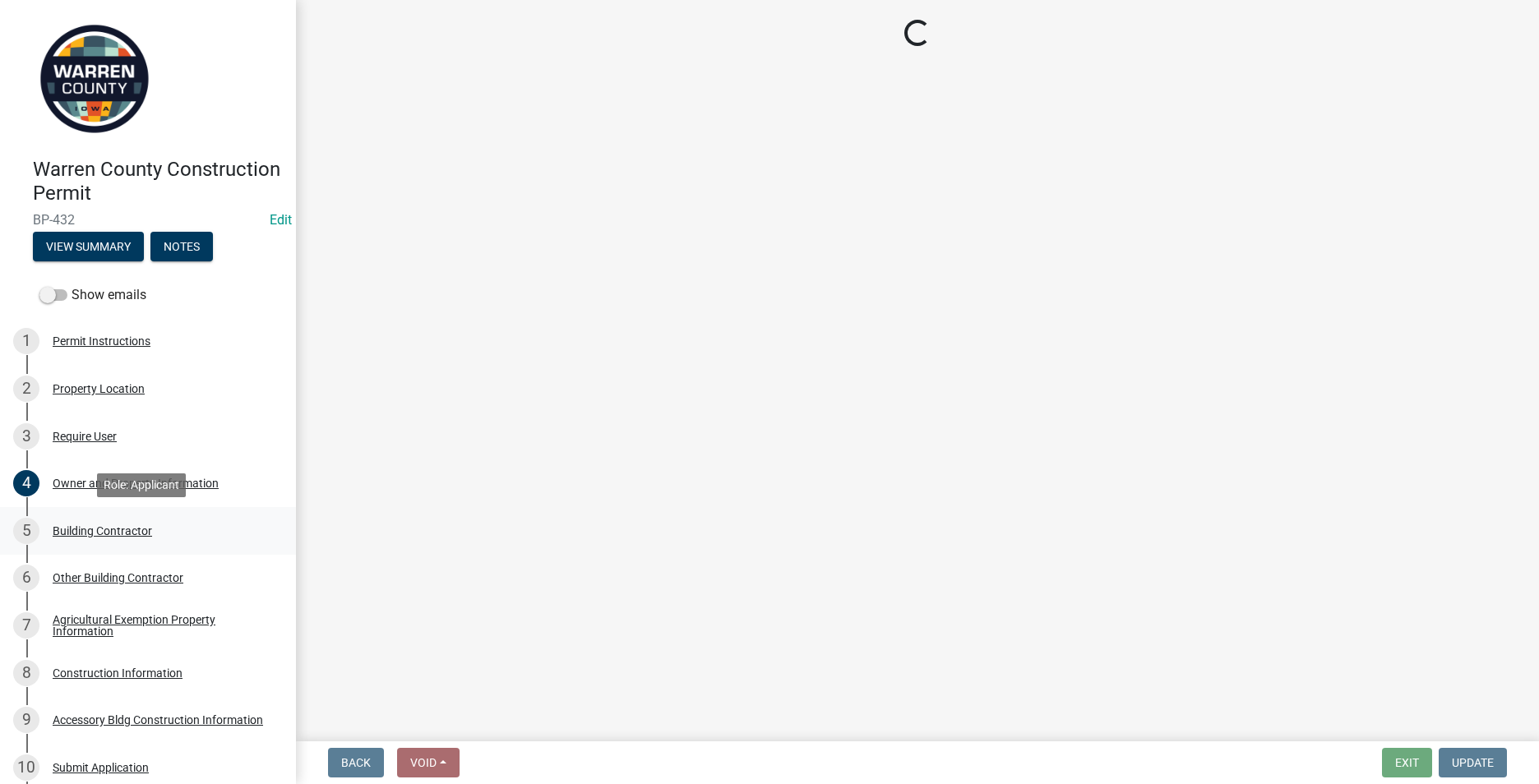
scroll to position [0, 0]
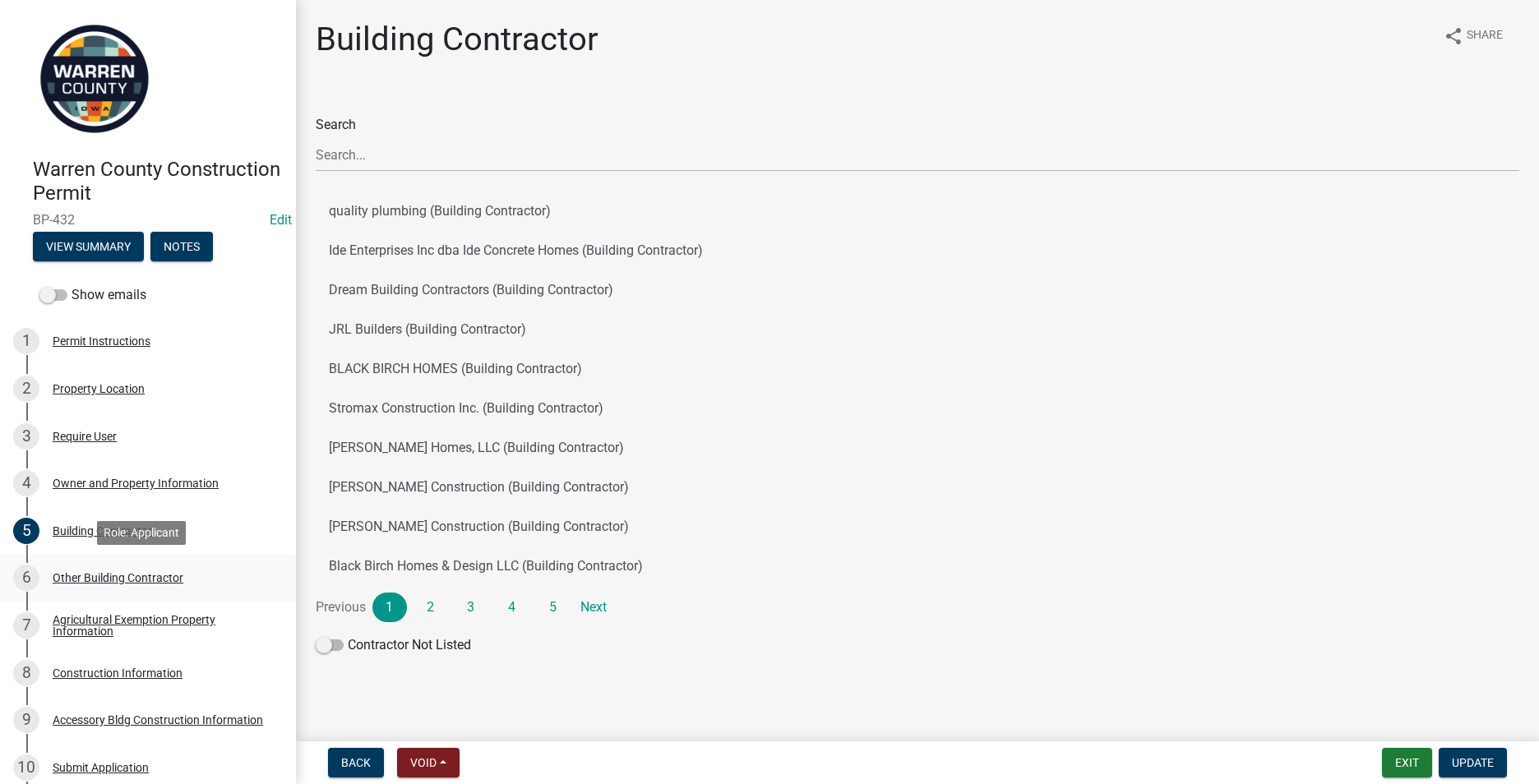
click at [114, 581] on div "Other Building Contractor" at bounding box center [118, 577] width 131 height 12
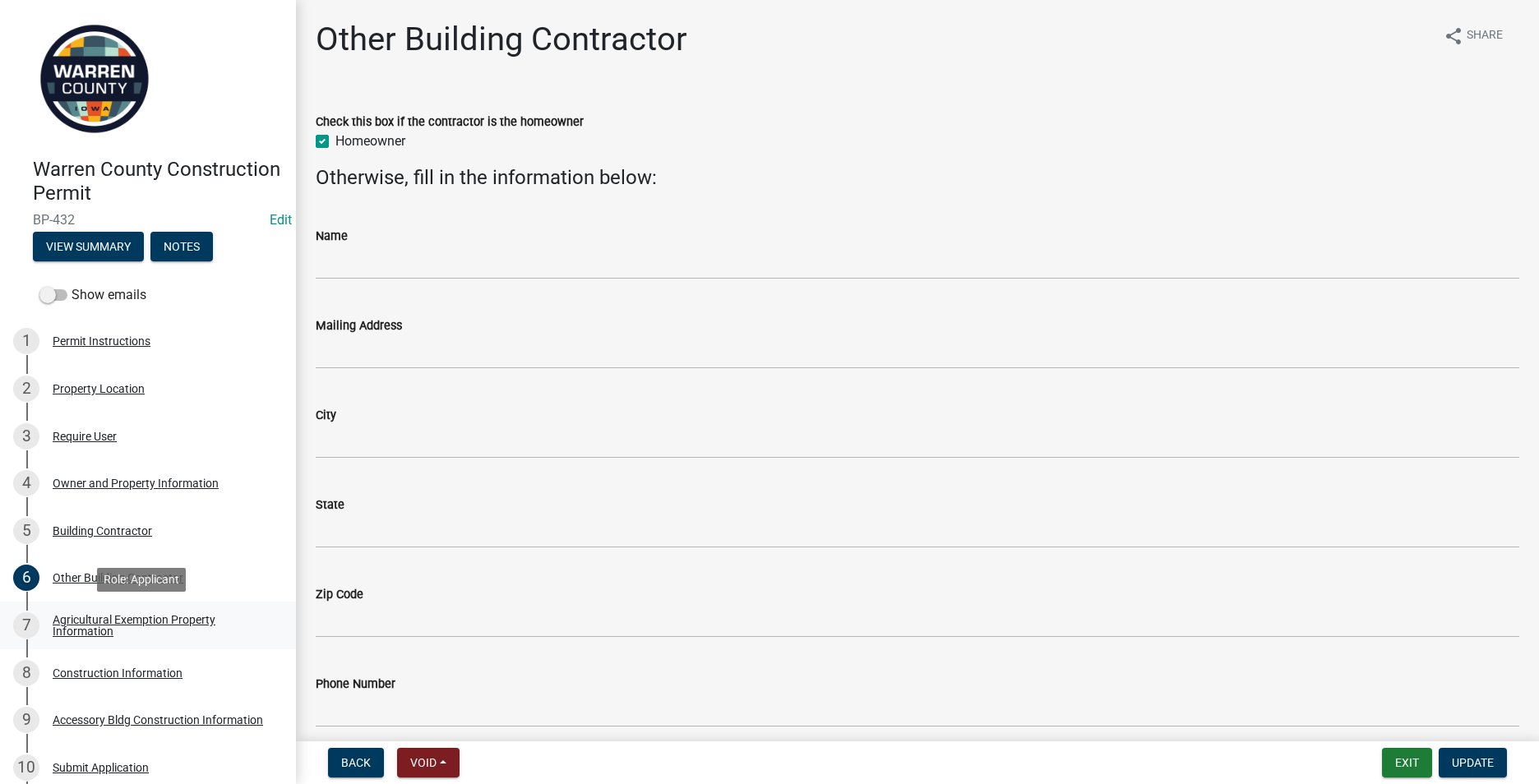
click at [105, 618] on div "Agricultural Exemption Property Information" at bounding box center [161, 625] width 217 height 23
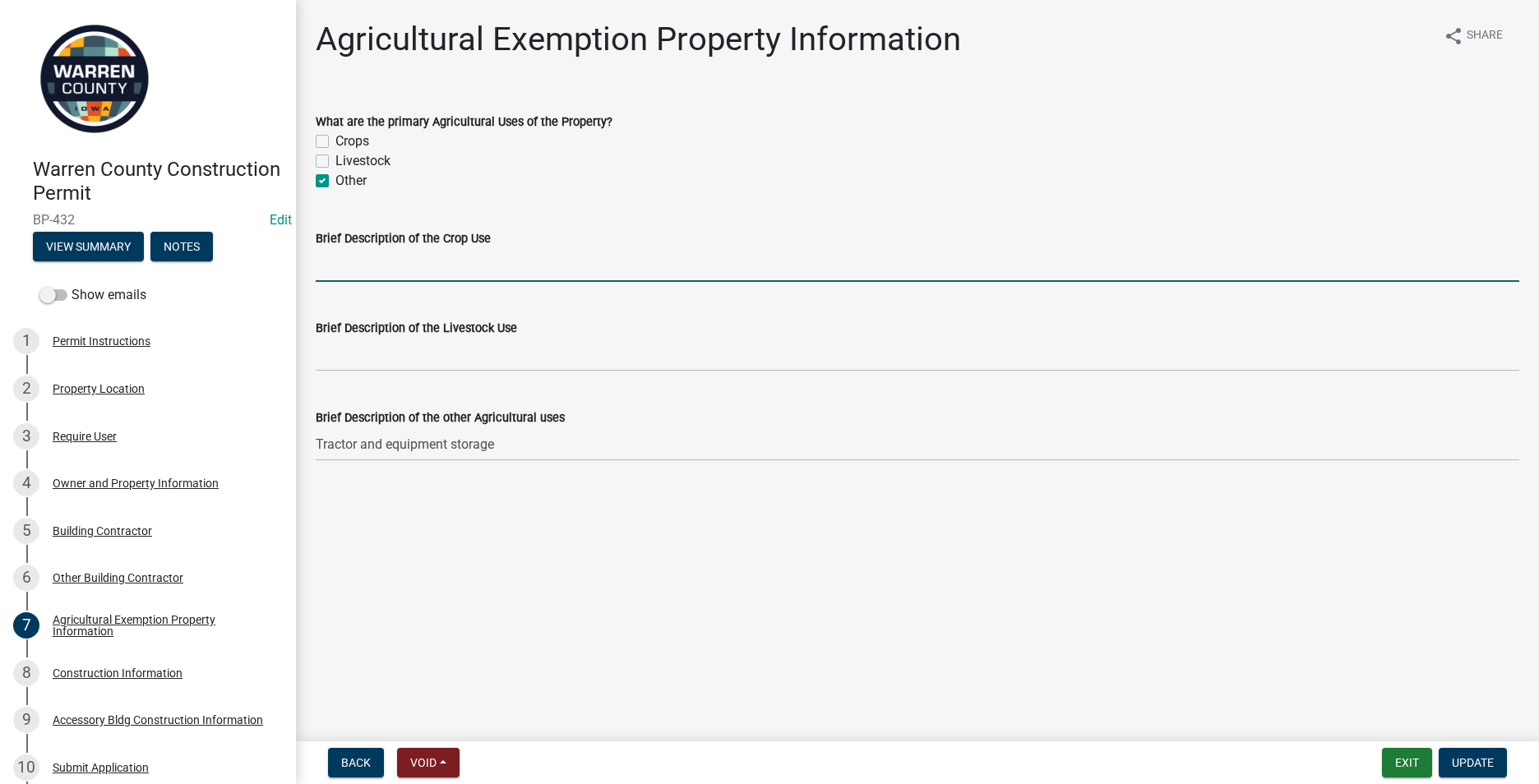
click at [342, 263] on input "Brief Description of the Crop Use" at bounding box center [917, 265] width 1204 height 34
type input "alfalfa/hay"
click at [1470, 760] on span "Update" at bounding box center [1473, 762] width 42 height 13
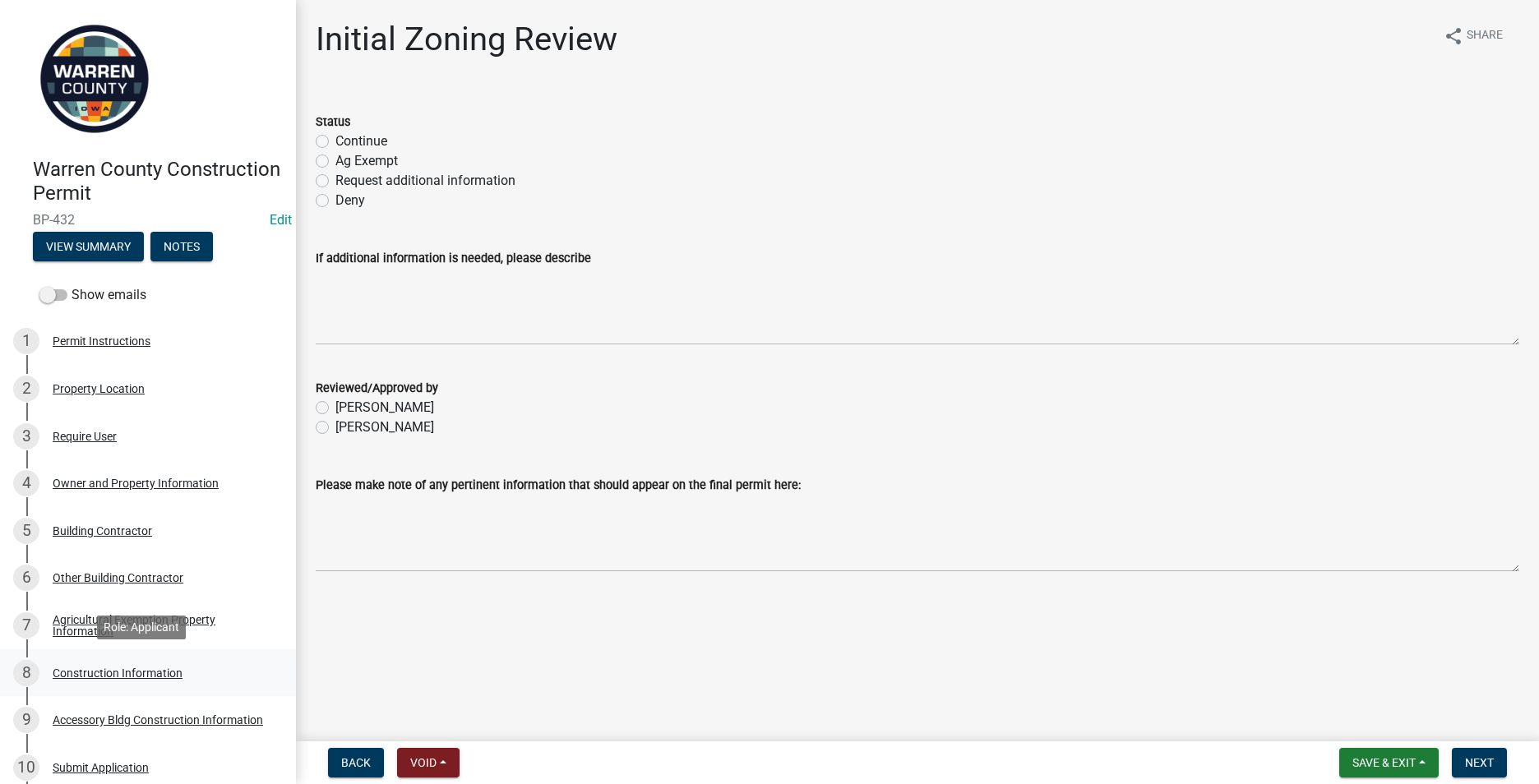
click at [107, 668] on div "Construction Information" at bounding box center [117, 673] width 130 height 12
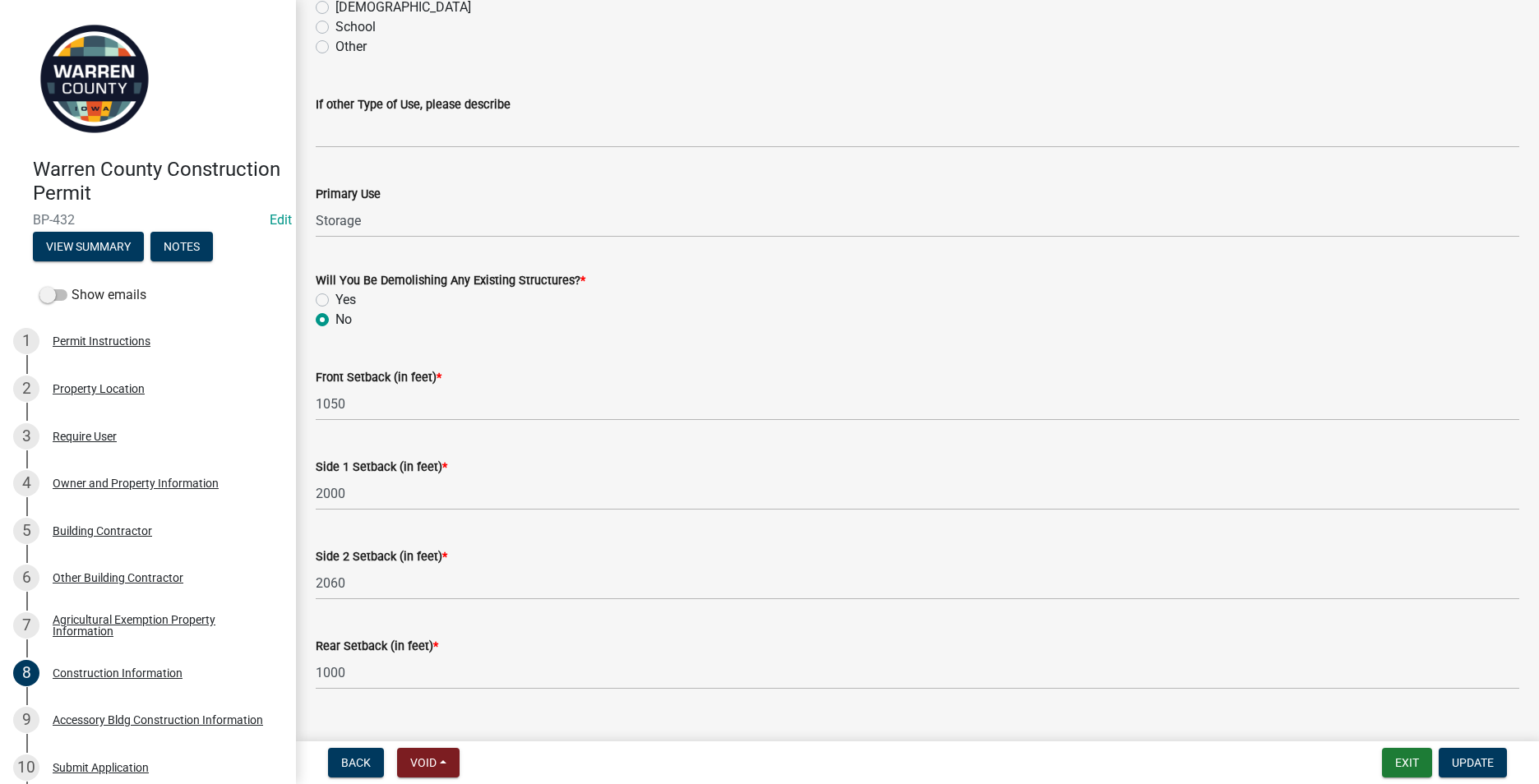
scroll to position [496, 0]
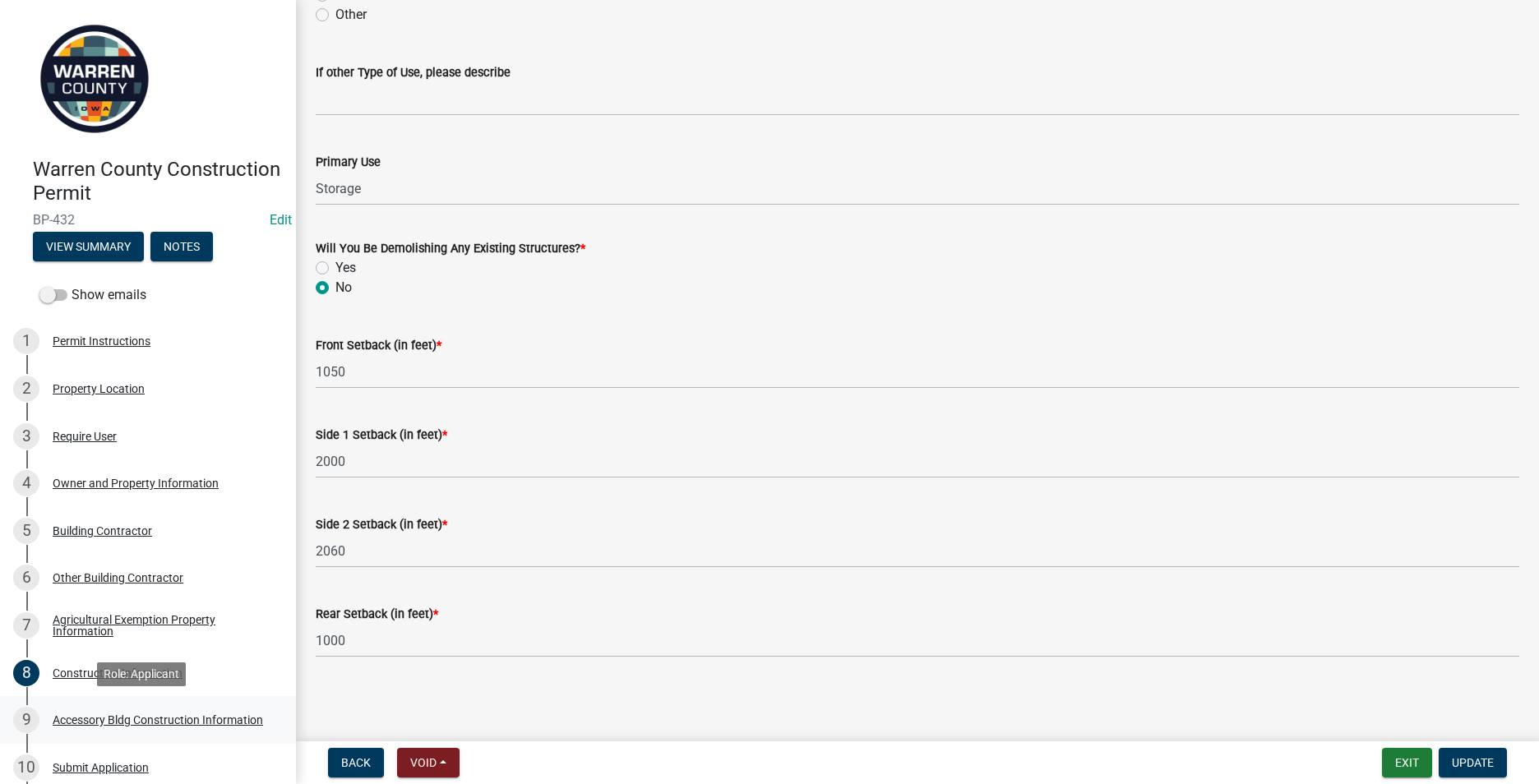
click at [99, 720] on div "Accessory Bldg Construction Information" at bounding box center [158, 719] width 211 height 12
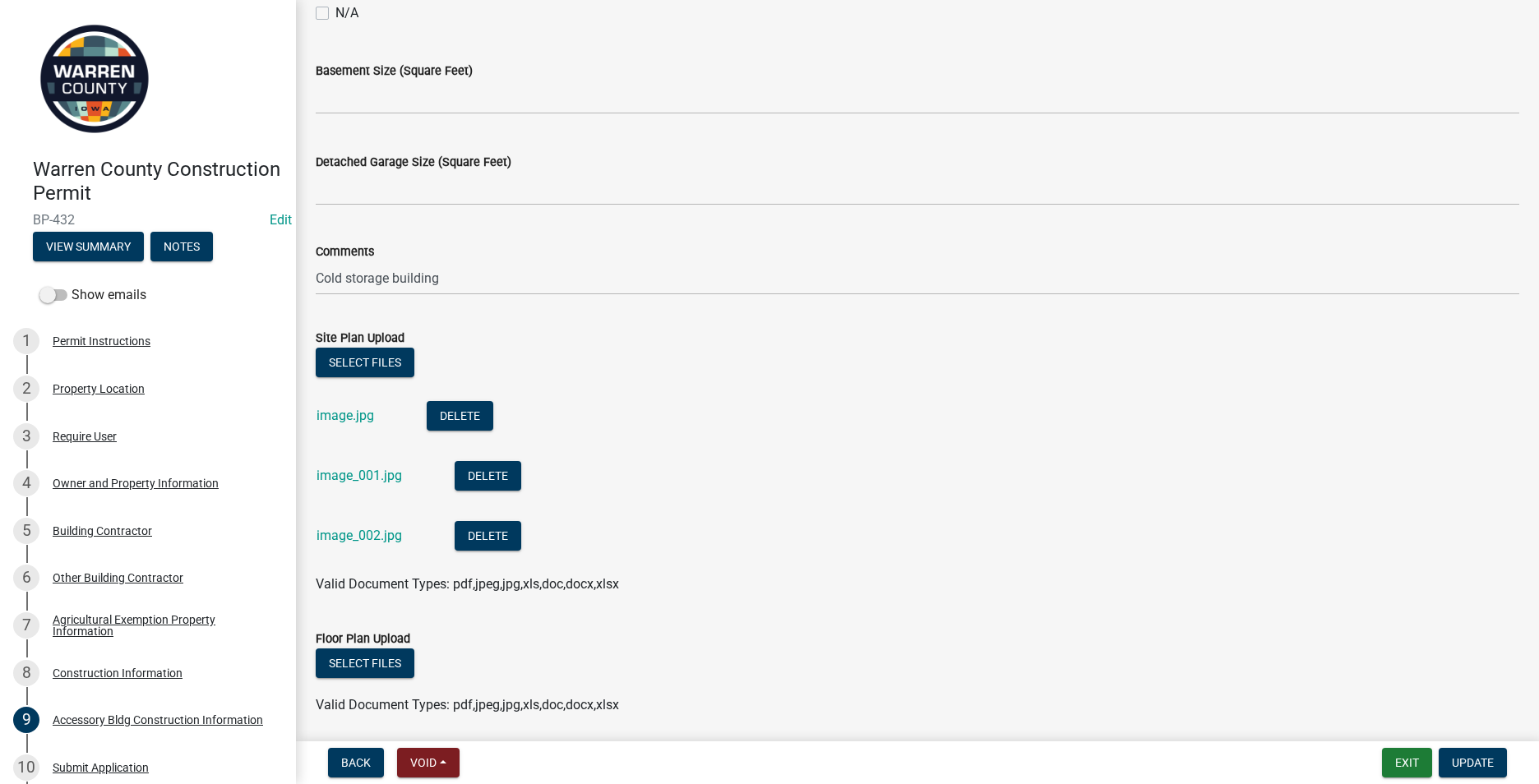
scroll to position [798, 0]
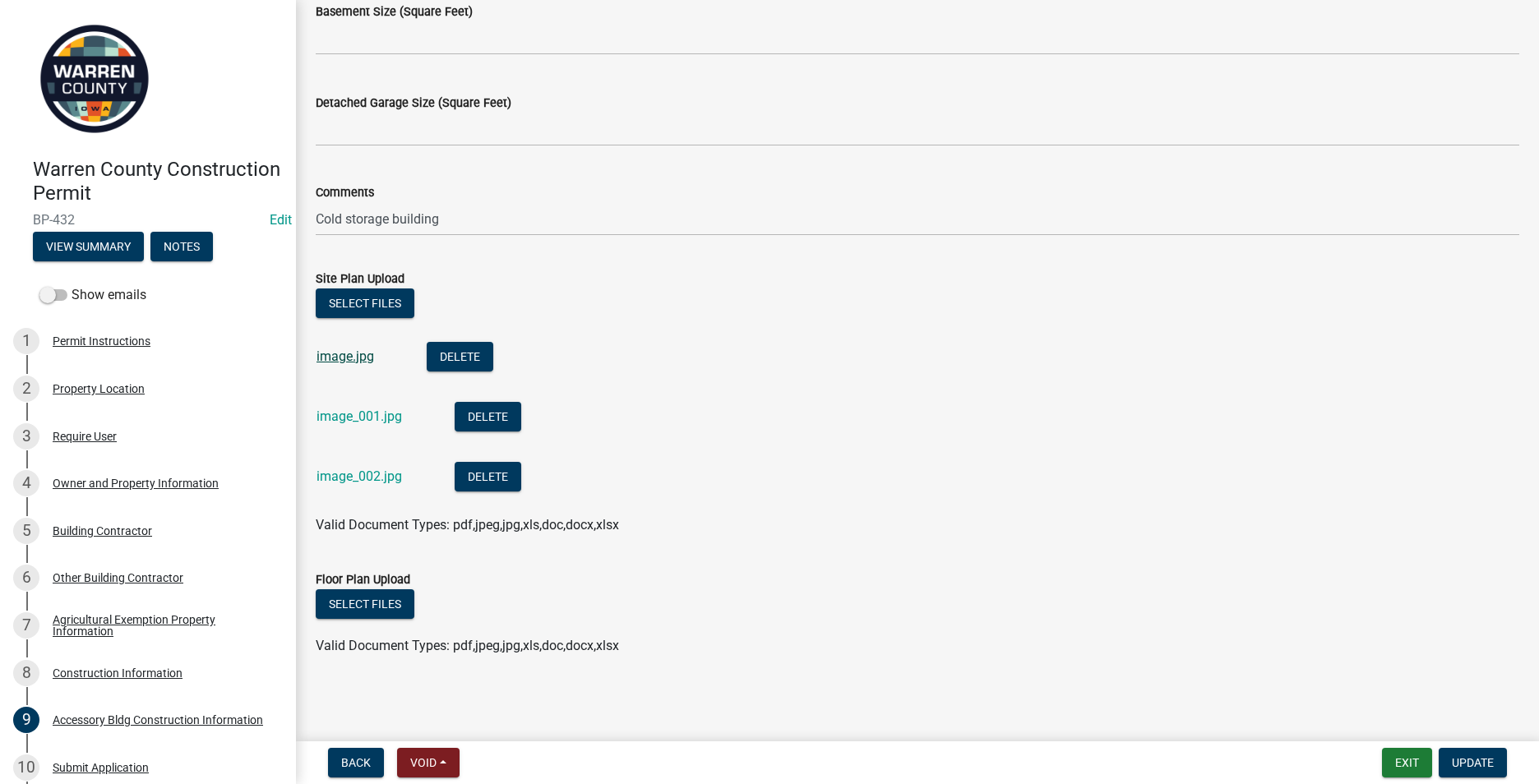
click at [357, 352] on link "image.jpg" at bounding box center [345, 356] width 57 height 15
click at [356, 413] on link "image_001.jpg" at bounding box center [359, 416] width 85 height 15
click at [347, 478] on link "image_002.jpg" at bounding box center [359, 476] width 85 height 15
click at [358, 360] on link "image.jpg" at bounding box center [345, 356] width 57 height 15
click at [372, 421] on link "image_001.jpg" at bounding box center [359, 416] width 85 height 15
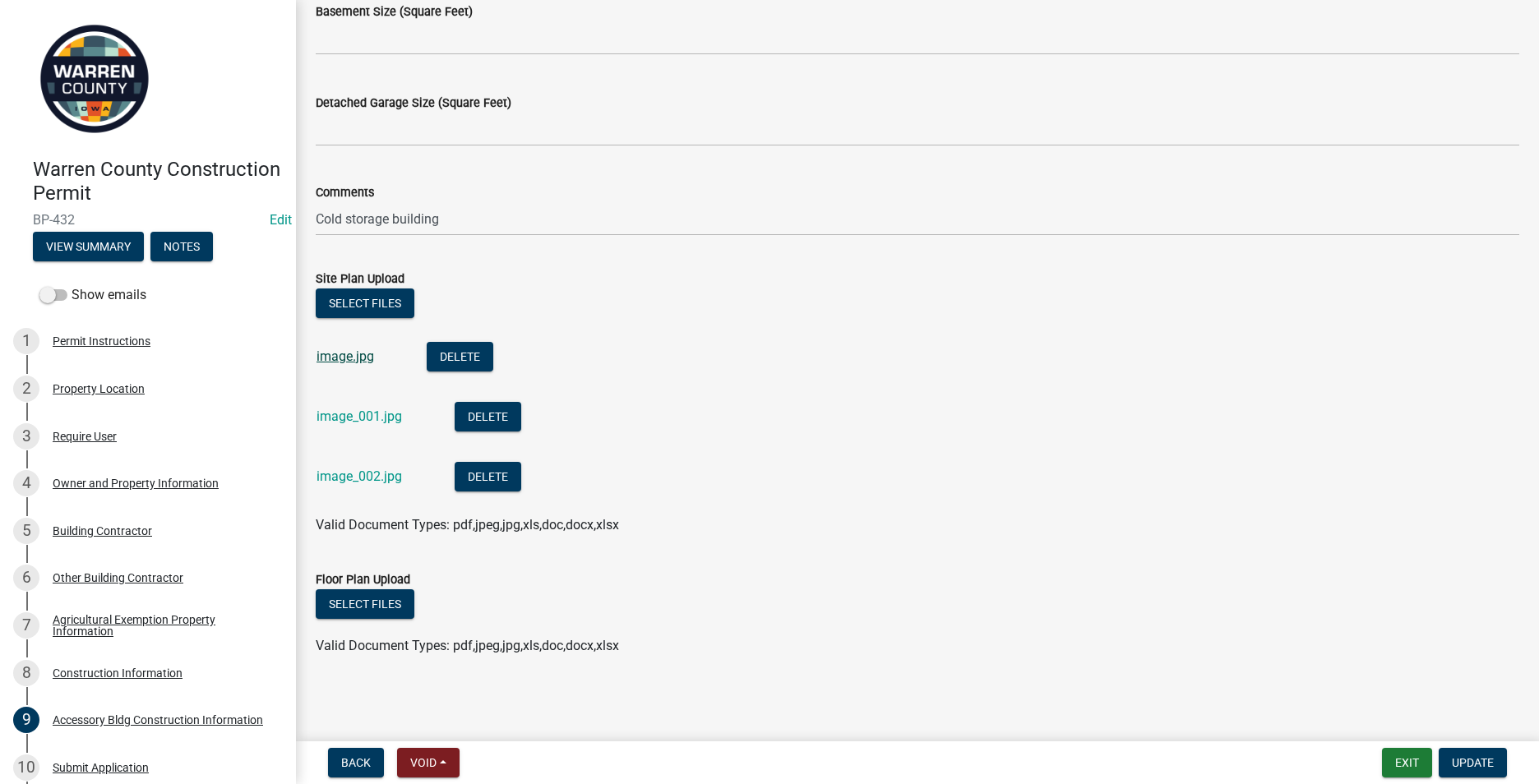
click at [354, 358] on link "image.jpg" at bounding box center [345, 356] width 57 height 15
drag, startPoint x: 360, startPoint y: 358, endPoint x: 337, endPoint y: 352, distance: 23.8
click at [337, 352] on link "image.jpg" at bounding box center [345, 356] width 57 height 15
click at [1482, 760] on span "Update" at bounding box center [1473, 762] width 42 height 13
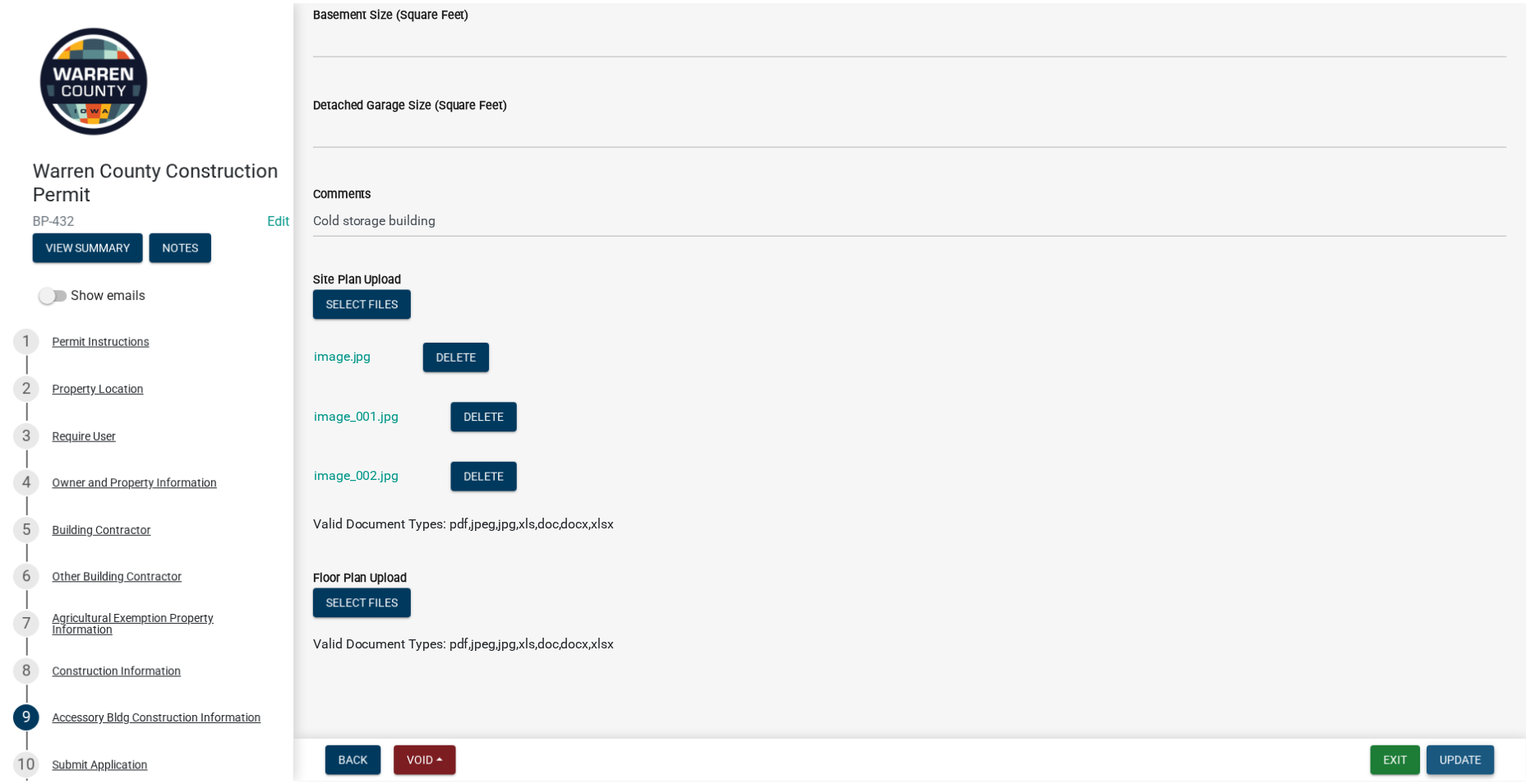
scroll to position [0, 0]
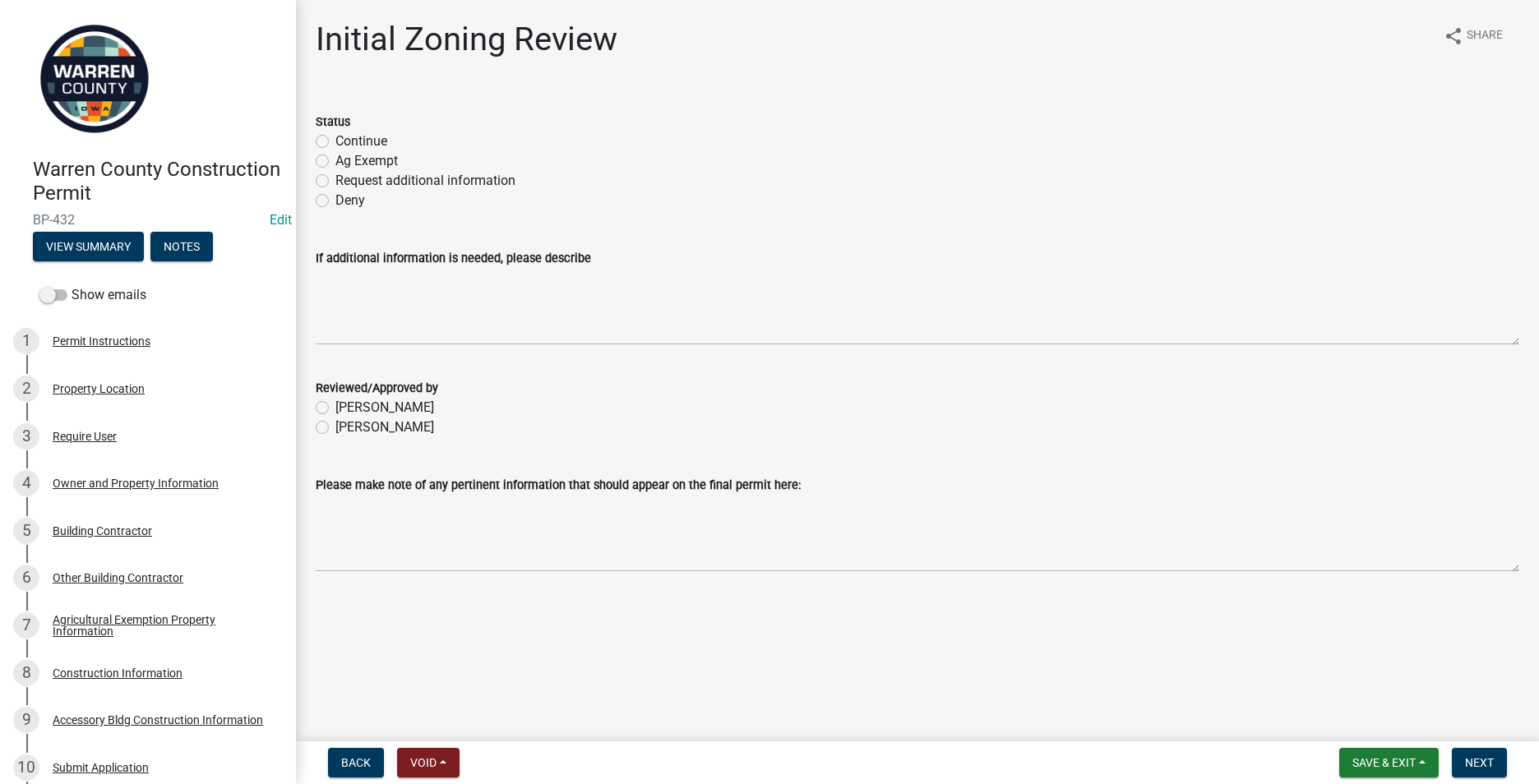
click at [335, 159] on label "Ag Exempt" at bounding box center [367, 161] width 63 height 20
click at [335, 159] on input "Ag Exempt" at bounding box center [341, 157] width 11 height 11
radio input "true"
click at [335, 426] on label "[PERSON_NAME]" at bounding box center [385, 427] width 99 height 20
click at [335, 426] on input "[PERSON_NAME]" at bounding box center [341, 423] width 11 height 11
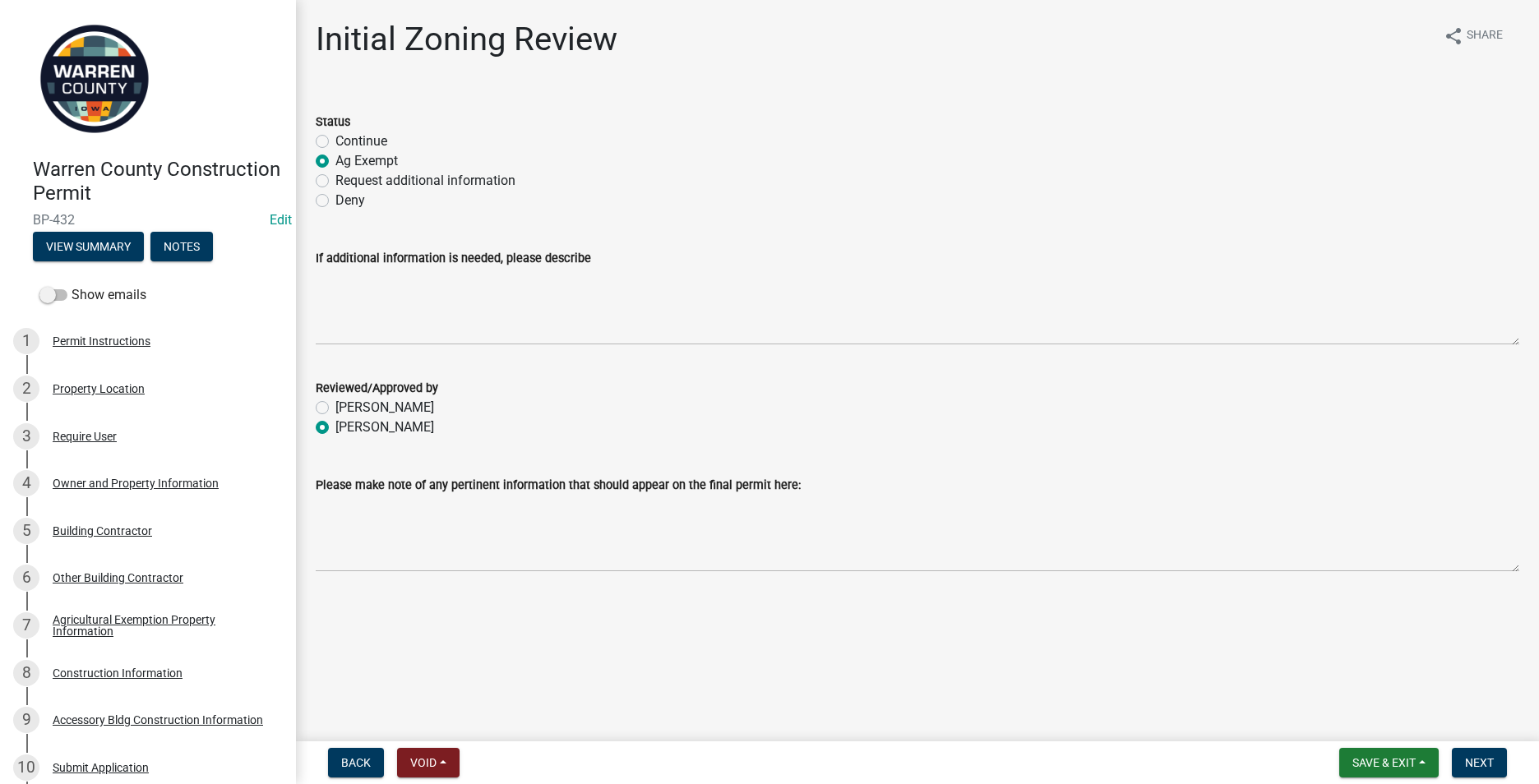
radio input "true"
click at [1485, 763] on span "Next" at bounding box center [1479, 762] width 29 height 13
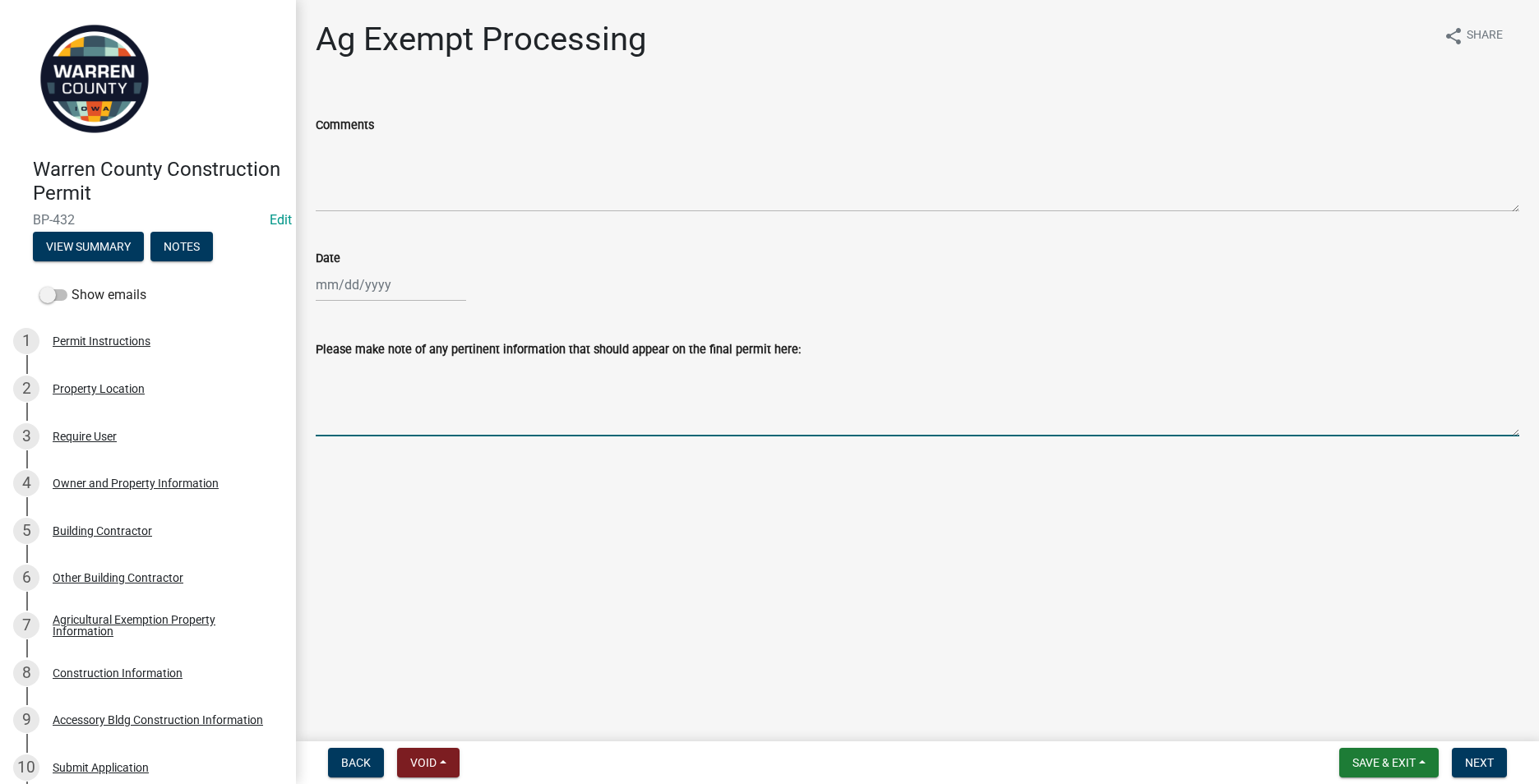
click at [328, 378] on textarea "Please make note of any pertinent information that should appear on the final p…" at bounding box center [917, 398] width 1204 height 77
type textarea "AE-15-2025"
click at [321, 289] on div at bounding box center [391, 285] width 151 height 34
select select "9"
select select "2025"
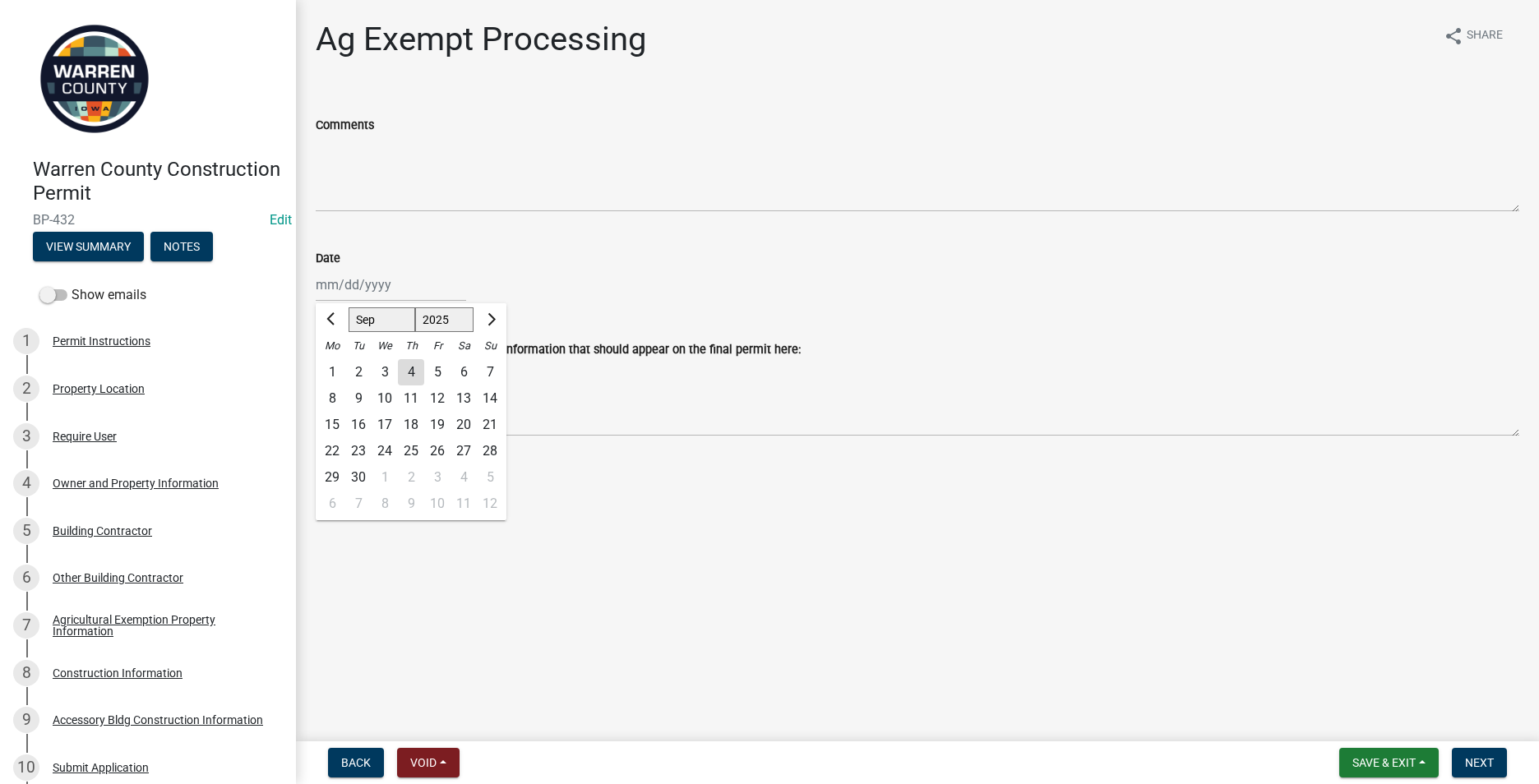
click at [412, 366] on div "4" at bounding box center [411, 372] width 26 height 26
type input "[DATE]"
click at [1474, 753] on button "Next" at bounding box center [1479, 762] width 55 height 30
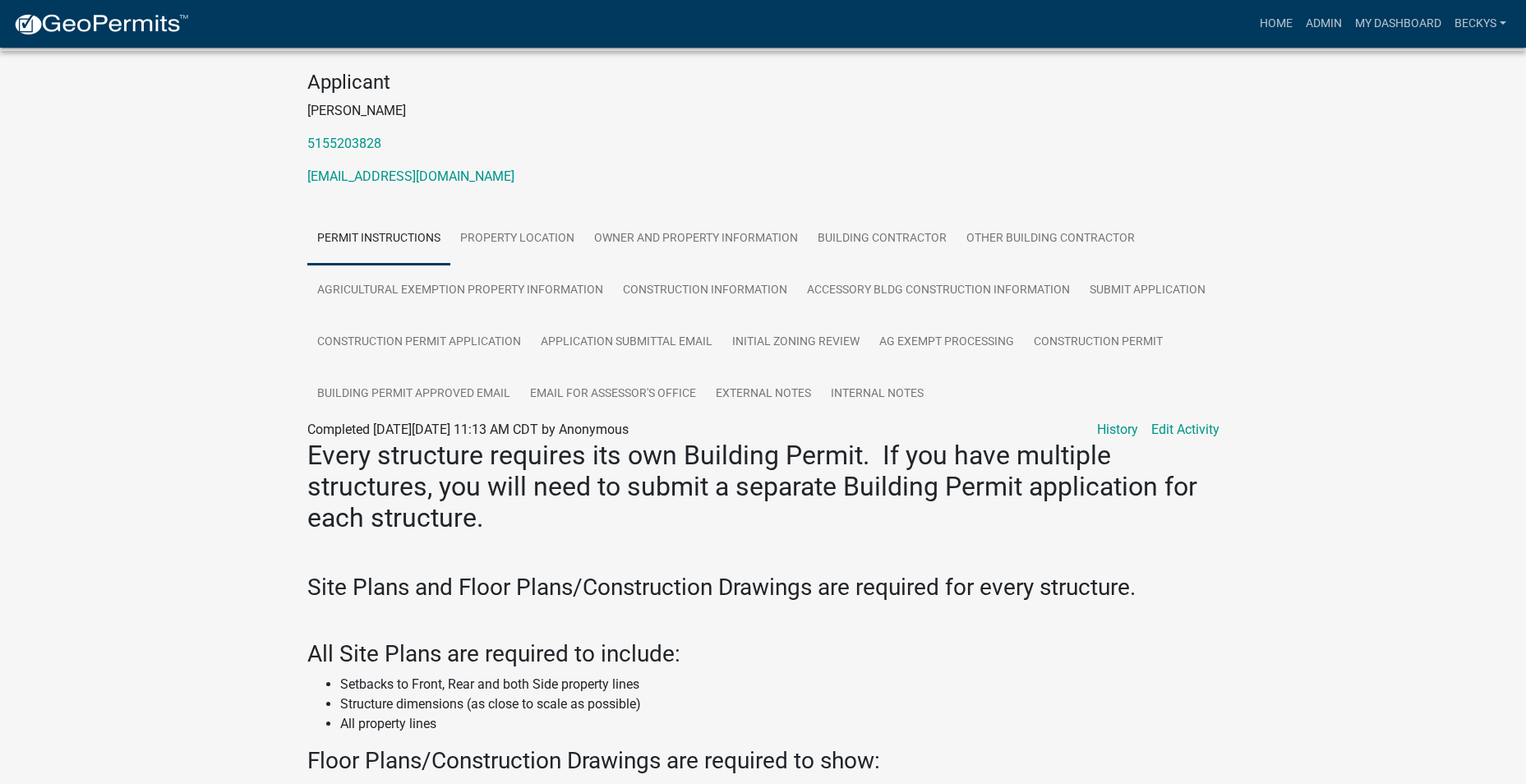
scroll to position [116, 0]
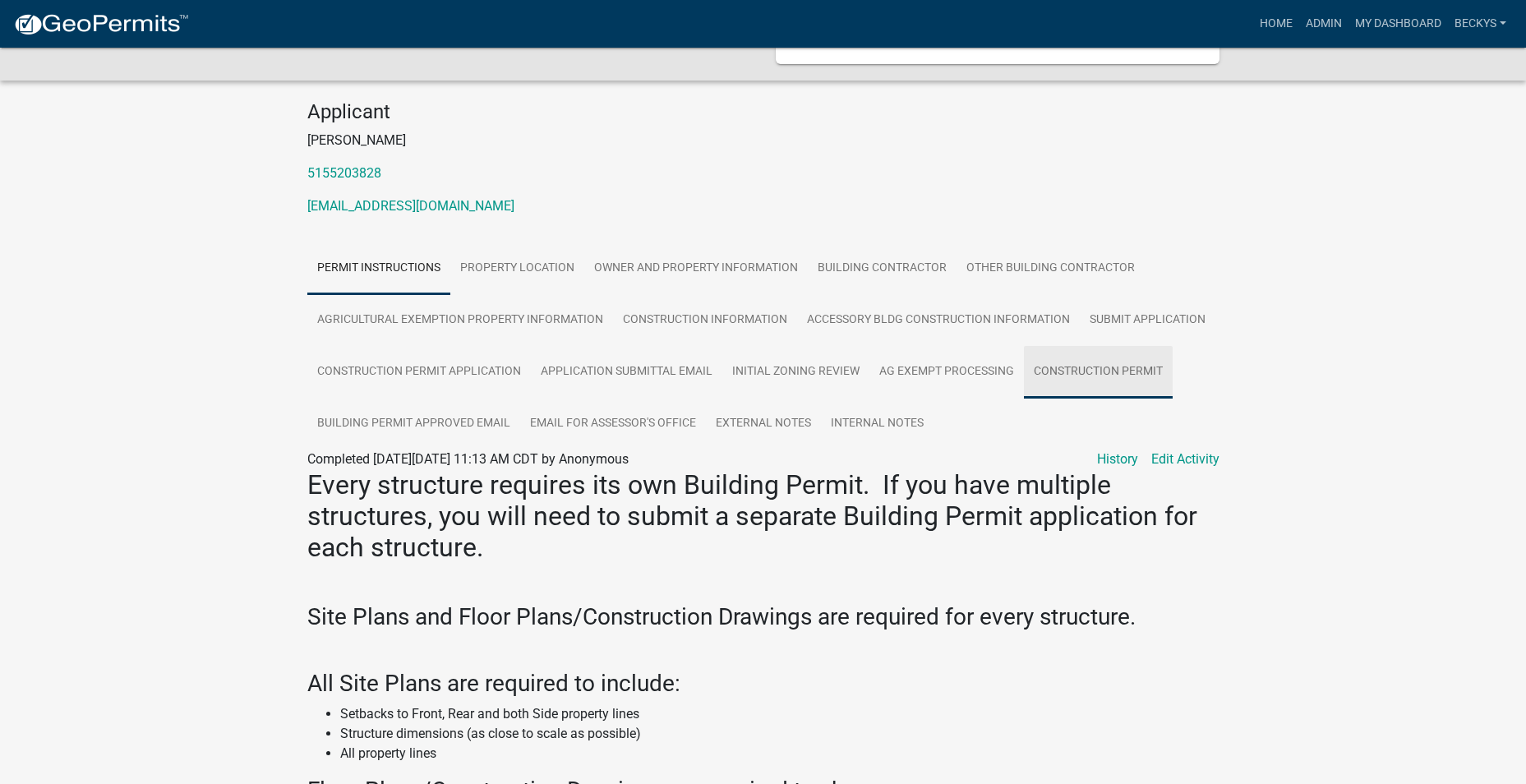
click at [1067, 368] on link "Construction Permit" at bounding box center [1099, 372] width 149 height 53
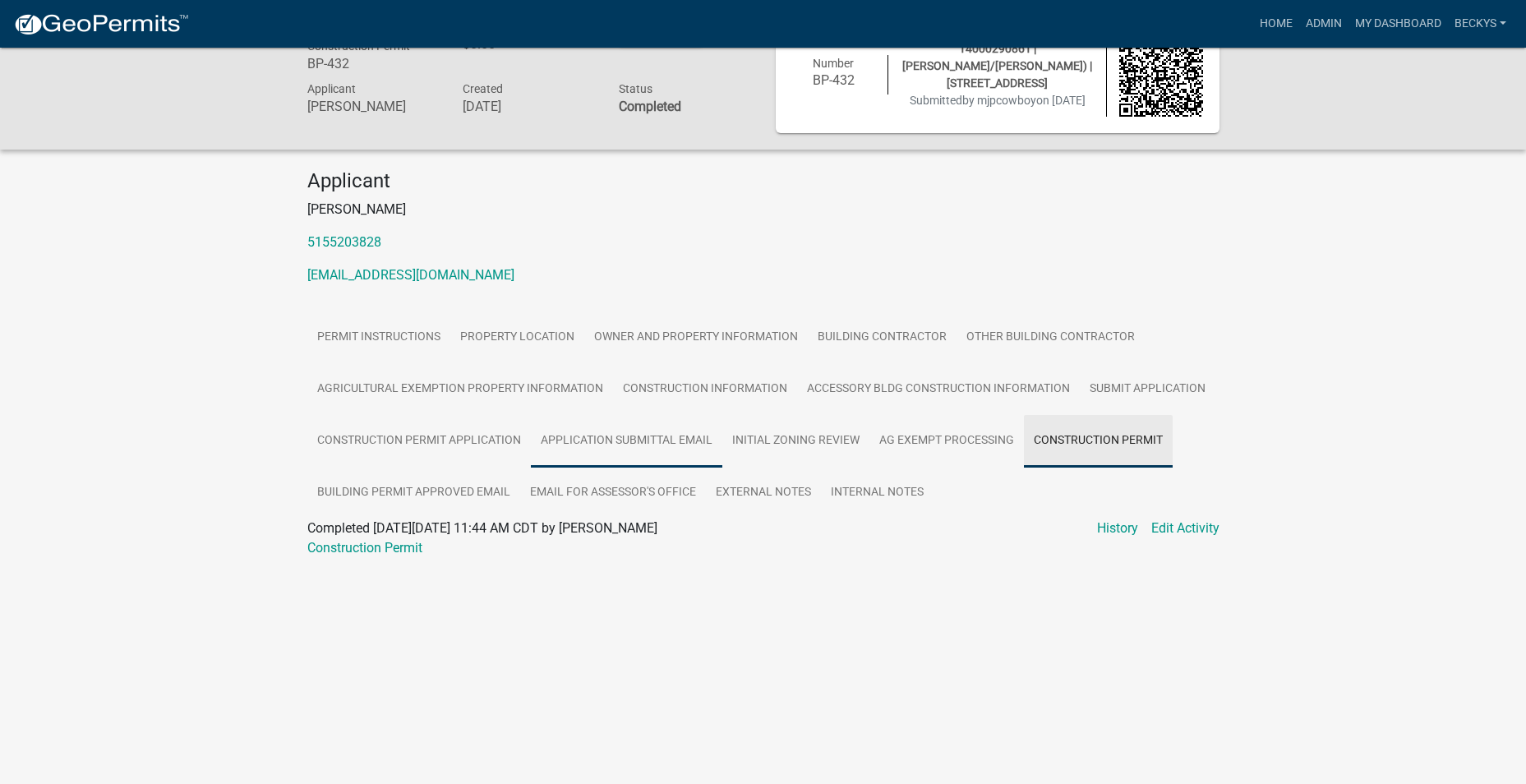
scroll to position [47, 0]
click at [391, 552] on link "Construction Permit" at bounding box center [365, 547] width 115 height 15
click at [1255, 21] on link "Home" at bounding box center [1276, 23] width 46 height 31
